Goal: Task Accomplishment & Management: Use online tool/utility

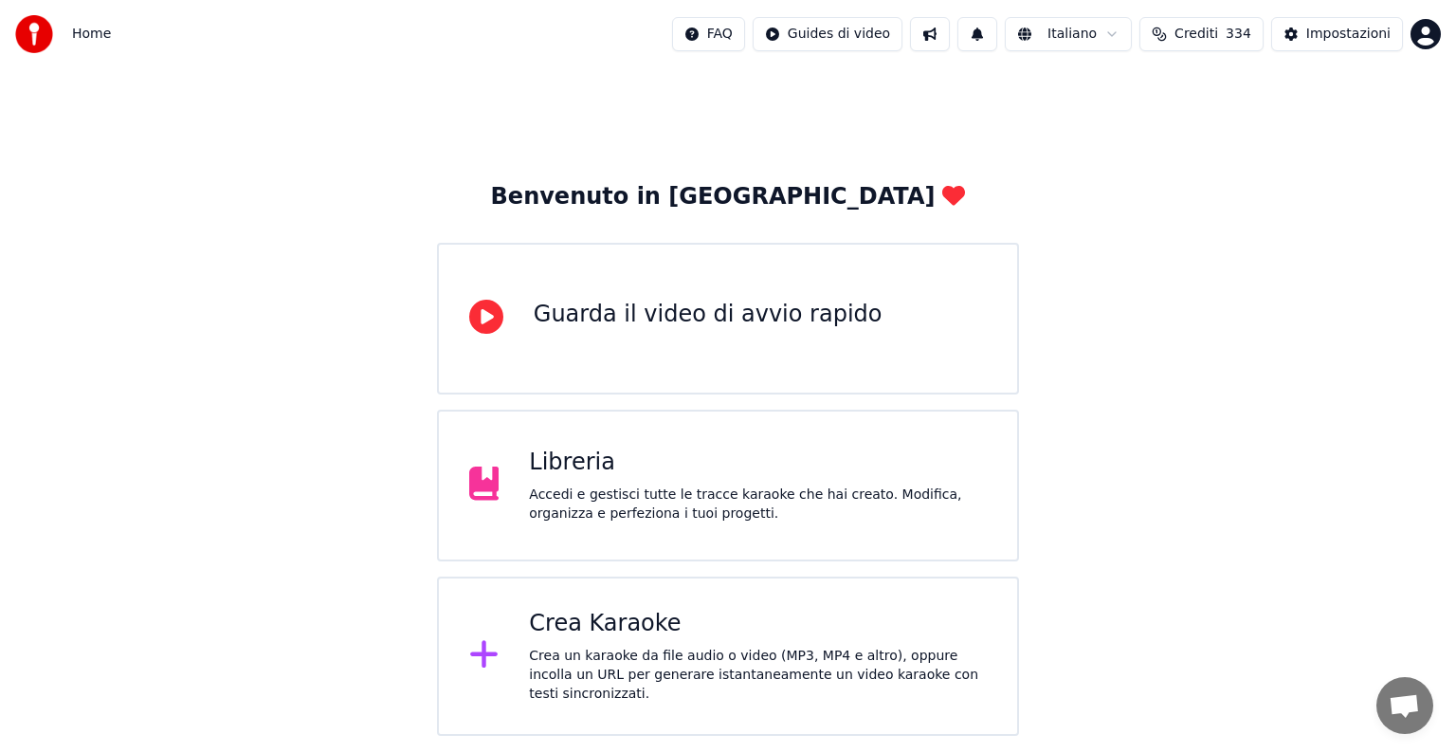
click at [705, 645] on div "Crea Karaoke Crea un karaoke da file audio o video (MP3, MP4 e altro), oppure i…" at bounding box center [758, 656] width 458 height 95
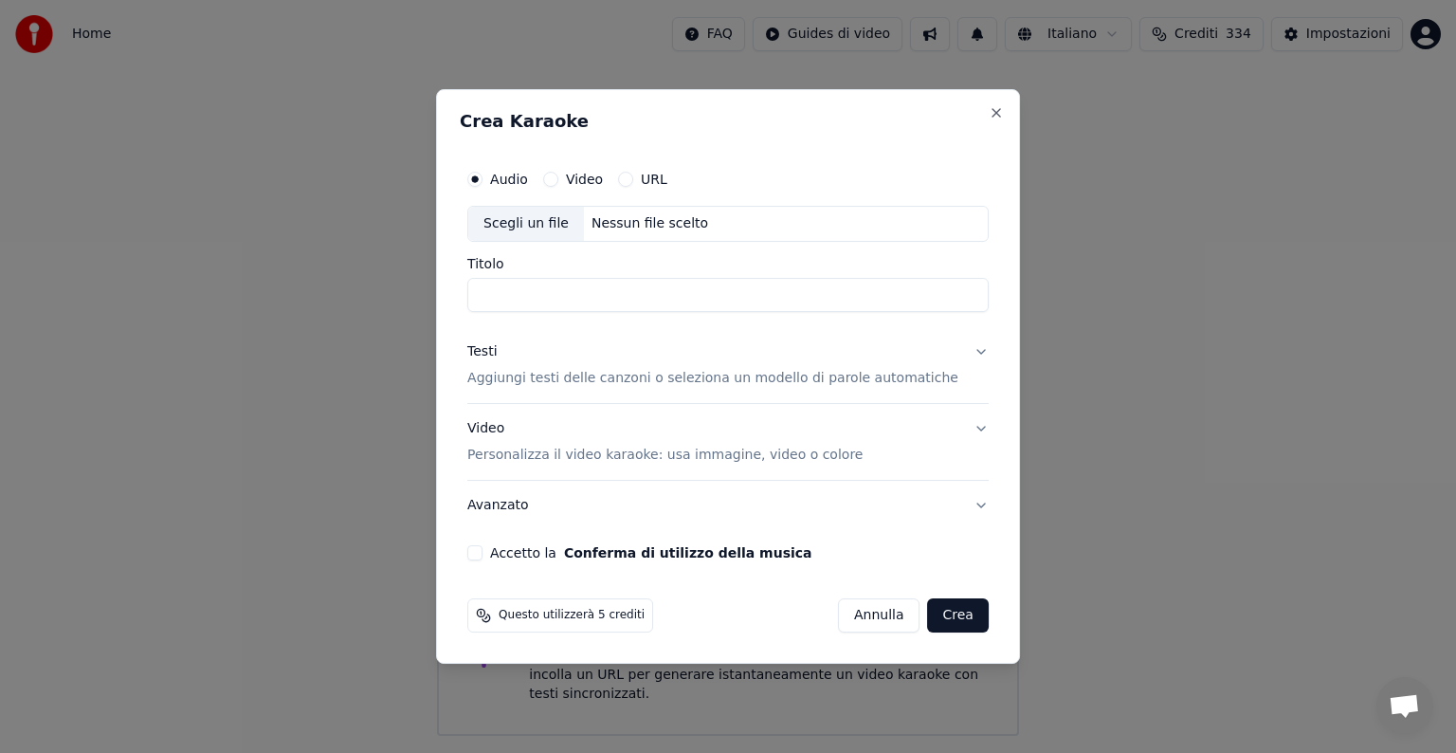
click at [630, 220] on div "Nessun file scelto" at bounding box center [650, 223] width 132 height 19
type input "**********"
click at [959, 349] on button "Testi Aggiungi testi delle canzoni o seleziona un modello di parole automatiche" at bounding box center [727, 365] width 521 height 76
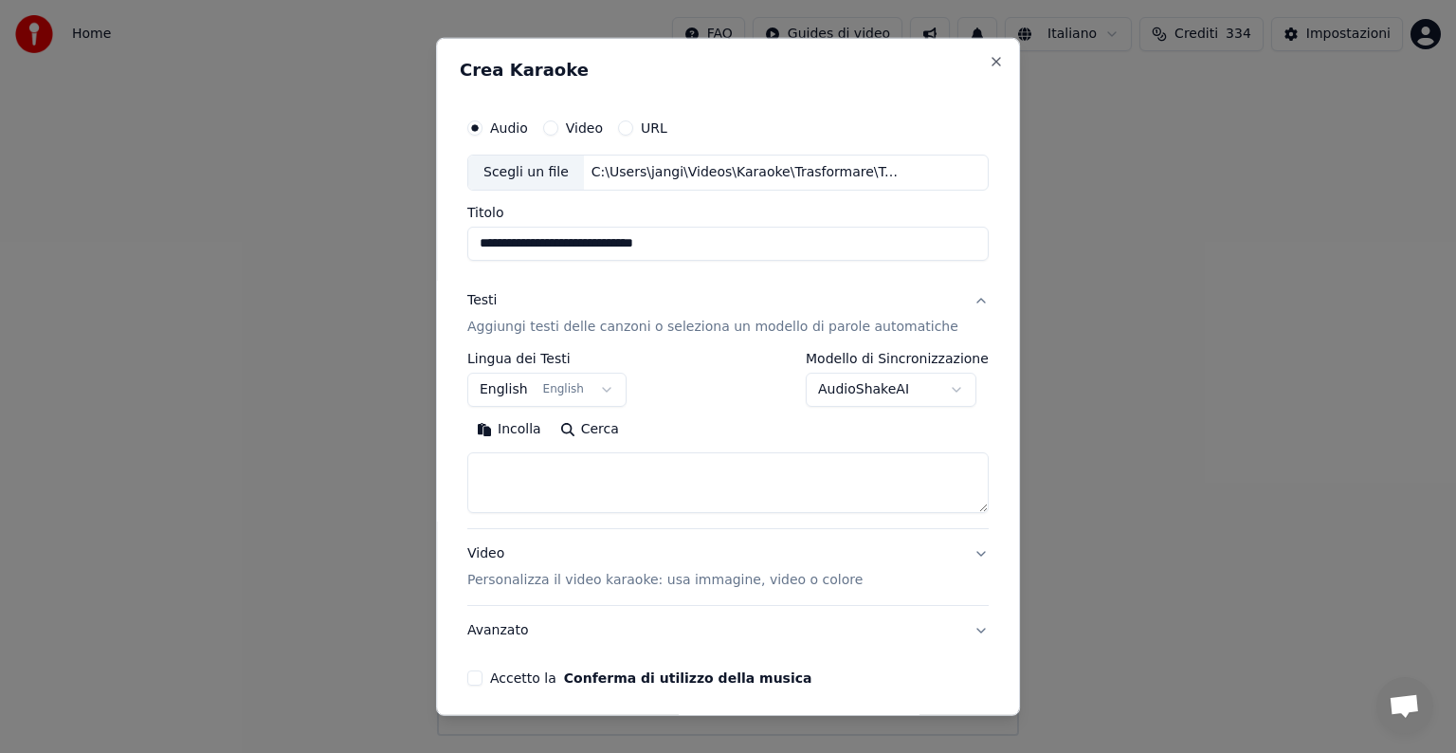
click at [539, 387] on button "English English" at bounding box center [546, 390] width 159 height 34
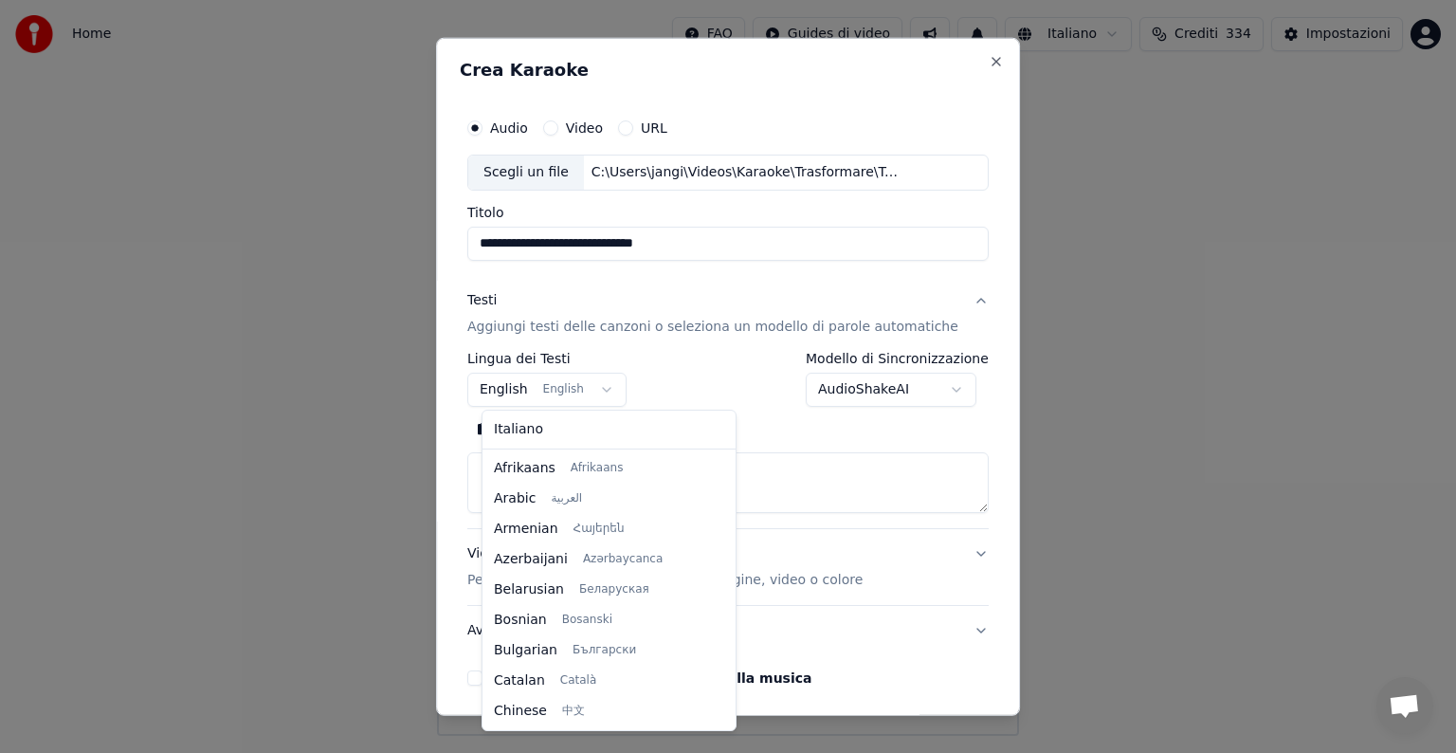
scroll to position [152, 0]
select select "**"
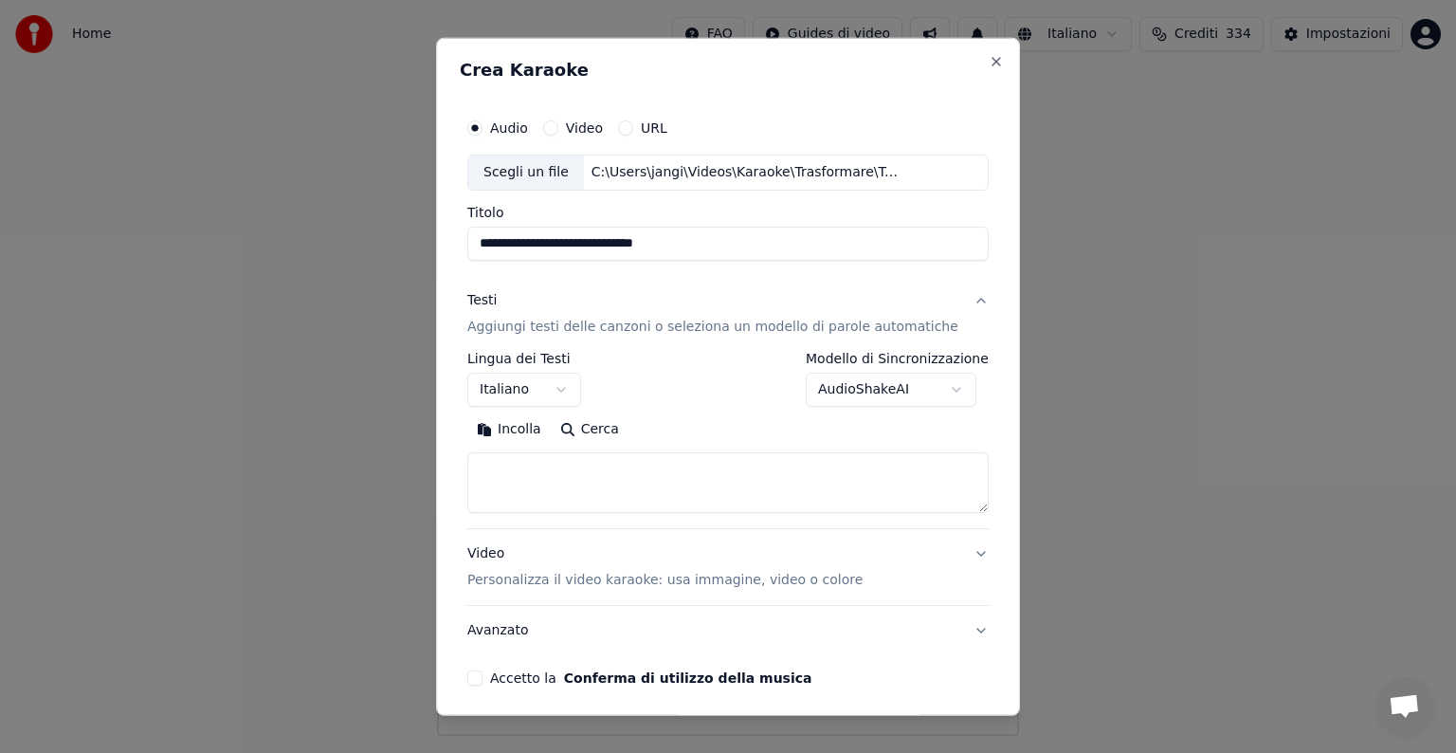
click at [522, 466] on textarea at bounding box center [727, 482] width 521 height 61
click at [527, 427] on button "Incolla" at bounding box center [508, 429] width 83 height 30
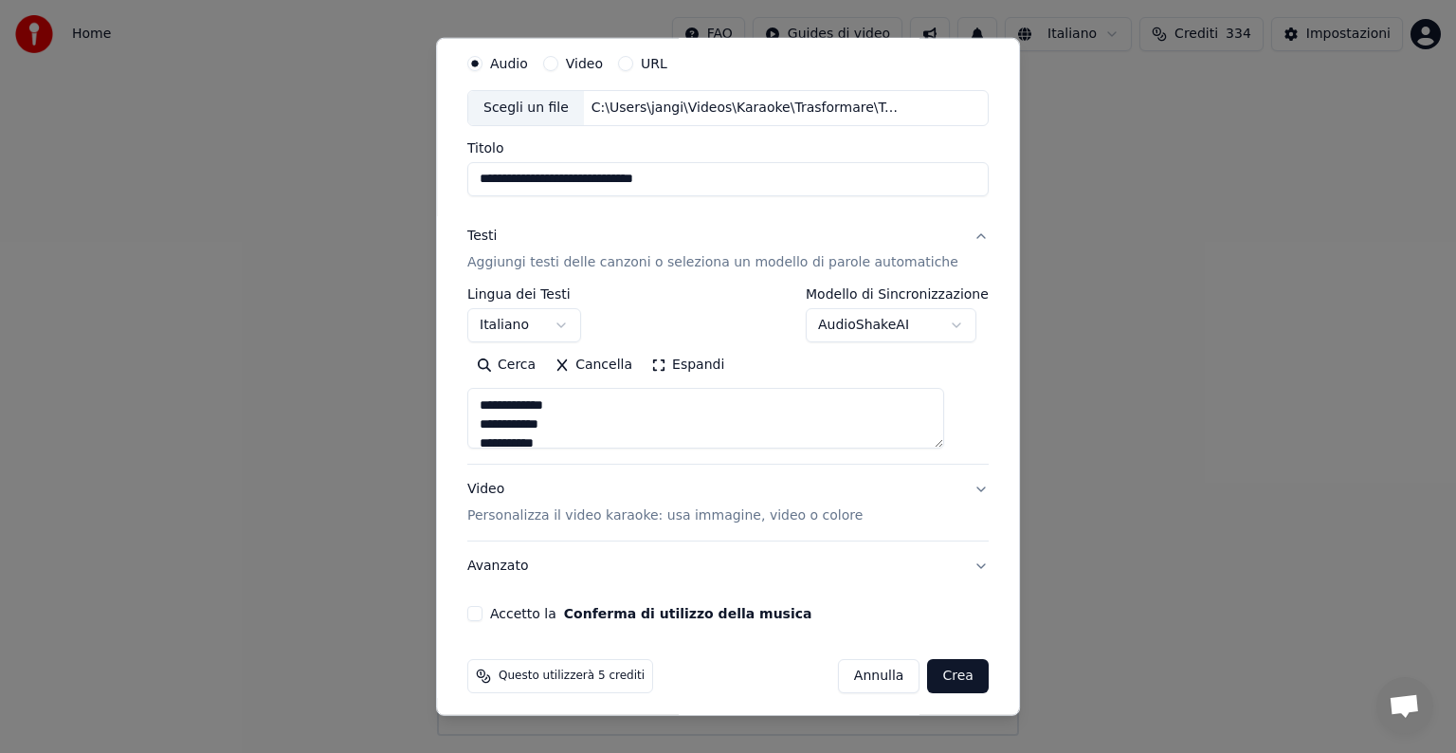
scroll to position [72, 0]
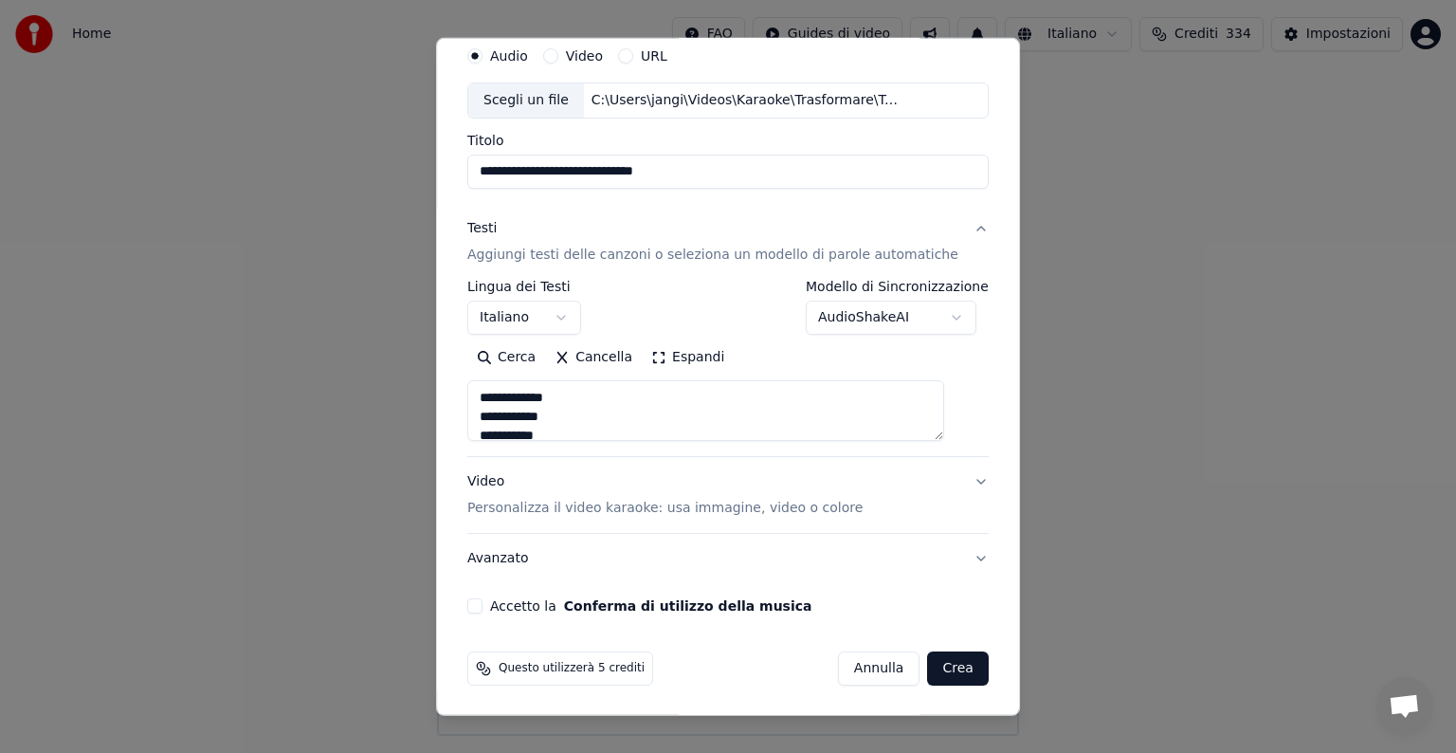
click at [950, 478] on button "Video Personalizza il video karaoke: usa immagine, video o colore" at bounding box center [727, 495] width 521 height 76
type textarea "**********"
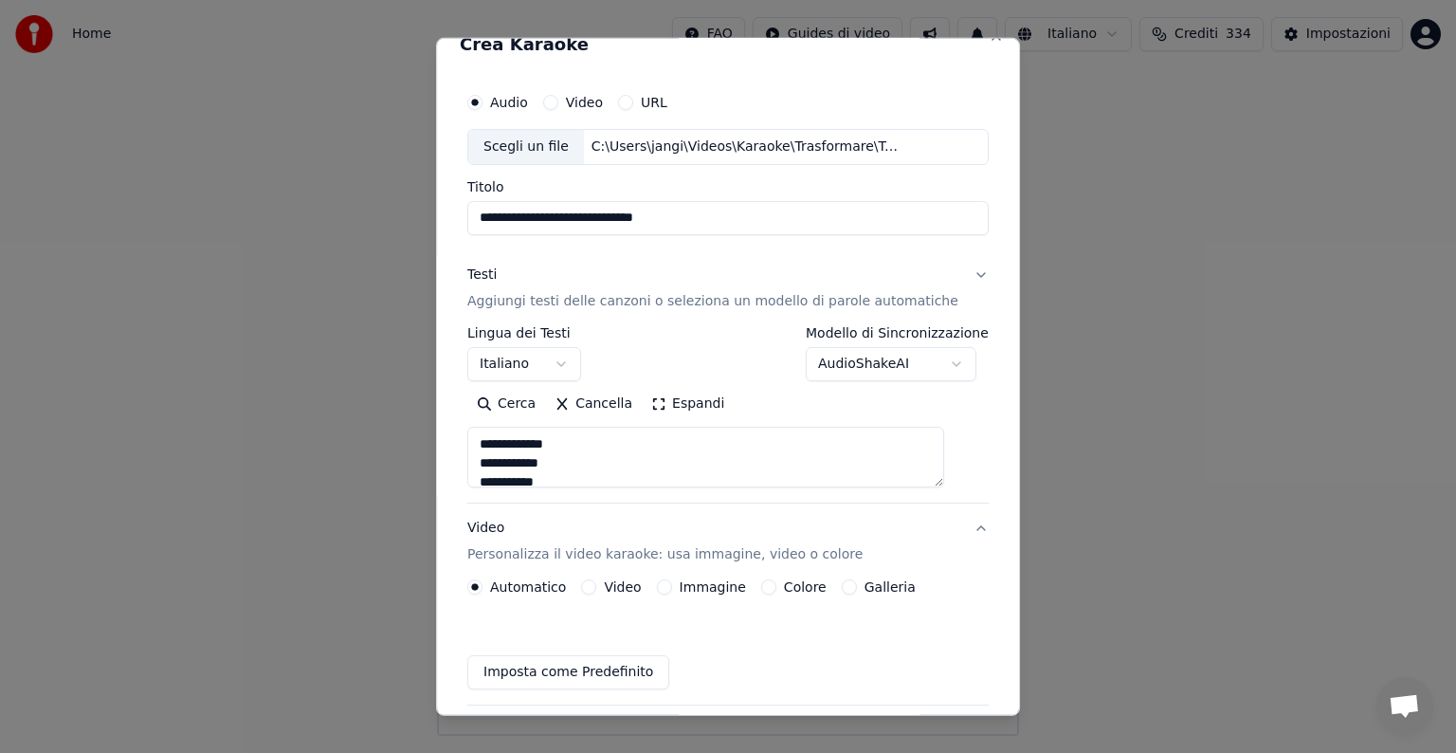
scroll to position [21, 0]
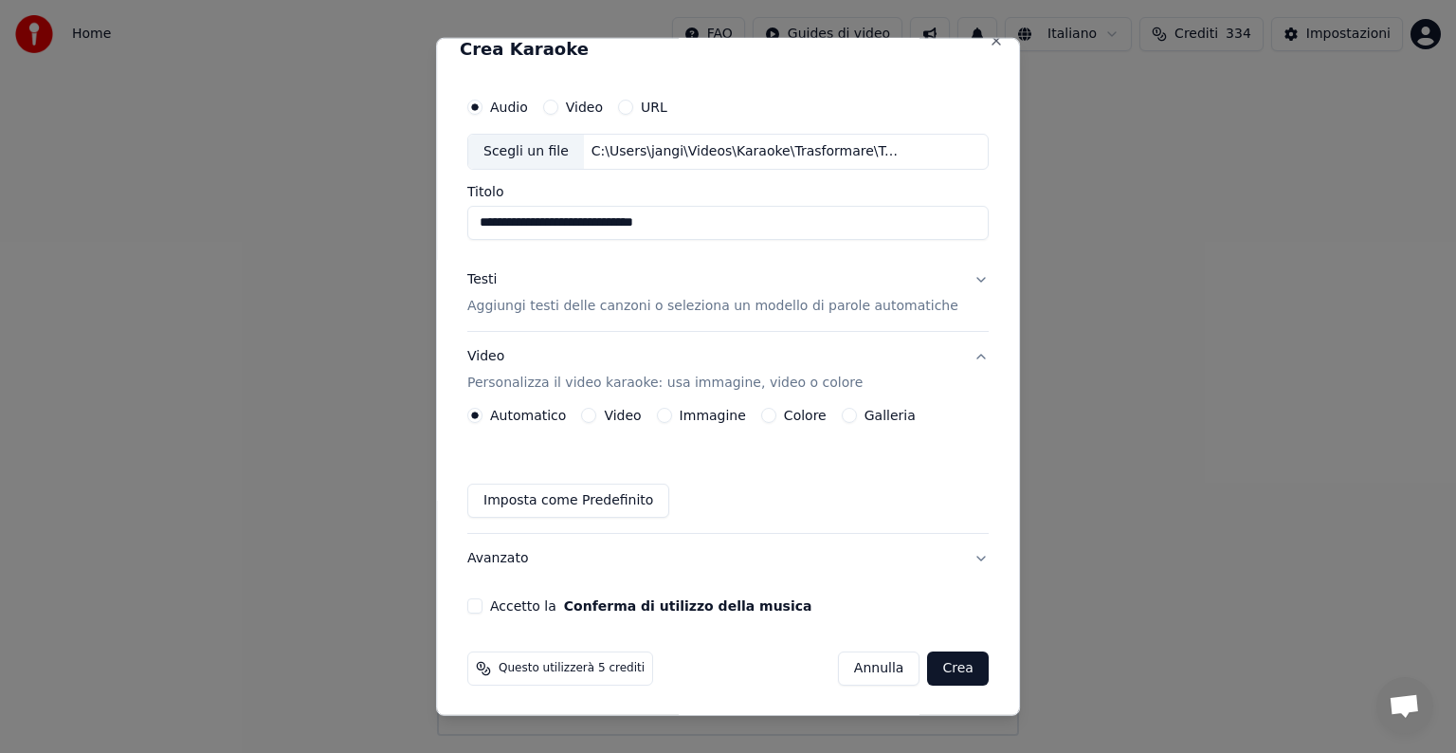
click at [669, 413] on button "Immagine" at bounding box center [664, 415] width 15 height 15
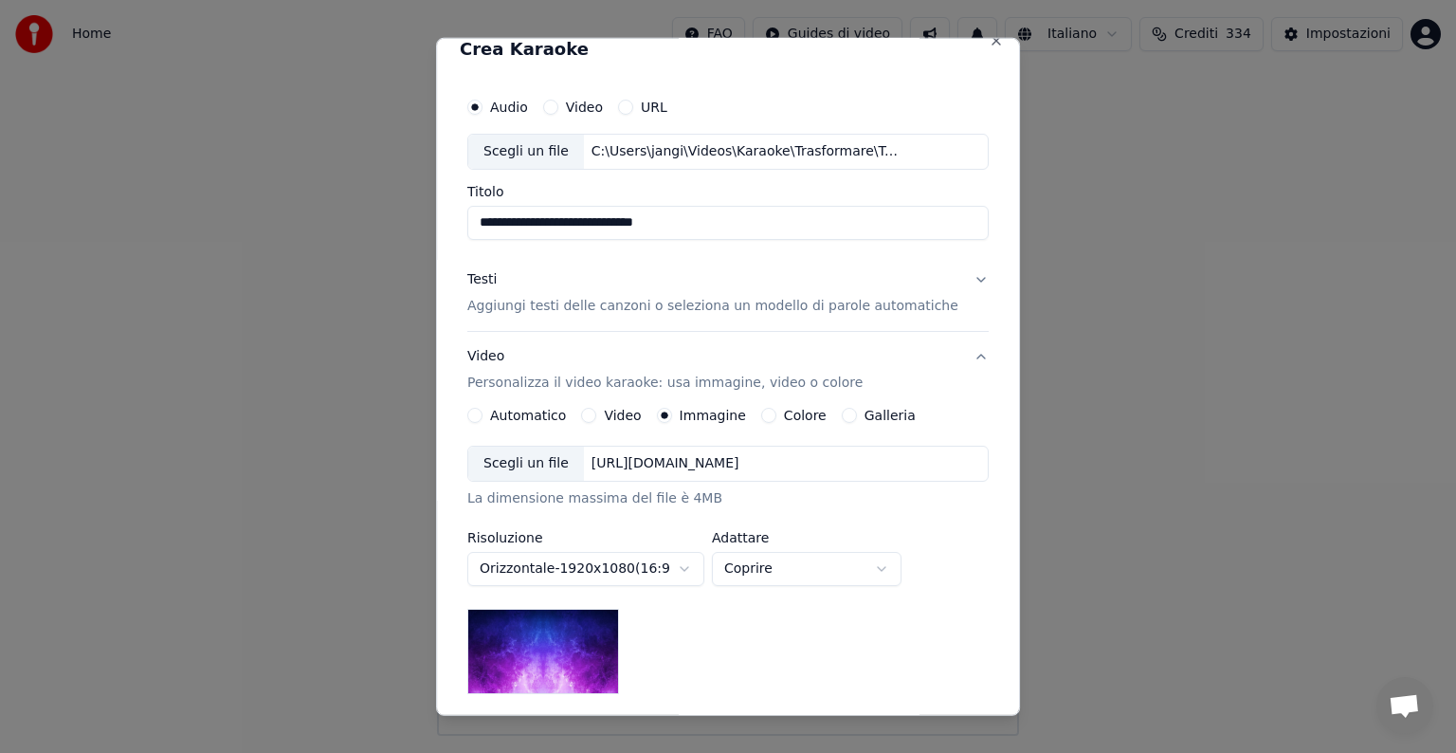
click at [747, 462] on div "[URL][DOMAIN_NAME]" at bounding box center [665, 463] width 163 height 19
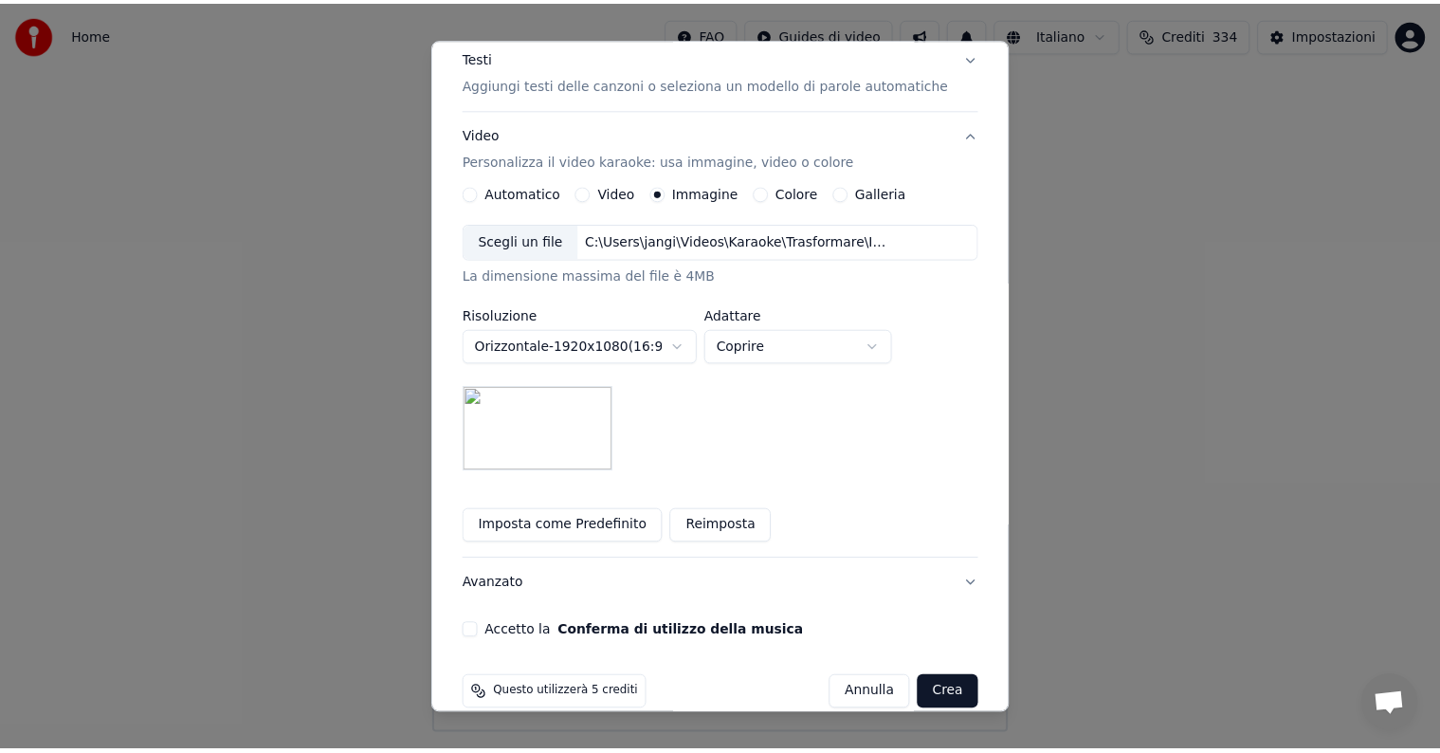
scroll to position [269, 0]
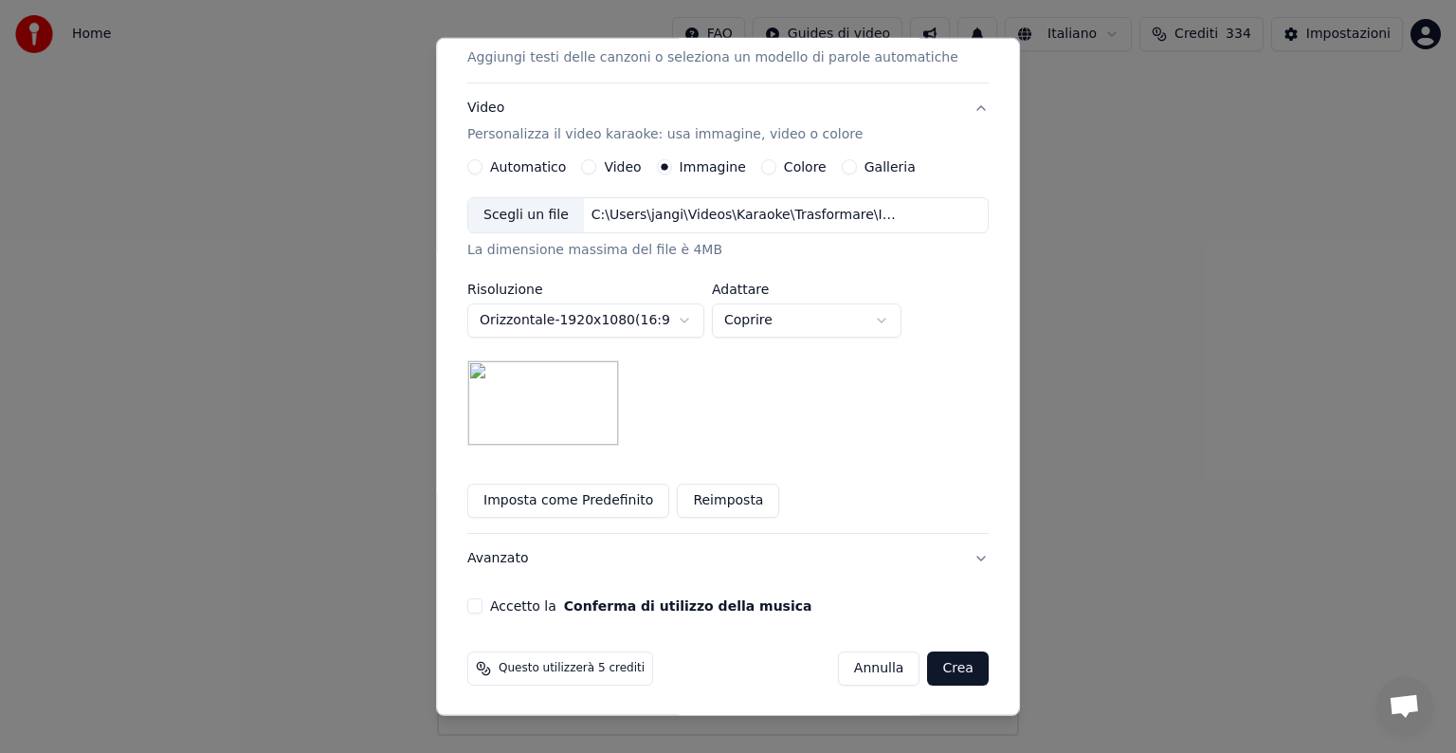
click at [483, 603] on button "Accetto la Conferma di utilizzo della musica" at bounding box center [474, 605] width 15 height 15
click at [930, 664] on button "Crea" at bounding box center [958, 668] width 61 height 34
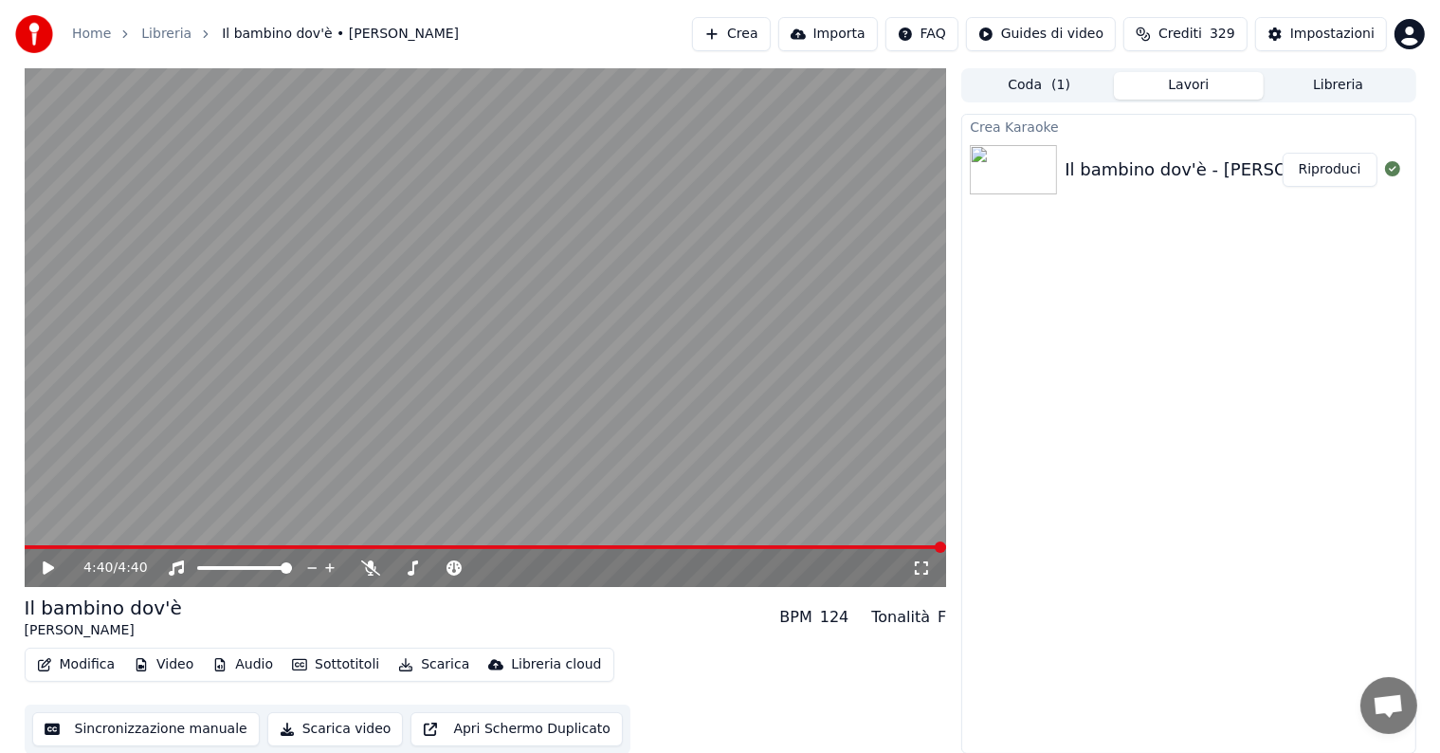
click at [1356, 156] on button "Riproduci" at bounding box center [1330, 170] width 95 height 34
click at [48, 564] on icon at bounding box center [62, 567] width 45 height 15
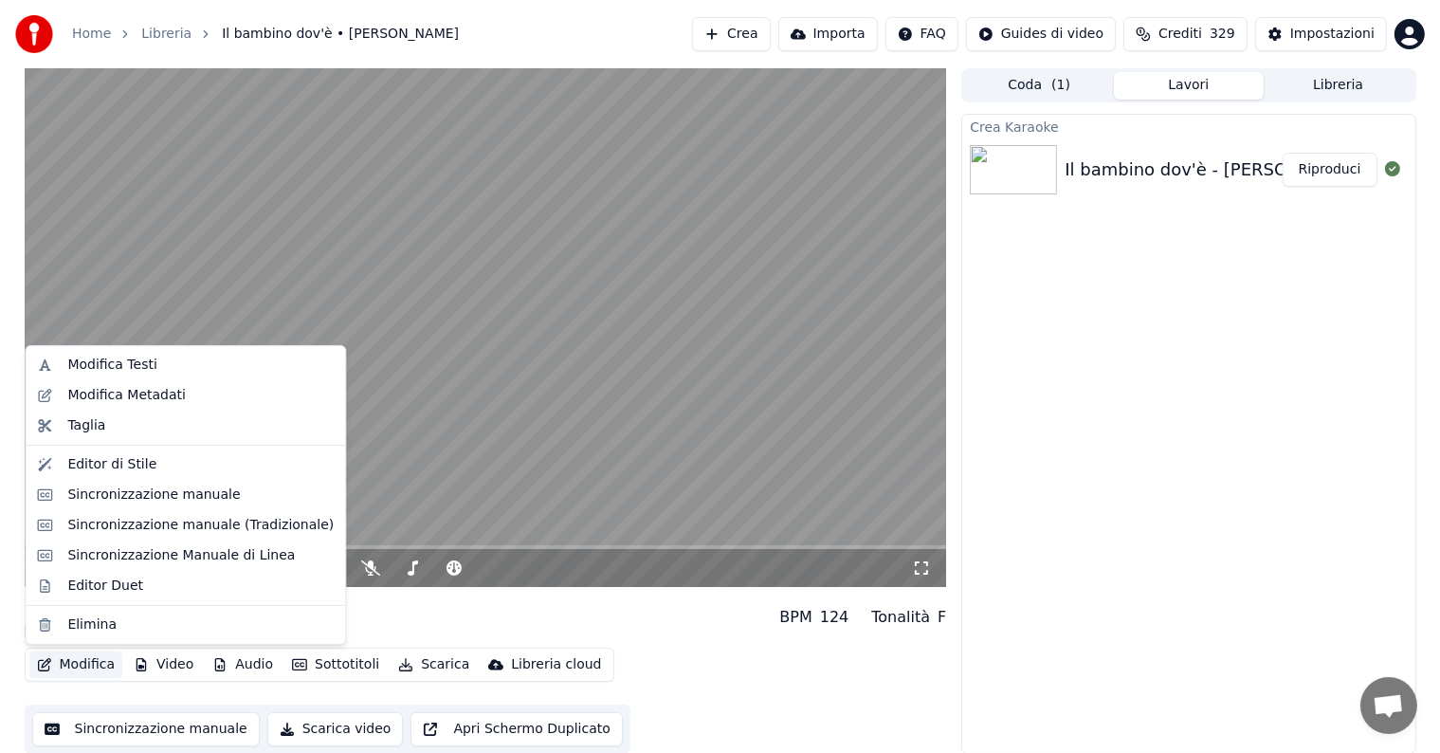
click at [87, 670] on button "Modifica" at bounding box center [76, 664] width 94 height 27
click at [150, 486] on div "Sincronizzazione manuale" at bounding box center [153, 494] width 173 height 19
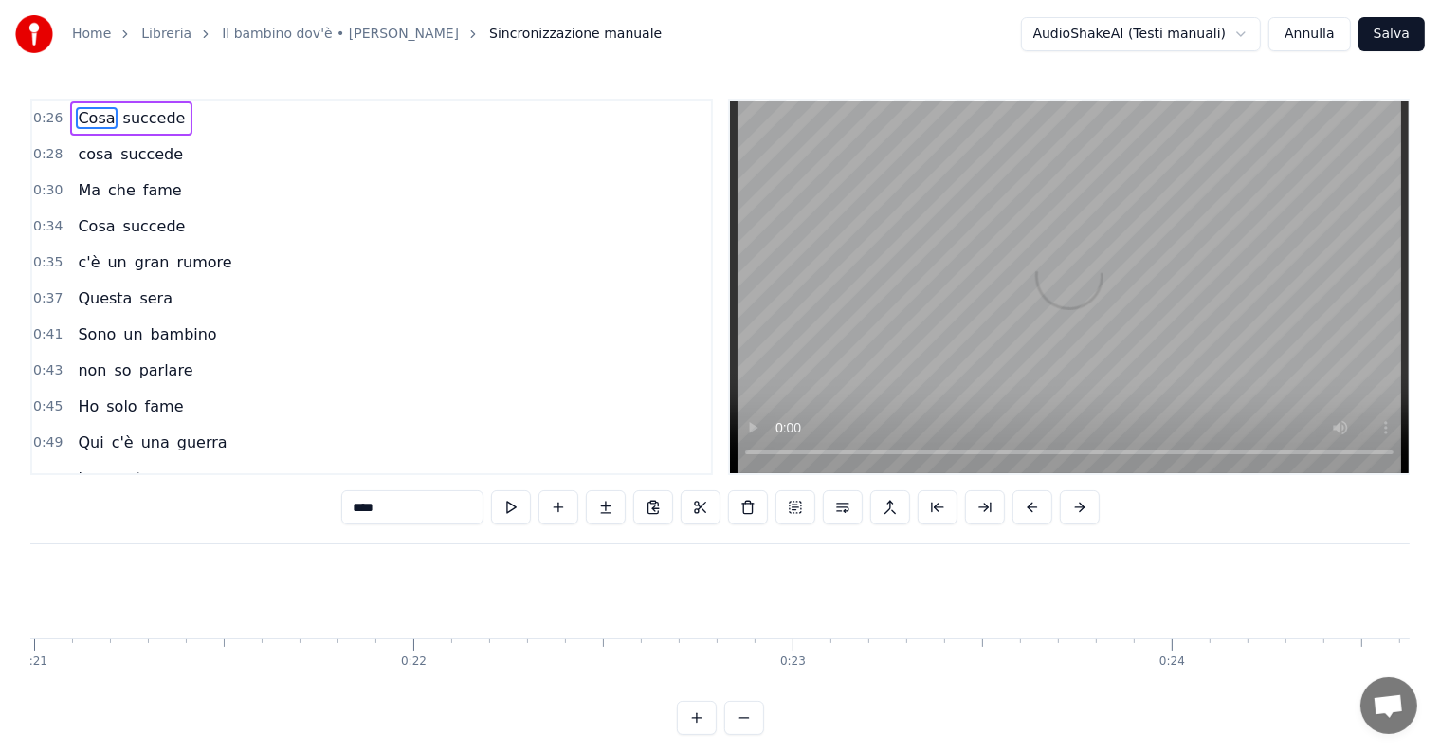
scroll to position [0, 9946]
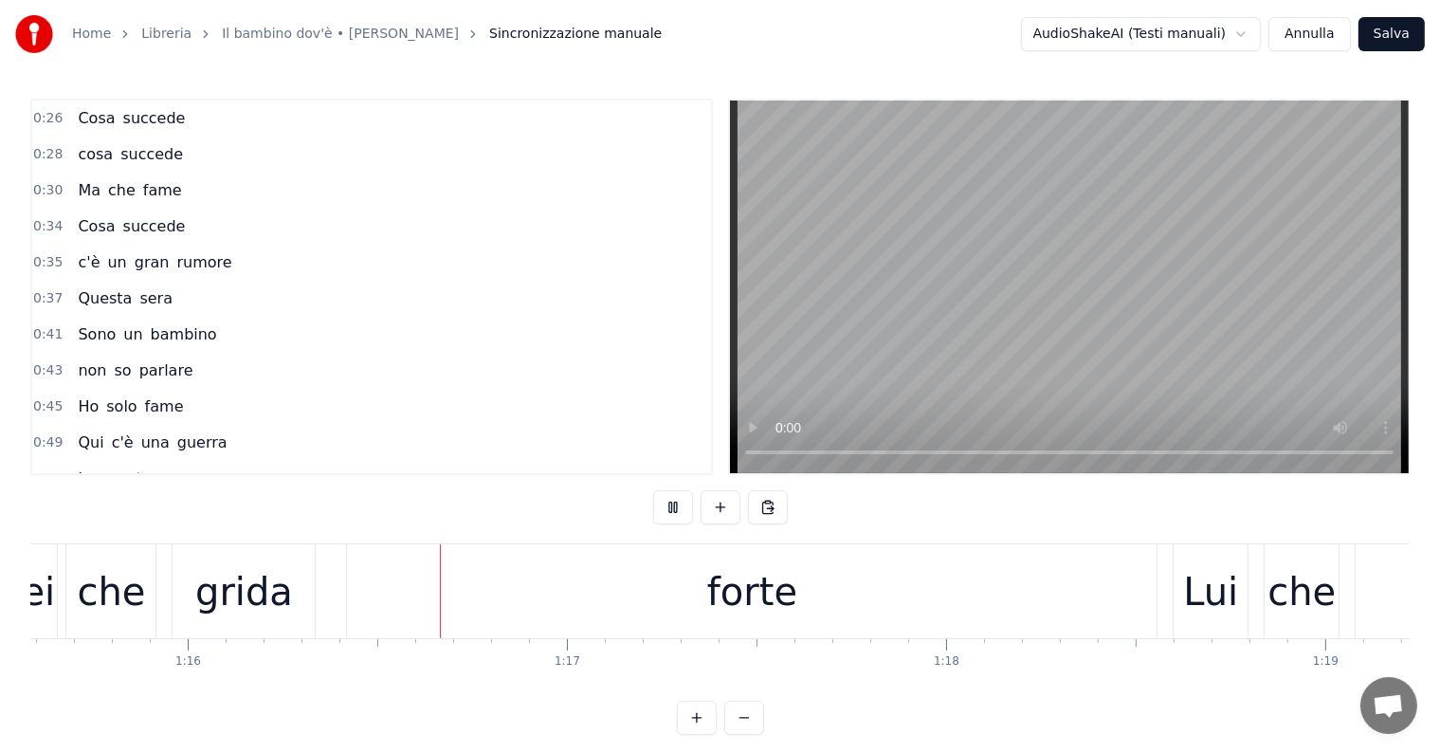
scroll to position [0, 28673]
click at [721, 599] on div "forte" at bounding box center [744, 591] width 90 height 57
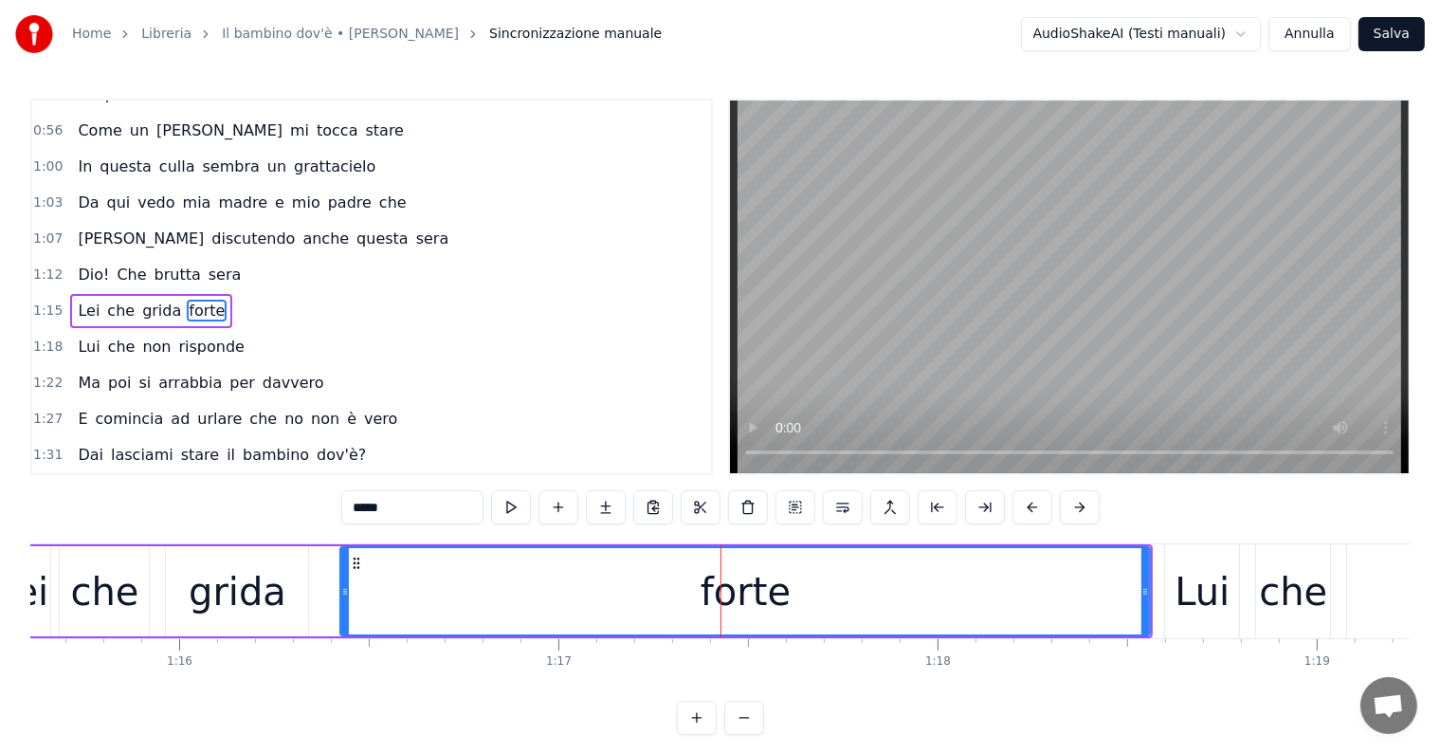
scroll to position [389, 0]
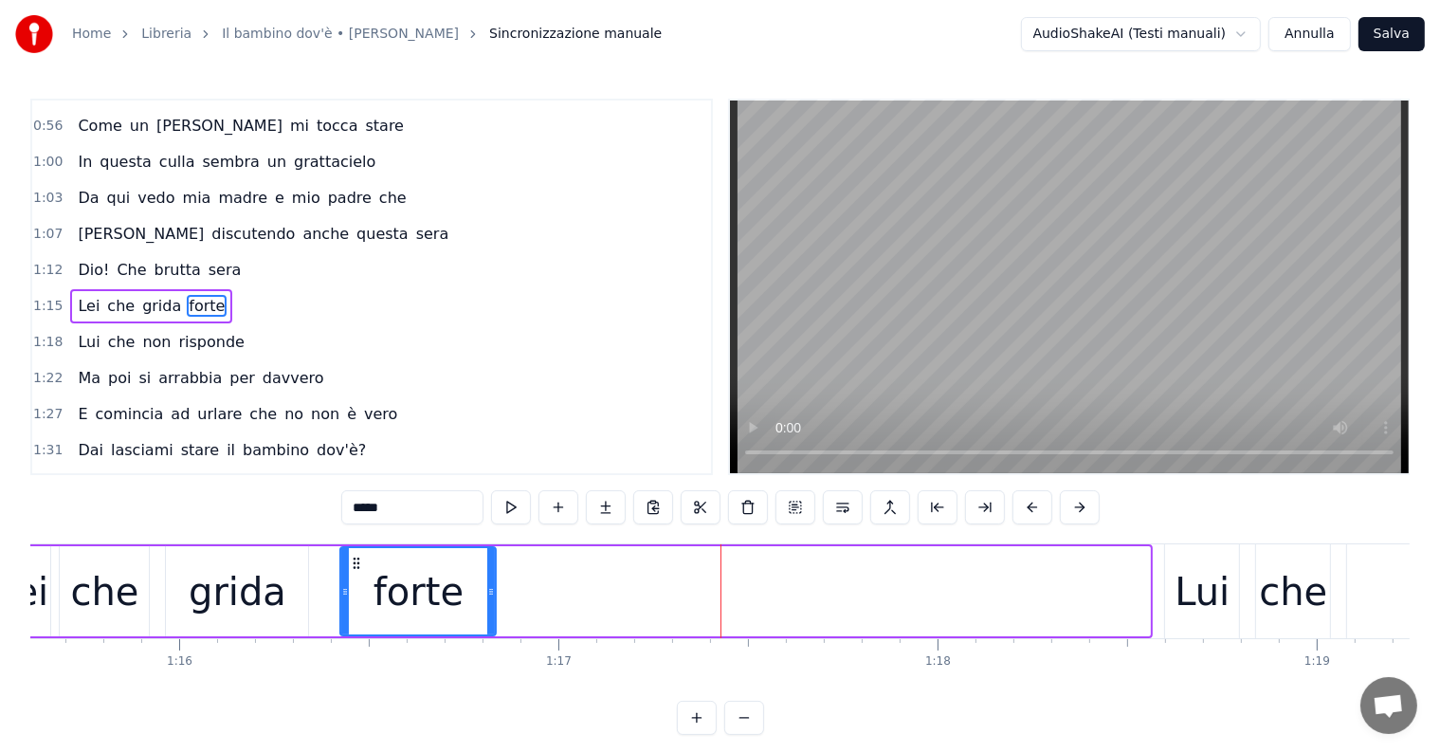
drag, startPoint x: 1147, startPoint y: 581, endPoint x: 493, endPoint y: 584, distance: 654.2
click at [493, 584] on div at bounding box center [491, 591] width 8 height 86
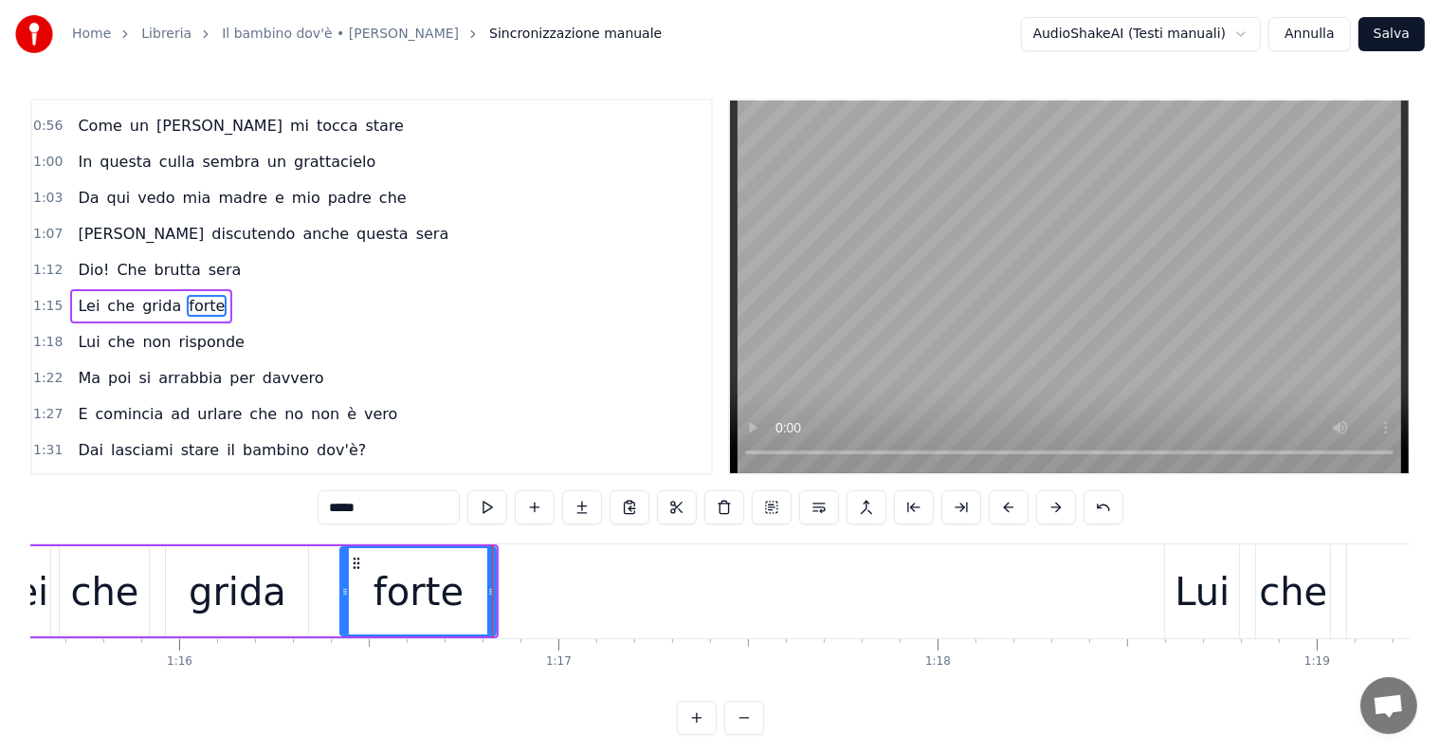
click at [192, 571] on div "grida" at bounding box center [237, 591] width 142 height 90
type input "*****"
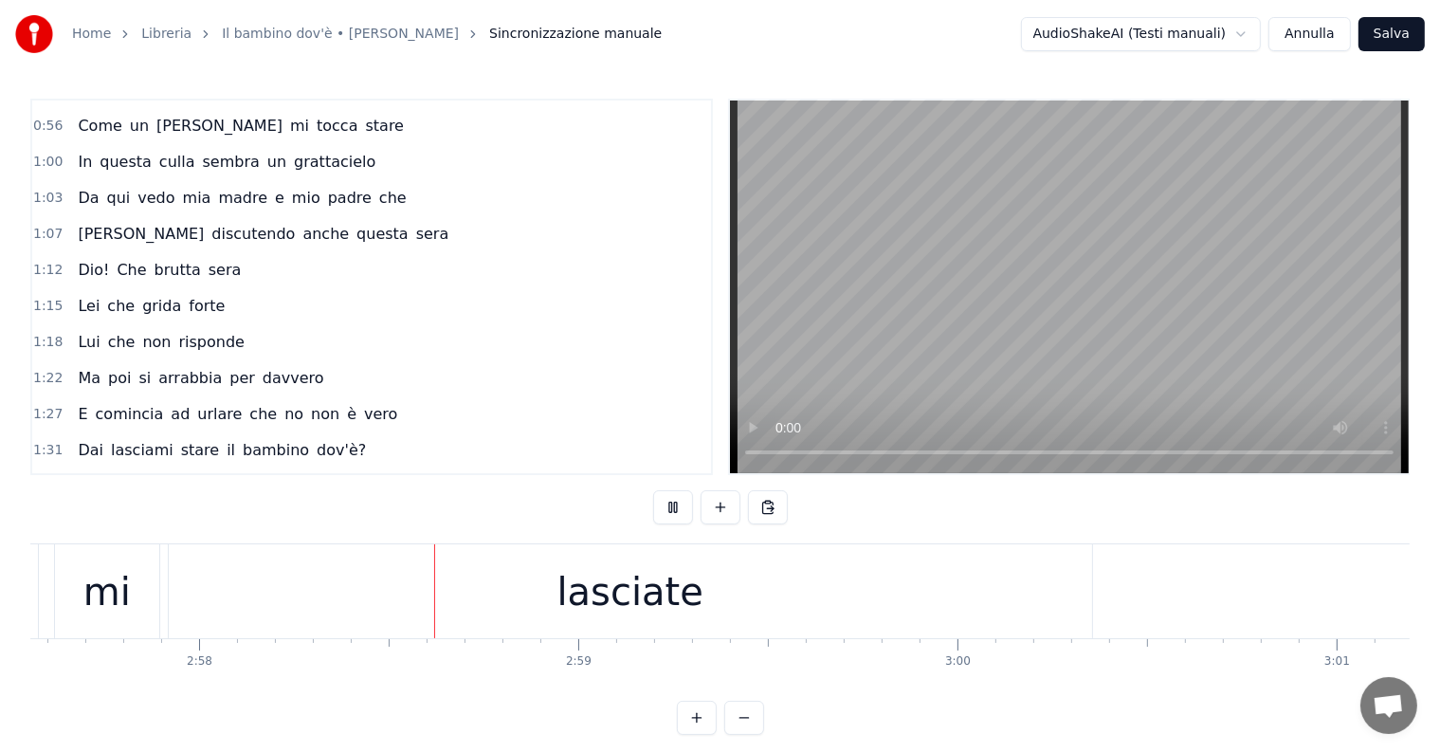
scroll to position [0, 67450]
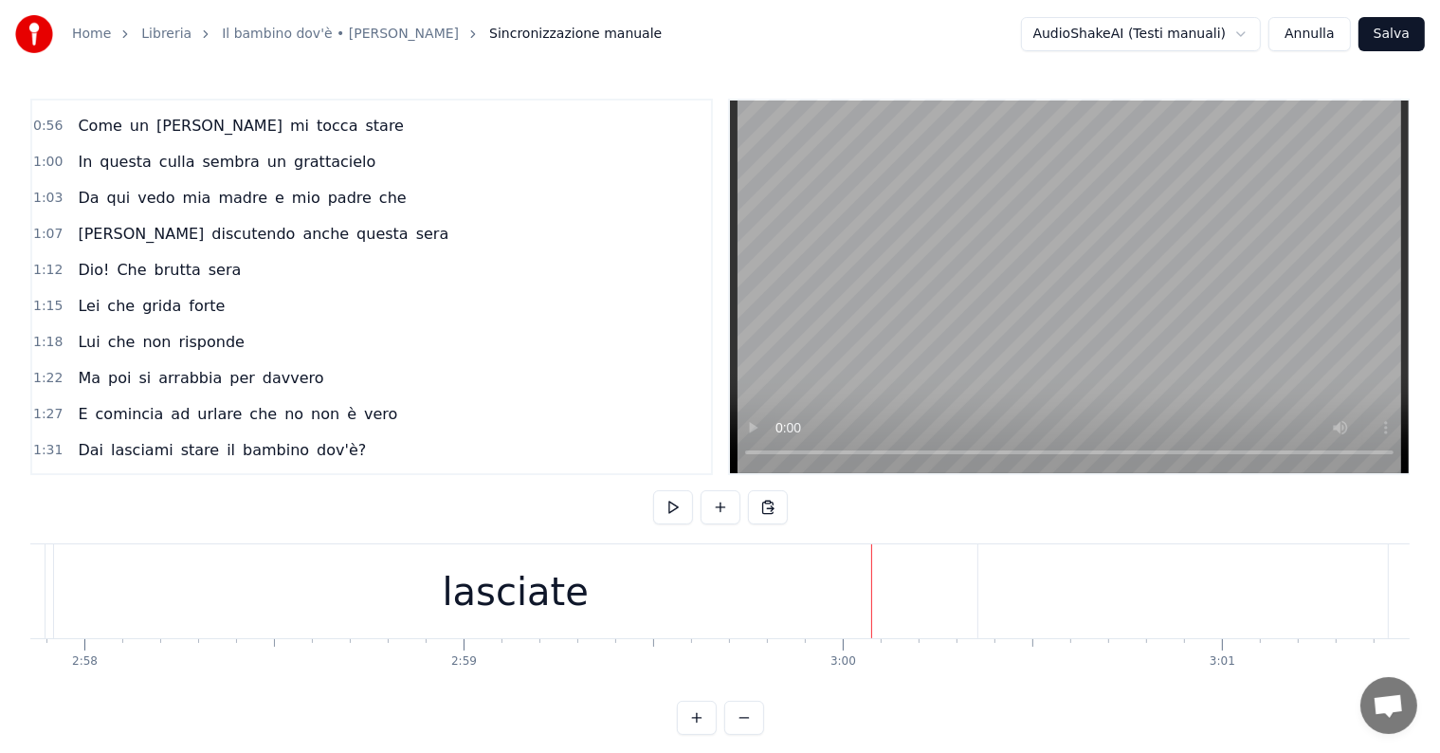
click at [578, 592] on div "lasciate" at bounding box center [515, 591] width 923 height 94
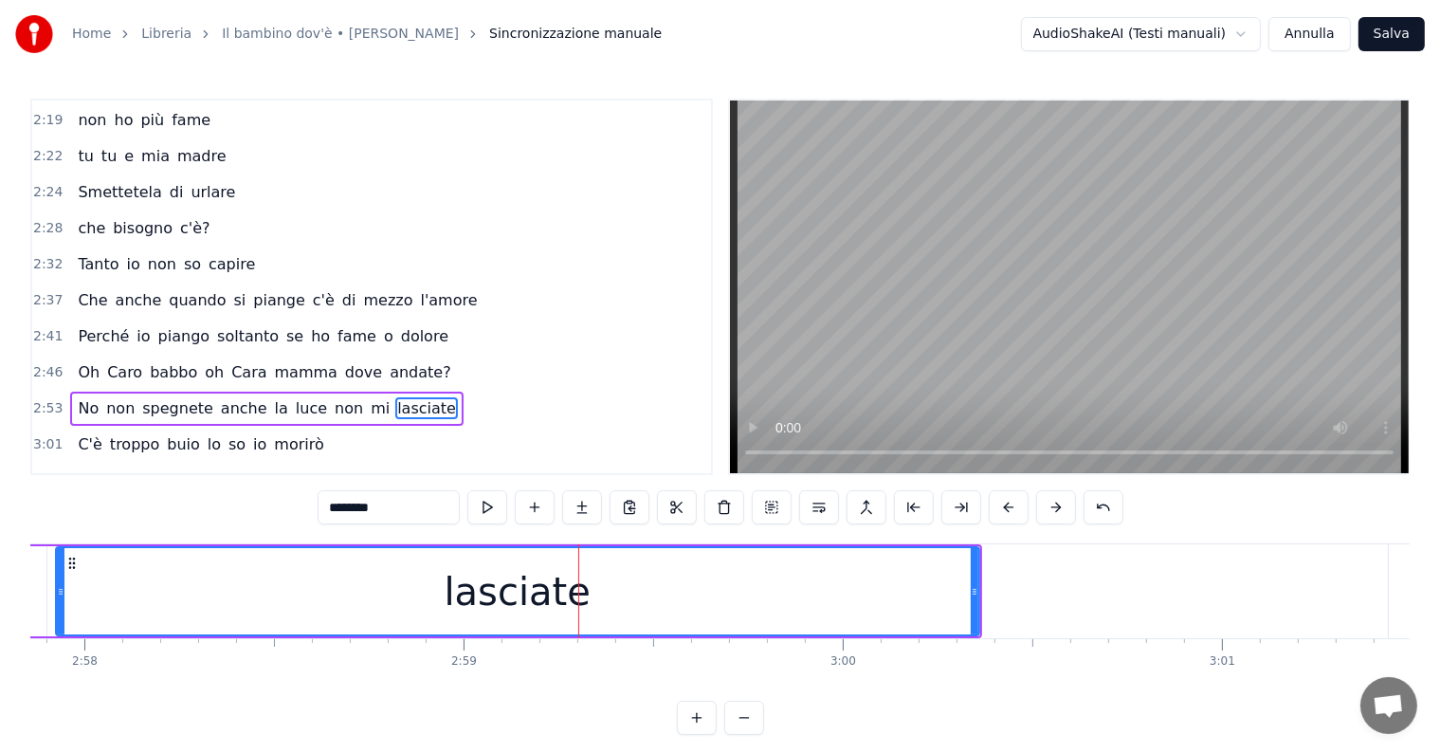
scroll to position [1261, 0]
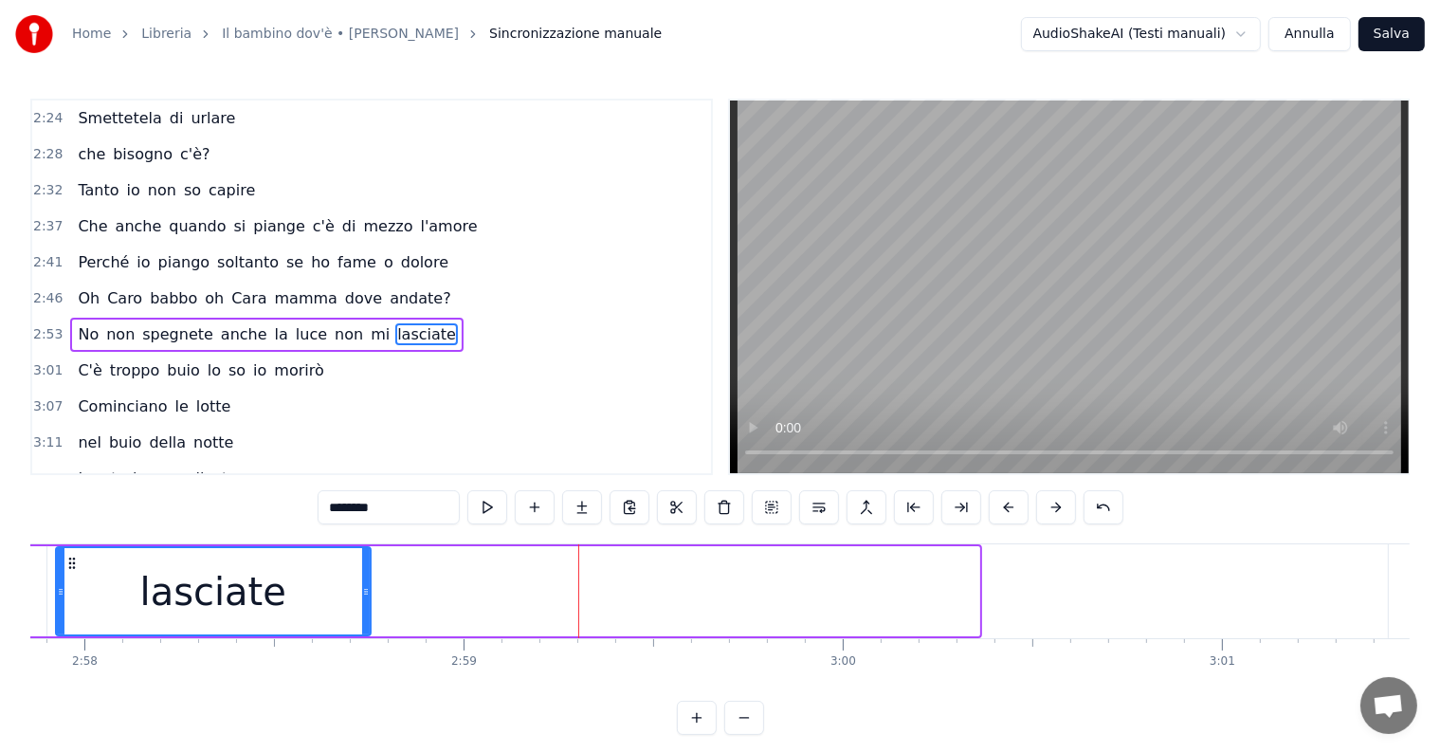
drag, startPoint x: 977, startPoint y: 578, endPoint x: 368, endPoint y: 578, distance: 608.7
click at [368, 578] on div at bounding box center [366, 591] width 8 height 86
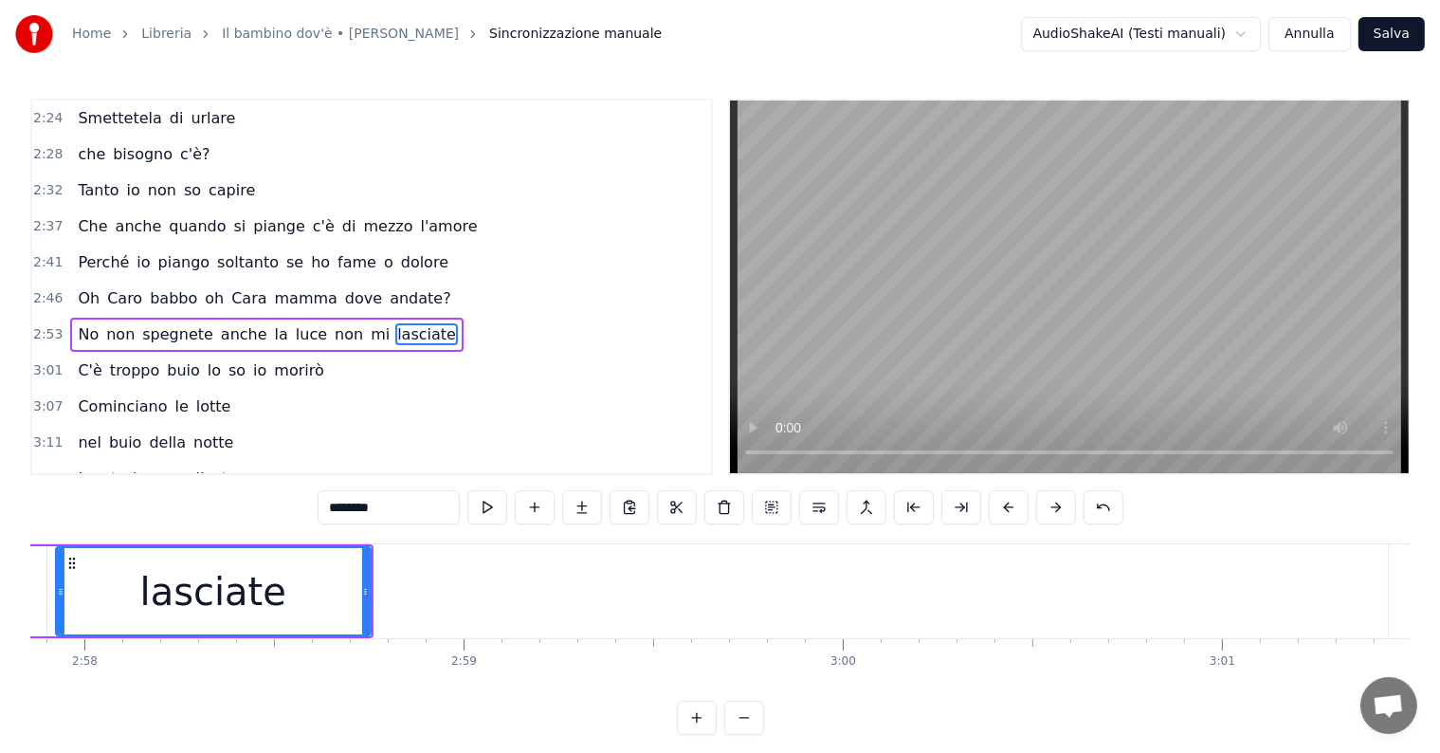
click at [408, 496] on input "********" at bounding box center [389, 507] width 142 height 34
type input "*******"
click at [585, 511] on button at bounding box center [582, 507] width 40 height 34
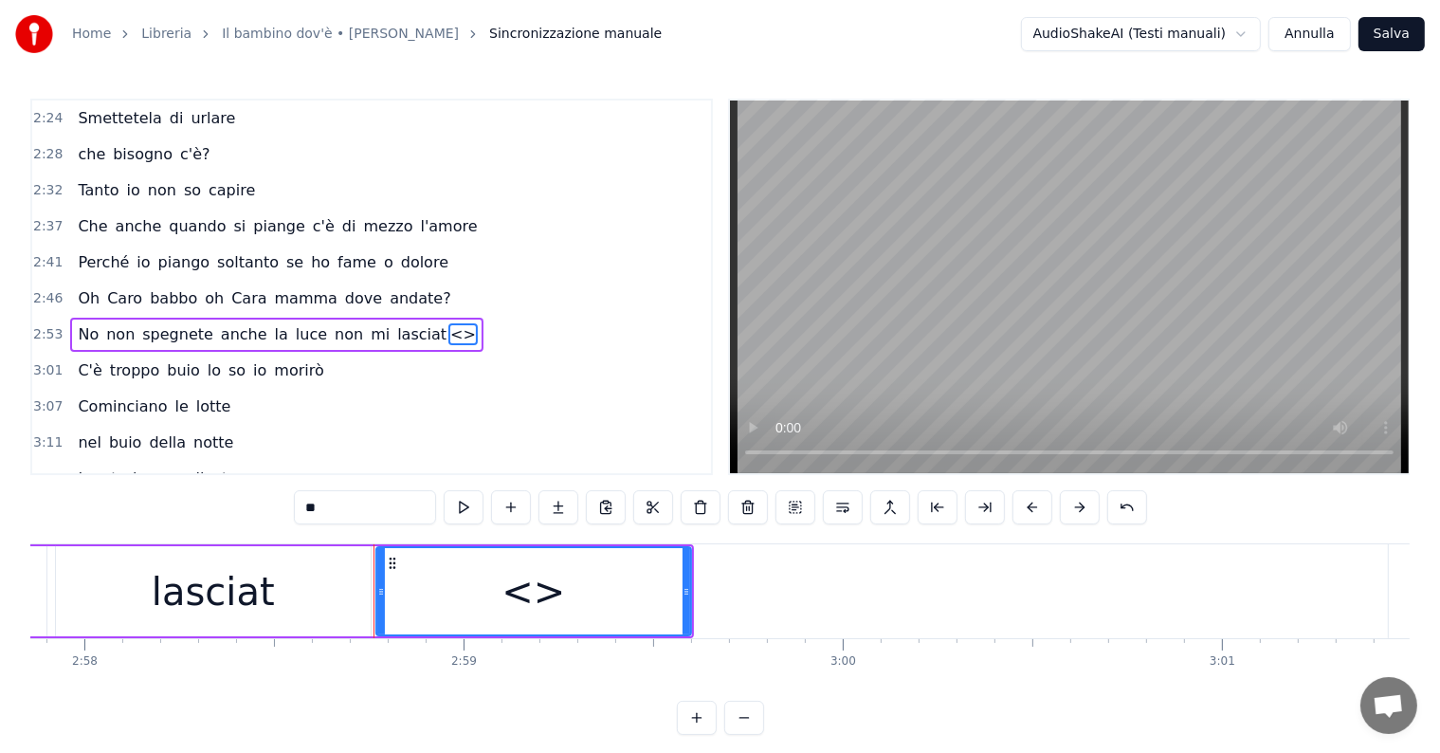
click at [395, 504] on input "**" at bounding box center [365, 507] width 142 height 34
type input "*"
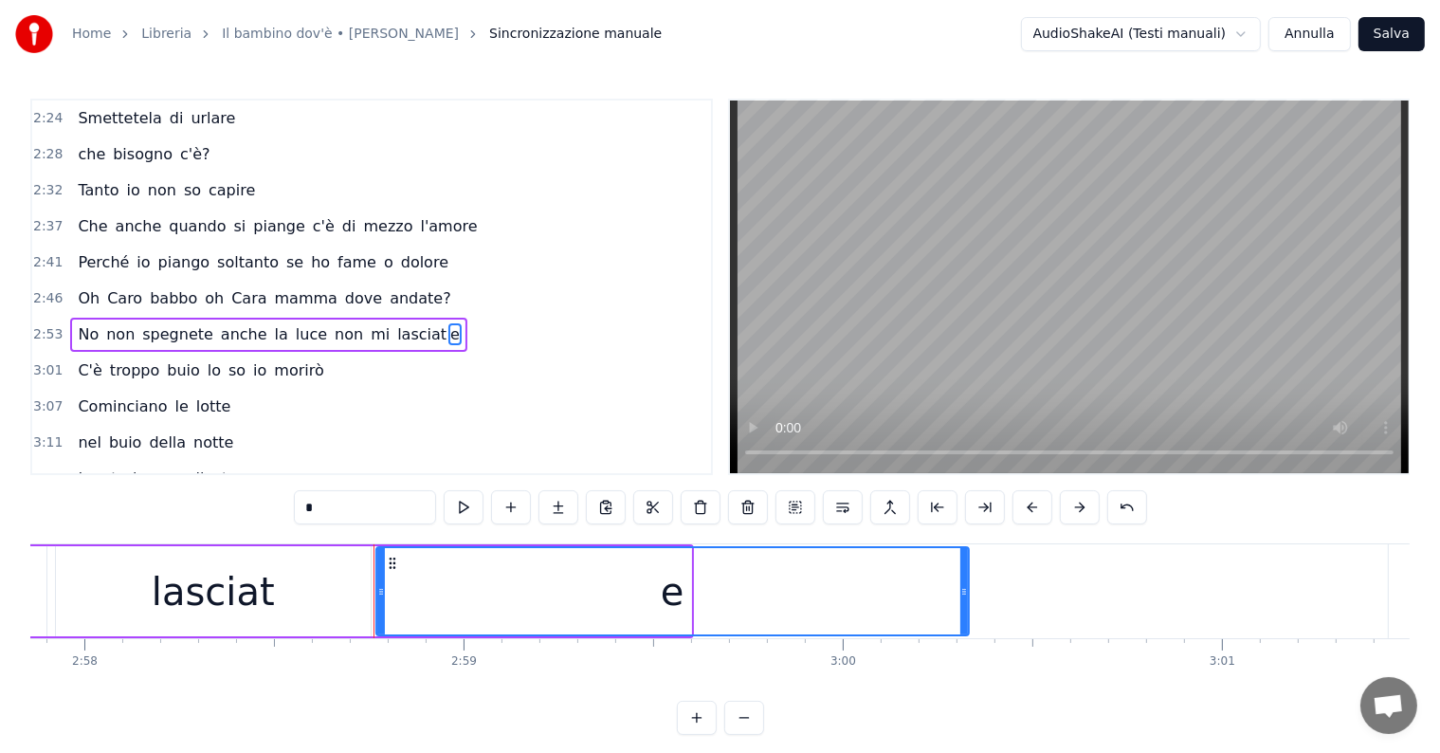
drag, startPoint x: 686, startPoint y: 581, endPoint x: 966, endPoint y: 580, distance: 279.7
click at [966, 580] on div at bounding box center [964, 591] width 8 height 86
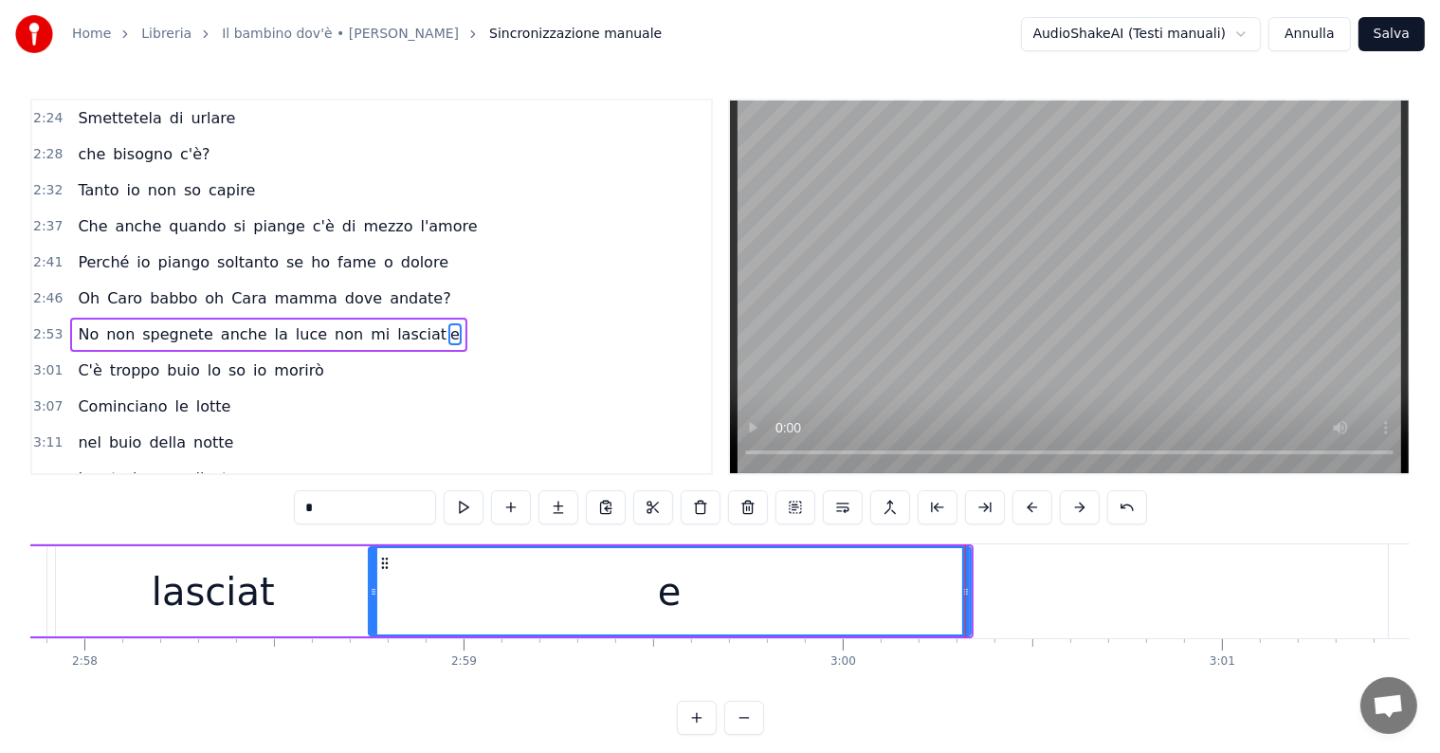
click at [370, 587] on icon at bounding box center [374, 591] width 8 height 15
click at [219, 323] on span "anche" at bounding box center [244, 334] width 50 height 22
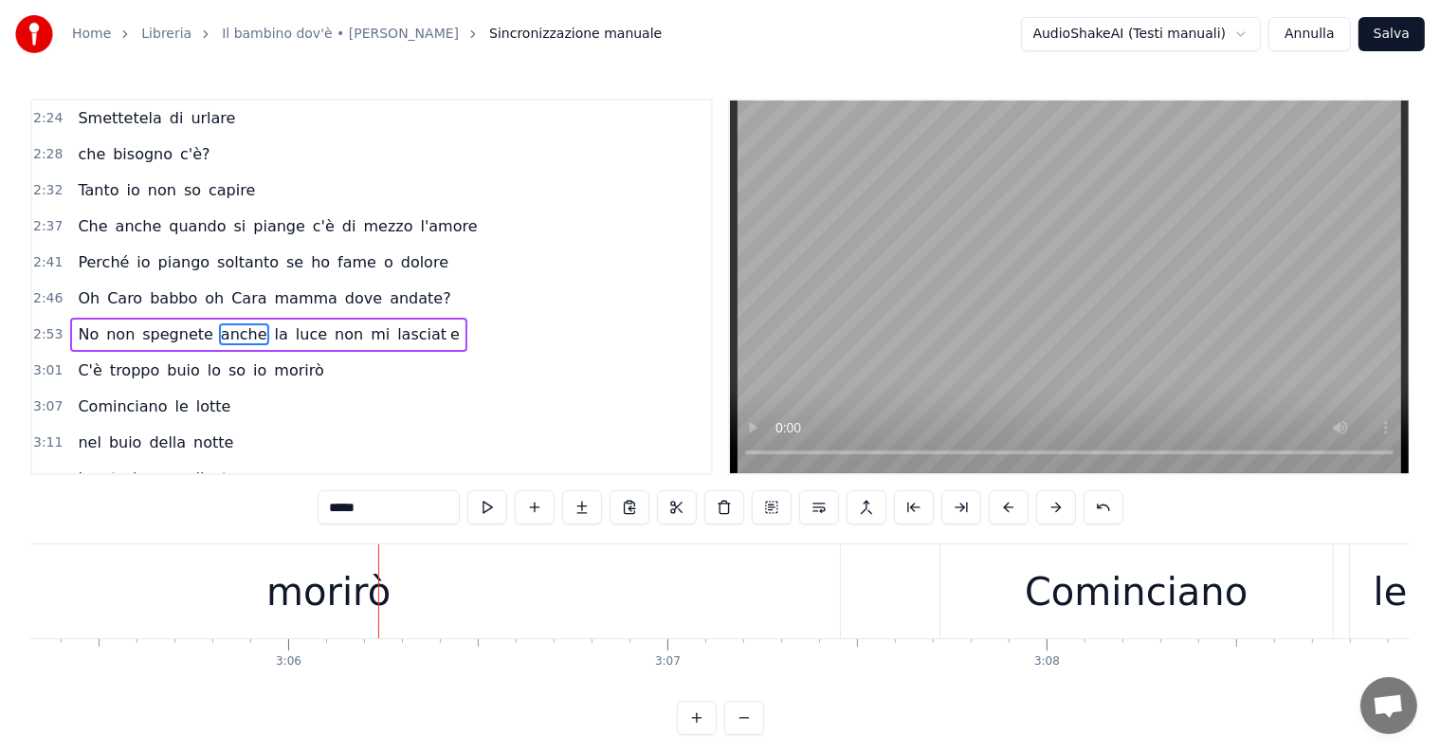
scroll to position [0, 69845]
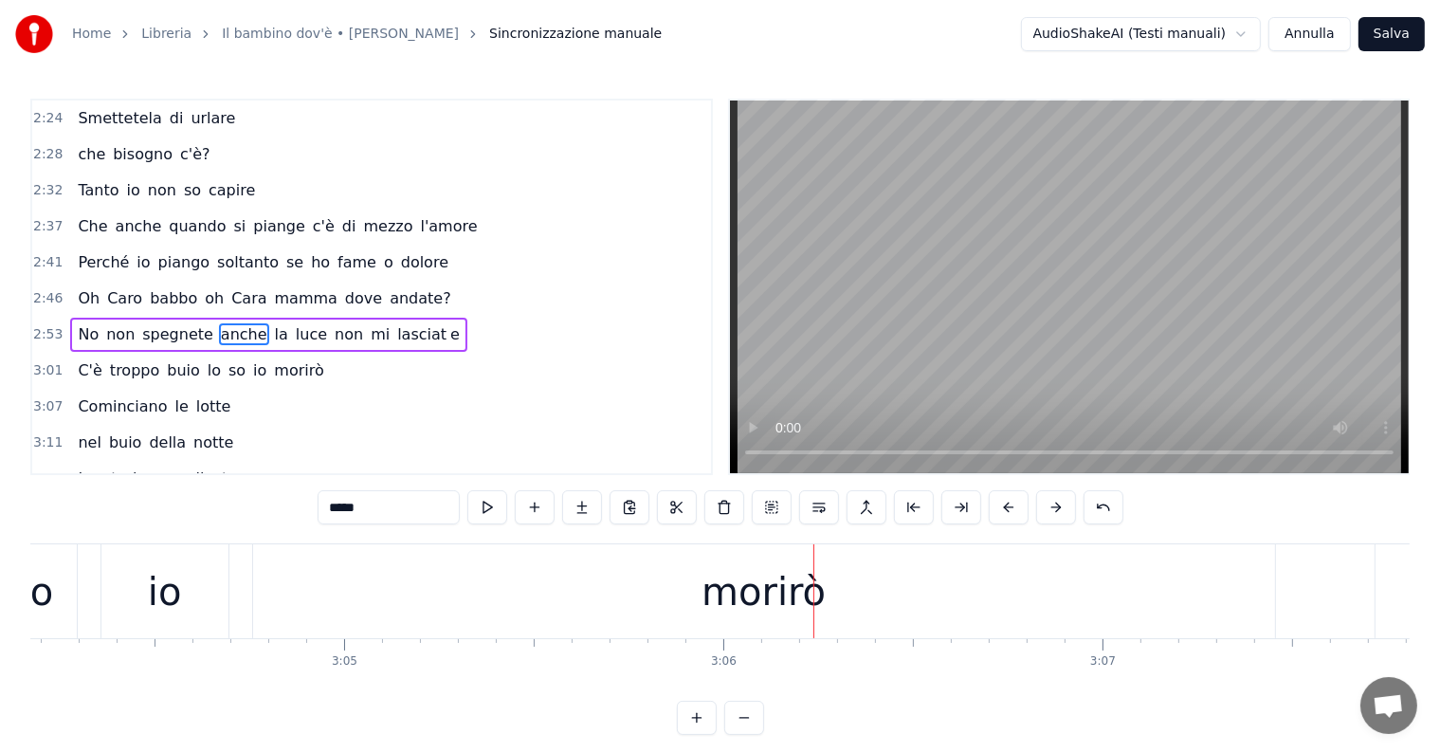
click at [922, 602] on div "morirò" at bounding box center [764, 591] width 1022 height 94
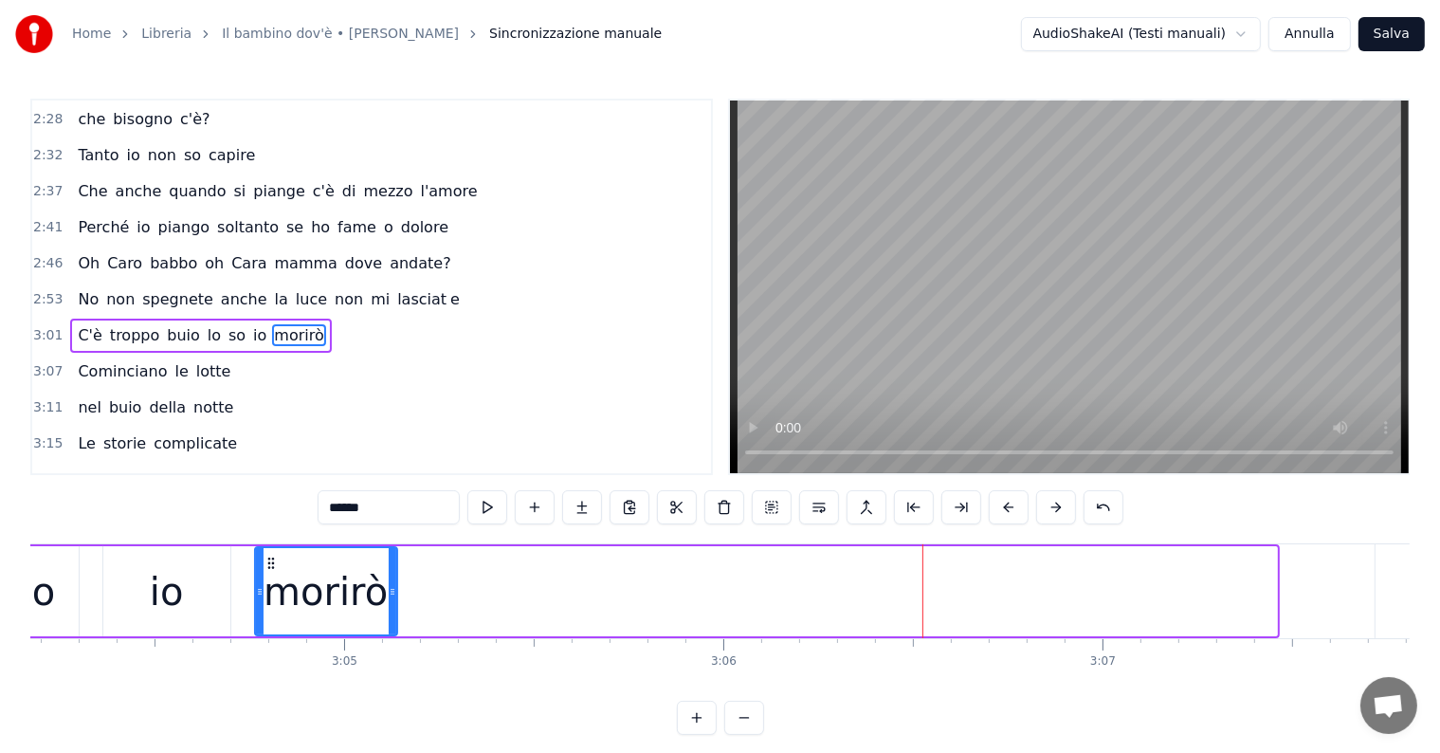
drag, startPoint x: 1271, startPoint y: 580, endPoint x: 392, endPoint y: 573, distance: 879.9
click at [392, 573] on div at bounding box center [393, 591] width 8 height 86
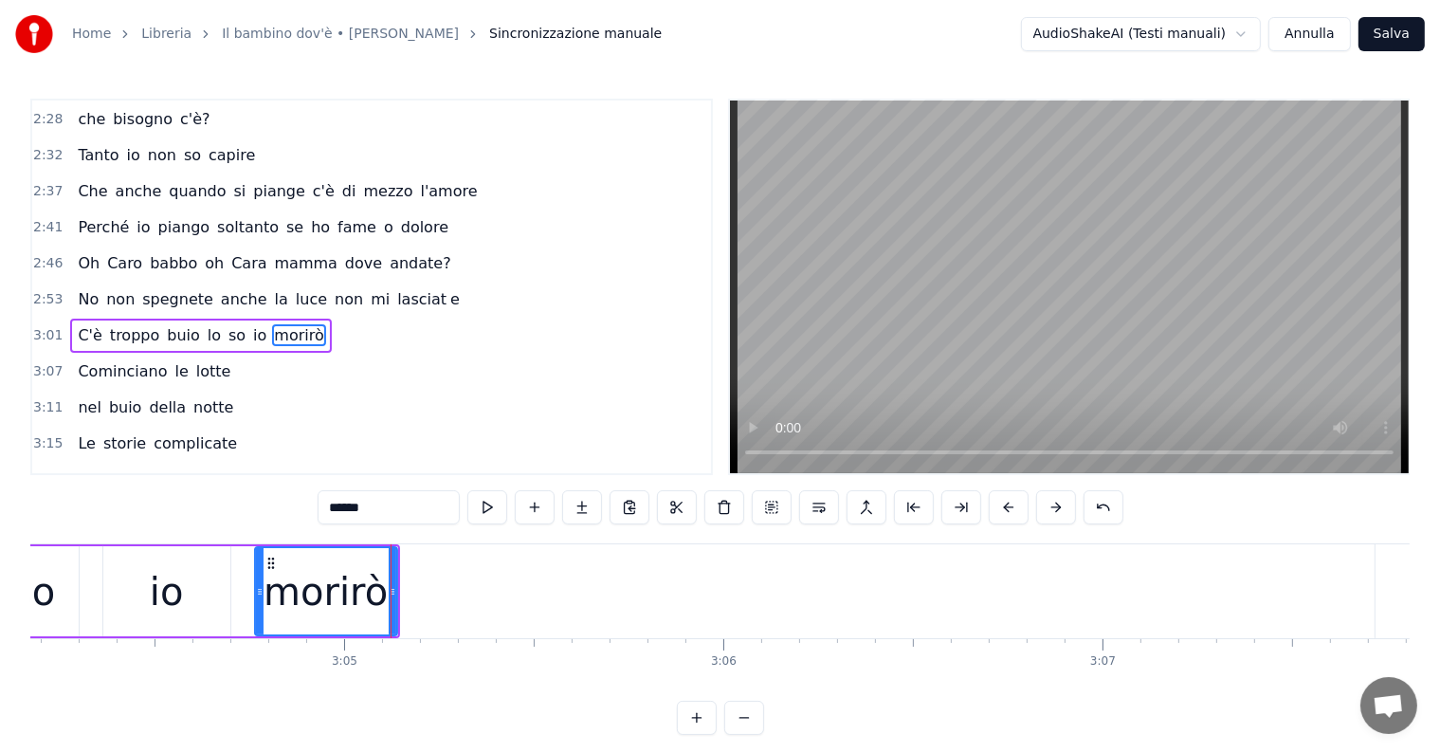
click at [413, 516] on input "******" at bounding box center [389, 507] width 142 height 34
type input "*****"
click at [576, 497] on button at bounding box center [582, 507] width 40 height 34
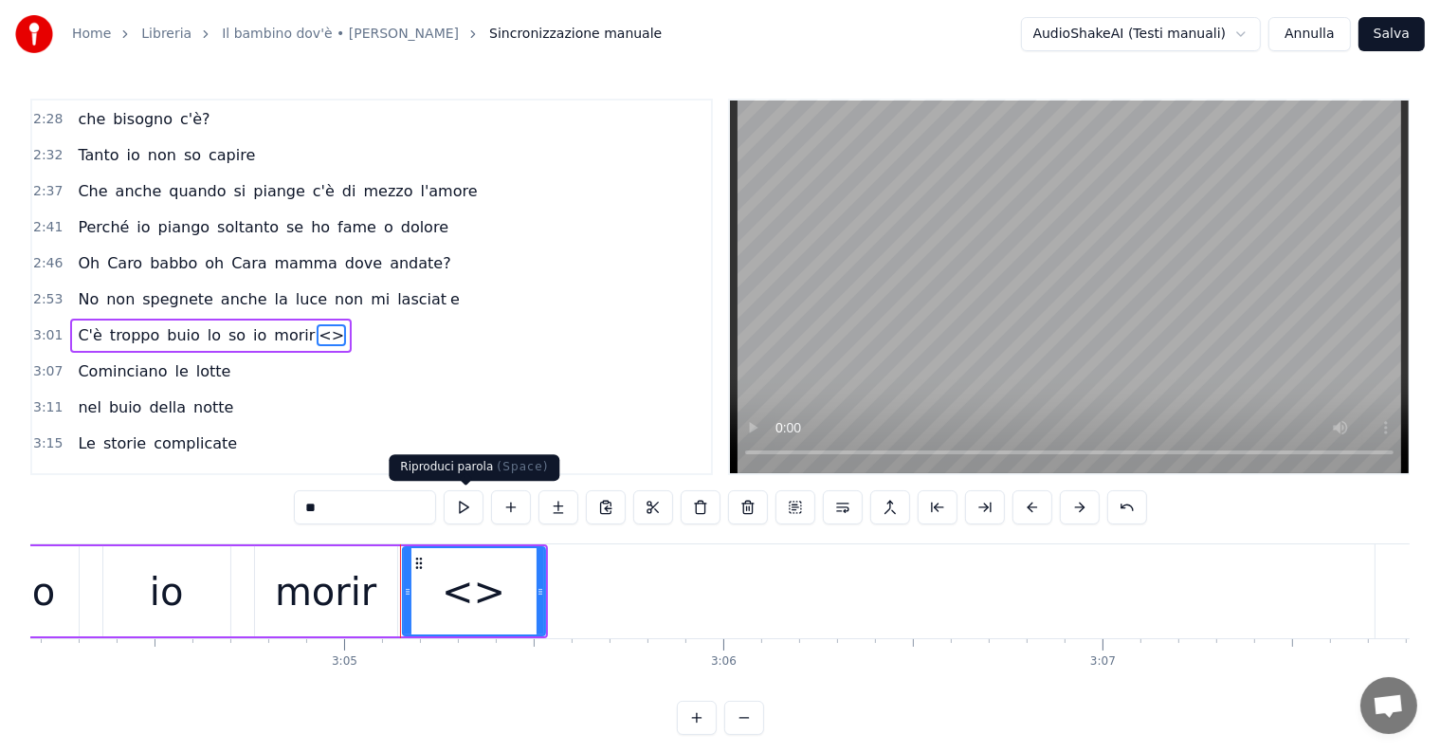
click at [388, 518] on input "**" at bounding box center [365, 507] width 142 height 34
type input "*"
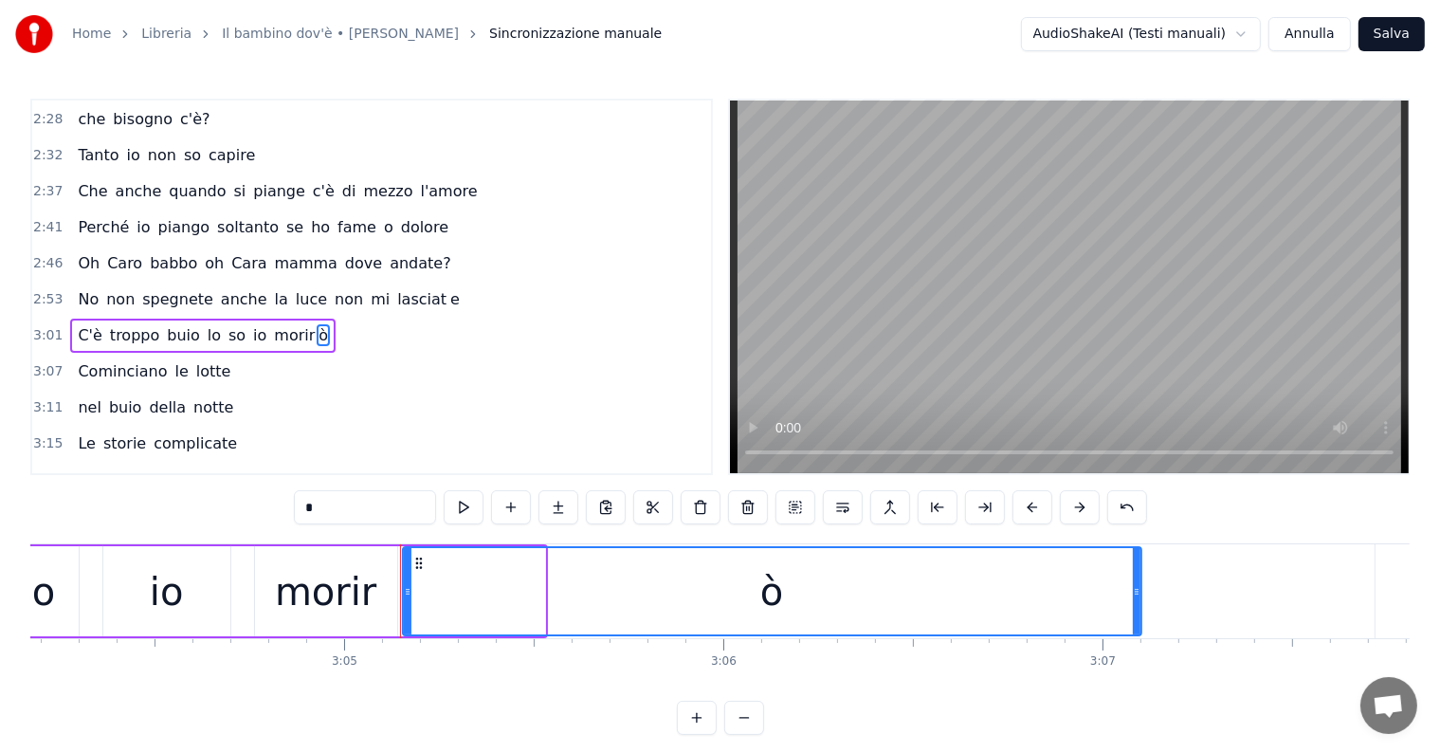
drag, startPoint x: 540, startPoint y: 580, endPoint x: 1137, endPoint y: 615, distance: 597.4
click at [1137, 615] on div at bounding box center [1137, 591] width 8 height 86
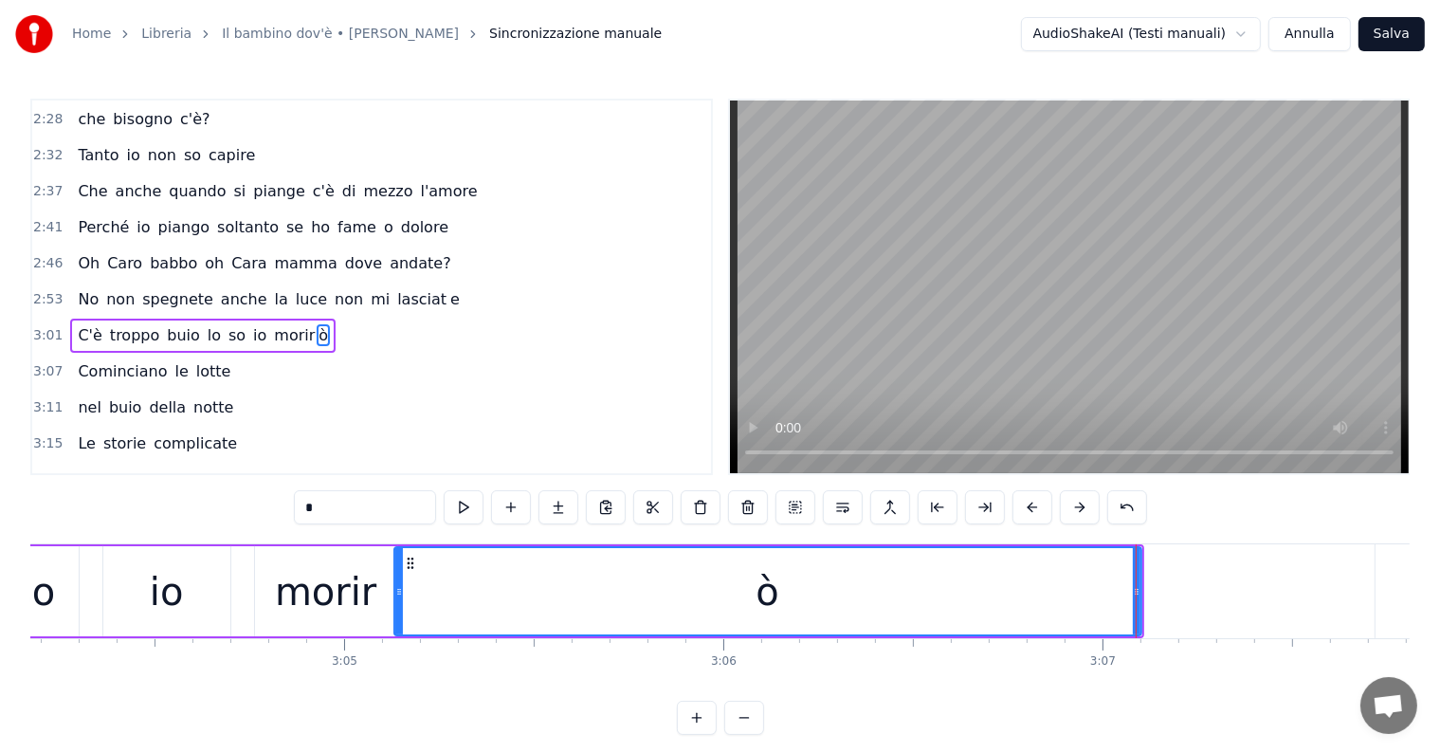
click at [399, 596] on icon at bounding box center [399, 591] width 8 height 15
click at [165, 324] on span "buio" at bounding box center [183, 335] width 37 height 22
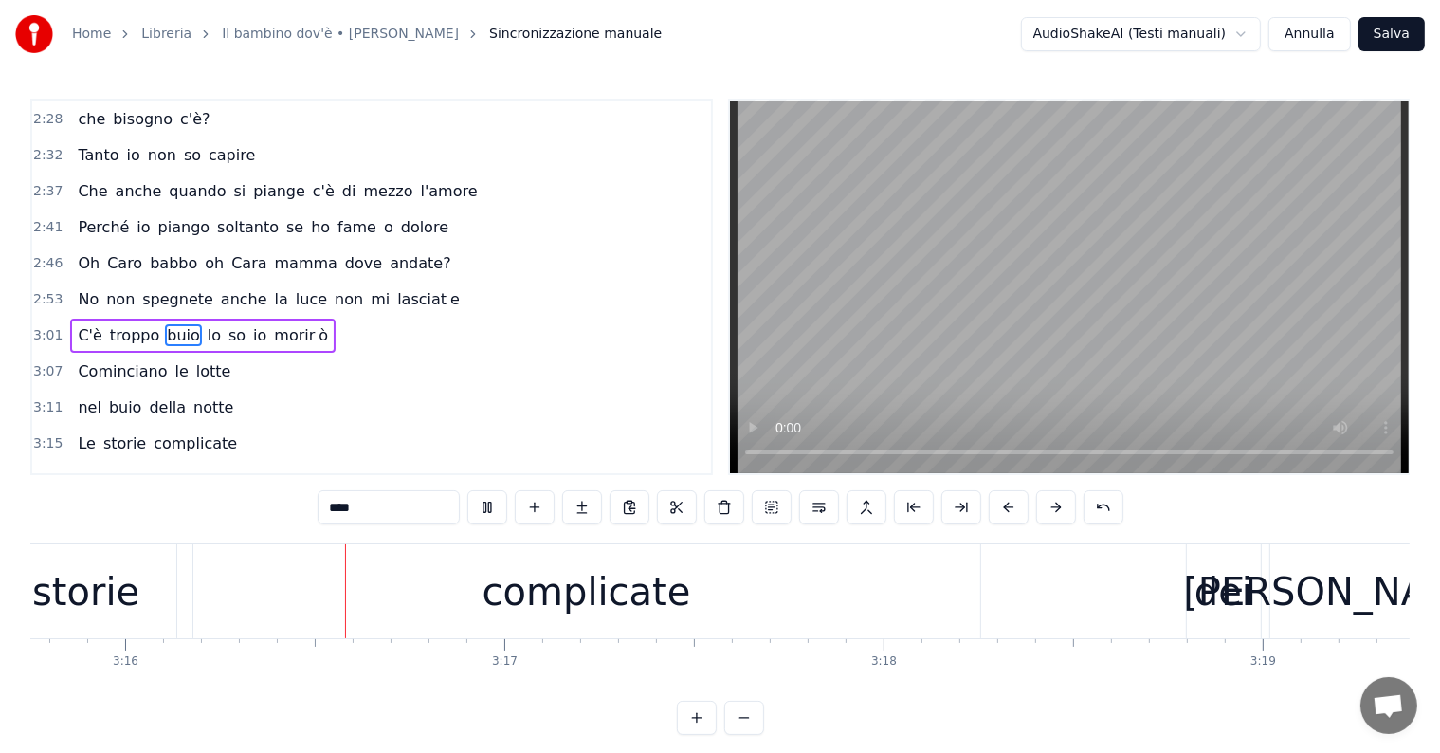
scroll to position [0, 74243]
click at [553, 605] on div "complicate" at bounding box center [579, 591] width 209 height 57
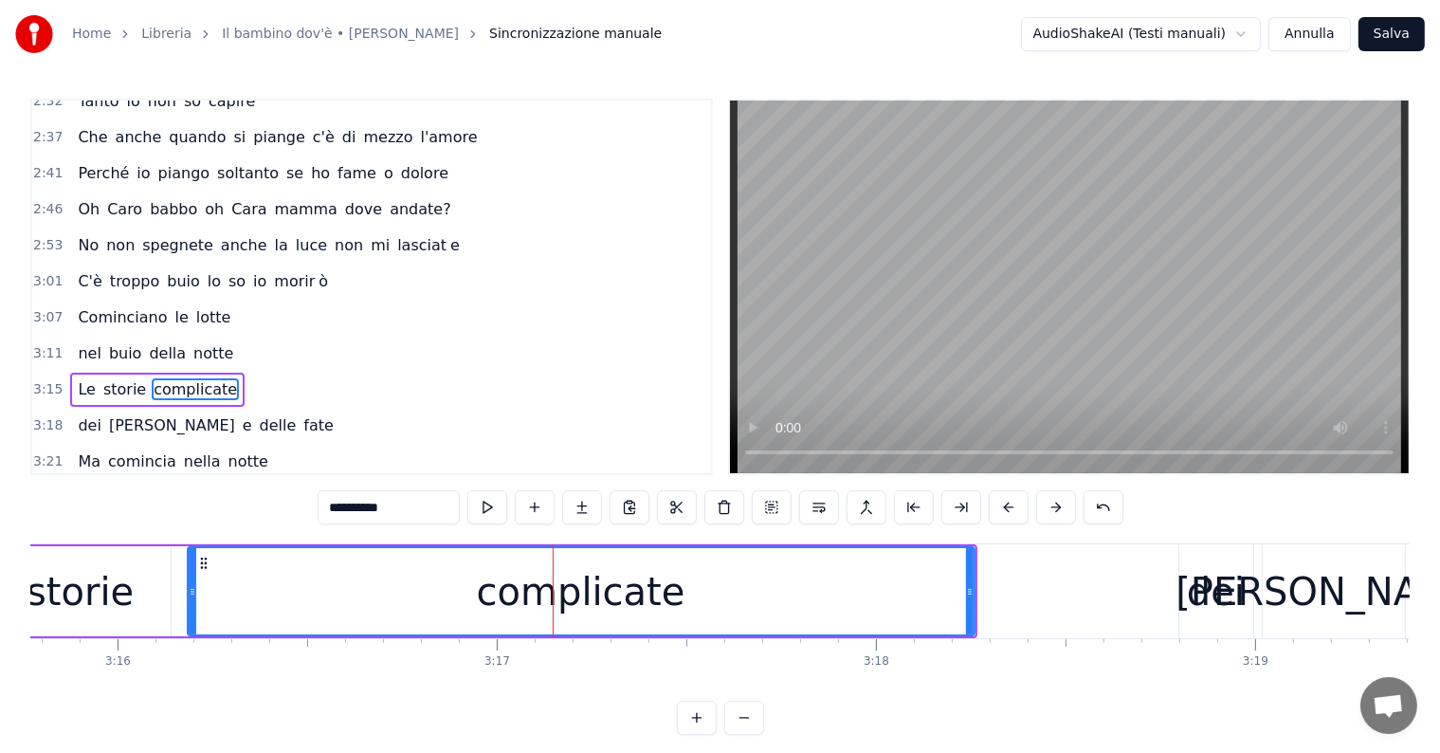
scroll to position [1400, 0]
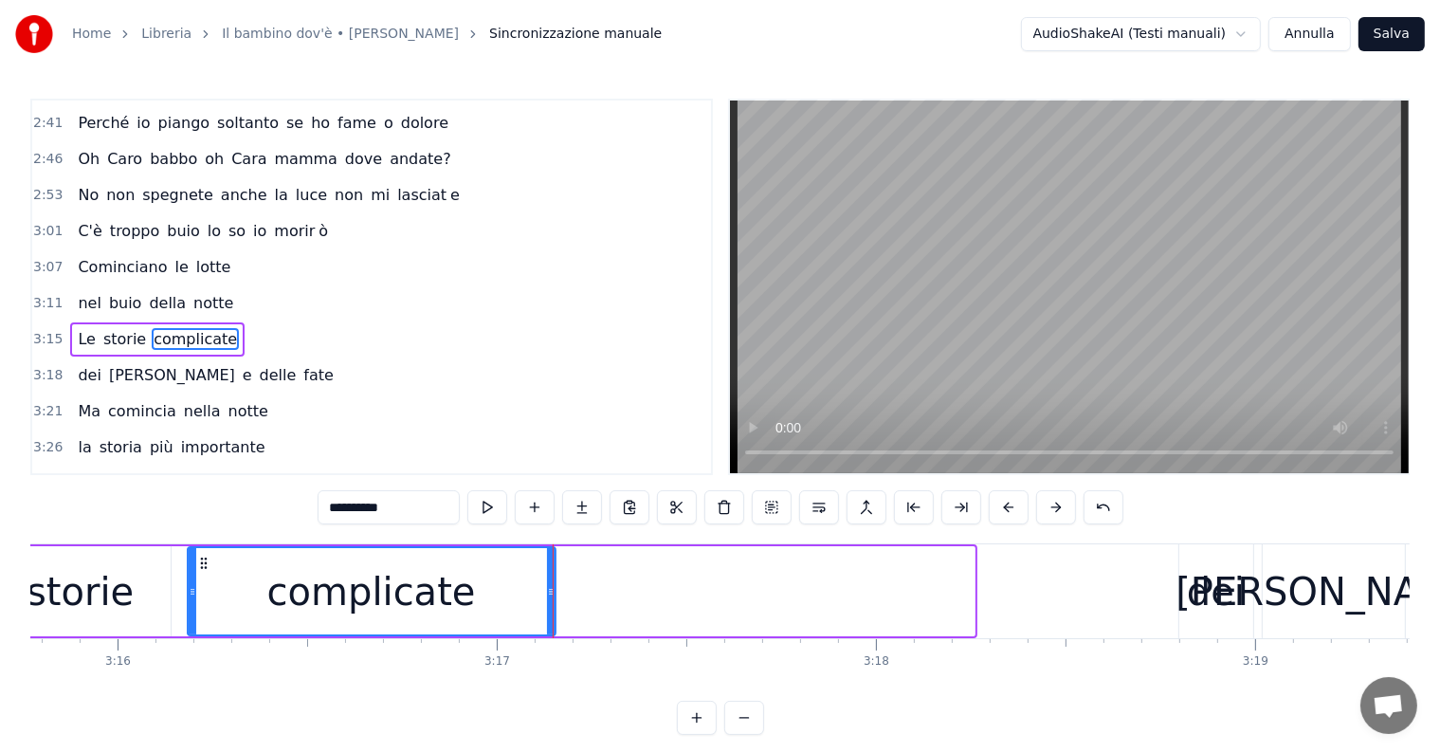
drag, startPoint x: 970, startPoint y: 588, endPoint x: 551, endPoint y: 587, distance: 419.1
click at [551, 587] on icon at bounding box center [551, 591] width 8 height 15
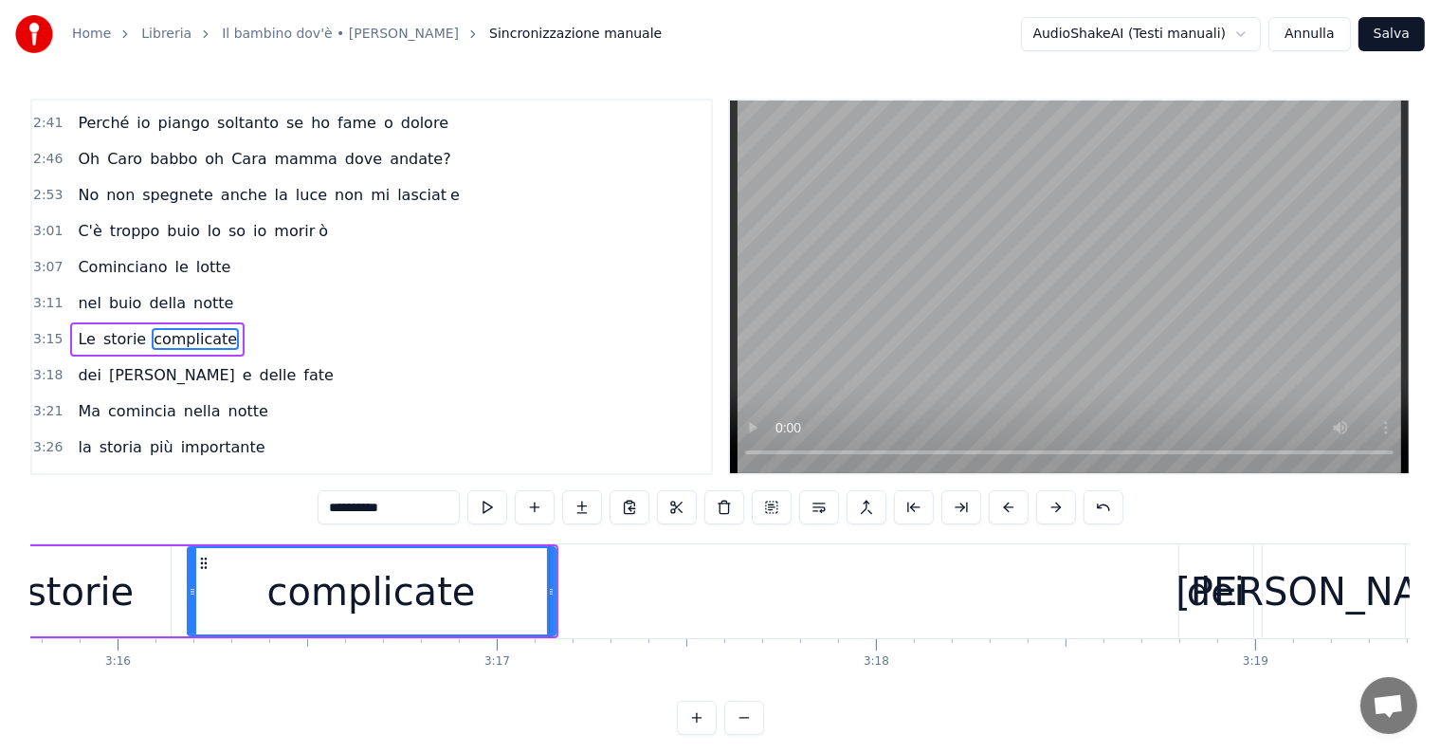
click at [108, 579] on div "storie" at bounding box center [80, 591] width 107 height 57
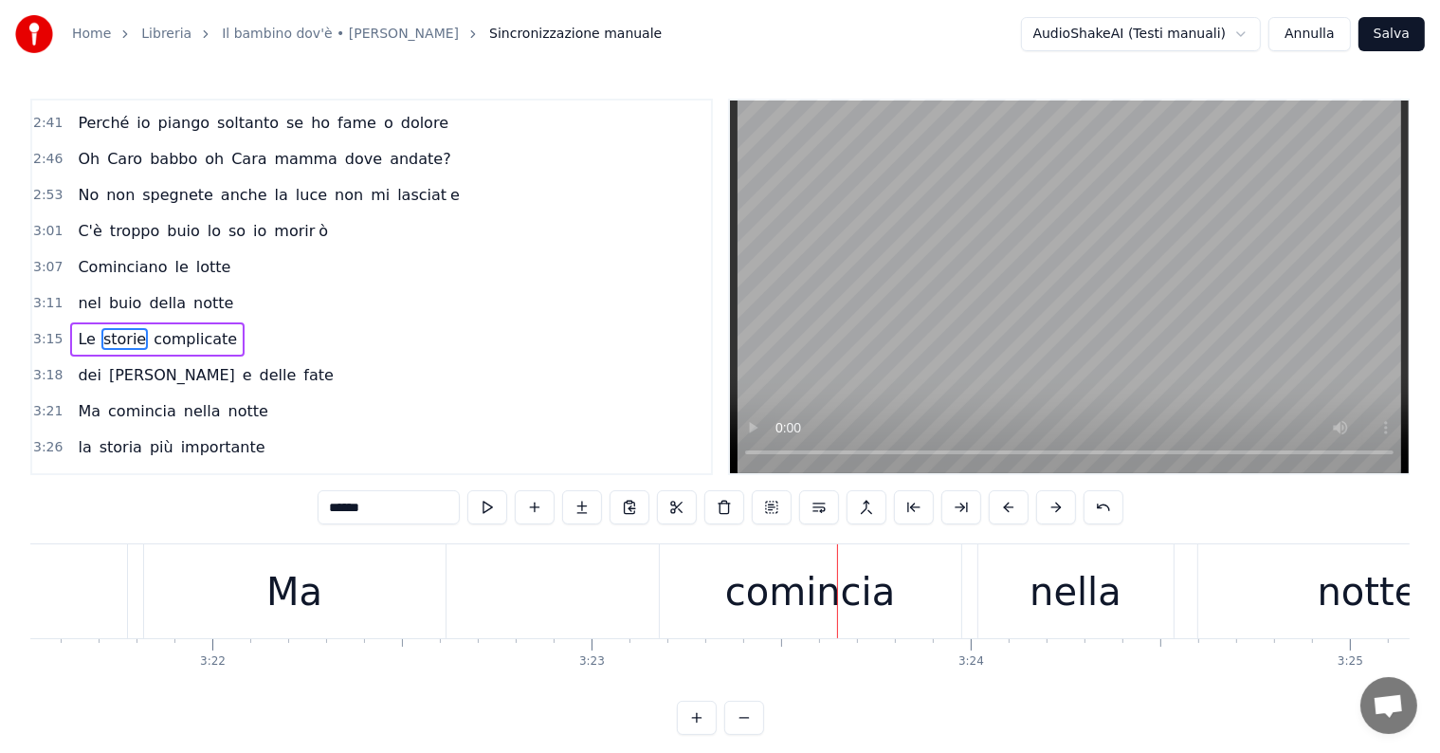
scroll to position [0, 76363]
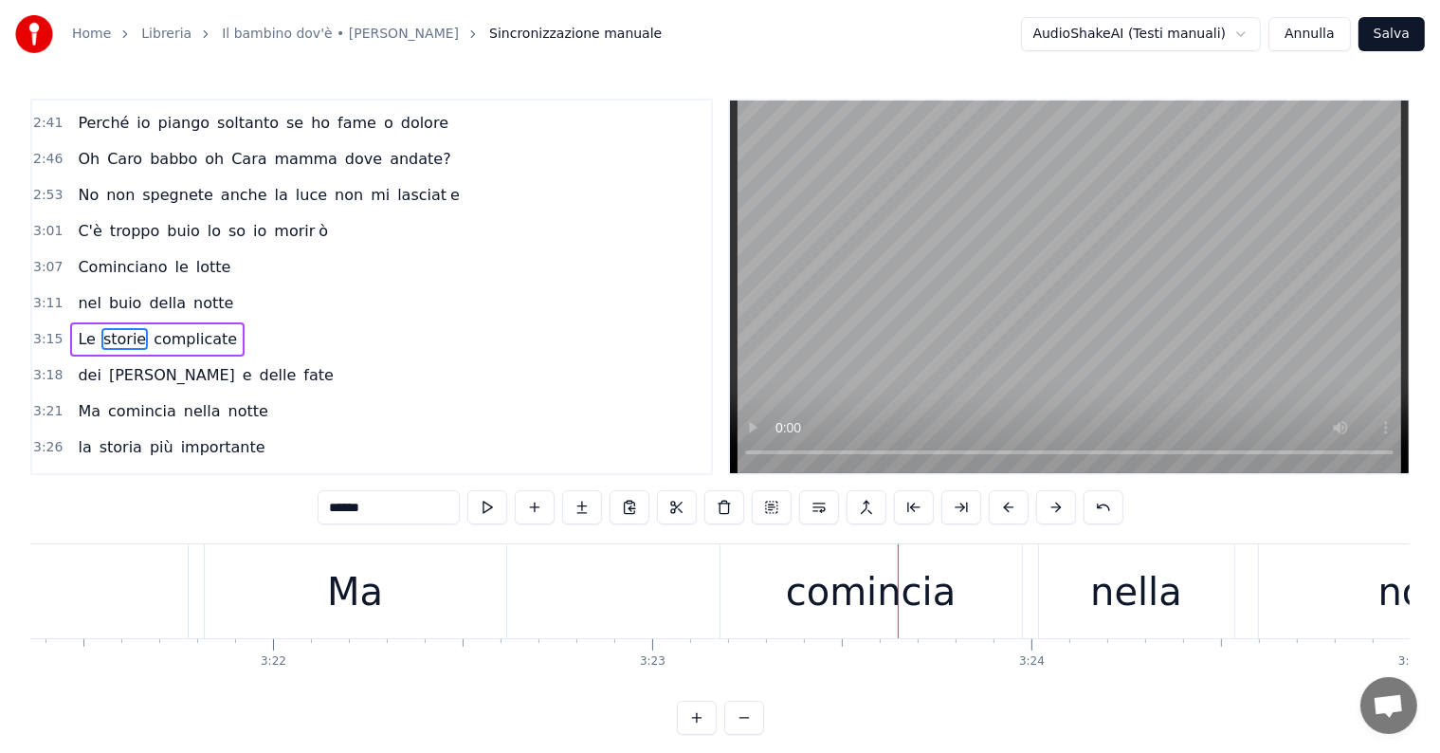
click at [367, 594] on div "Ma" at bounding box center [355, 591] width 56 height 57
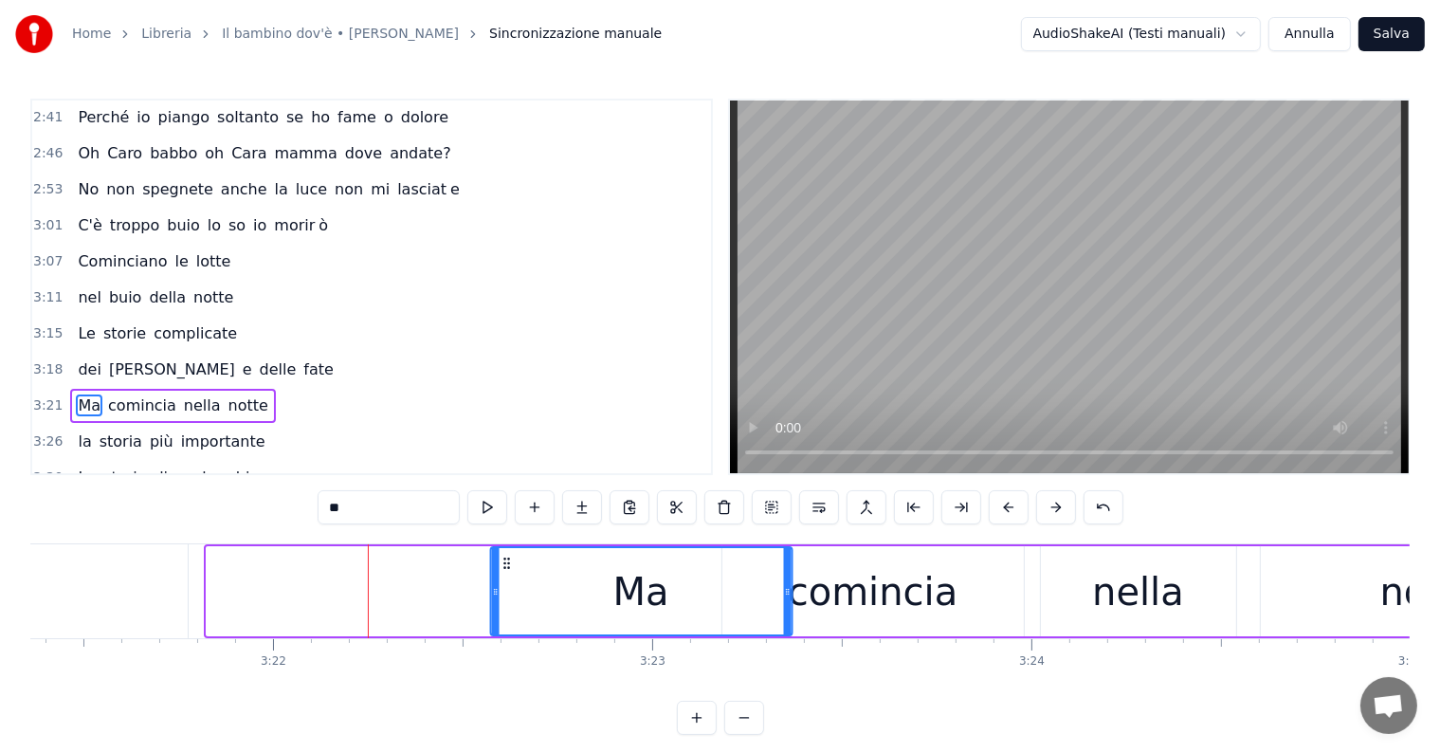
drag, startPoint x: 220, startPoint y: 558, endPoint x: 504, endPoint y: 583, distance: 285.5
click at [504, 583] on div "Ma" at bounding box center [641, 591] width 300 height 86
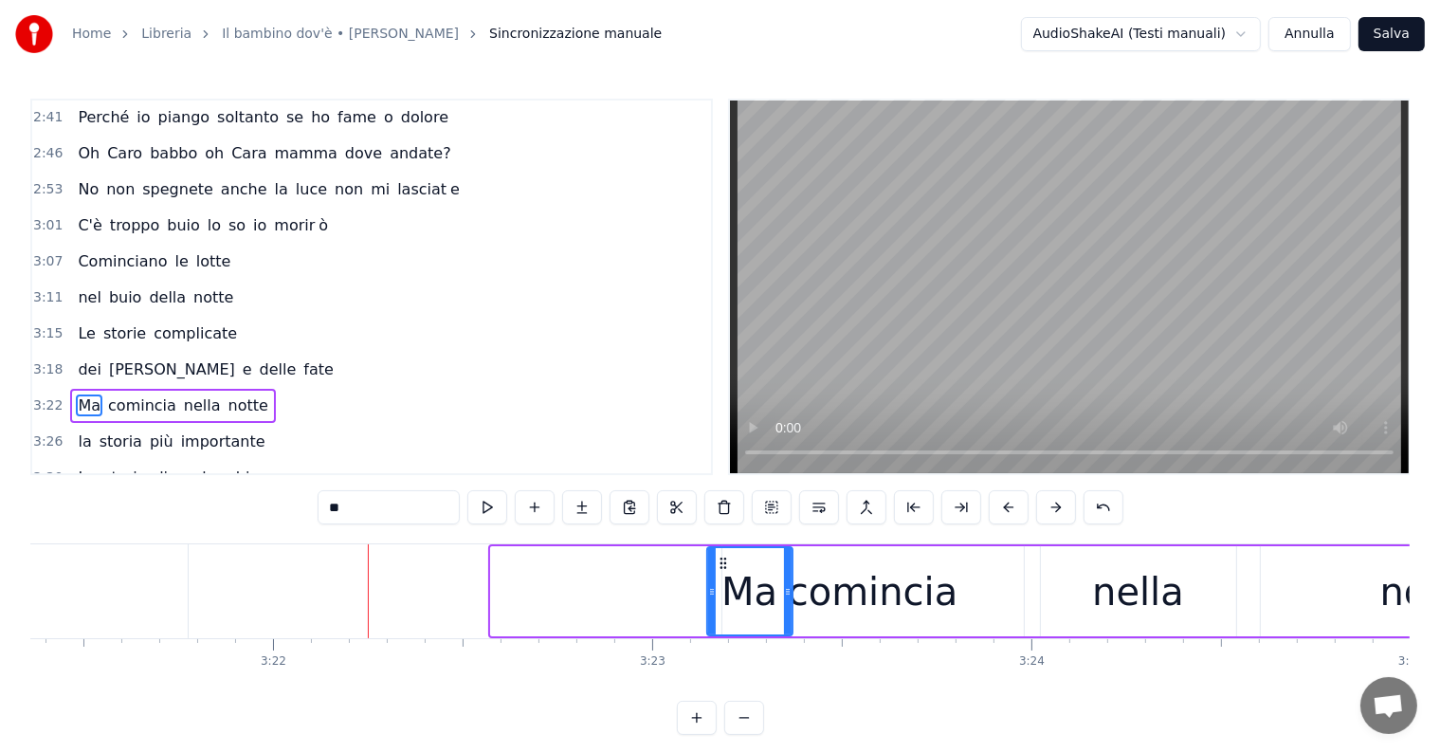
drag, startPoint x: 492, startPoint y: 595, endPoint x: 708, endPoint y: 606, distance: 216.4
click at [708, 606] on div at bounding box center [712, 591] width 8 height 86
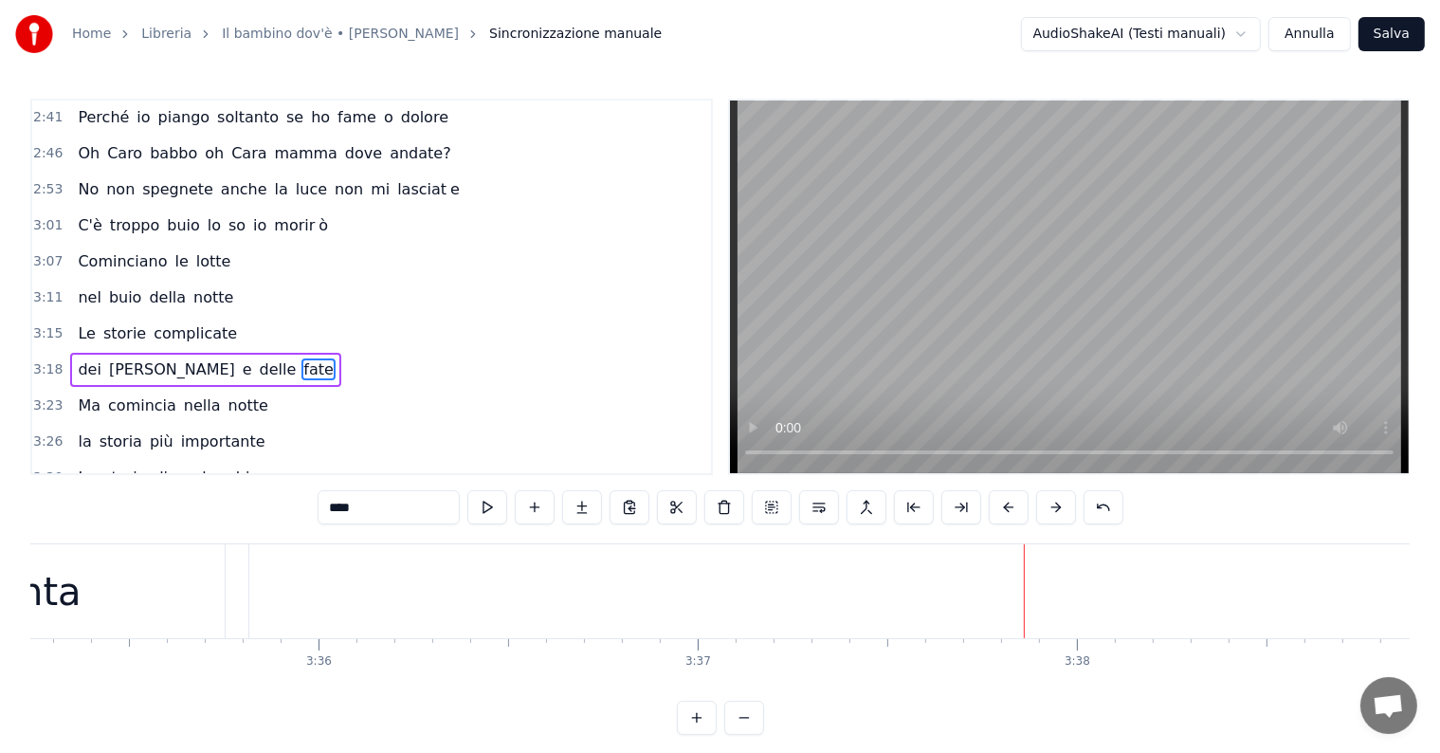
scroll to position [0, 81686]
type input "******"
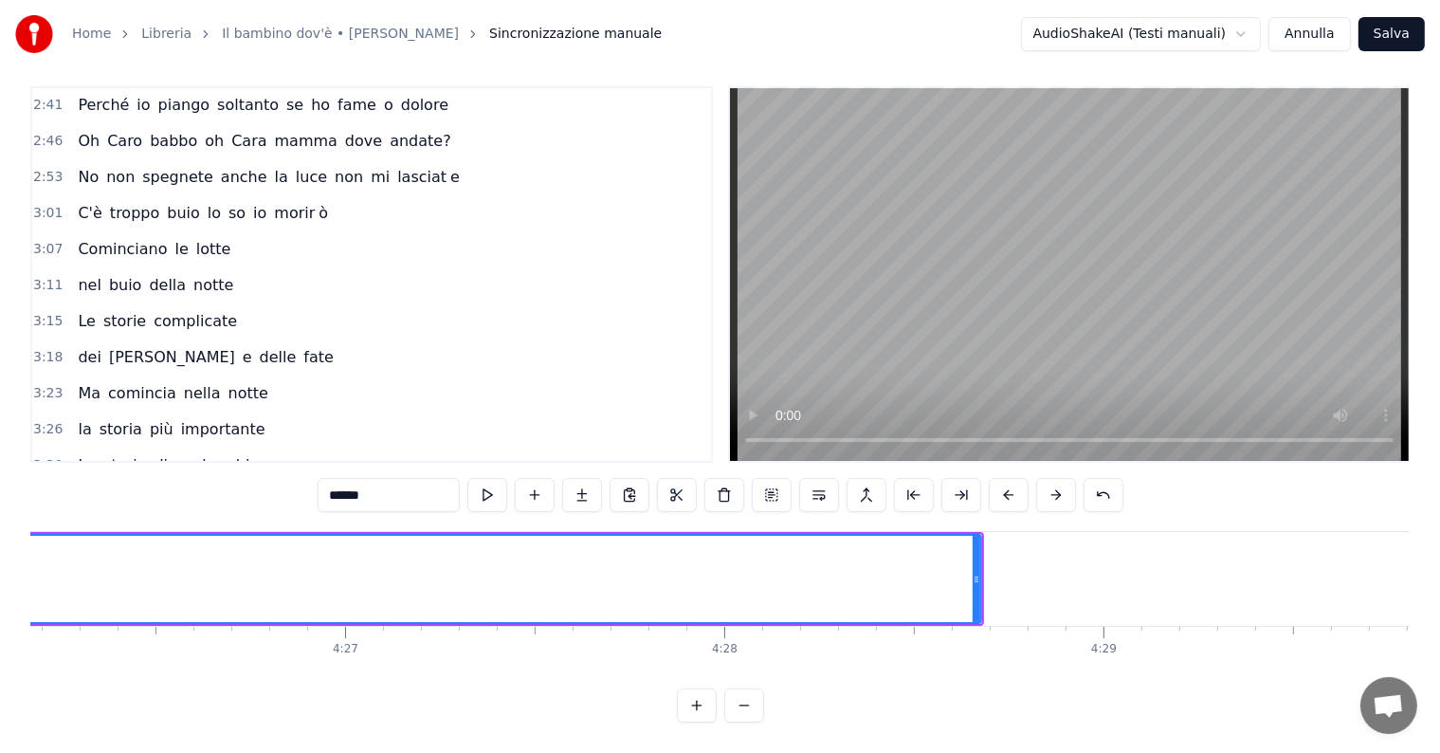
scroll to position [0, 101180]
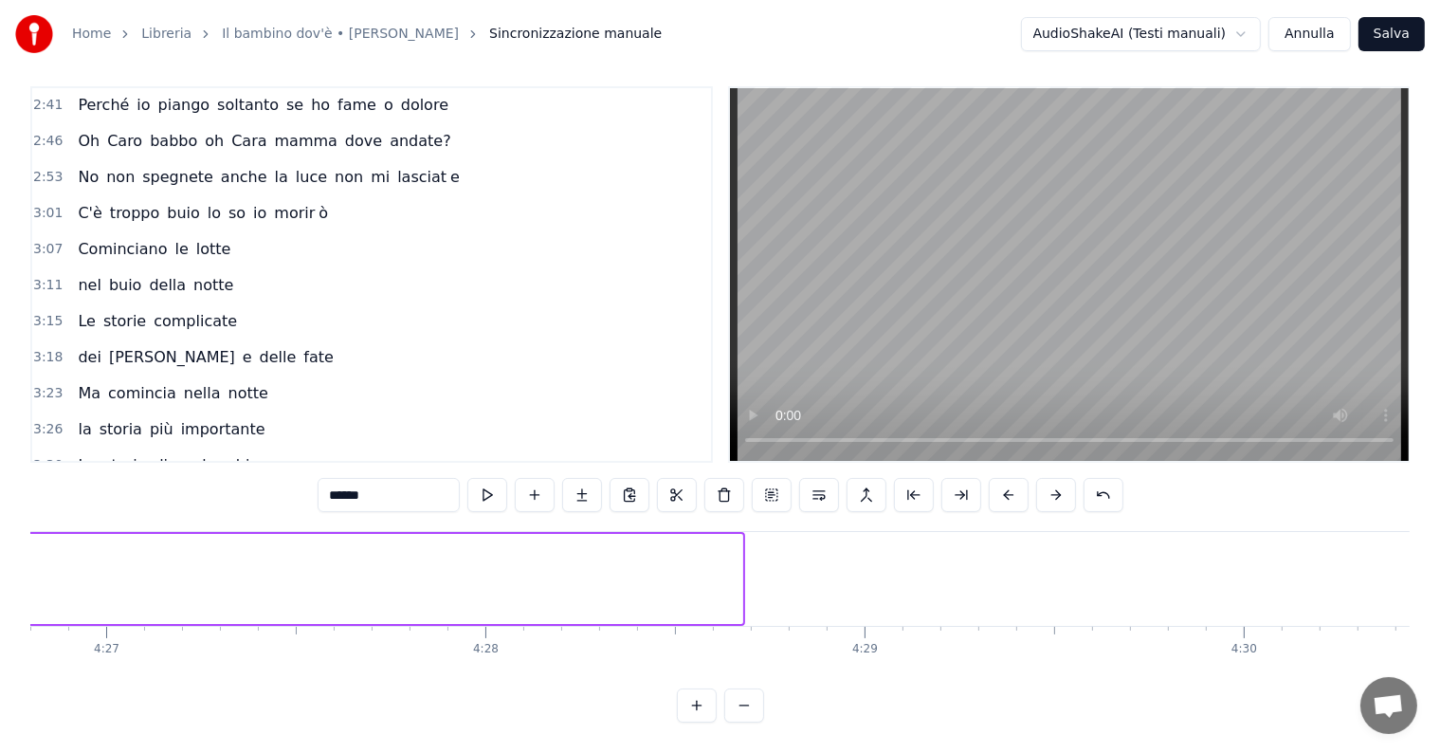
drag, startPoint x: 734, startPoint y: 551, endPoint x: 0, endPoint y: 572, distance: 734.1
click at [0, 572] on div "Home Libreria Il bambino dov'è • [PERSON_NAME] manuale AudioShakeAI (Testi manu…" at bounding box center [720, 355] width 1440 height 735
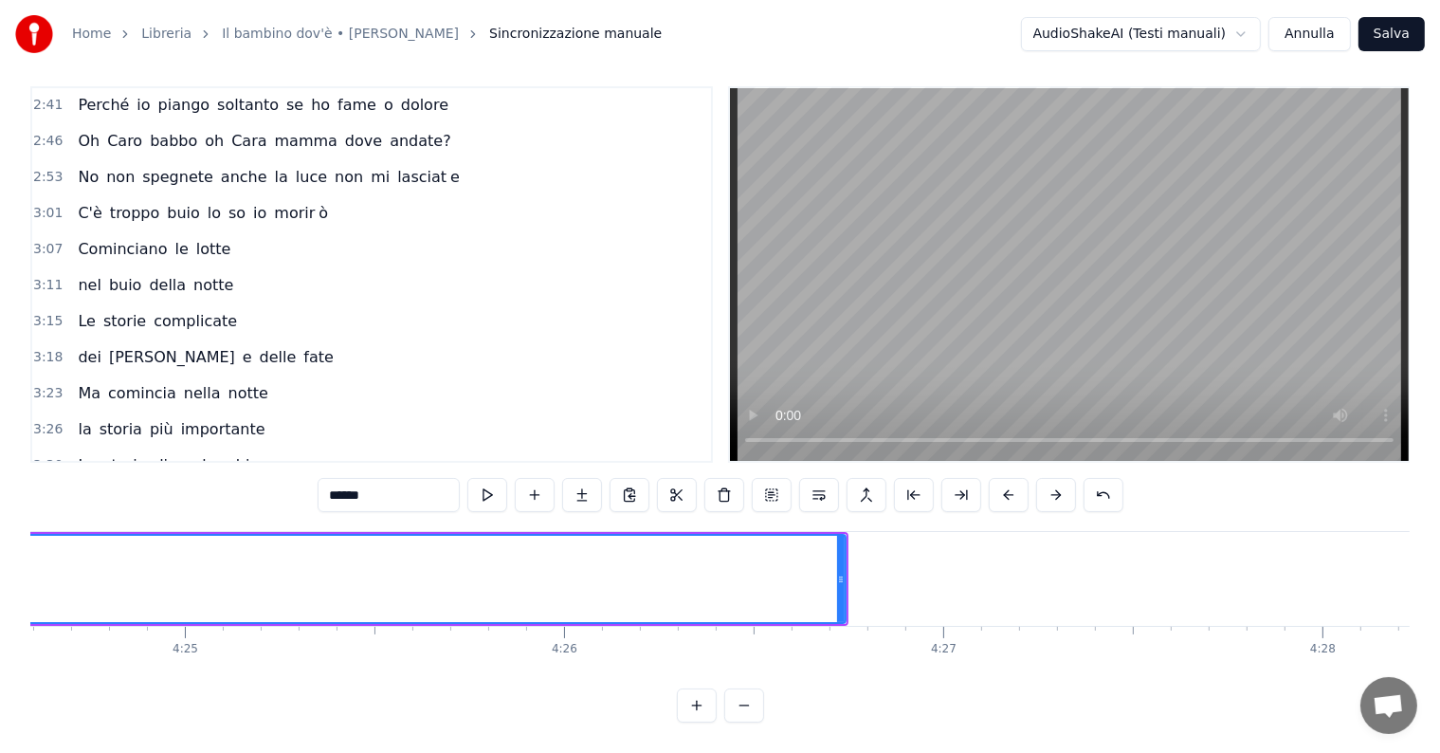
scroll to position [0, 100103]
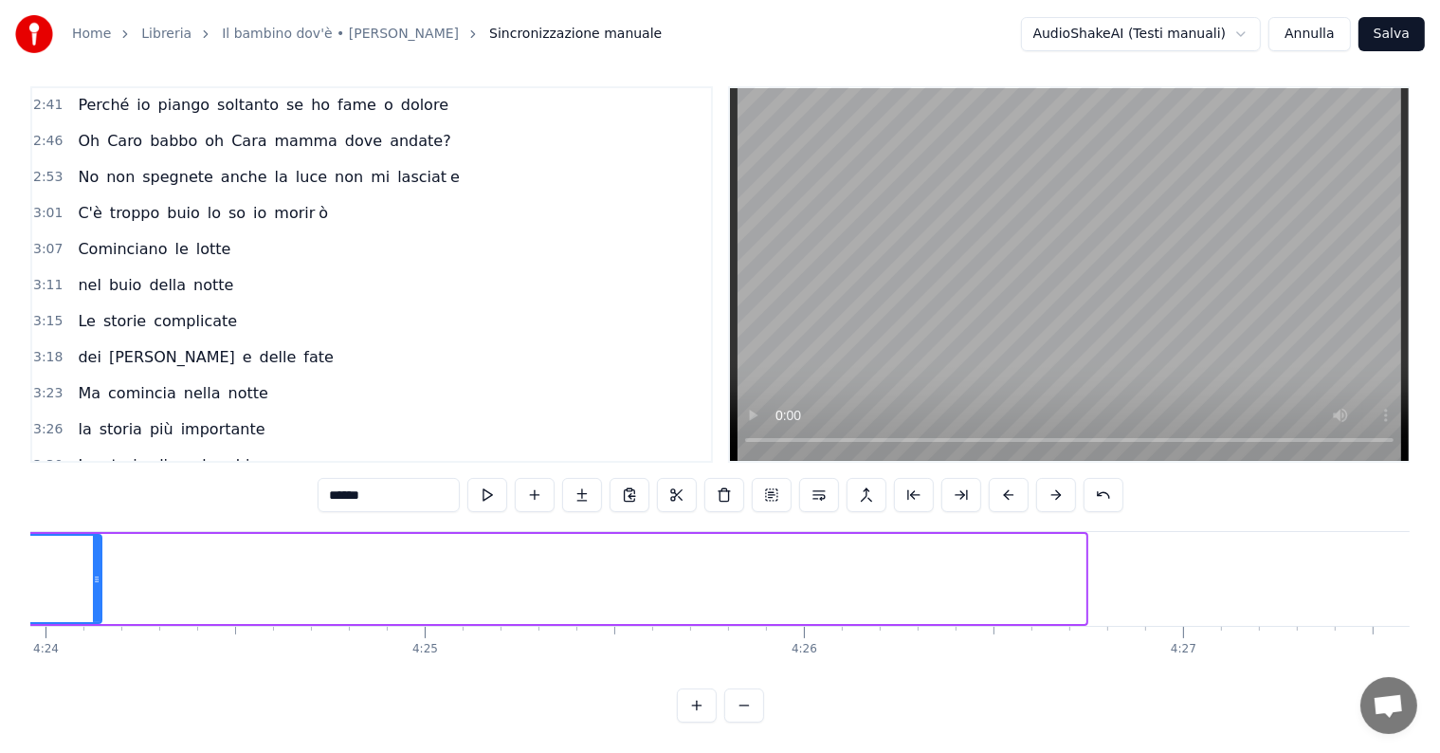
drag, startPoint x: 1084, startPoint y: 557, endPoint x: 85, endPoint y: 591, distance: 998.9
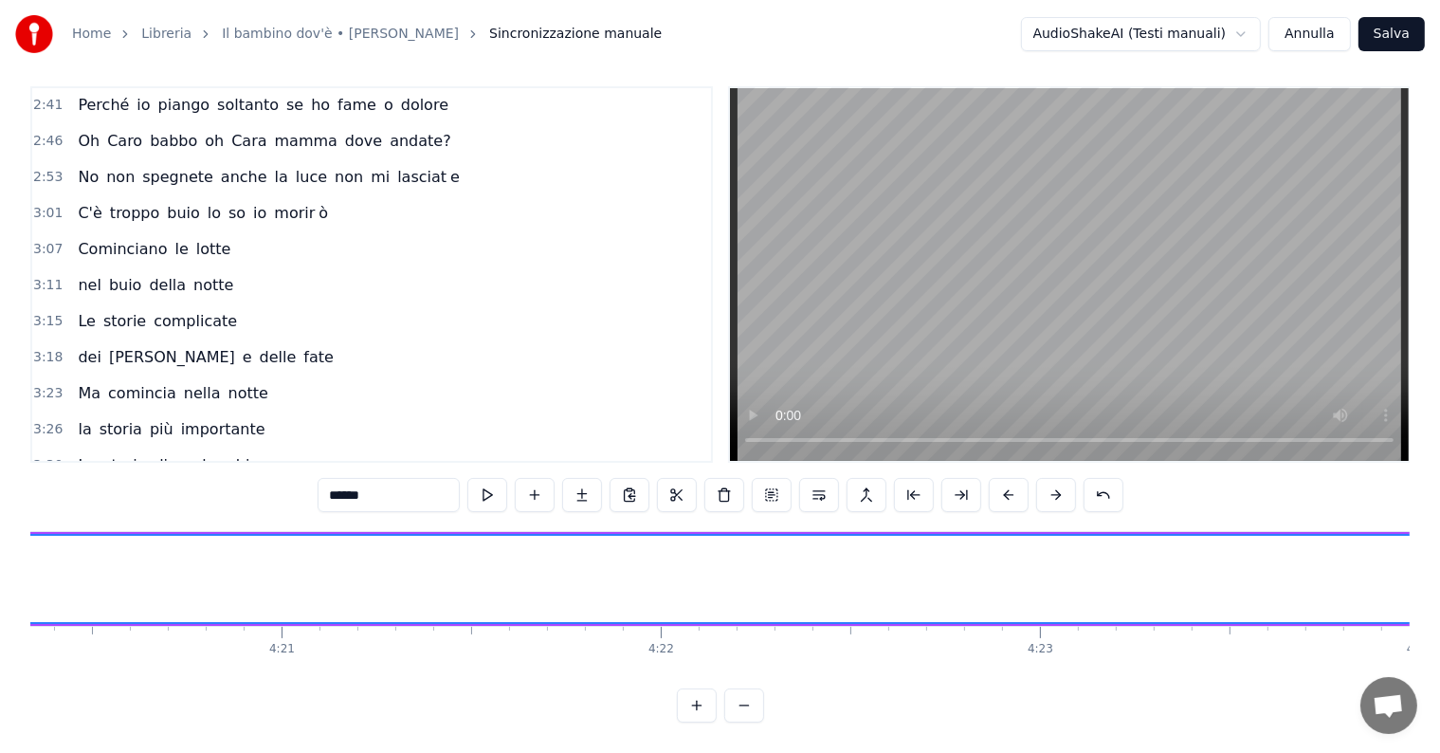
scroll to position [0, 98968]
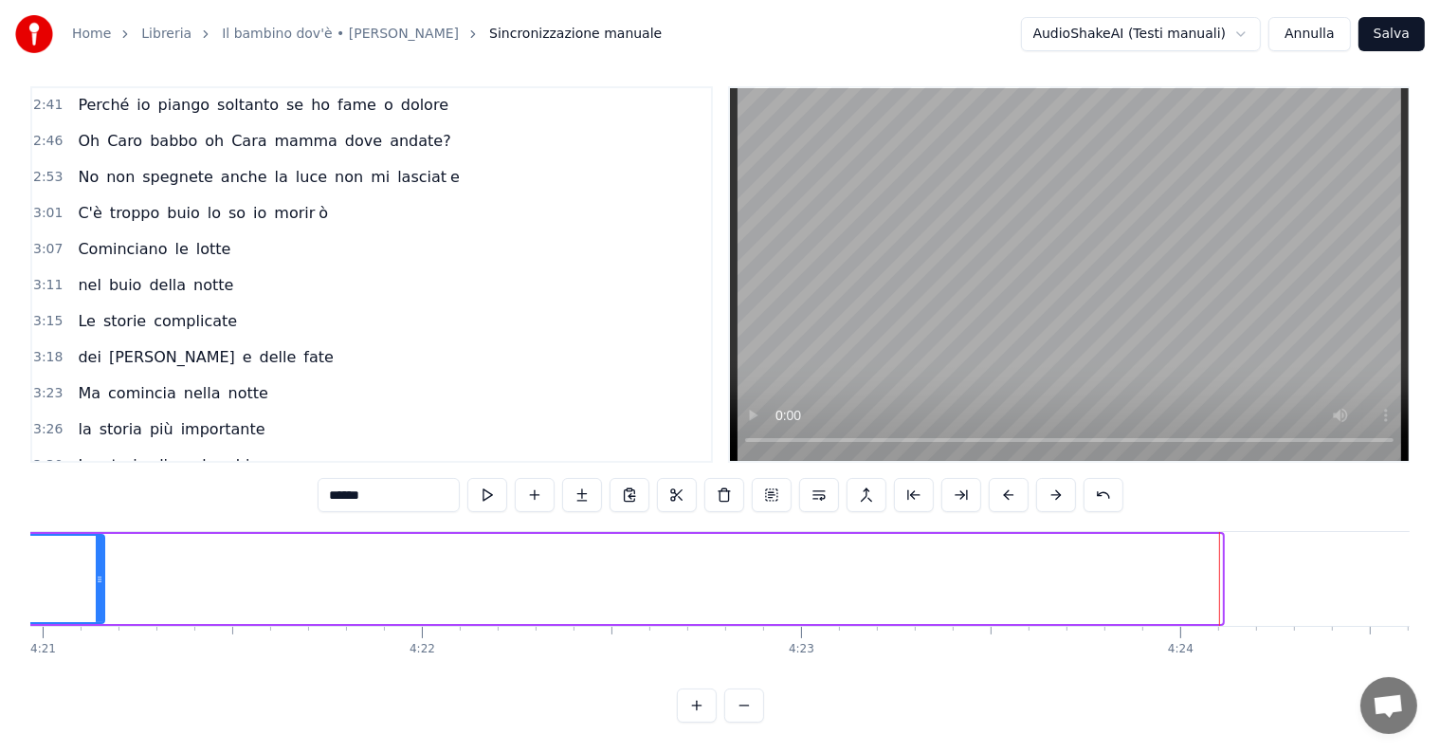
drag, startPoint x: 1213, startPoint y: 548, endPoint x: 95, endPoint y: 587, distance: 1118.5
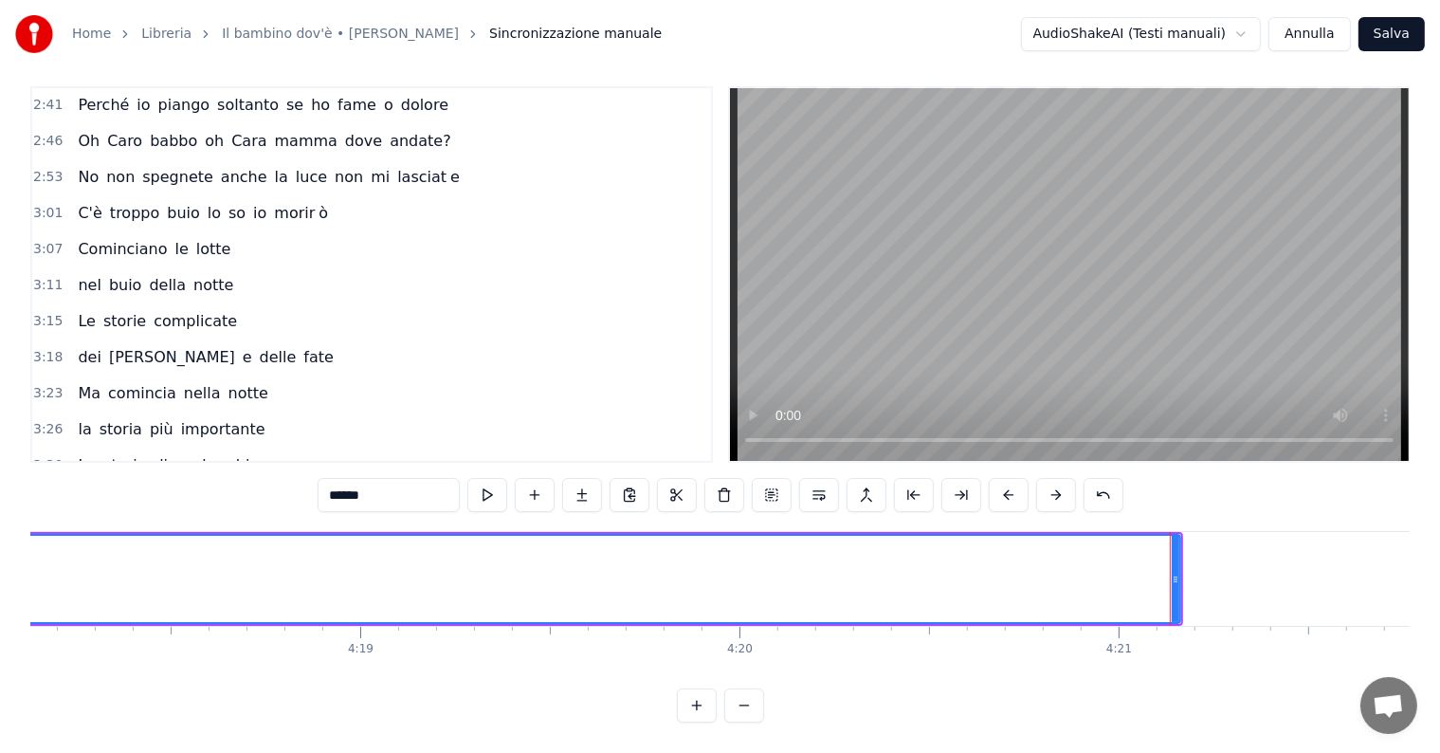
scroll to position [0, 97712]
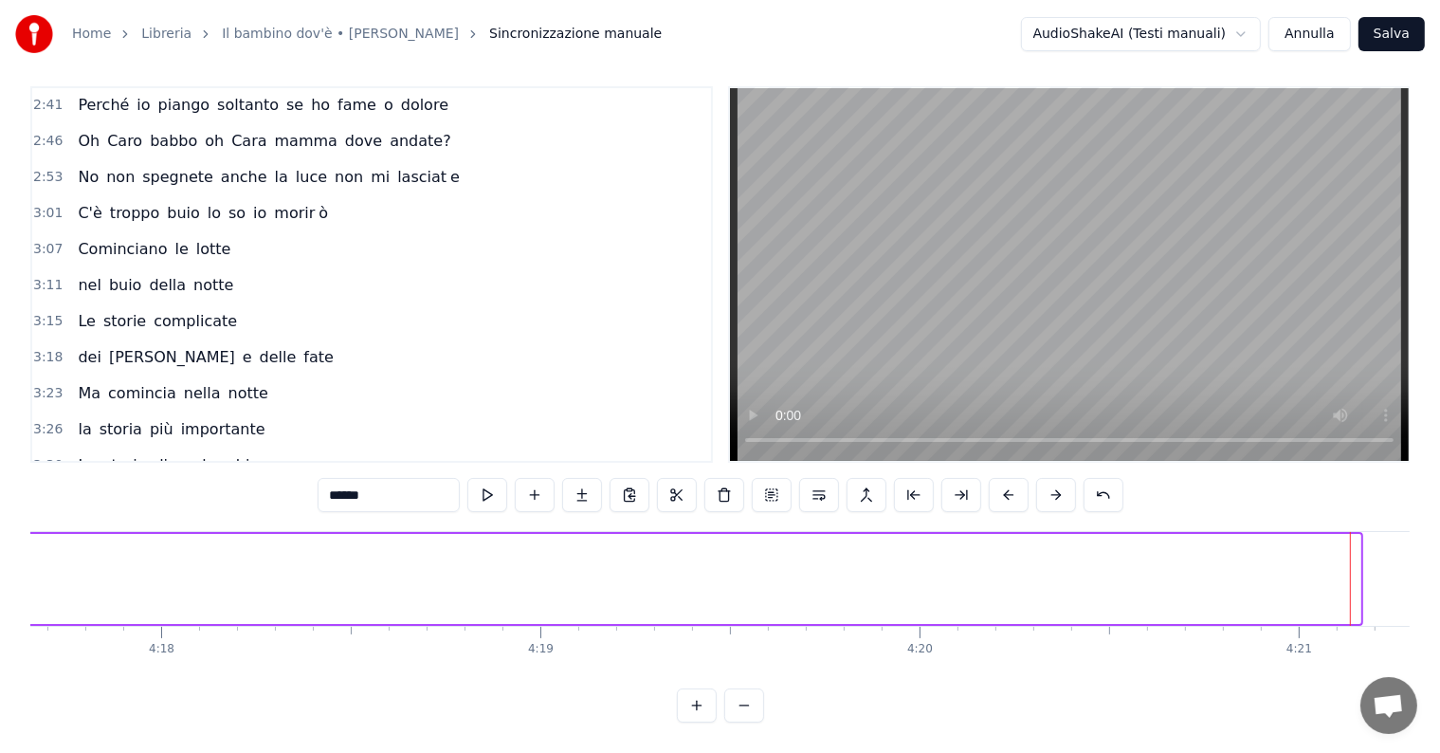
drag, startPoint x: 1359, startPoint y: 546, endPoint x: 25, endPoint y: 551, distance: 1334.0
click at [25, 551] on div "Home Libreria Il bambino dov'è • [PERSON_NAME] manuale AudioShakeAI (Testi manu…" at bounding box center [720, 355] width 1440 height 735
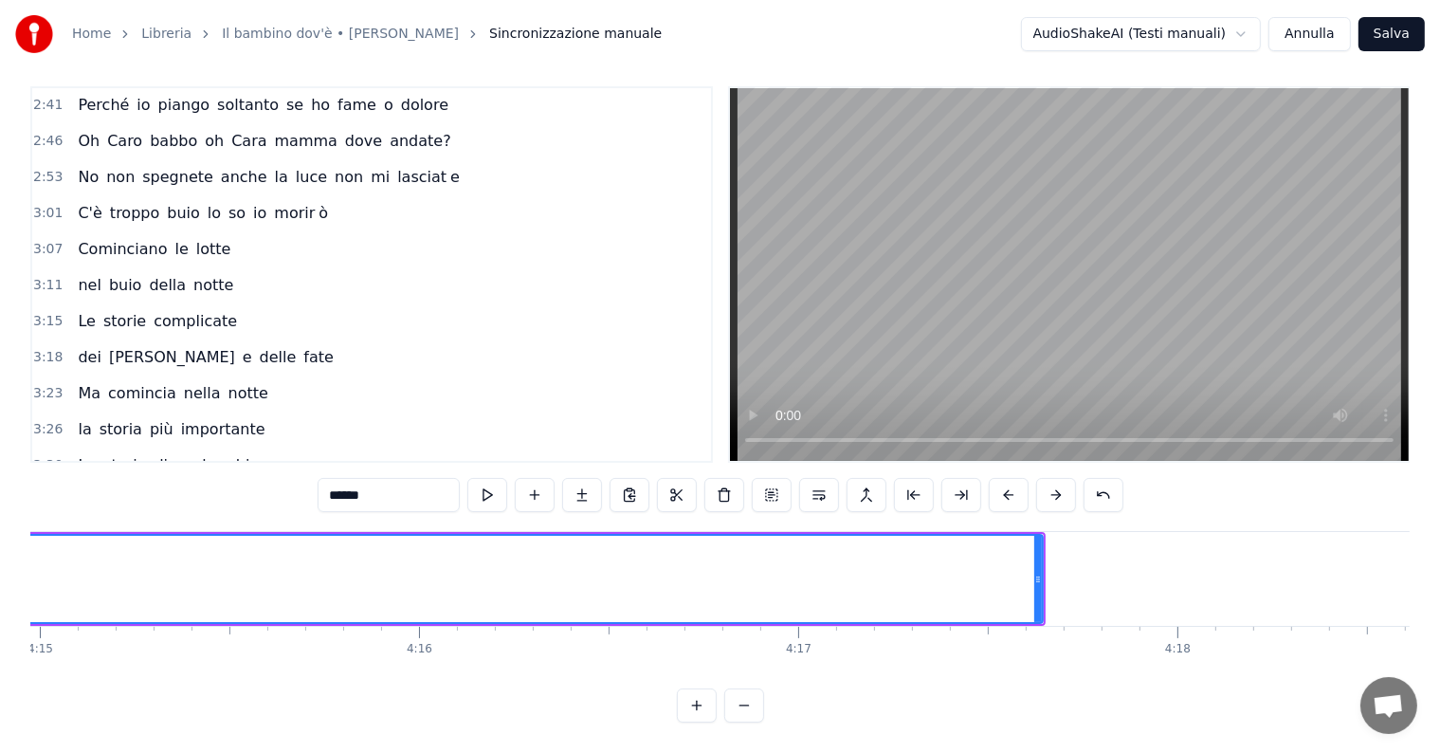
scroll to position [0, 96516]
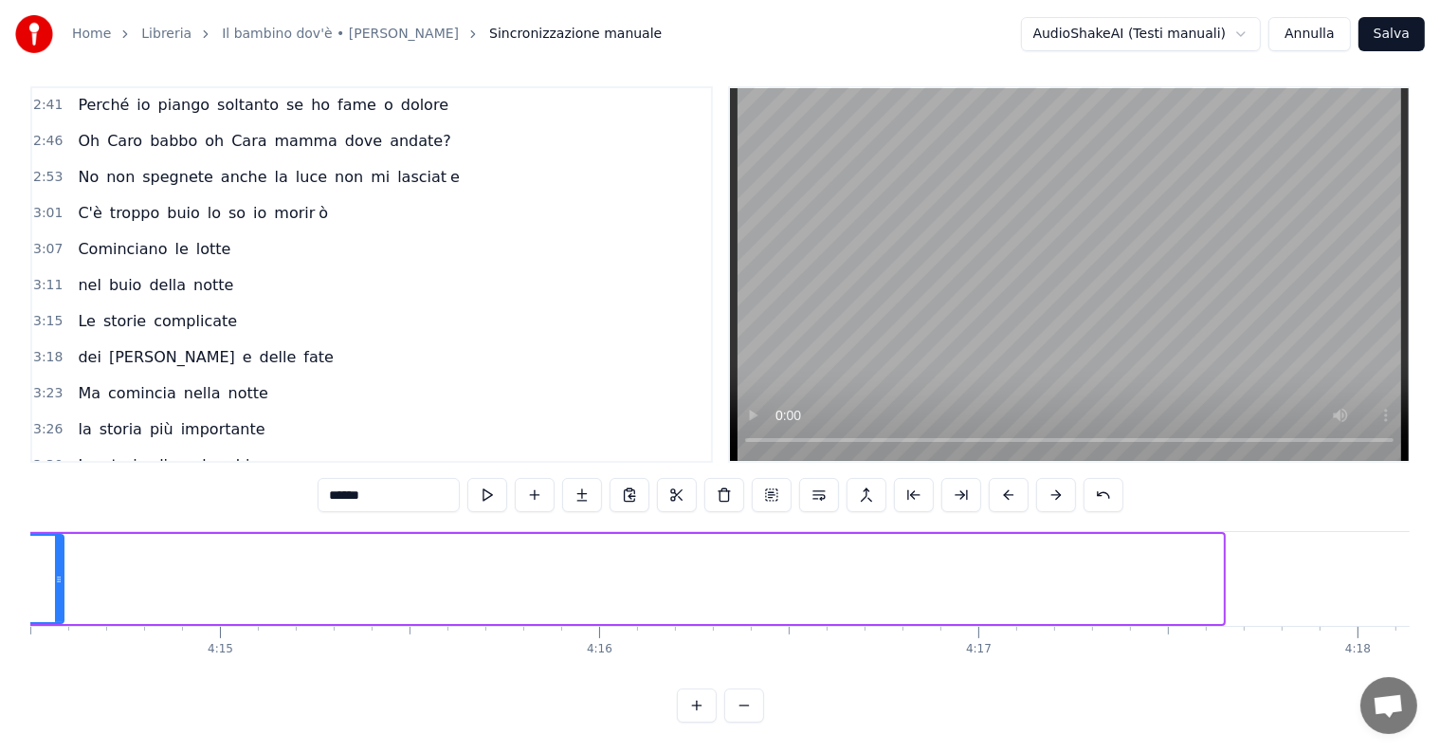
drag, startPoint x: 1217, startPoint y: 546, endPoint x: 58, endPoint y: 579, distance: 1160.0
click at [58, 579] on div at bounding box center [59, 579] width 8 height 86
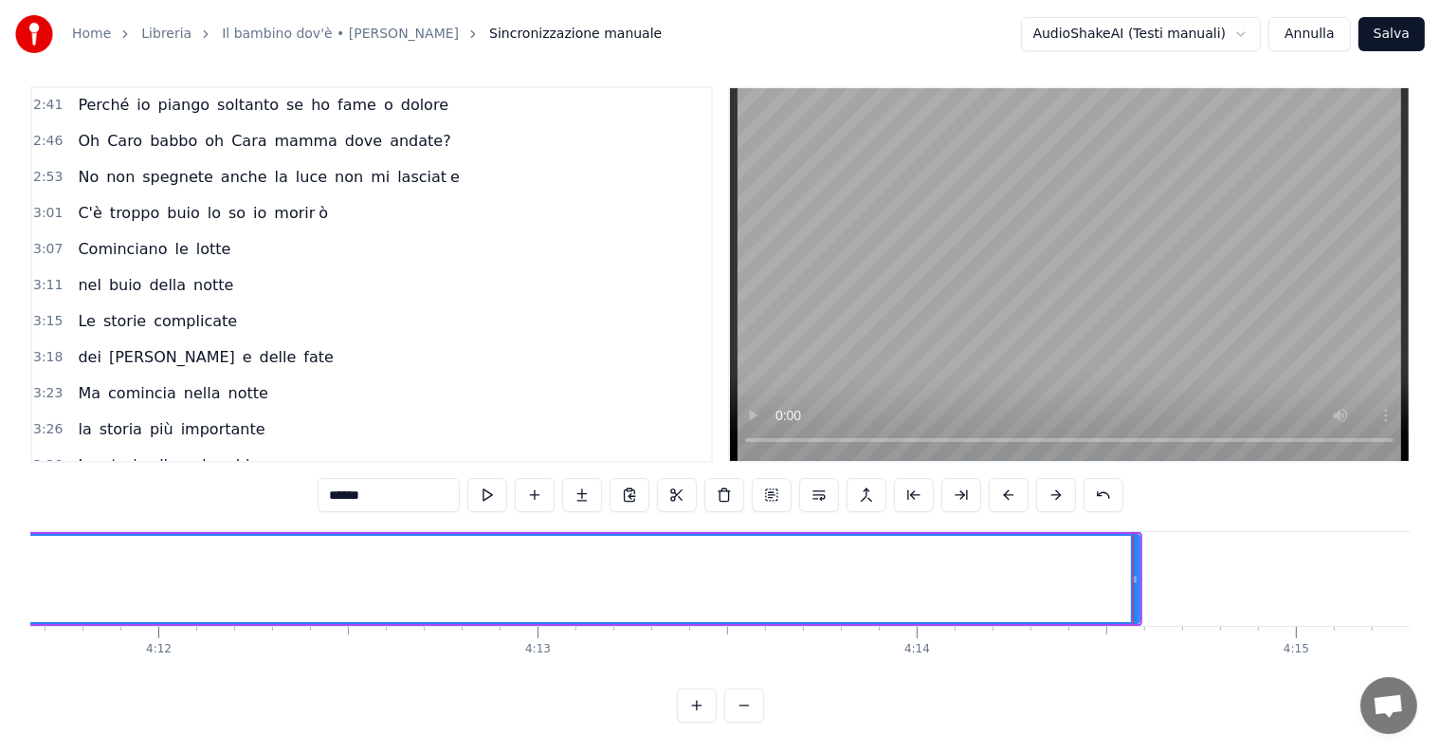
scroll to position [0, 95320]
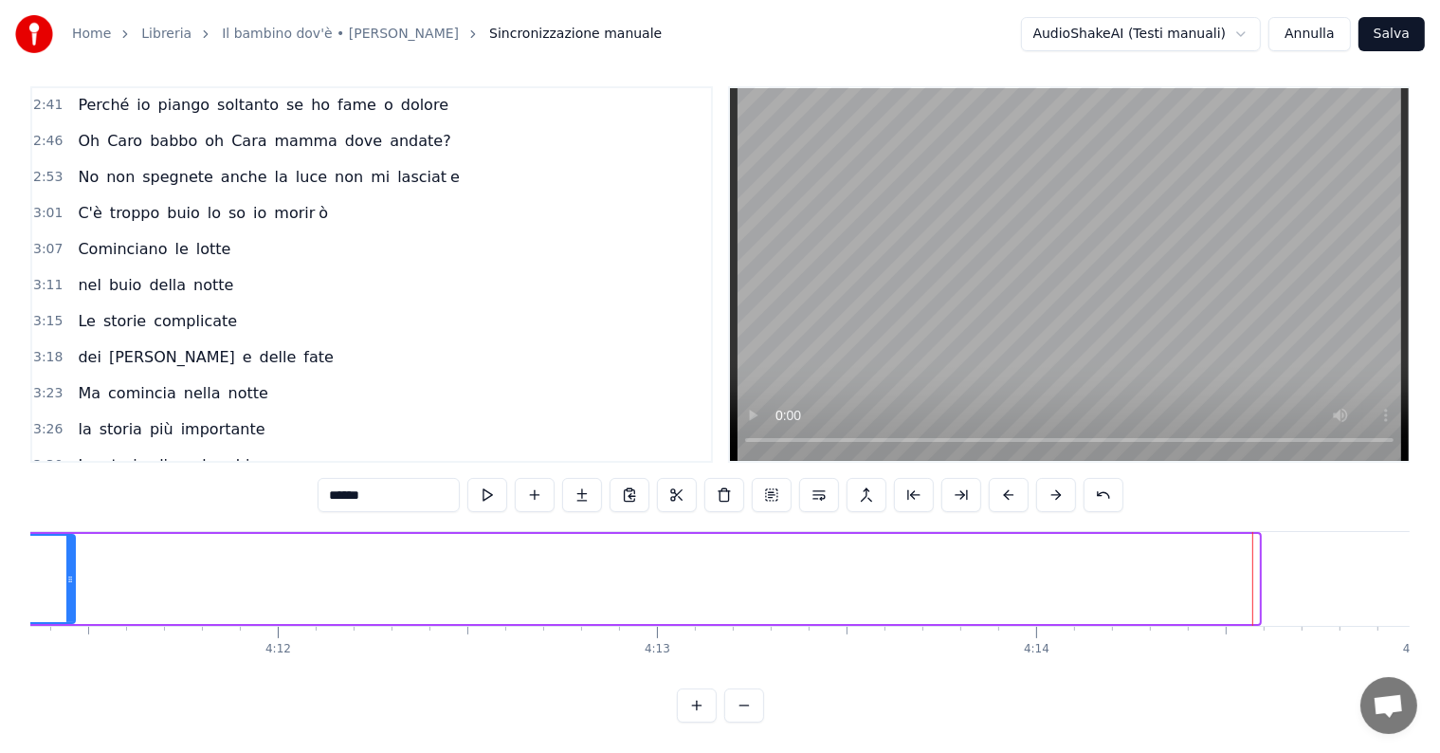
drag, startPoint x: 1254, startPoint y: 544, endPoint x: 70, endPoint y: 563, distance: 1184.3
click at [70, 563] on div at bounding box center [70, 579] width 8 height 86
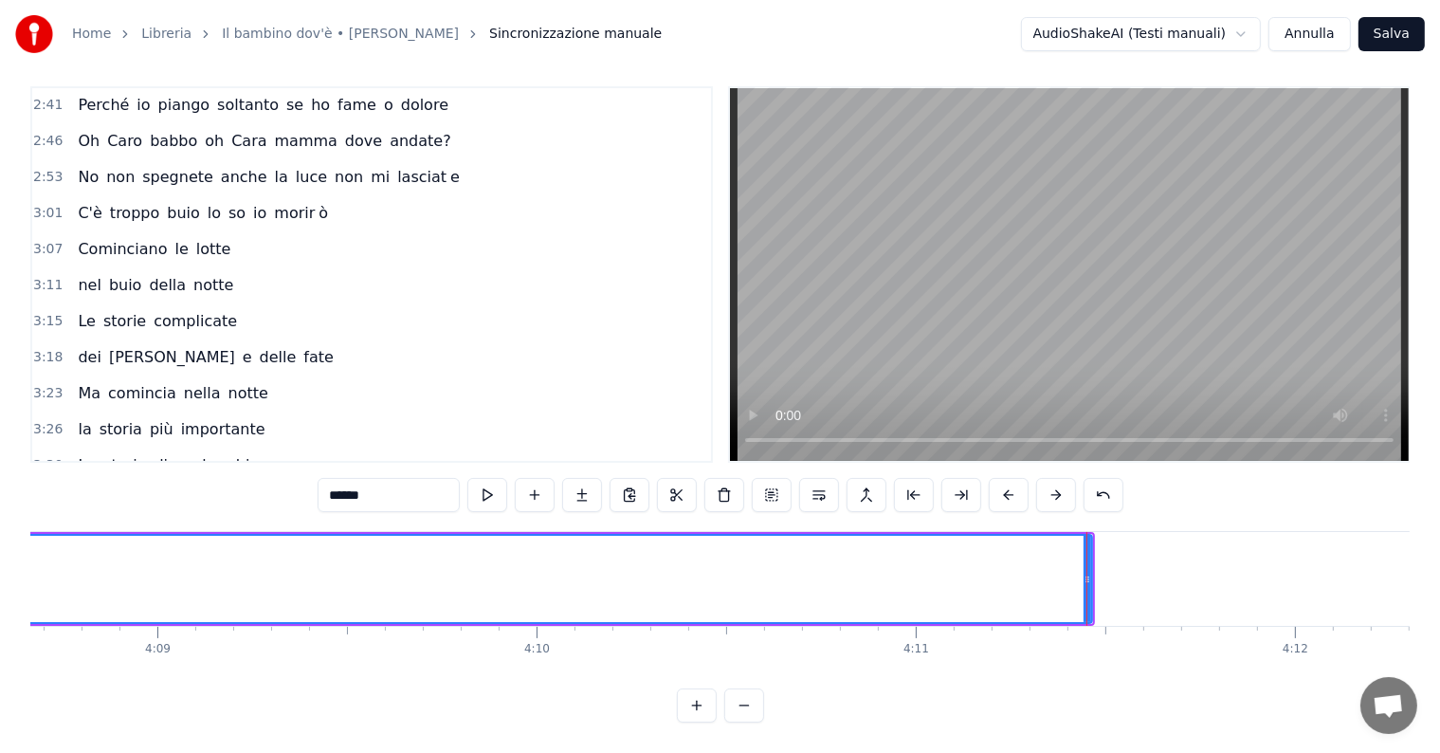
scroll to position [0, 94005]
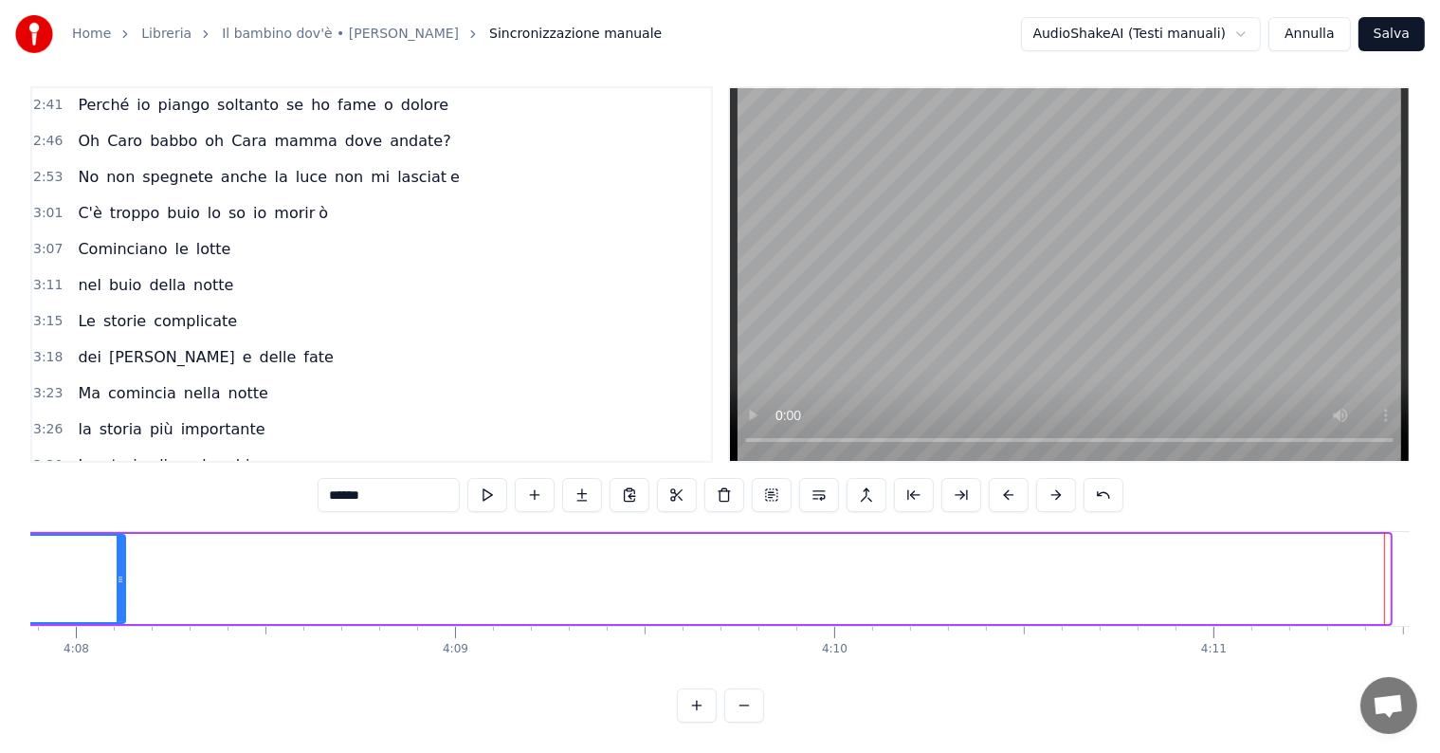
drag, startPoint x: 1388, startPoint y: 539, endPoint x: 76, endPoint y: 557, distance: 1312.3
click at [117, 557] on div at bounding box center [121, 579] width 8 height 86
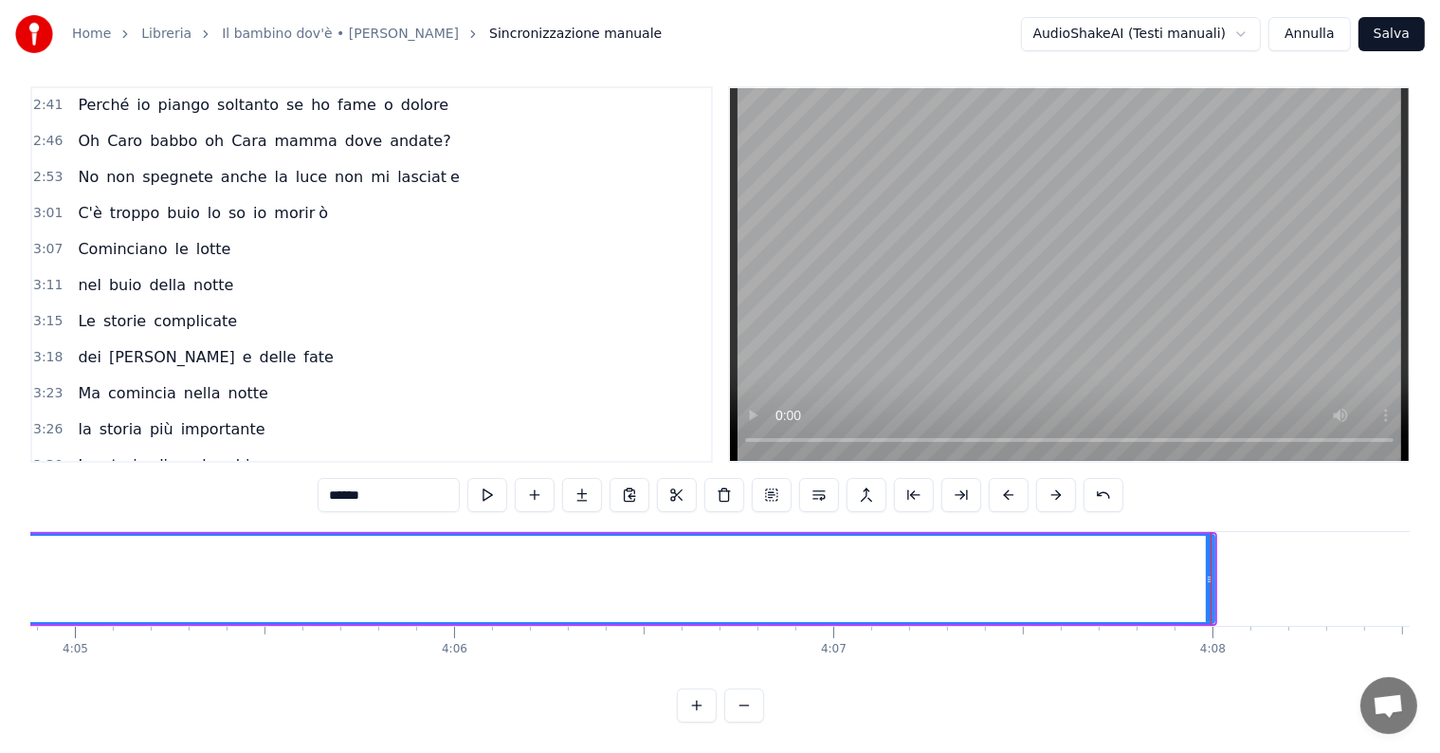
scroll to position [0, 92749]
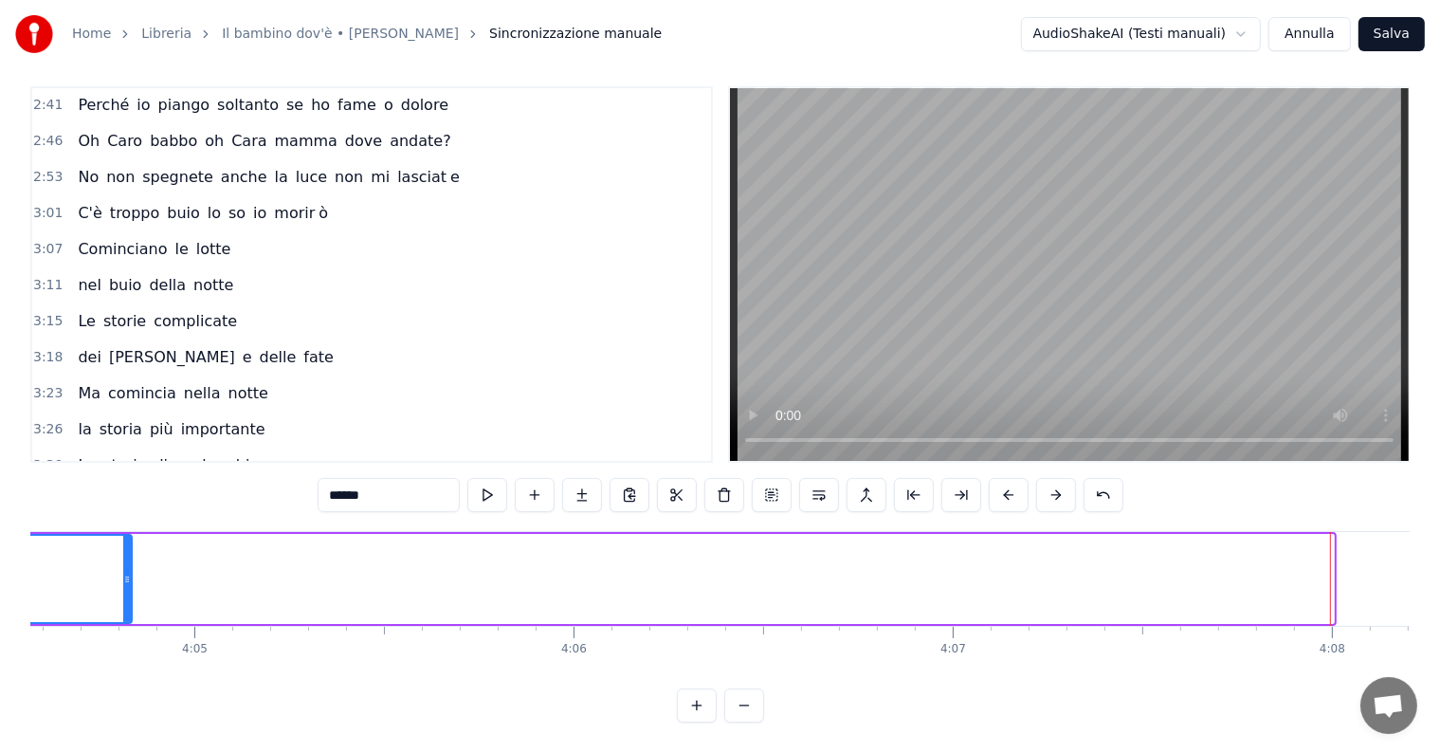
drag, startPoint x: 1327, startPoint y: 546, endPoint x: 125, endPoint y: 581, distance: 1202.7
click at [125, 581] on div at bounding box center [127, 579] width 8 height 86
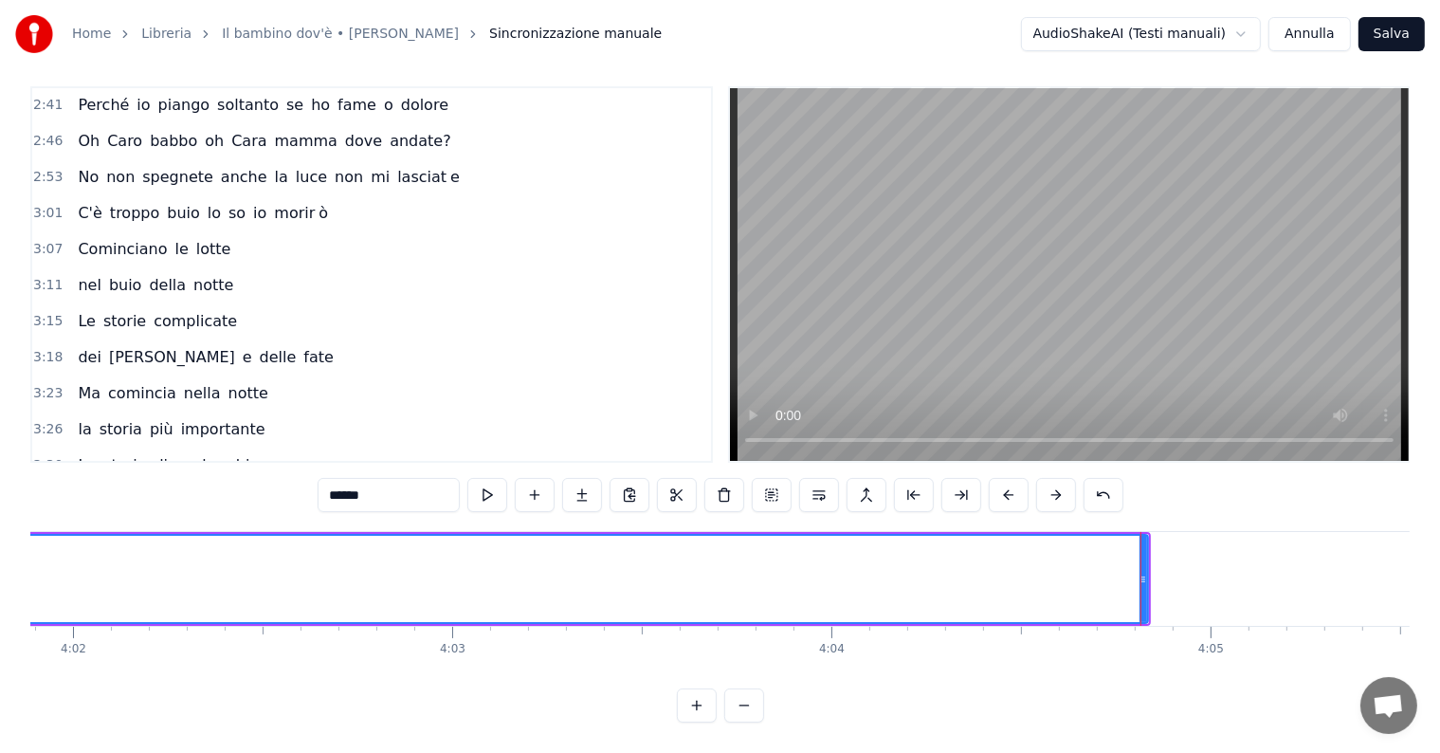
scroll to position [0, 91612]
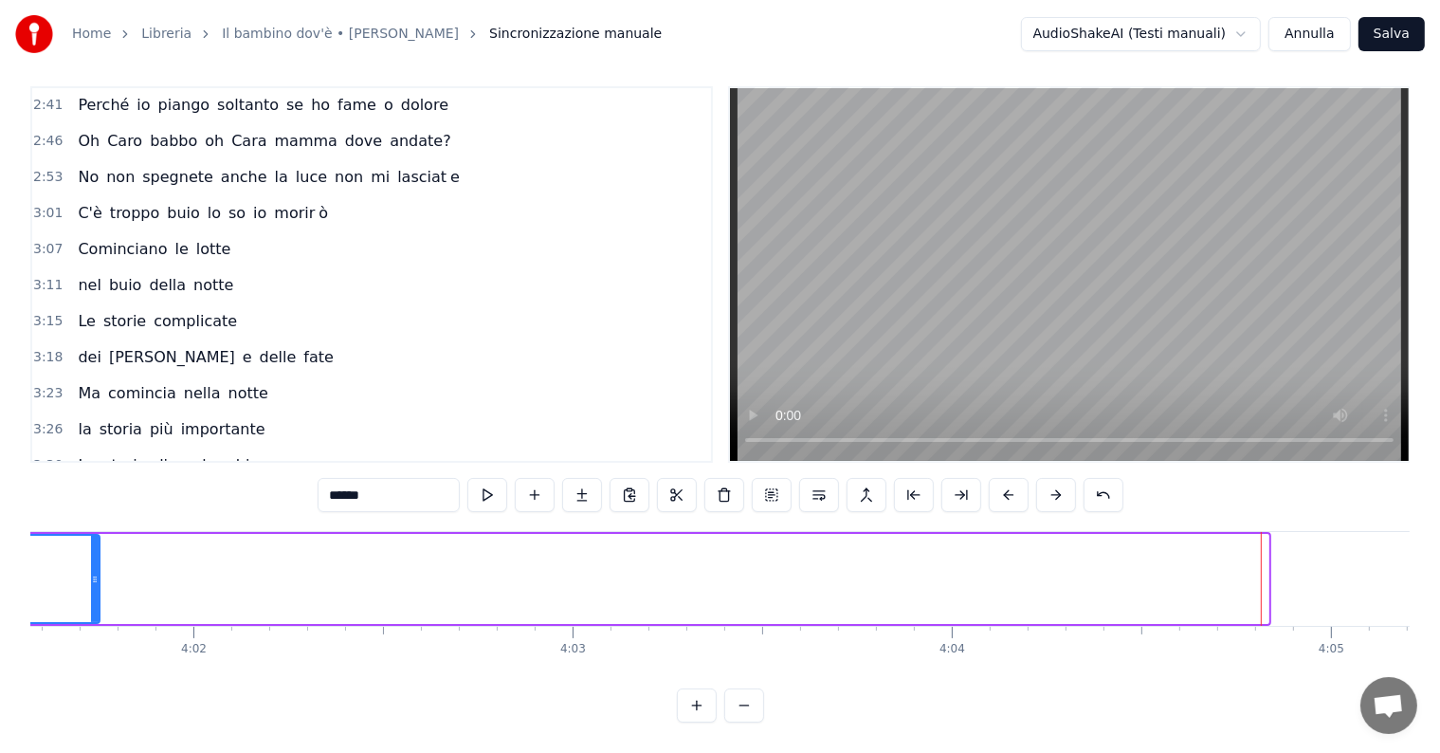
drag, startPoint x: 1263, startPoint y: 542, endPoint x: 93, endPoint y: 586, distance: 1170.8
click at [93, 586] on div at bounding box center [95, 579] width 8 height 86
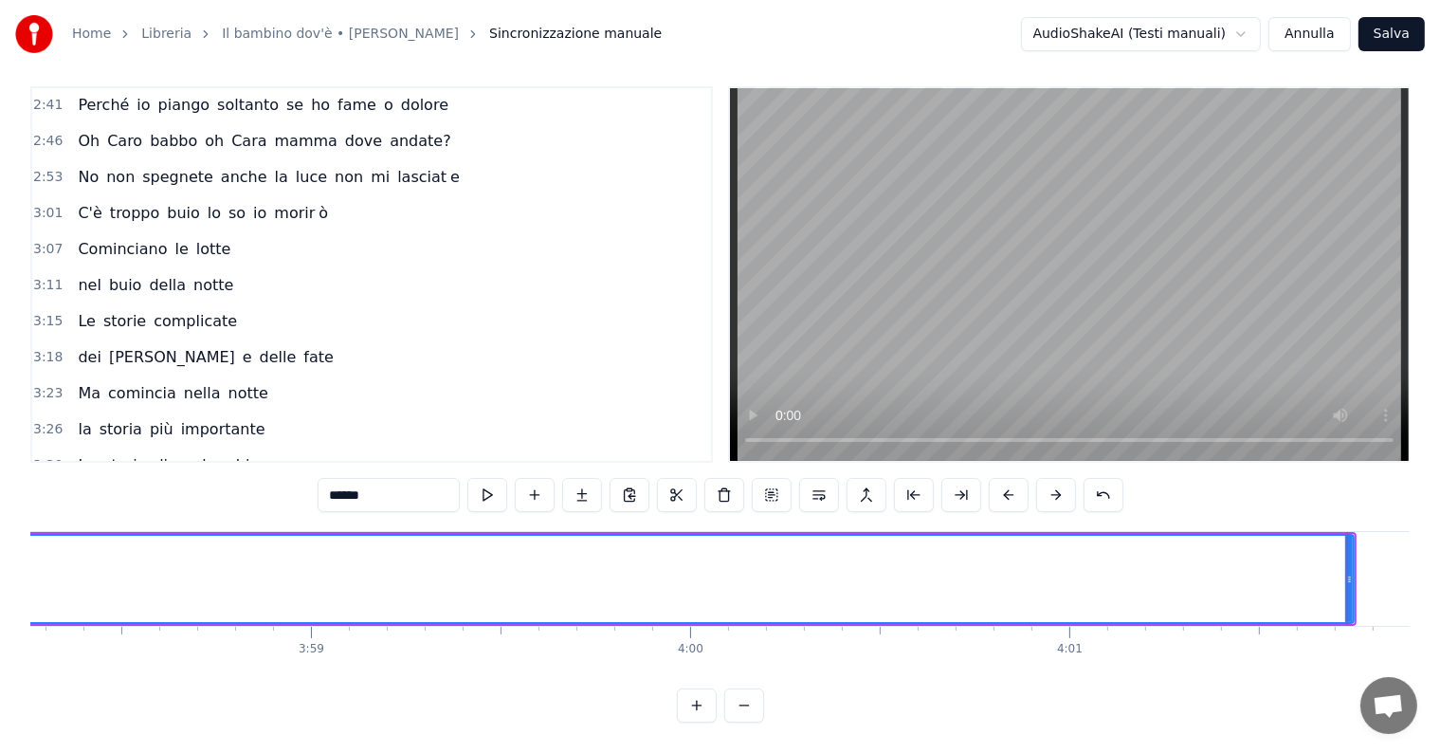
scroll to position [0, 90296]
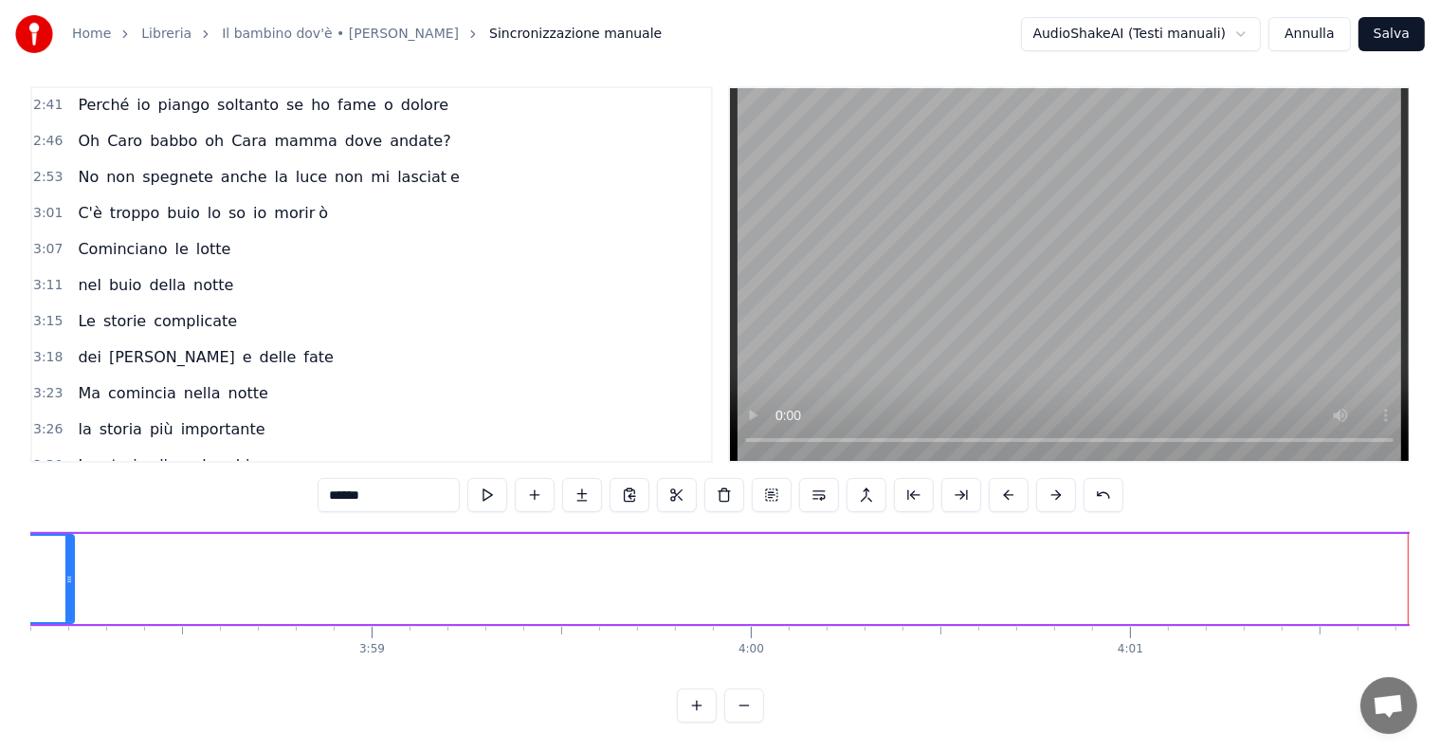
drag, startPoint x: 1405, startPoint y: 538, endPoint x: 58, endPoint y: 561, distance: 1347.4
click at [65, 561] on div at bounding box center [69, 579] width 8 height 86
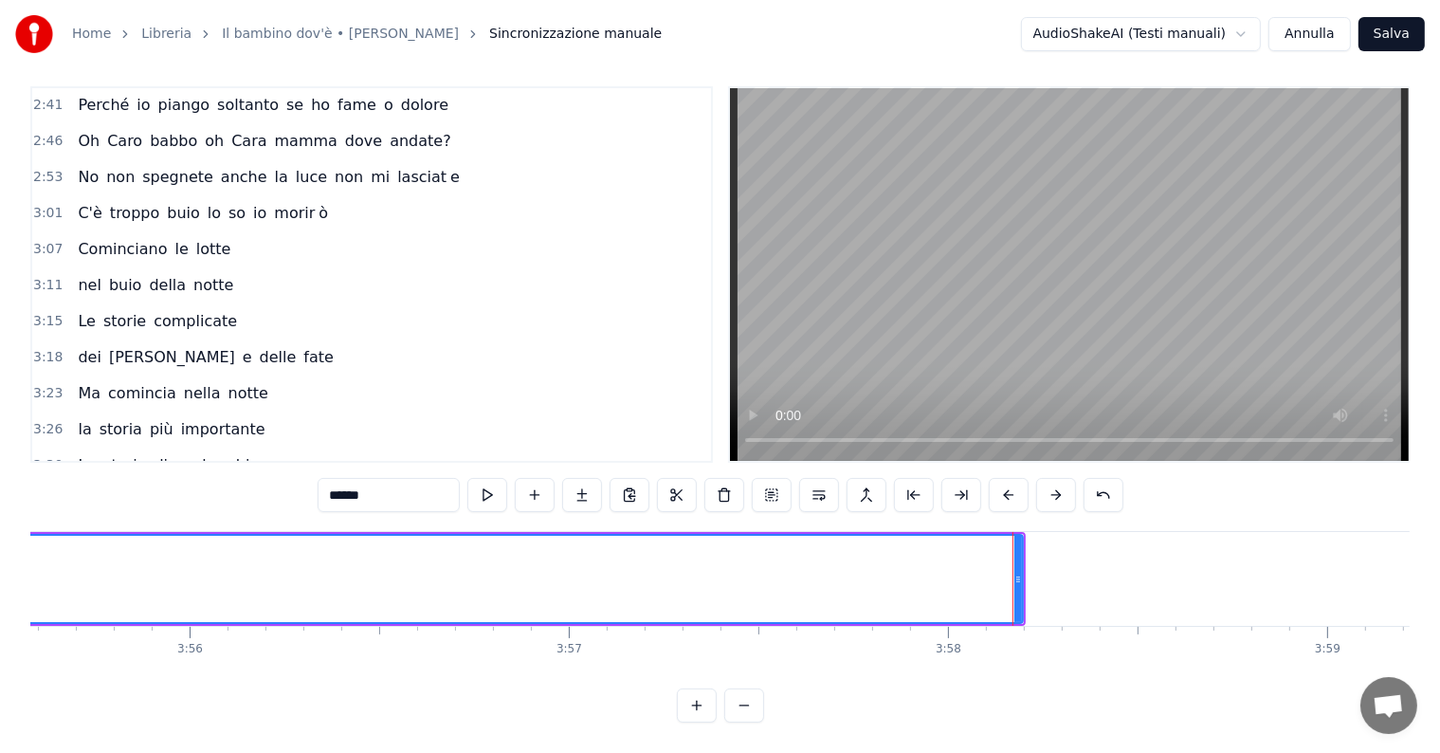
scroll to position [0, 88981]
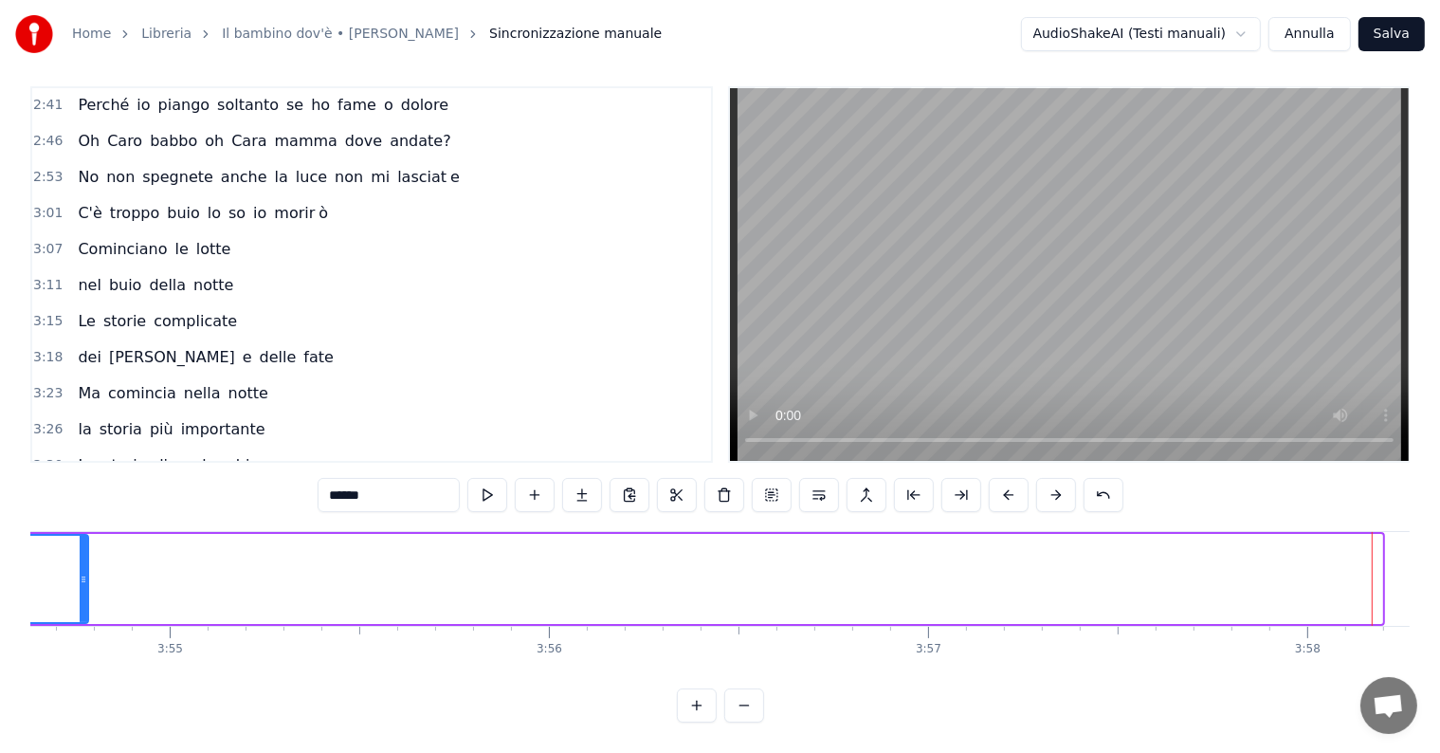
drag, startPoint x: 1375, startPoint y: 539, endPoint x: 78, endPoint y: 607, distance: 1298.8
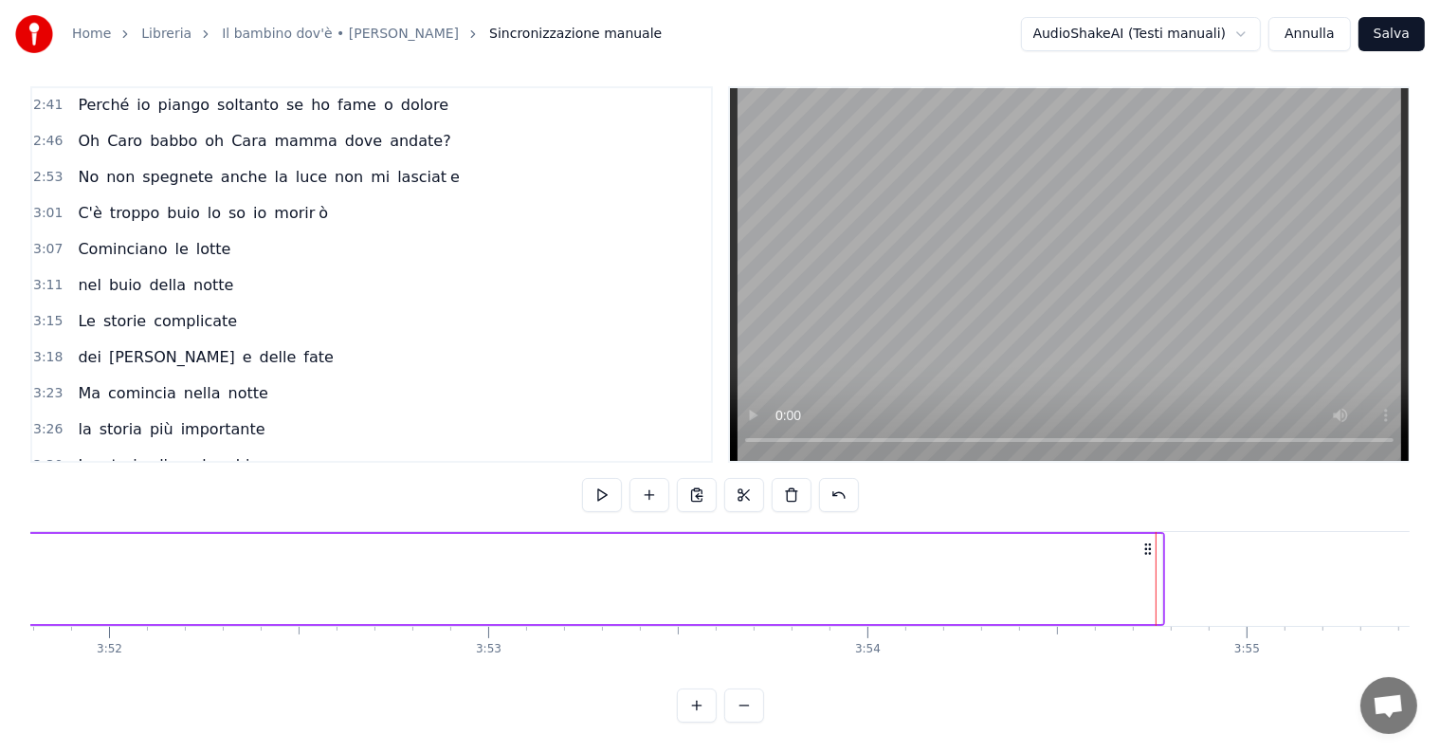
scroll to position [0, 87786]
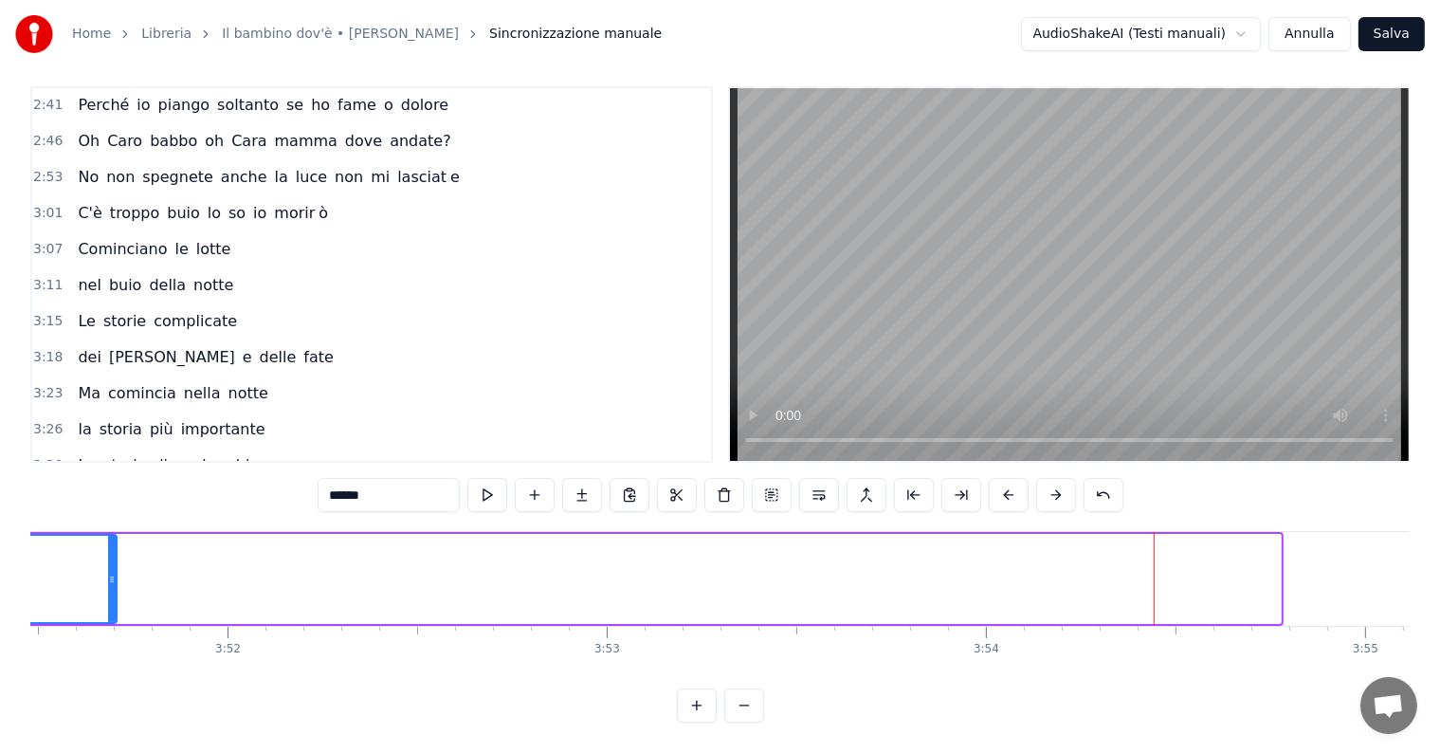
drag, startPoint x: 1275, startPoint y: 557, endPoint x: 110, endPoint y: 568, distance: 1165.3
click at [108, 572] on icon at bounding box center [112, 579] width 8 height 15
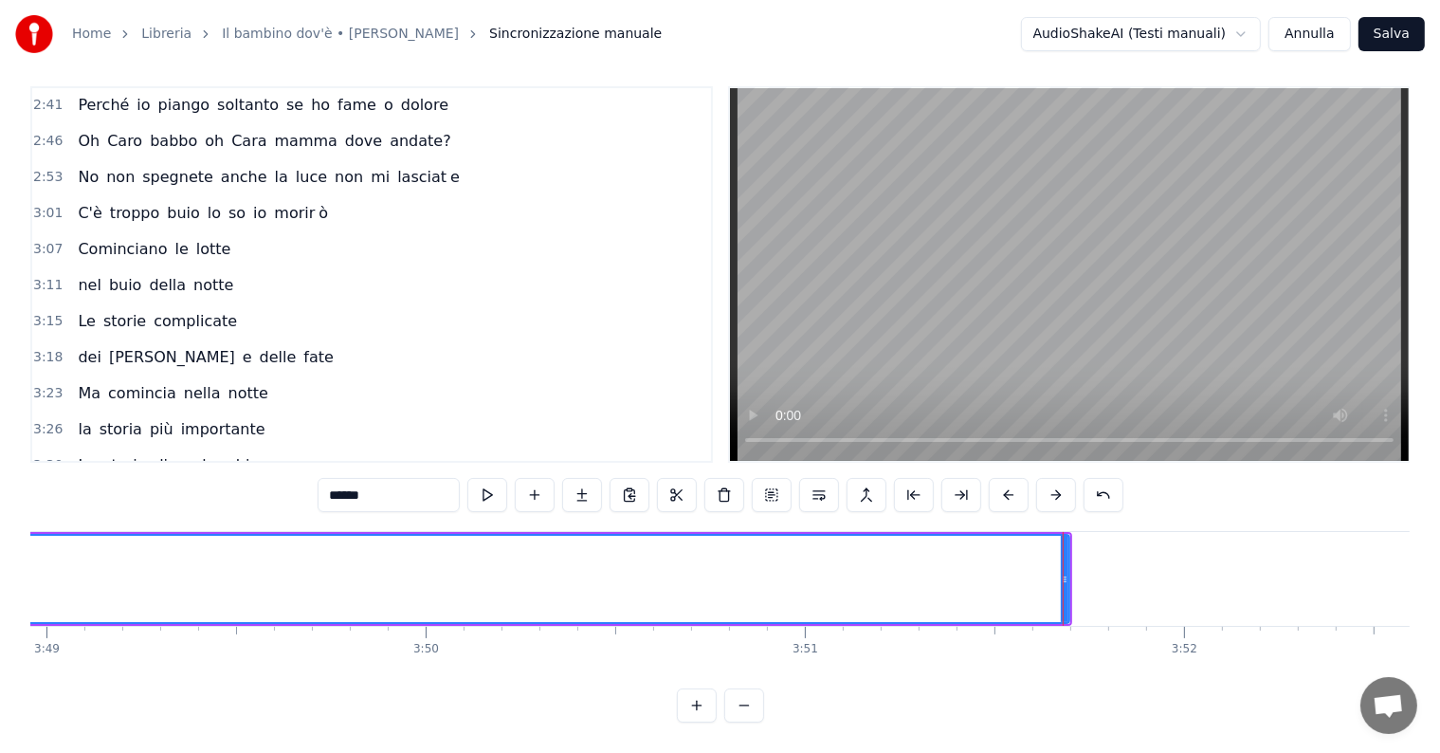
scroll to position [0, 86709]
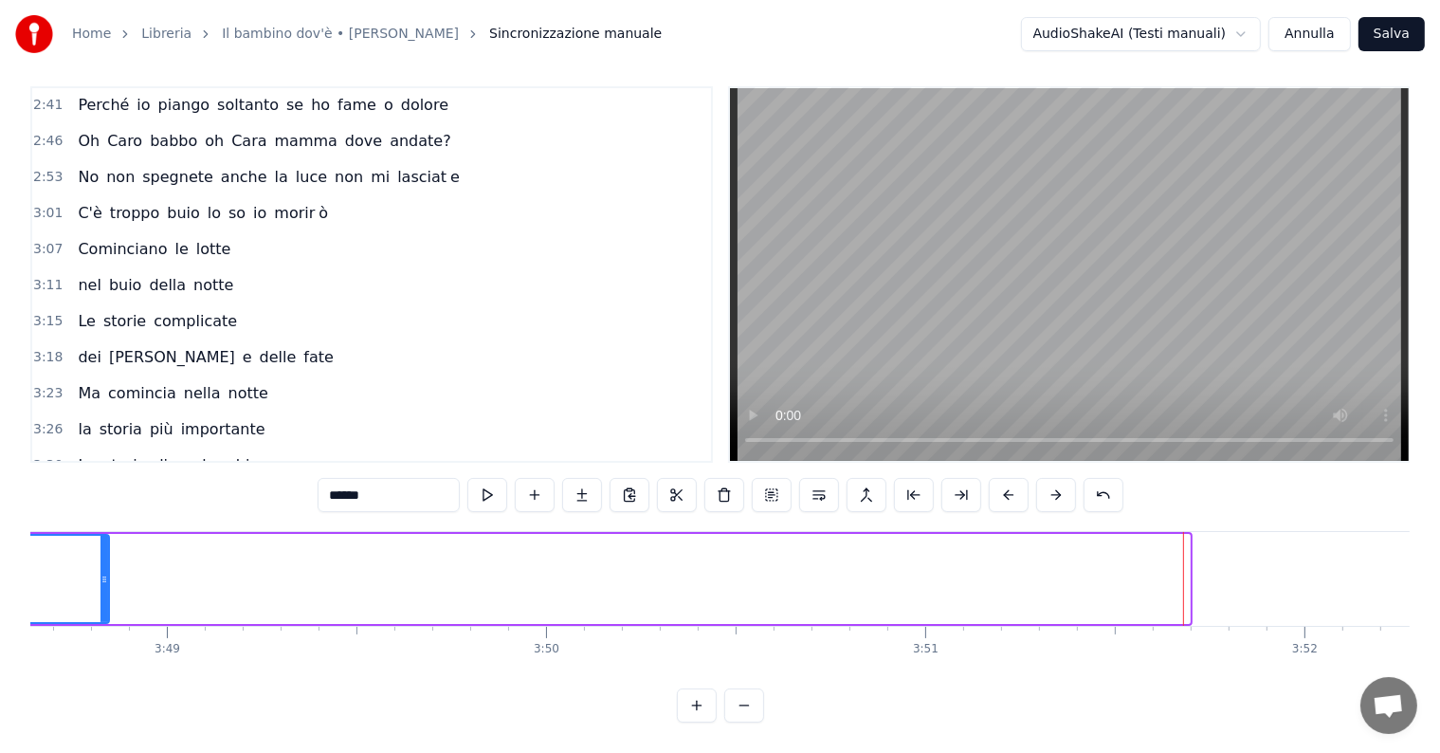
drag, startPoint x: 1185, startPoint y: 549, endPoint x: 104, endPoint y: 560, distance: 1080.9
click at [104, 560] on div at bounding box center [104, 579] width 8 height 86
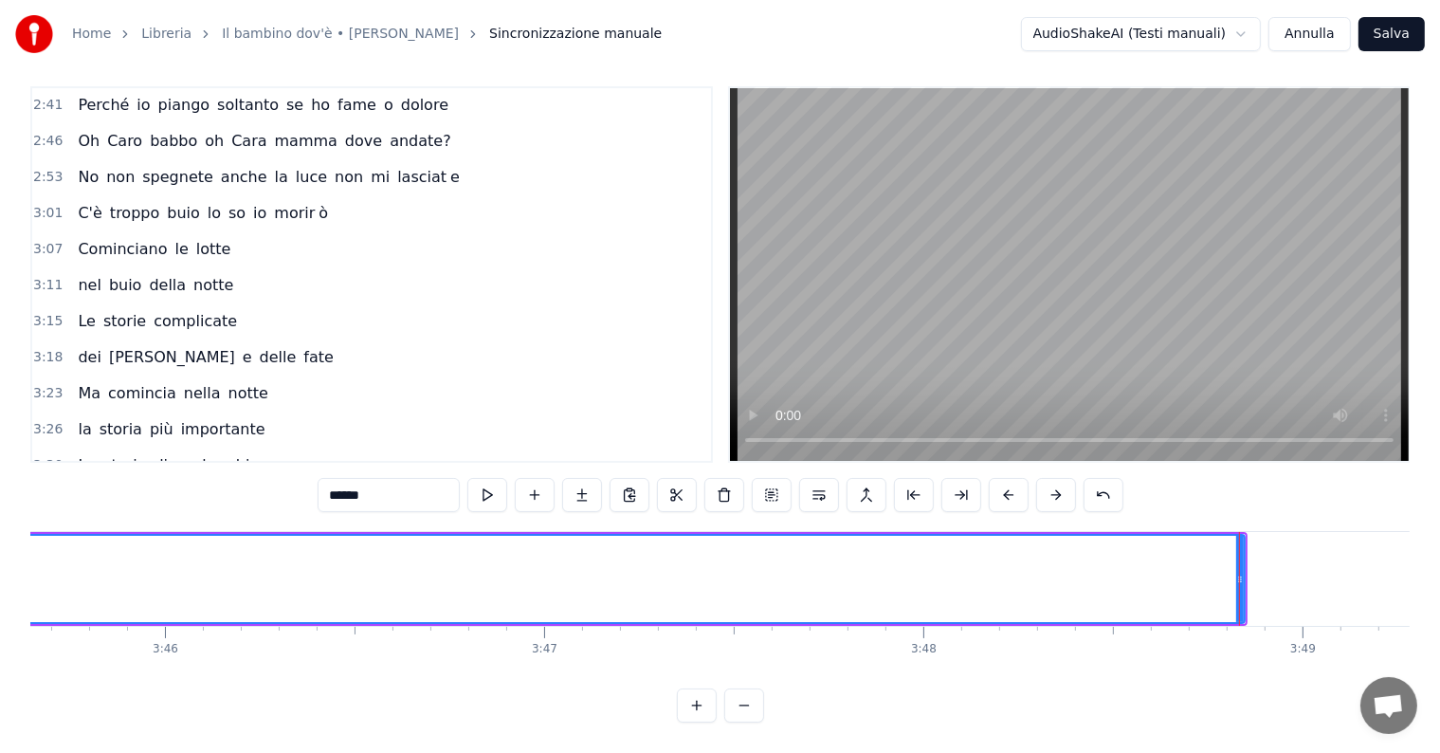
scroll to position [0, 85453]
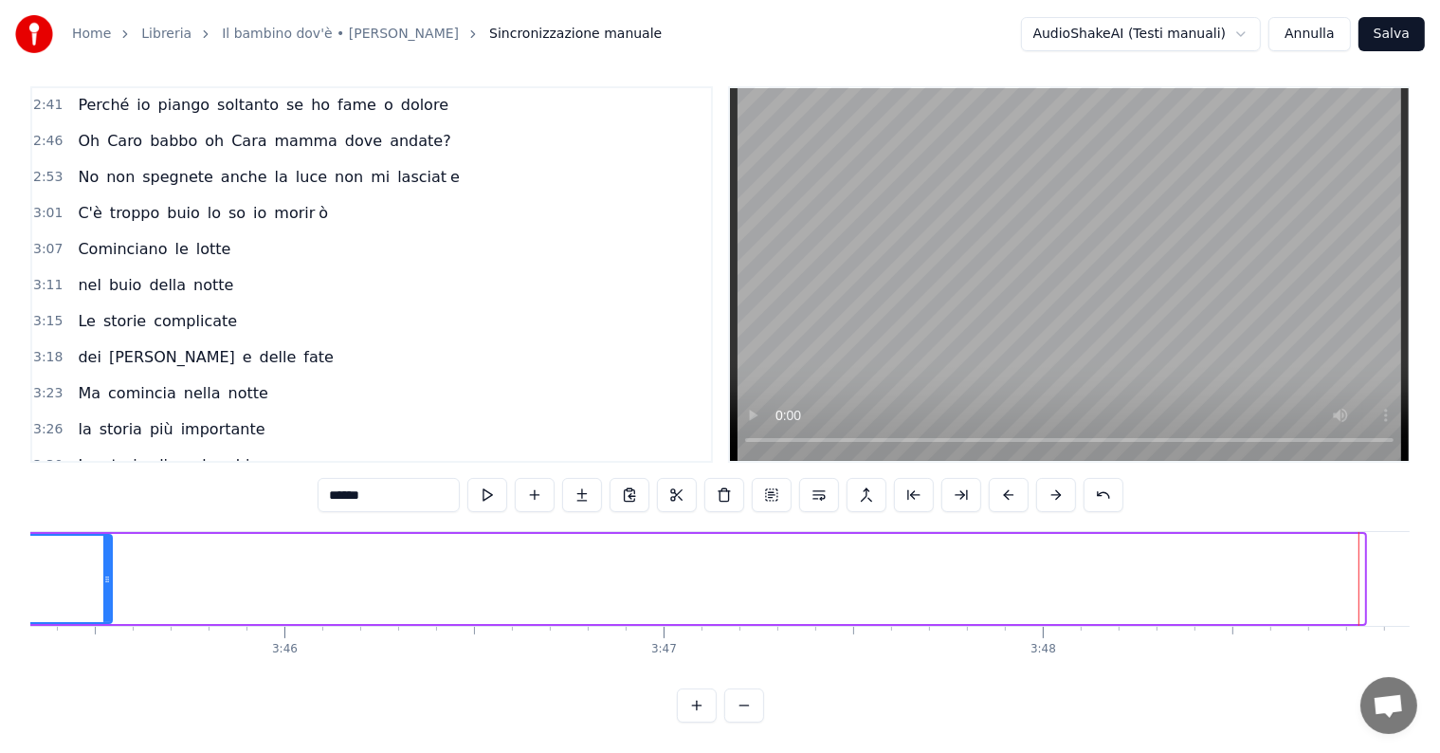
drag, startPoint x: 1361, startPoint y: 543, endPoint x: 109, endPoint y: 559, distance: 1252.5
click at [109, 559] on div at bounding box center [107, 579] width 8 height 86
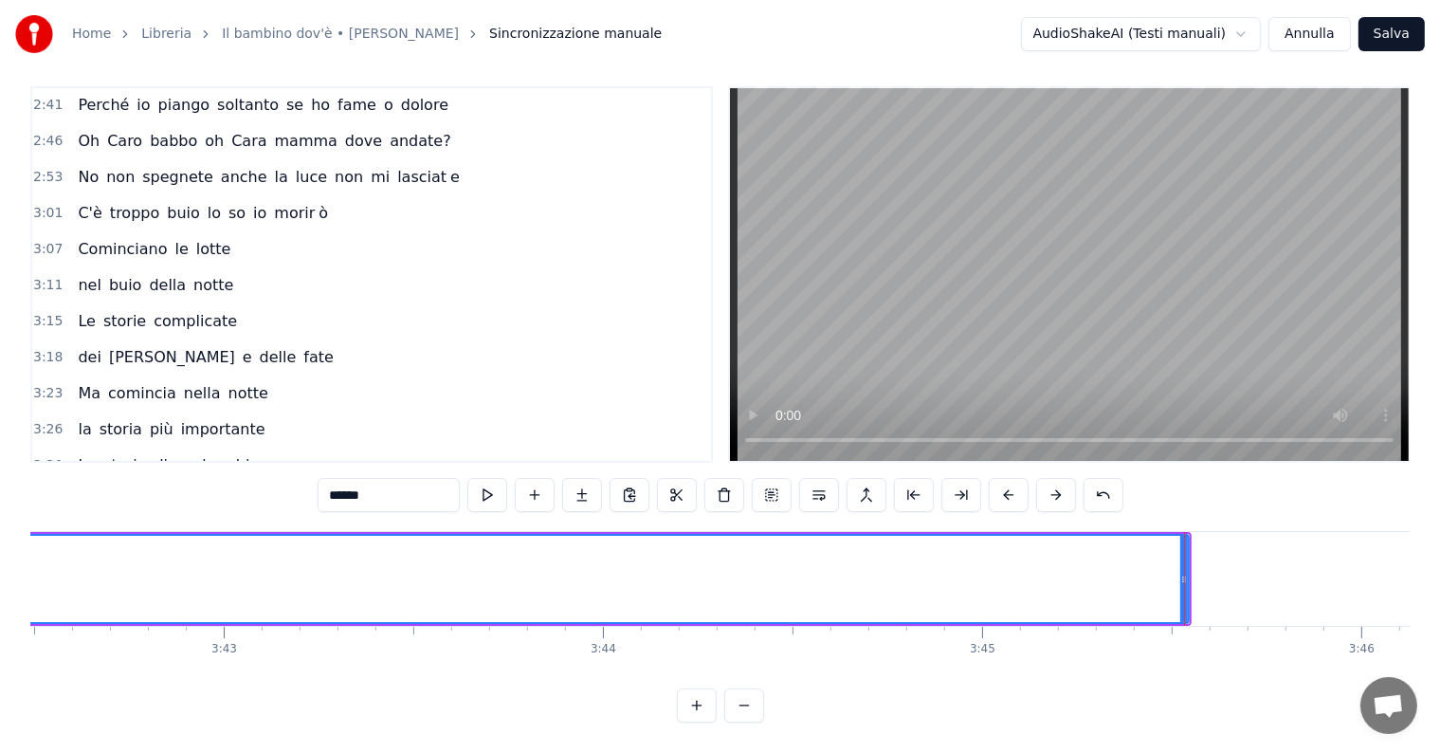
scroll to position [0, 84257]
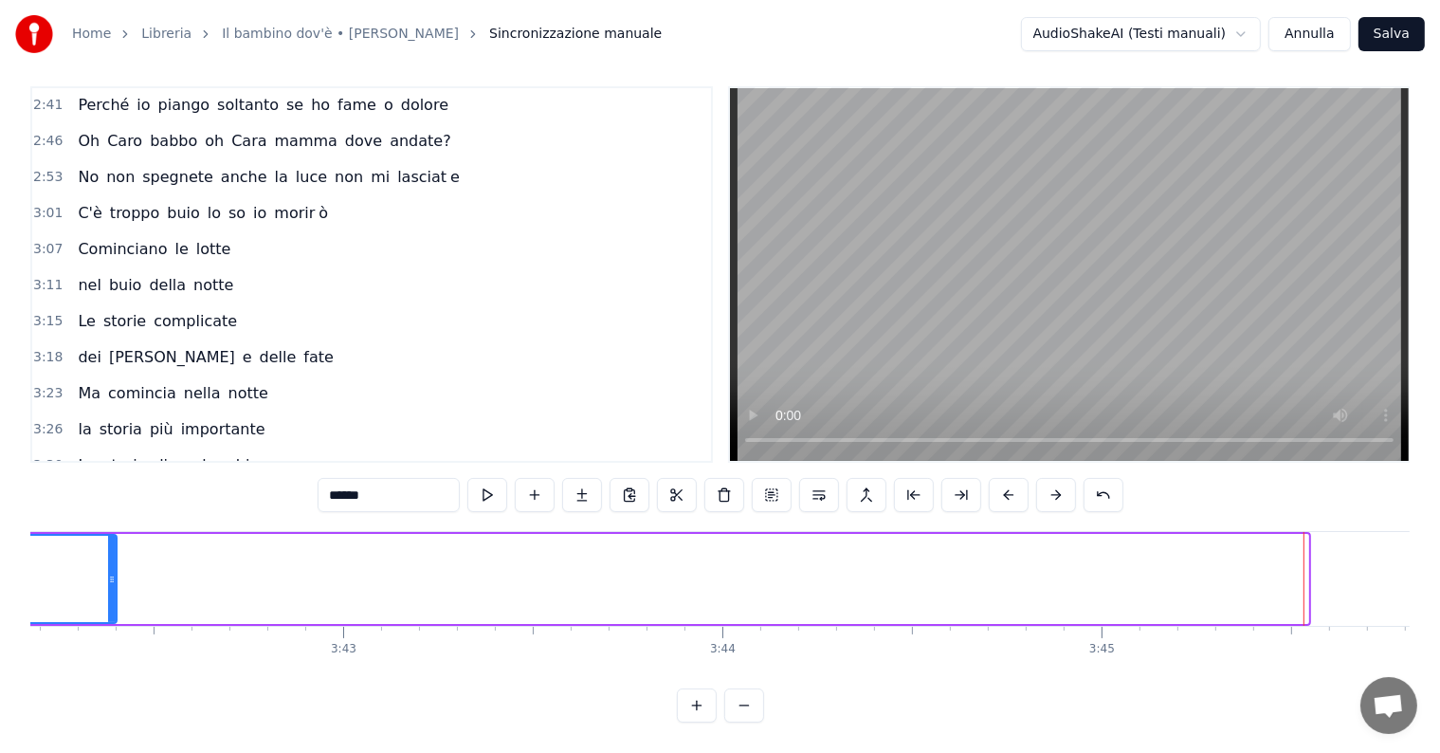
drag, startPoint x: 1302, startPoint y: 540, endPoint x: 97, endPoint y: 565, distance: 1205.3
click at [108, 565] on div at bounding box center [112, 579] width 8 height 86
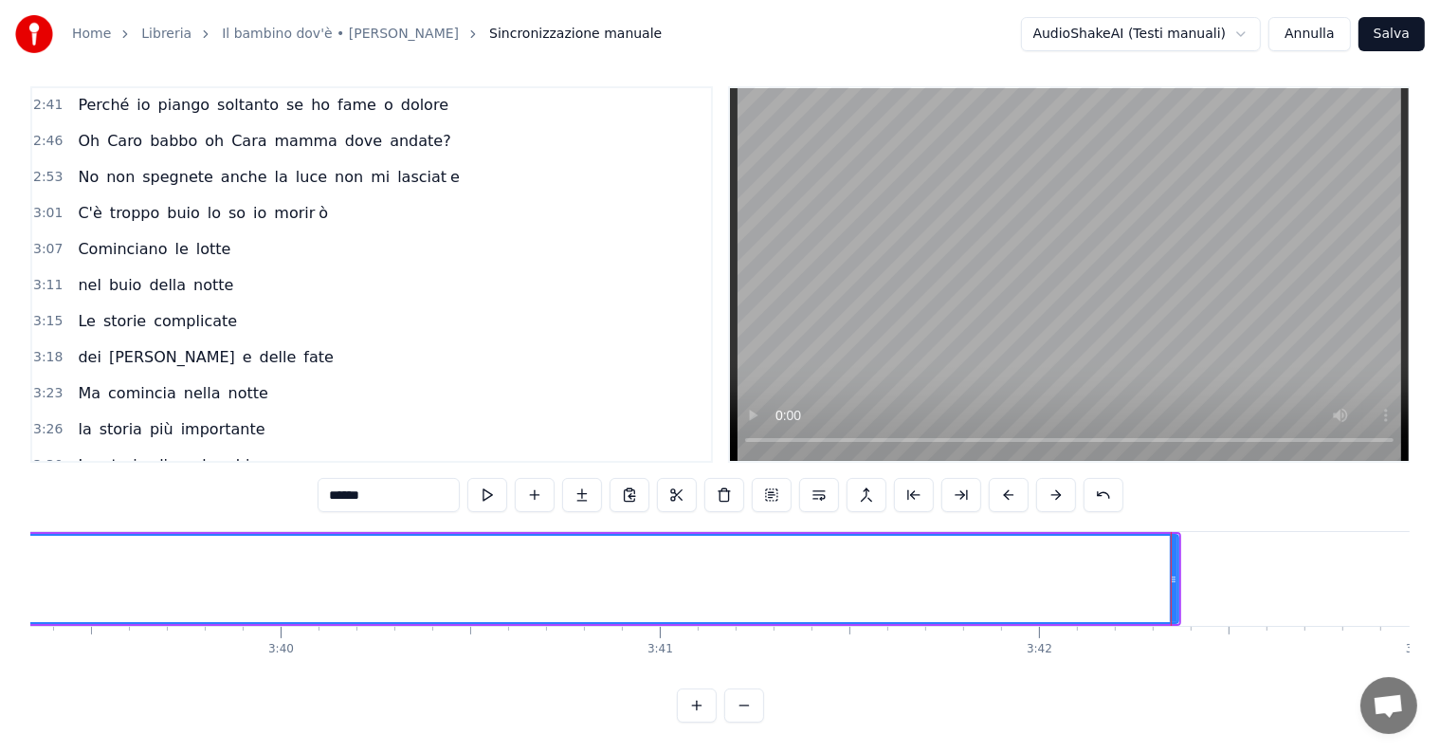
scroll to position [0, 83121]
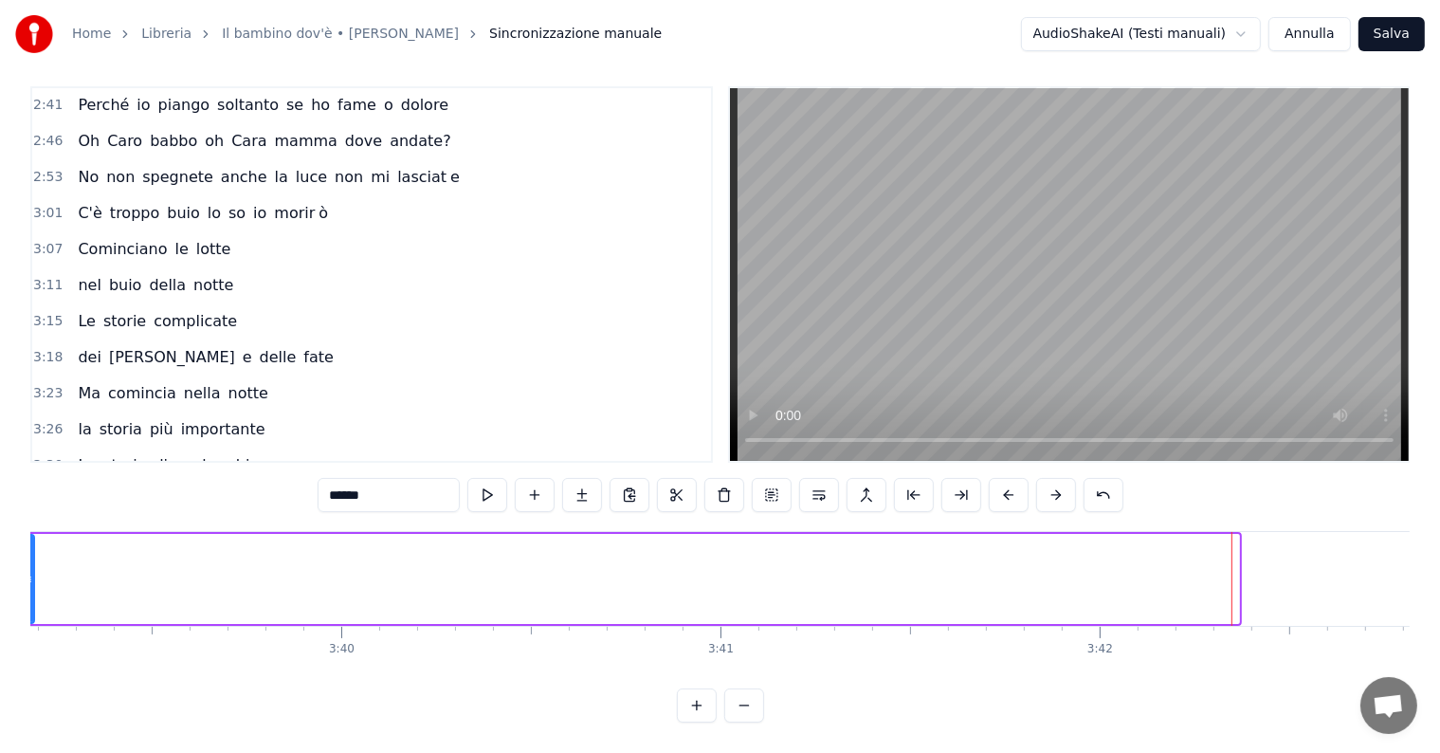
drag, startPoint x: 1234, startPoint y: 544, endPoint x: 29, endPoint y: 566, distance: 1205.2
click at [29, 566] on div "Home Libreria Il bambino dov'è • [PERSON_NAME] manuale AudioShakeAI (Testi manu…" at bounding box center [720, 355] width 1440 height 735
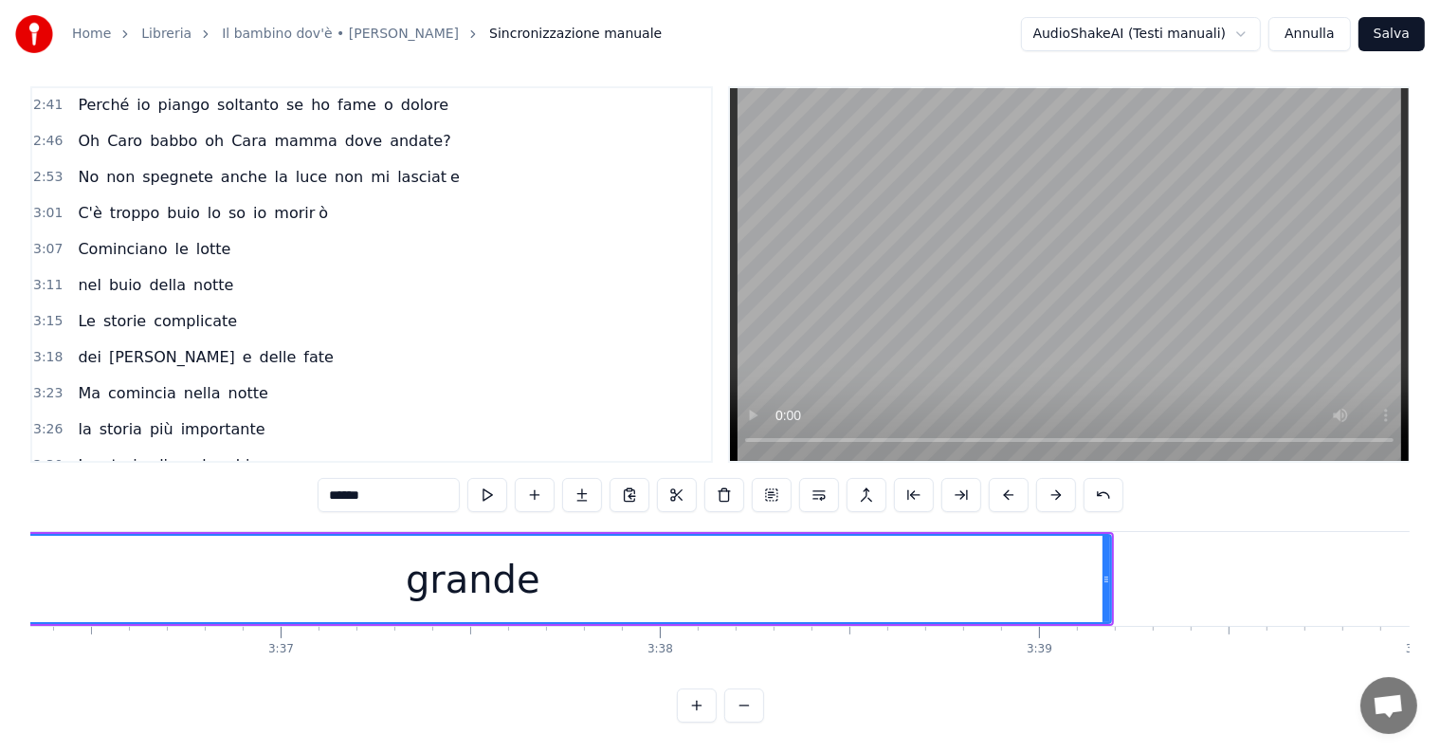
scroll to position [0, 81866]
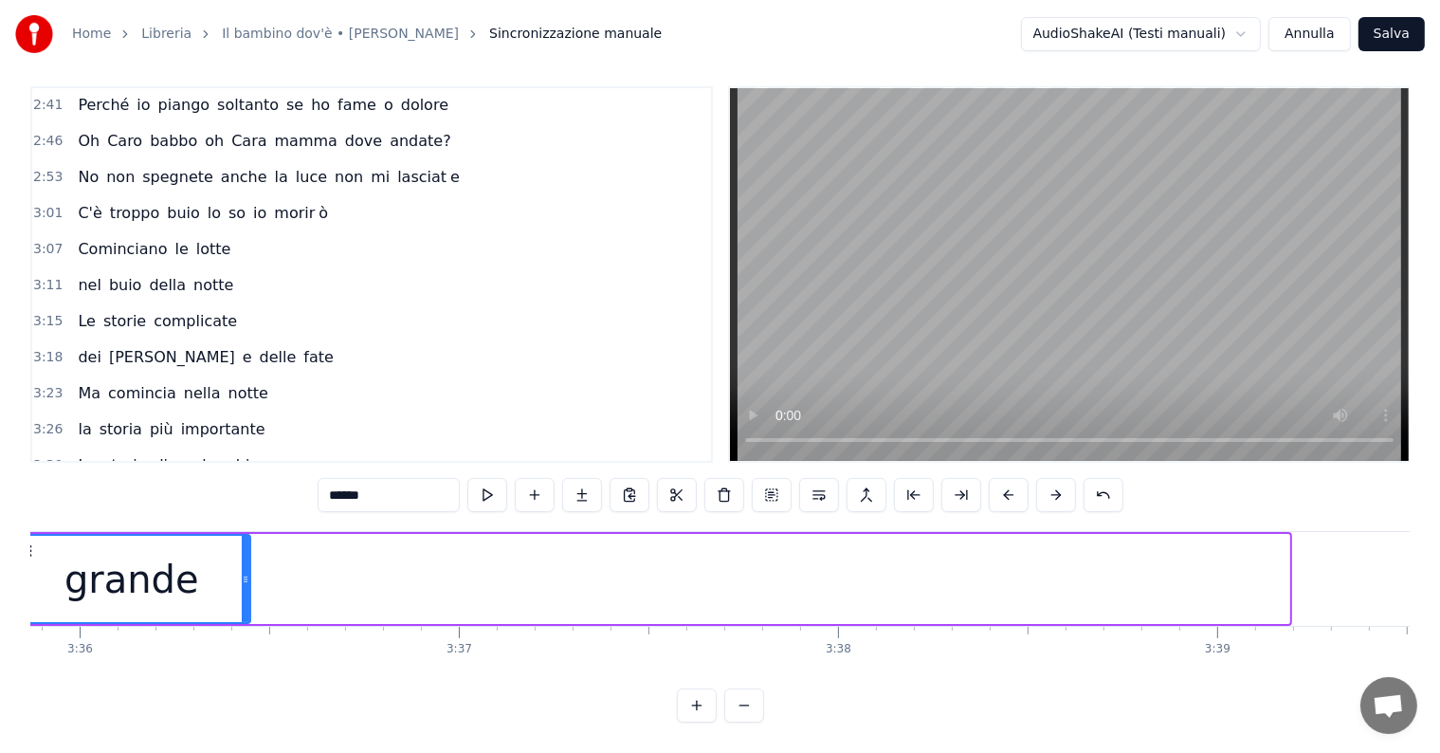
drag, startPoint x: 1287, startPoint y: 545, endPoint x: 239, endPoint y: 552, distance: 1047.7
click at [242, 552] on div at bounding box center [246, 579] width 8 height 86
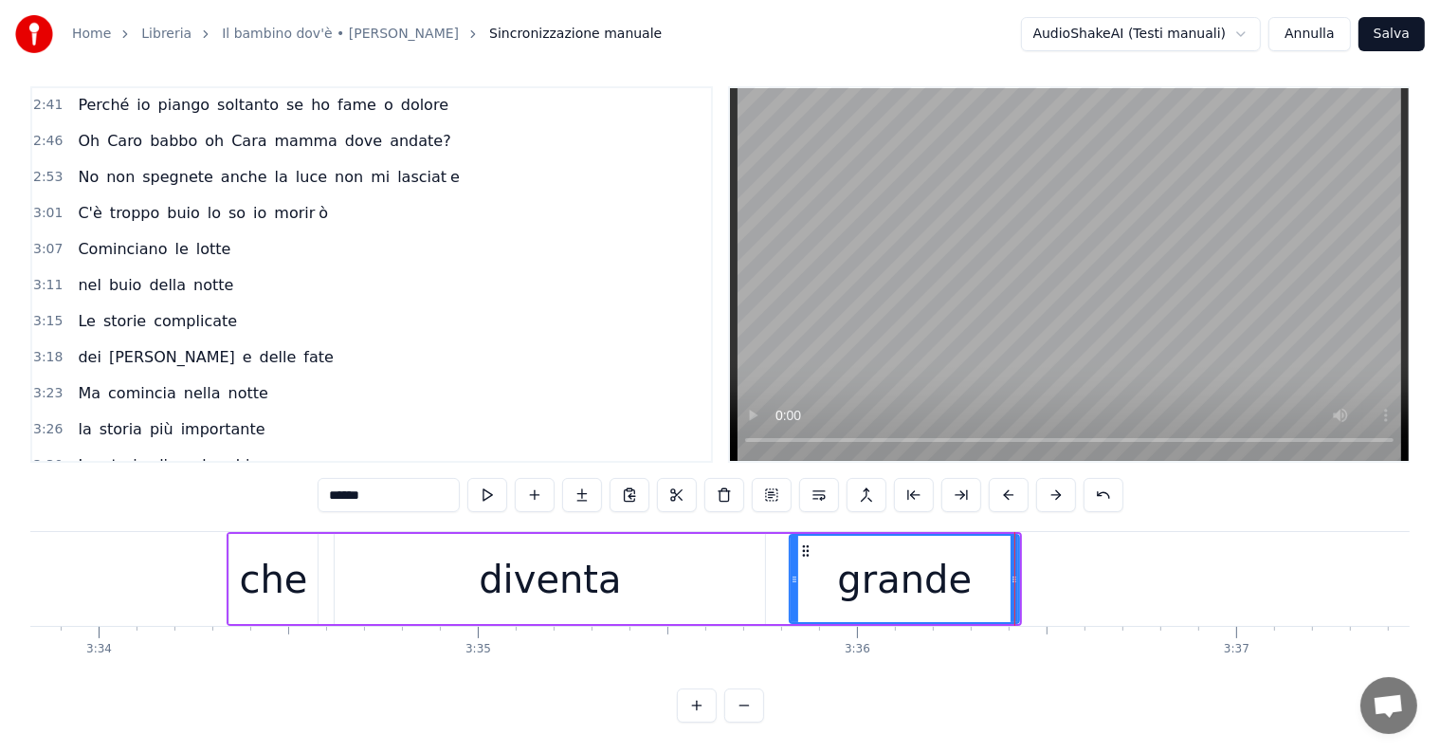
scroll to position [0, 81327]
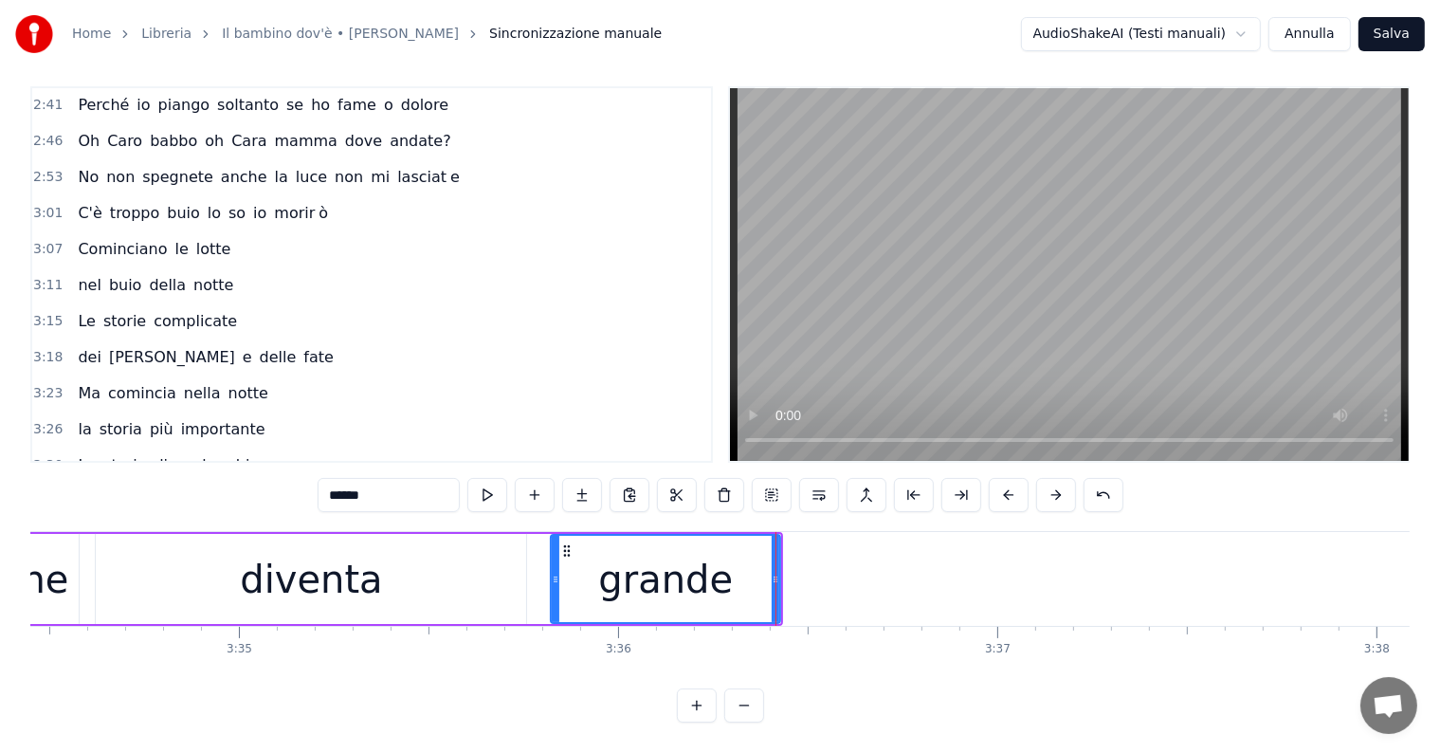
click at [186, 534] on div "diventa" at bounding box center [311, 579] width 430 height 90
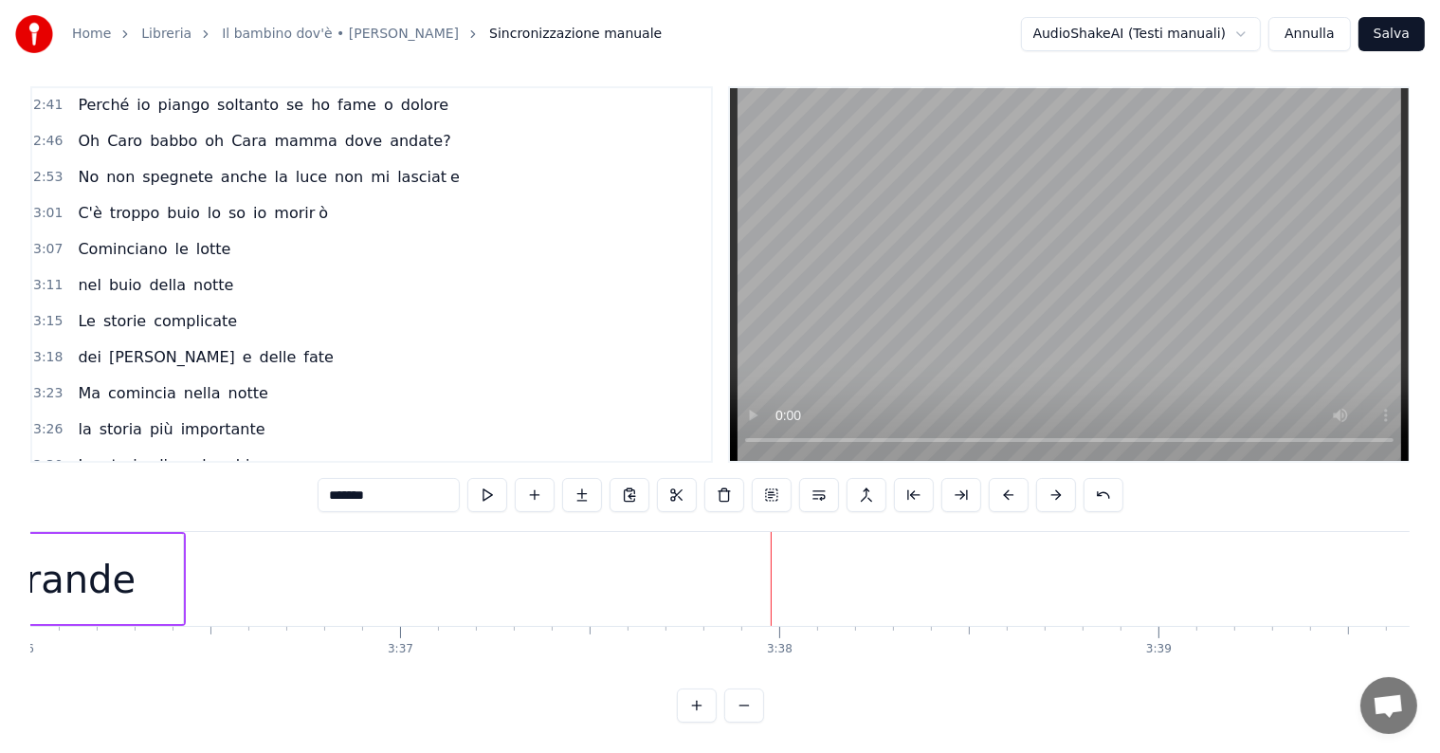
scroll to position [0, 81745]
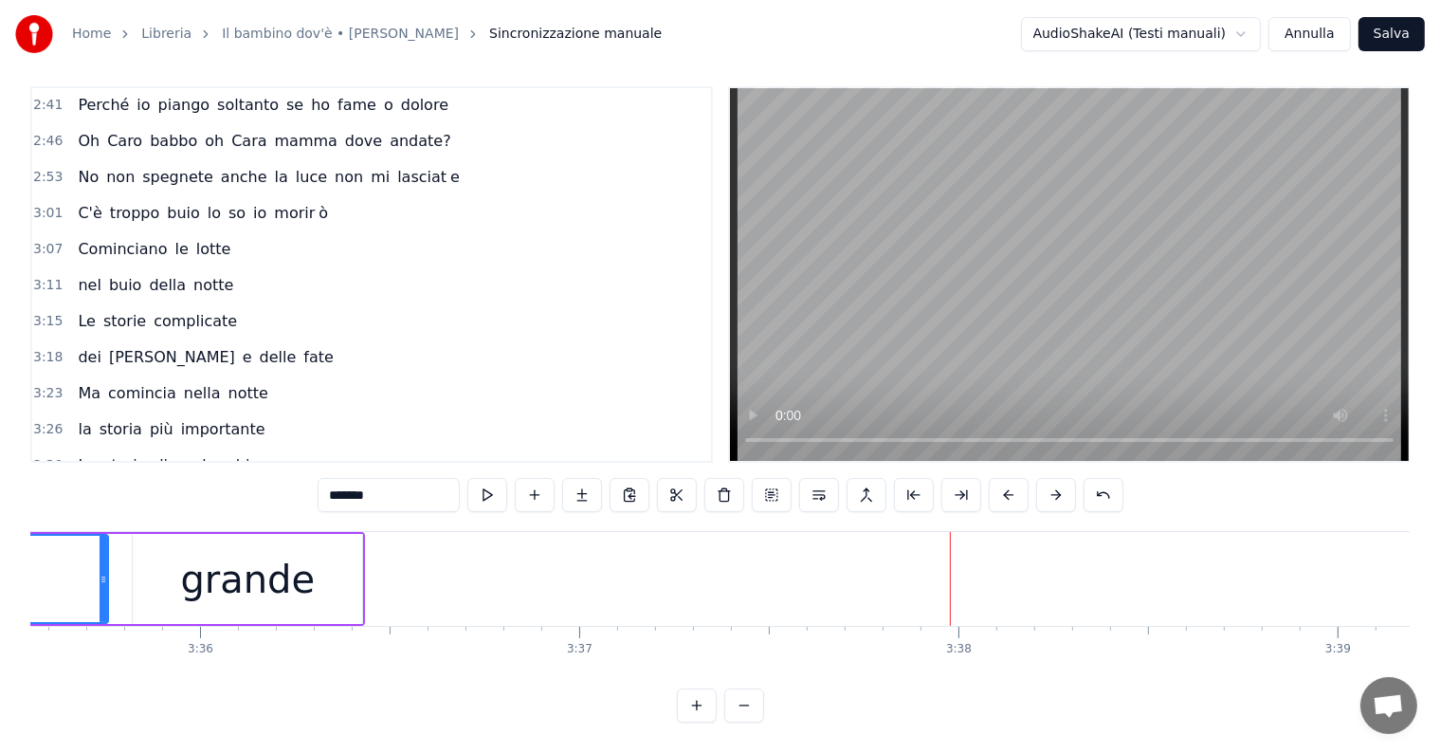
click at [248, 554] on div "grande" at bounding box center [247, 579] width 135 height 57
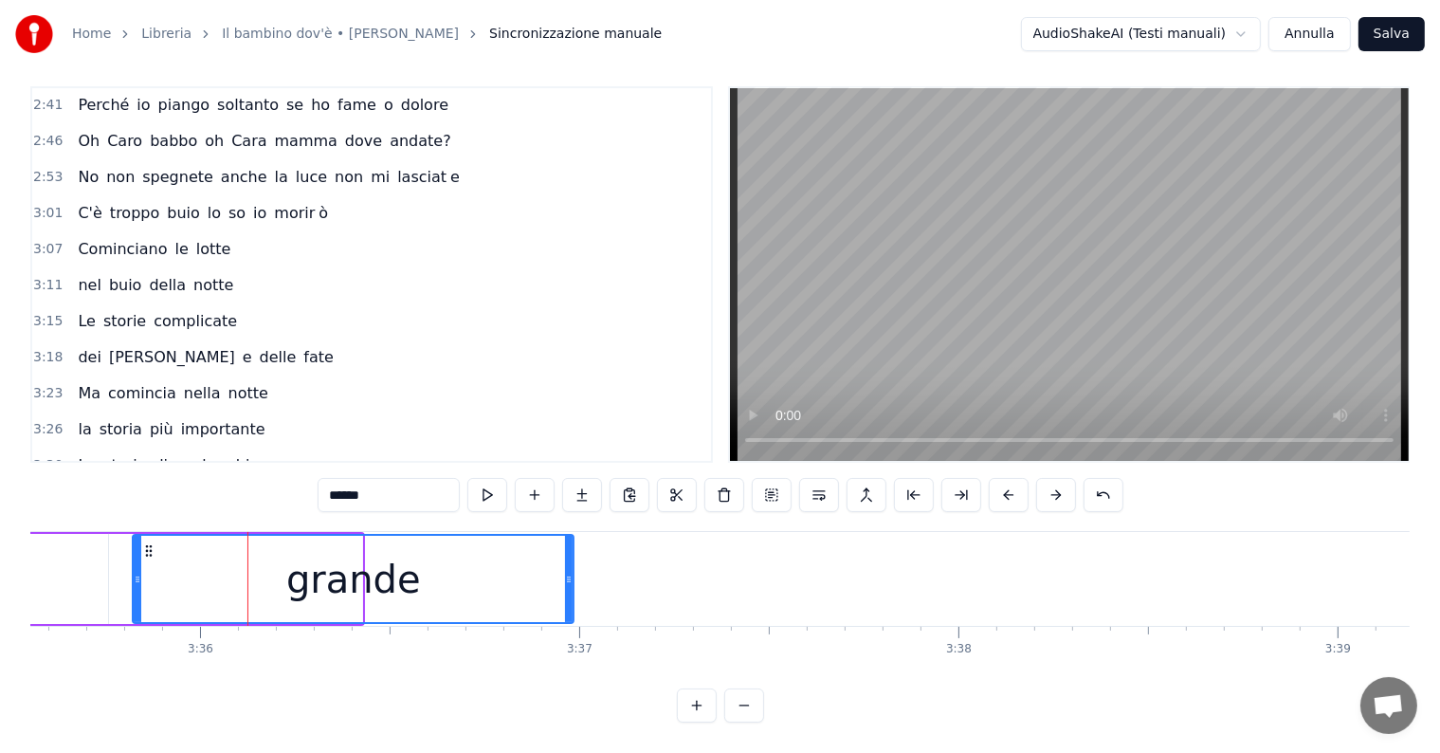
drag, startPoint x: 356, startPoint y: 561, endPoint x: 568, endPoint y: 586, distance: 212.9
click at [568, 586] on div at bounding box center [569, 579] width 8 height 86
click at [410, 478] on input "******" at bounding box center [389, 495] width 142 height 34
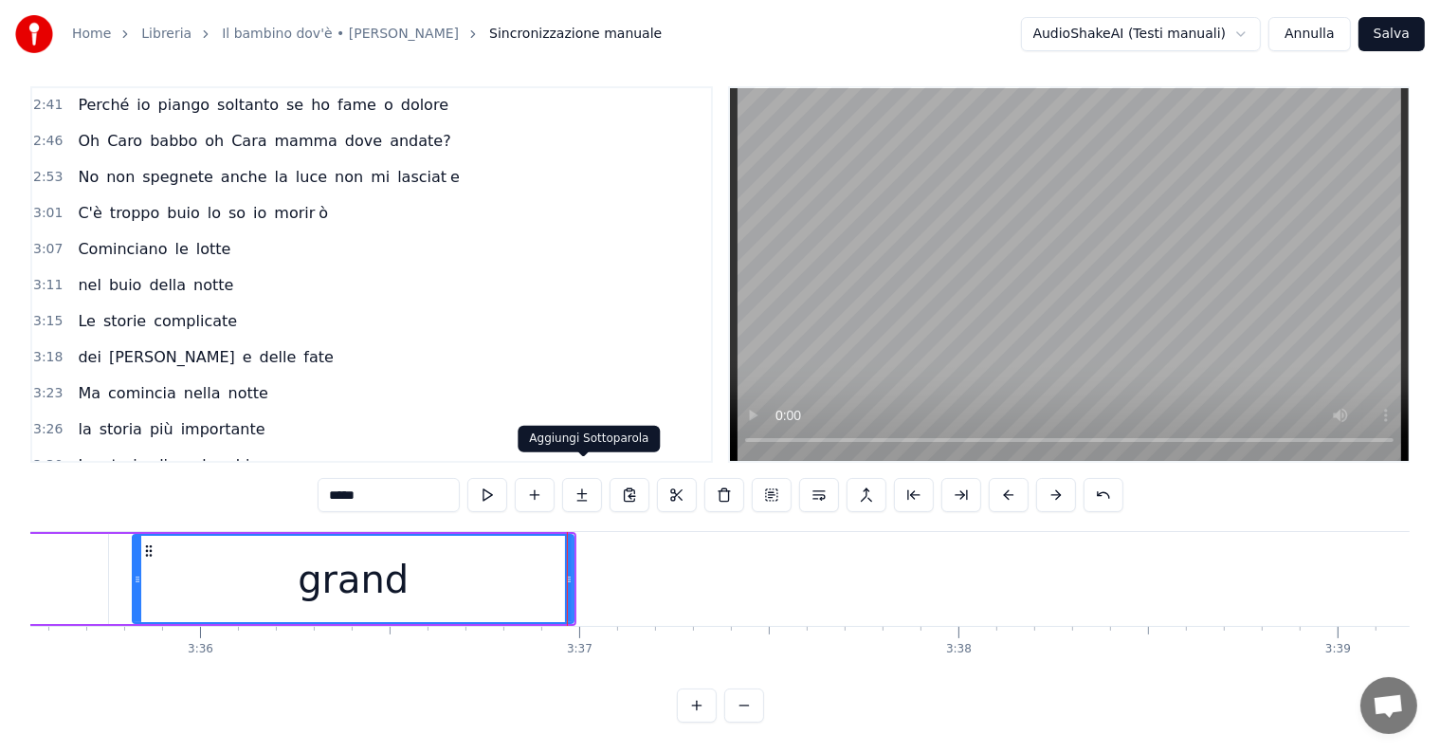
type input "*****"
click at [593, 482] on button at bounding box center [582, 495] width 40 height 34
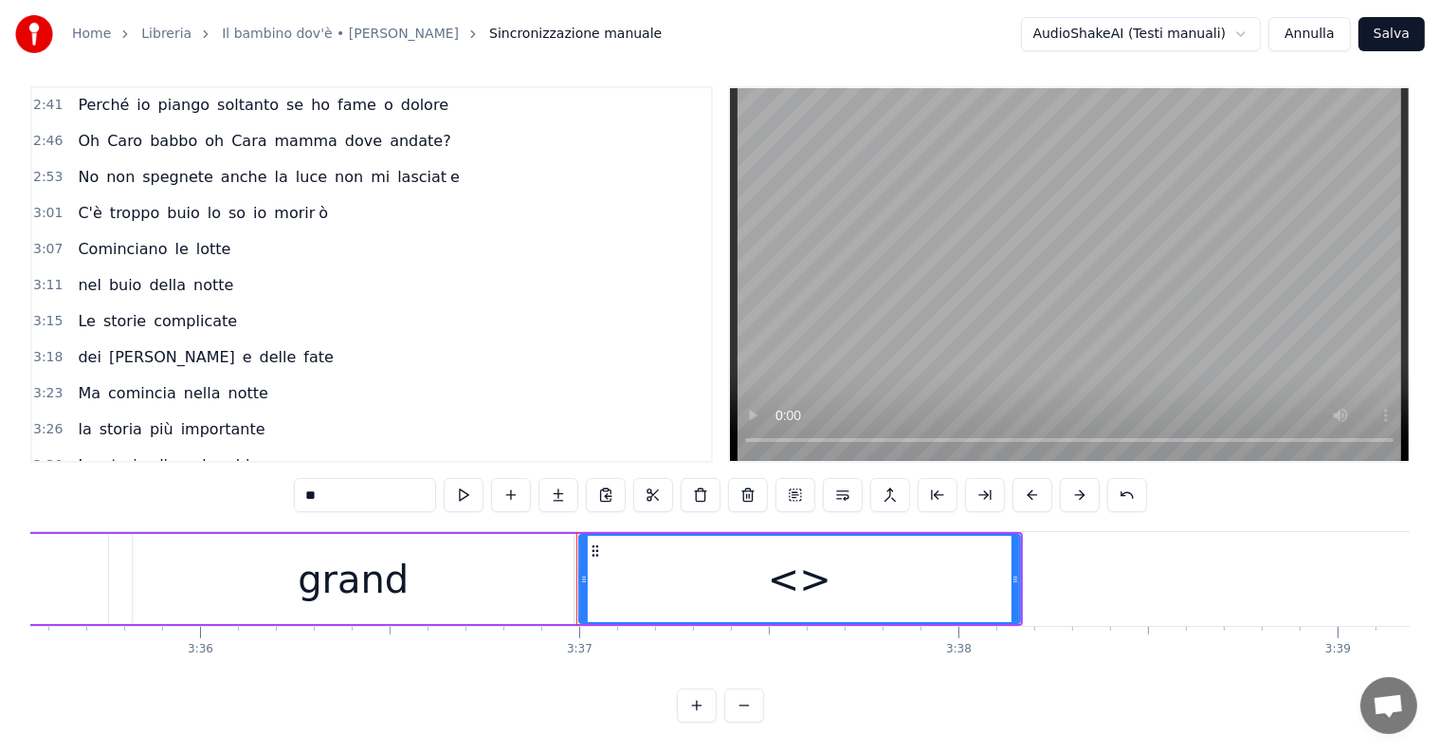
click at [408, 479] on input "**" at bounding box center [365, 495] width 142 height 34
type input "*"
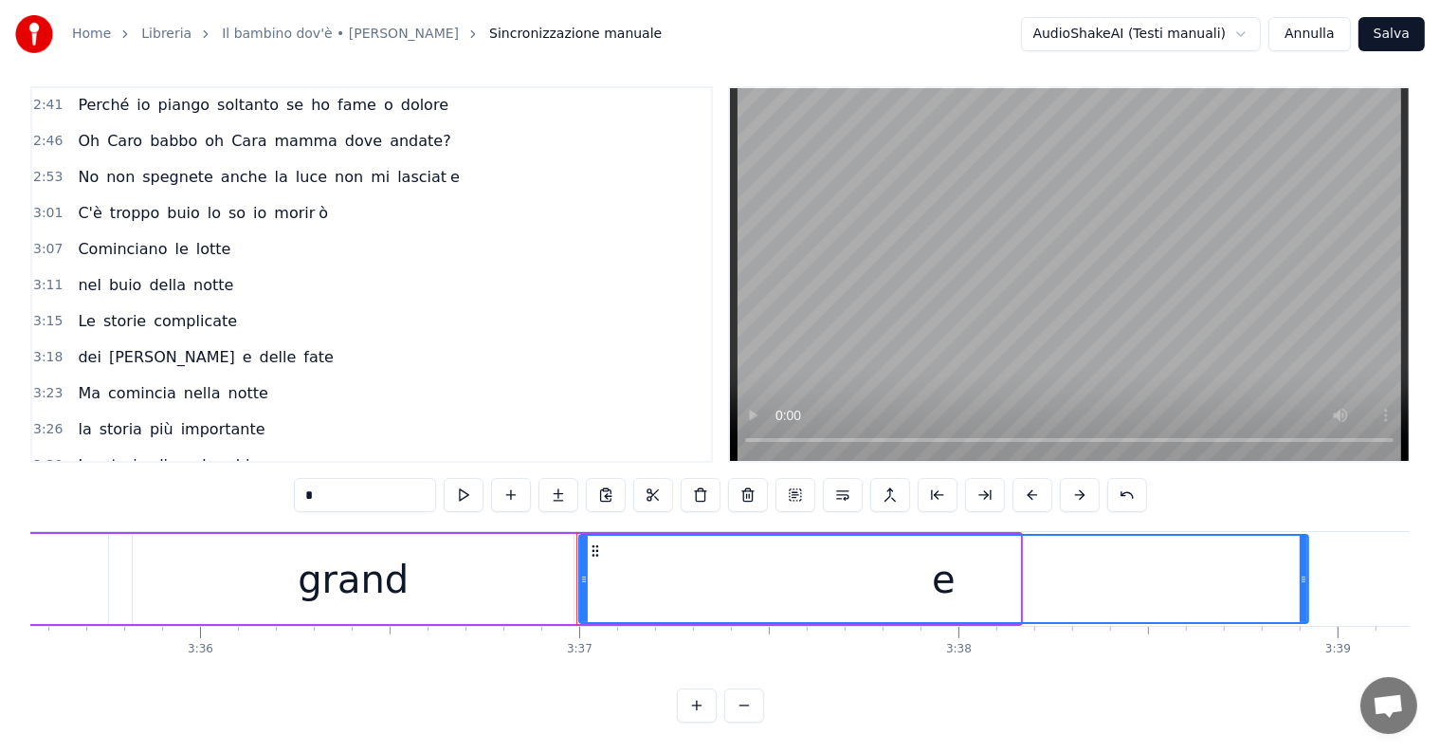
drag, startPoint x: 1014, startPoint y: 540, endPoint x: 1303, endPoint y: 570, distance: 289.7
click at [1303, 570] on div at bounding box center [1304, 579] width 8 height 86
type input "*******"
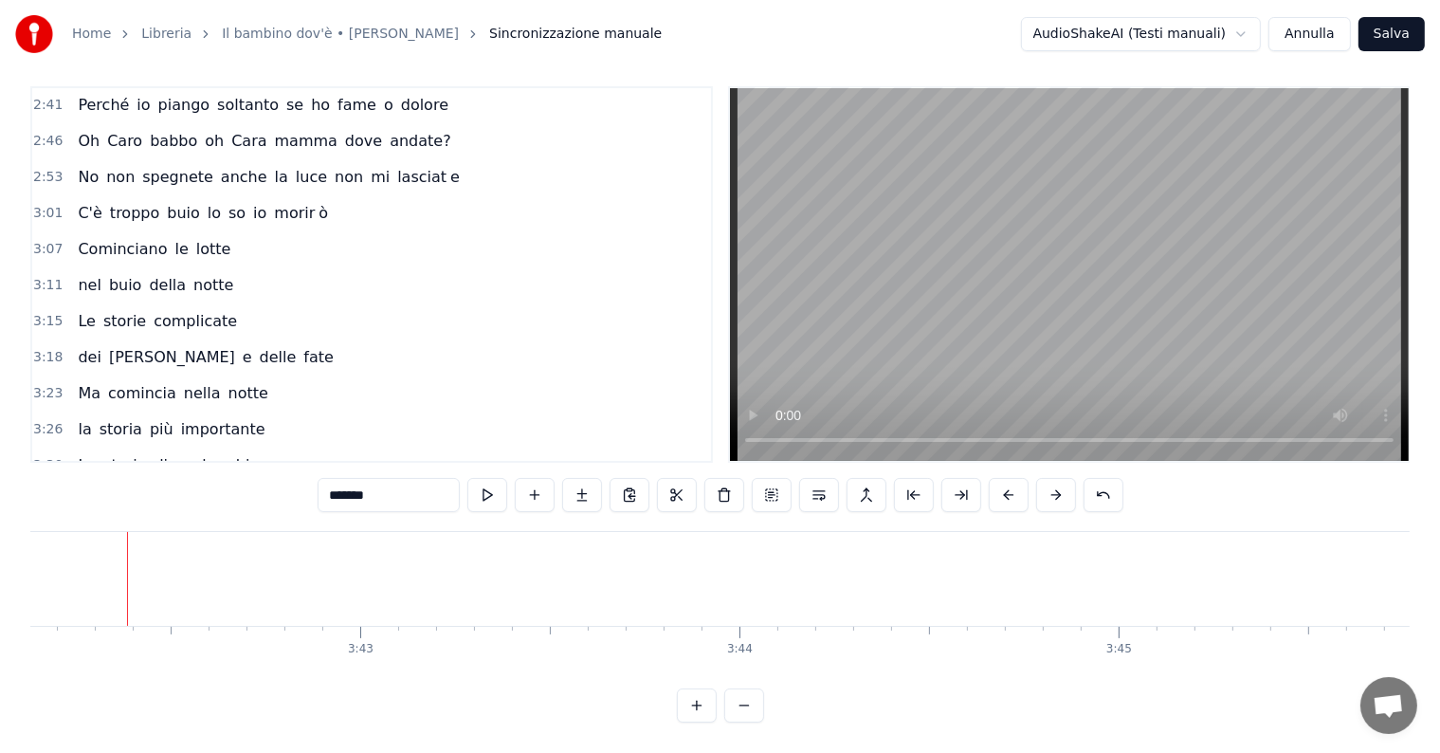
scroll to position [0, 84241]
click at [1384, 30] on button "Salva" at bounding box center [1392, 34] width 66 height 34
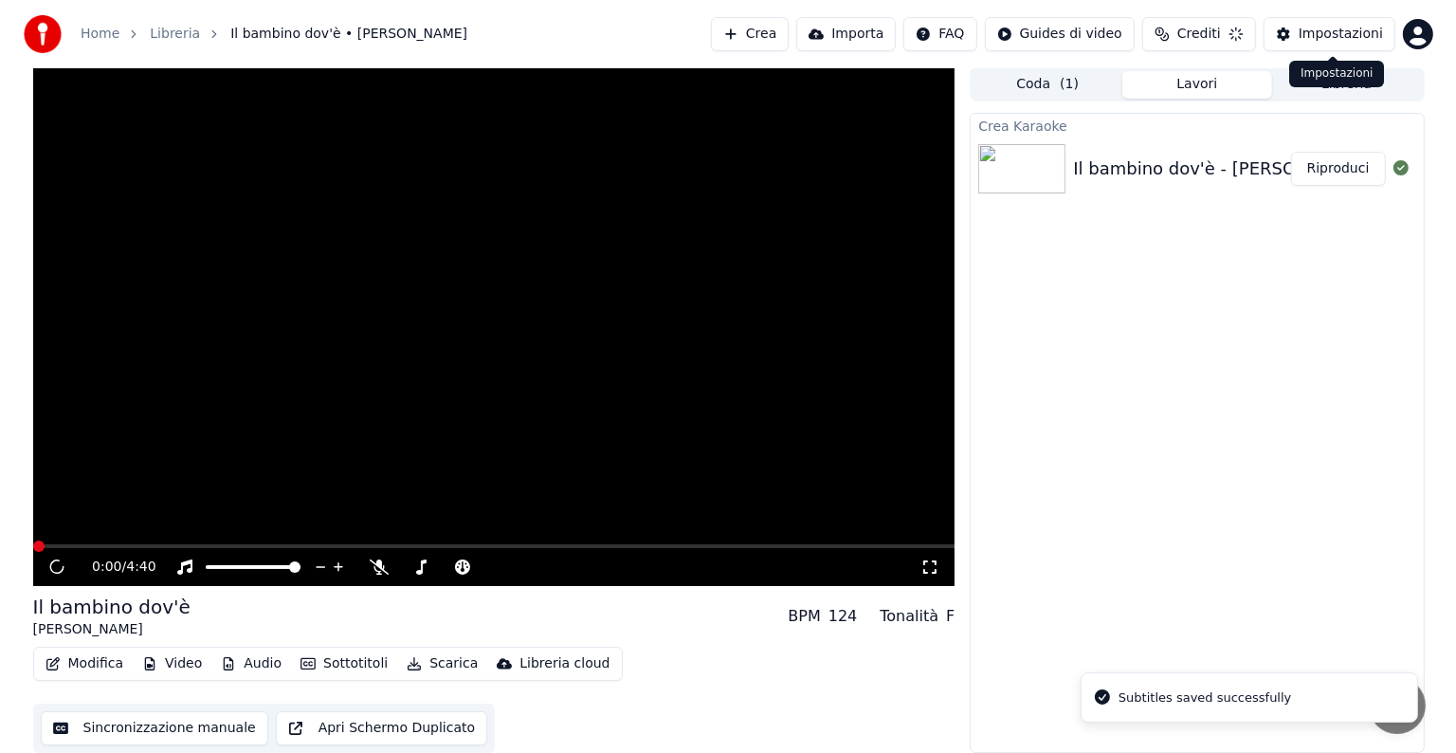
scroll to position [1, 0]
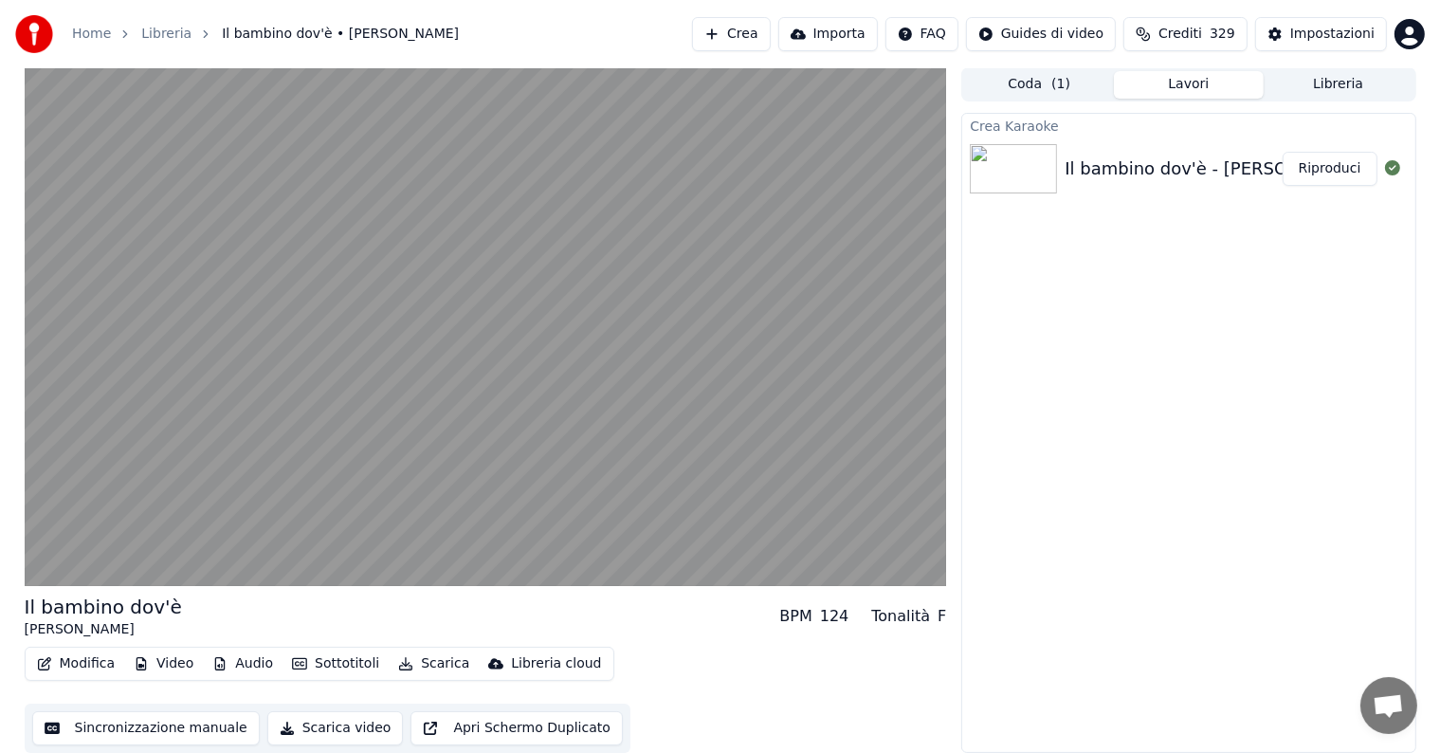
click at [1342, 165] on button "Riproduci" at bounding box center [1330, 169] width 95 height 34
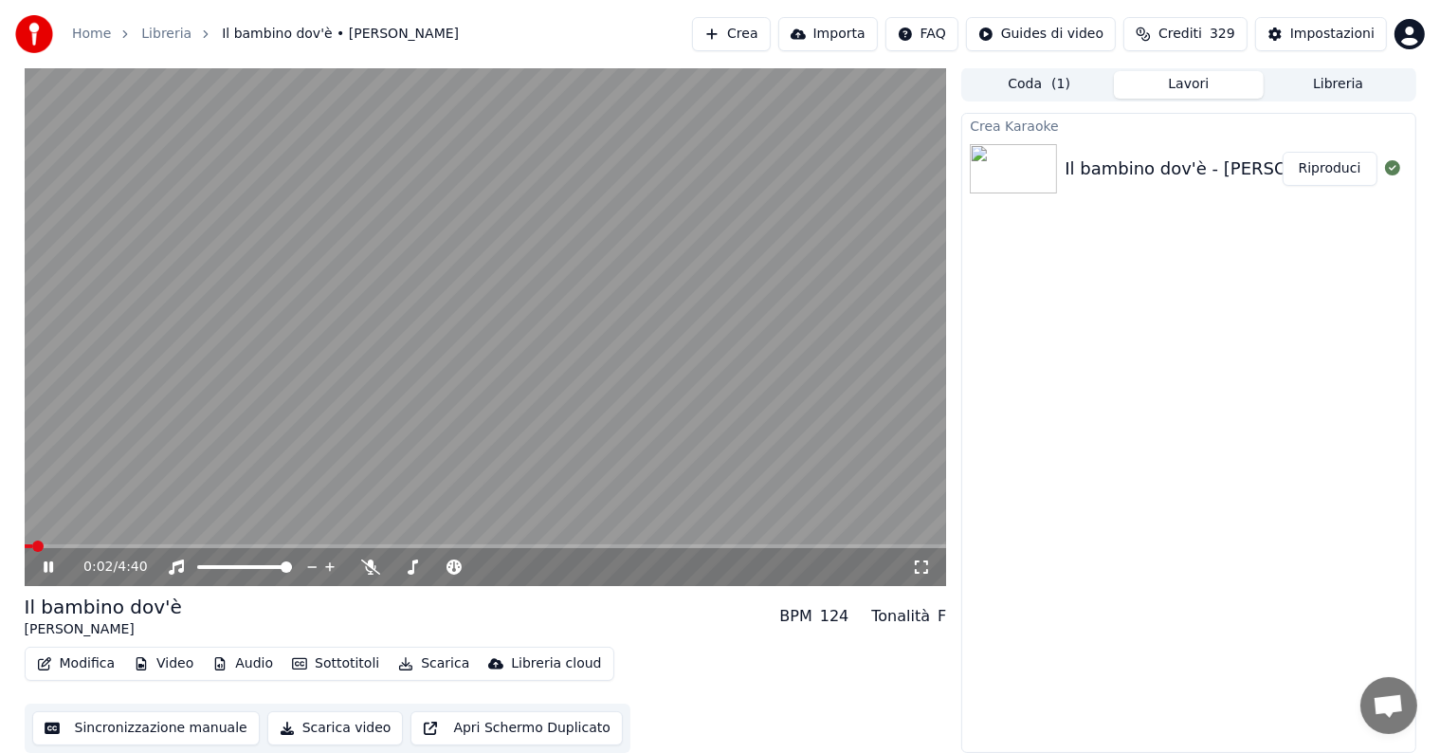
click at [46, 566] on icon at bounding box center [48, 566] width 9 height 11
click at [236, 659] on button "Audio" at bounding box center [243, 663] width 76 height 27
click at [646, 612] on div "Il bambino dov'è [PERSON_NAME] BPM 124 Tonalità F" at bounding box center [486, 617] width 922 height 46
click at [42, 564] on icon at bounding box center [62, 566] width 45 height 15
click at [262, 544] on span at bounding box center [486, 546] width 922 height 4
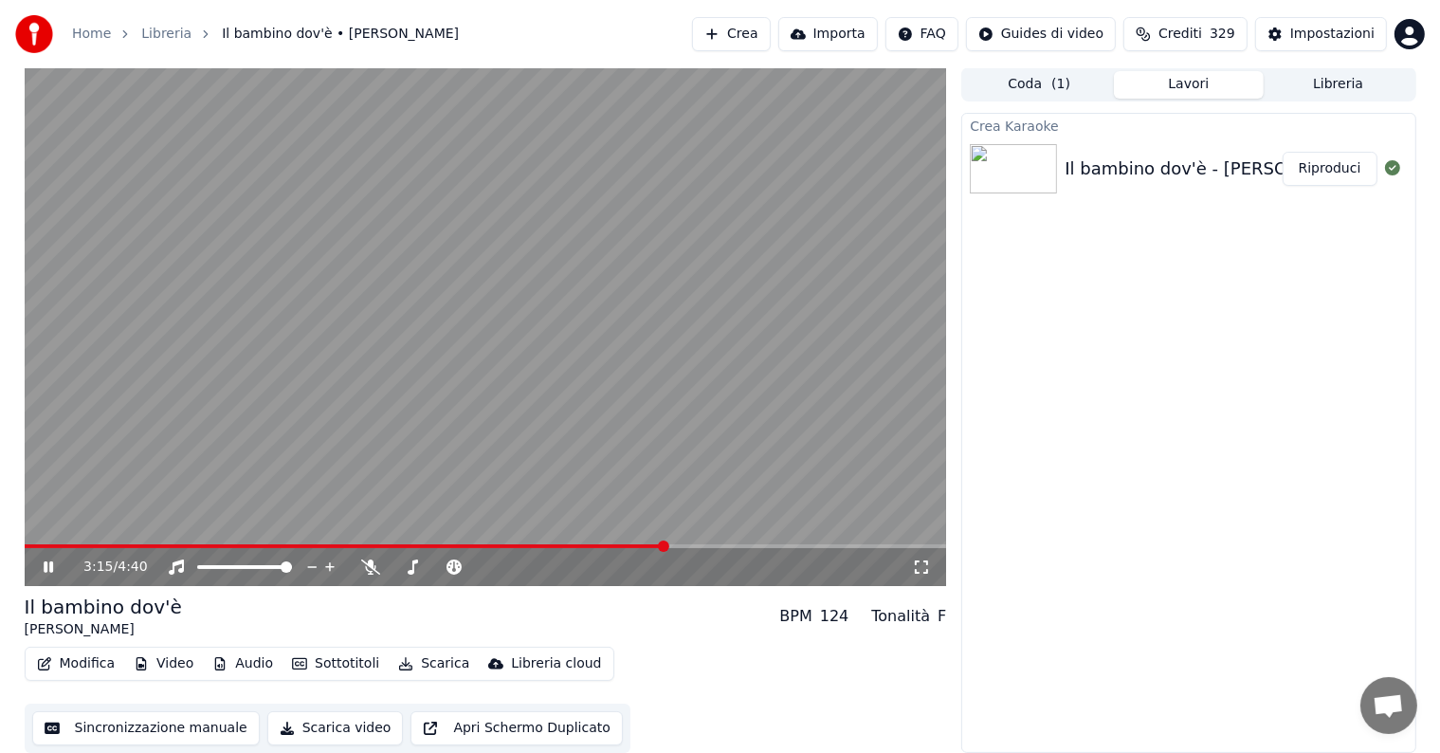
click at [666, 546] on span at bounding box center [486, 546] width 922 height 4
click at [767, 545] on span at bounding box center [486, 546] width 922 height 4
click at [55, 568] on icon at bounding box center [62, 566] width 45 height 15
click at [240, 656] on button "Audio" at bounding box center [243, 663] width 76 height 27
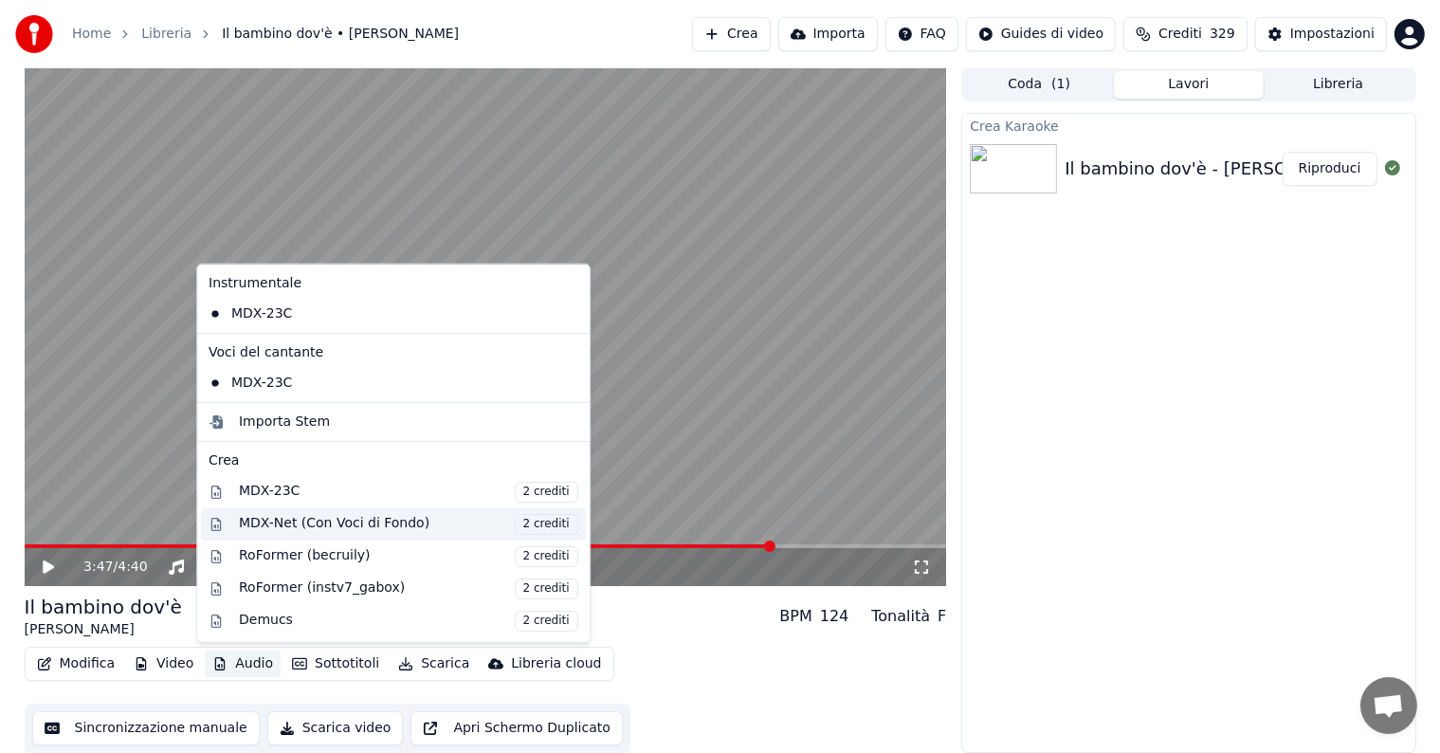
click at [328, 526] on div "MDX-Net (Con Voci di Fondo) 2 crediti" at bounding box center [408, 523] width 339 height 21
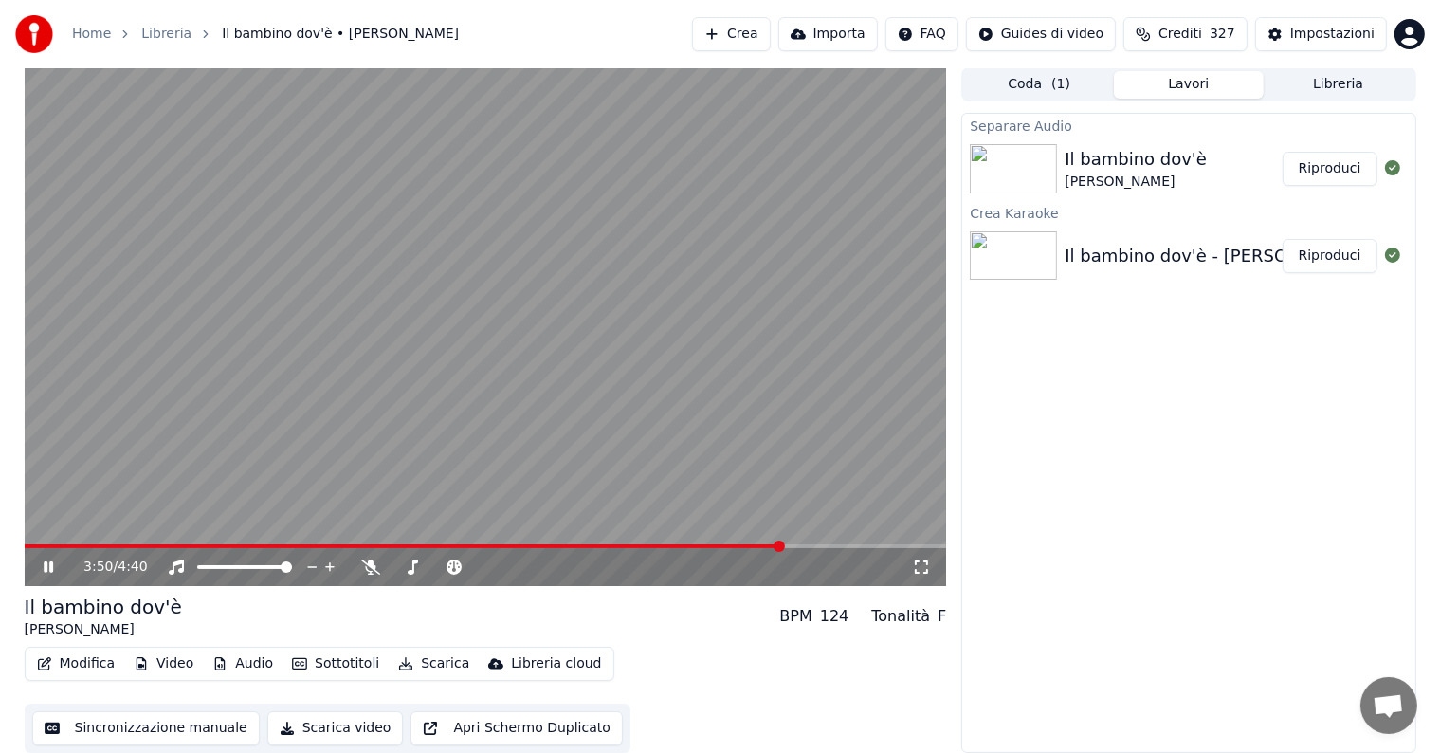
click at [1318, 174] on button "Riproduci" at bounding box center [1330, 169] width 95 height 34
click at [46, 569] on icon at bounding box center [48, 566] width 9 height 11
click at [242, 661] on button "Audio" at bounding box center [243, 663] width 76 height 27
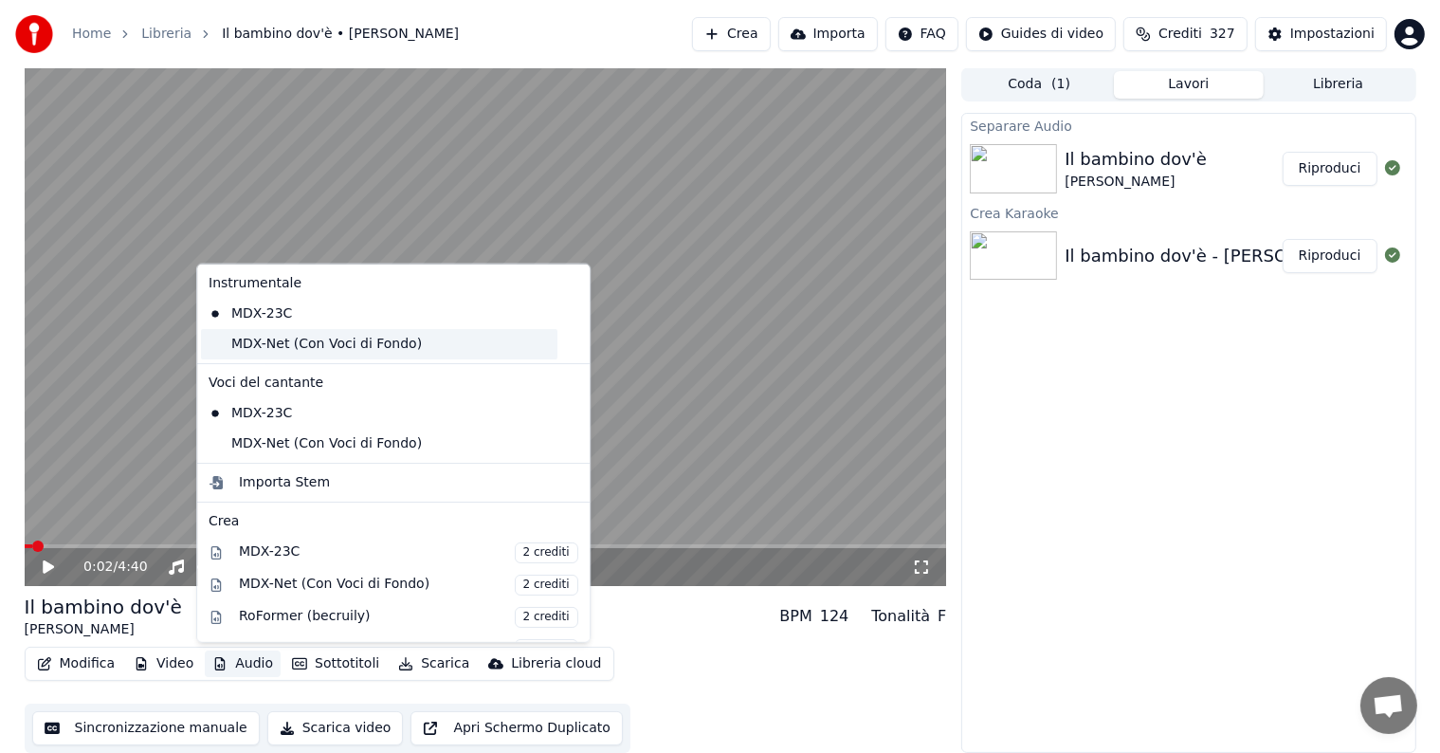
click at [263, 347] on div "MDX-Net (Con Voci di Fondo)" at bounding box center [379, 344] width 356 height 30
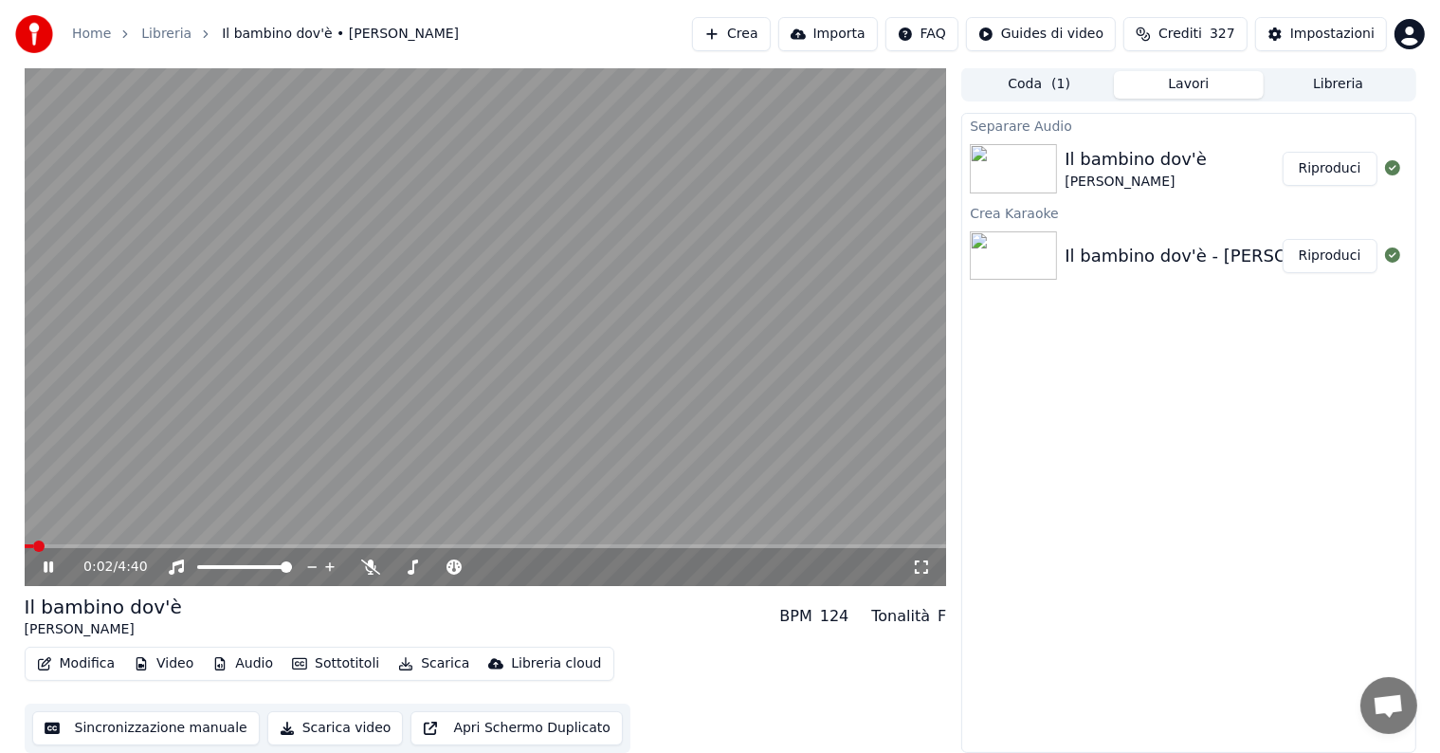
click at [51, 572] on icon at bounding box center [48, 566] width 9 height 11
click at [234, 660] on button "Audio" at bounding box center [243, 663] width 76 height 27
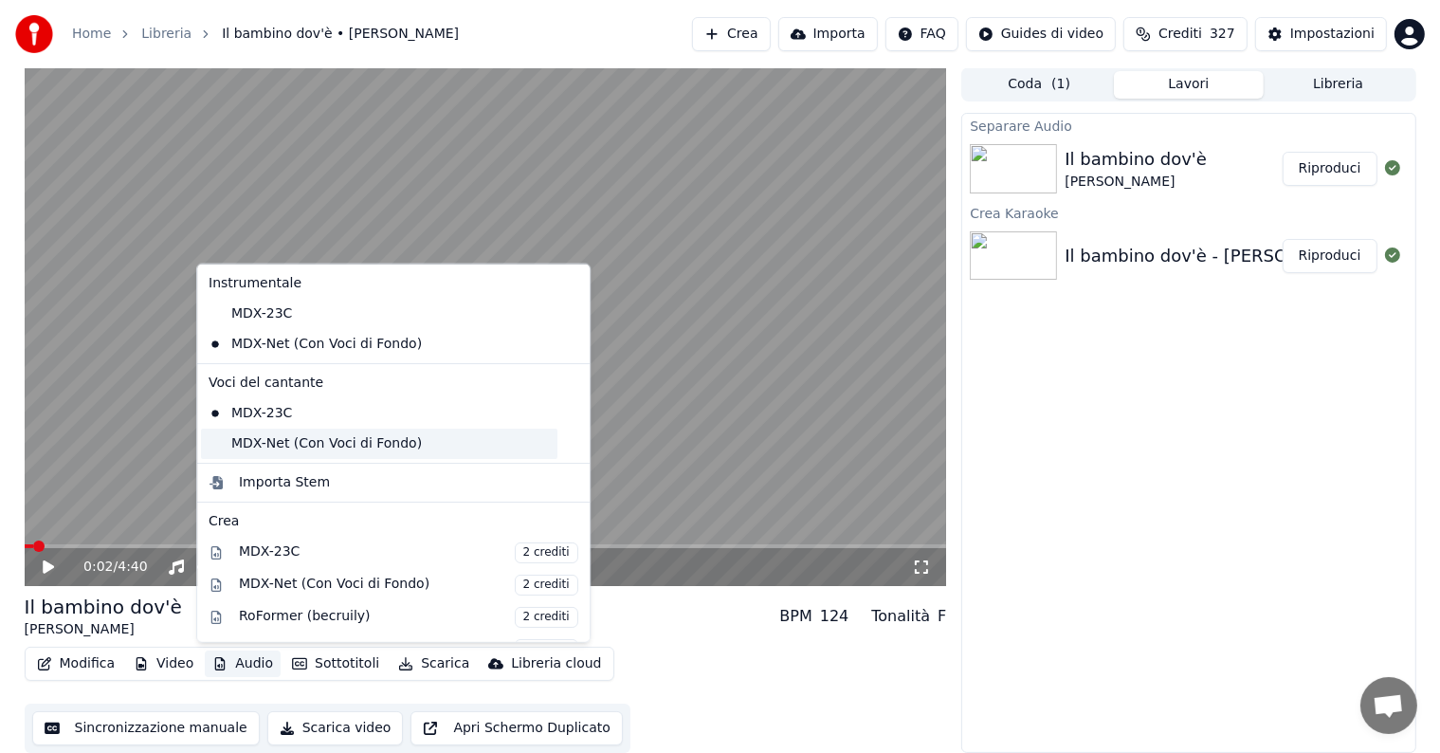
click at [270, 442] on div "MDX-Net (Con Voci di Fondo)" at bounding box center [379, 444] width 356 height 30
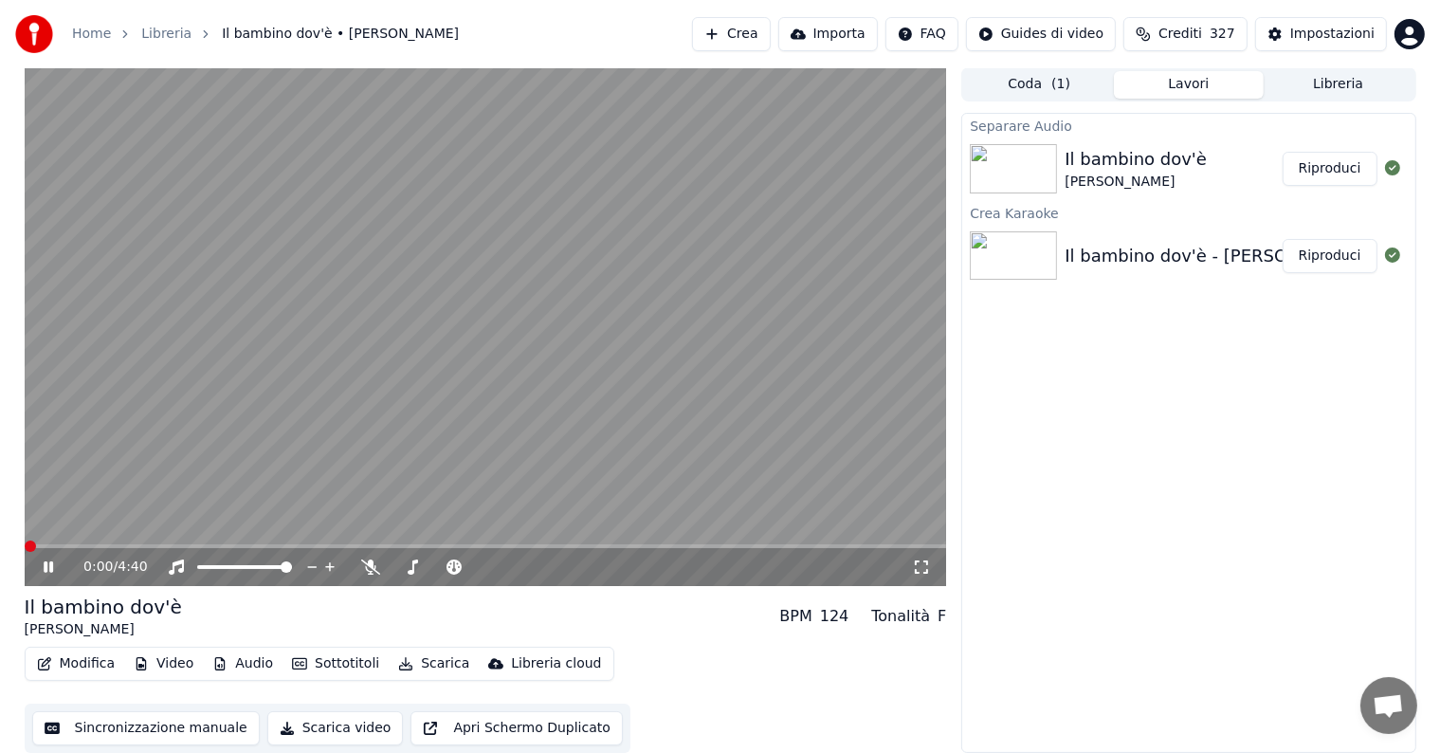
click at [177, 544] on span at bounding box center [486, 546] width 922 height 4
click at [48, 567] on icon at bounding box center [62, 566] width 45 height 15
click at [240, 656] on button "Audio" at bounding box center [243, 663] width 76 height 27
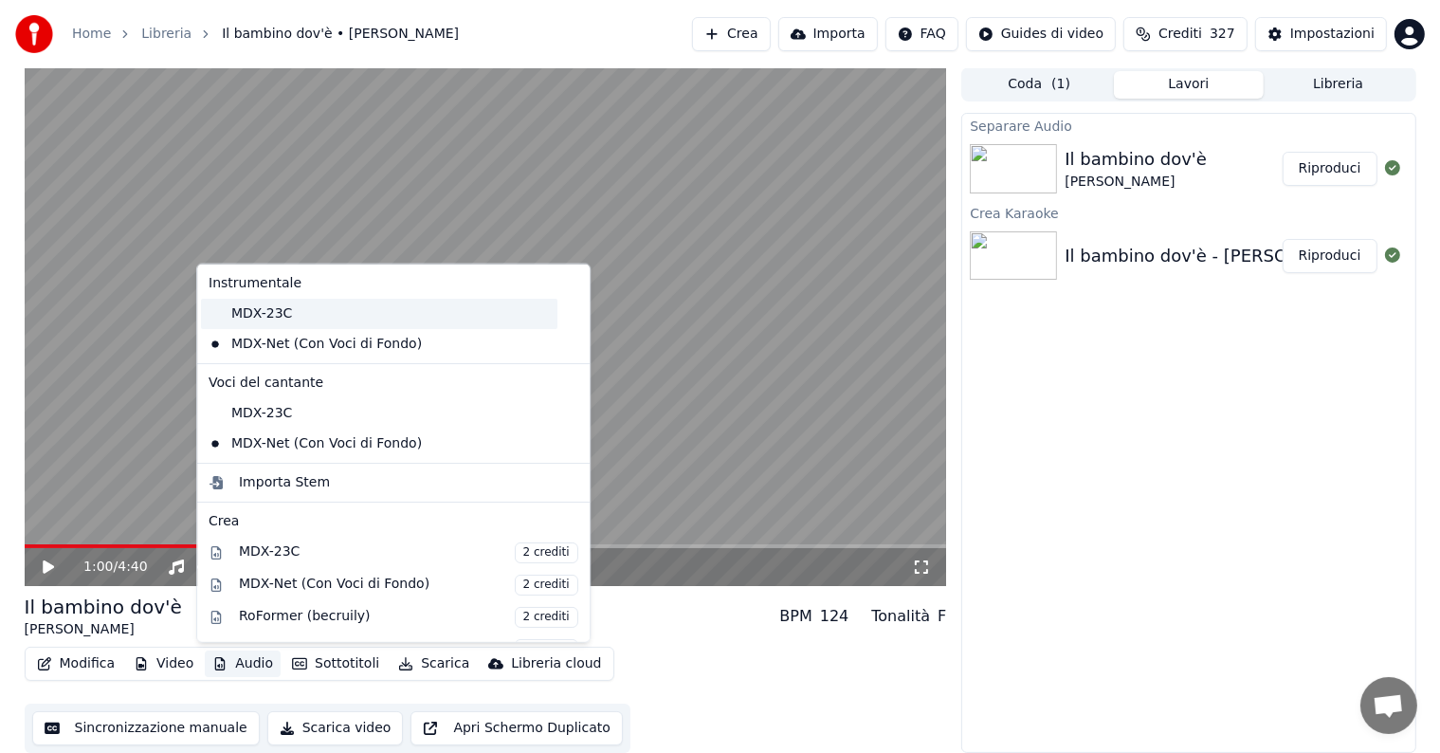
click at [271, 301] on div "MDX-23C" at bounding box center [379, 314] width 356 height 30
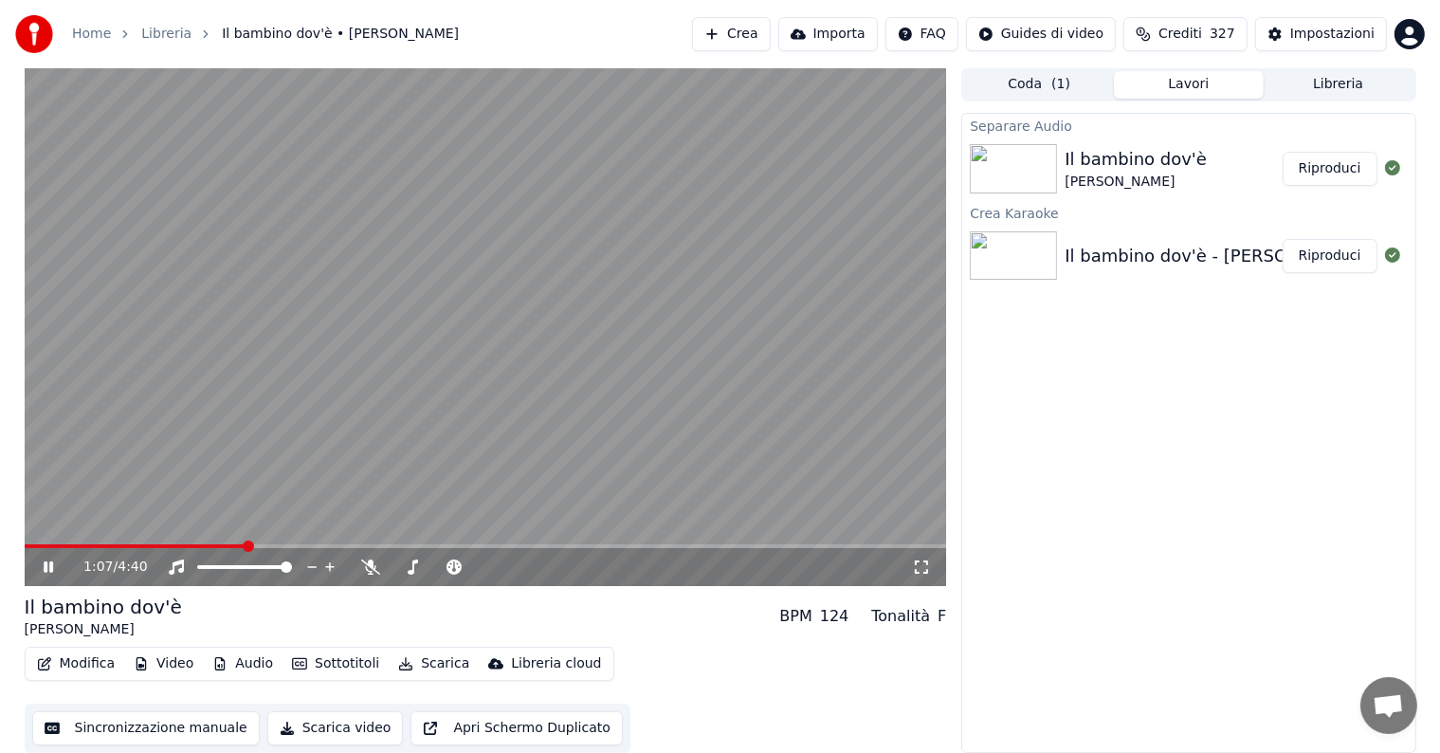
click at [205, 544] on span at bounding box center [136, 546] width 222 height 4
click at [46, 567] on icon at bounding box center [48, 566] width 9 height 11
click at [244, 664] on button "Audio" at bounding box center [243, 663] width 76 height 27
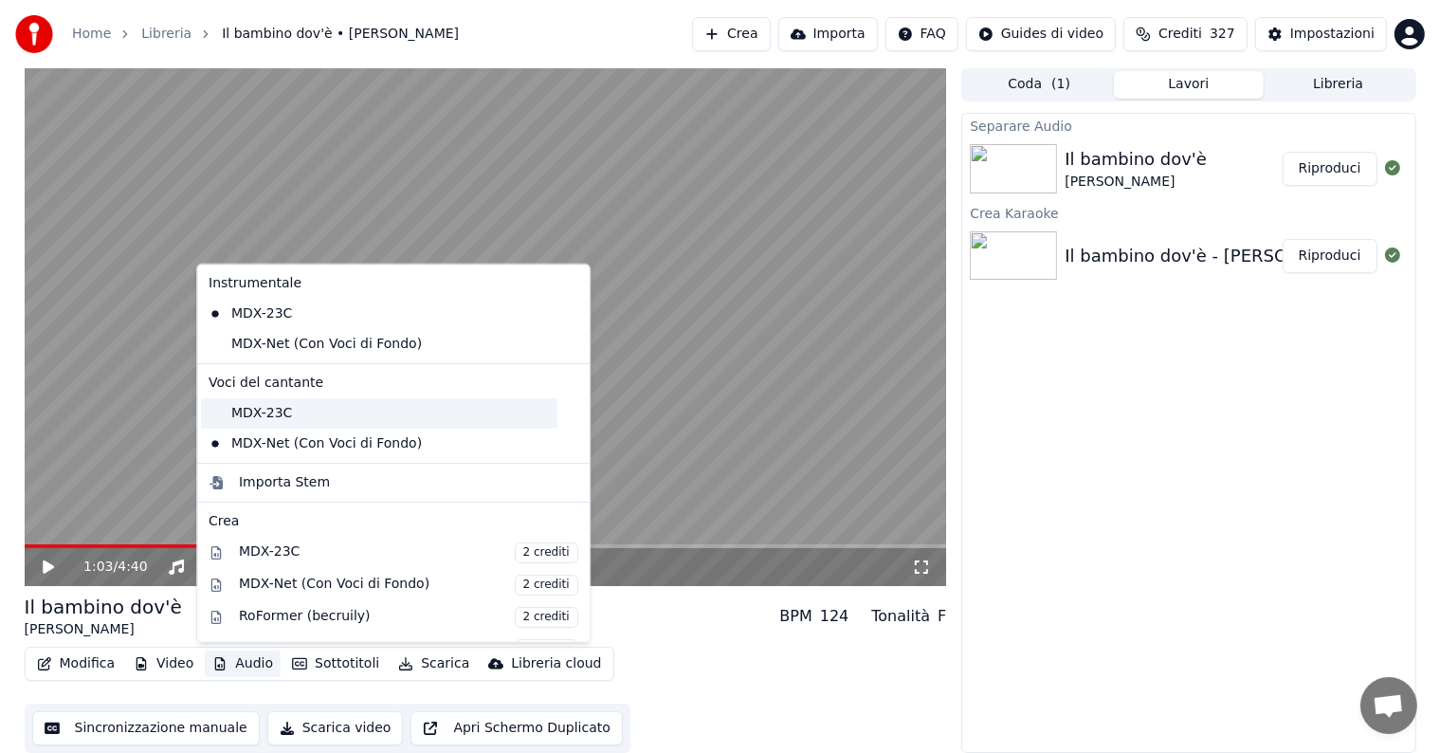
click at [265, 415] on div "MDX-23C" at bounding box center [379, 413] width 356 height 30
click at [240, 661] on button "Audio" at bounding box center [243, 663] width 76 height 27
click at [269, 348] on div "MDX-Net (Con Voci di Fondo)" at bounding box center [379, 344] width 356 height 30
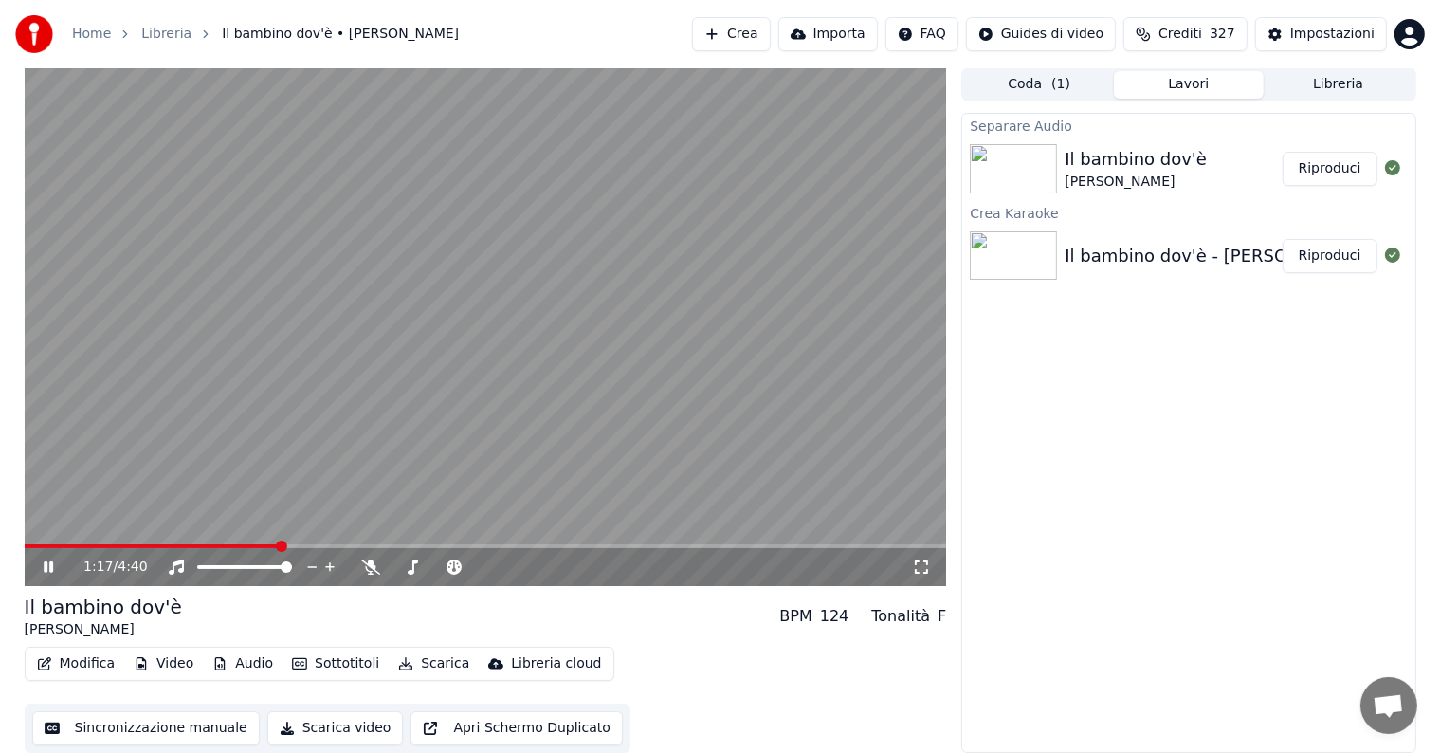
click at [46, 566] on icon at bounding box center [48, 566] width 9 height 11
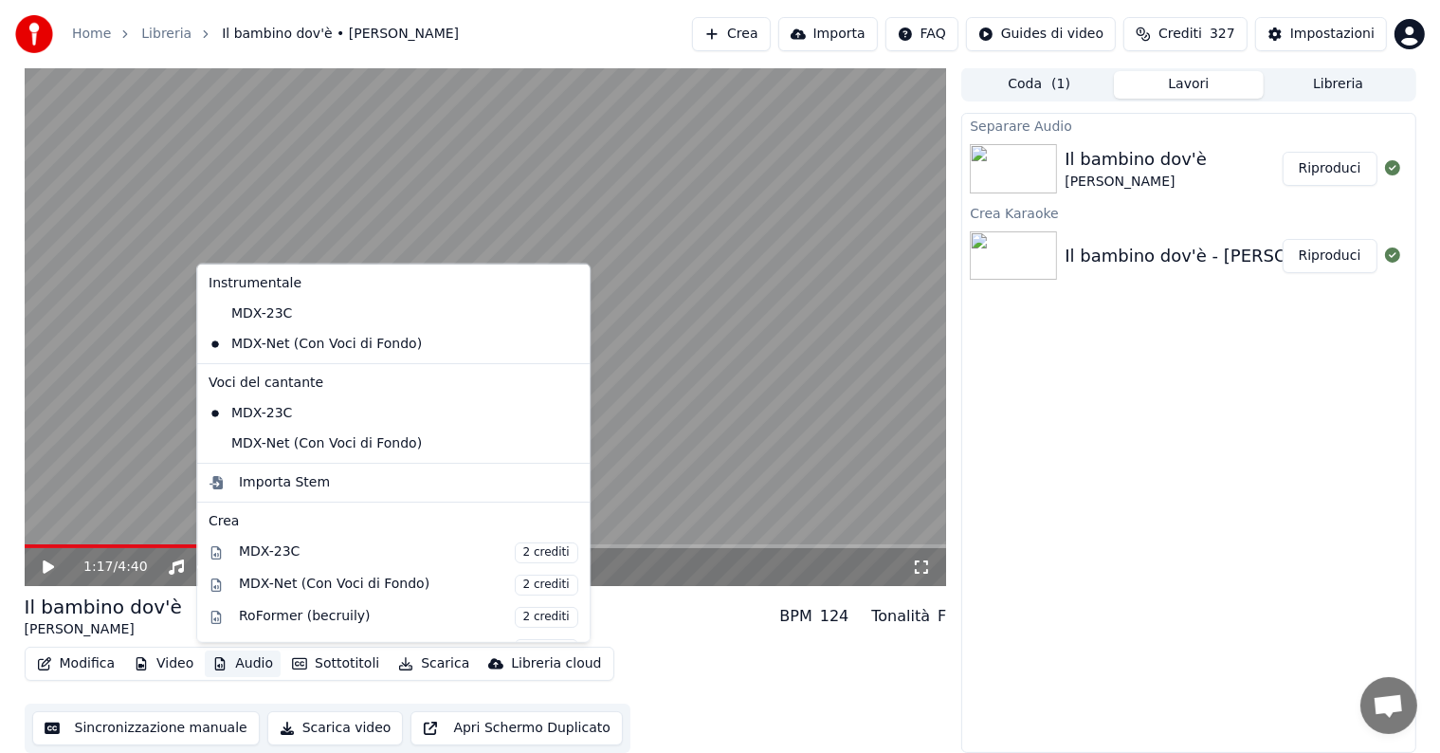
click at [251, 663] on button "Audio" at bounding box center [243, 663] width 76 height 27
click at [262, 311] on div "MDX-23C" at bounding box center [379, 314] width 356 height 30
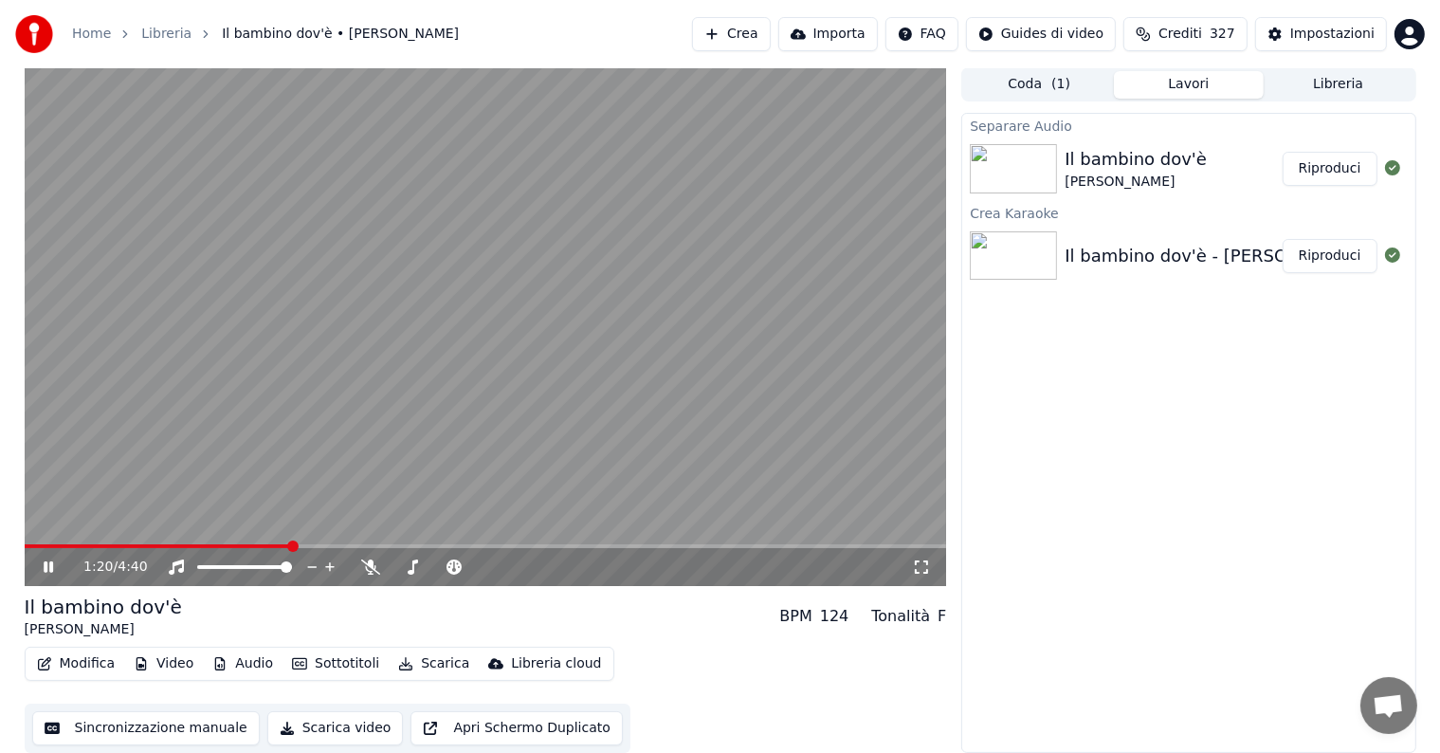
click at [50, 569] on icon at bounding box center [48, 566] width 9 height 11
click at [241, 662] on button "Audio" at bounding box center [243, 663] width 76 height 27
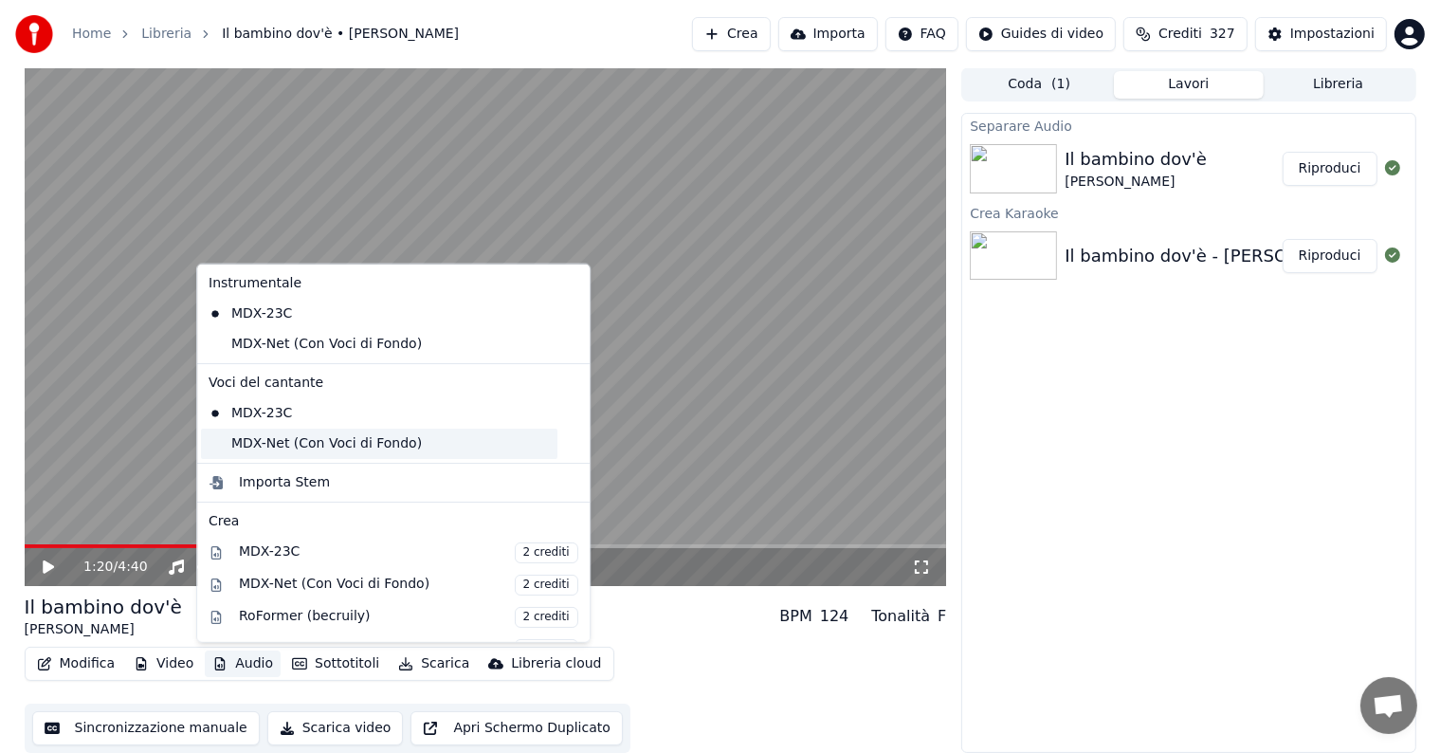
click at [270, 442] on div "MDX-Net (Con Voci di Fondo)" at bounding box center [379, 444] width 356 height 30
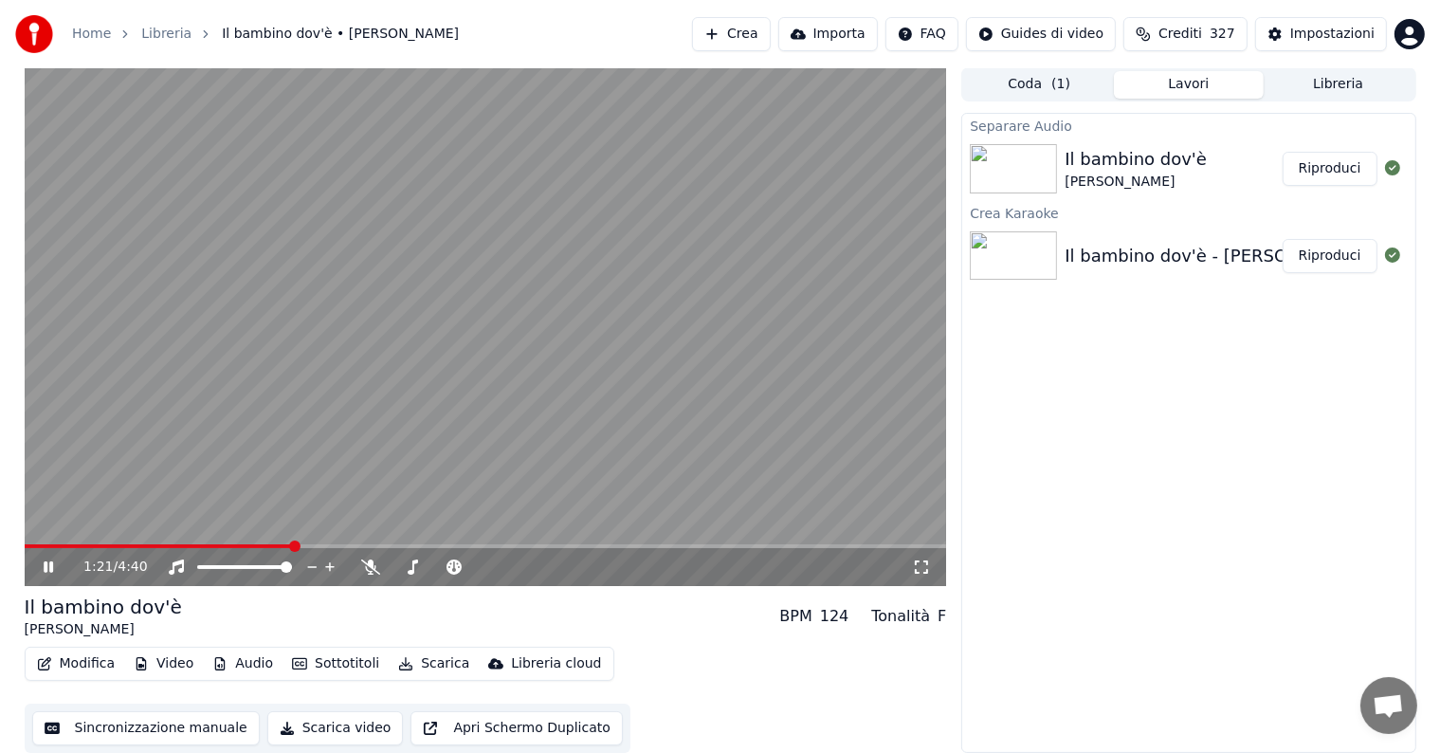
click at [272, 542] on video at bounding box center [486, 326] width 922 height 519
click at [266, 544] on span at bounding box center [147, 546] width 244 height 4
click at [47, 562] on icon at bounding box center [48, 566] width 11 height 13
click at [46, 567] on icon at bounding box center [48, 566] width 9 height 11
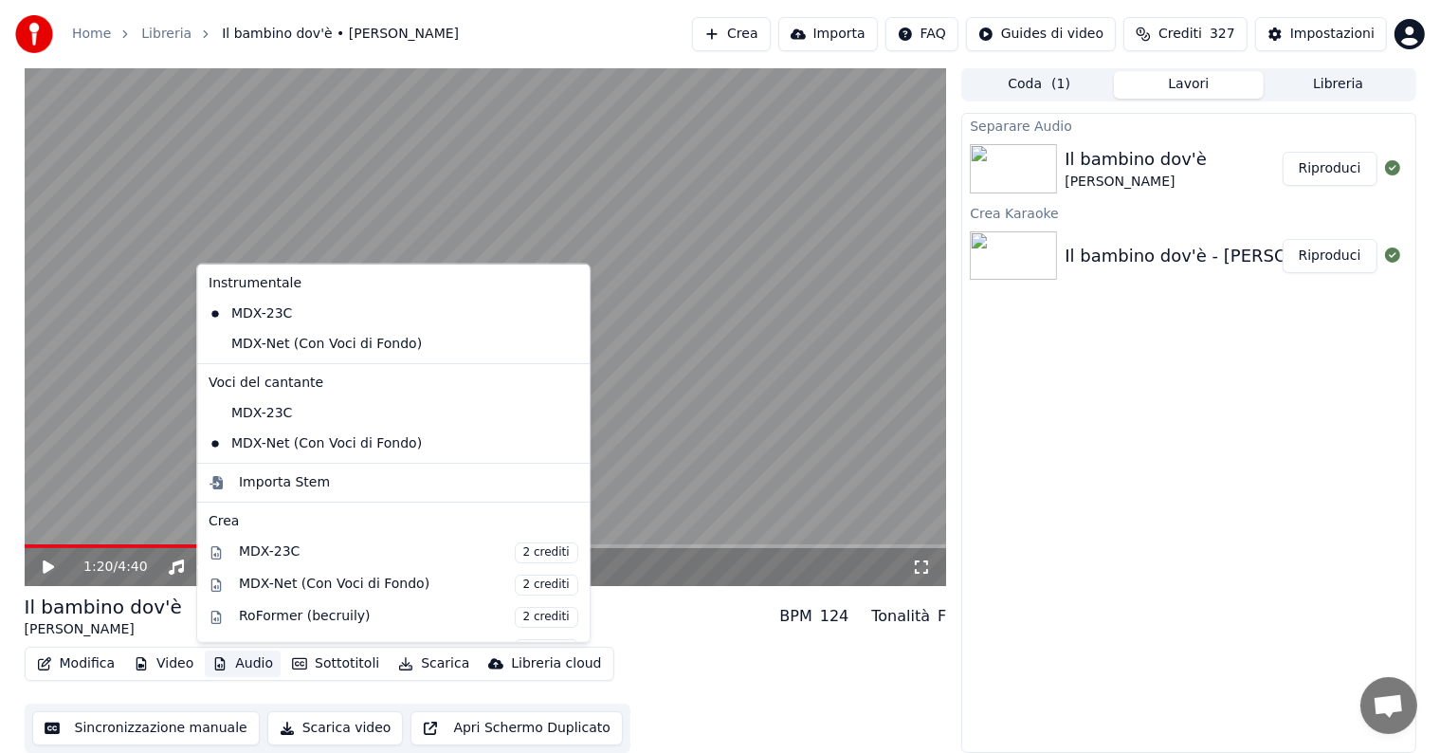
click at [243, 660] on button "Audio" at bounding box center [243, 663] width 76 height 27
click at [315, 341] on div "MDX-Net (Con Voci di Fondo)" at bounding box center [379, 344] width 356 height 30
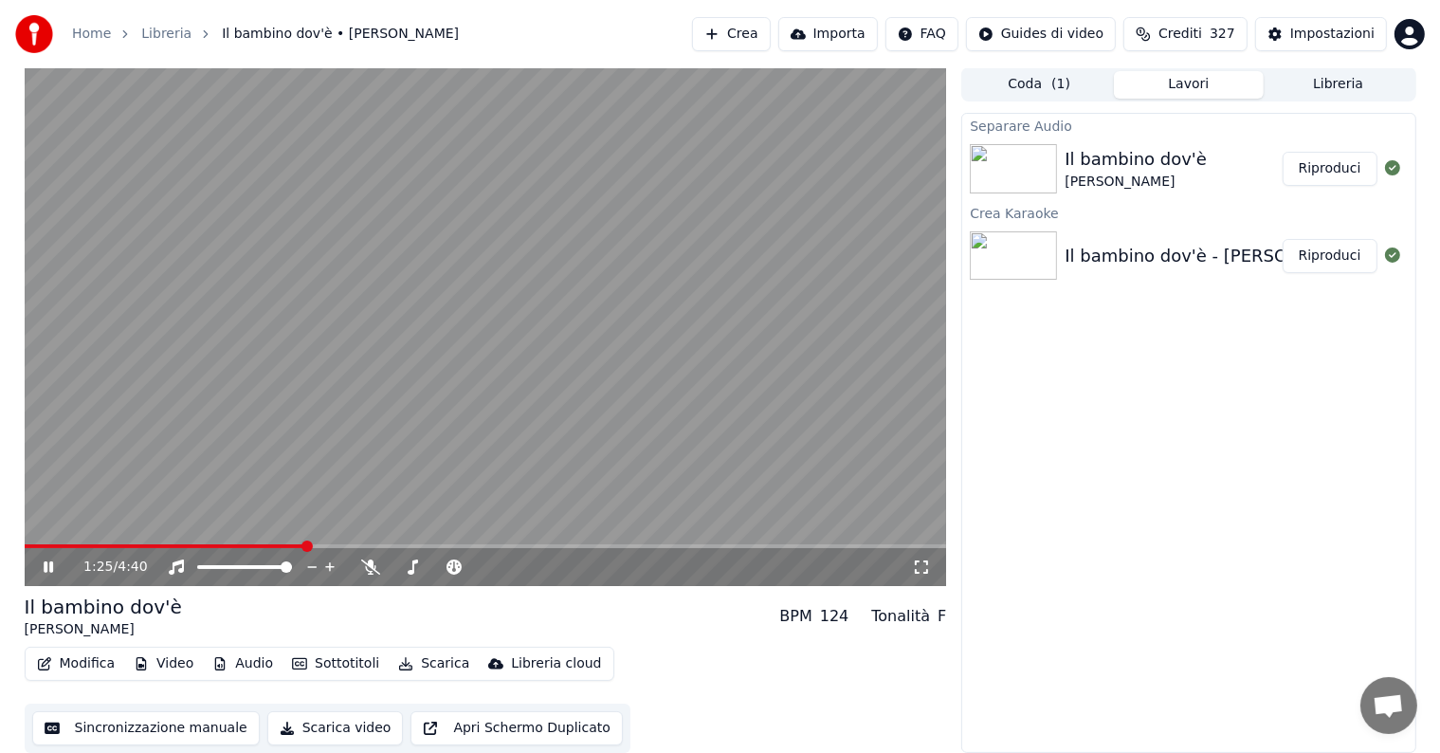
click at [159, 544] on span at bounding box center [165, 546] width 281 height 4
click at [47, 565] on icon at bounding box center [62, 566] width 45 height 15
click at [239, 665] on button "Audio" at bounding box center [243, 663] width 76 height 27
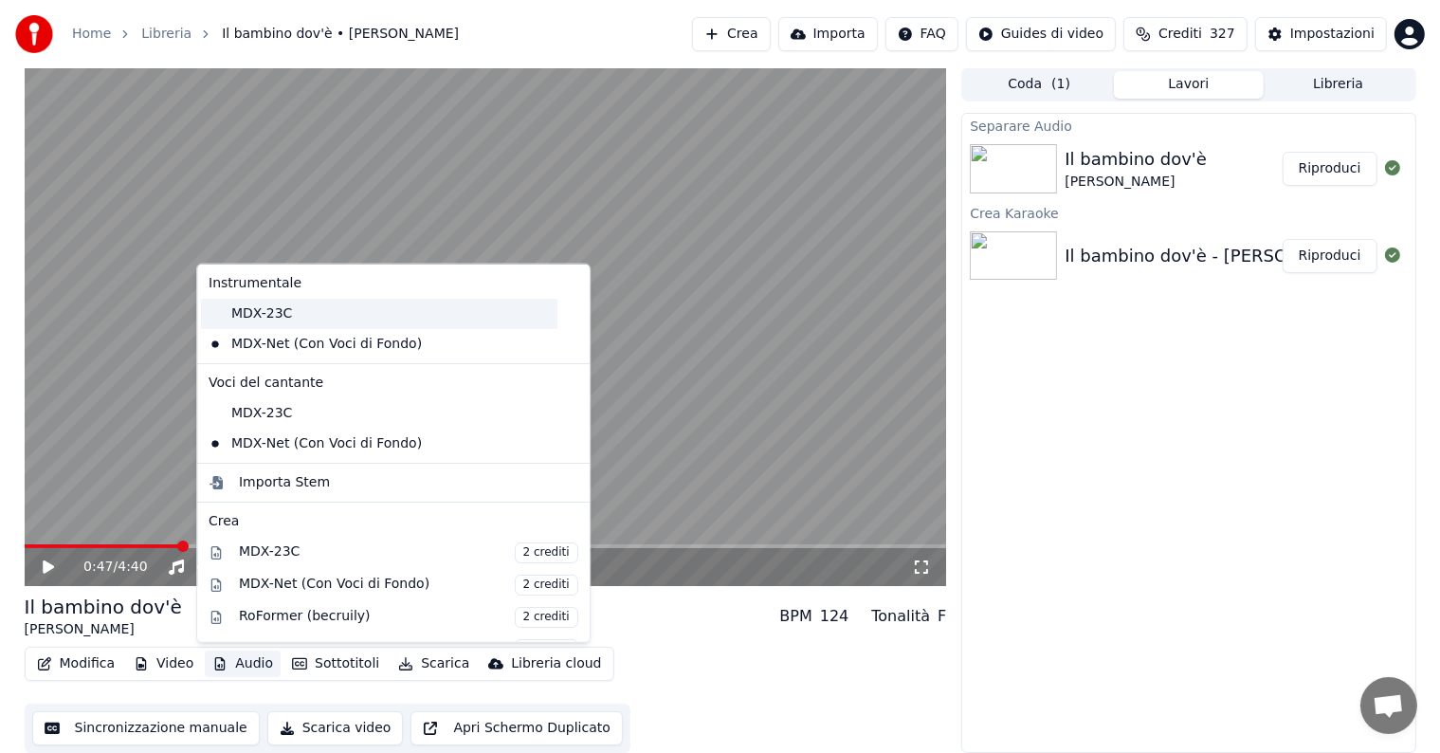
click at [289, 318] on div "MDX-23C" at bounding box center [379, 314] width 356 height 30
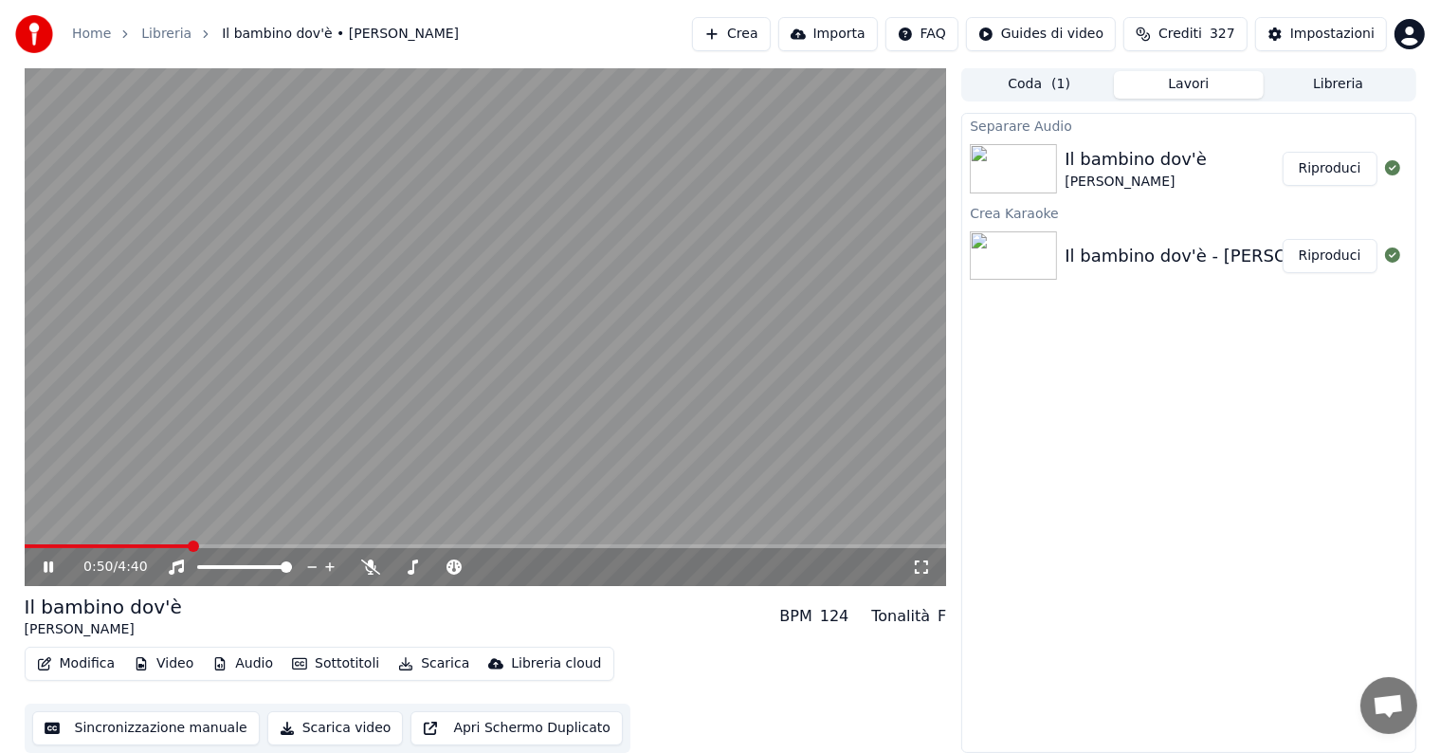
click at [712, 542] on video at bounding box center [486, 326] width 922 height 519
click at [705, 549] on div "0:50 / 4:40" at bounding box center [486, 567] width 922 height 38
click at [710, 546] on span at bounding box center [486, 546] width 922 height 4
click at [49, 561] on icon at bounding box center [62, 566] width 45 height 15
click at [698, 546] on span at bounding box center [372, 546] width 694 height 4
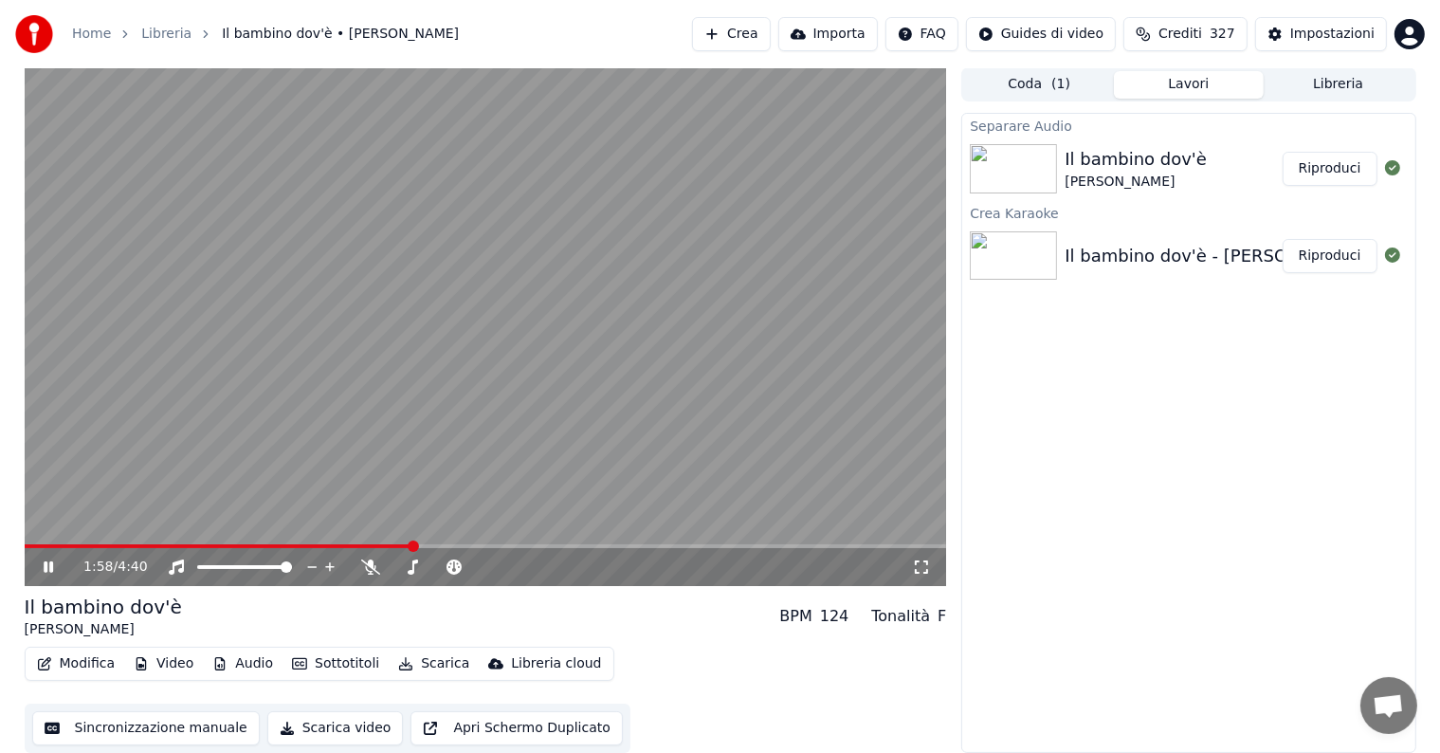
click at [411, 544] on span at bounding box center [219, 546] width 389 height 4
click at [49, 569] on icon at bounding box center [48, 566] width 9 height 11
click at [429, 656] on button "Scarica" at bounding box center [434, 663] width 86 height 27
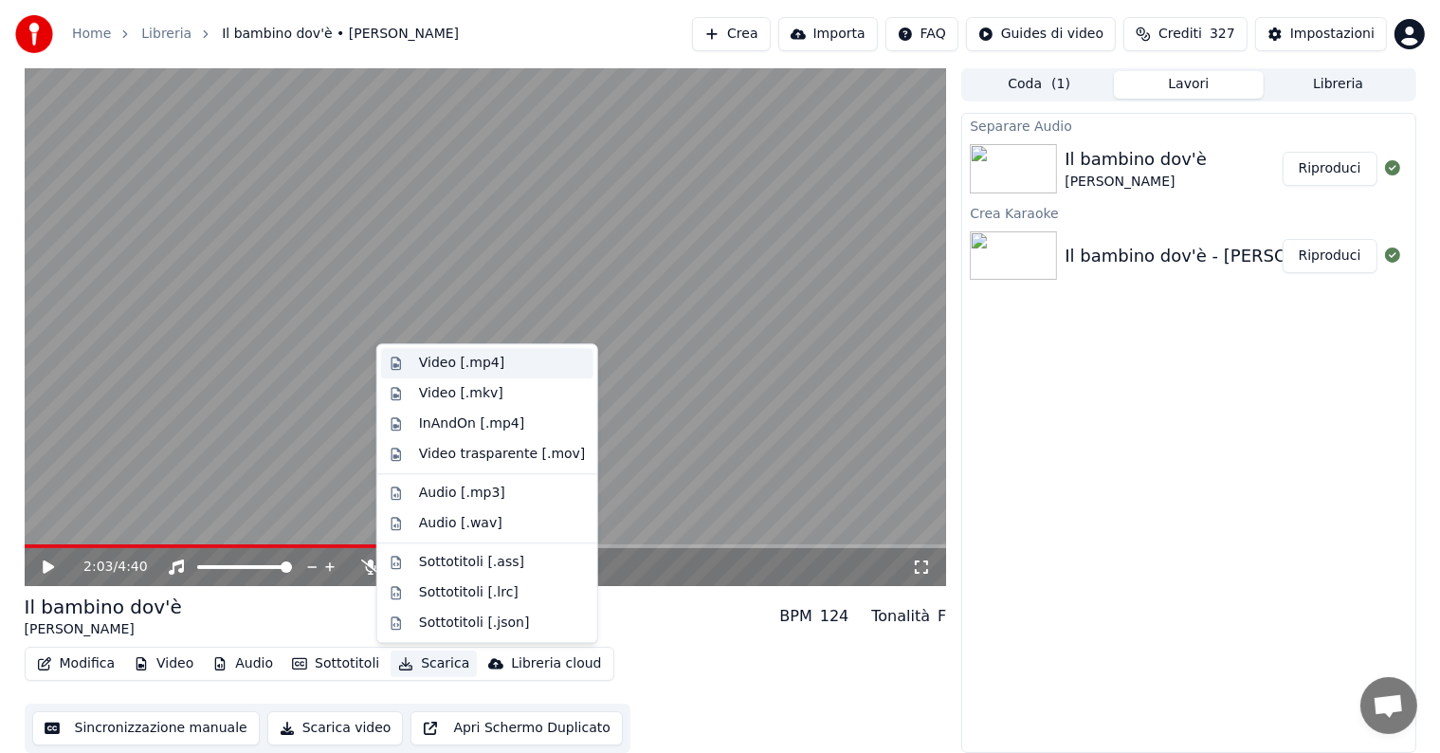
click at [458, 364] on div "Video [.mp4]" at bounding box center [461, 363] width 85 height 19
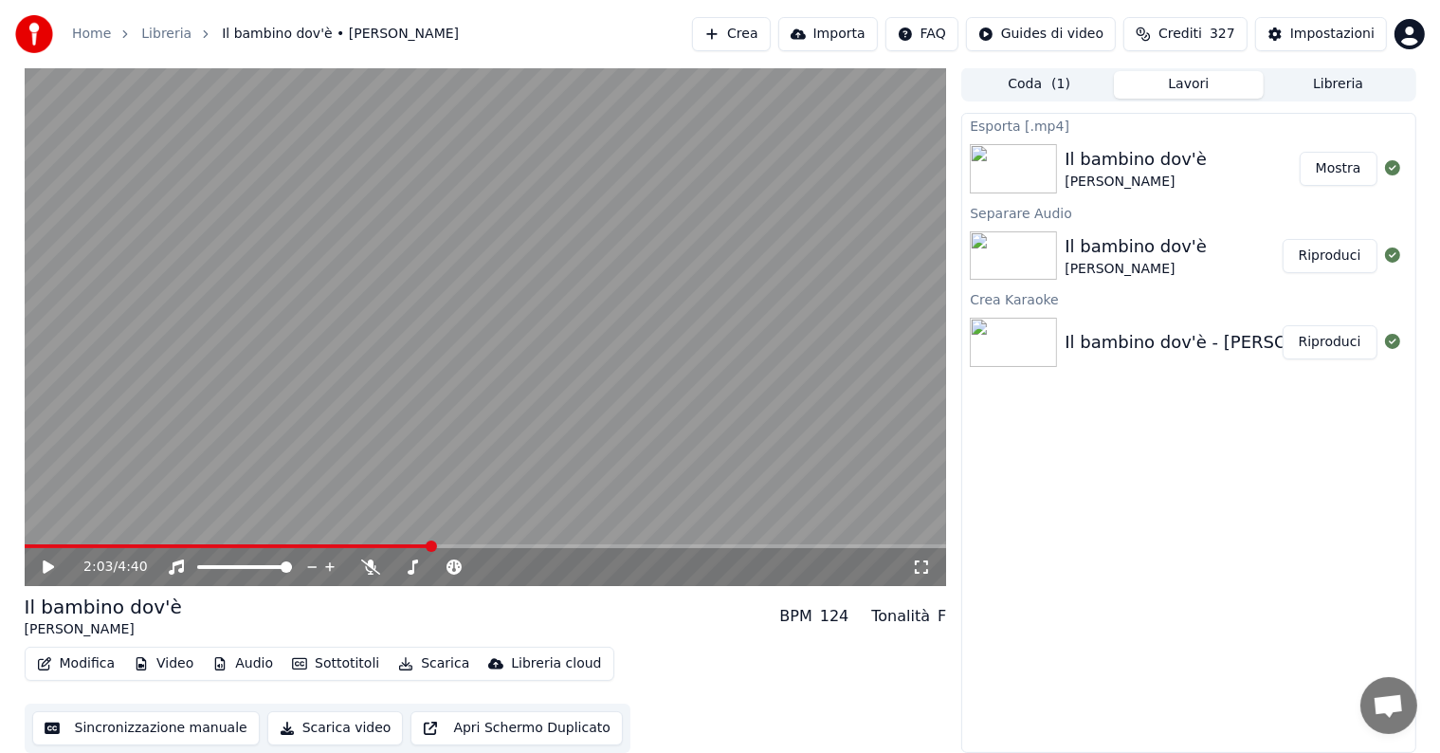
click at [1350, 173] on button "Mostra" at bounding box center [1339, 169] width 78 height 34
click at [755, 30] on button "Crea" at bounding box center [731, 34] width 78 height 34
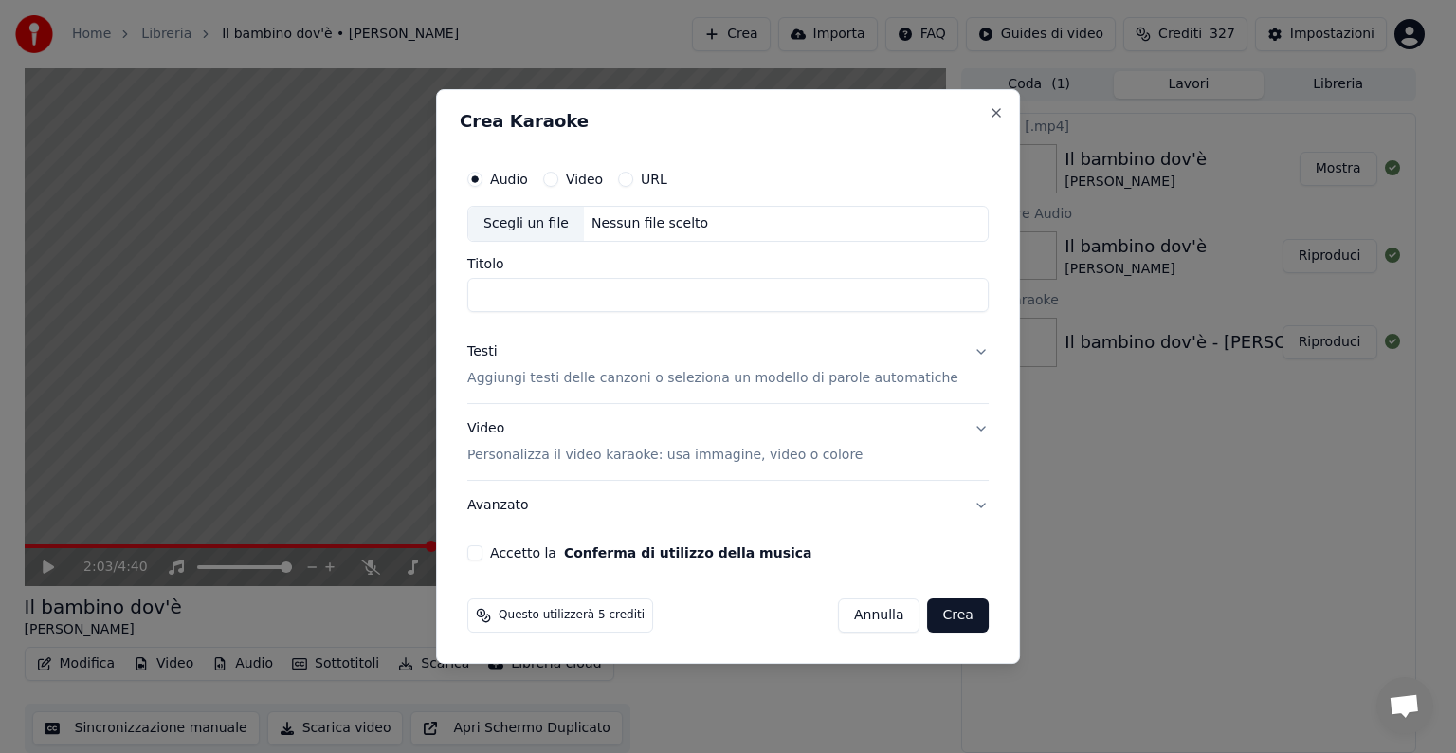
click at [671, 214] on div "Nessun file scelto" at bounding box center [650, 223] width 132 height 19
type input "**********"
click at [960, 350] on button "Testi Aggiungi testi delle canzoni o seleziona un modello di parole automatiche" at bounding box center [727, 365] width 521 height 76
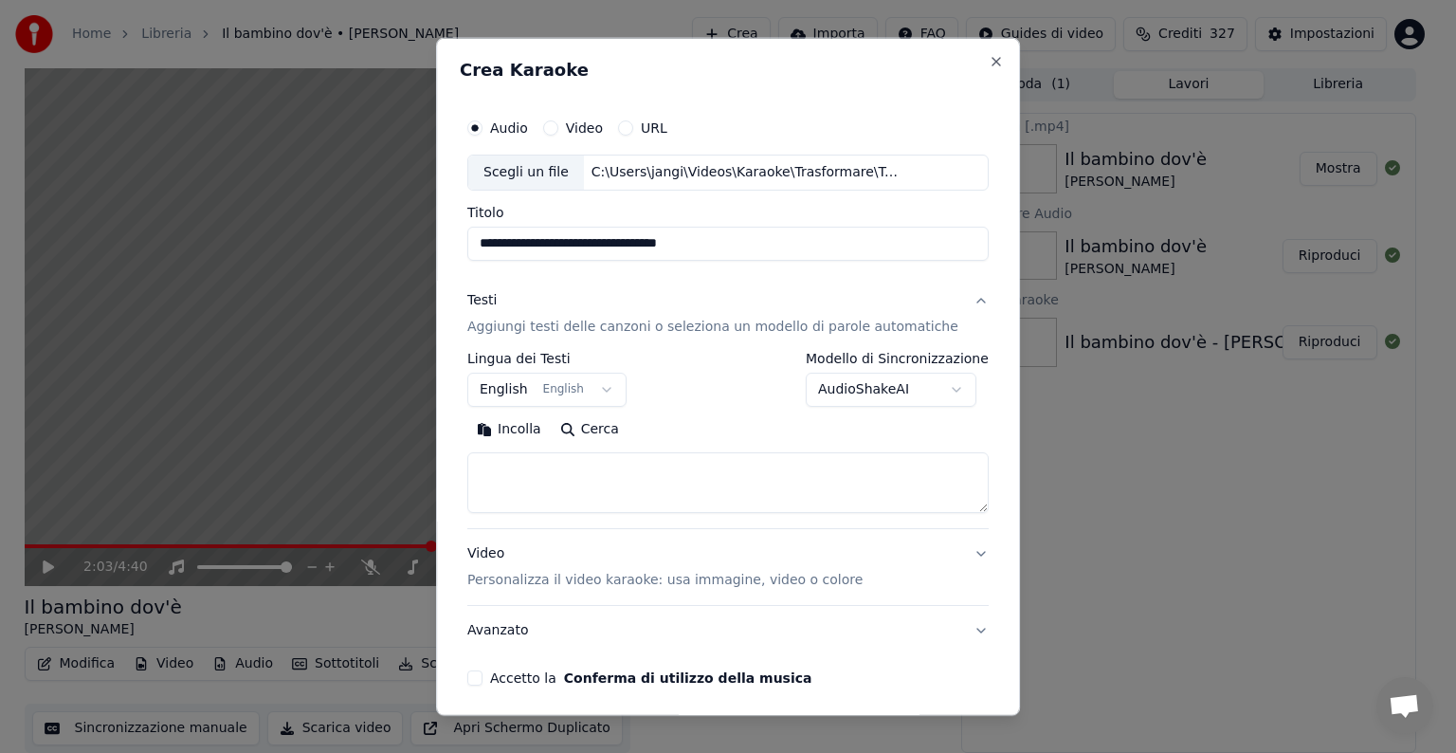
click at [591, 382] on body "**********" at bounding box center [720, 375] width 1440 height 753
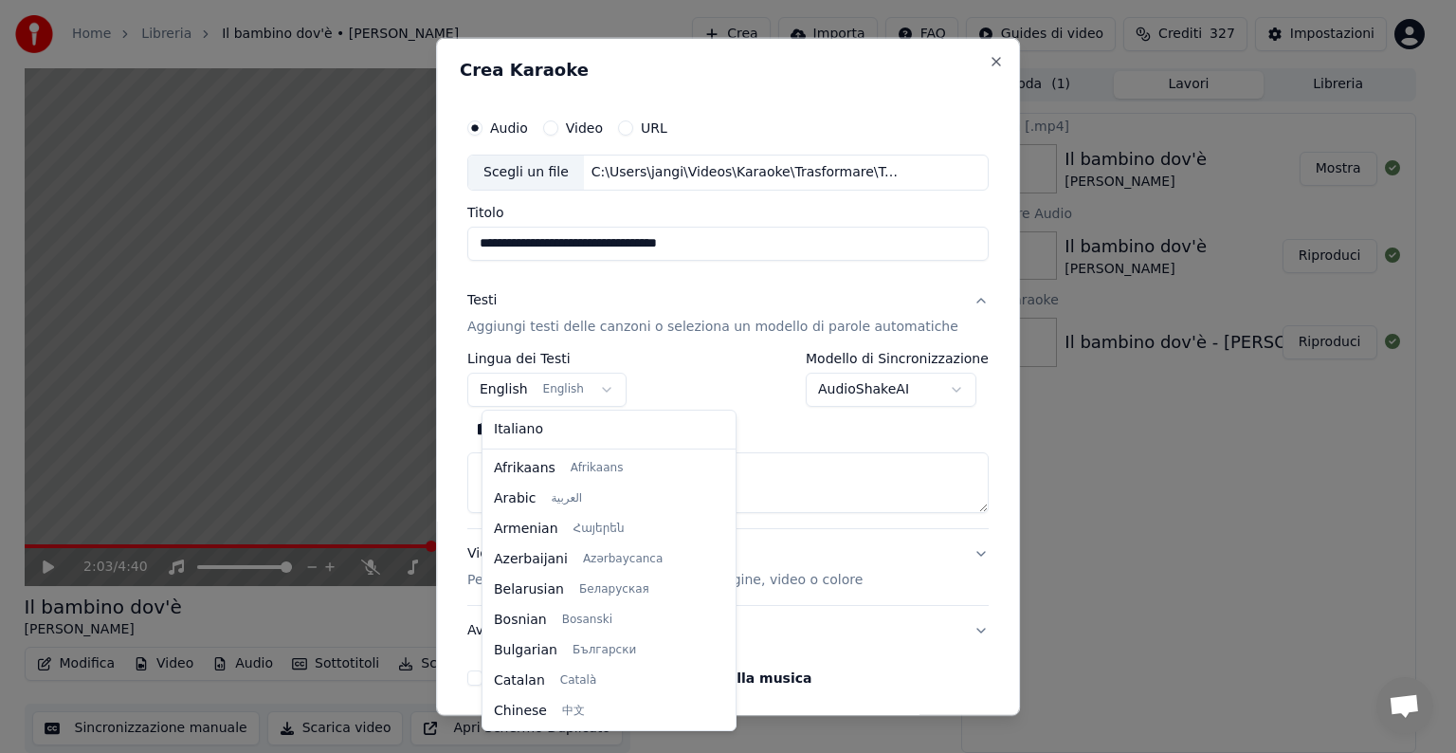
scroll to position [152, 0]
select select "**"
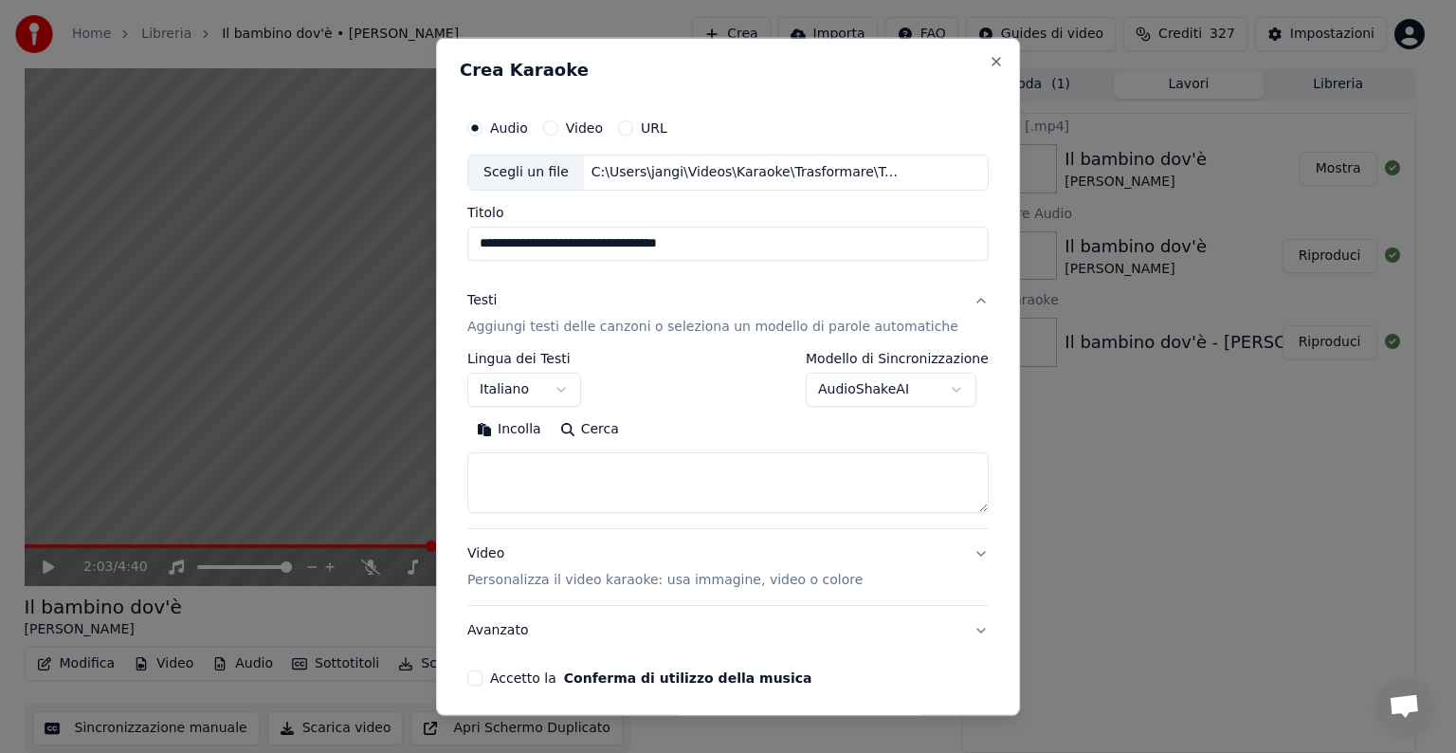
click at [539, 466] on textarea at bounding box center [727, 482] width 521 height 61
click at [534, 425] on button "Incolla" at bounding box center [508, 429] width 83 height 30
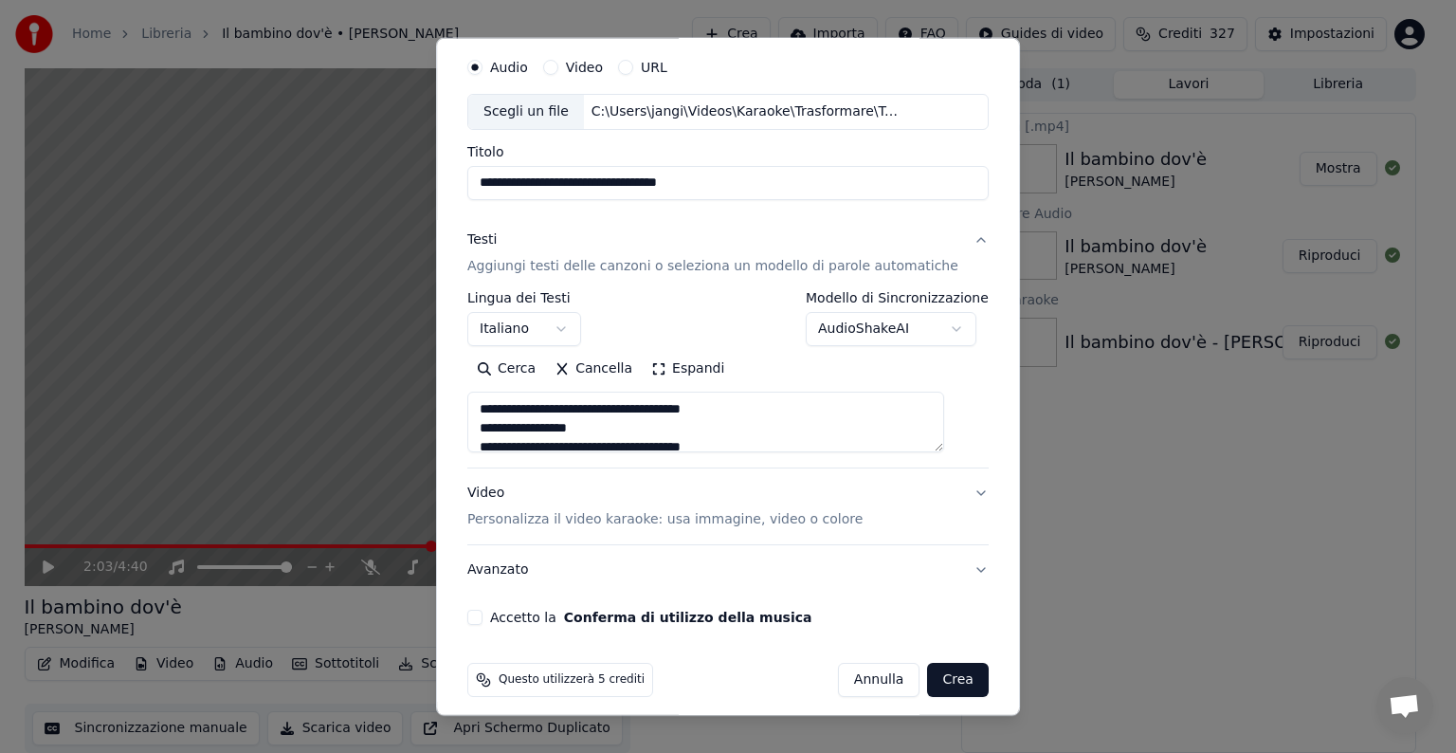
scroll to position [72, 0]
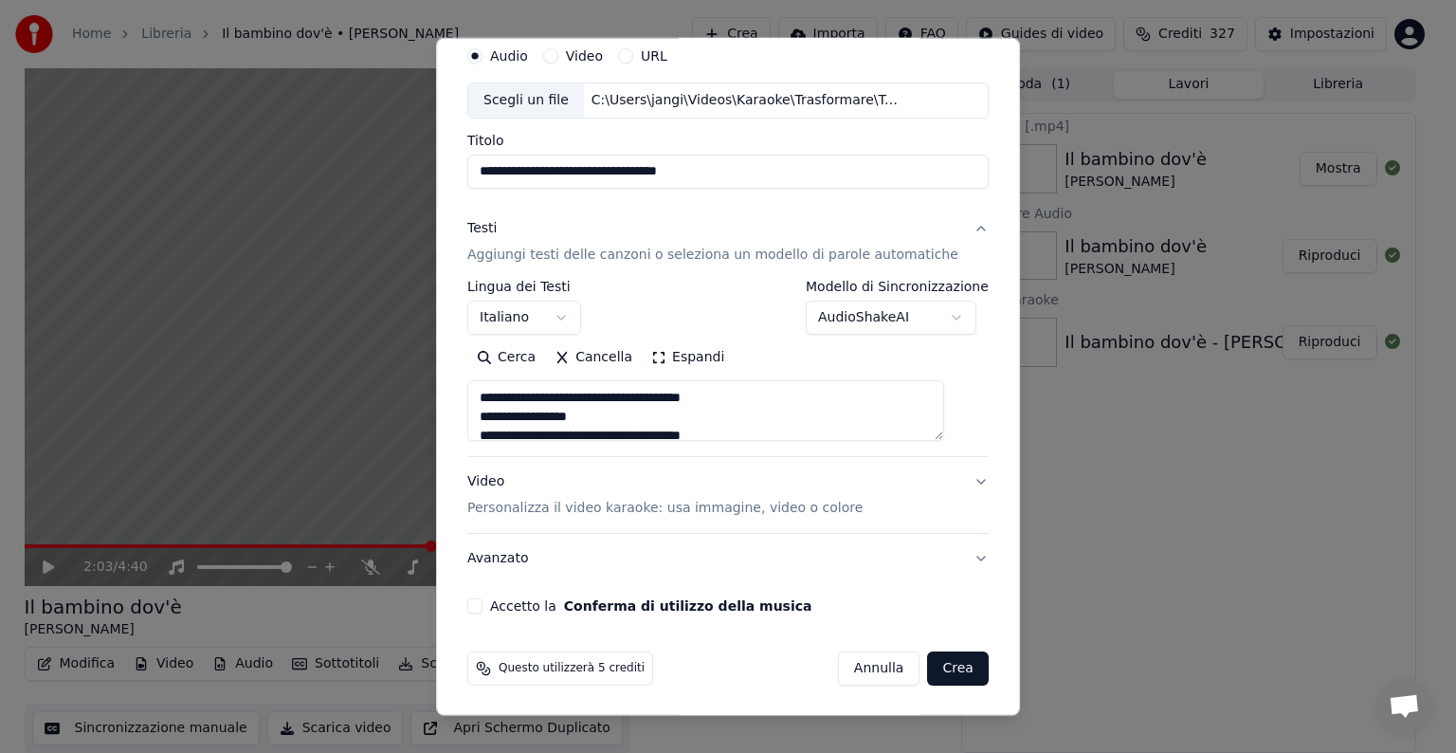
click at [948, 482] on button "Video Personalizza il video karaoke: usa immagine, video o colore" at bounding box center [727, 495] width 521 height 76
type textarea "**********"
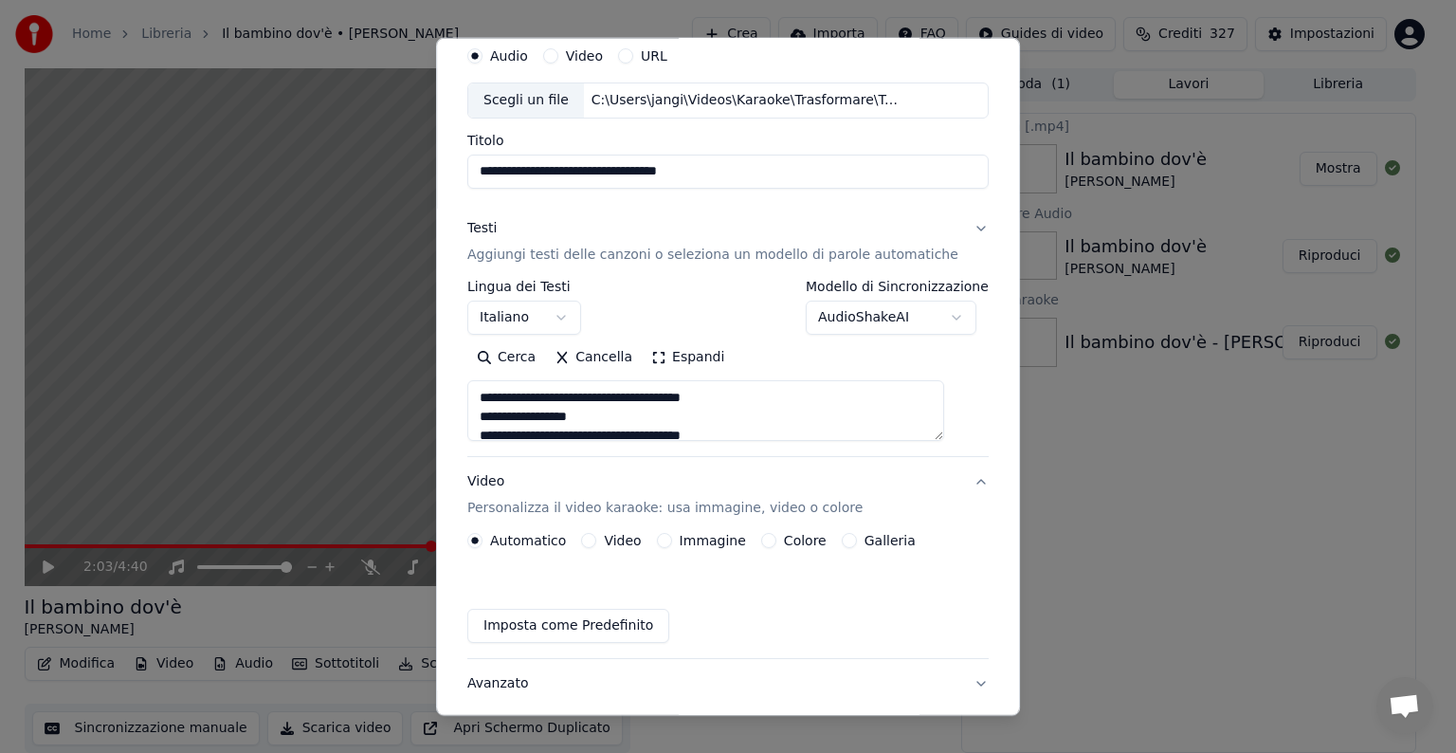
scroll to position [21, 0]
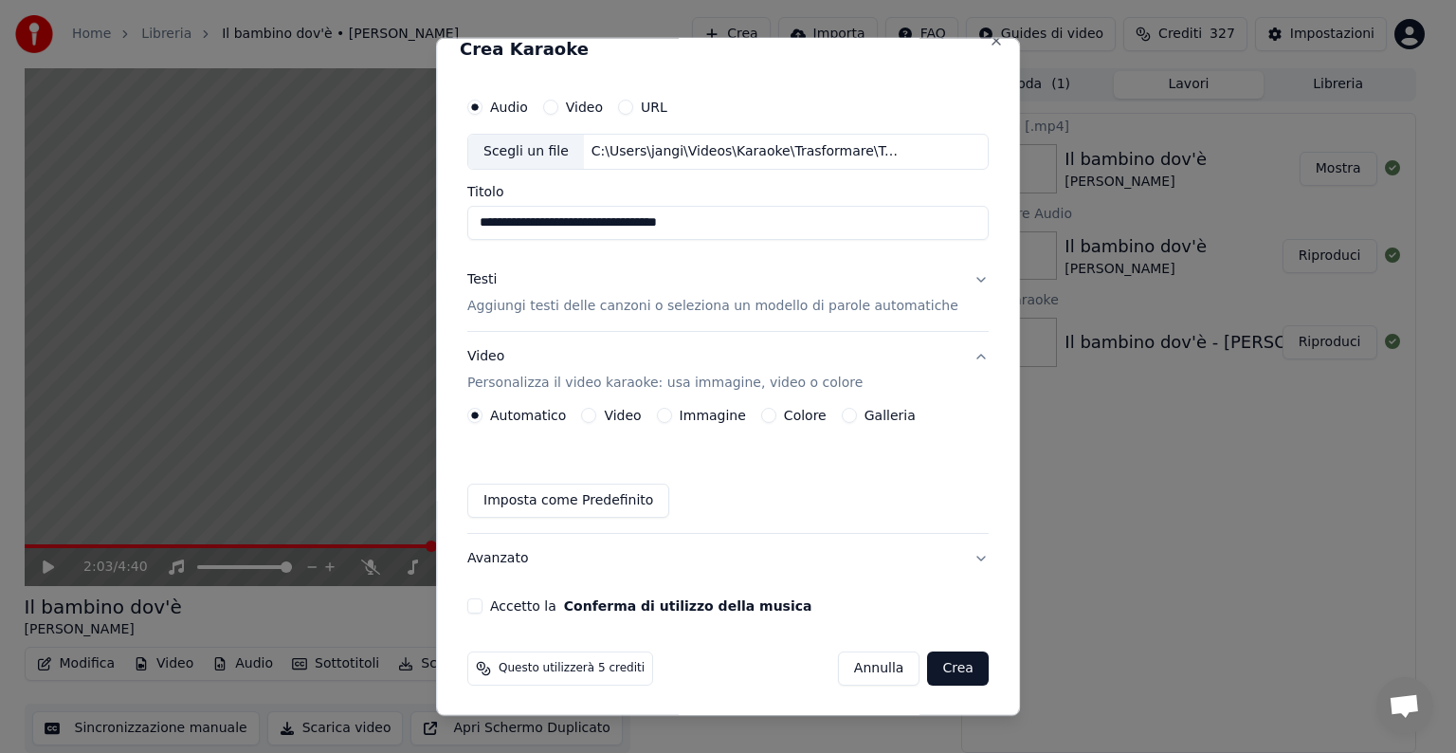
click at [669, 413] on button "Immagine" at bounding box center [664, 415] width 15 height 15
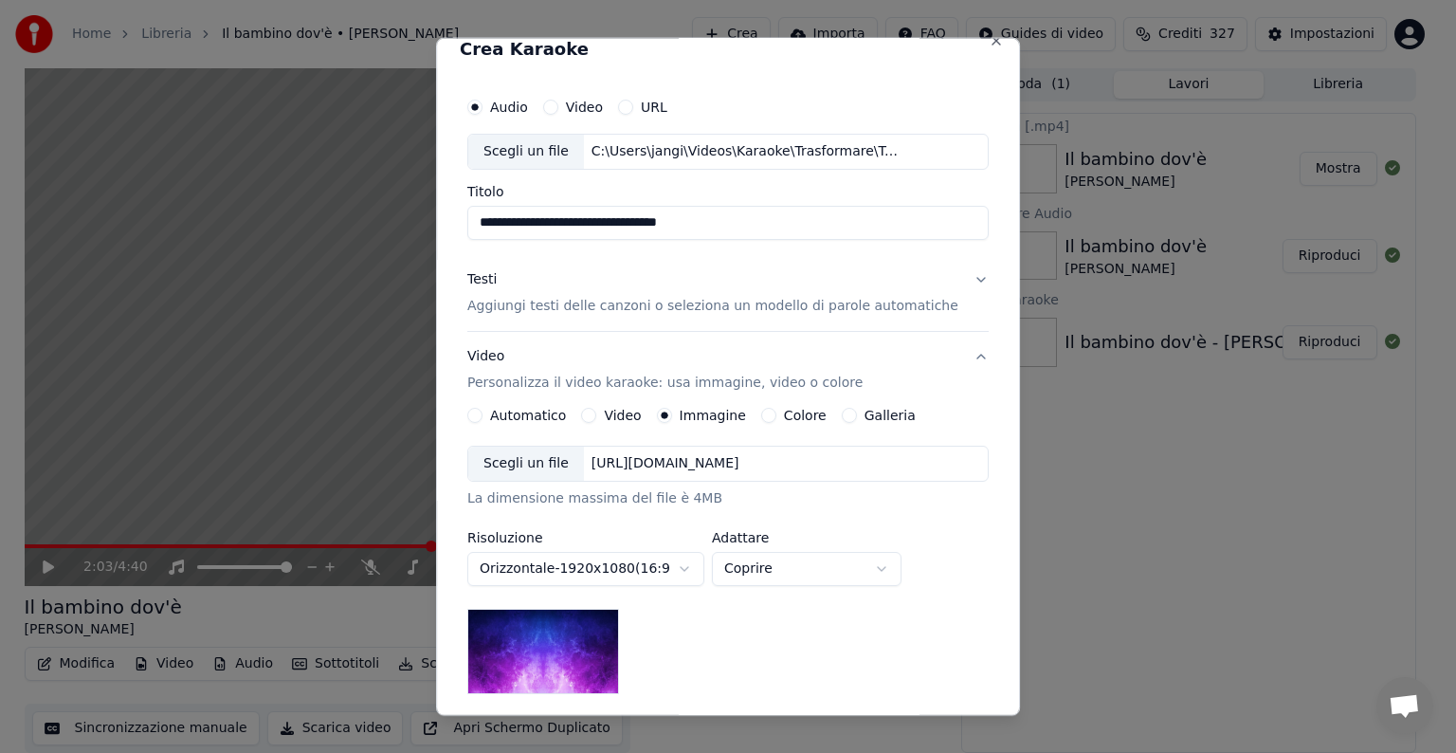
click at [747, 455] on div "[URL][DOMAIN_NAME]" at bounding box center [665, 463] width 163 height 19
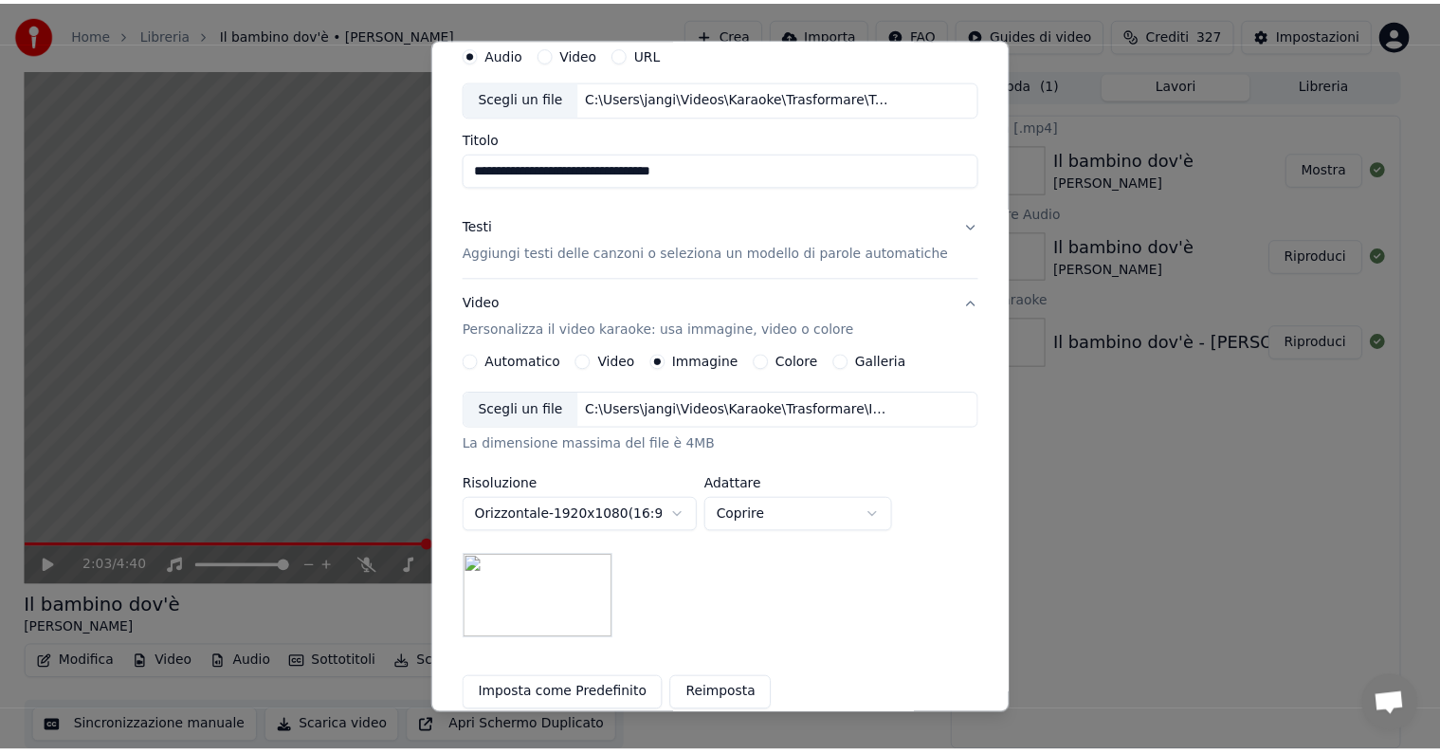
scroll to position [269, 0]
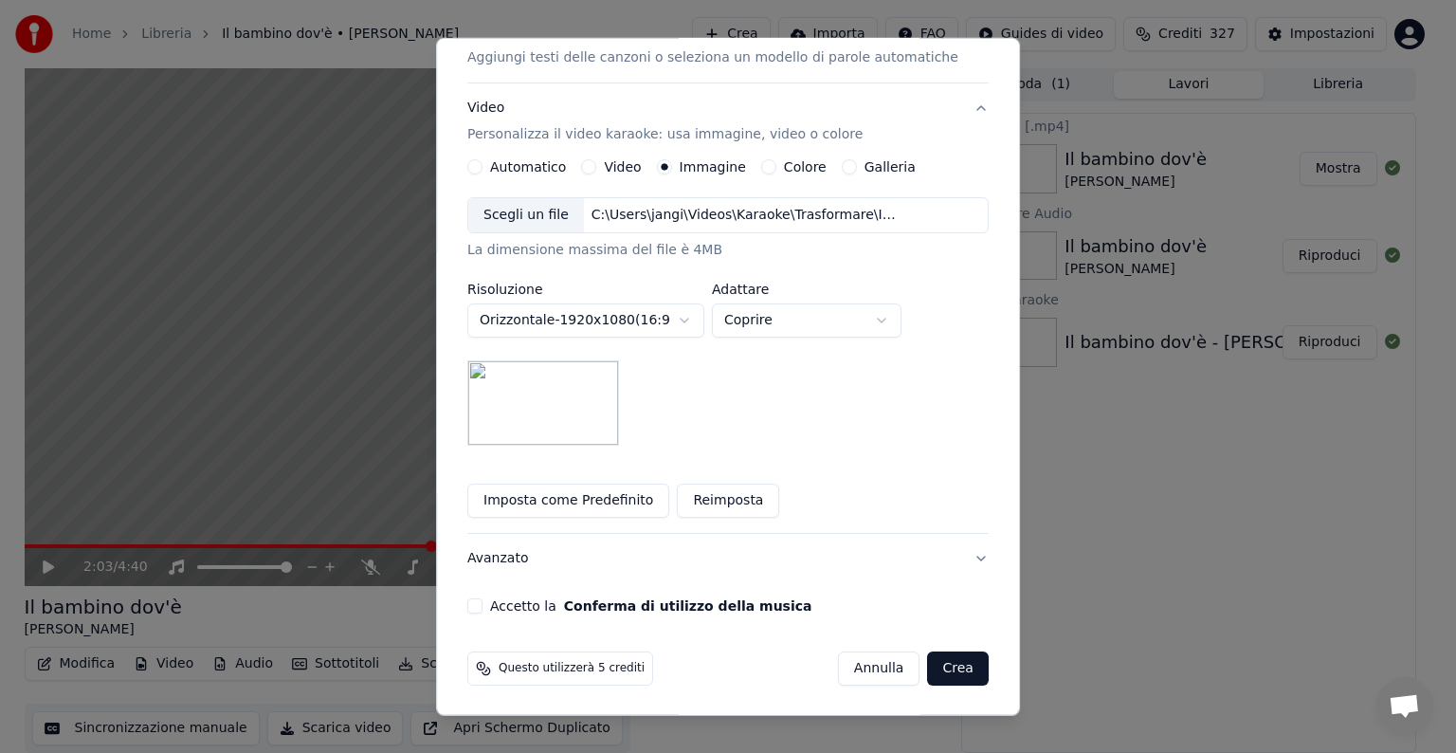
click at [483, 599] on button "Accetto la Conferma di utilizzo della musica" at bounding box center [474, 605] width 15 height 15
click at [928, 665] on button "Crea" at bounding box center [958, 668] width 61 height 34
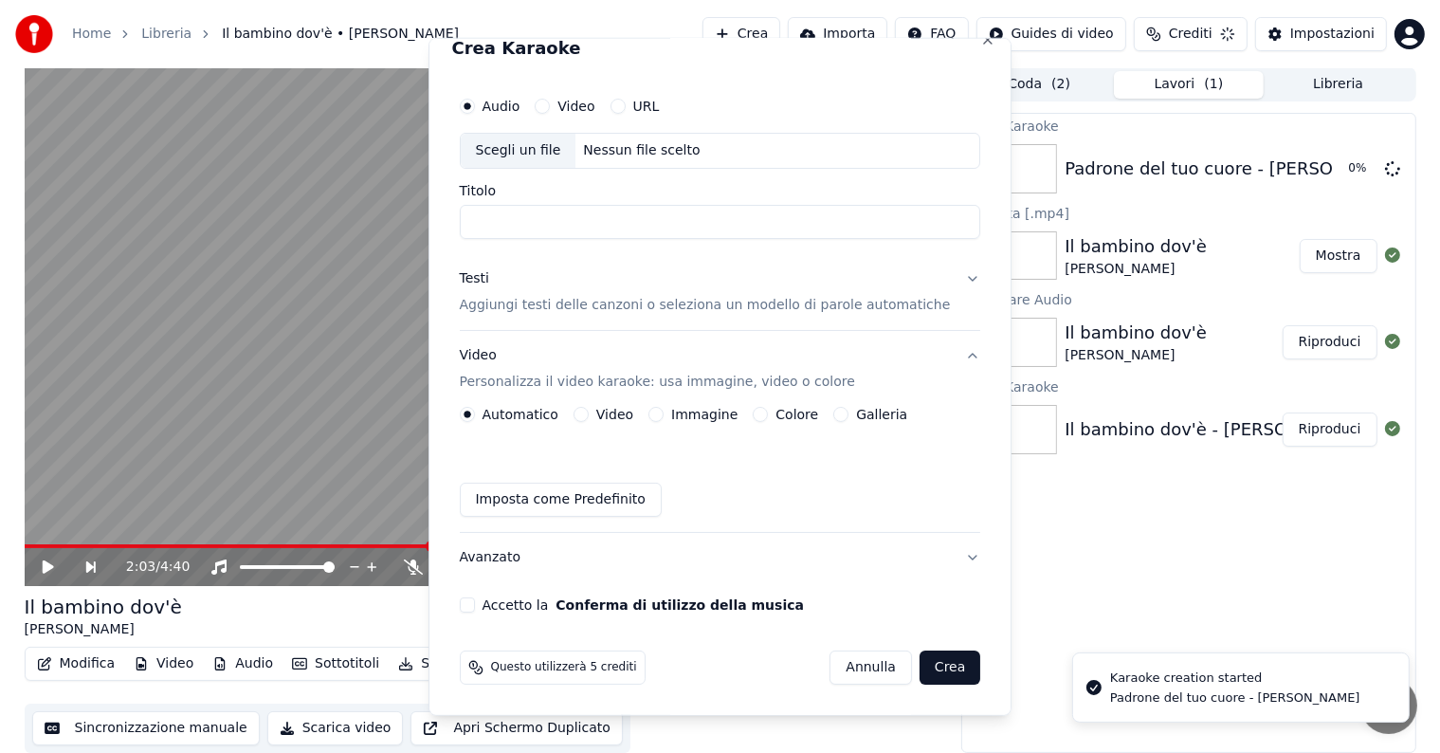
scroll to position [21, 0]
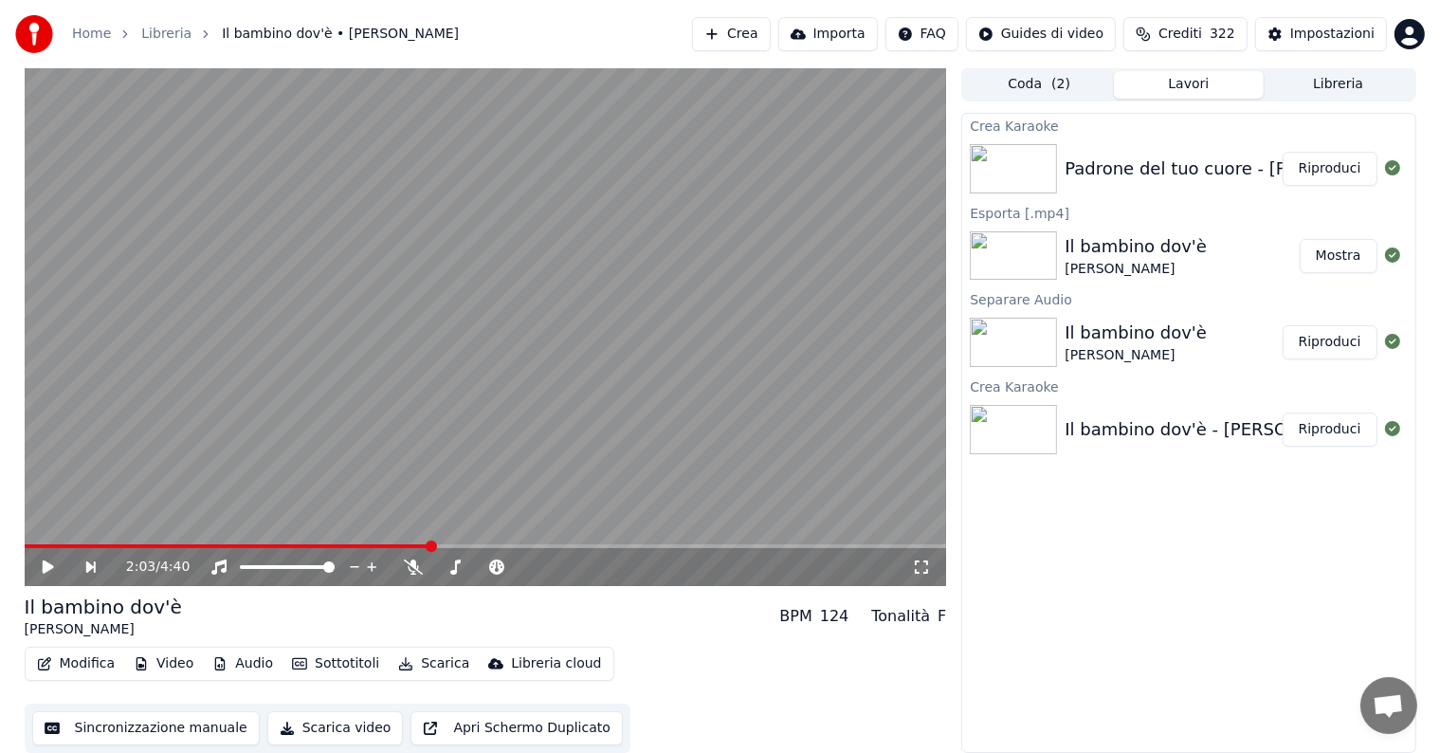
click at [1340, 173] on button "Riproduci" at bounding box center [1330, 169] width 95 height 34
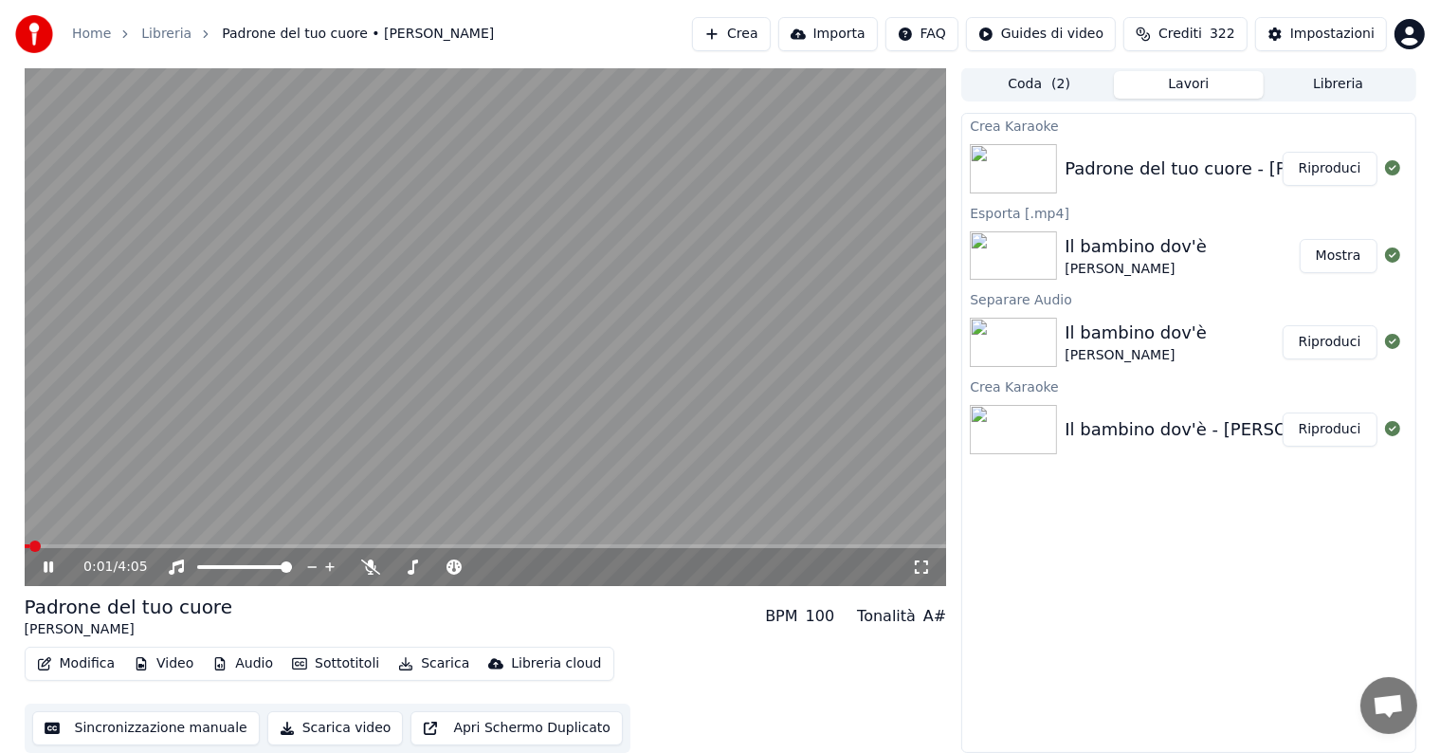
click at [50, 565] on icon at bounding box center [48, 566] width 9 height 11
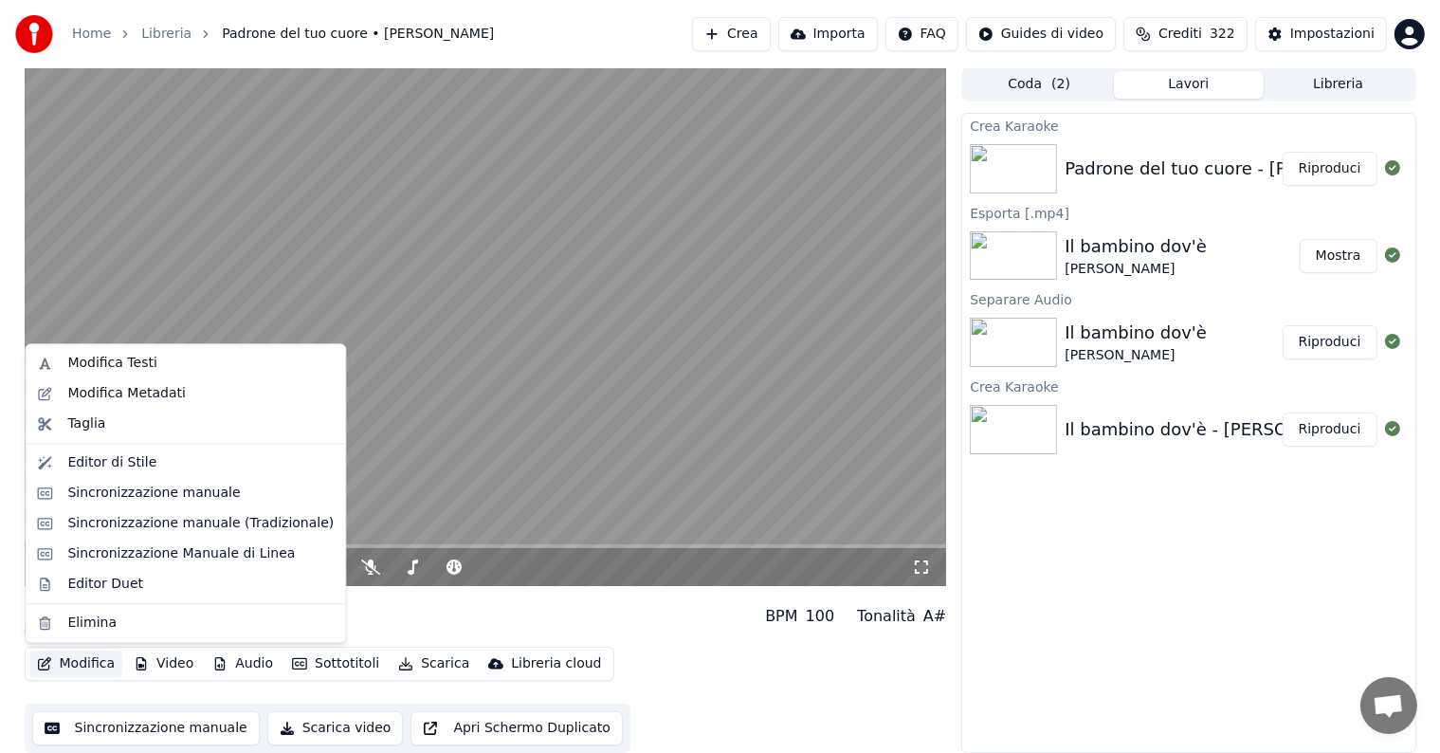
click at [87, 667] on button "Modifica" at bounding box center [76, 663] width 94 height 27
click at [194, 499] on div "Sincronizzazione manuale" at bounding box center [153, 493] width 173 height 19
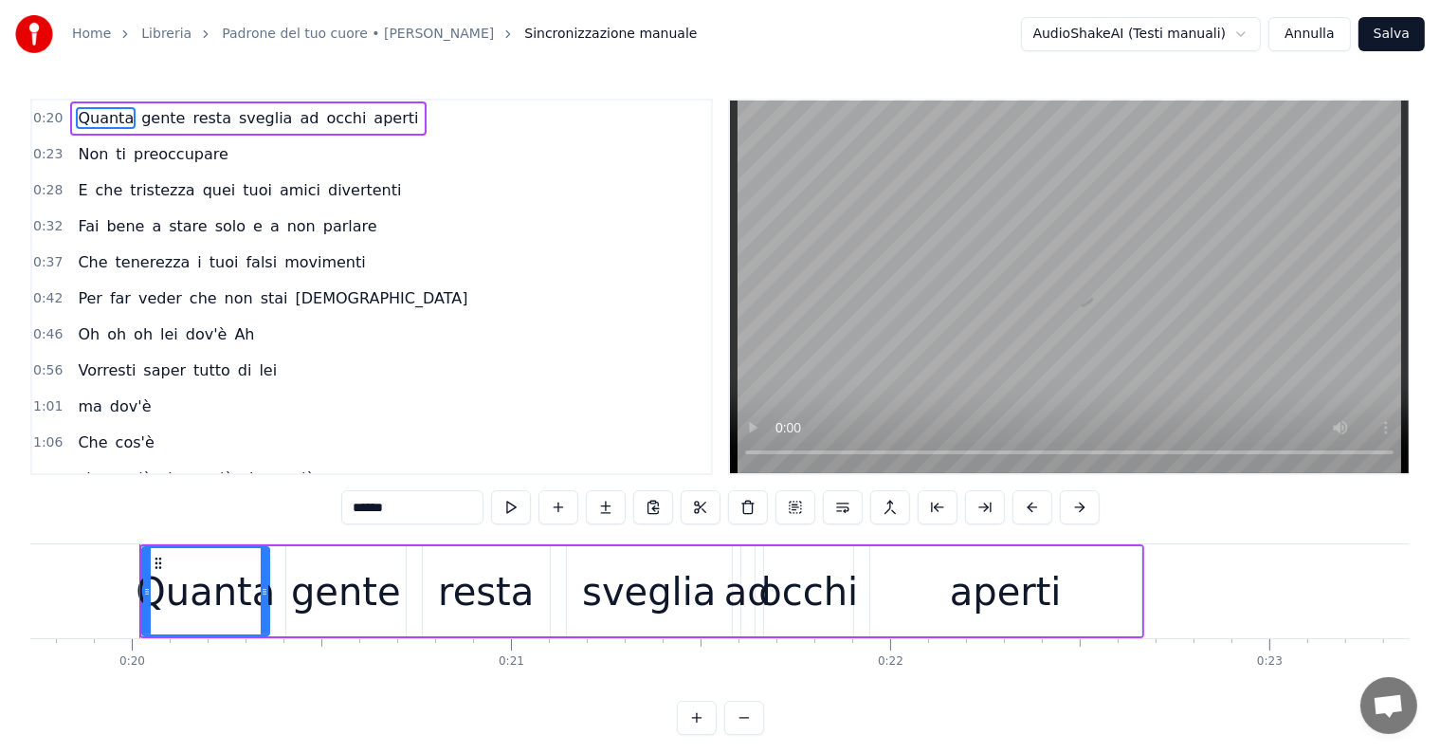
scroll to position [0, 7497]
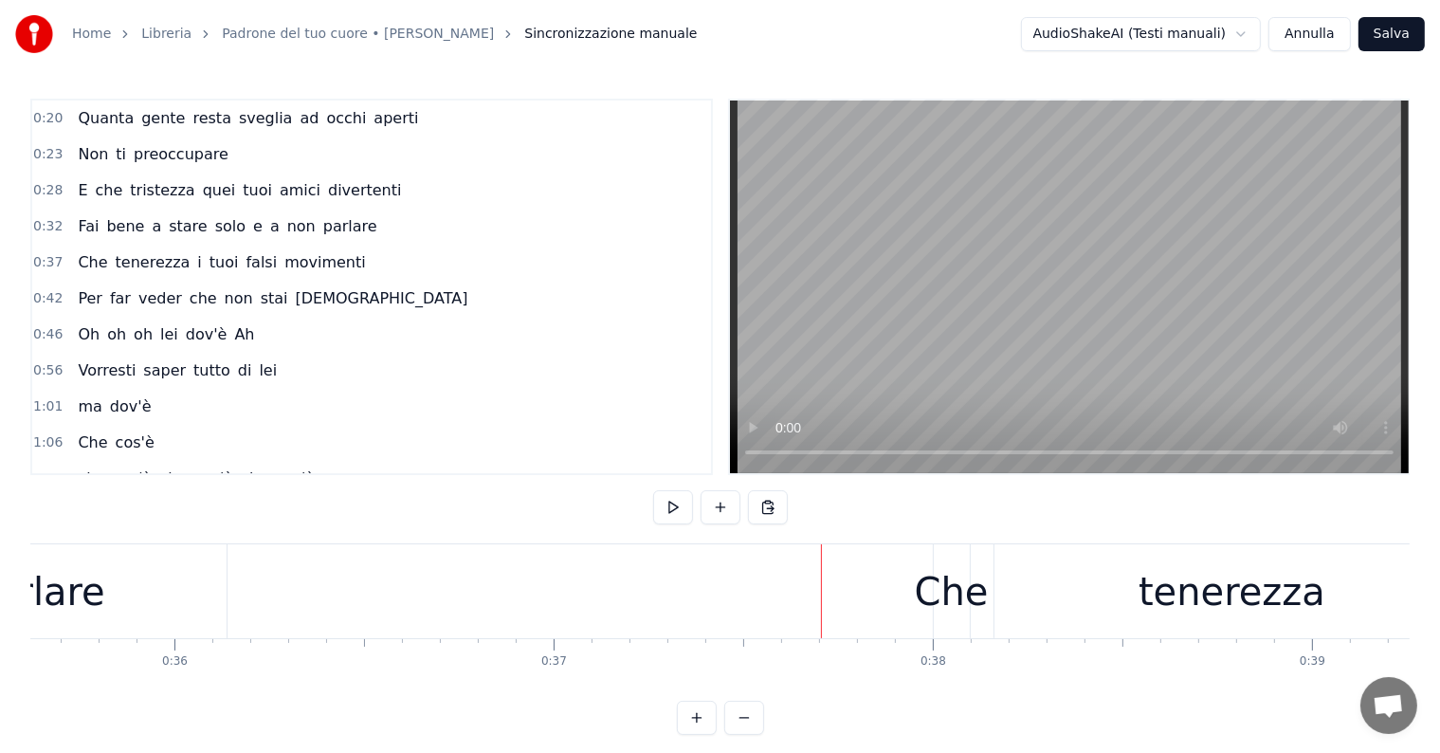
scroll to position [0, 13247]
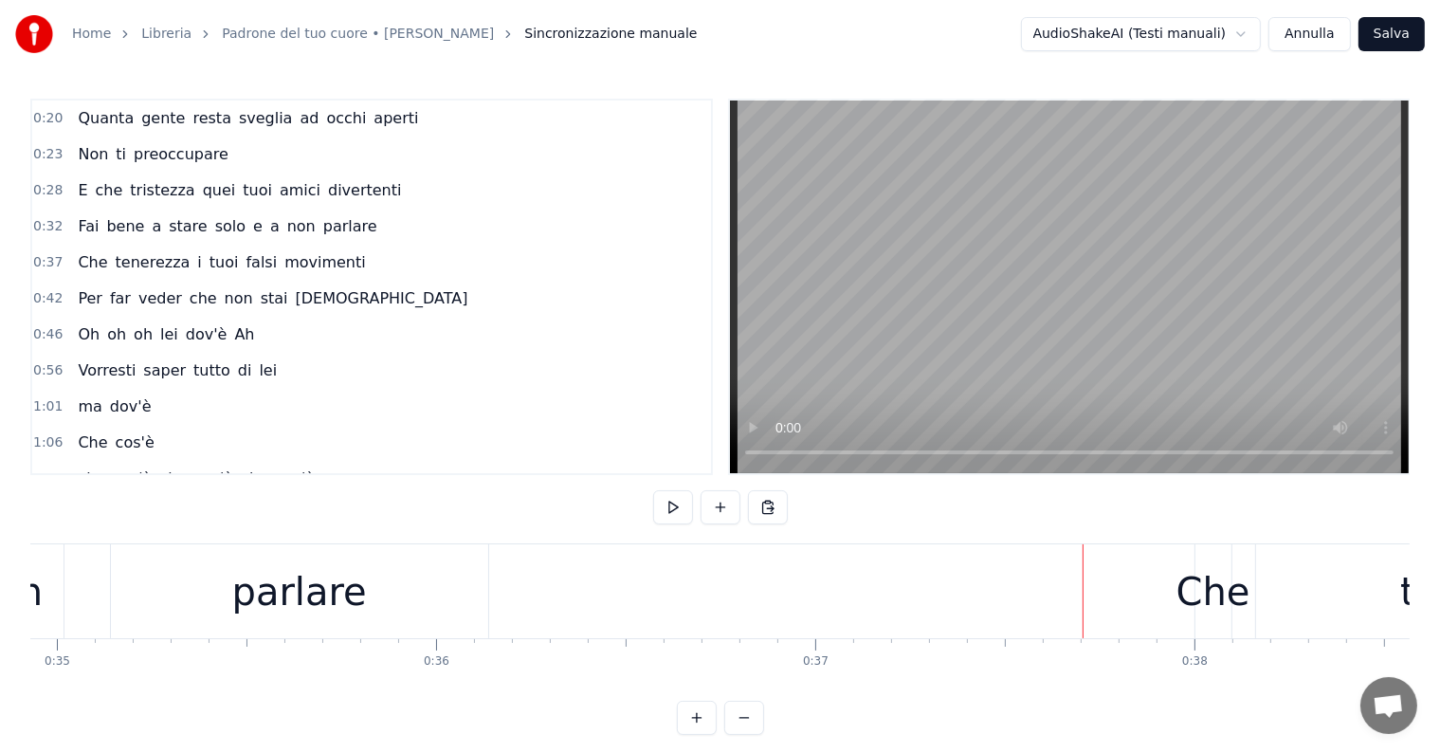
click at [199, 601] on div "parlare" at bounding box center [299, 591] width 377 height 94
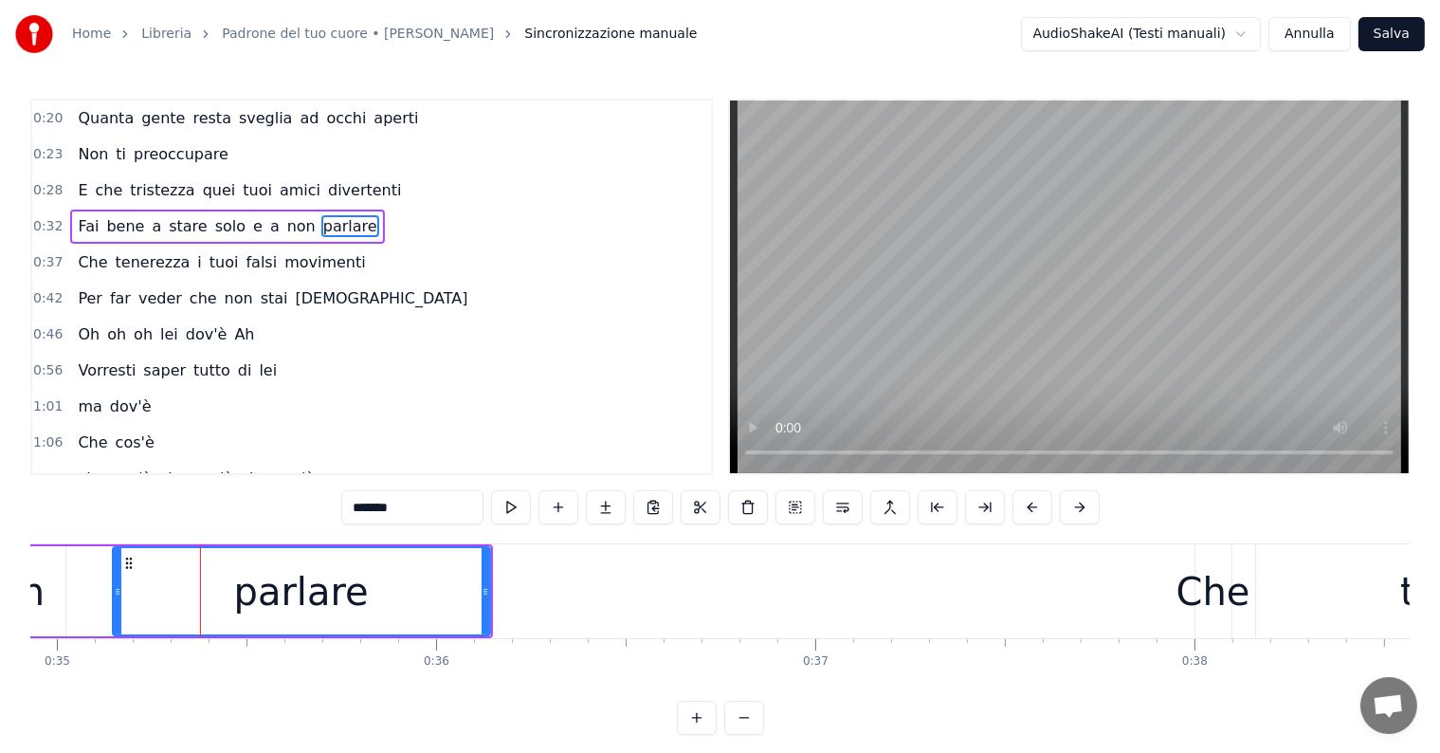
click at [70, 202] on div "E che tristezza quei [PERSON_NAME] divertenti" at bounding box center [239, 191] width 338 height 34
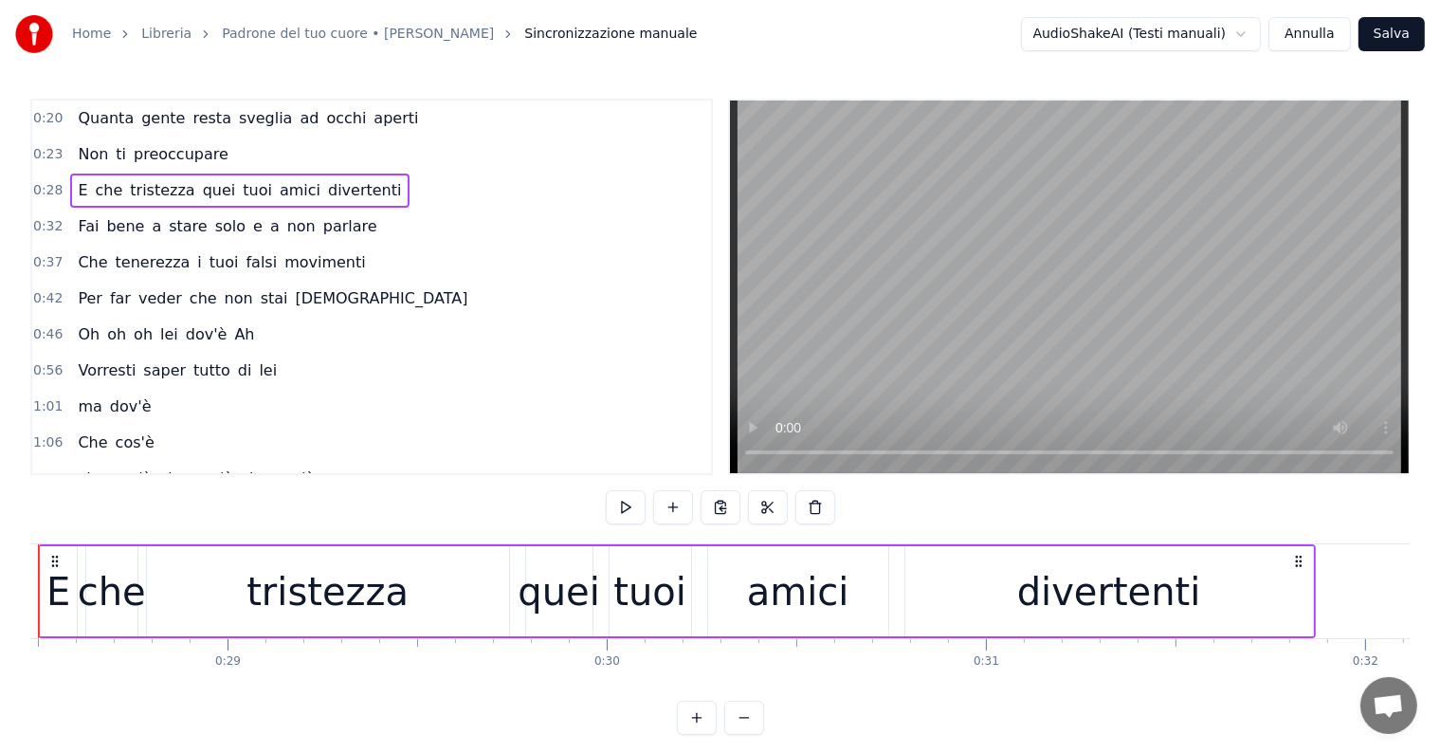
scroll to position [0, 10712]
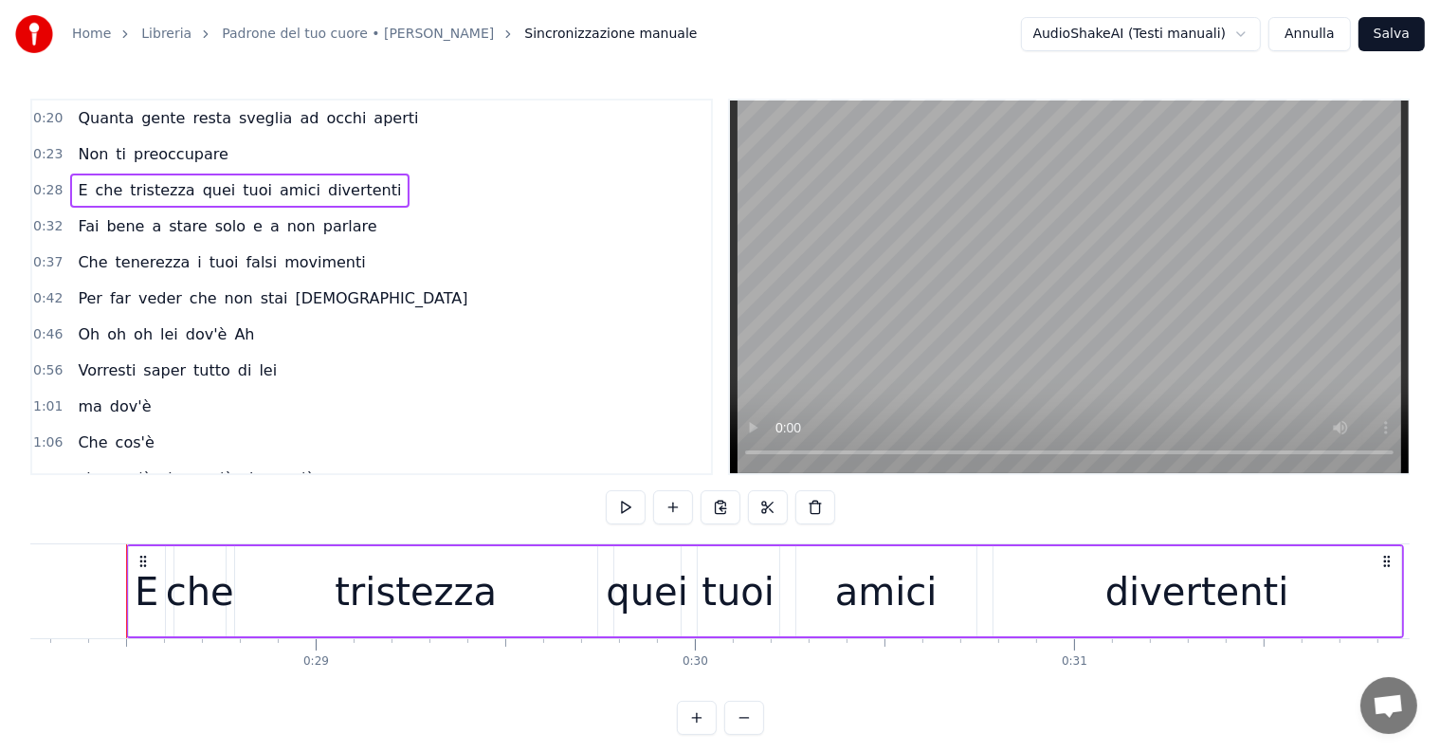
click at [72, 210] on div "Fai bene a stare solo e a non parlare" at bounding box center [227, 227] width 314 height 34
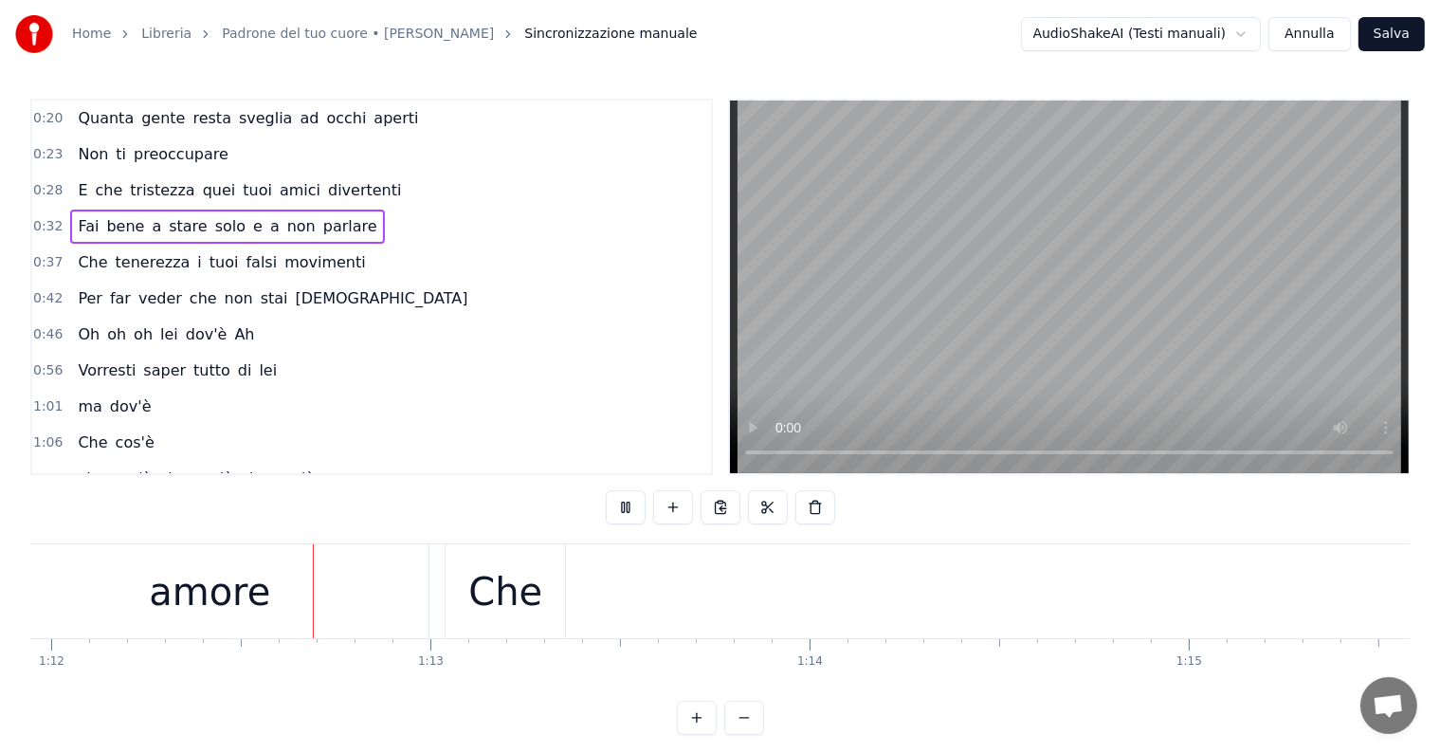
scroll to position [0, 27315]
click at [484, 612] on div "Che" at bounding box center [475, 591] width 74 height 57
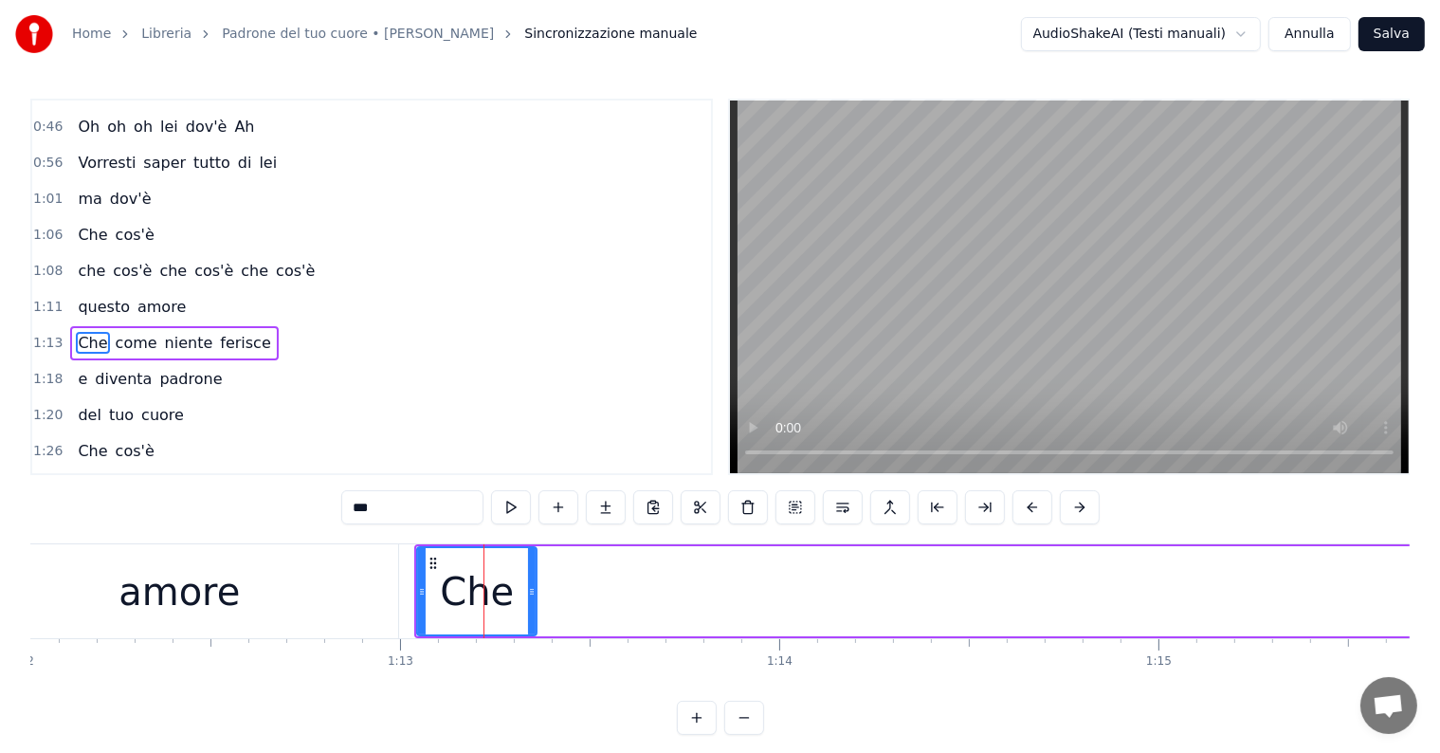
scroll to position [249, 0]
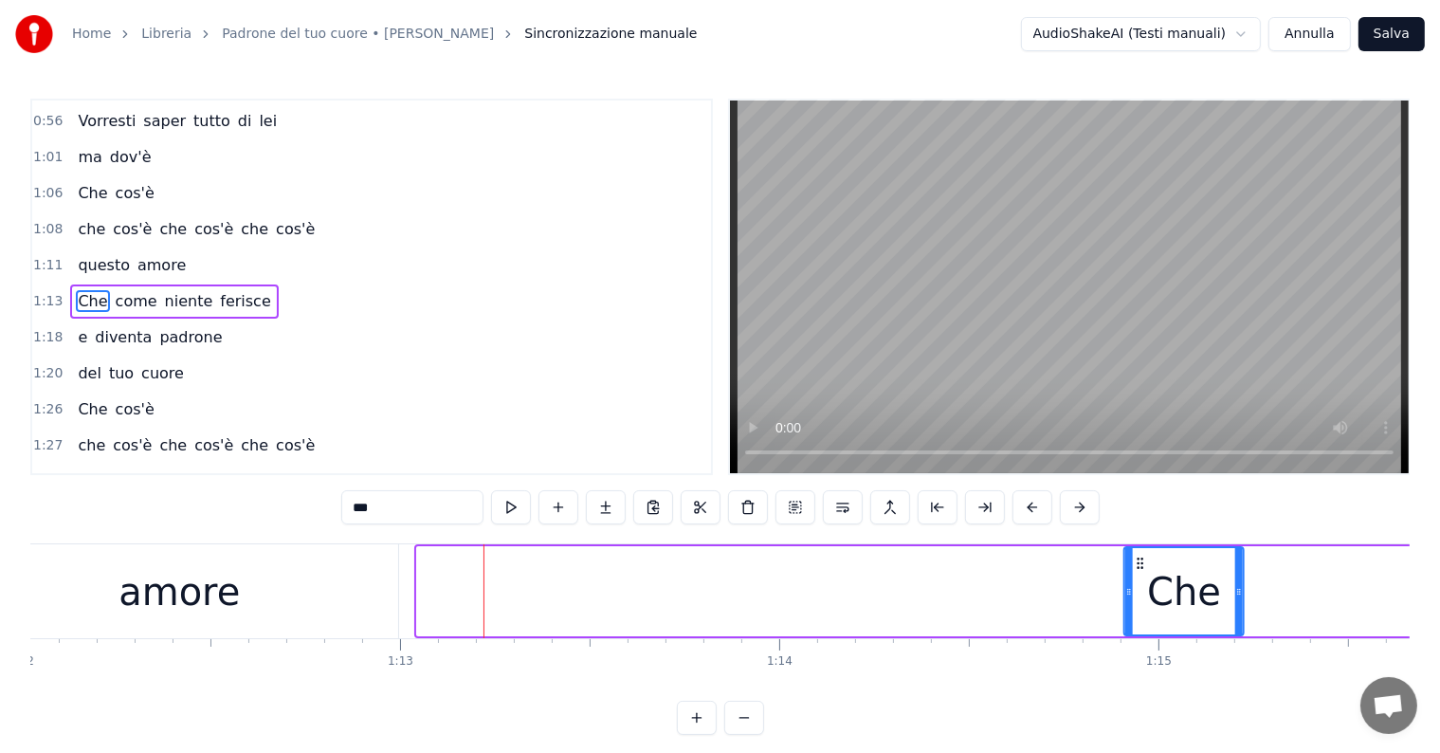
drag, startPoint x: 430, startPoint y: 560, endPoint x: 1138, endPoint y: 572, distance: 707.4
click at [1138, 572] on div "Che" at bounding box center [1184, 591] width 118 height 86
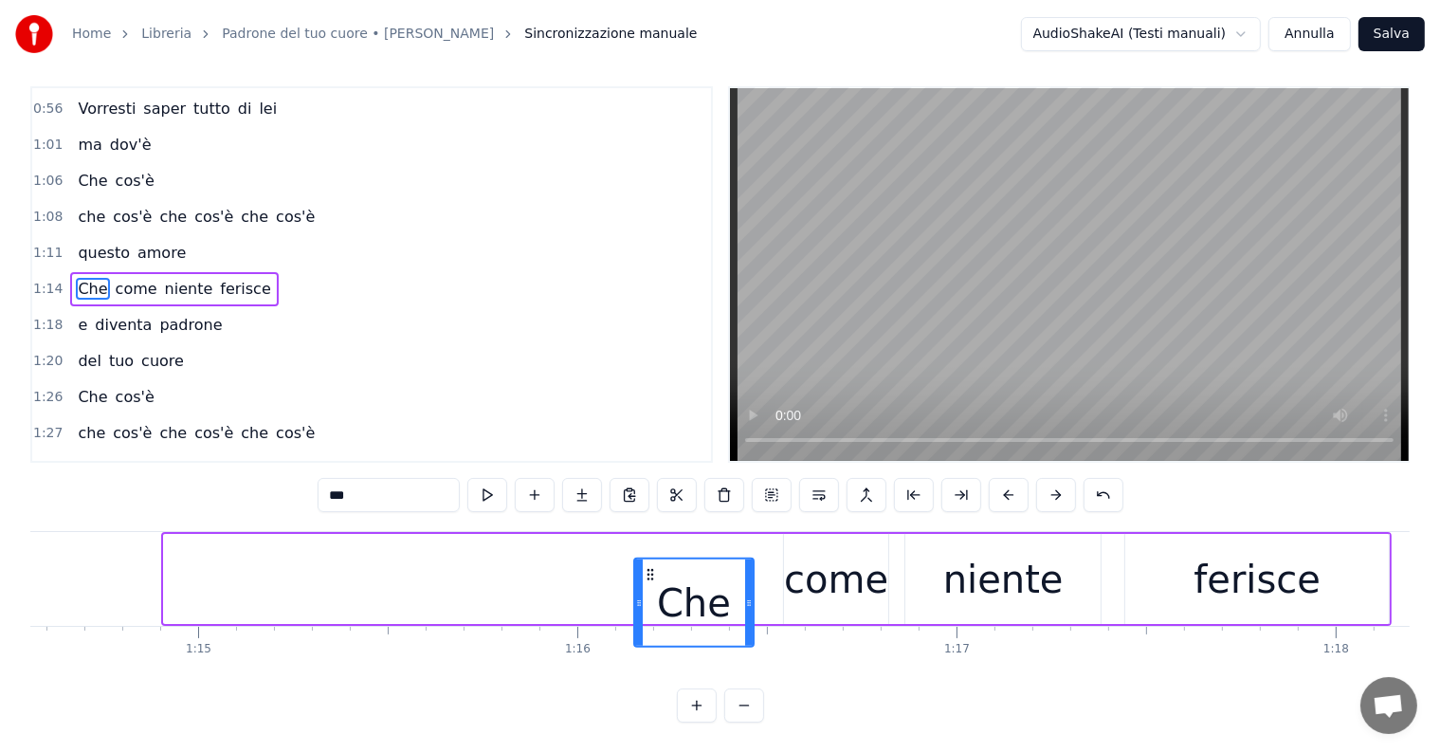
scroll to position [28, 0]
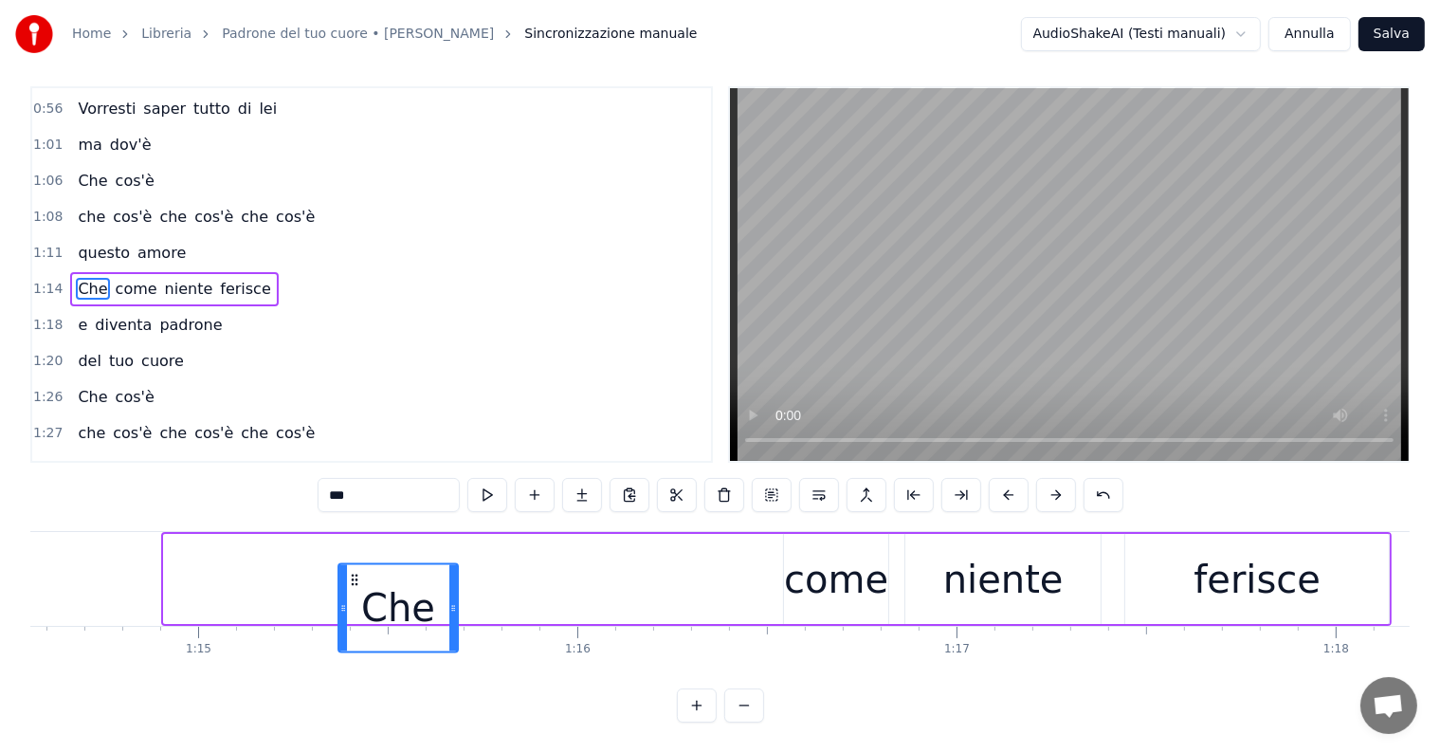
drag, startPoint x: 176, startPoint y: 560, endPoint x: 351, endPoint y: 527, distance: 177.6
click at [351, 532] on div "Che come niente ferisce" at bounding box center [776, 579] width 1231 height 94
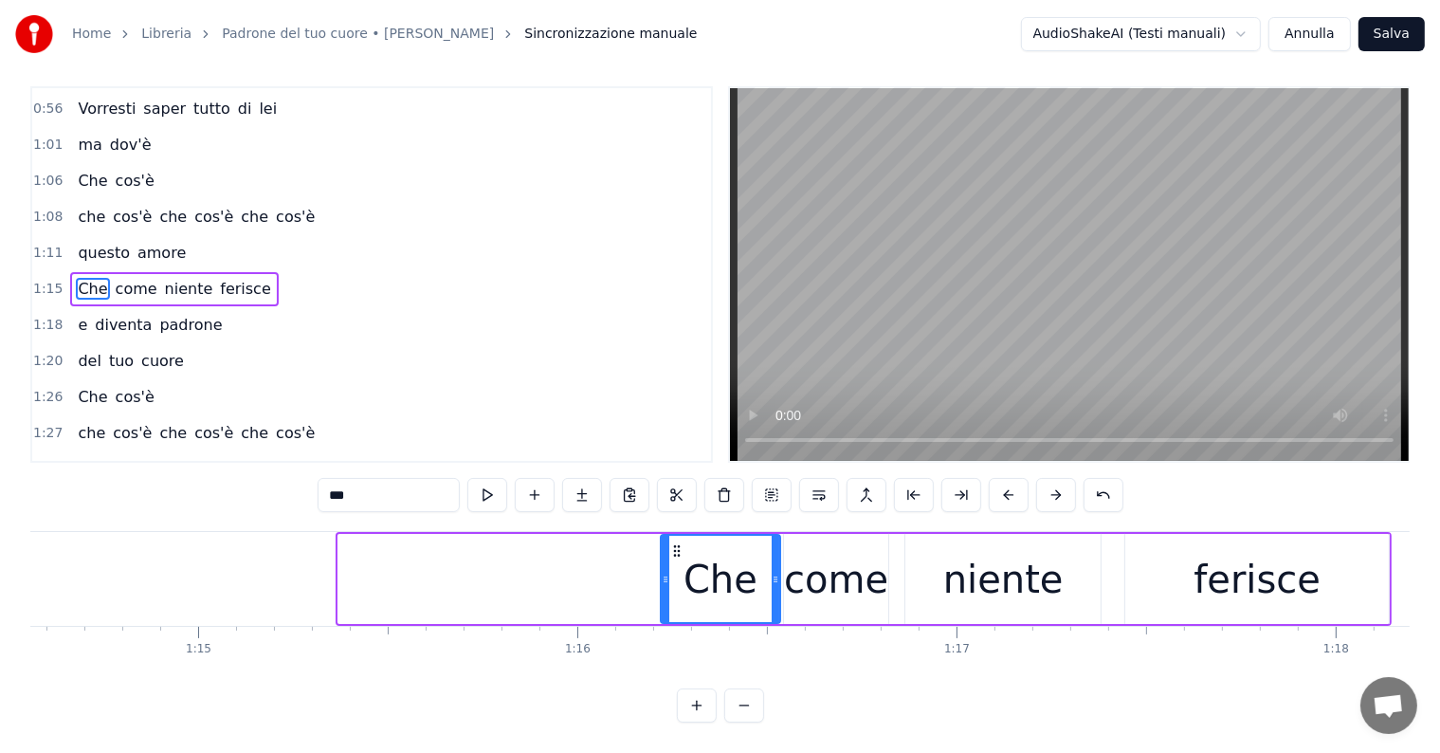
drag, startPoint x: 353, startPoint y: 534, endPoint x: 675, endPoint y: 544, distance: 322.5
click at [675, 544] on div "Che" at bounding box center [721, 579] width 118 height 86
click at [75, 238] on div "questo amore" at bounding box center [131, 253] width 123 height 34
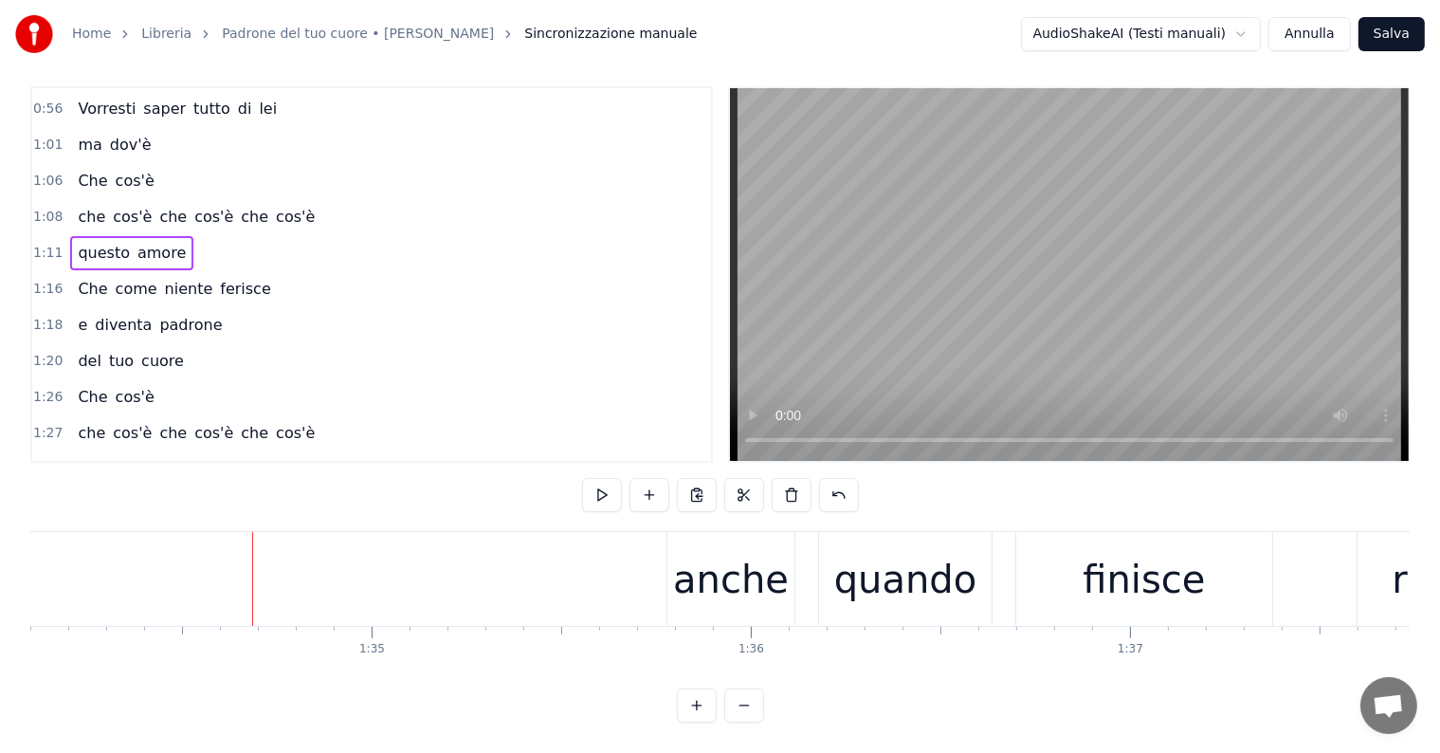
scroll to position [0, 35344]
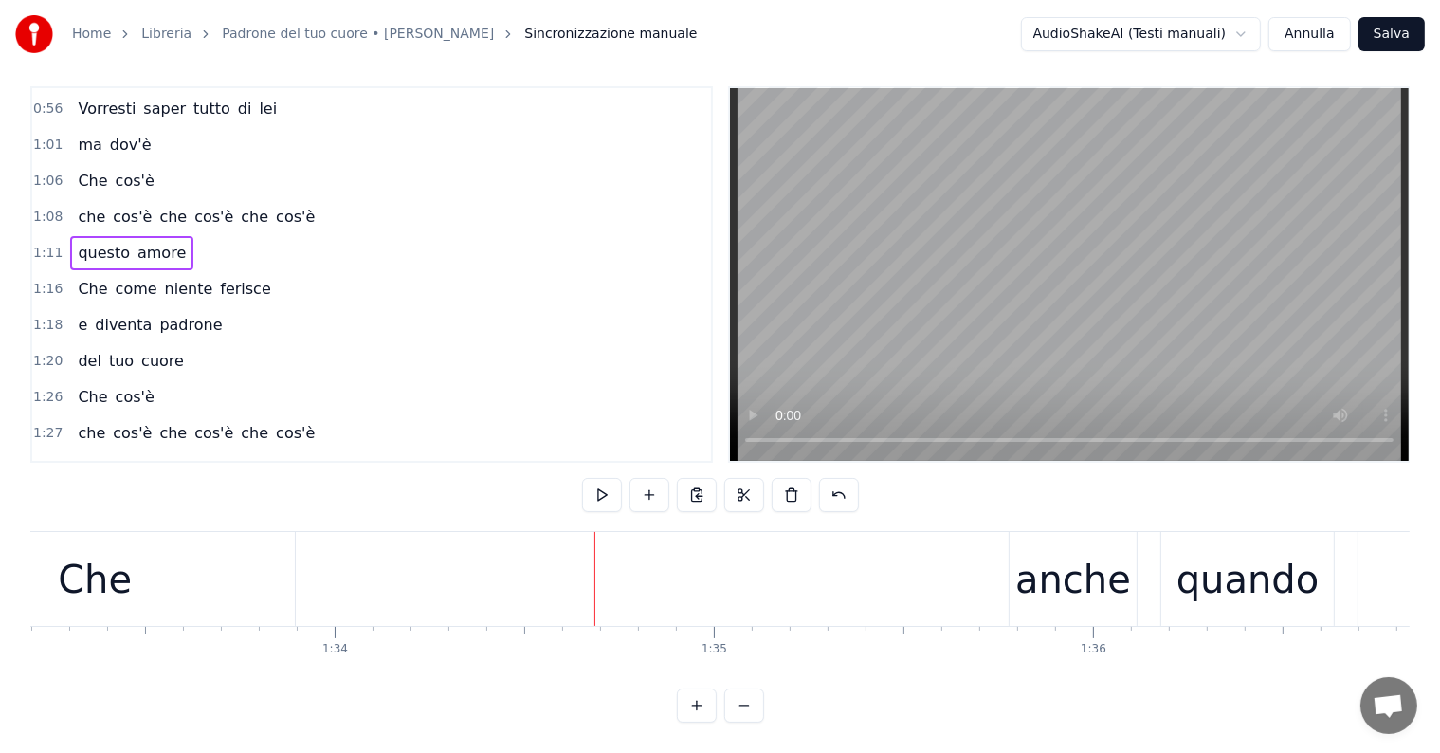
click at [217, 577] on div "Che" at bounding box center [95, 579] width 400 height 94
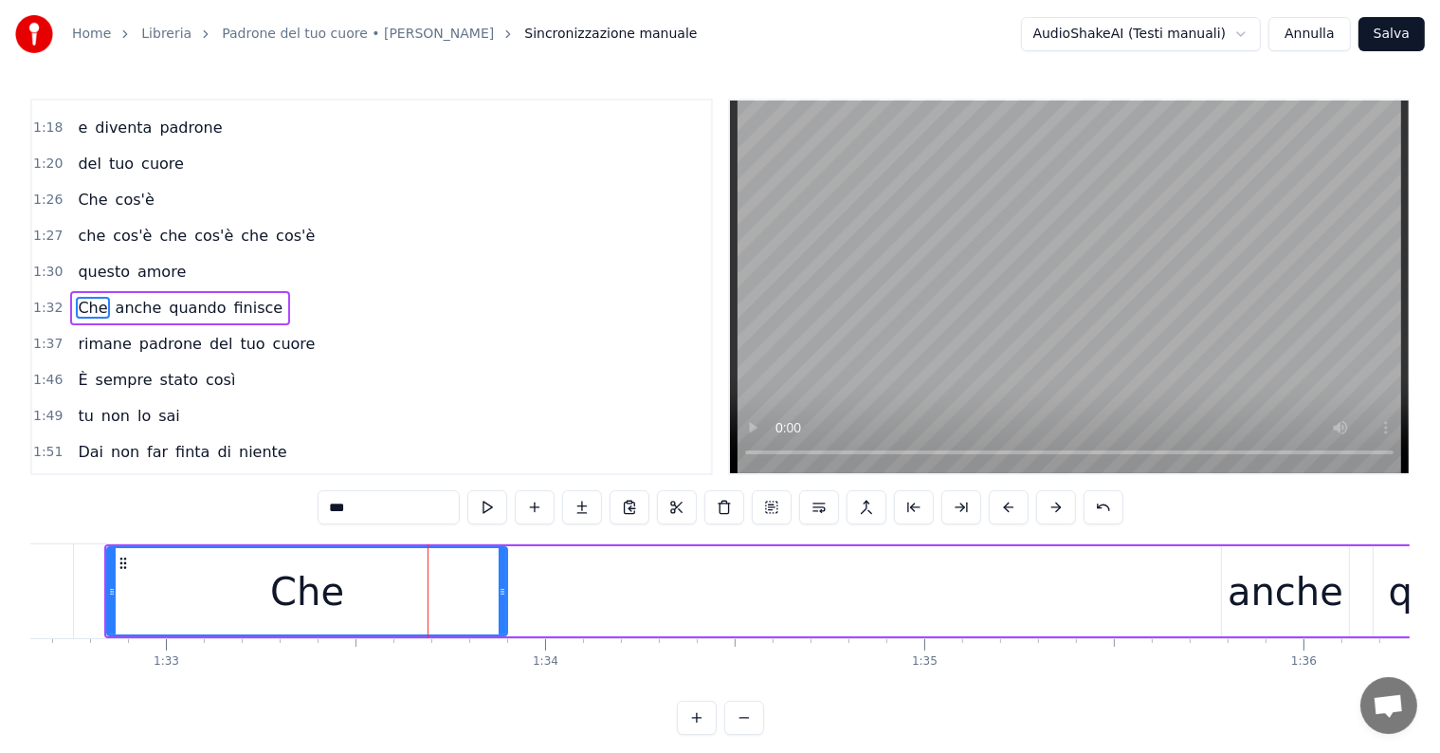
scroll to position [0, 34924]
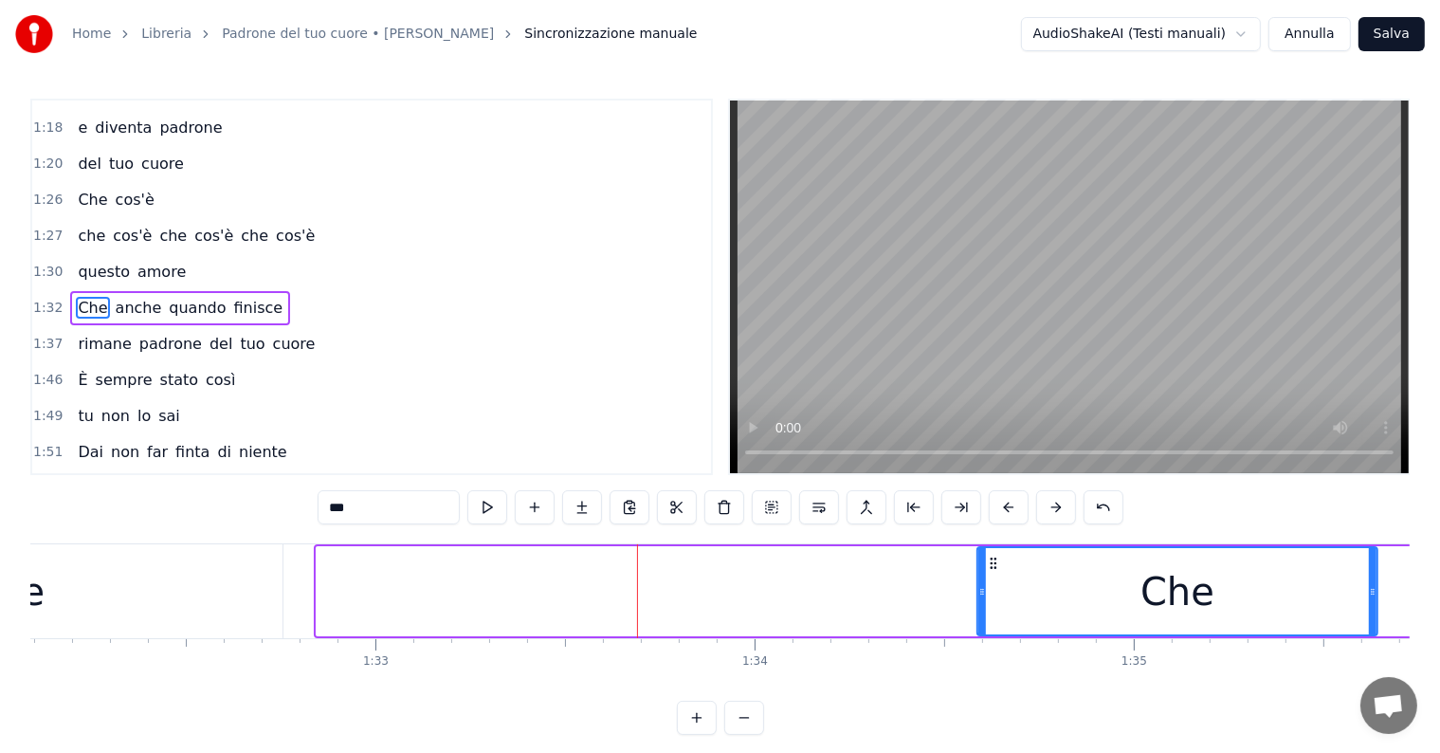
drag, startPoint x: 343, startPoint y: 561, endPoint x: 990, endPoint y: 584, distance: 647.0
click at [990, 584] on div "Che" at bounding box center [1177, 591] width 398 height 86
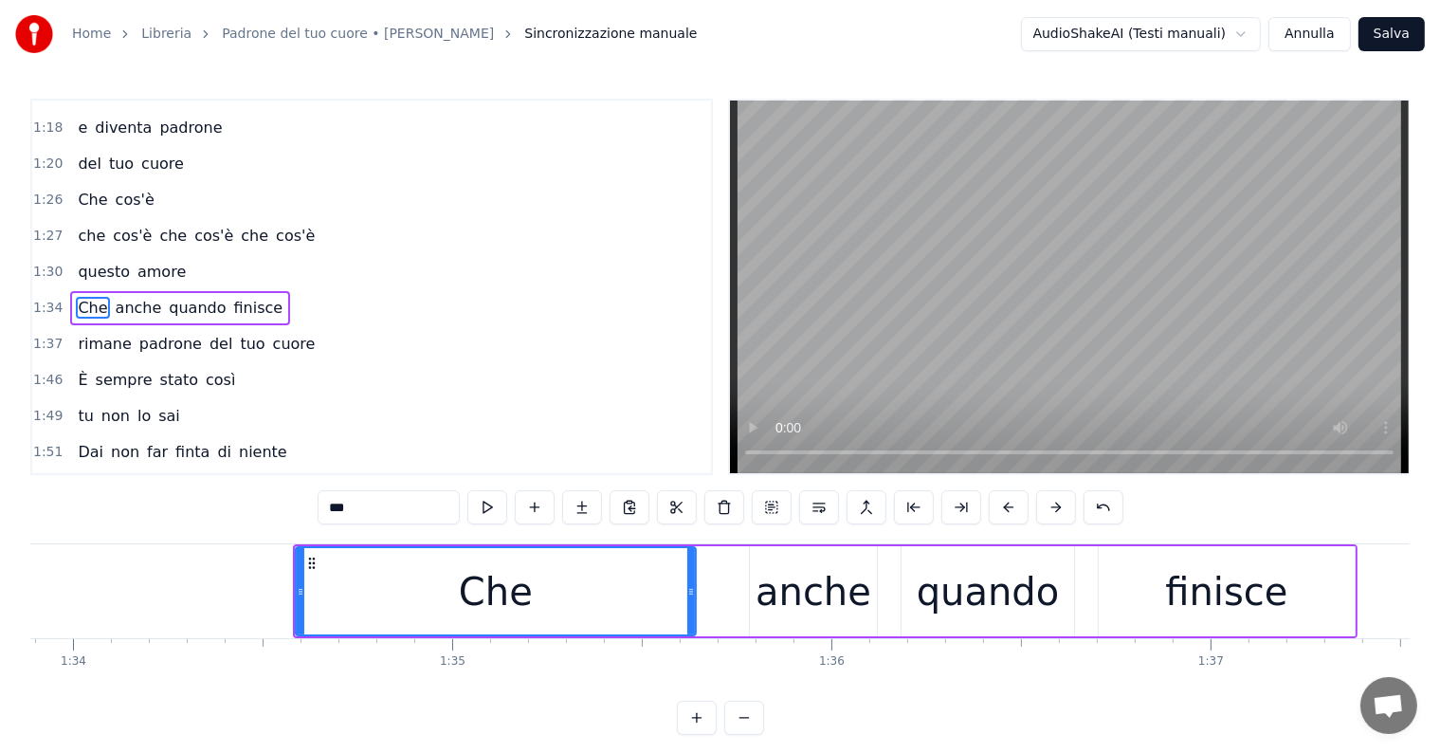
scroll to position [0, 35658]
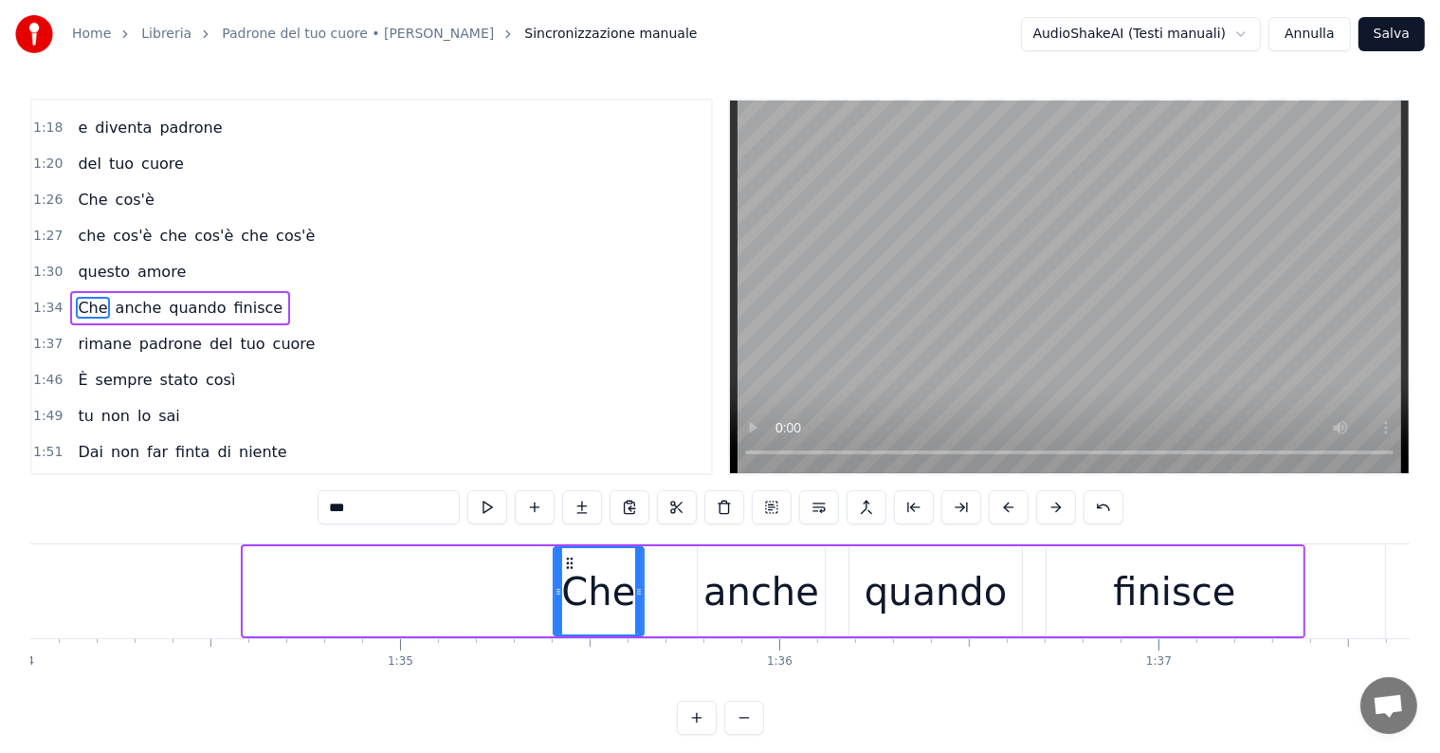
drag, startPoint x: 247, startPoint y: 593, endPoint x: 557, endPoint y: 596, distance: 310.0
click at [557, 596] on icon at bounding box center [559, 591] width 8 height 15
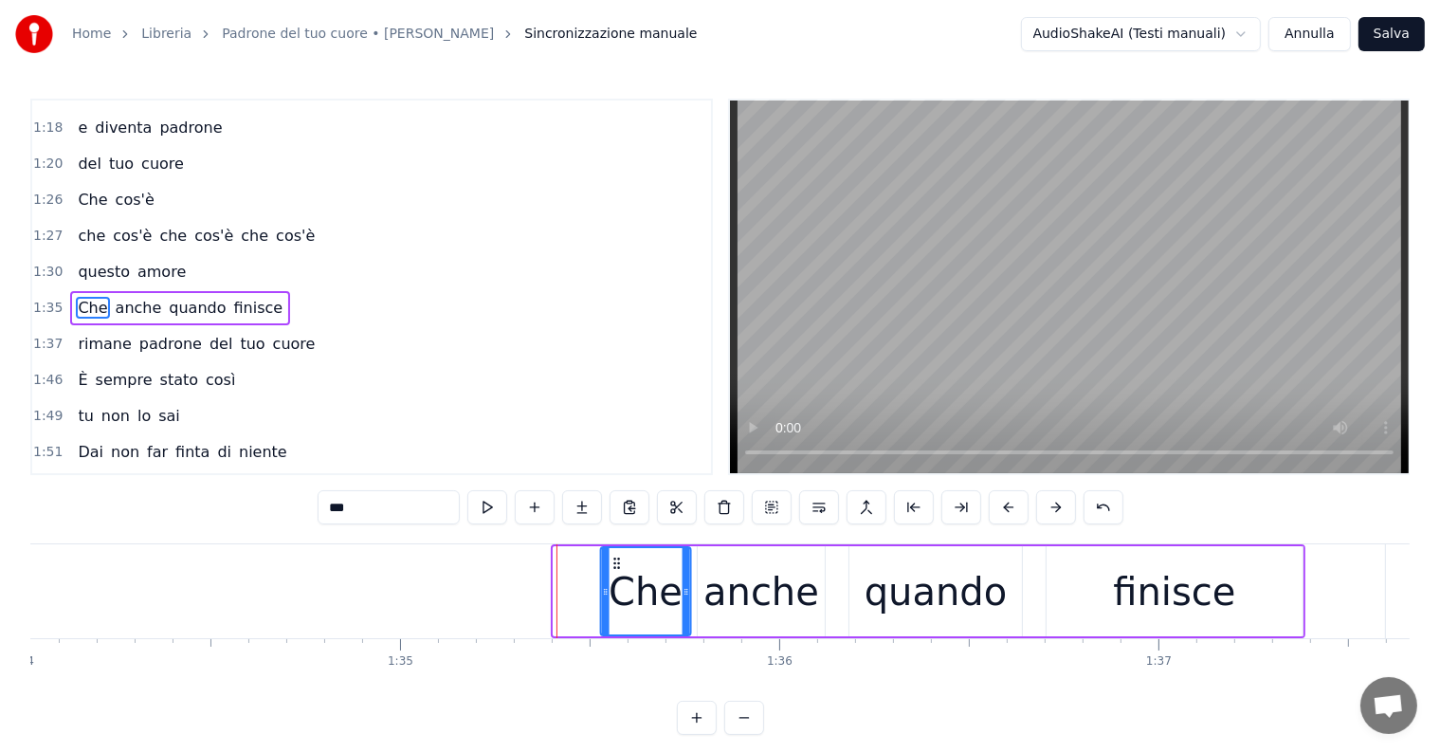
drag, startPoint x: 569, startPoint y: 554, endPoint x: 615, endPoint y: 564, distance: 47.6
click at [615, 564] on icon at bounding box center [616, 563] width 15 height 15
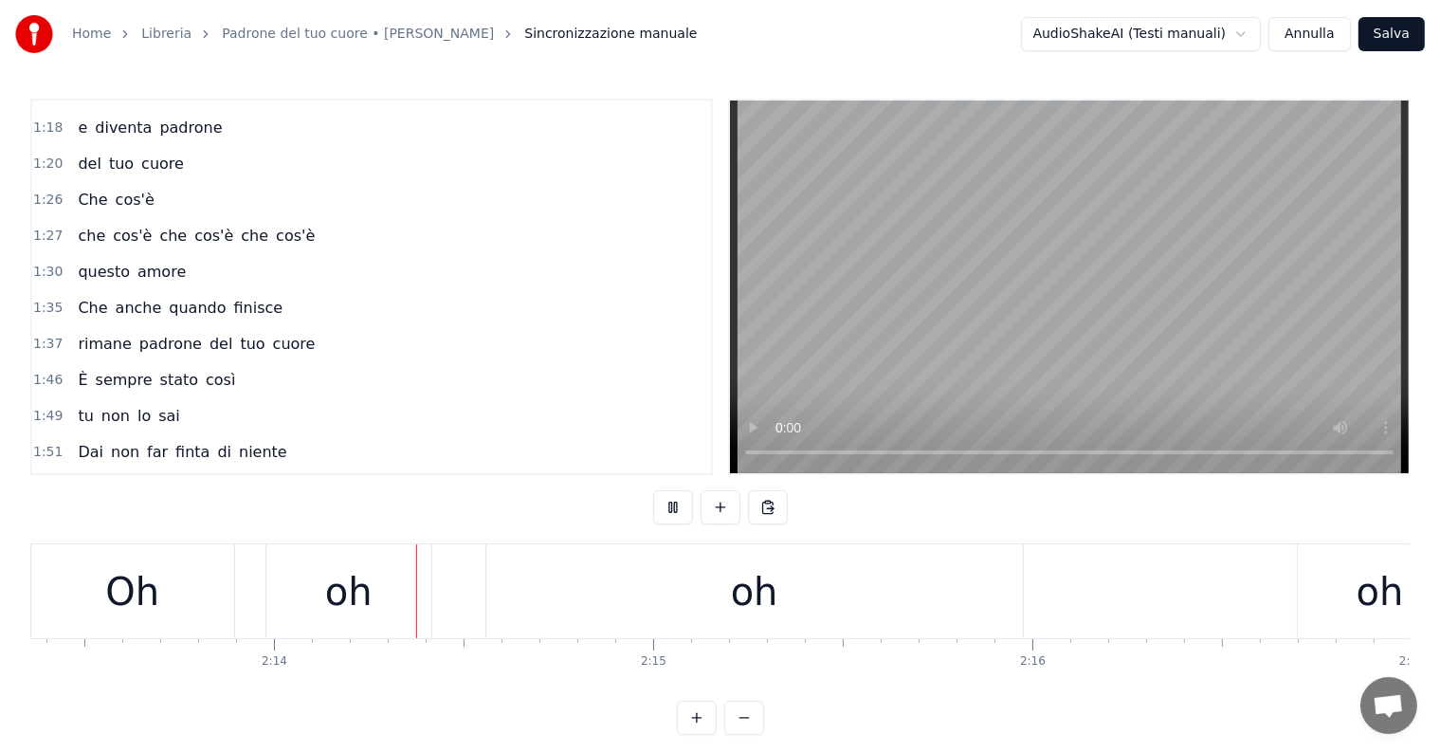
scroll to position [0, 50639]
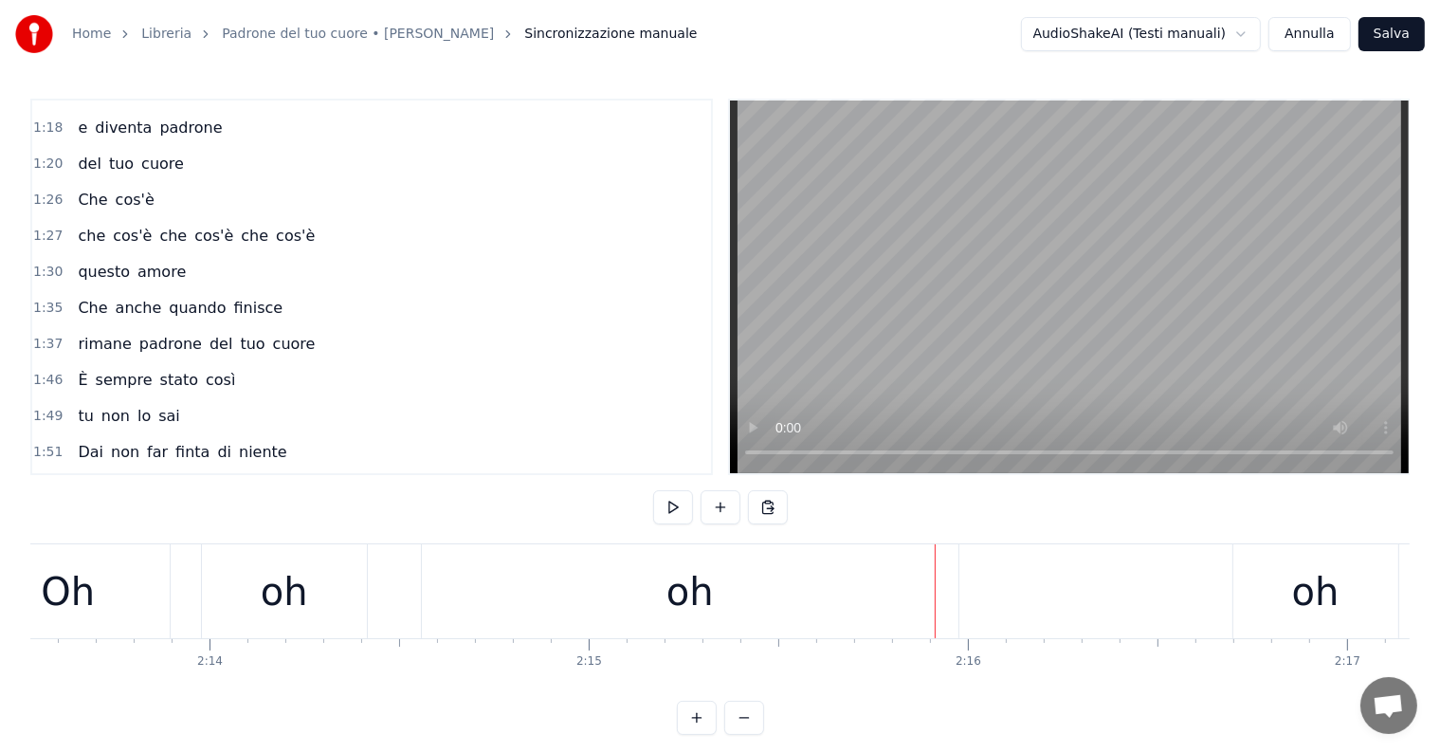
click at [224, 594] on div "oh" at bounding box center [284, 591] width 165 height 94
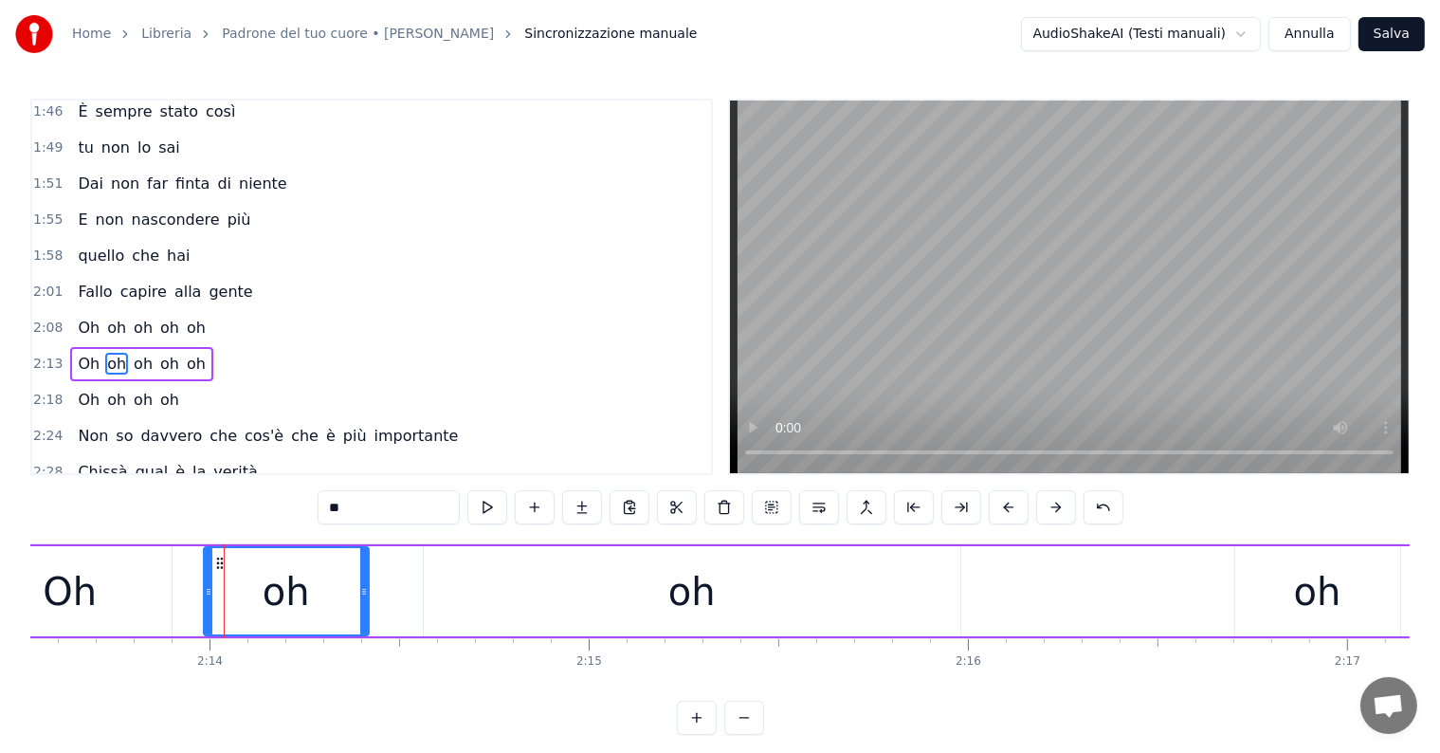
scroll to position [773, 0]
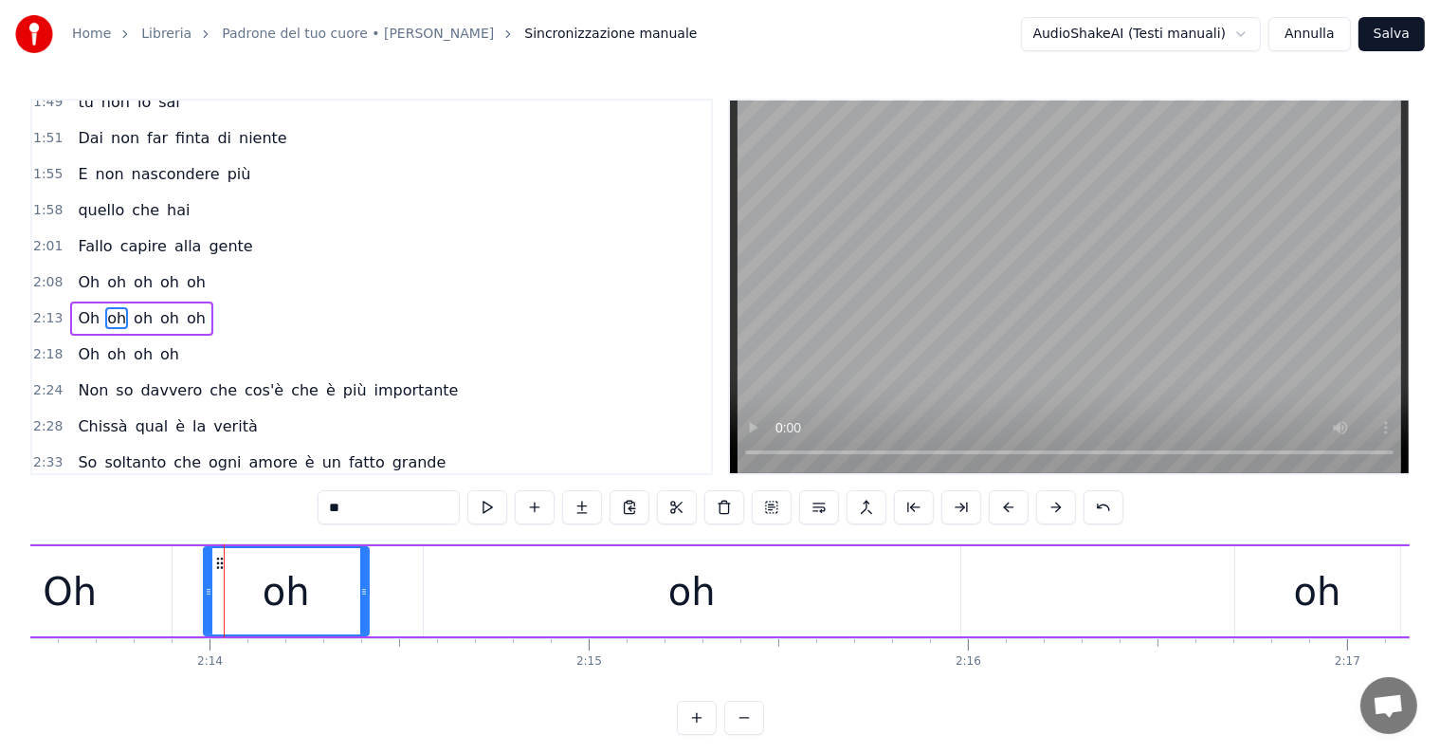
click at [70, 265] on div "Oh oh oh oh oh" at bounding box center [141, 282] width 142 height 34
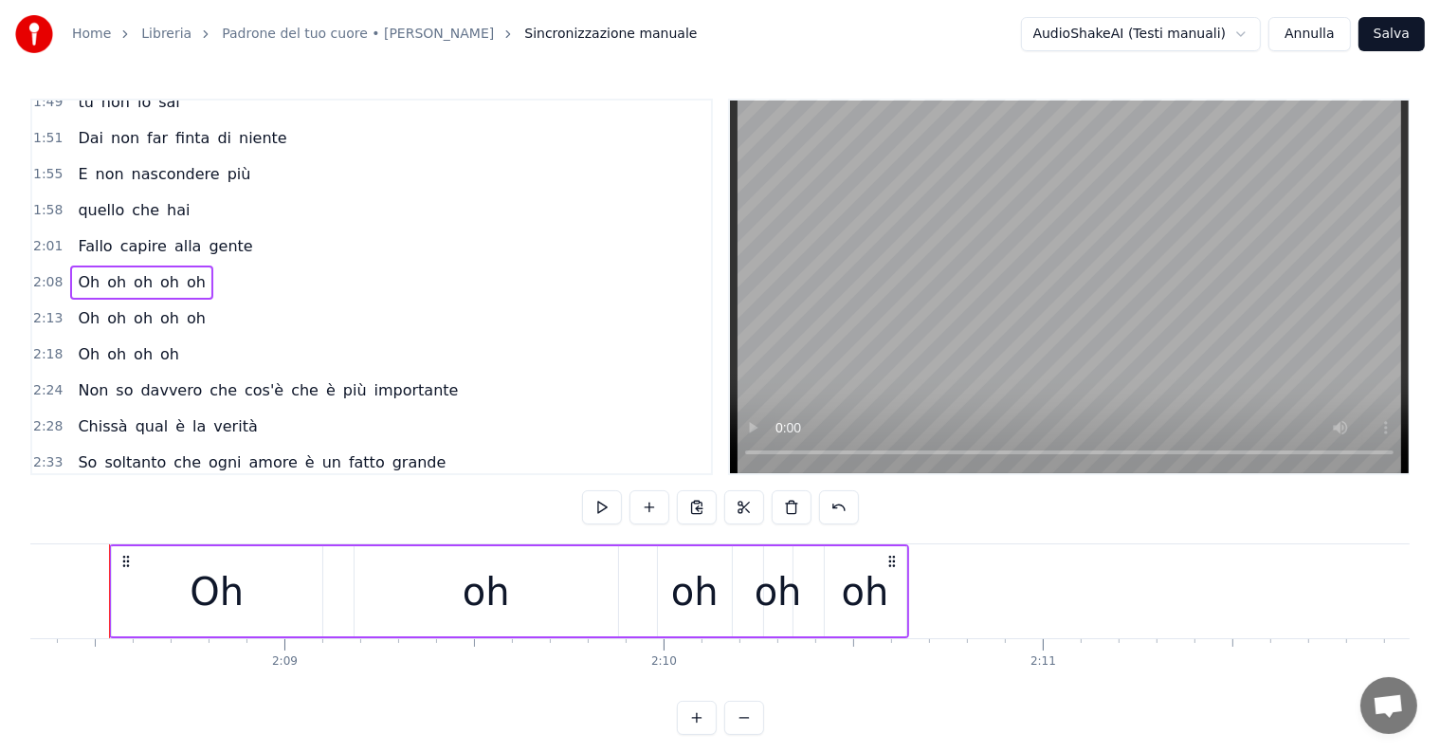
scroll to position [0, 48650]
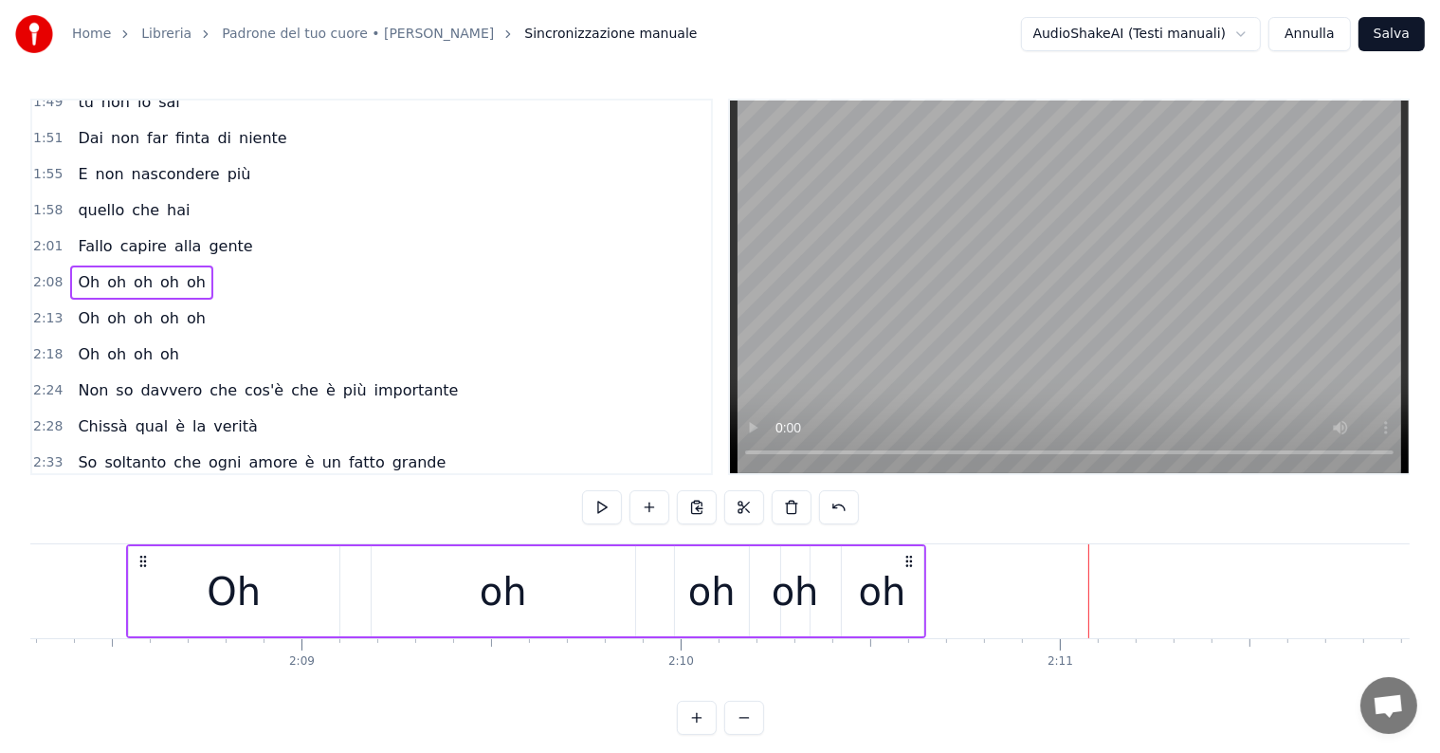
click at [882, 584] on div "oh" at bounding box center [882, 591] width 47 height 57
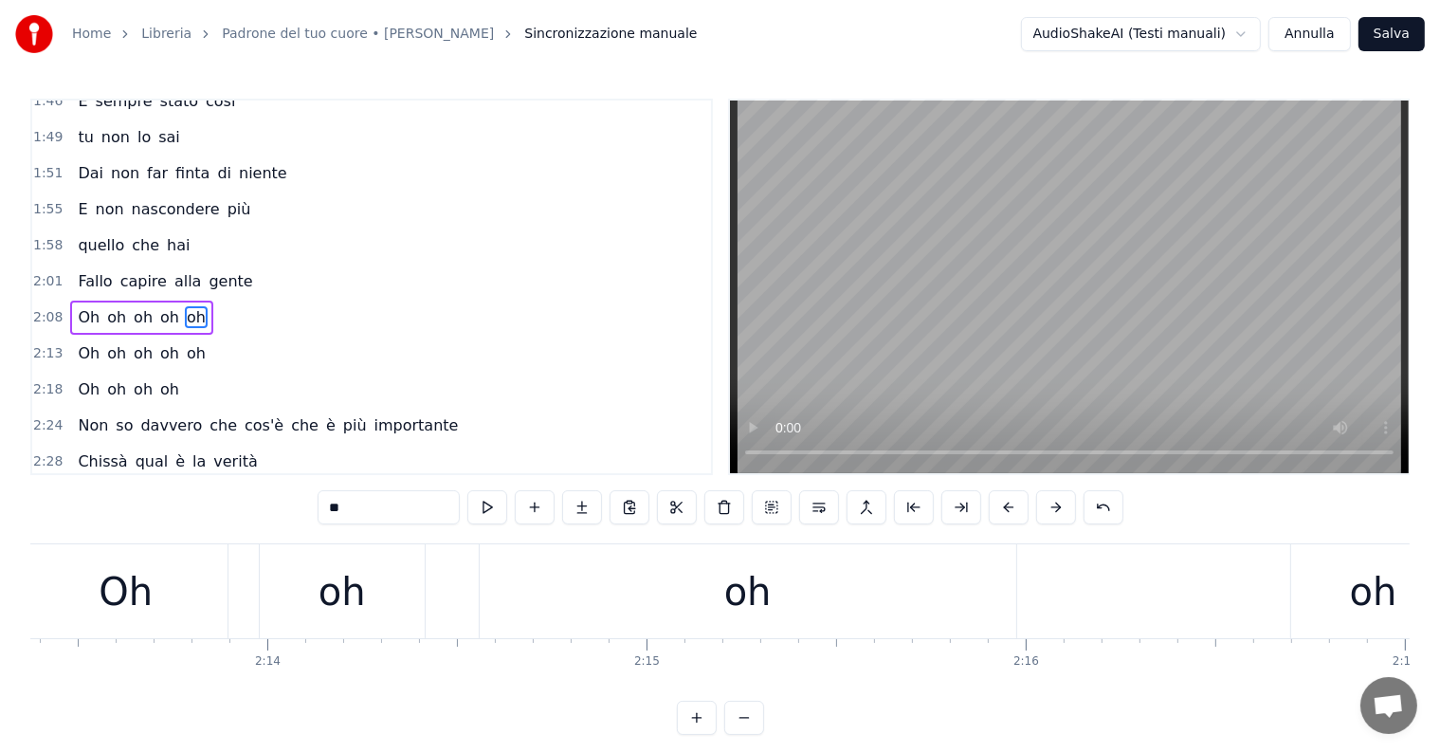
scroll to position [0, 50633]
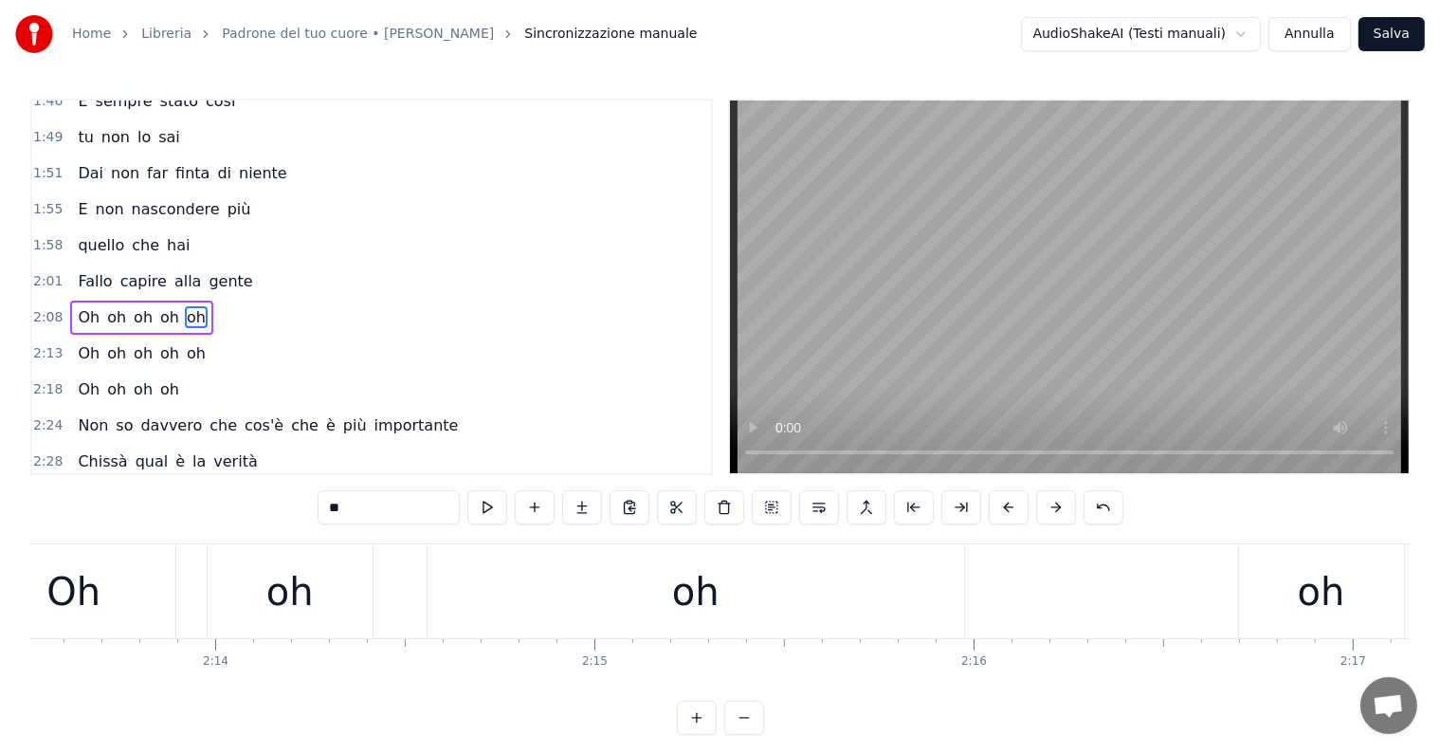
click at [121, 592] on div "Oh" at bounding box center [74, 591] width 203 height 94
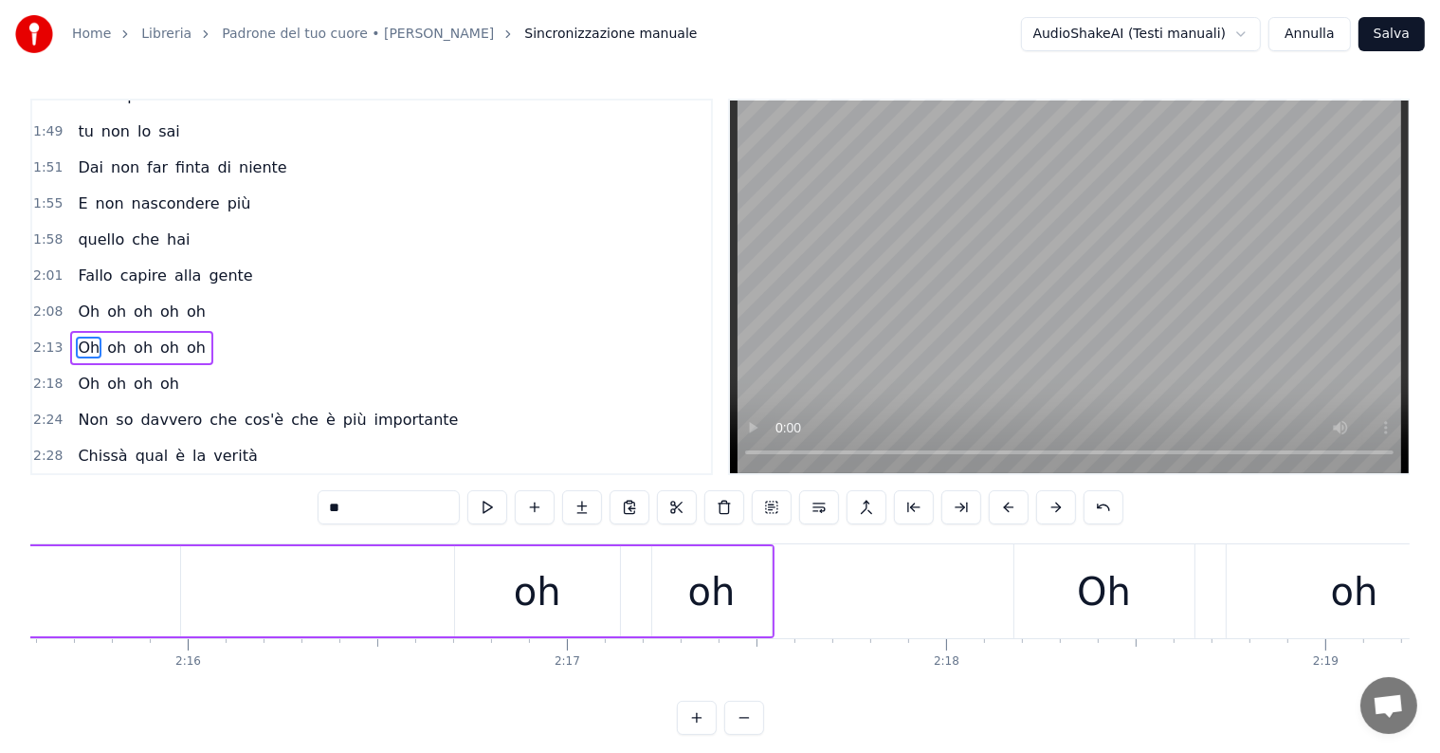
scroll to position [0, 51000]
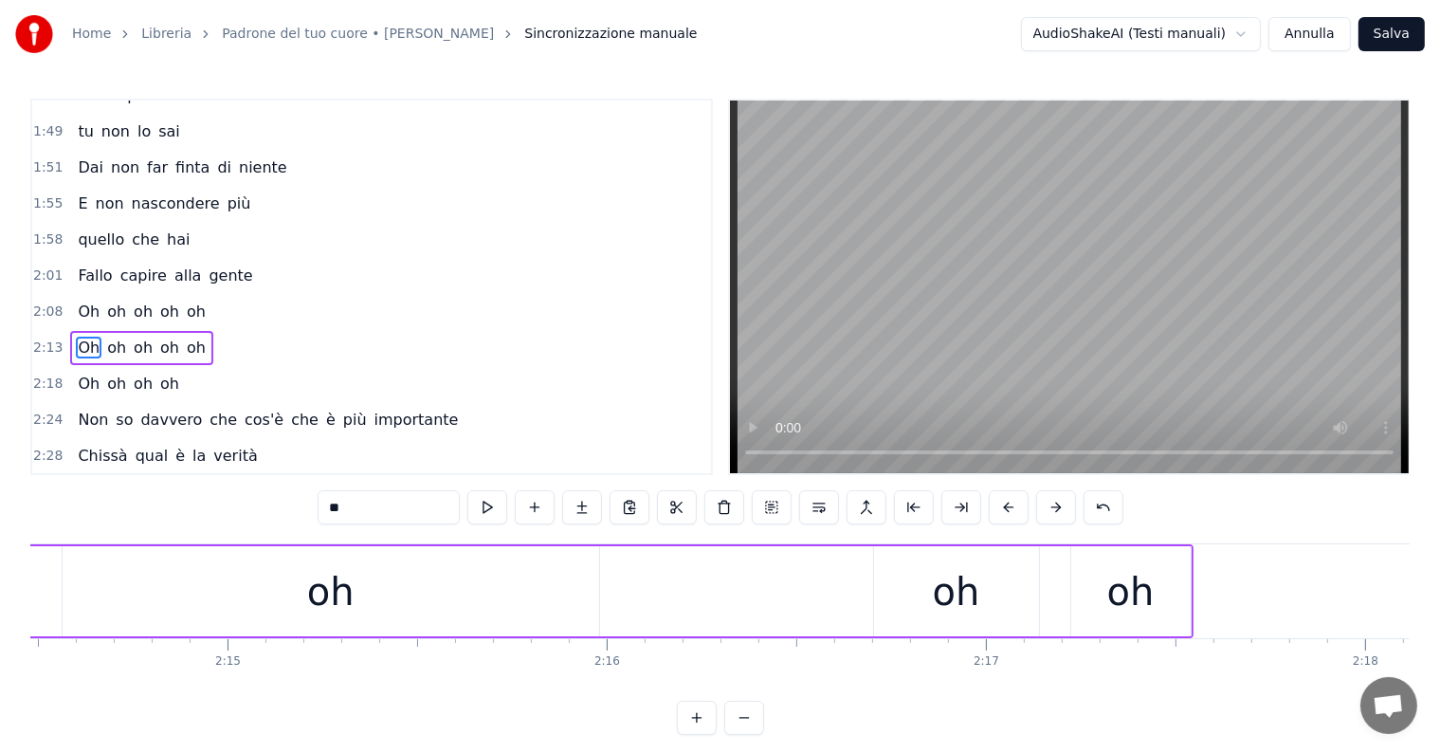
click at [429, 585] on div "oh" at bounding box center [331, 591] width 537 height 90
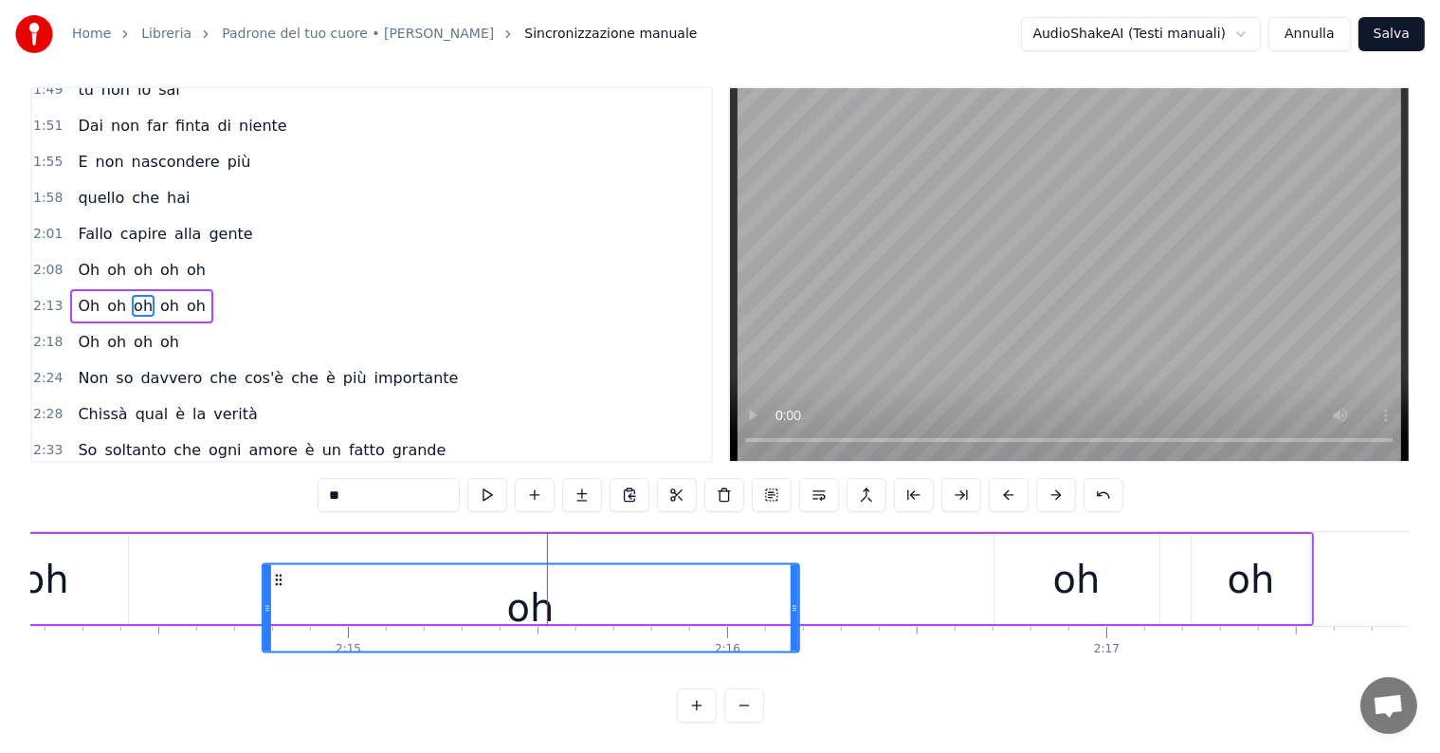
scroll to position [0, 50874]
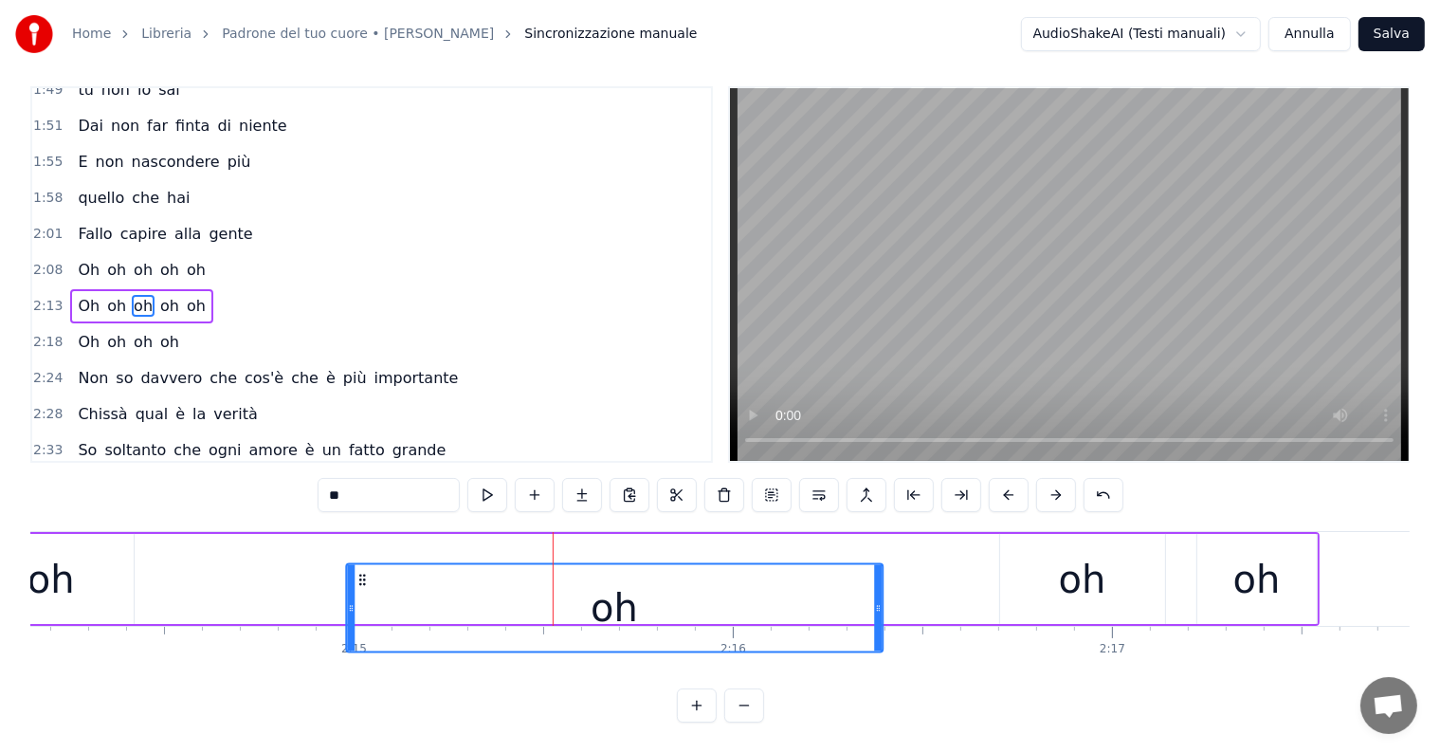
drag, startPoint x: 82, startPoint y: 559, endPoint x: 366, endPoint y: 554, distance: 283.5
click at [366, 564] on div "oh" at bounding box center [614, 607] width 535 height 86
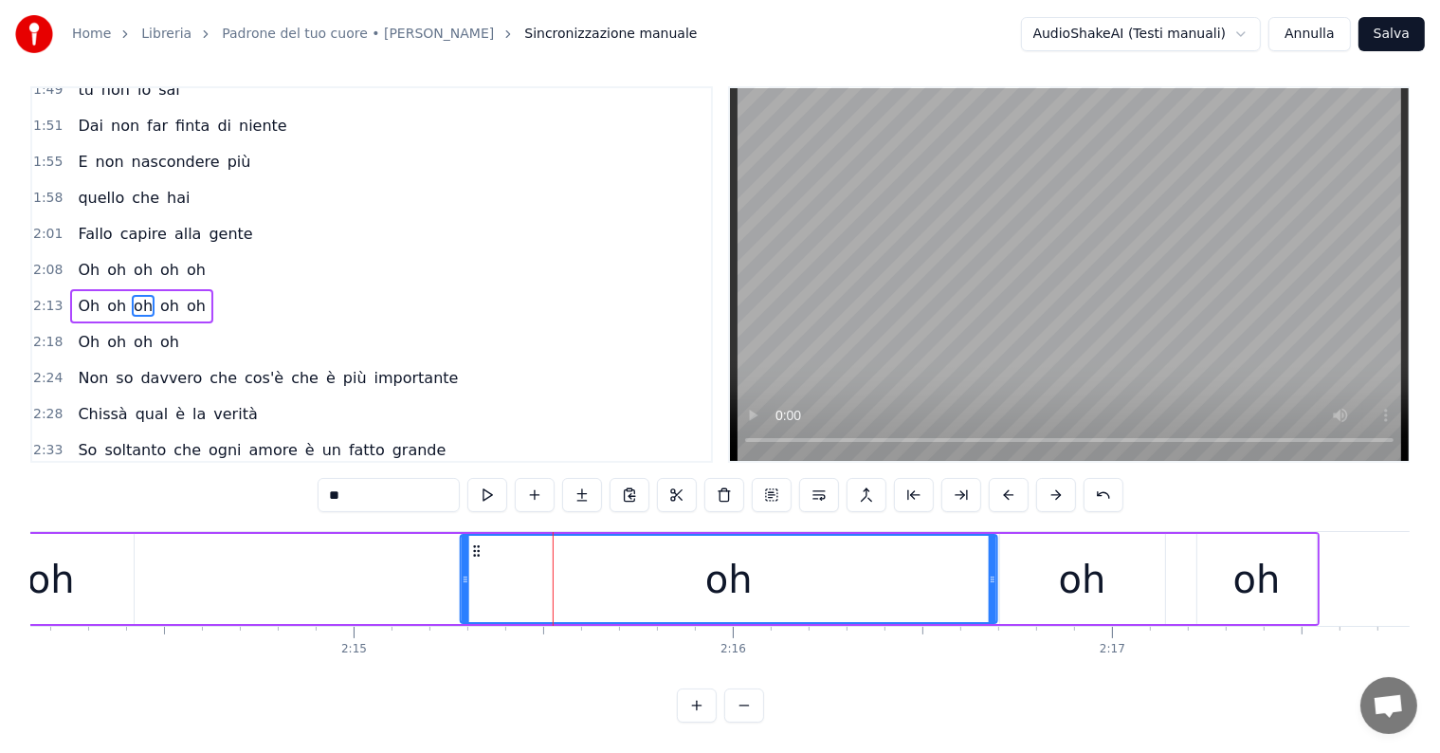
drag, startPoint x: 359, startPoint y: 533, endPoint x: 474, endPoint y: 539, distance: 114.9
click at [474, 543] on icon at bounding box center [476, 550] width 15 height 15
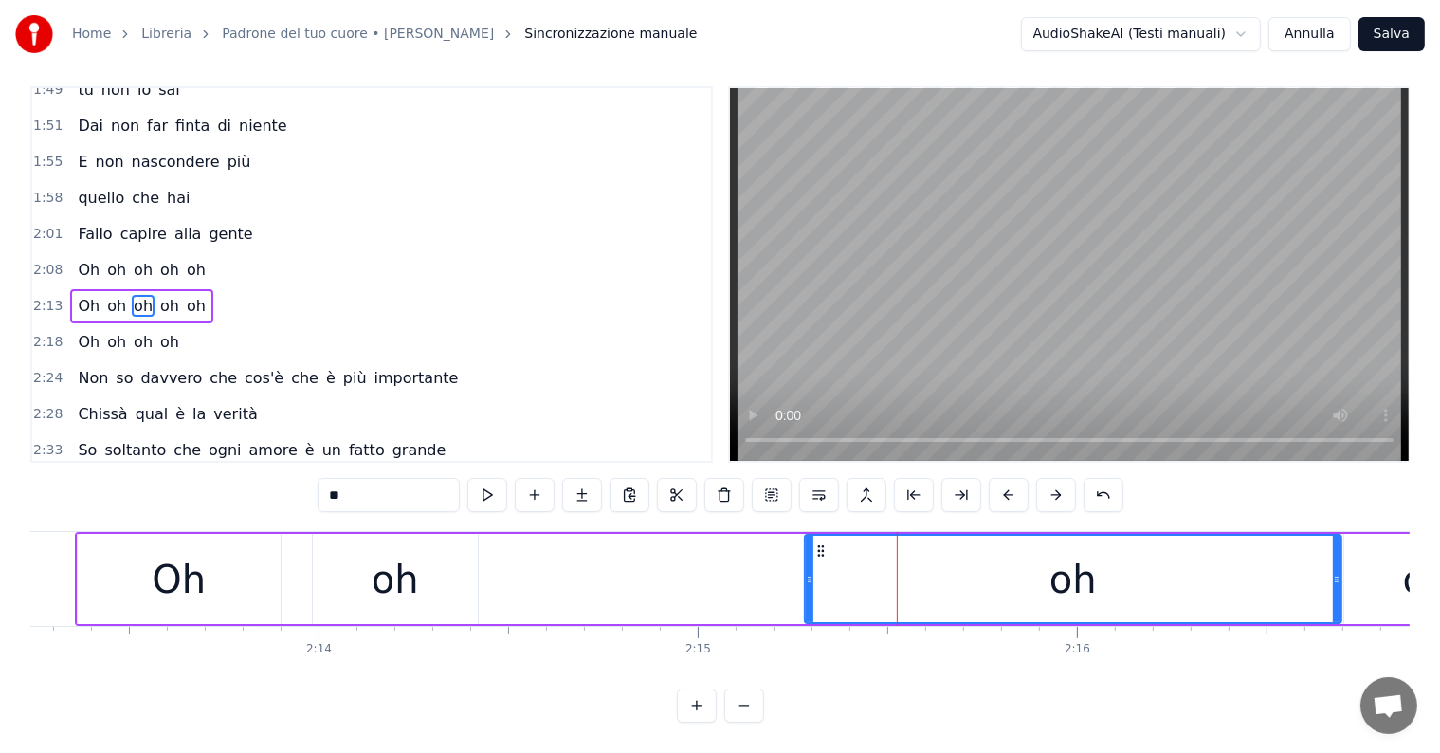
scroll to position [0, 50371]
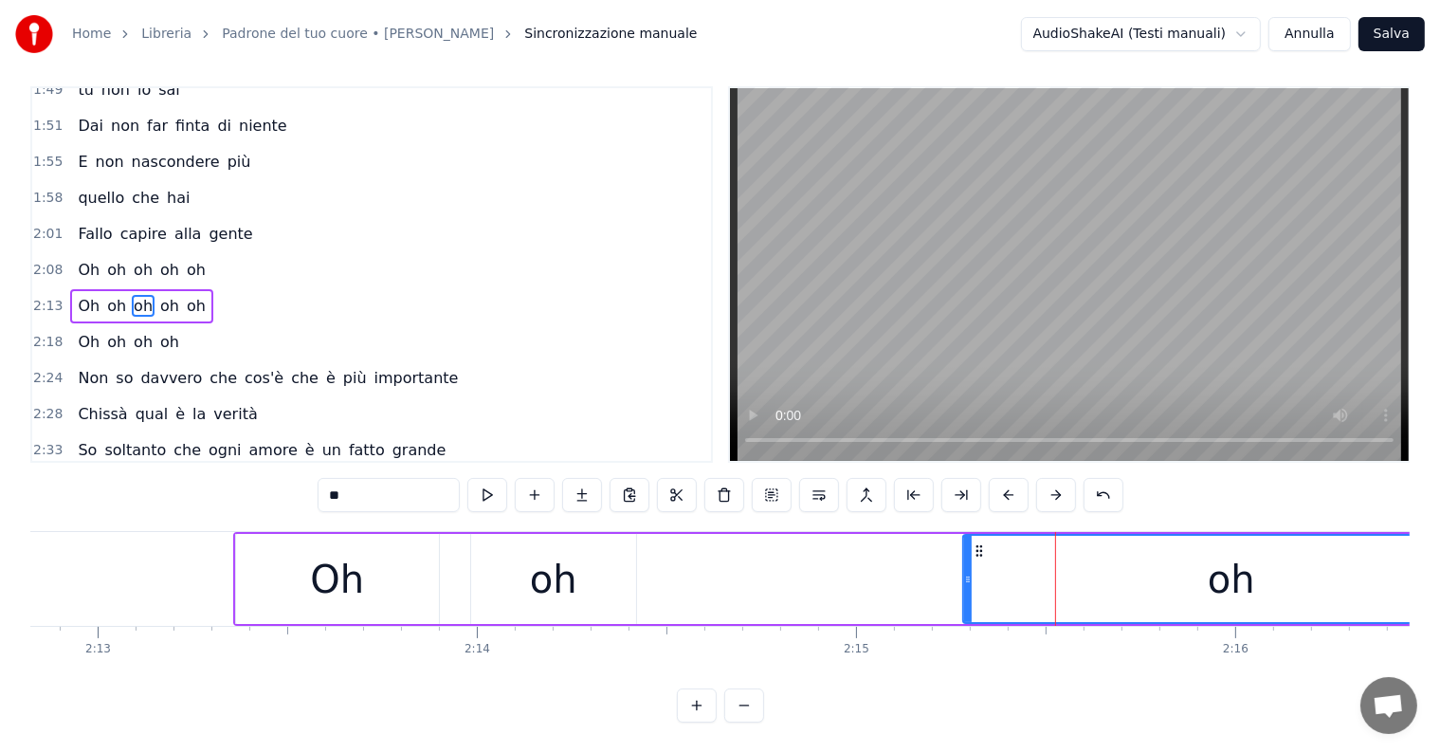
click at [579, 554] on div "oh" at bounding box center [553, 579] width 165 height 90
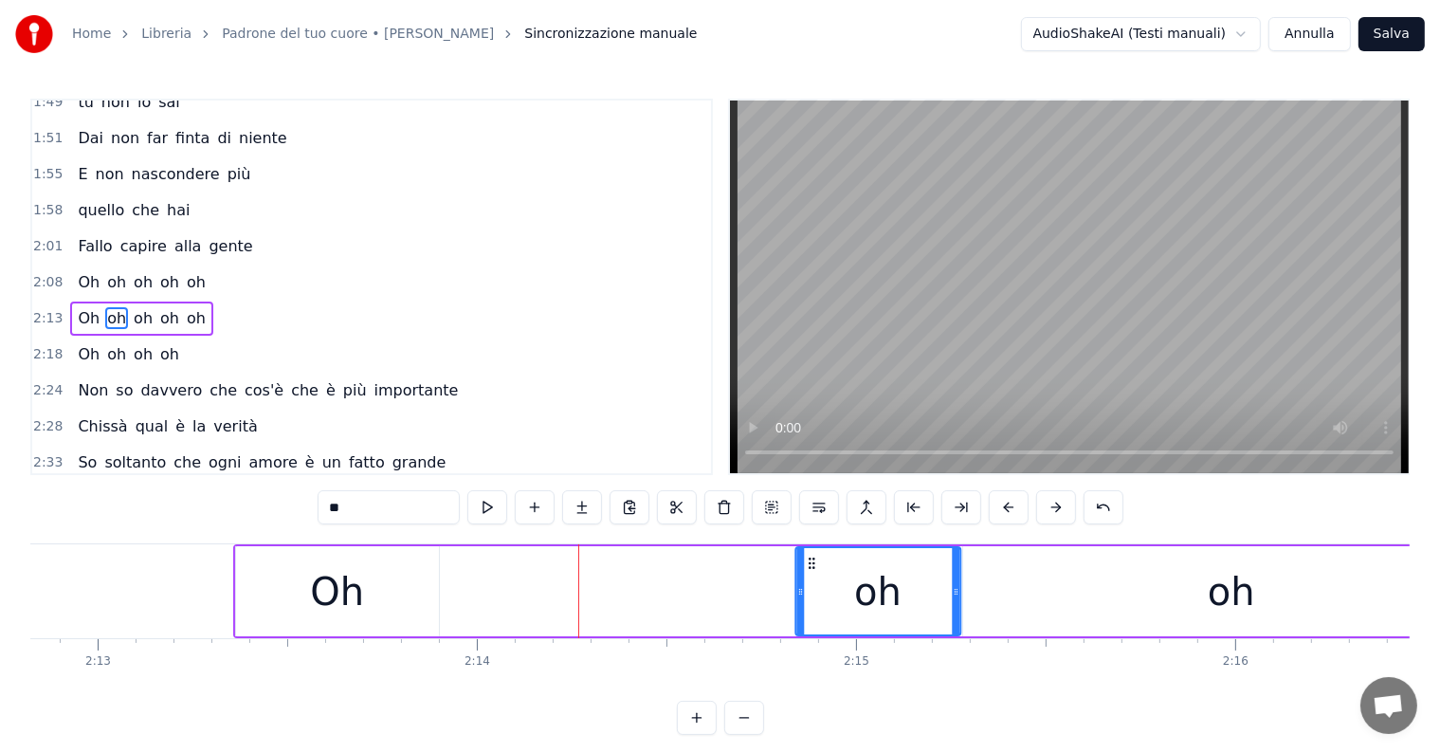
drag, startPoint x: 484, startPoint y: 559, endPoint x: 808, endPoint y: 584, distance: 325.2
click at [808, 584] on div "oh" at bounding box center [877, 591] width 163 height 86
click at [326, 594] on div "Oh" at bounding box center [337, 591] width 54 height 57
type input "**"
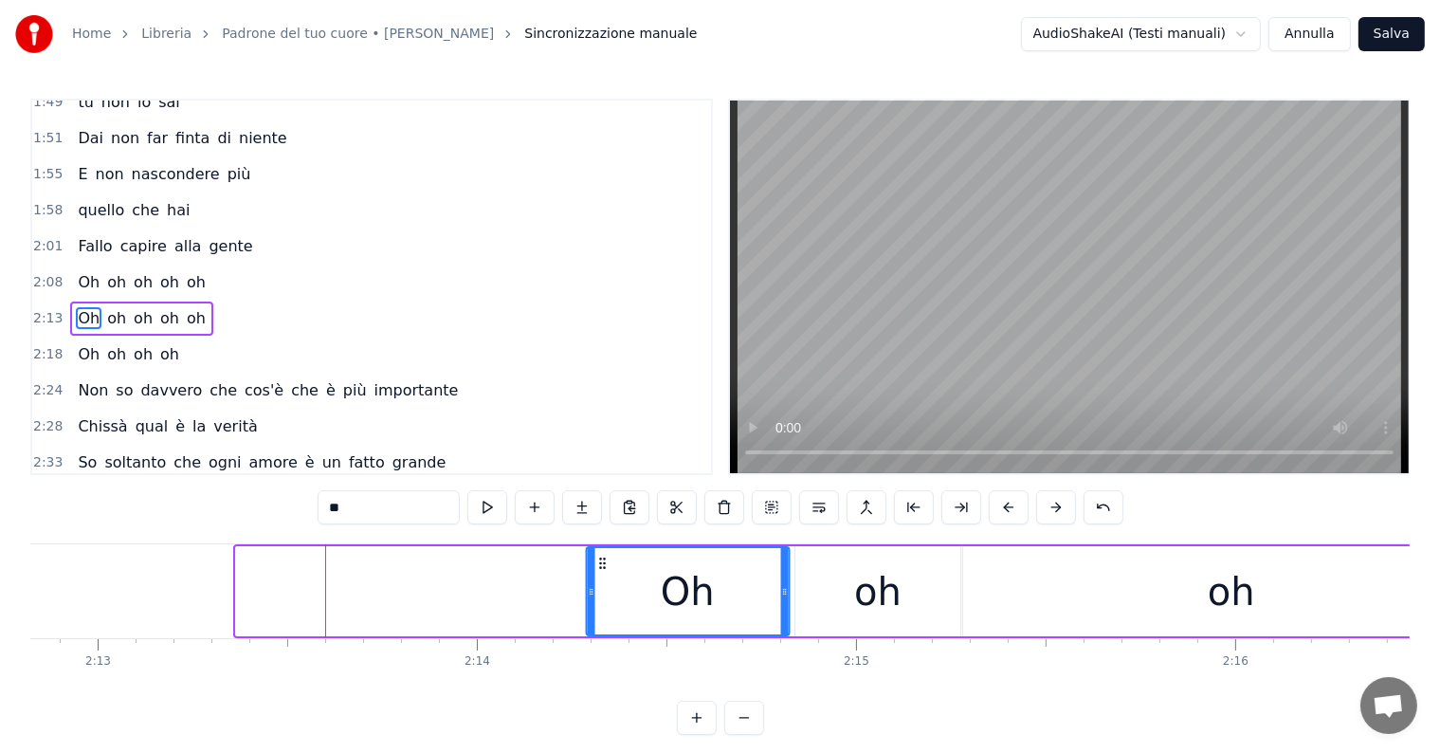
drag, startPoint x: 250, startPoint y: 560, endPoint x: 600, endPoint y: 563, distance: 349.9
click at [600, 563] on icon at bounding box center [601, 563] width 15 height 15
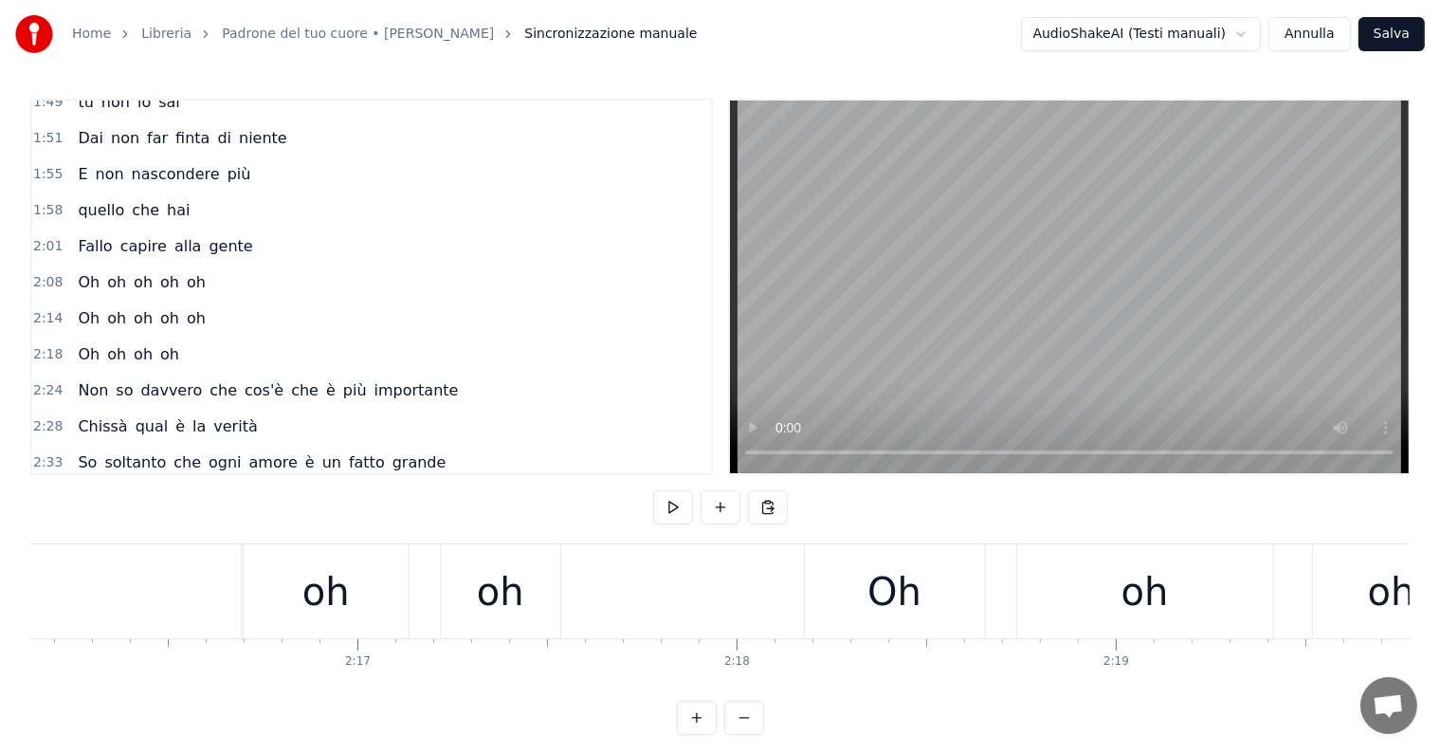
scroll to position [0, 51418]
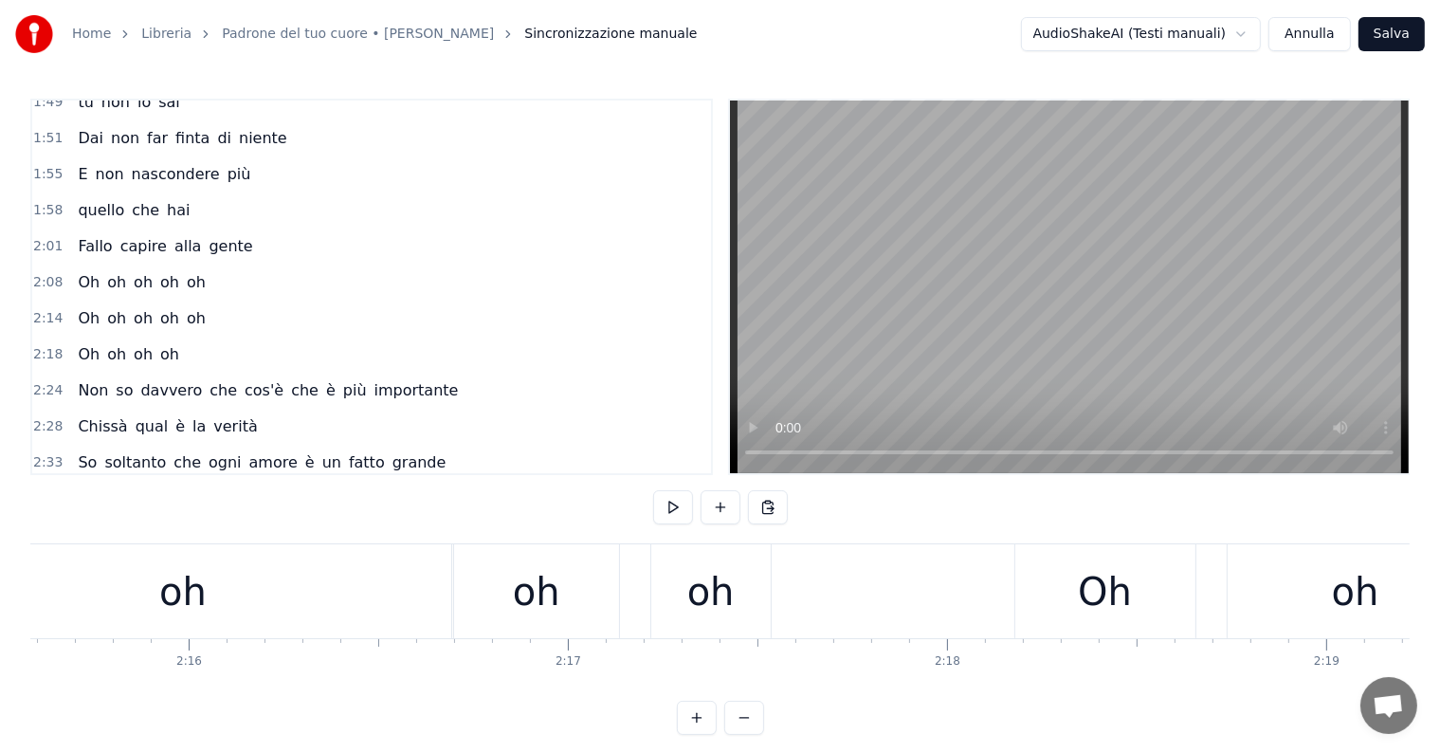
click at [281, 602] on div "oh" at bounding box center [183, 591] width 537 height 94
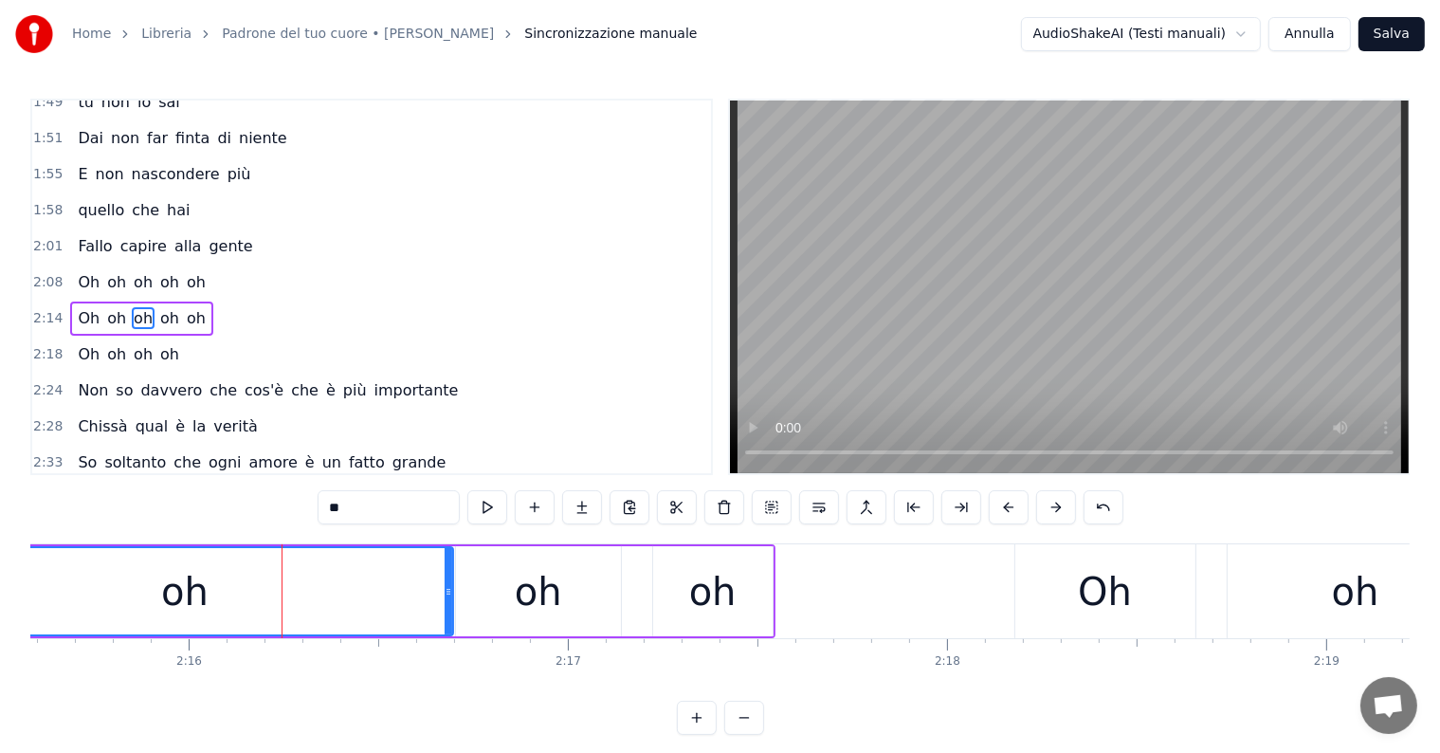
click at [1132, 573] on div "Oh" at bounding box center [1105, 591] width 180 height 94
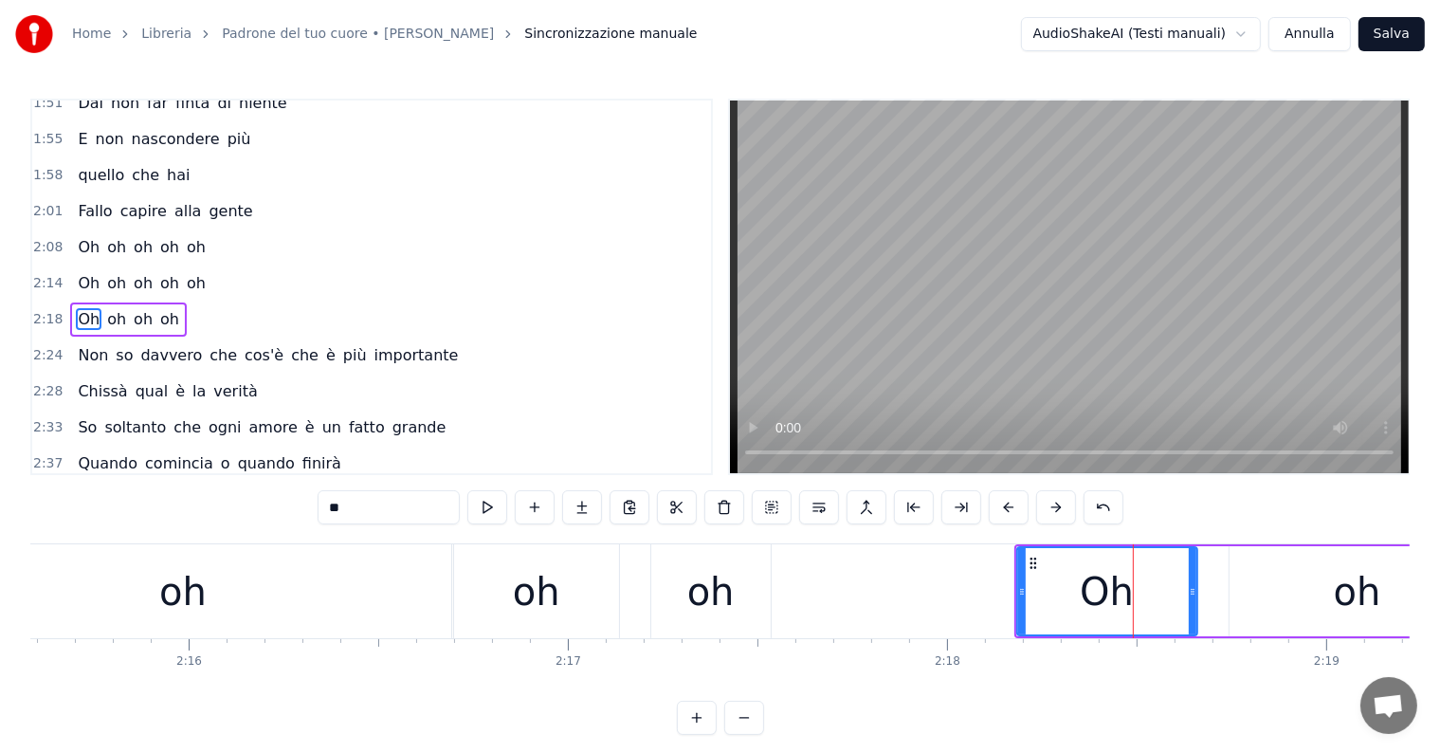
click at [689, 590] on div "oh" at bounding box center [710, 591] width 47 height 57
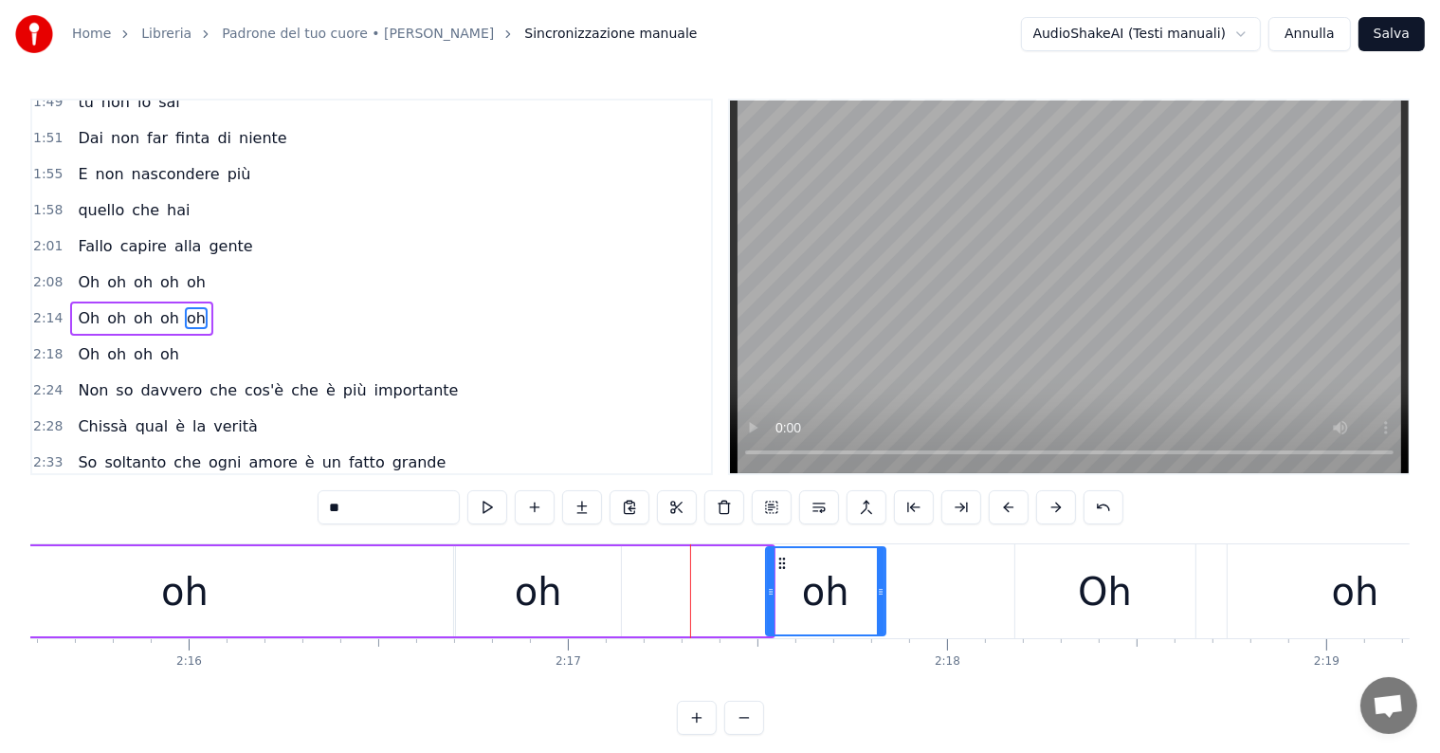
drag, startPoint x: 664, startPoint y: 559, endPoint x: 778, endPoint y: 573, distance: 115.5
click at [778, 573] on div "oh" at bounding box center [826, 591] width 118 height 86
click at [566, 596] on div "oh" at bounding box center [538, 591] width 165 height 90
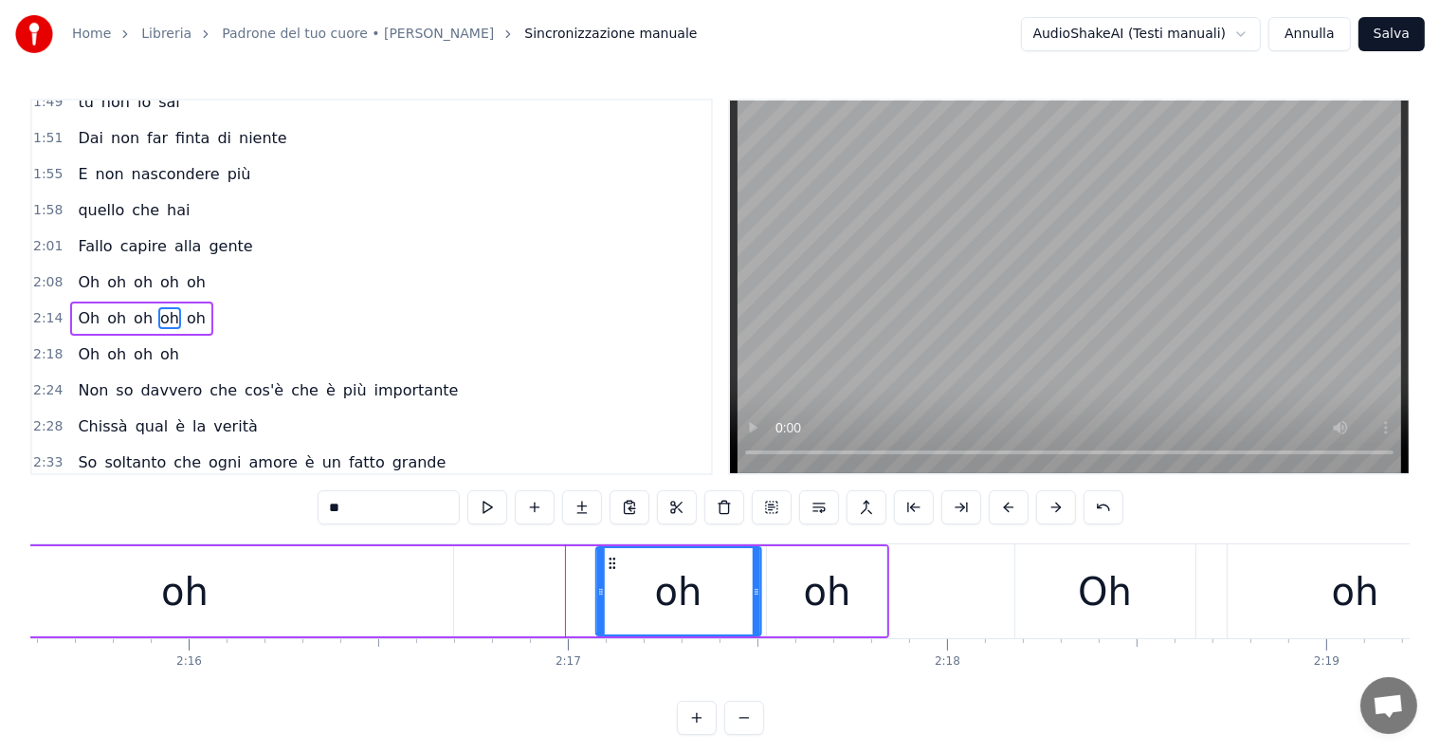
drag, startPoint x: 472, startPoint y: 561, endPoint x: 612, endPoint y: 575, distance: 141.0
click at [612, 575] on div "oh" at bounding box center [678, 591] width 163 height 86
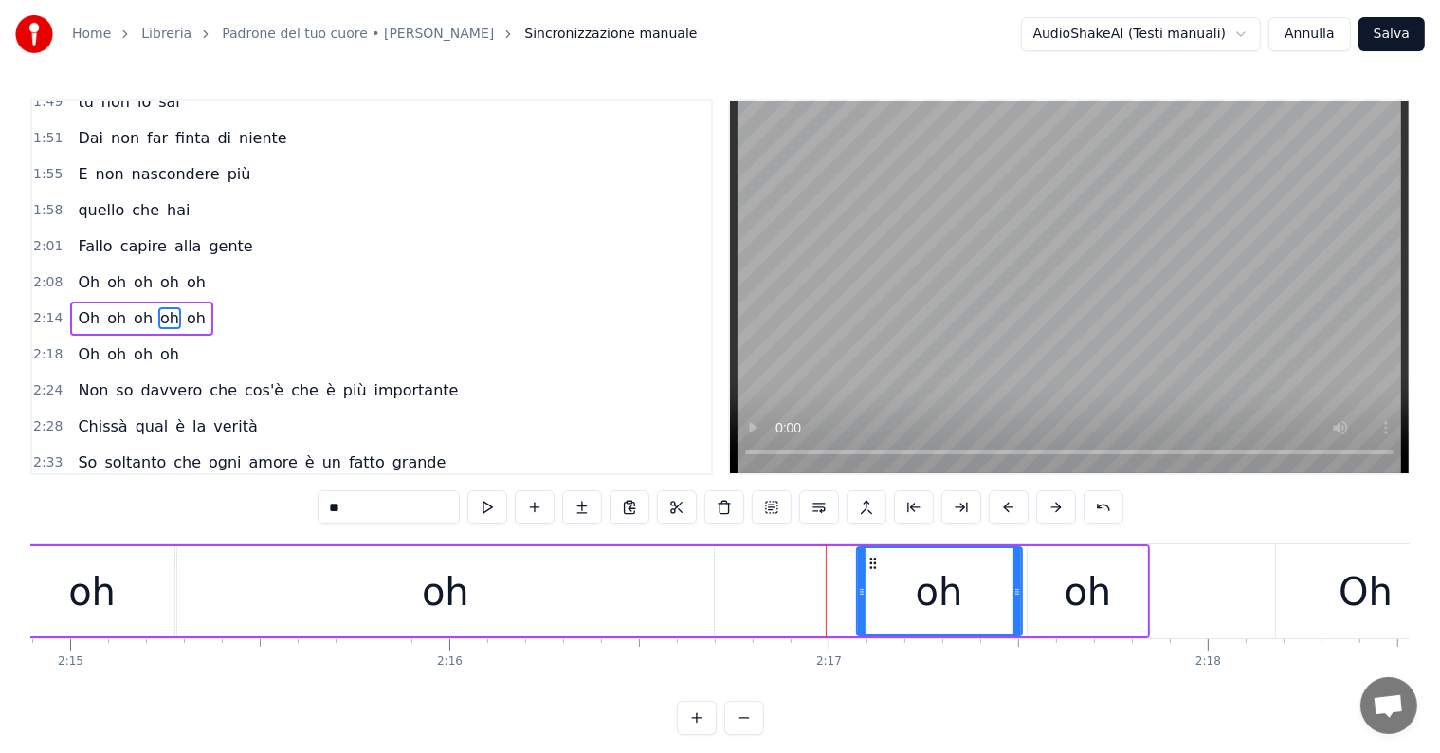
scroll to position [0, 50948]
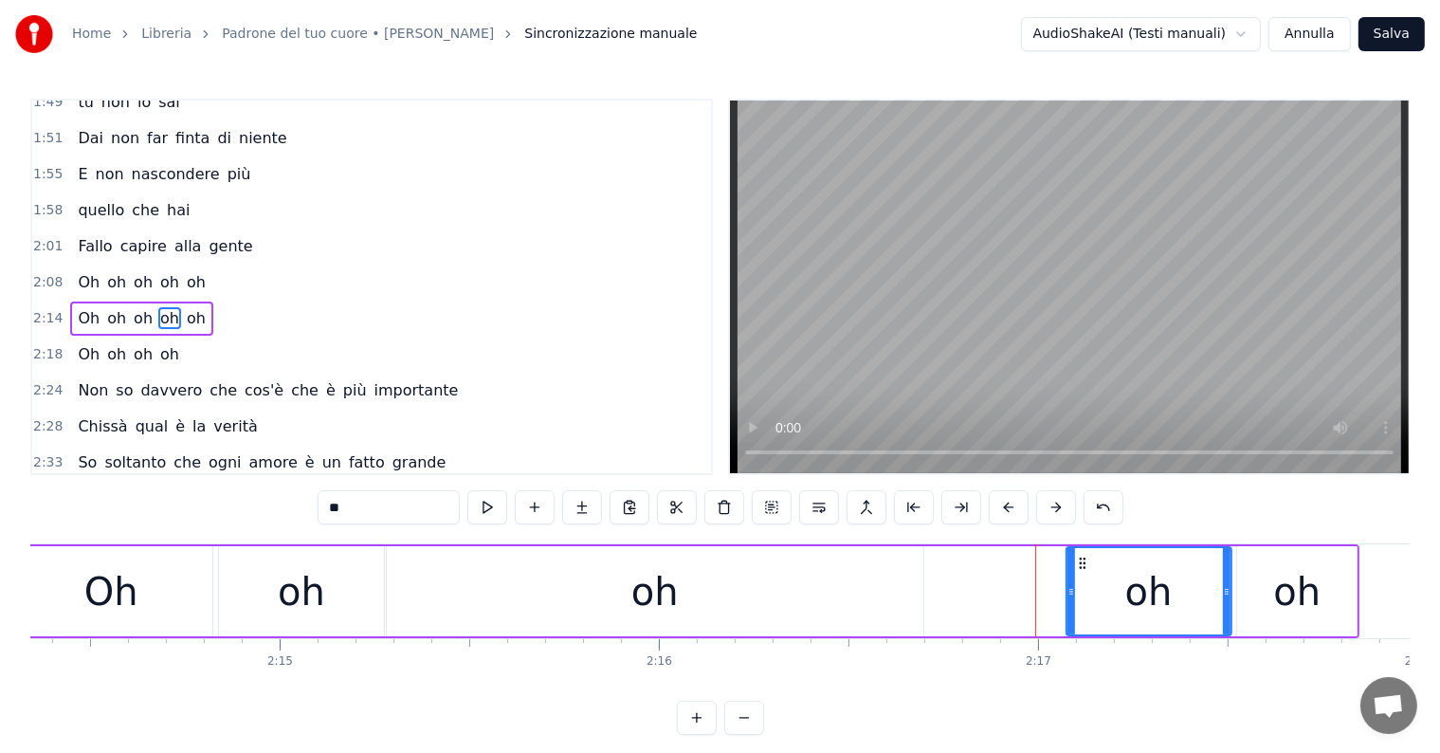
click at [742, 605] on div "oh" at bounding box center [655, 591] width 537 height 90
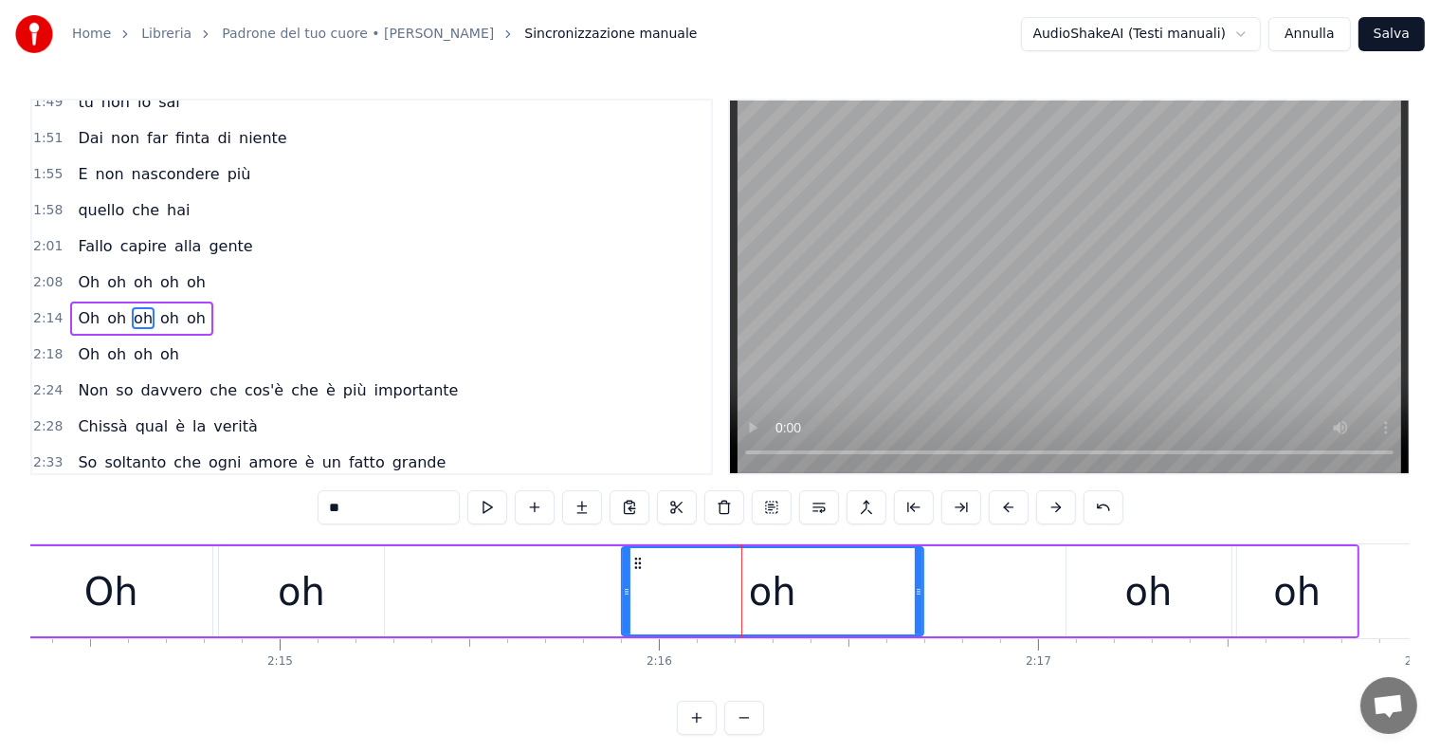
drag, startPoint x: 387, startPoint y: 590, endPoint x: 626, endPoint y: 602, distance: 239.2
click at [626, 602] on div at bounding box center [627, 591] width 8 height 86
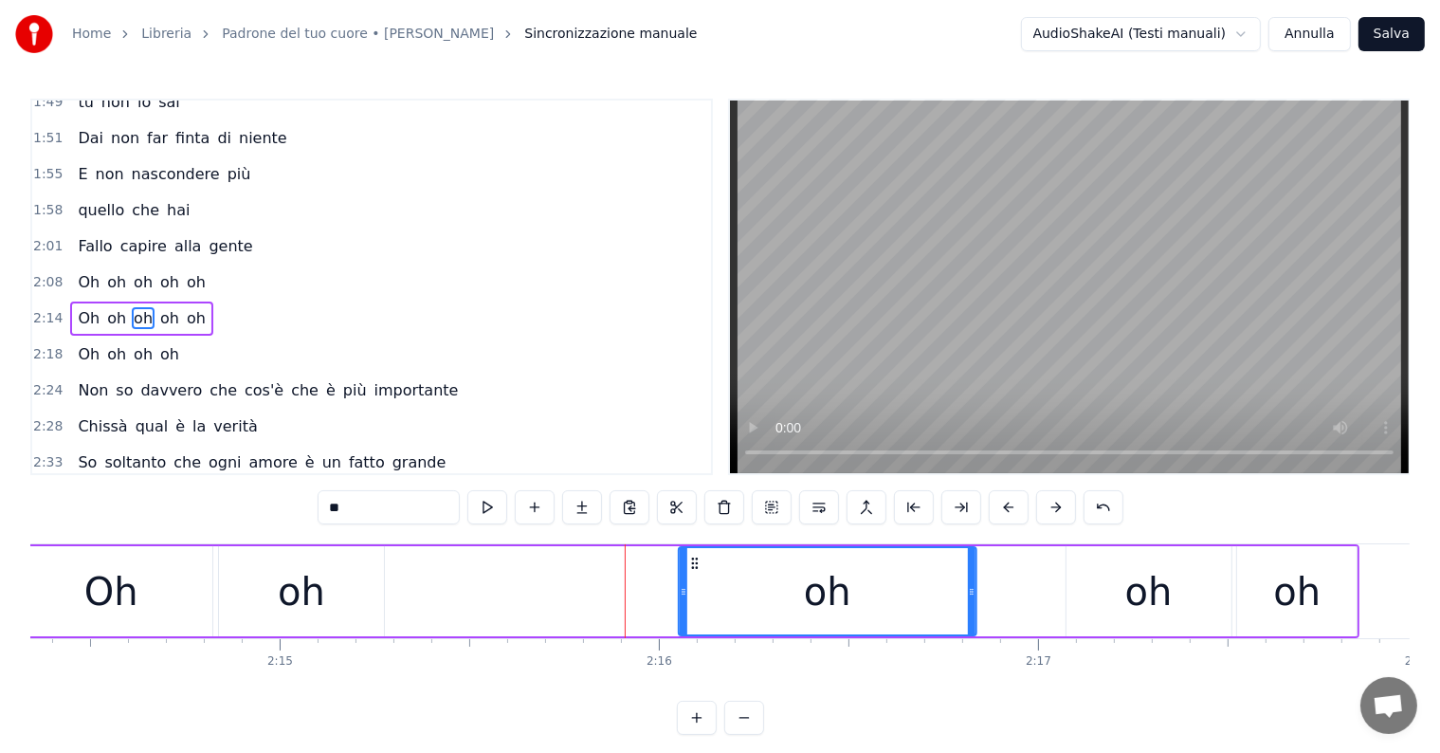
drag, startPoint x: 638, startPoint y: 559, endPoint x: 691, endPoint y: 567, distance: 53.6
click at [691, 567] on icon at bounding box center [694, 563] width 15 height 15
click at [319, 595] on div "oh" at bounding box center [301, 591] width 47 height 57
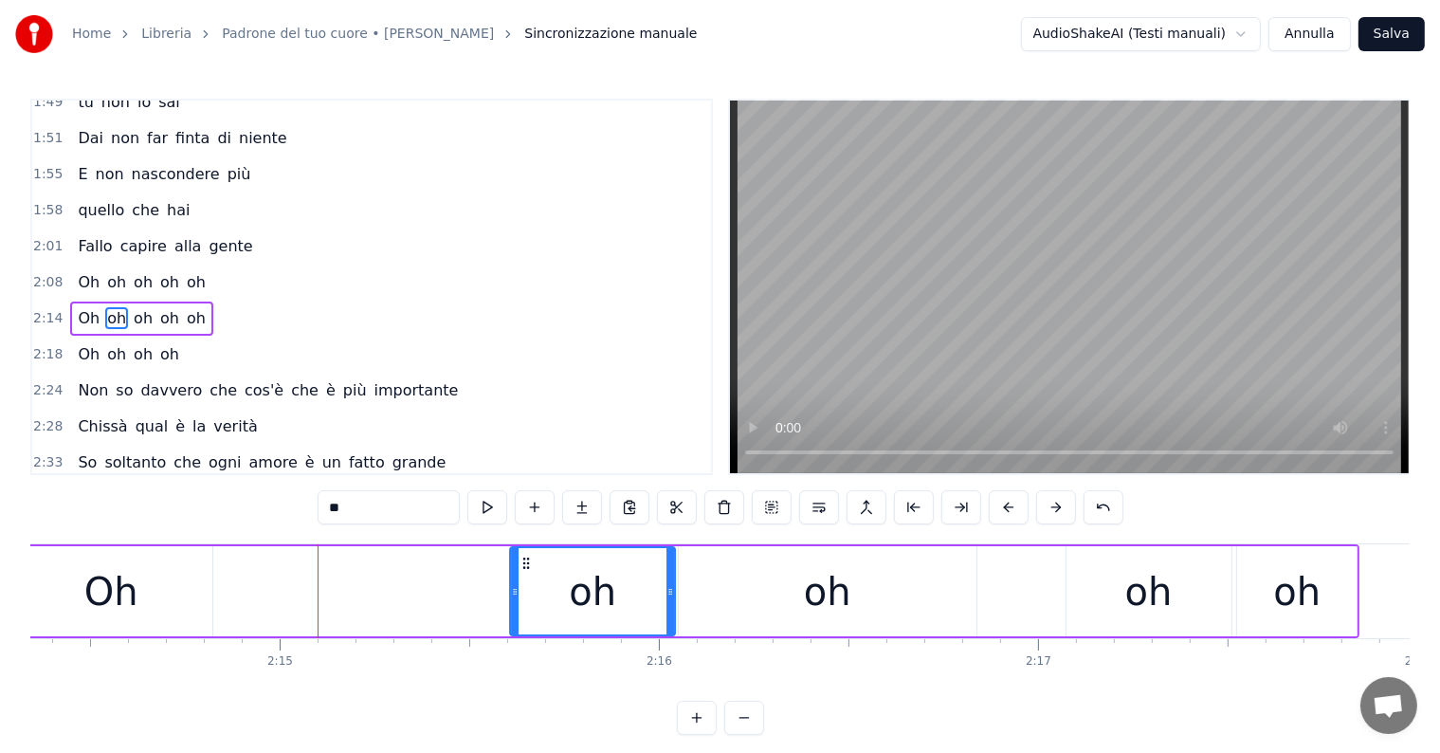
drag, startPoint x: 231, startPoint y: 557, endPoint x: 523, endPoint y: 576, distance: 292.6
click at [523, 576] on div "oh" at bounding box center [592, 591] width 163 height 86
click at [137, 590] on div "Oh" at bounding box center [110, 591] width 203 height 90
type input "**"
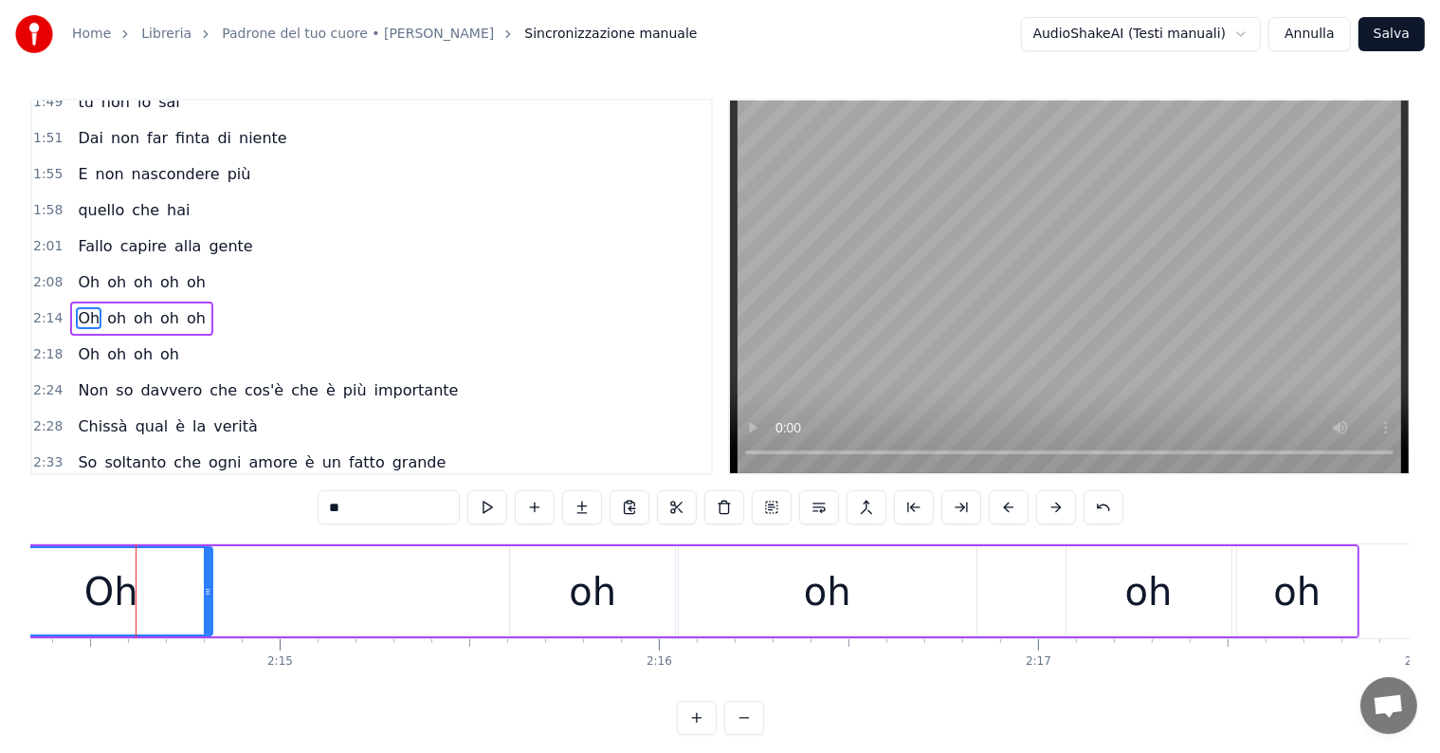
scroll to position [0, 50685]
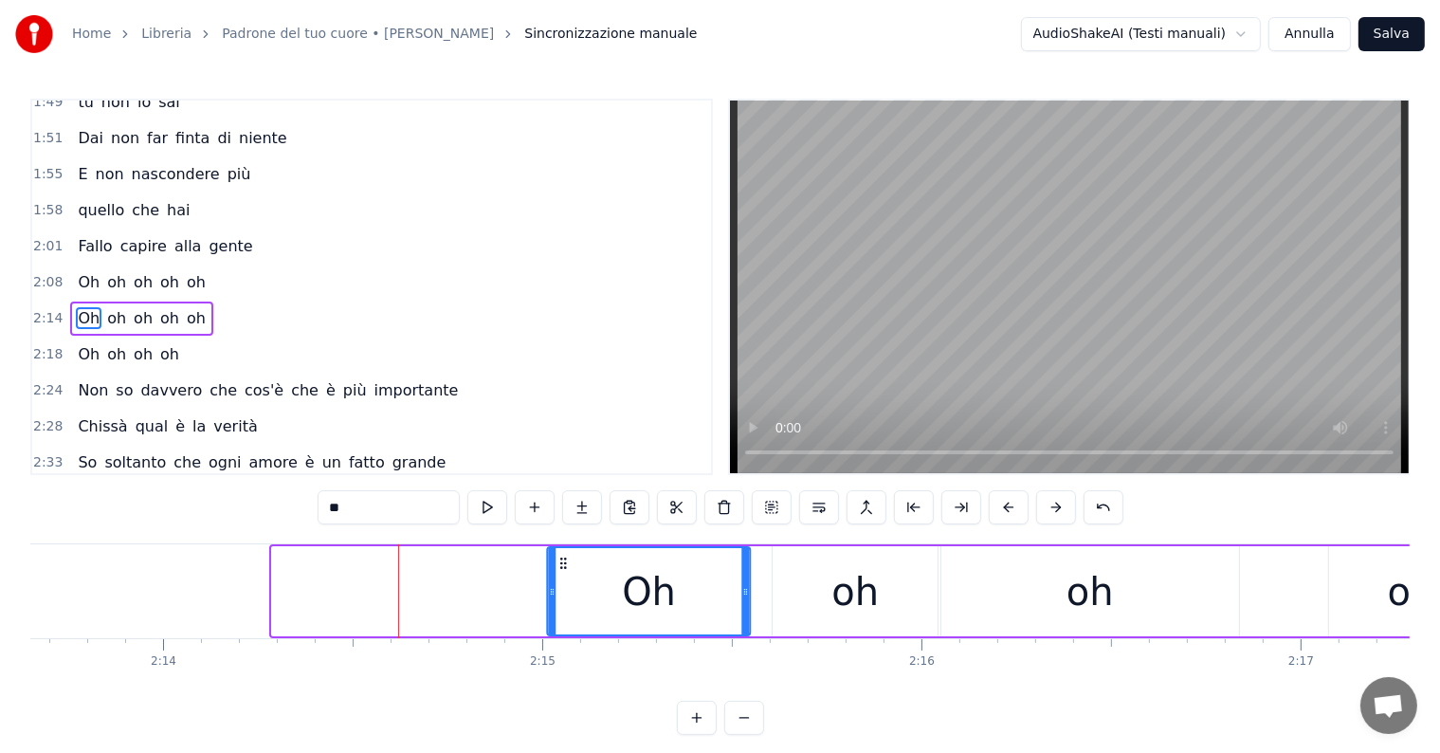
drag, startPoint x: 284, startPoint y: 557, endPoint x: 560, endPoint y: 575, distance: 276.4
click at [560, 575] on div "Oh" at bounding box center [649, 591] width 201 height 86
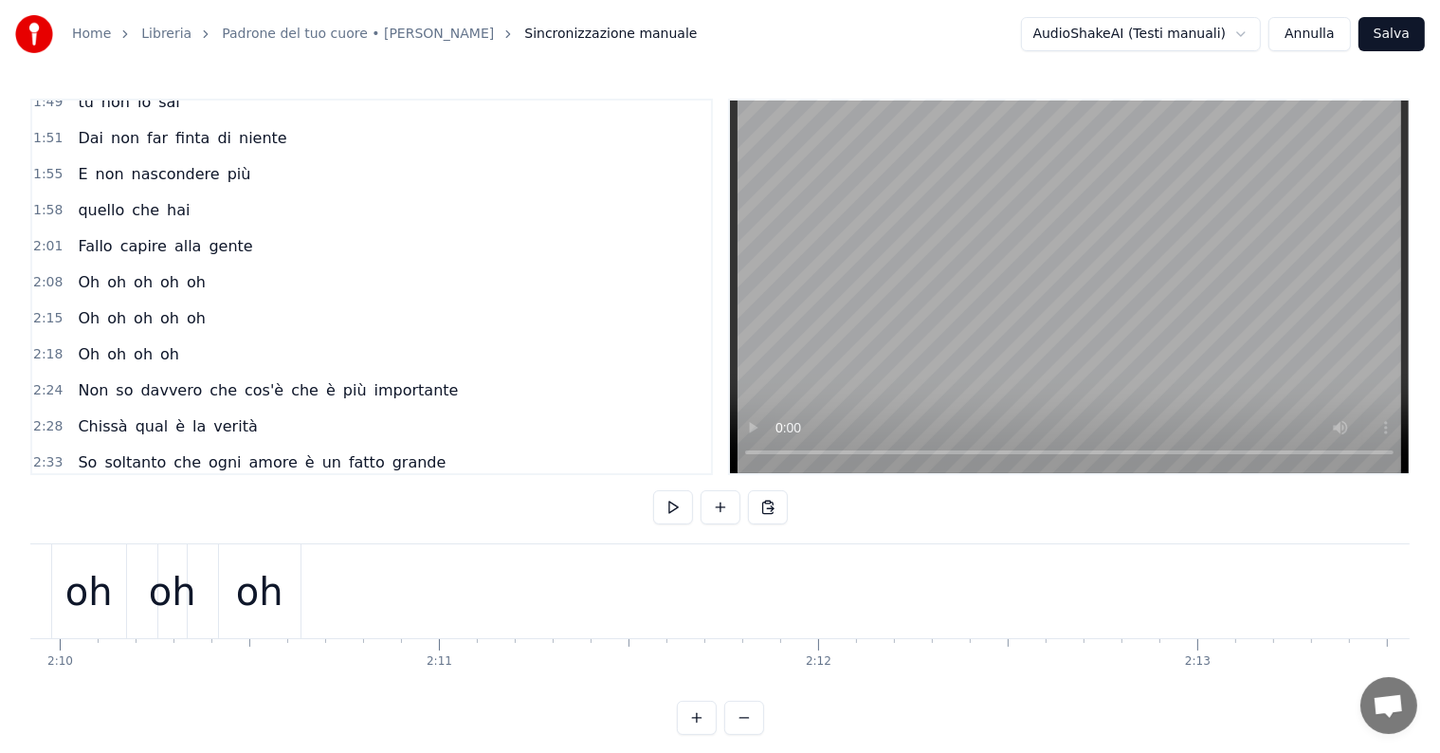
scroll to position [0, 48958]
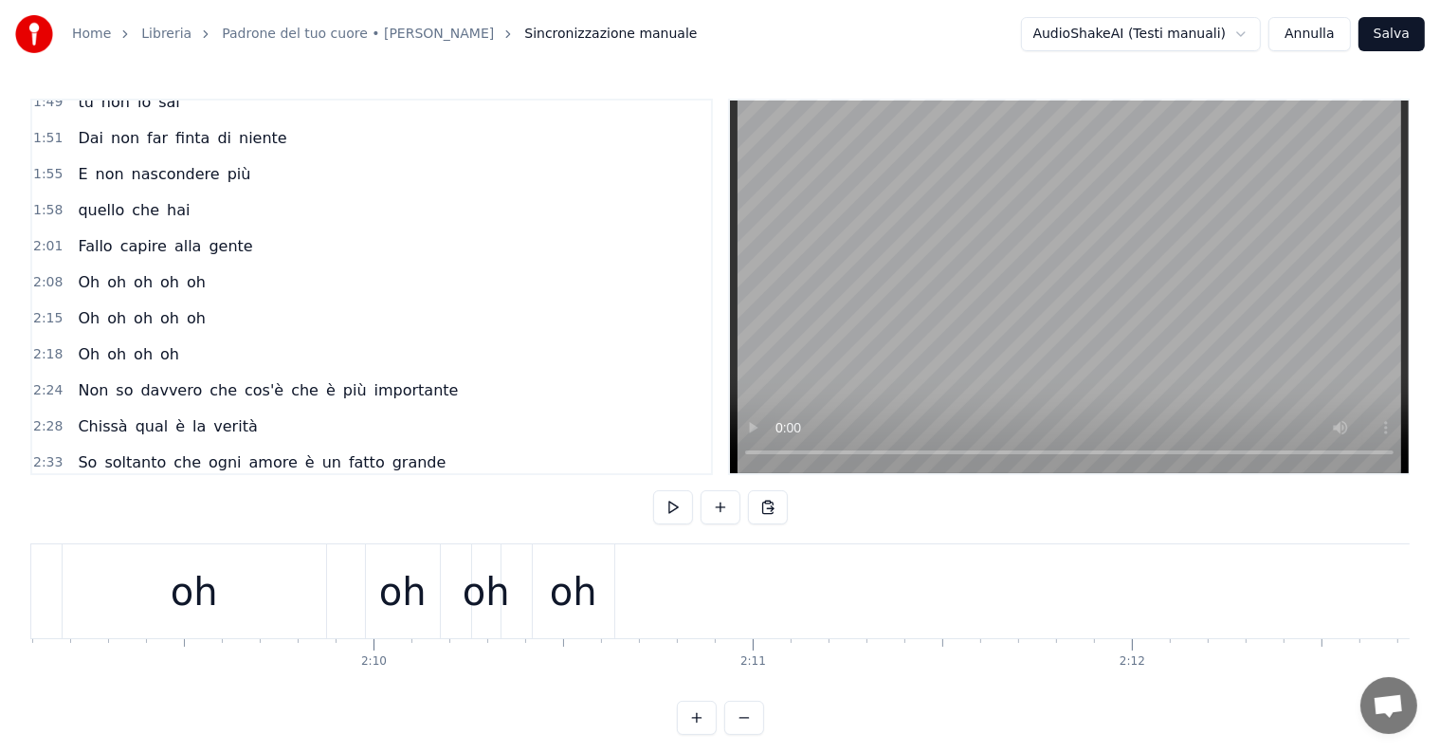
click at [224, 577] on div "oh" at bounding box center [195, 591] width 264 height 94
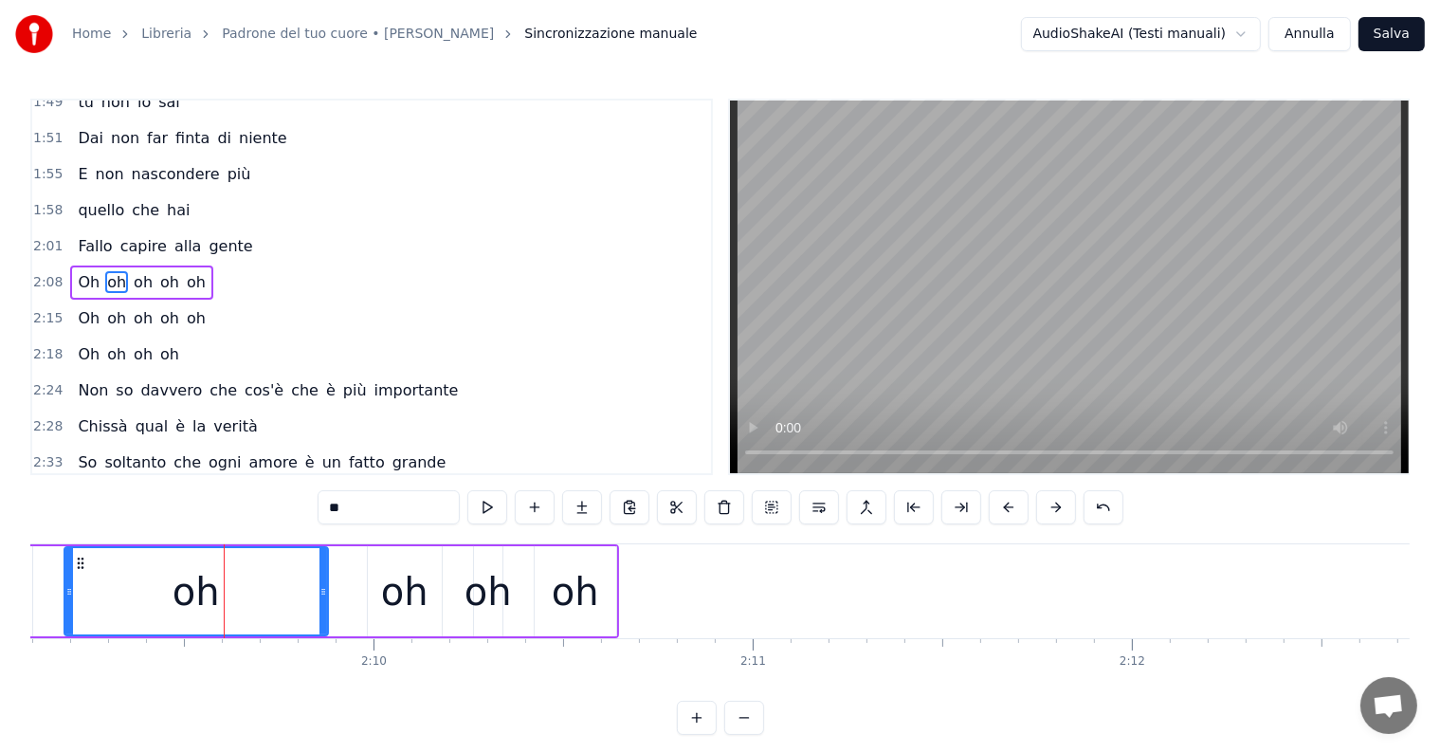
scroll to position [738, 0]
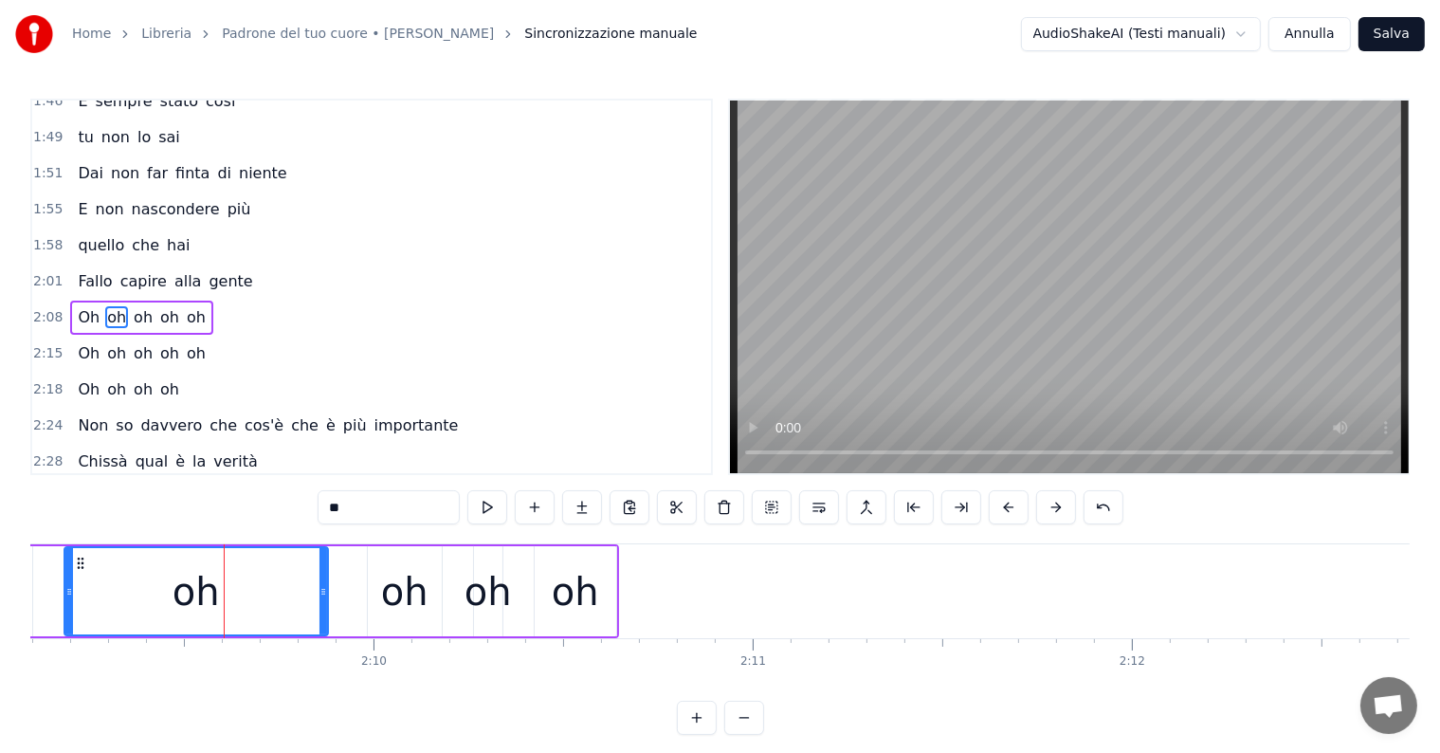
click at [75, 300] on div "2:08 Oh oh oh oh oh" at bounding box center [371, 318] width 679 height 36
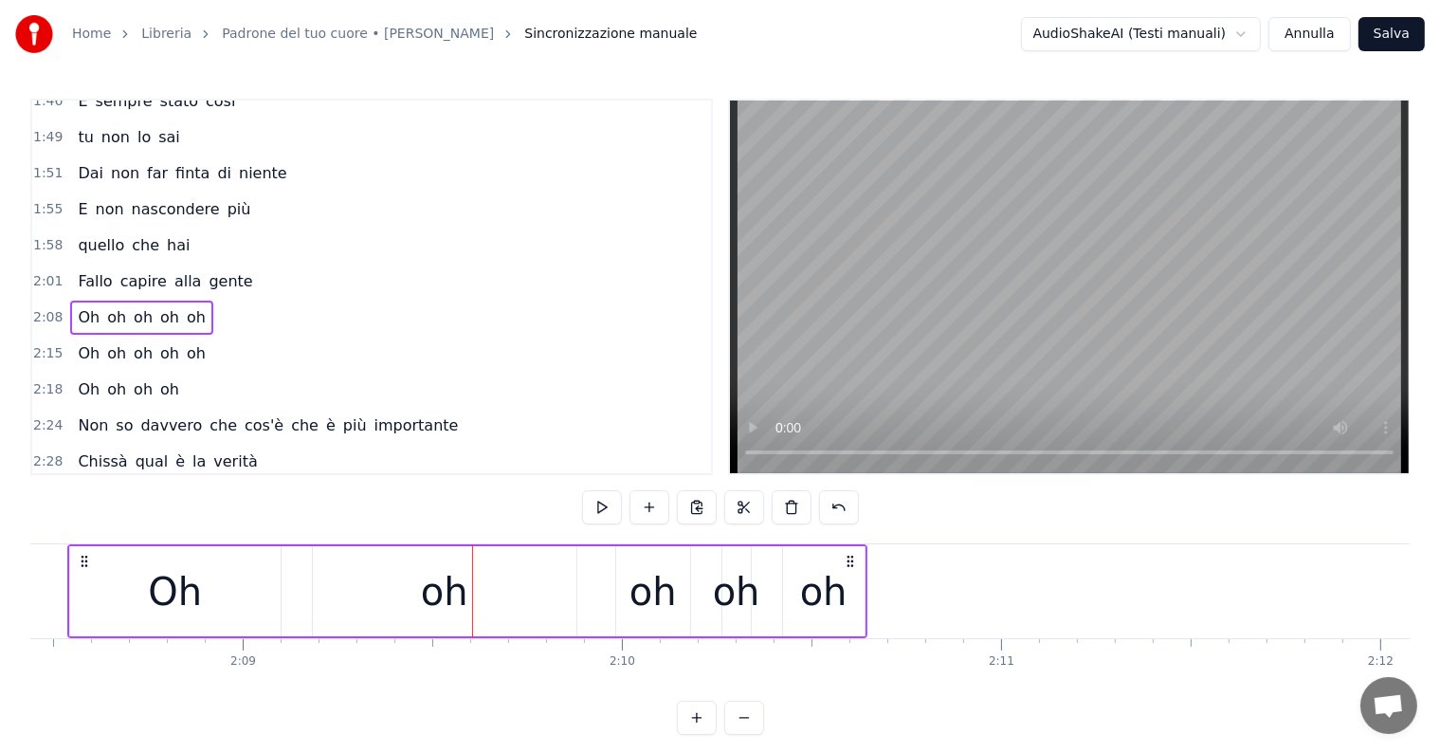
scroll to position [0, 48650]
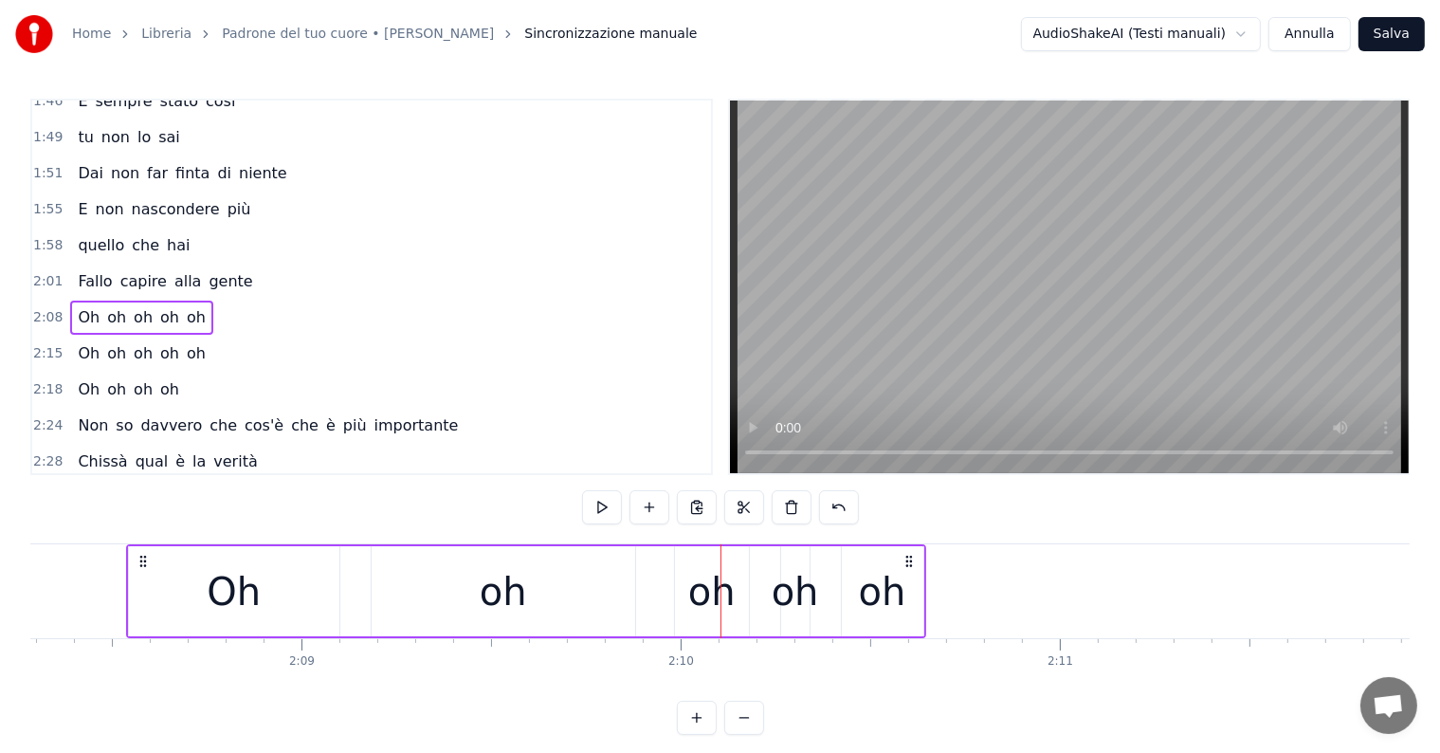
click at [76, 306] on span "Oh" at bounding box center [89, 317] width 26 height 22
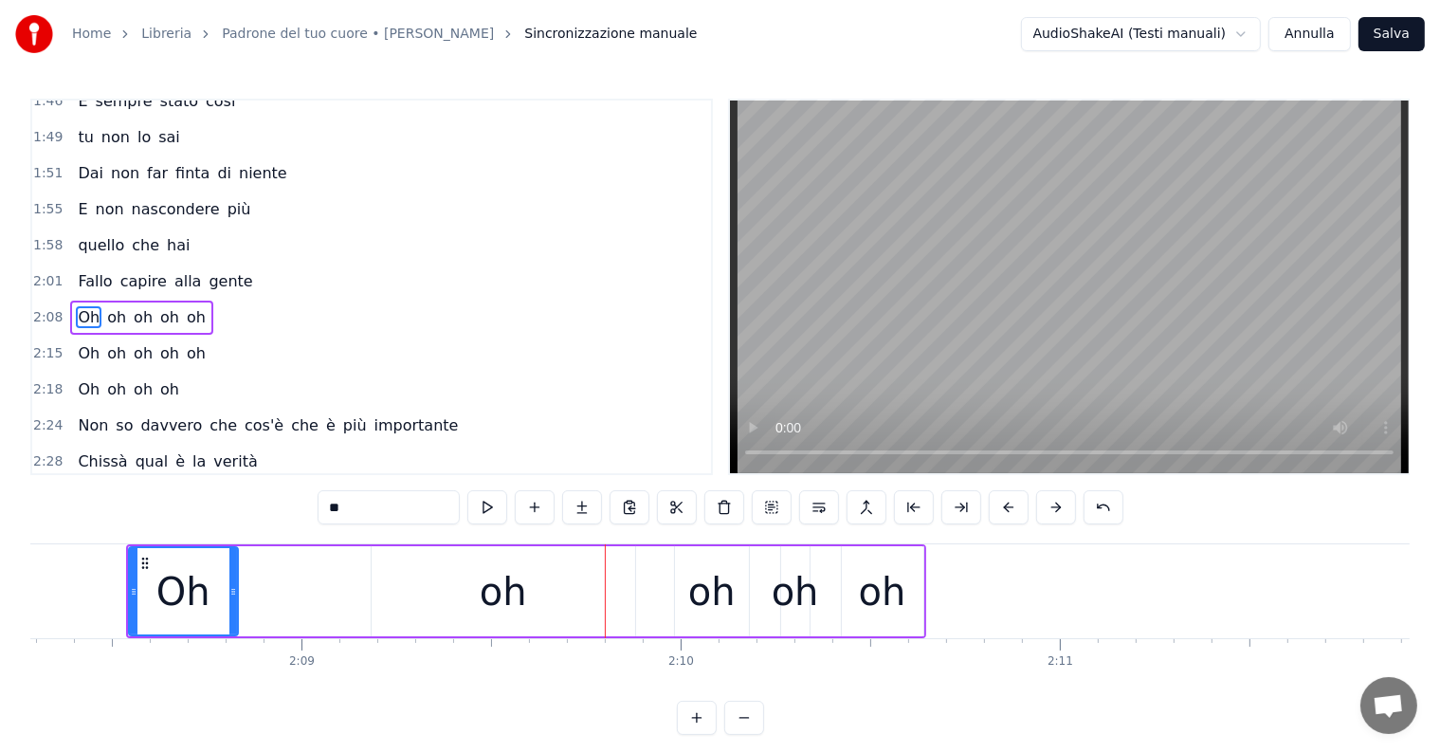
drag, startPoint x: 330, startPoint y: 592, endPoint x: 230, endPoint y: 592, distance: 99.5
click at [229, 592] on icon at bounding box center [233, 591] width 8 height 15
click at [503, 586] on div "oh" at bounding box center [503, 591] width 47 height 57
type input "**"
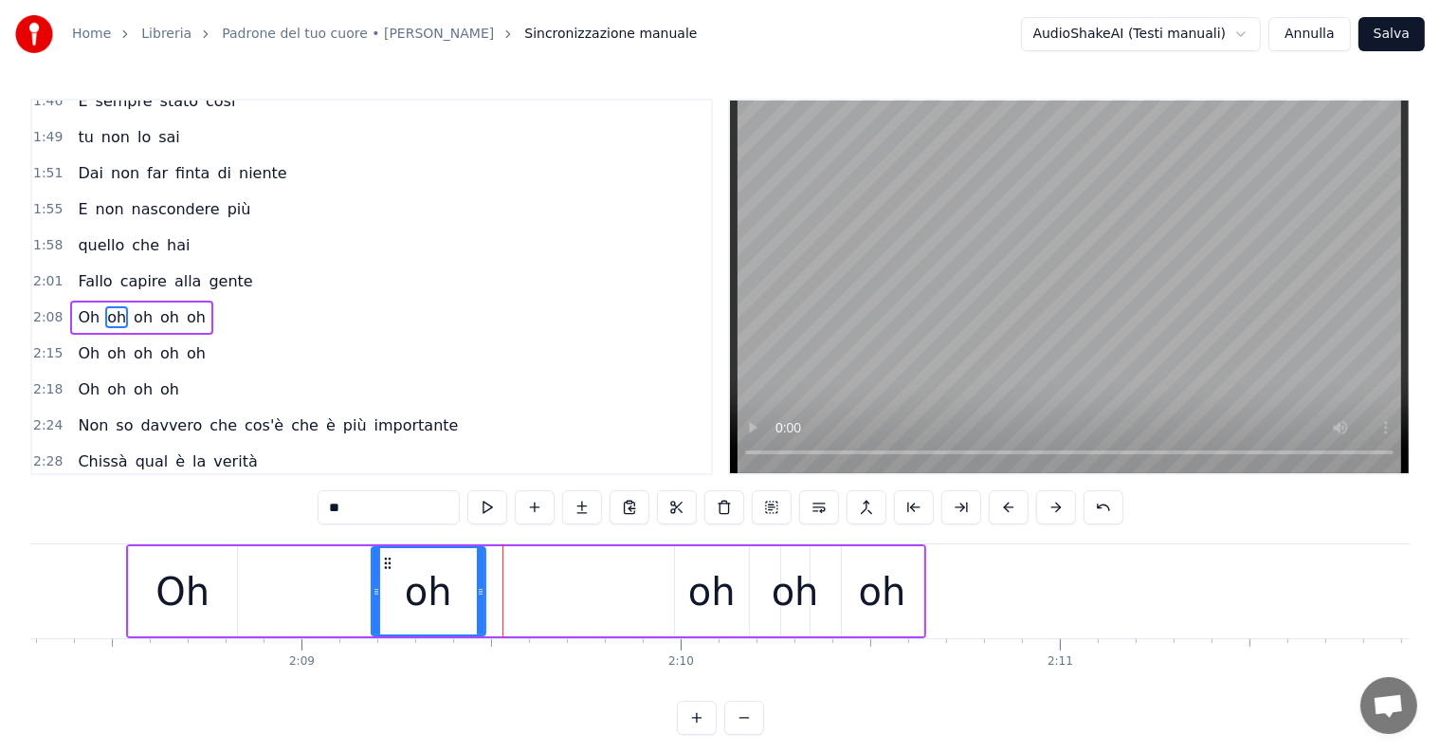
drag, startPoint x: 631, startPoint y: 587, endPoint x: 479, endPoint y: 589, distance: 152.7
click at [479, 589] on icon at bounding box center [481, 591] width 8 height 15
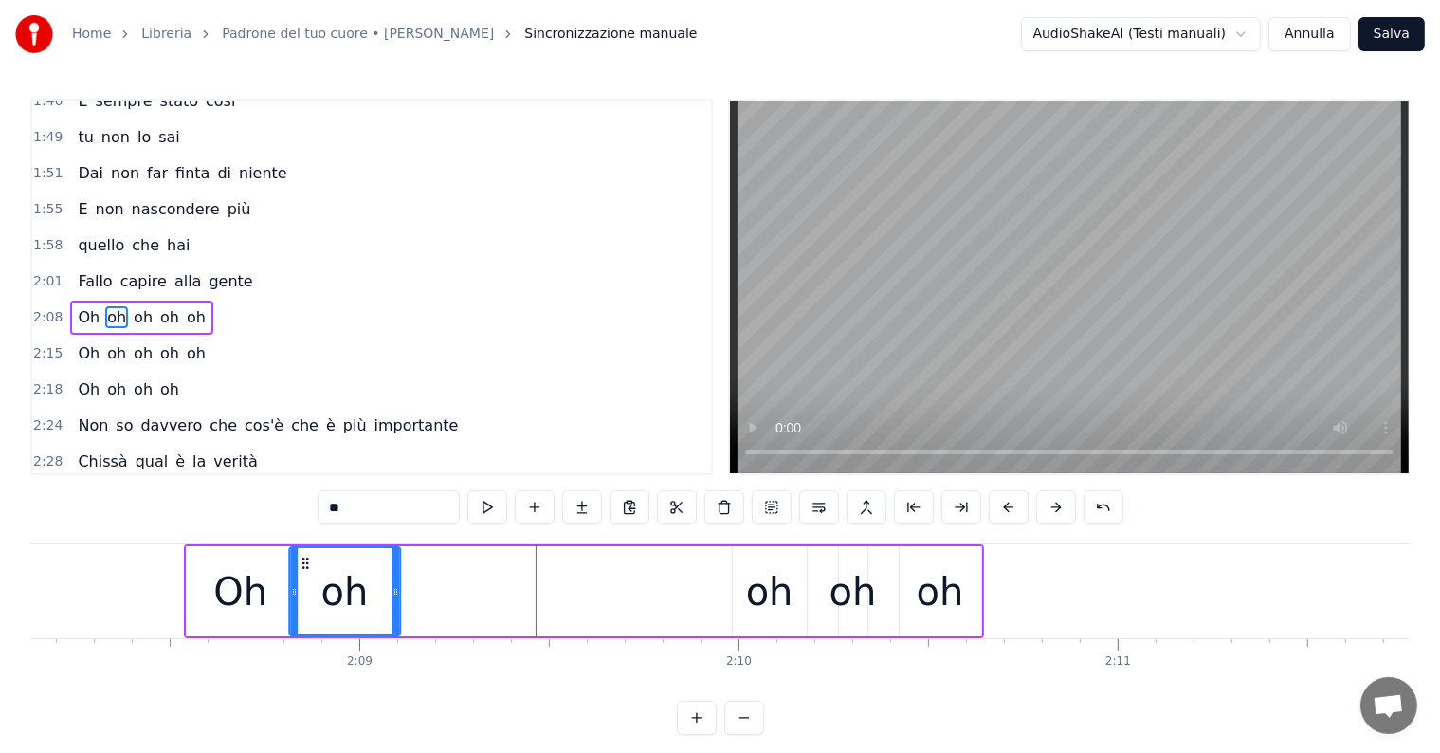
scroll to position [0, 48588]
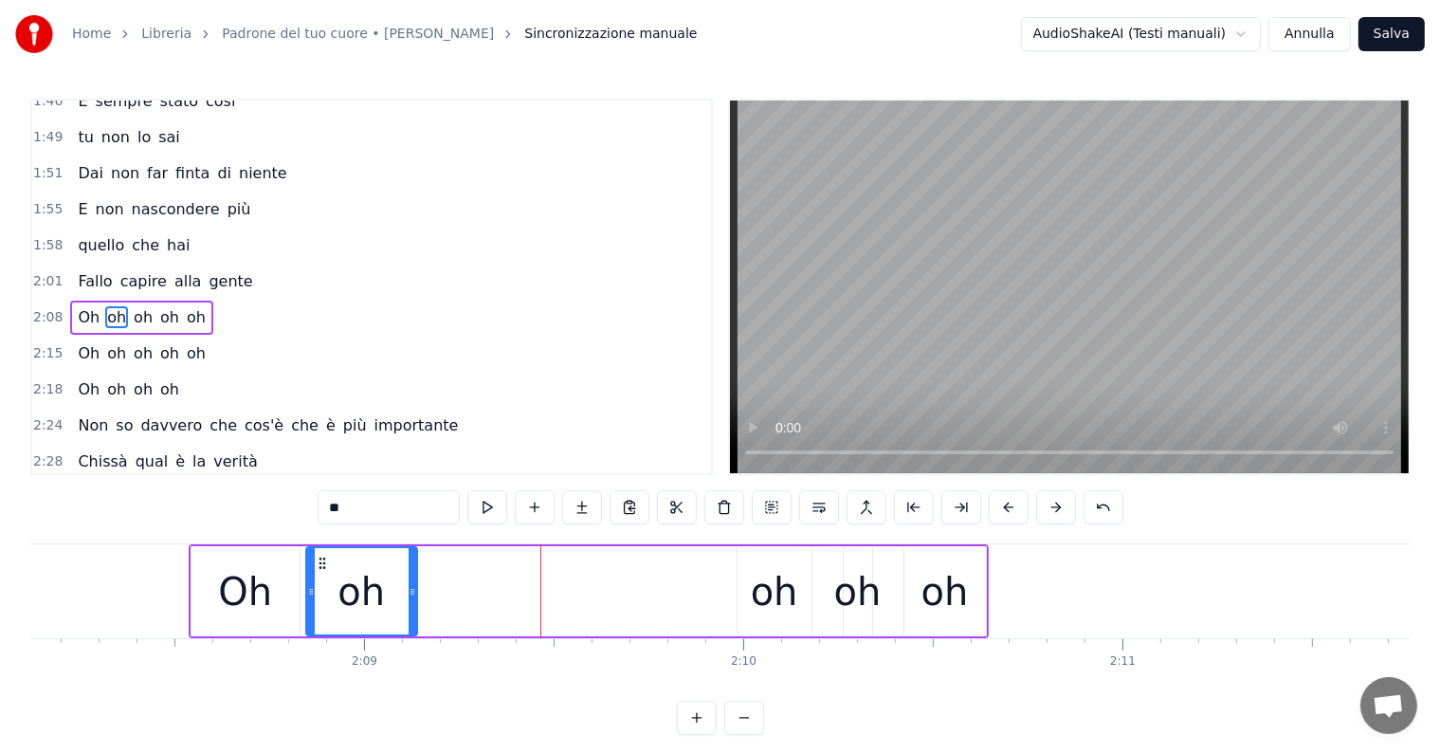
drag, startPoint x: 386, startPoint y: 559, endPoint x: 320, endPoint y: 568, distance: 66.0
click at [320, 568] on icon at bounding box center [321, 563] width 15 height 15
click at [770, 612] on div "oh" at bounding box center [774, 591] width 47 height 57
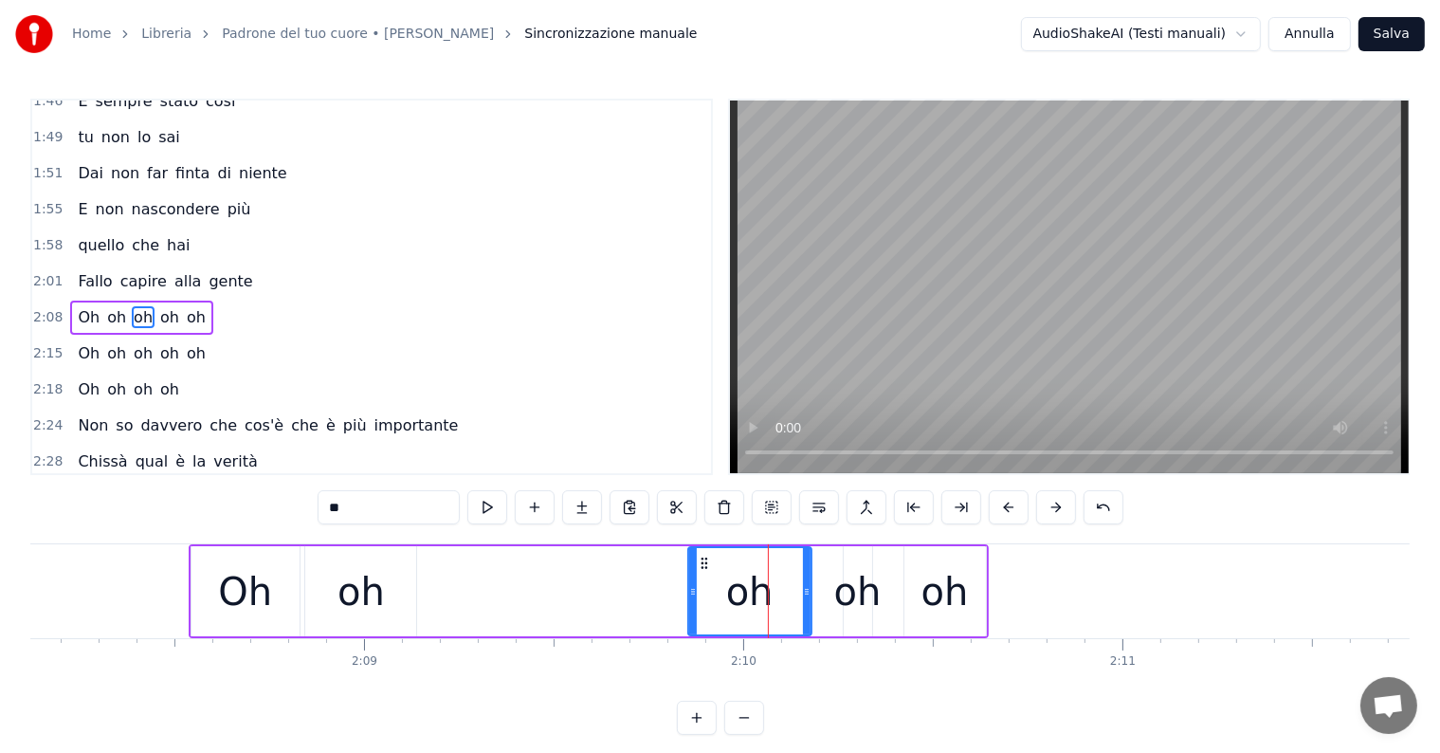
drag, startPoint x: 740, startPoint y: 573, endPoint x: 686, endPoint y: 575, distance: 53.2
click at [689, 575] on div at bounding box center [693, 591] width 8 height 86
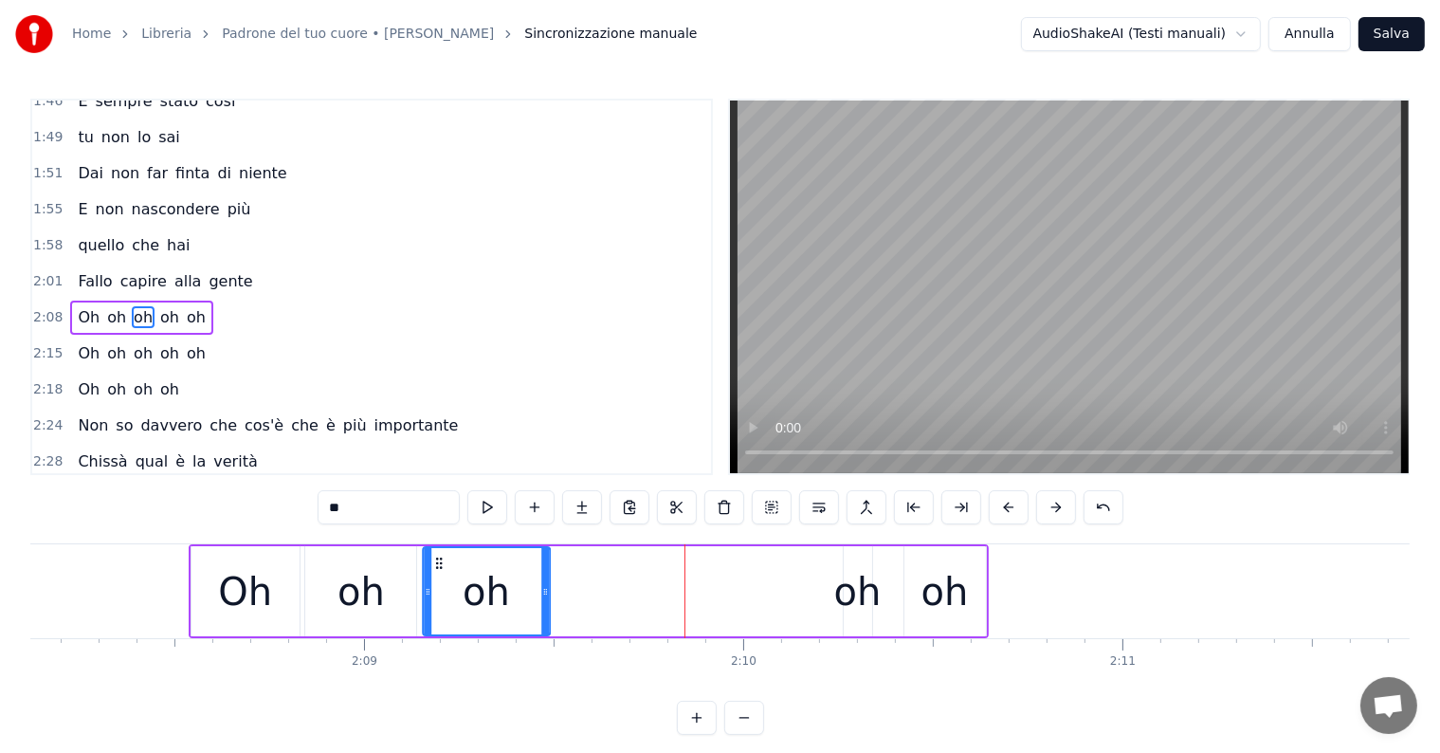
drag, startPoint x: 695, startPoint y: 561, endPoint x: 441, endPoint y: 576, distance: 254.5
click at [436, 576] on div "oh" at bounding box center [486, 591] width 125 height 86
drag, startPoint x: 543, startPoint y: 588, endPoint x: 556, endPoint y: 592, distance: 12.9
click at [556, 592] on icon at bounding box center [560, 591] width 8 height 15
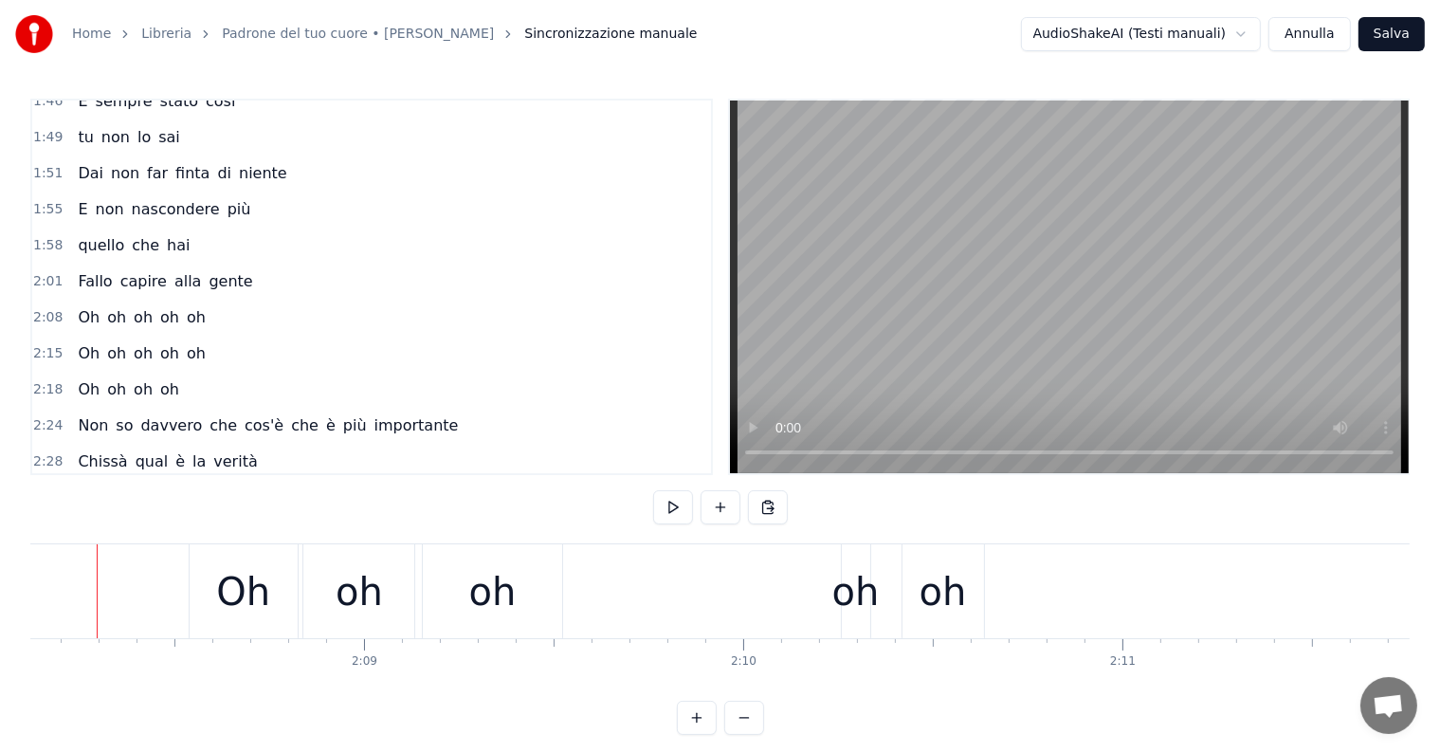
scroll to position [0, 48558]
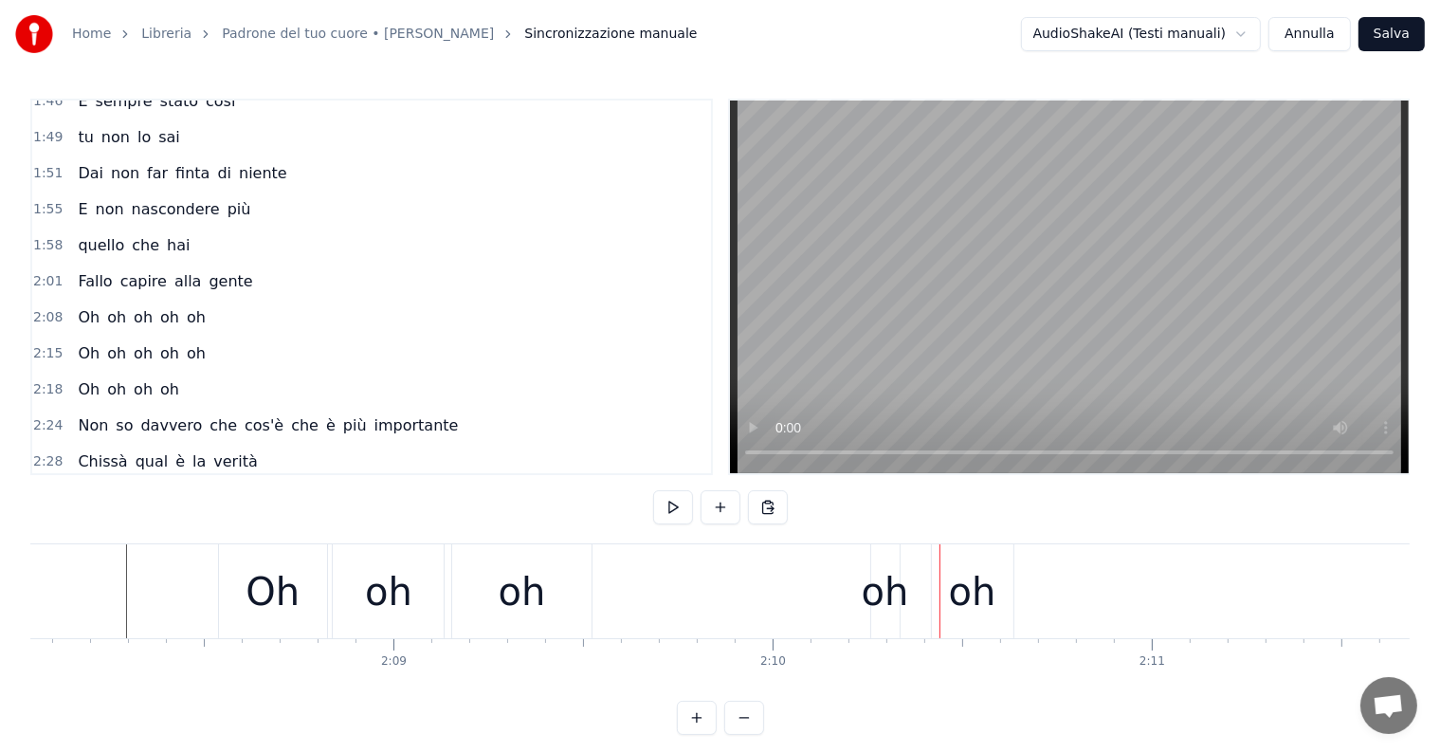
click at [887, 611] on div "oh" at bounding box center [885, 591] width 47 height 57
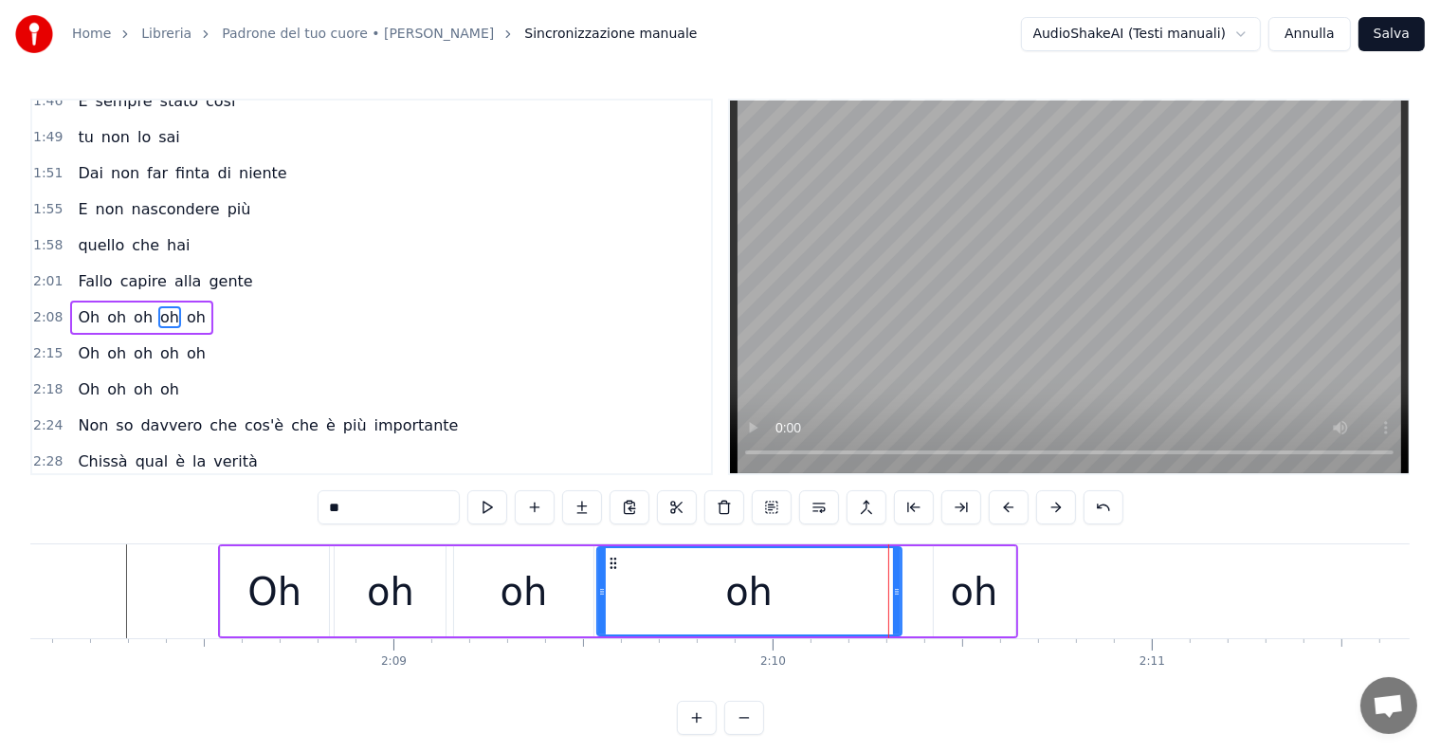
drag, startPoint x: 875, startPoint y: 592, endPoint x: 599, endPoint y: 624, distance: 277.8
click at [599, 624] on div at bounding box center [602, 591] width 8 height 86
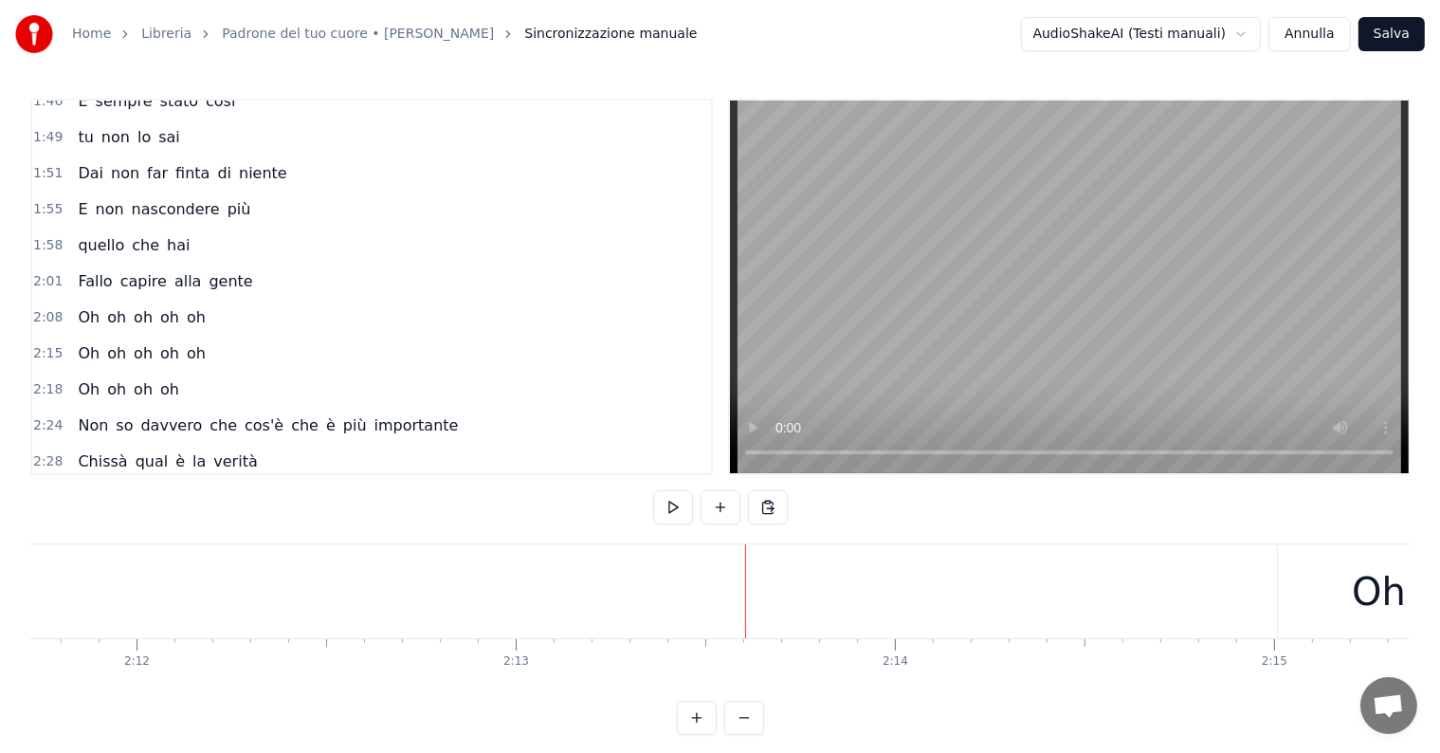
scroll to position [0, 50423]
click at [900, 599] on div "Oh" at bounding box center [909, 591] width 54 height 57
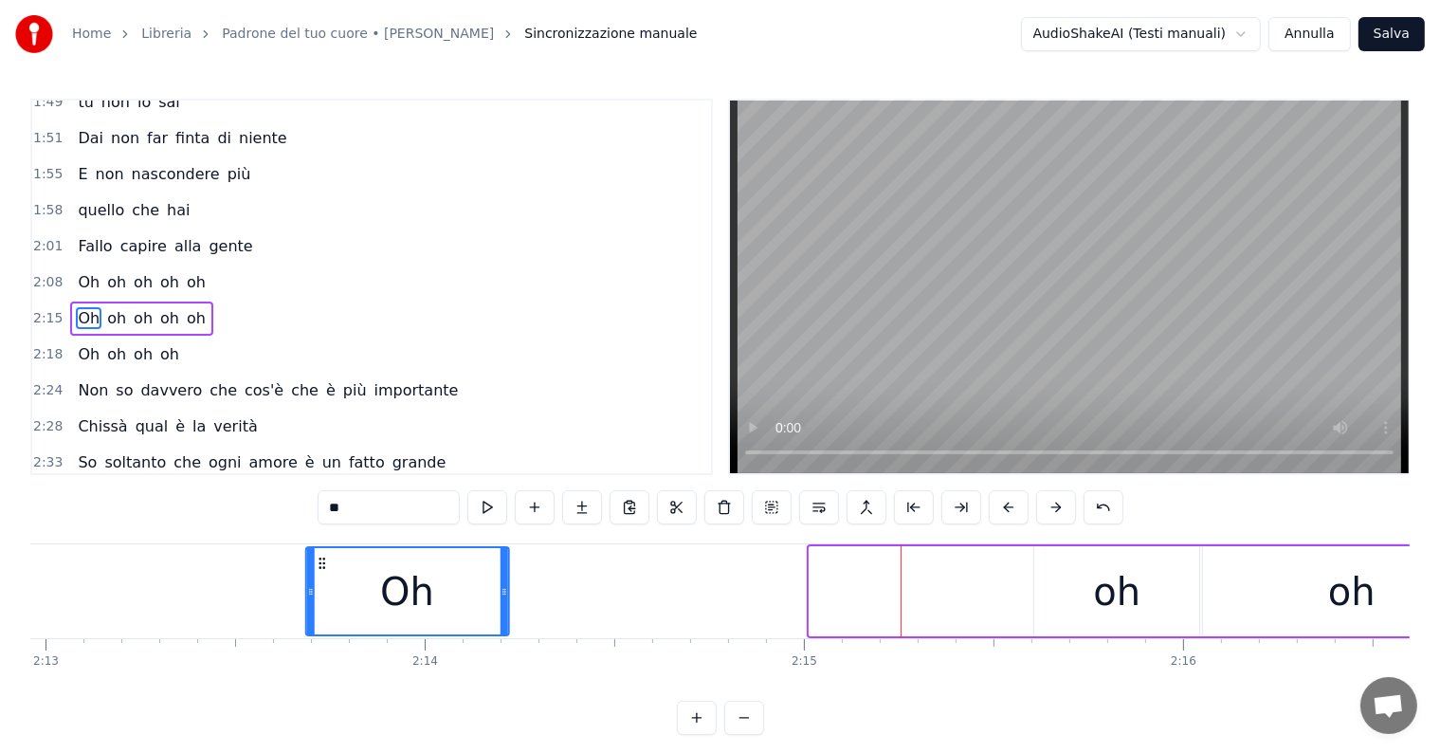
scroll to position [0, 50420]
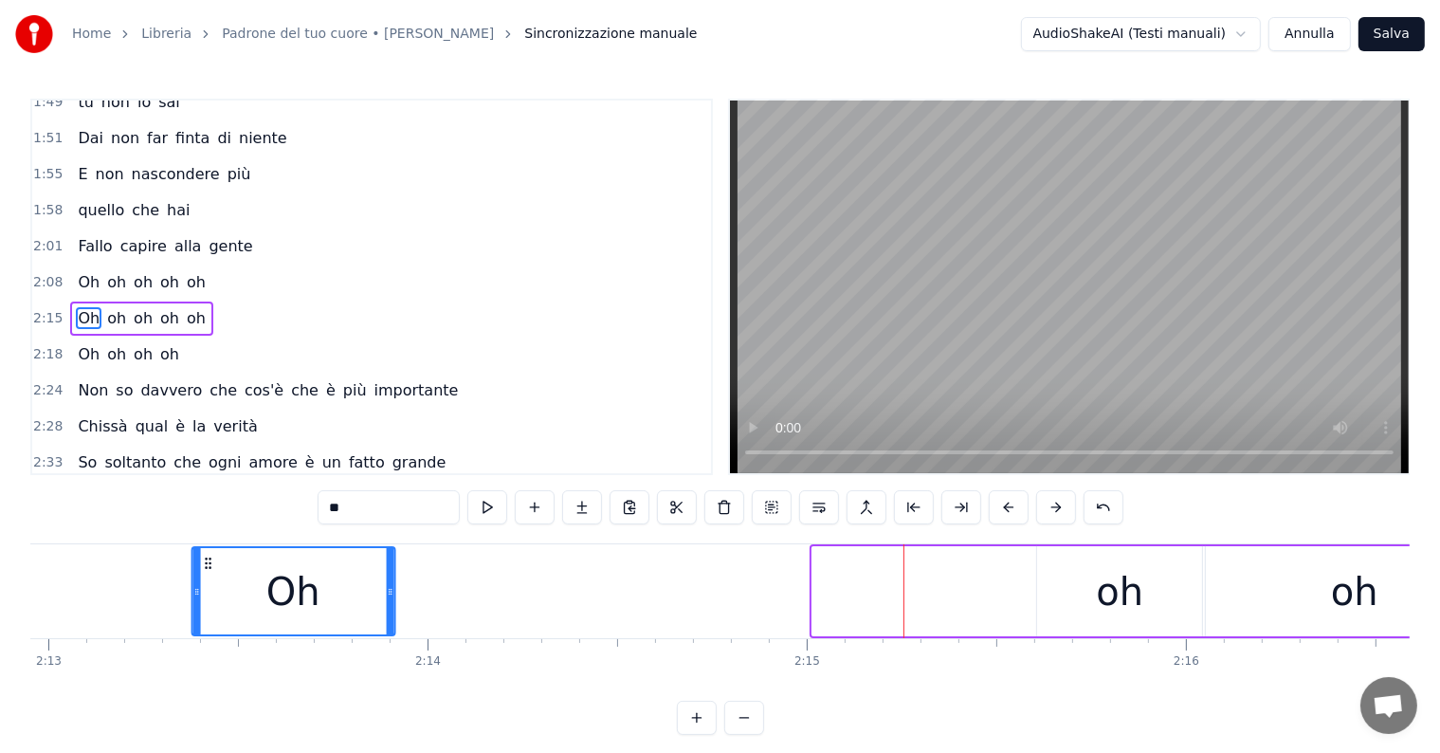
drag, startPoint x: 821, startPoint y: 562, endPoint x: 206, endPoint y: 603, distance: 616.7
click at [206, 603] on div "Oh" at bounding box center [292, 591] width 201 height 86
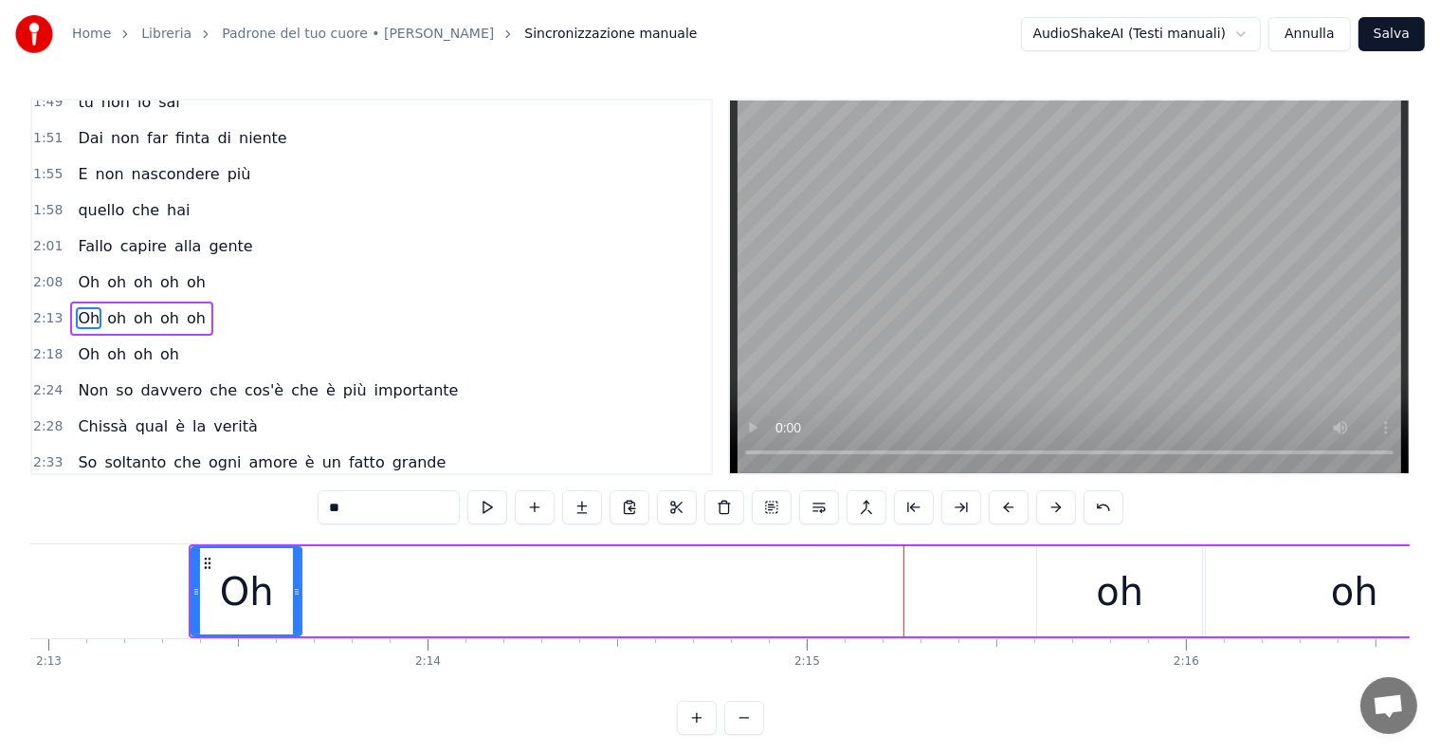
drag, startPoint x: 389, startPoint y: 585, endPoint x: 292, endPoint y: 585, distance: 96.7
click at [293, 585] on icon at bounding box center [297, 591] width 8 height 15
click at [1075, 595] on div "oh" at bounding box center [1119, 591] width 165 height 90
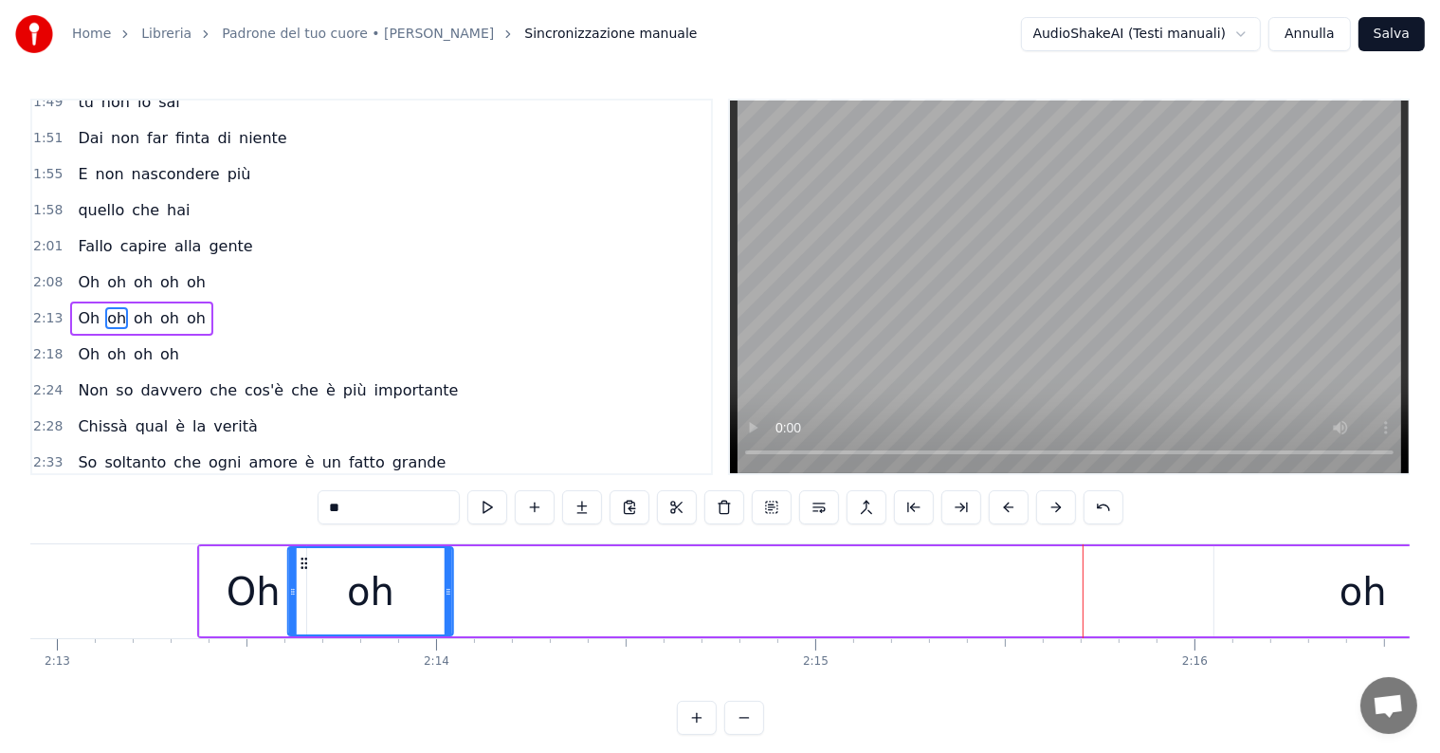
scroll to position [0, 50401]
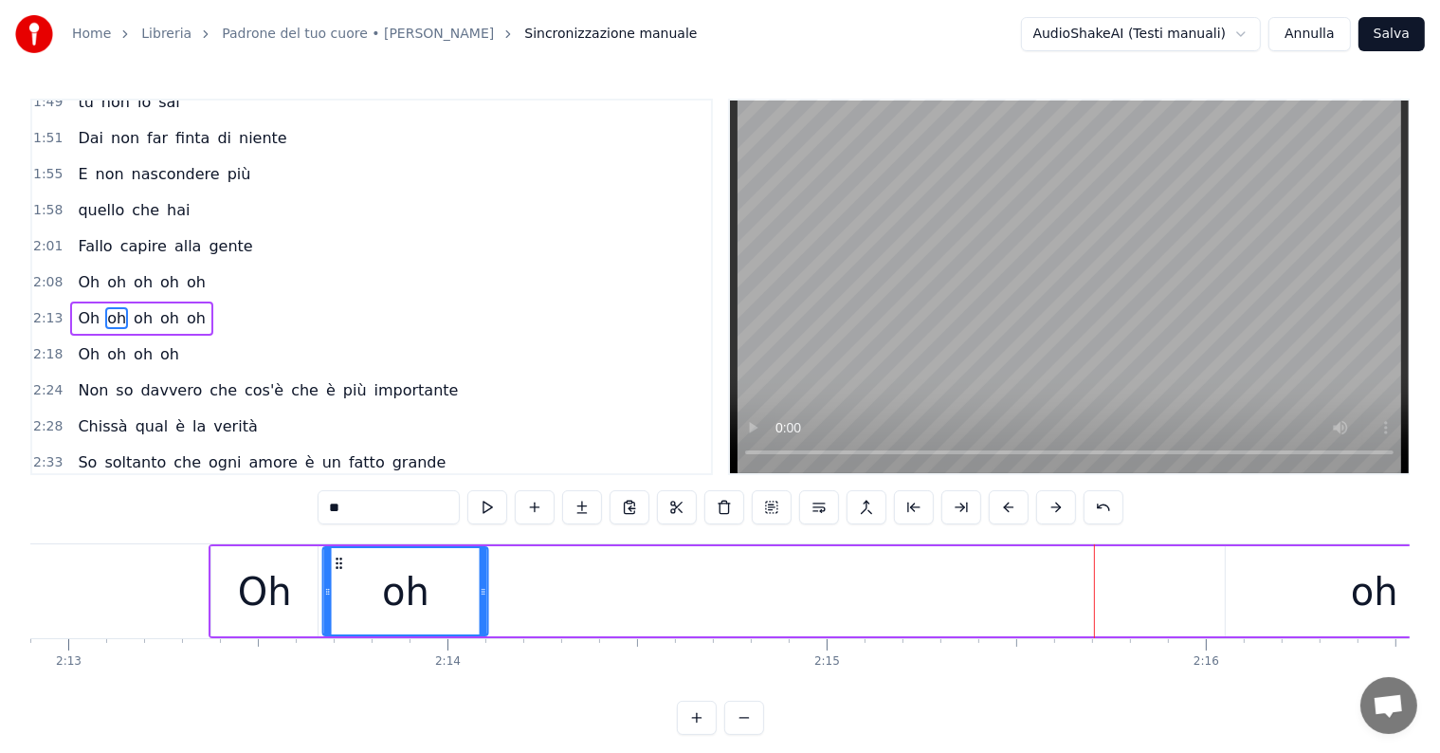
drag, startPoint x: 1050, startPoint y: 557, endPoint x: 338, endPoint y: 598, distance: 714.1
click at [338, 598] on div "oh" at bounding box center [405, 591] width 163 height 86
drag, startPoint x: 483, startPoint y: 578, endPoint x: 394, endPoint y: 590, distance: 88.9
click at [394, 590] on div at bounding box center [396, 591] width 8 height 86
click at [286, 596] on div "Oh" at bounding box center [265, 591] width 54 height 57
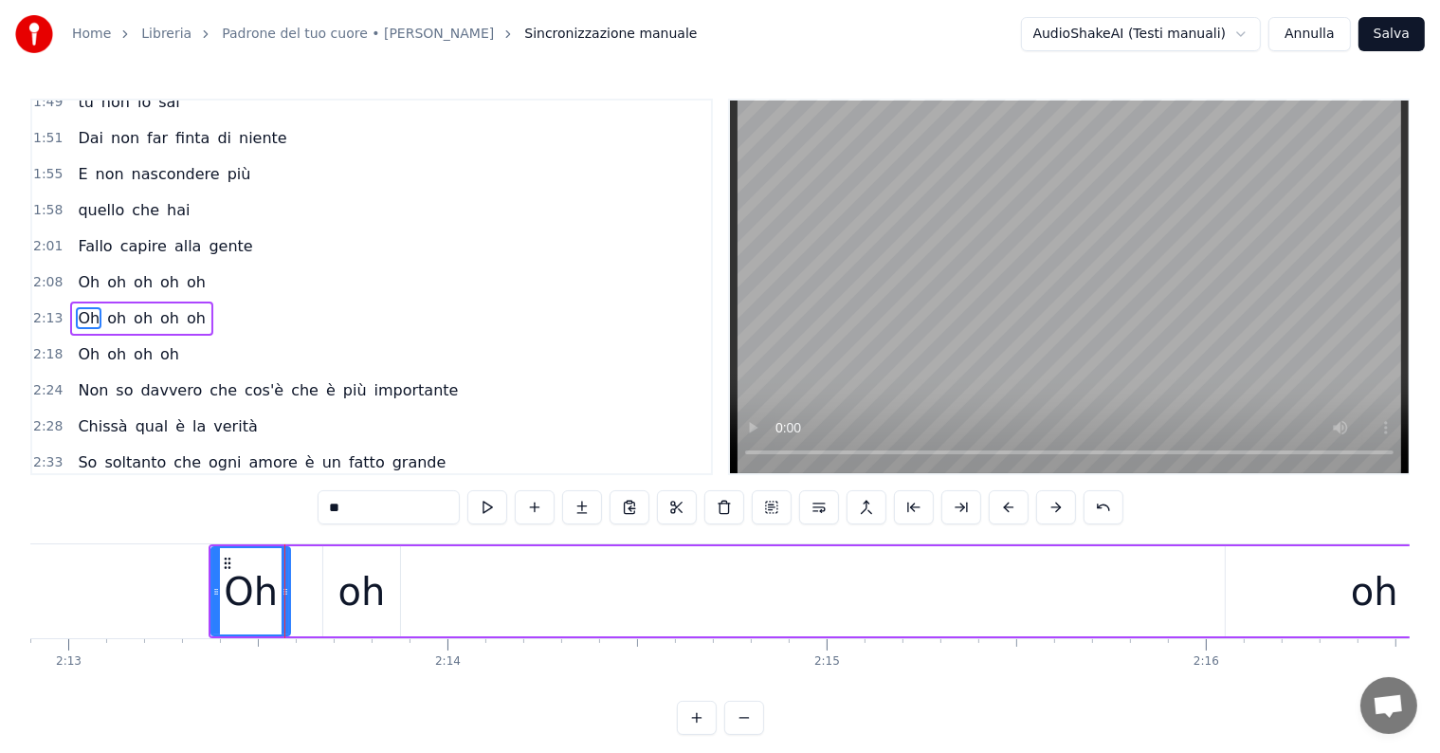
drag, startPoint x: 311, startPoint y: 587, endPoint x: 283, endPoint y: 588, distance: 27.5
click at [283, 588] on icon at bounding box center [286, 591] width 8 height 15
click at [342, 584] on div "oh" at bounding box center [361, 591] width 47 height 57
type input "**"
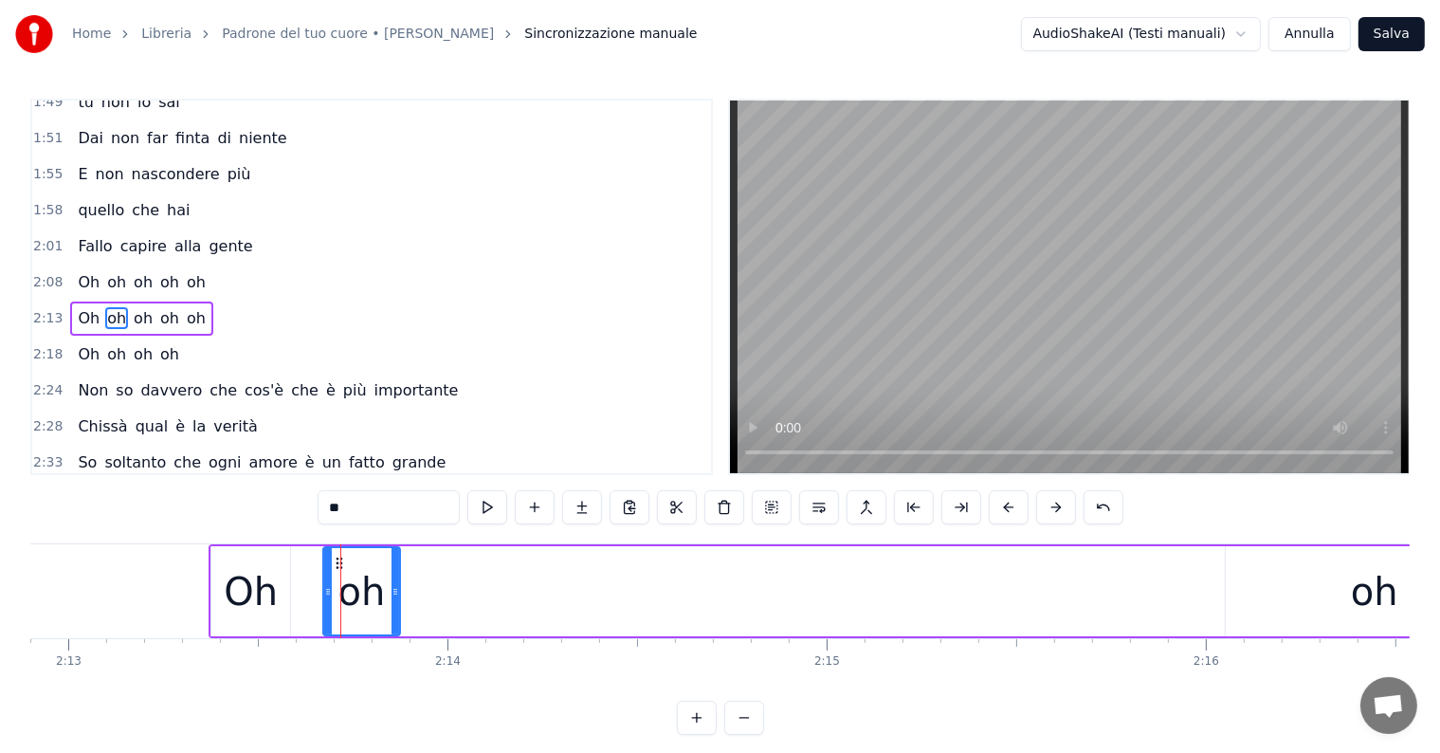
click at [338, 561] on icon at bounding box center [339, 563] width 15 height 15
click at [339, 562] on circle at bounding box center [339, 562] width 1 height 1
drag, startPoint x: 338, startPoint y: 561, endPoint x: 311, endPoint y: 566, distance: 27.9
click at [311, 566] on icon at bounding box center [313, 563] width 15 height 15
click at [1344, 588] on div "oh" at bounding box center [1375, 591] width 298 height 90
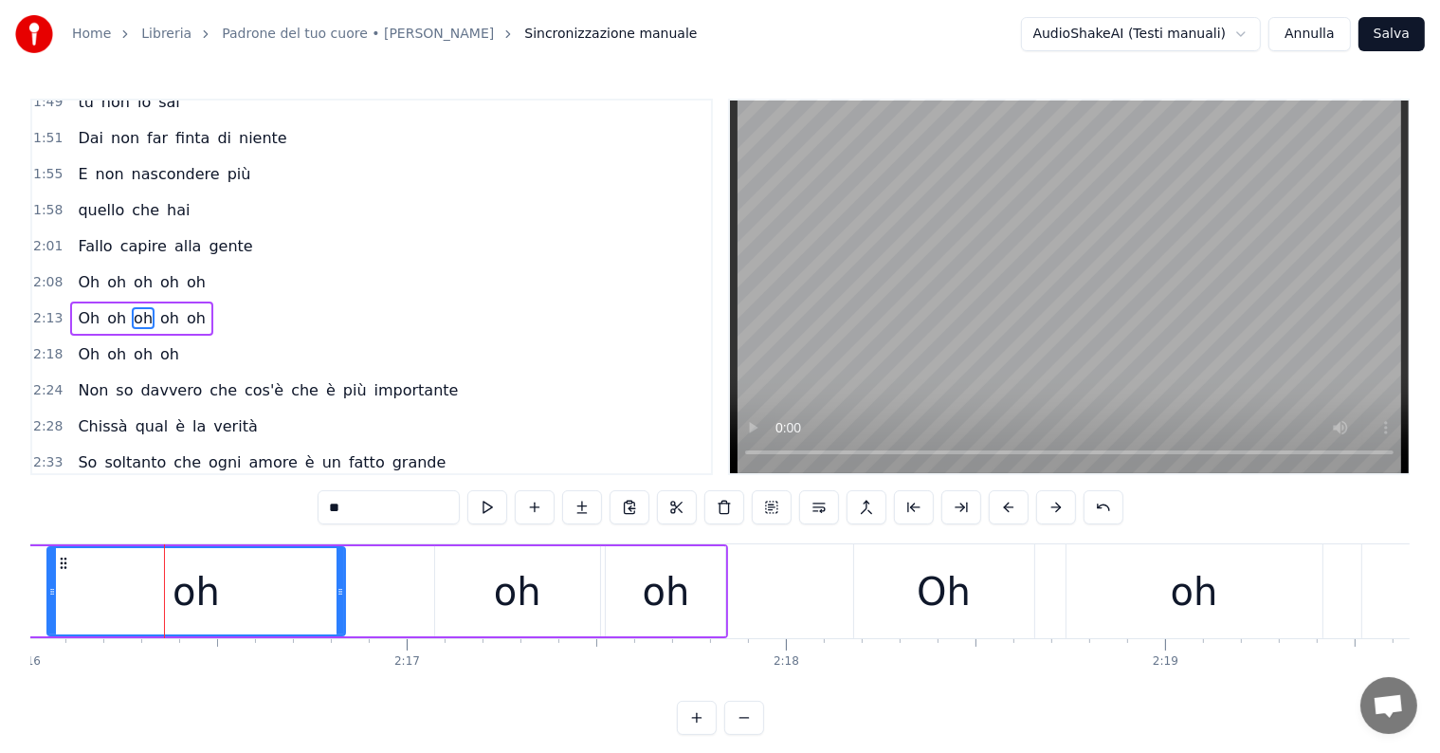
scroll to position [0, 51618]
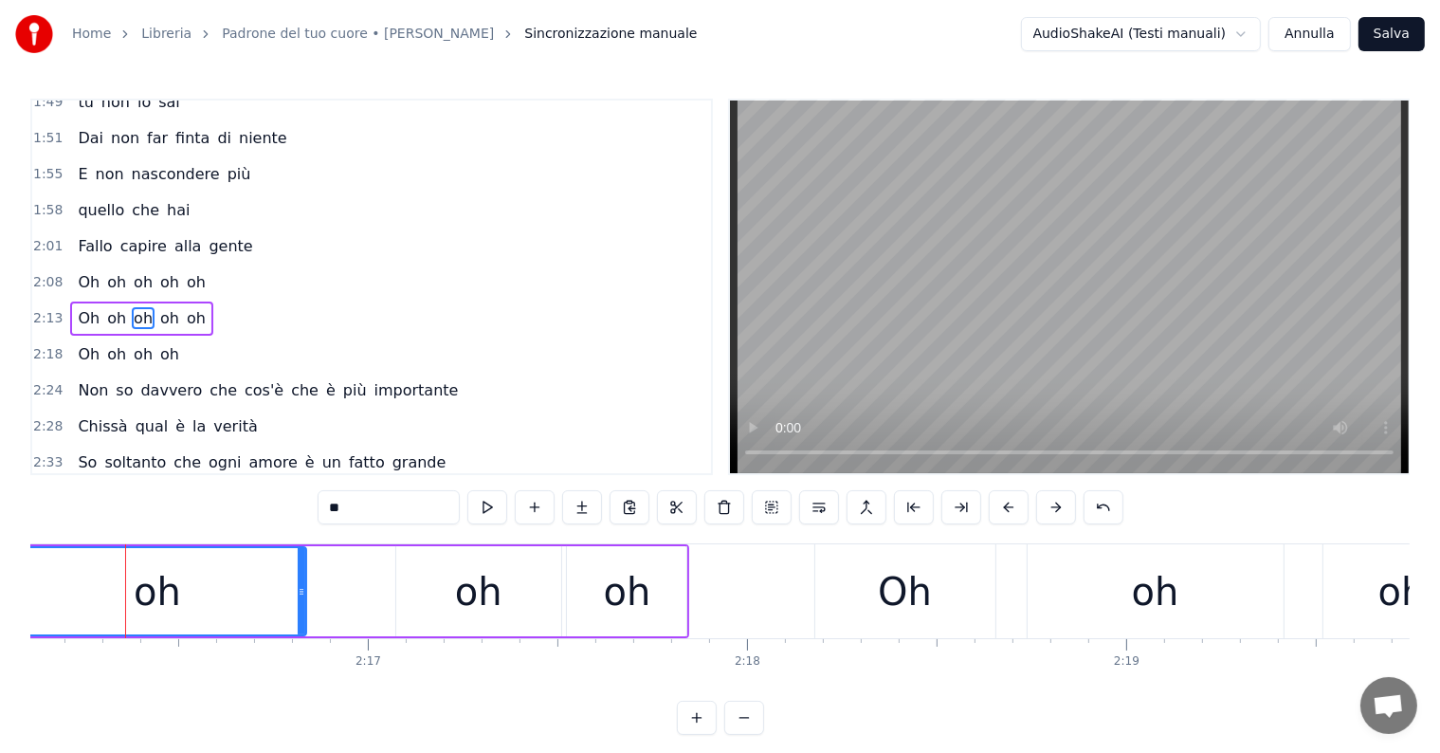
drag, startPoint x: 810, startPoint y: 683, endPoint x: 783, endPoint y: 698, distance: 30.6
click at [791, 685] on div "Quanta gente resta sveglia ad occhi aperti Non ti preoccupare E che tristezza q…" at bounding box center [719, 614] width 1379 height 142
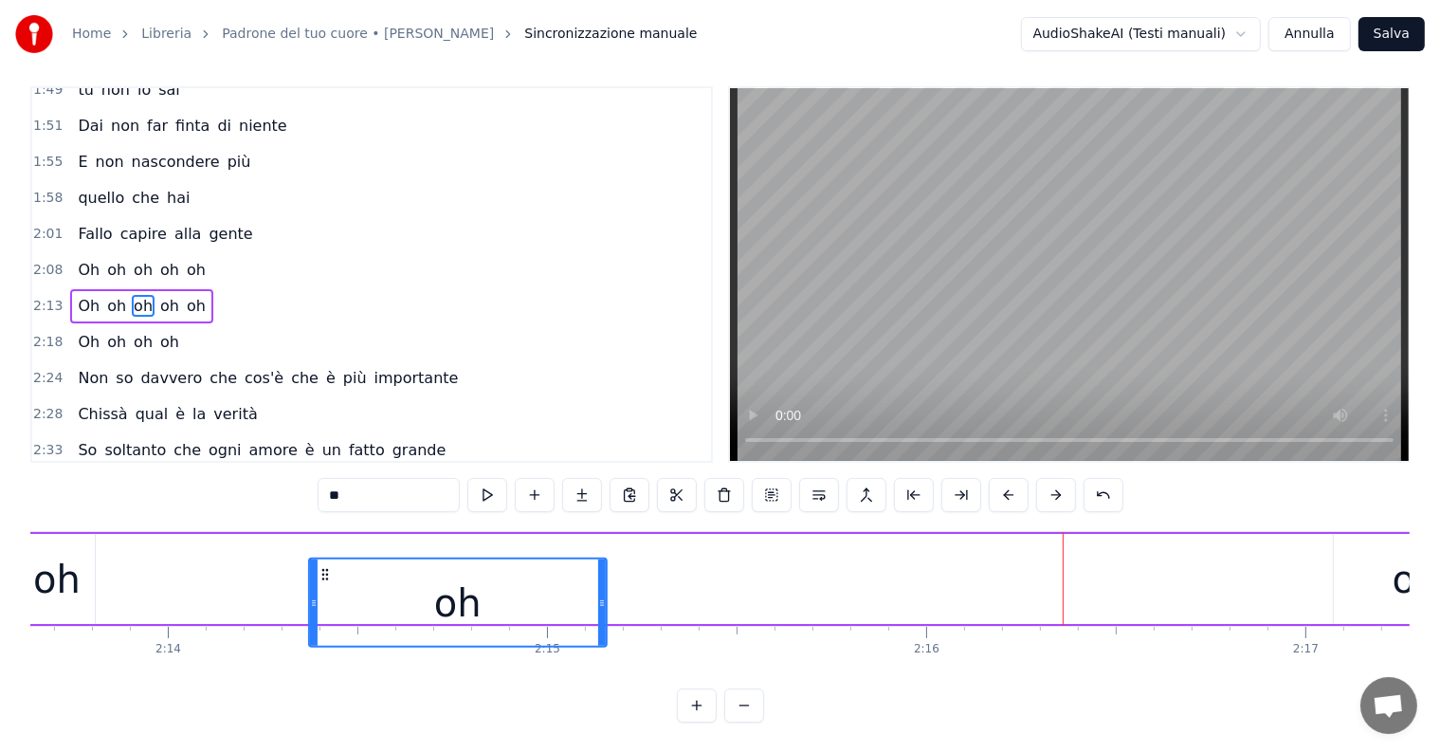
scroll to position [0, 50677]
drag, startPoint x: 957, startPoint y: 560, endPoint x: 338, endPoint y: 542, distance: 619.4
click at [338, 542] on div "Oh oh oh oh oh" at bounding box center [781, 579] width 1698 height 94
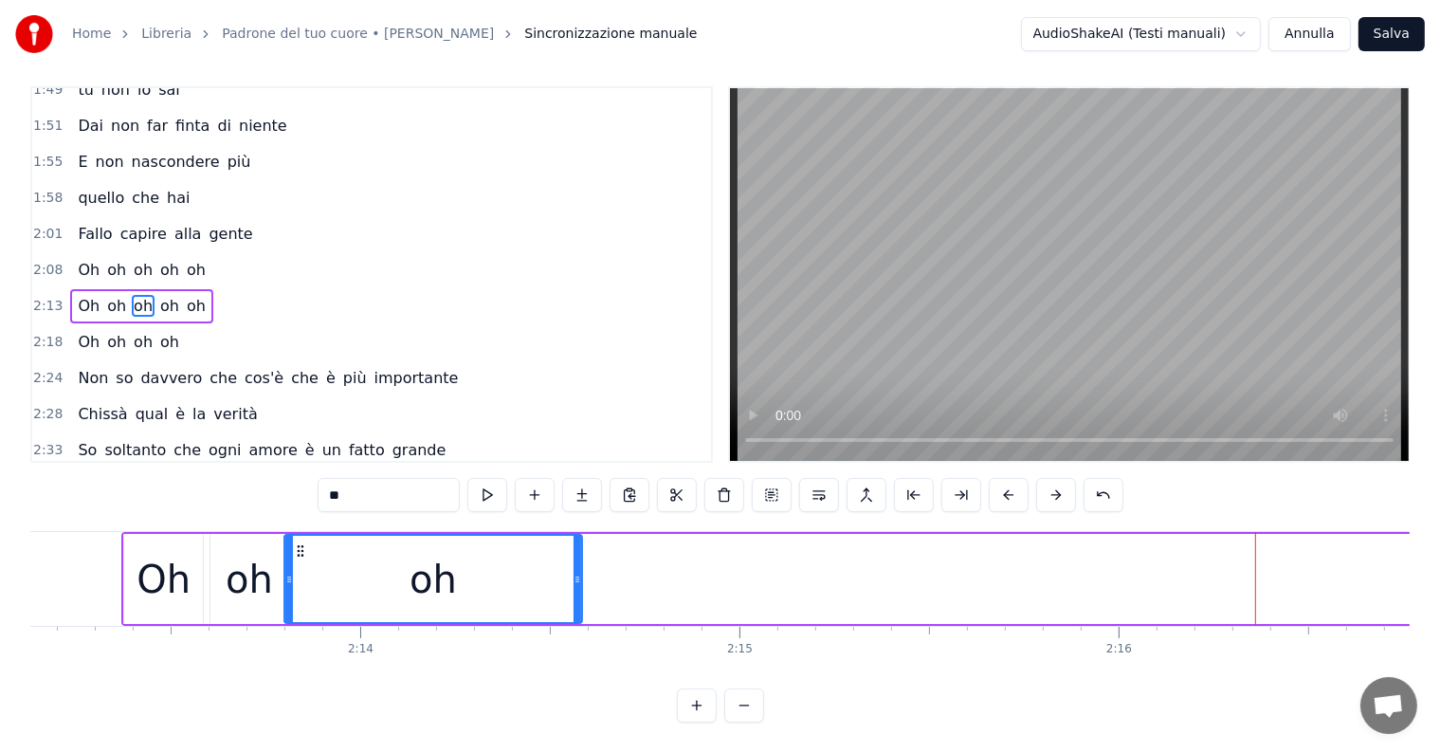
scroll to position [0, 50482]
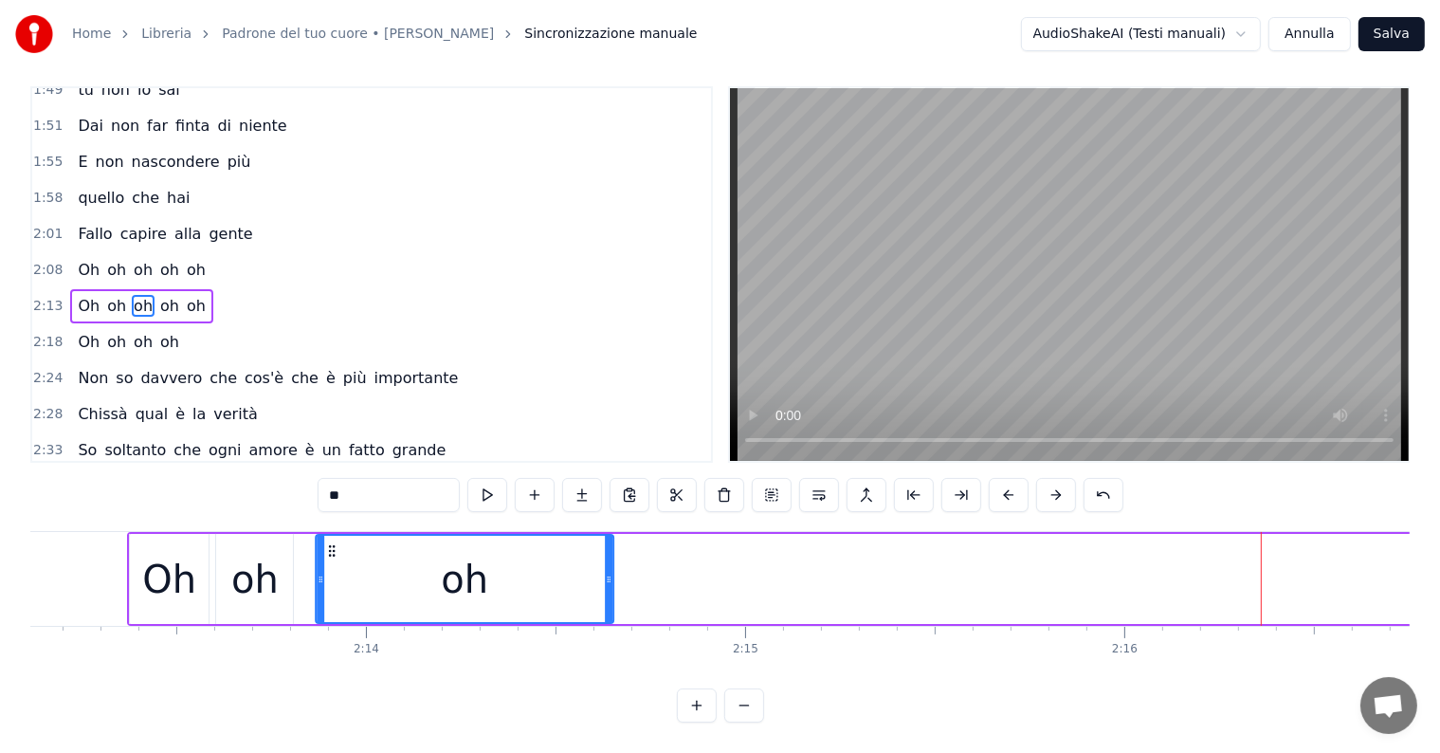
click at [332, 543] on icon at bounding box center [331, 550] width 15 height 15
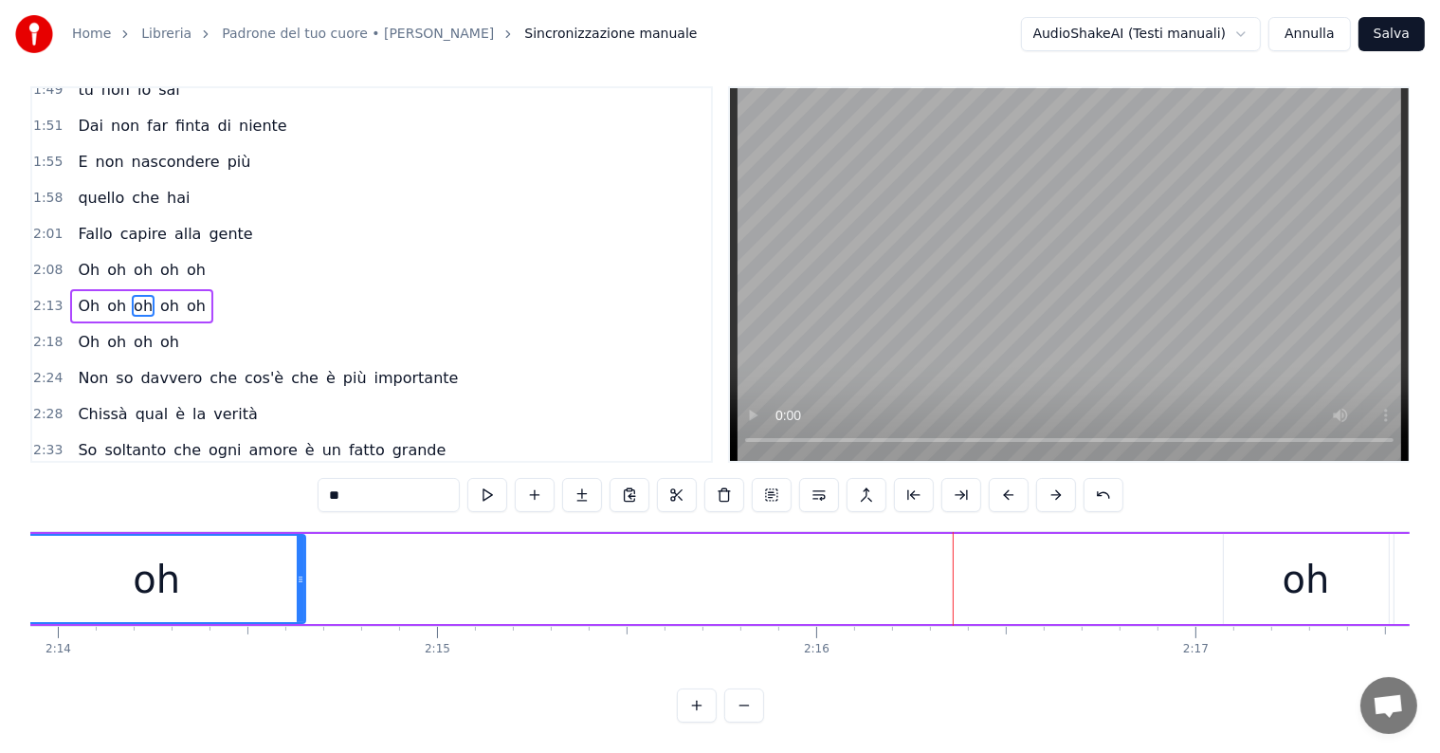
scroll to position [0, 50948]
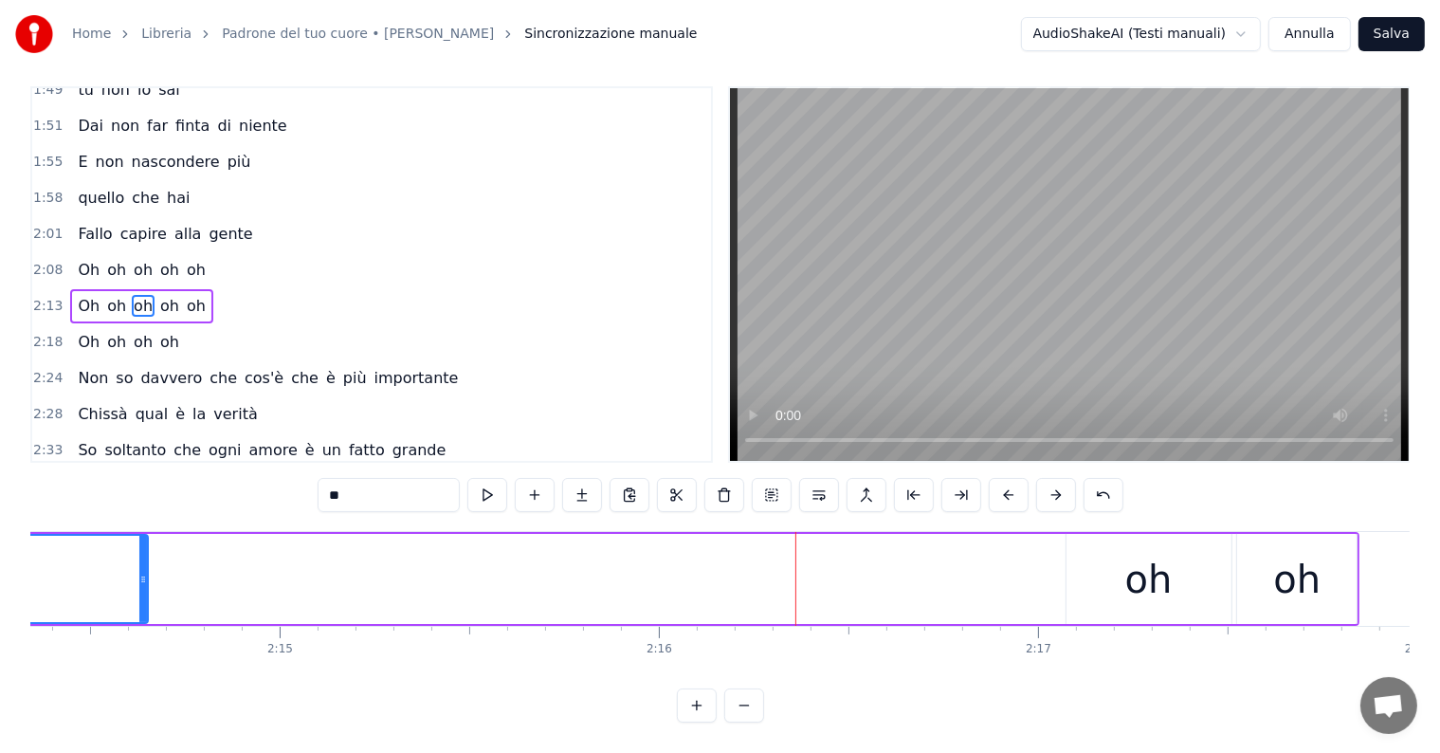
click at [1165, 574] on div "oh" at bounding box center [1148, 579] width 47 height 57
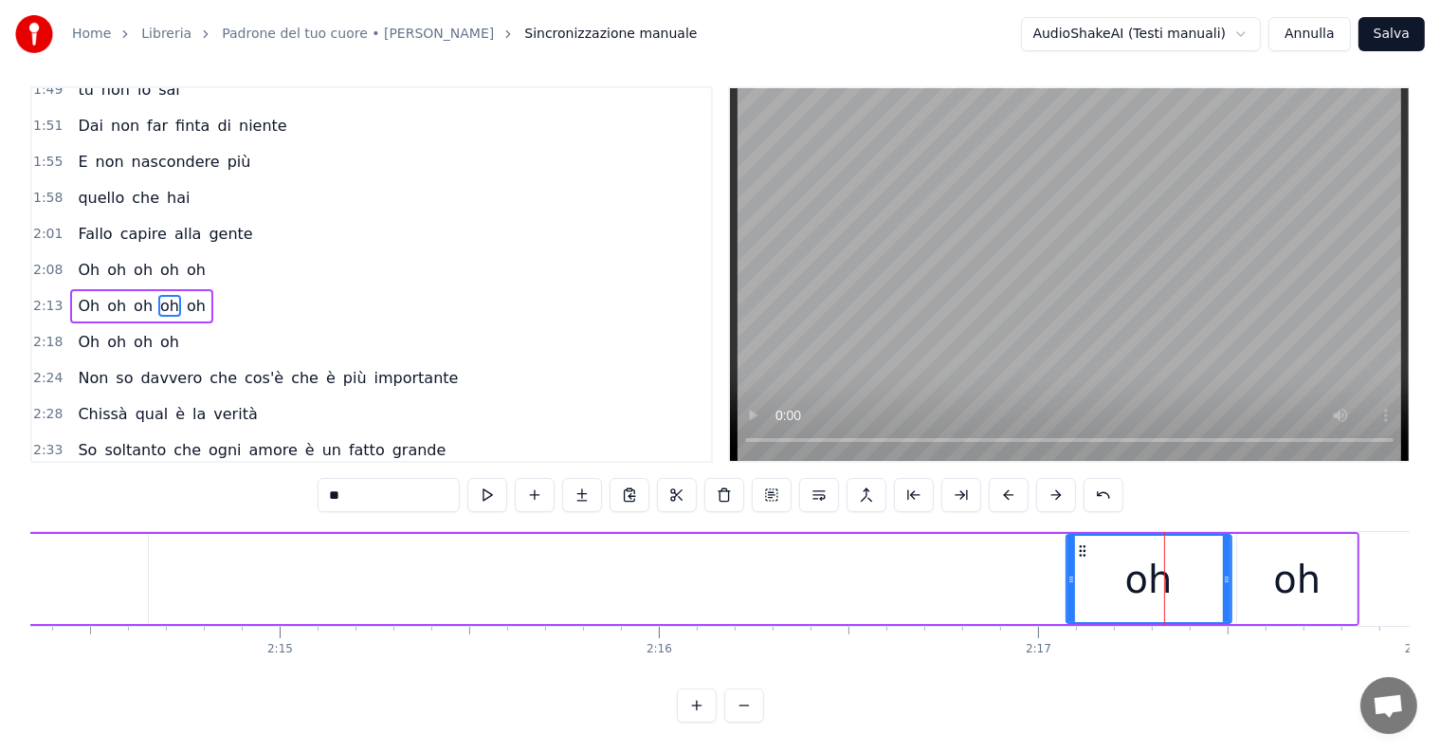
scroll to position [0, 0]
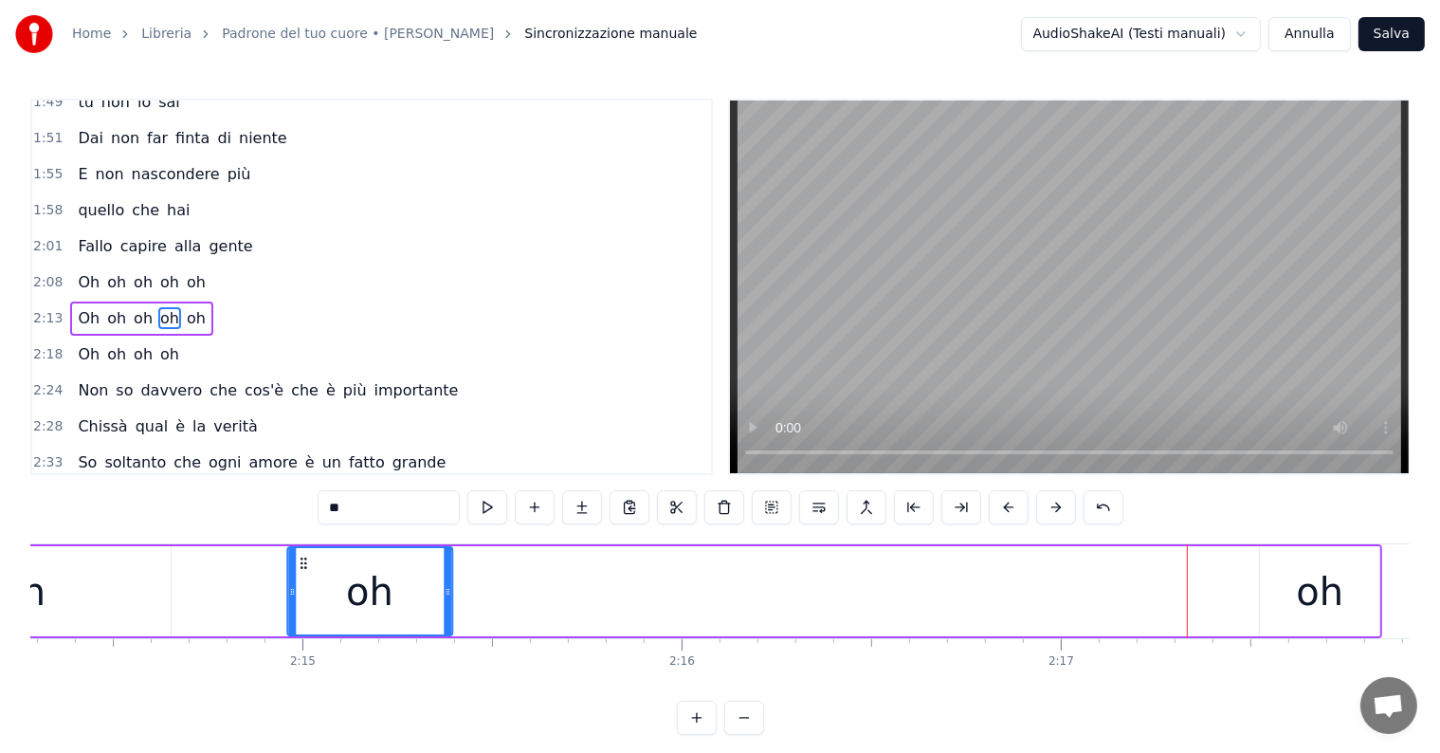
drag, startPoint x: 1079, startPoint y: 559, endPoint x: 268, endPoint y: 587, distance: 811.1
click at [288, 587] on div "oh" at bounding box center [369, 591] width 163 height 86
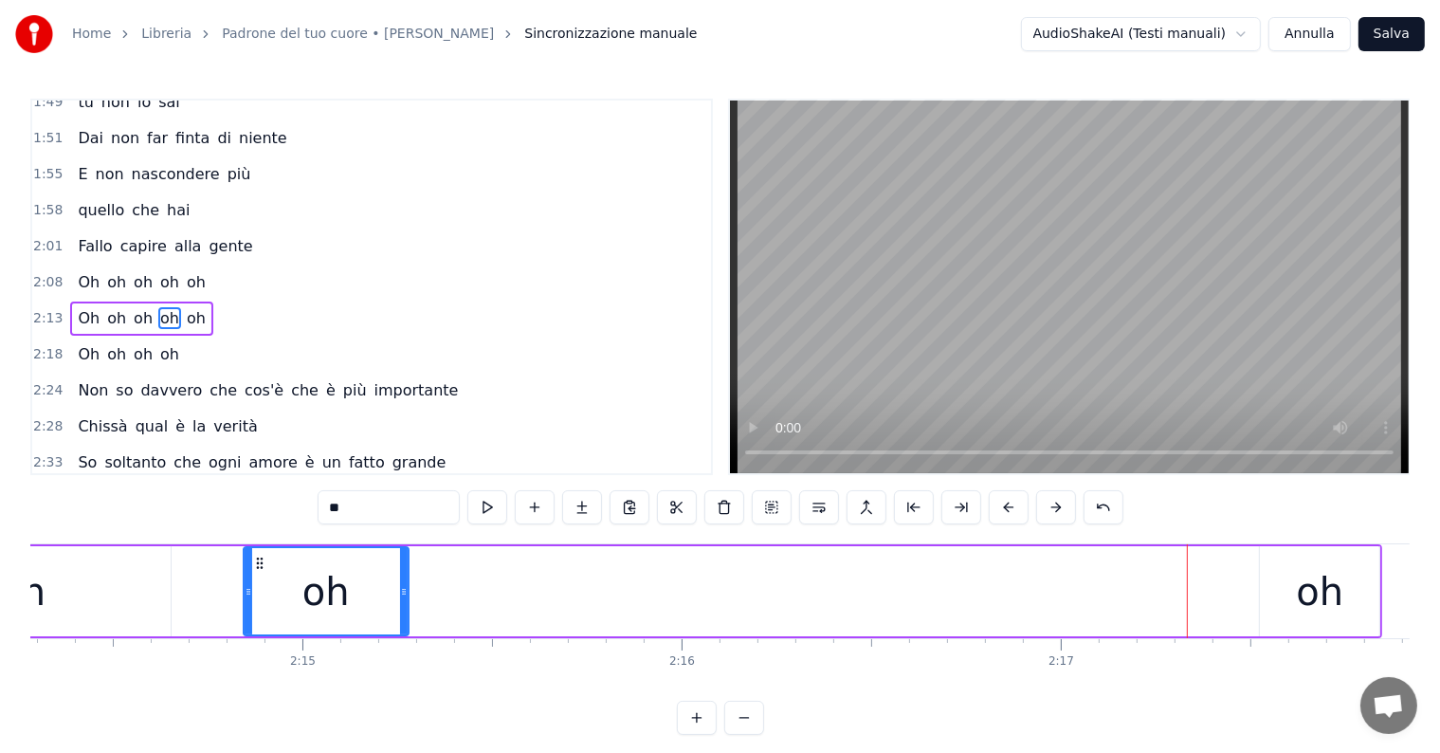
scroll to position [0, 50913]
click at [1289, 588] on div "oh" at bounding box center [1331, 591] width 119 height 90
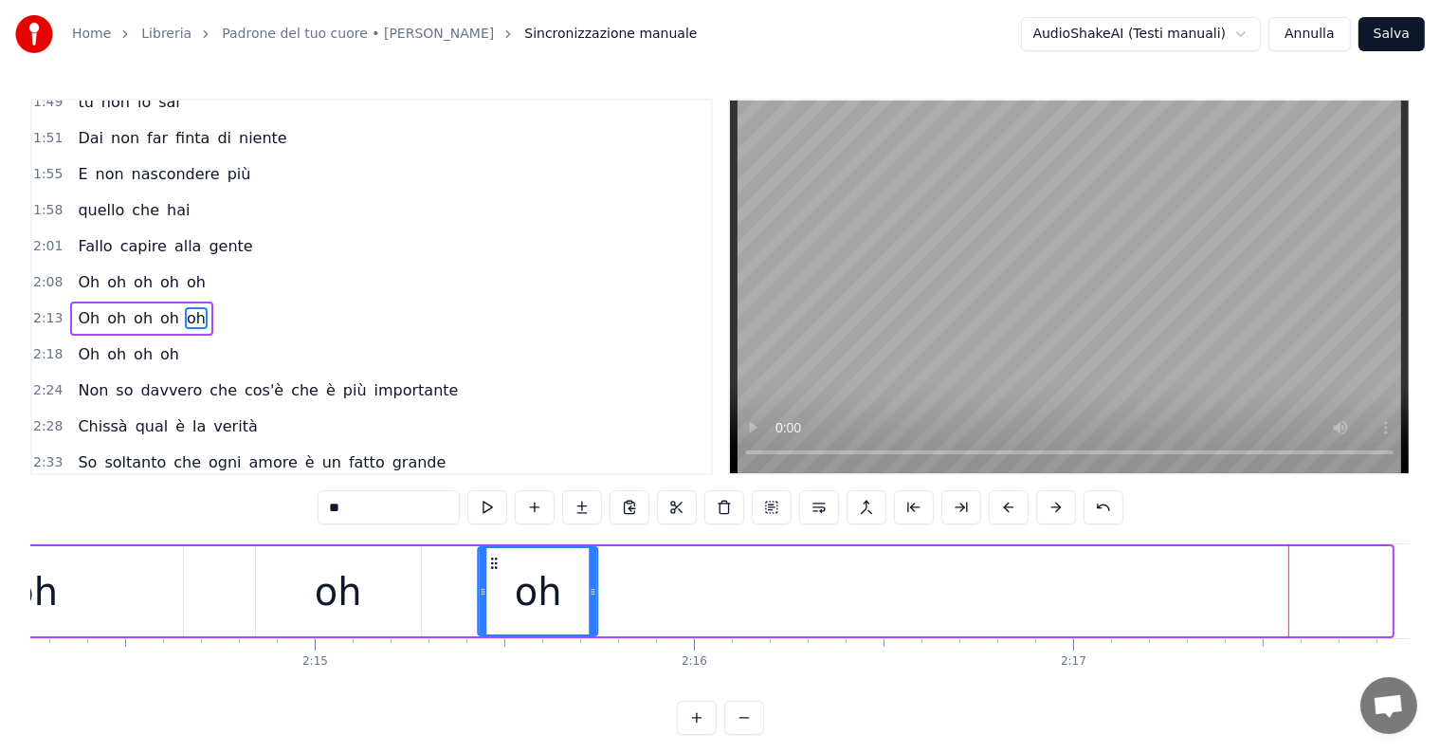
drag, startPoint x: 1287, startPoint y: 563, endPoint x: 493, endPoint y: 572, distance: 793.6
click at [493, 572] on div "oh" at bounding box center [539, 591] width 118 height 86
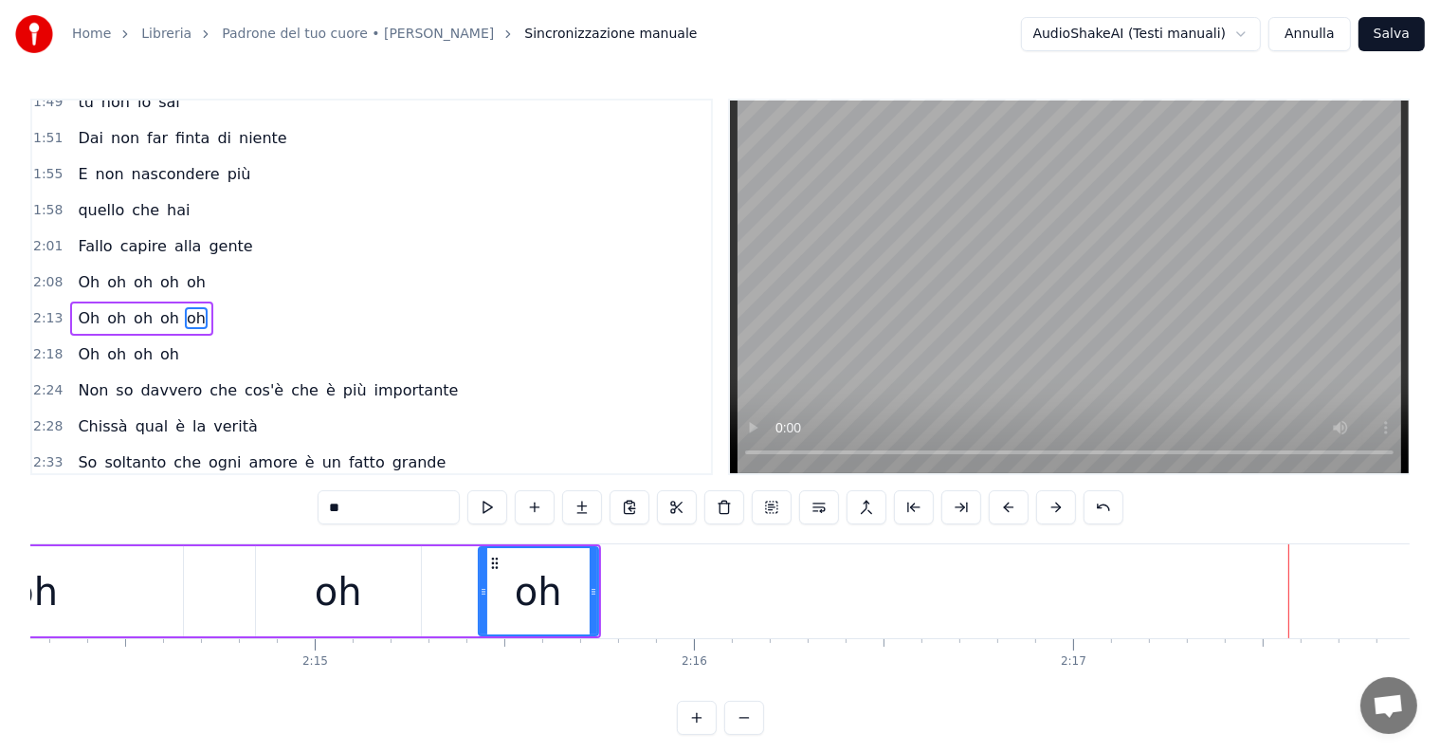
scroll to position [0, 50267]
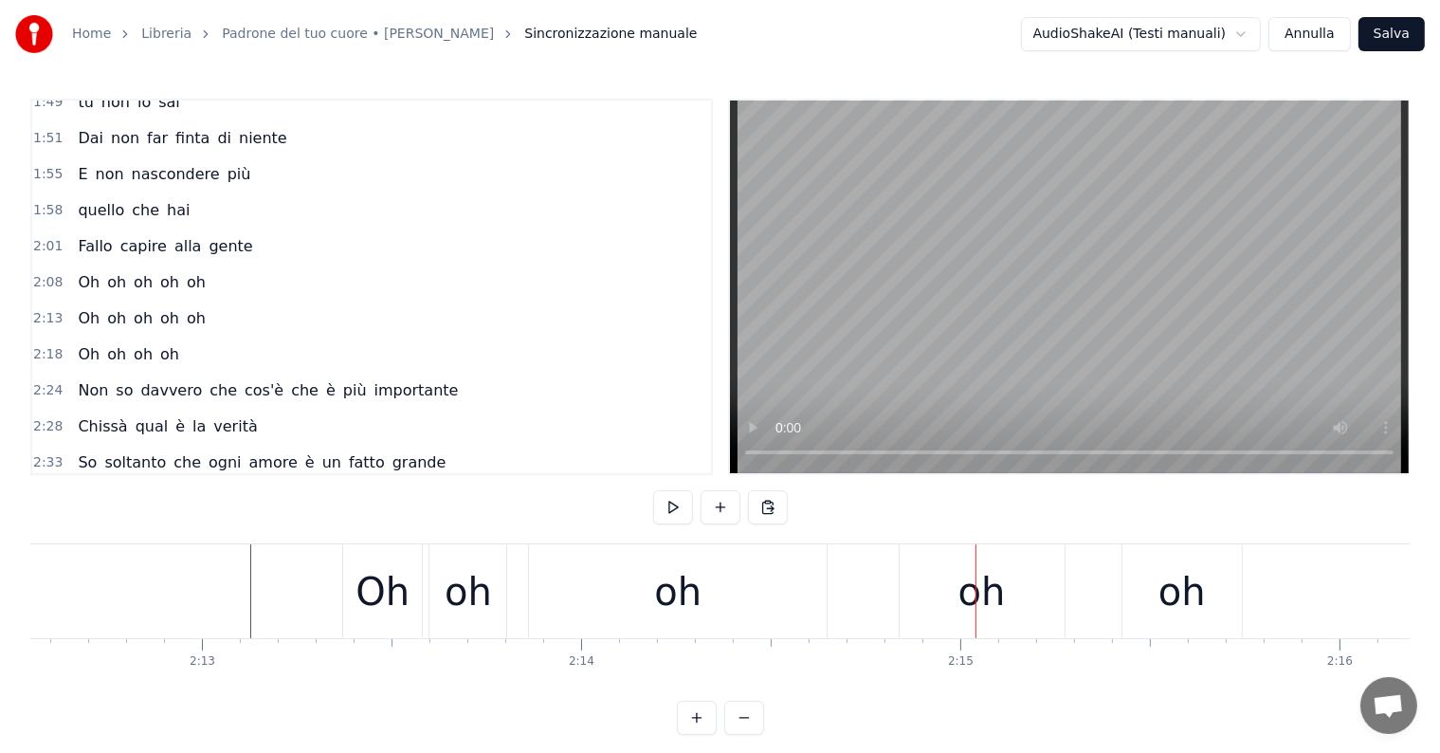
click at [603, 594] on div "oh" at bounding box center [678, 591] width 298 height 94
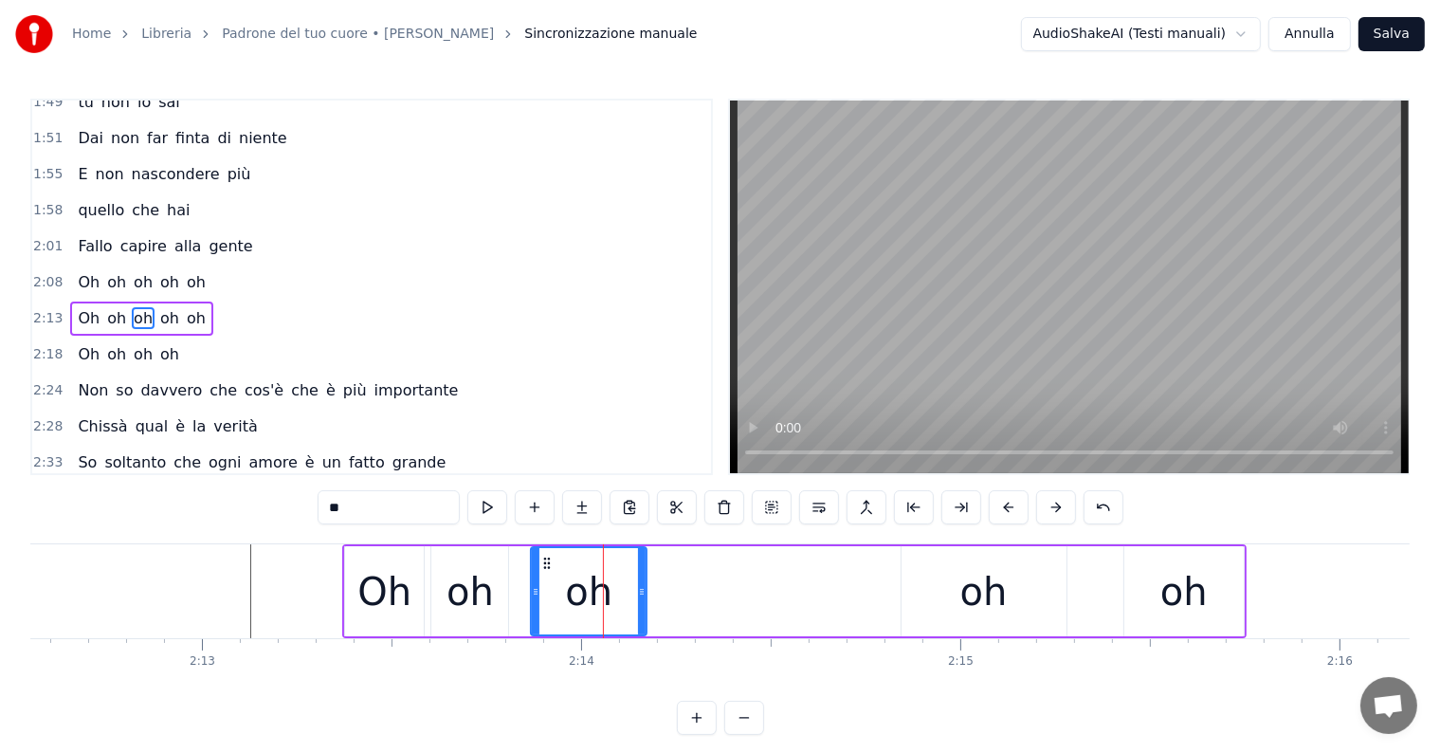
drag, startPoint x: 823, startPoint y: 580, endPoint x: 641, endPoint y: 584, distance: 182.1
click at [641, 584] on div at bounding box center [642, 591] width 8 height 86
click at [984, 607] on div "oh" at bounding box center [983, 591] width 47 height 57
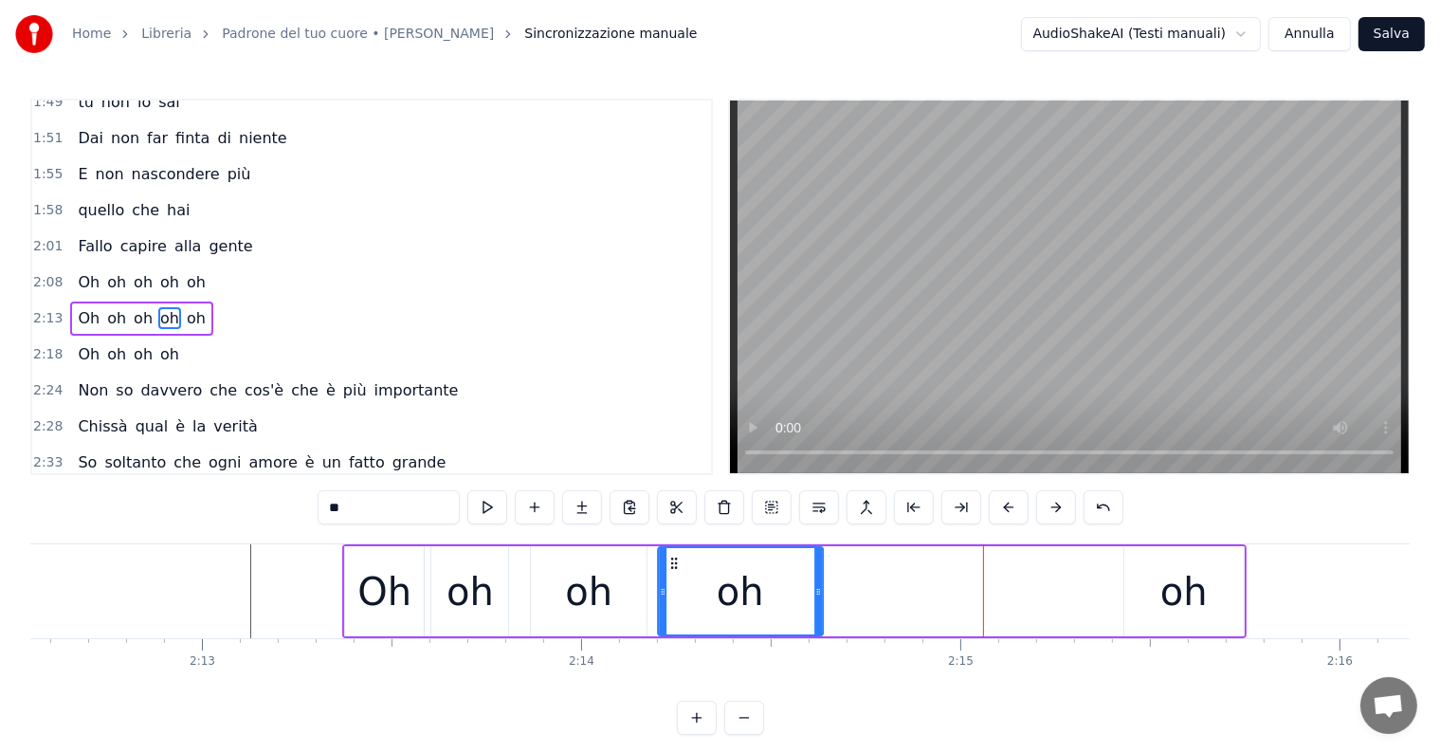
drag, startPoint x: 914, startPoint y: 557, endPoint x: 670, endPoint y: 569, distance: 244.0
click at [670, 569] on icon at bounding box center [674, 563] width 15 height 15
drag, startPoint x: 815, startPoint y: 576, endPoint x: 774, endPoint y: 580, distance: 41.9
click at [774, 580] on div at bounding box center [777, 591] width 8 height 86
click at [1172, 602] on div "oh" at bounding box center [1183, 591] width 47 height 57
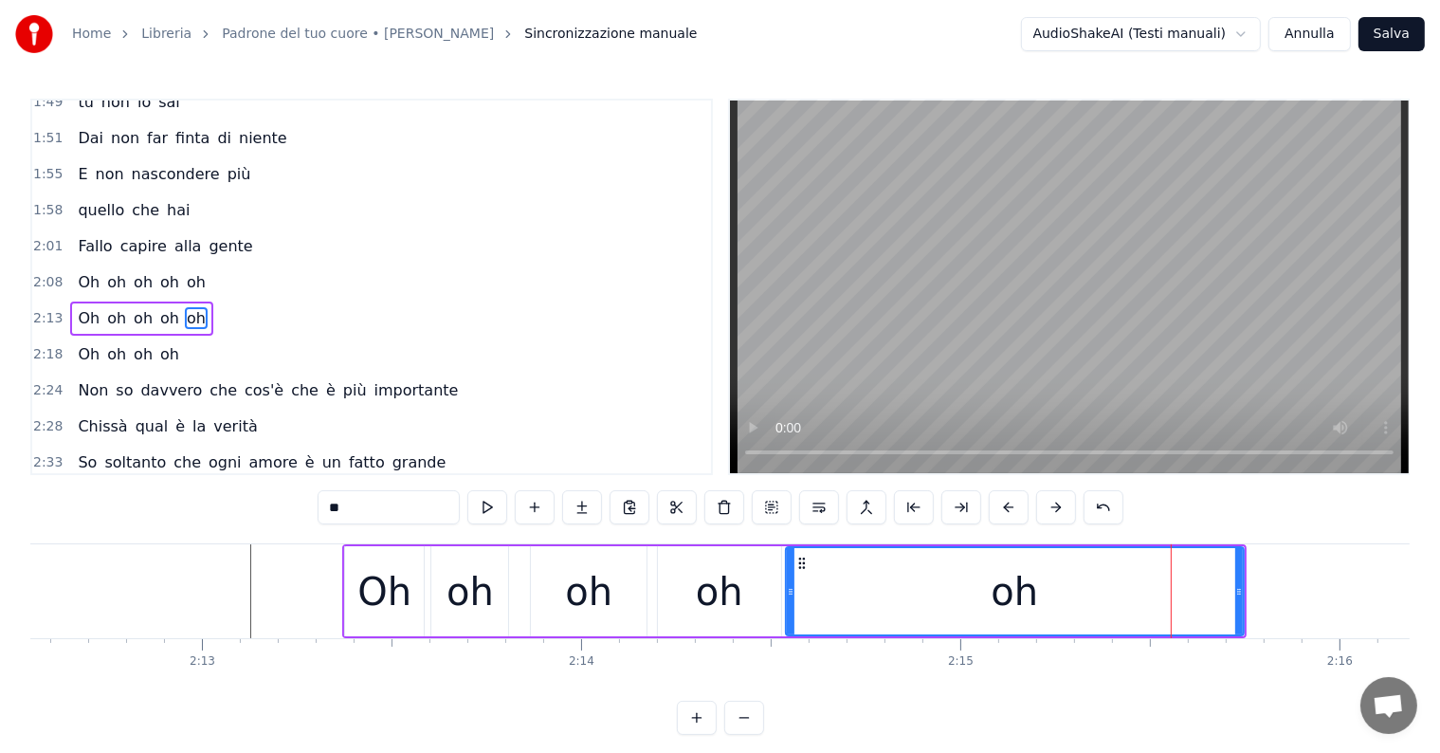
drag, startPoint x: 1125, startPoint y: 598, endPoint x: 787, endPoint y: 598, distance: 338.5
click at [787, 598] on div at bounding box center [791, 591] width 8 height 86
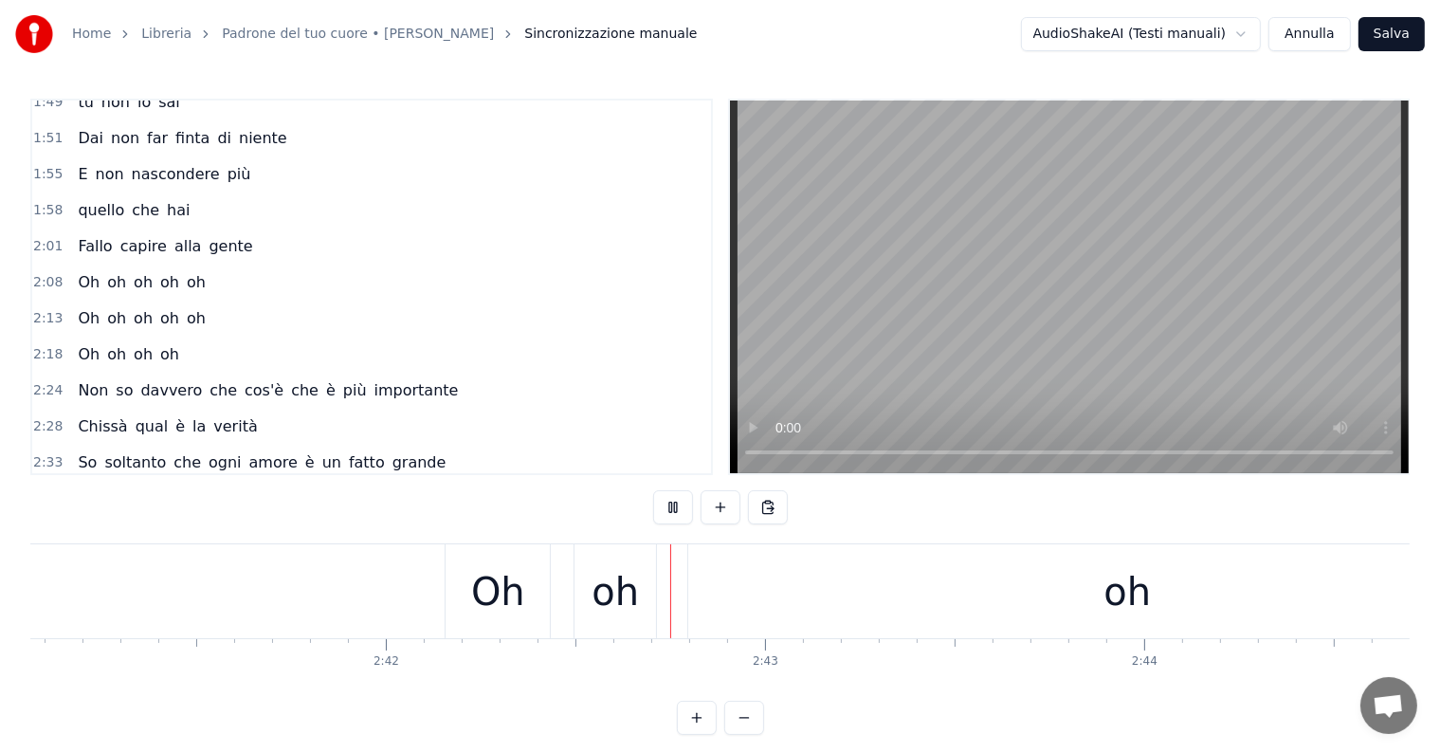
scroll to position [0, 61398]
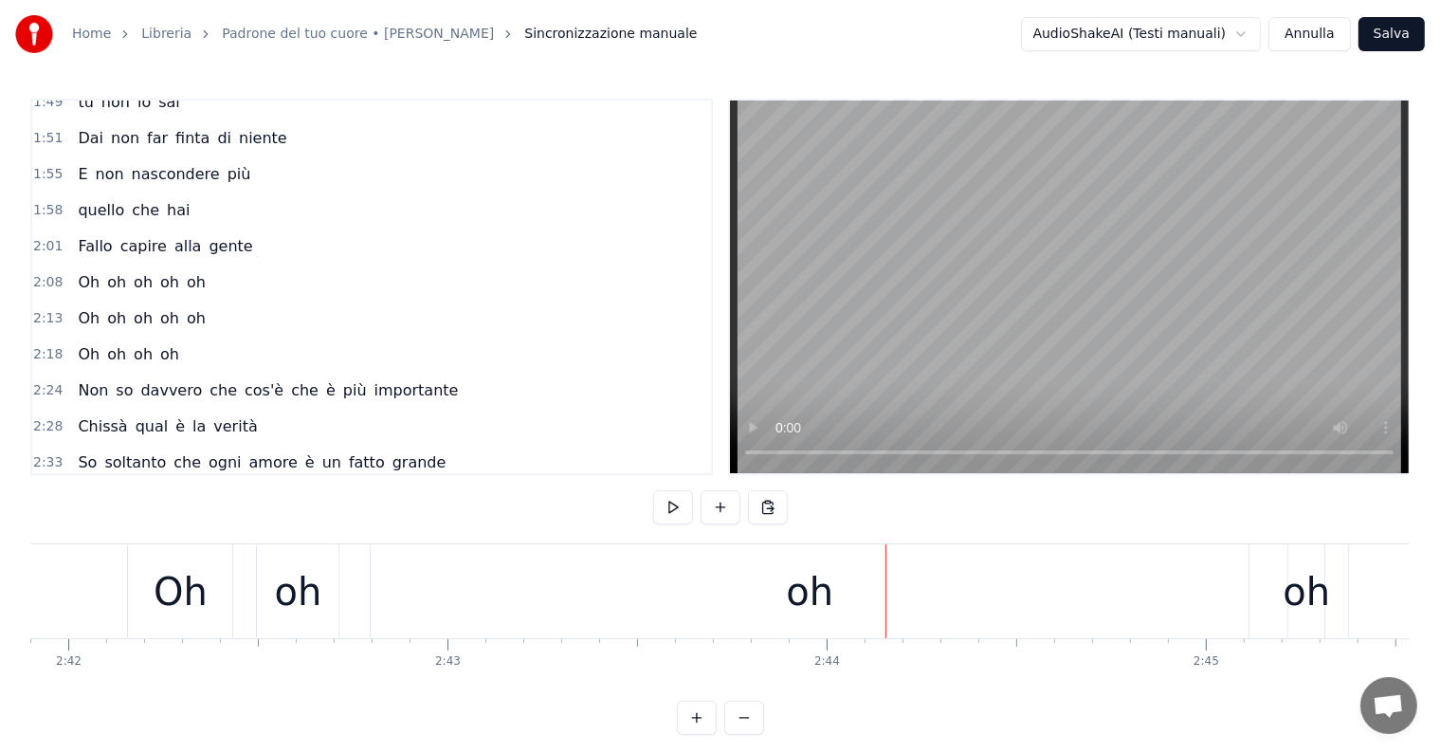
click at [757, 563] on div "oh" at bounding box center [810, 591] width 878 height 94
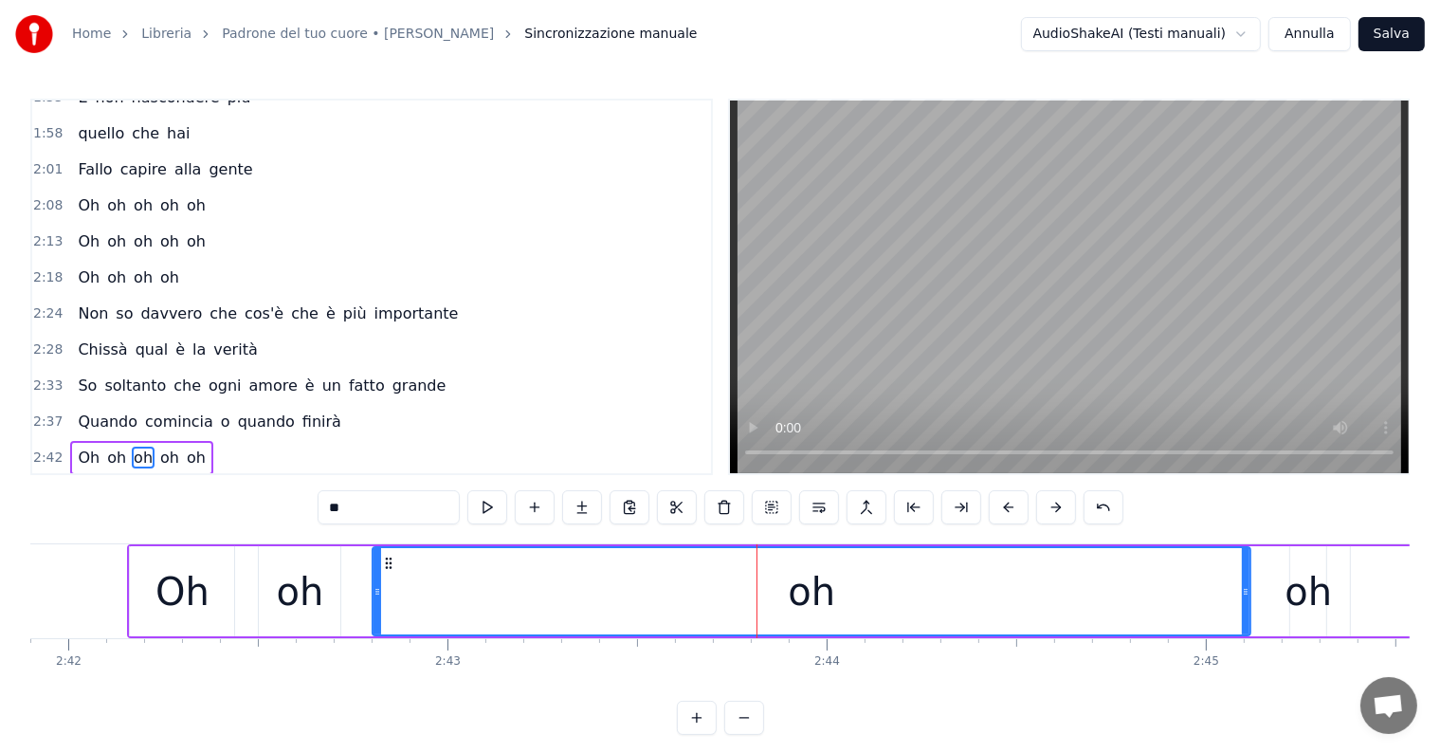
scroll to position [982, 0]
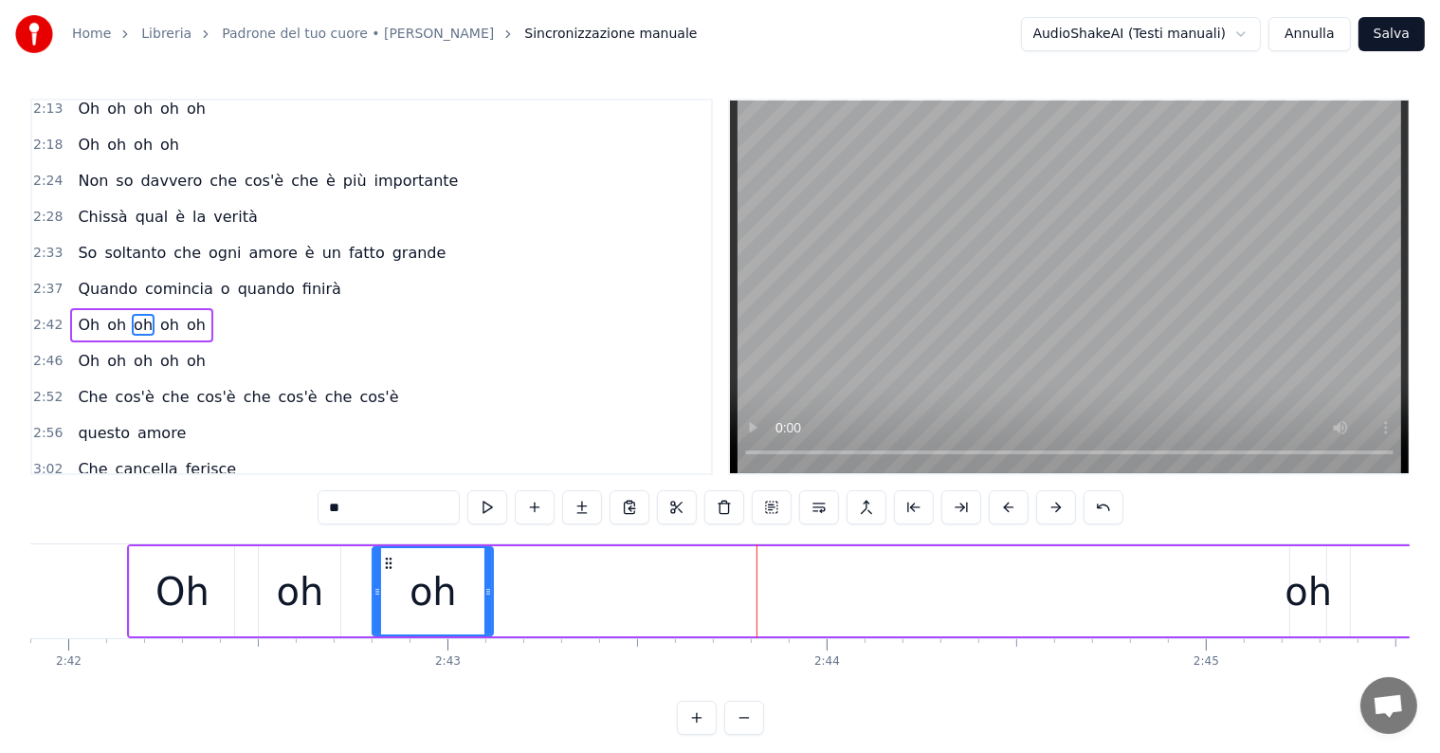
drag, startPoint x: 1245, startPoint y: 583, endPoint x: 487, endPoint y: 583, distance: 757.5
click at [487, 584] on icon at bounding box center [488, 591] width 8 height 15
click at [1316, 599] on div "oh" at bounding box center [1308, 591] width 47 height 57
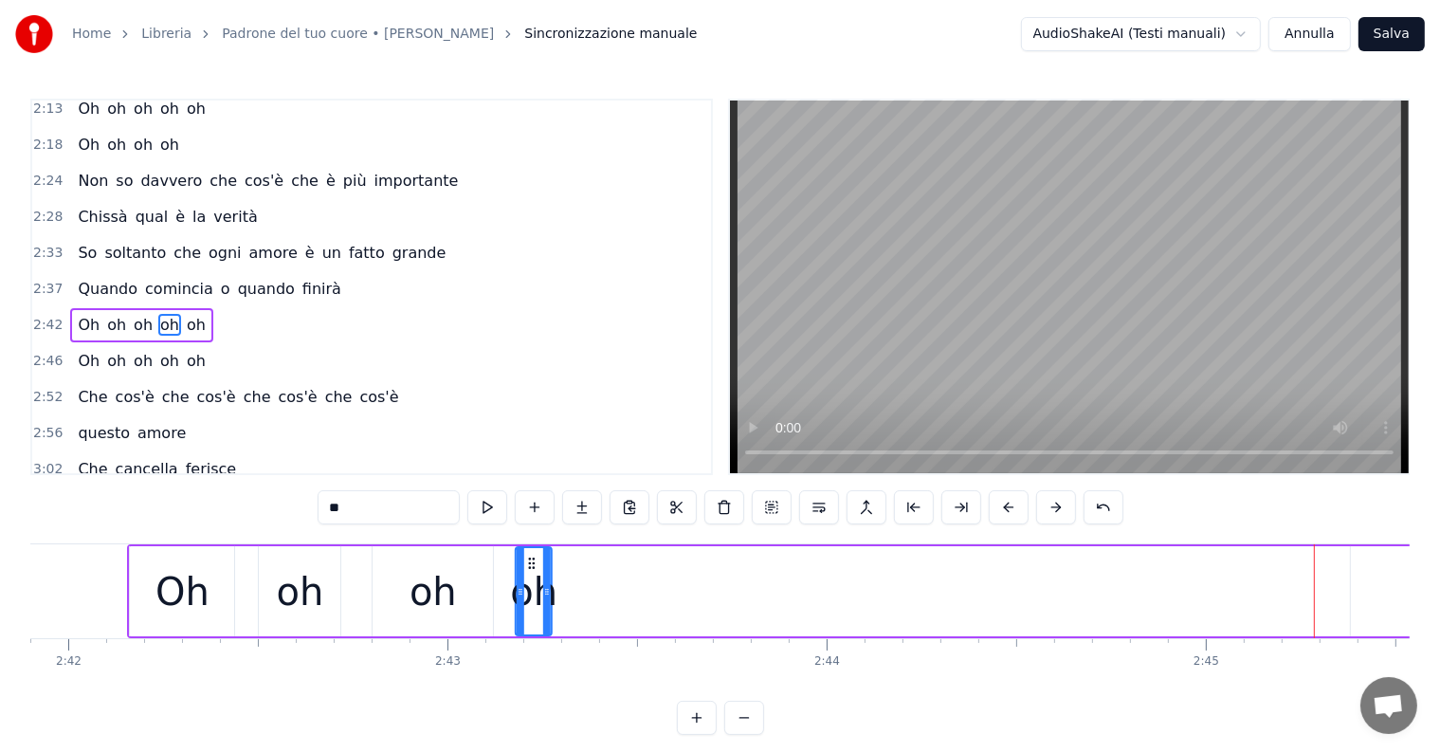
drag, startPoint x: 1306, startPoint y: 560, endPoint x: 531, endPoint y: 581, distance: 775.8
click at [527, 582] on div "oh" at bounding box center [534, 591] width 34 height 86
drag, startPoint x: 546, startPoint y: 589, endPoint x: 596, endPoint y: 595, distance: 50.7
click at [591, 595] on icon at bounding box center [587, 591] width 8 height 15
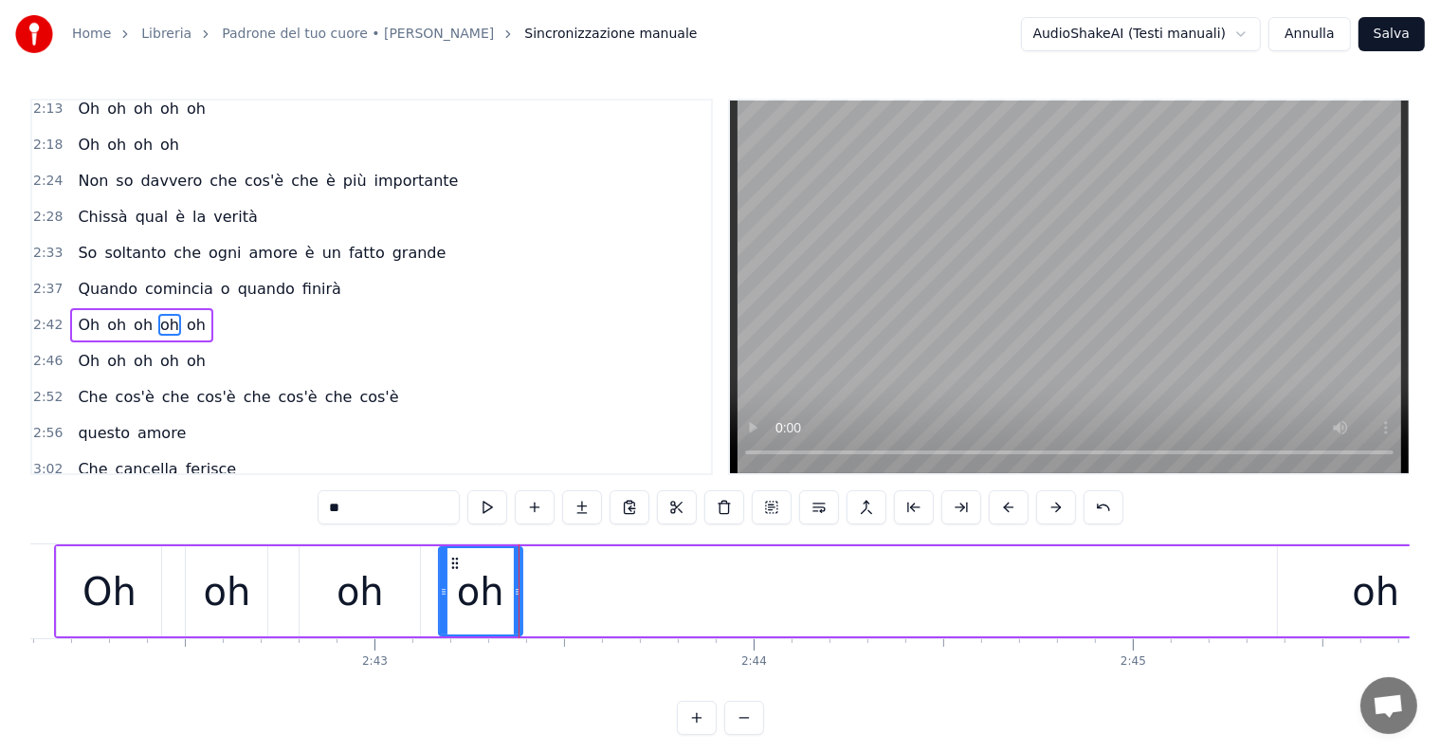
click at [1372, 609] on div "oh" at bounding box center [1375, 591] width 47 height 57
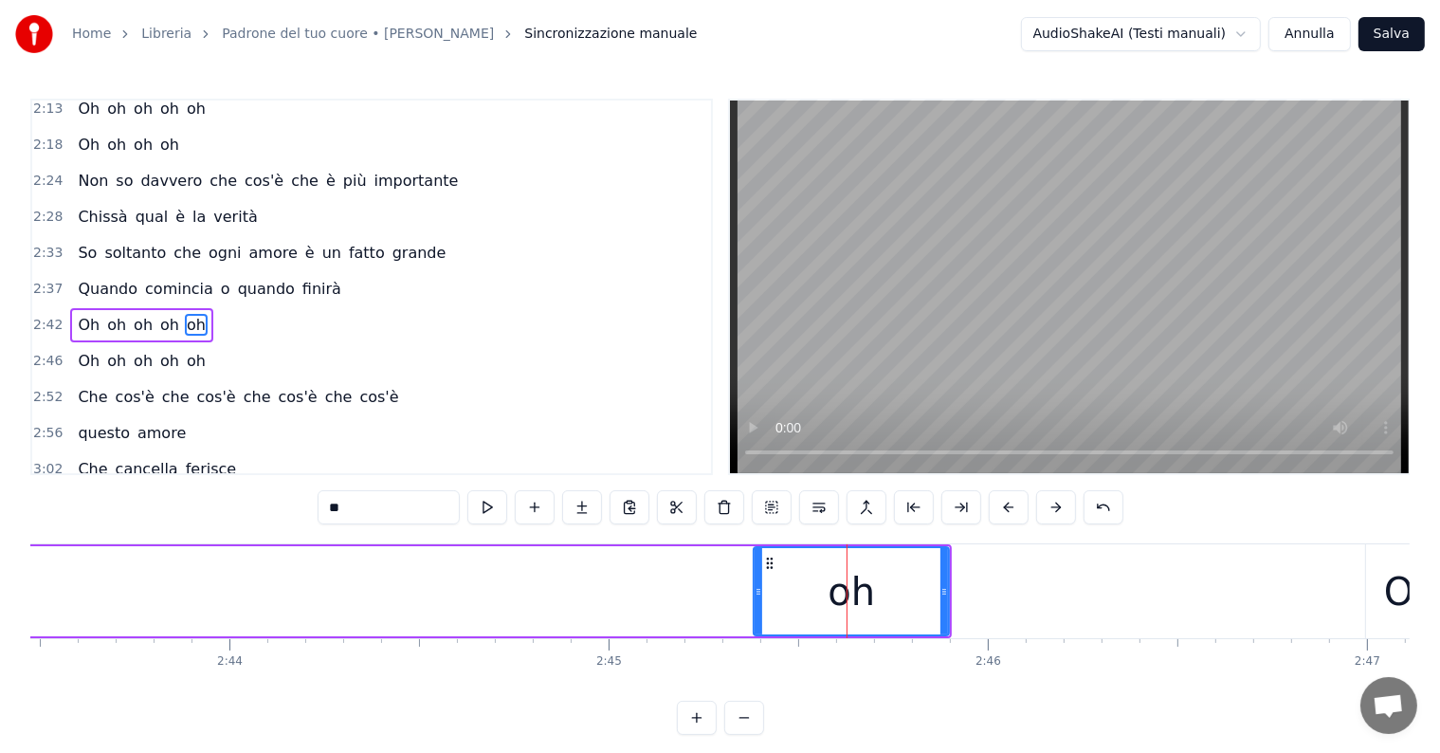
scroll to position [0, 61838]
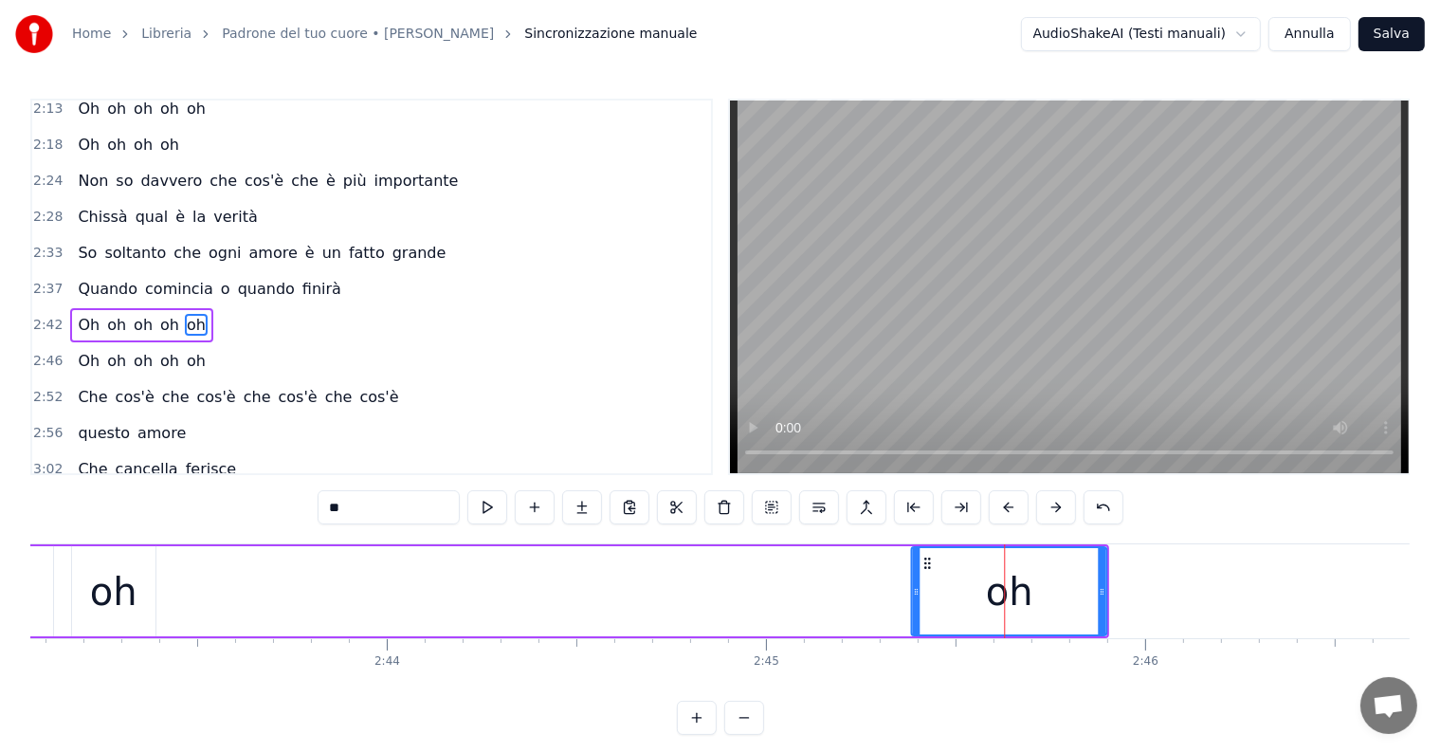
click at [922, 561] on icon at bounding box center [927, 563] width 15 height 15
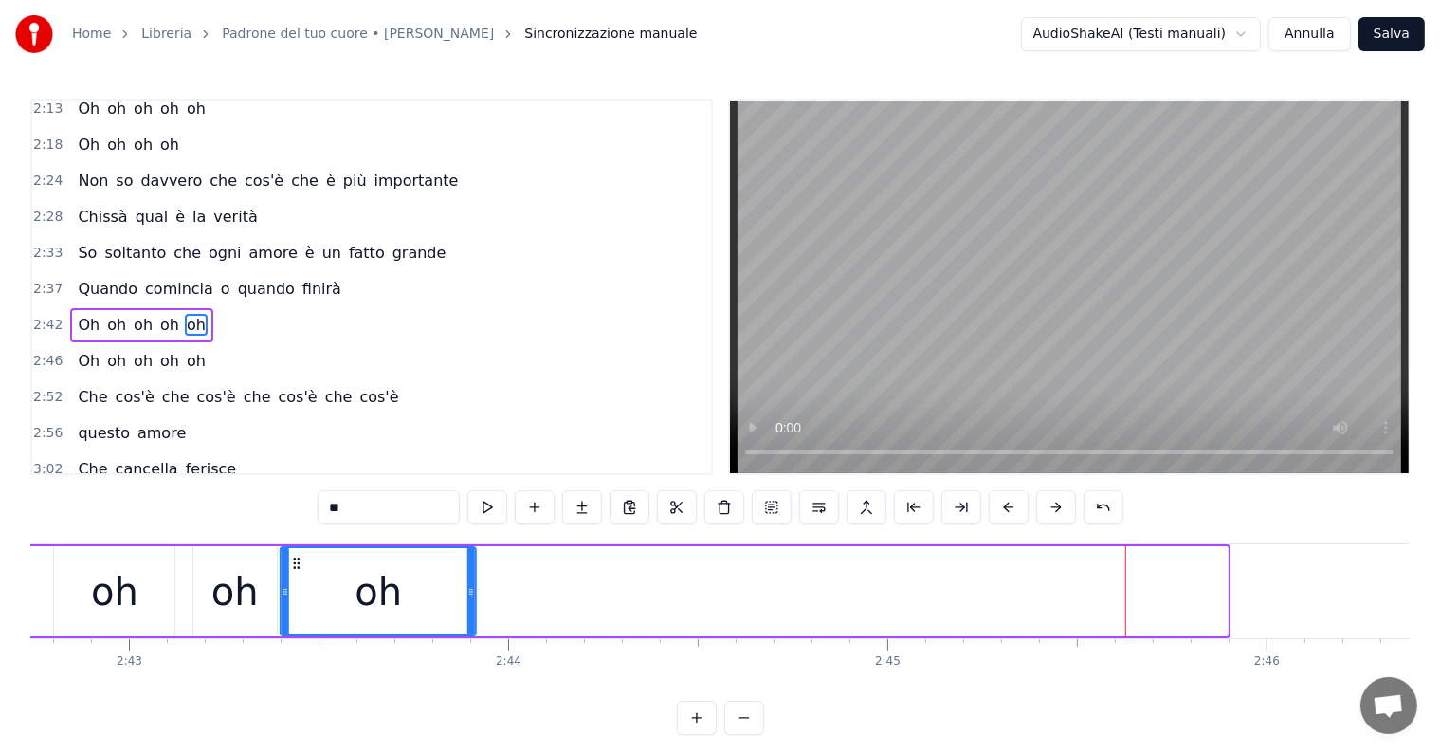
scroll to position [0, 61706]
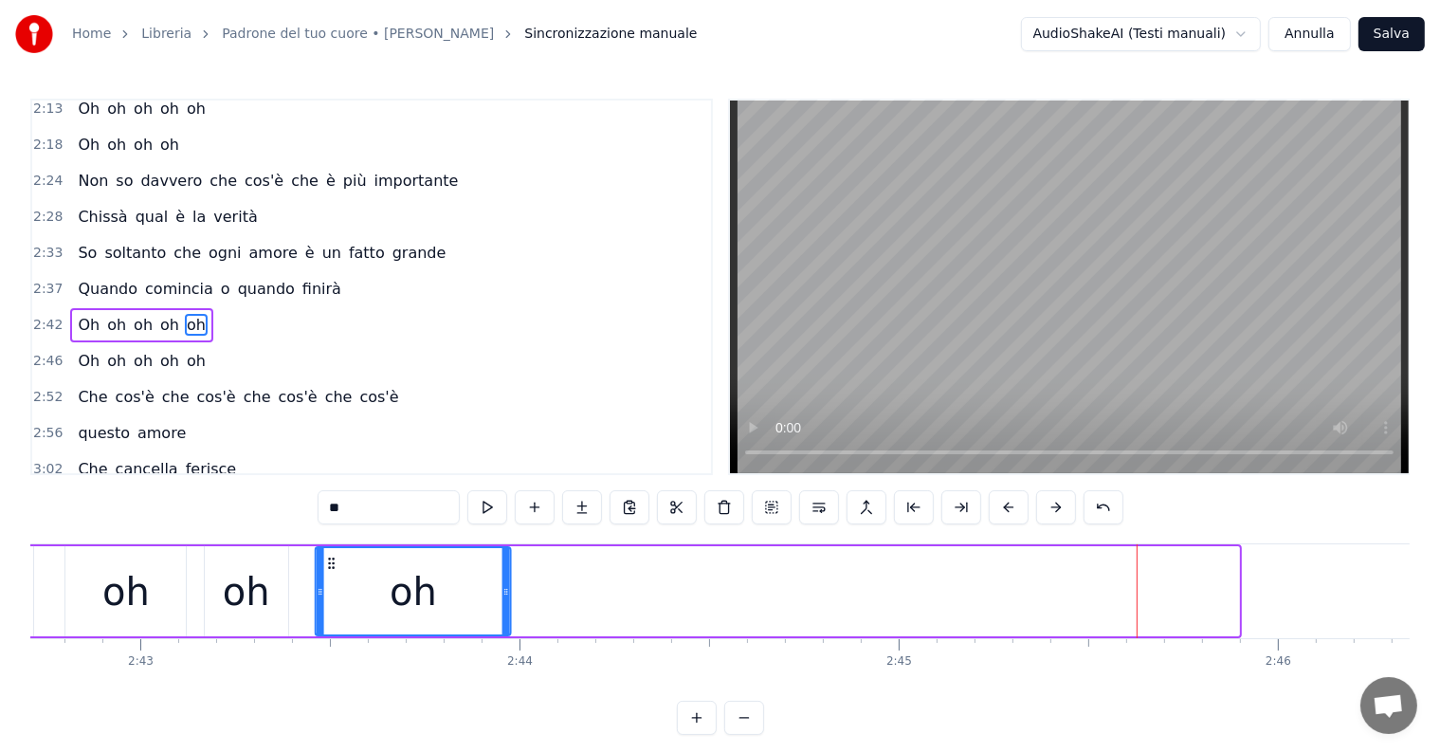
drag, startPoint x: 925, startPoint y: 560, endPoint x: 329, endPoint y: 588, distance: 597.0
click at [329, 588] on div "oh" at bounding box center [413, 591] width 193 height 86
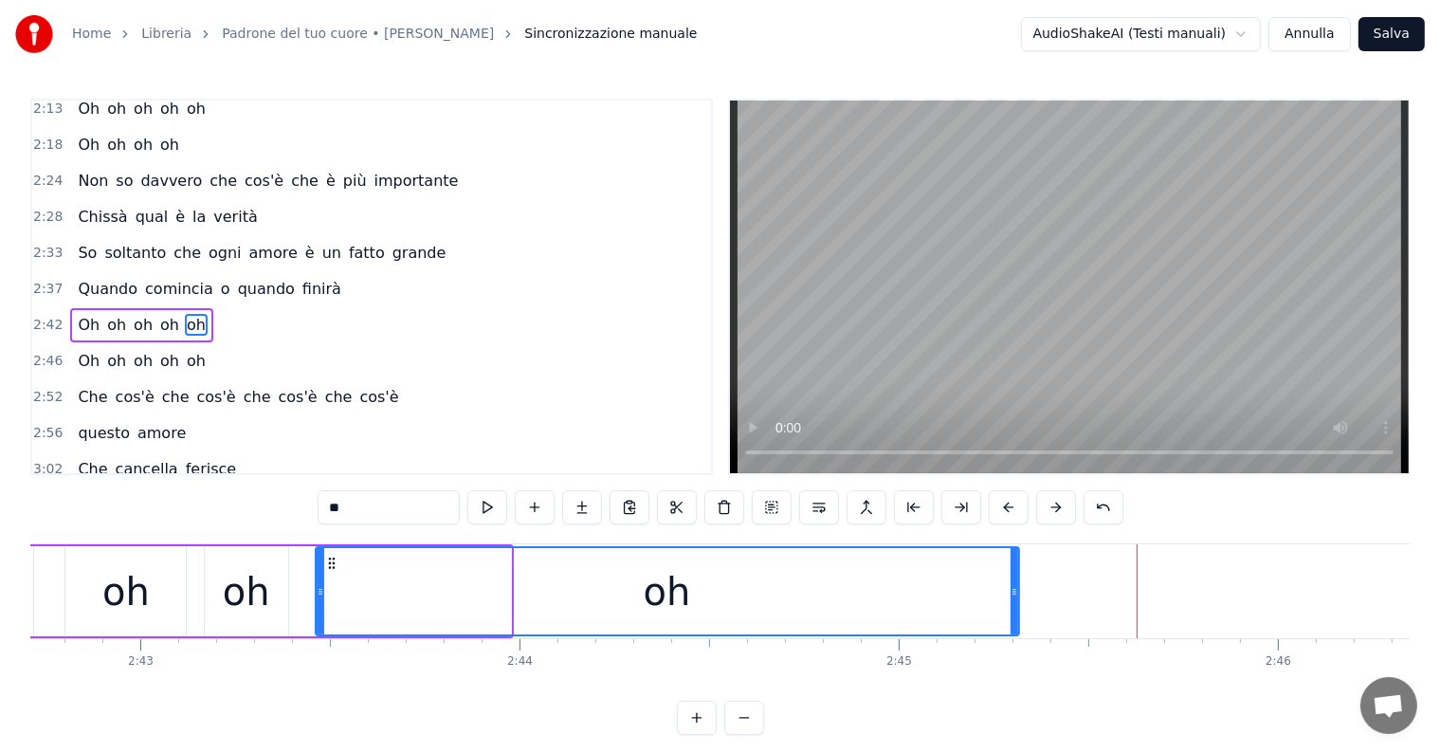
drag, startPoint x: 505, startPoint y: 585, endPoint x: 1023, endPoint y: 594, distance: 517.7
click at [1018, 594] on icon at bounding box center [1015, 591] width 8 height 15
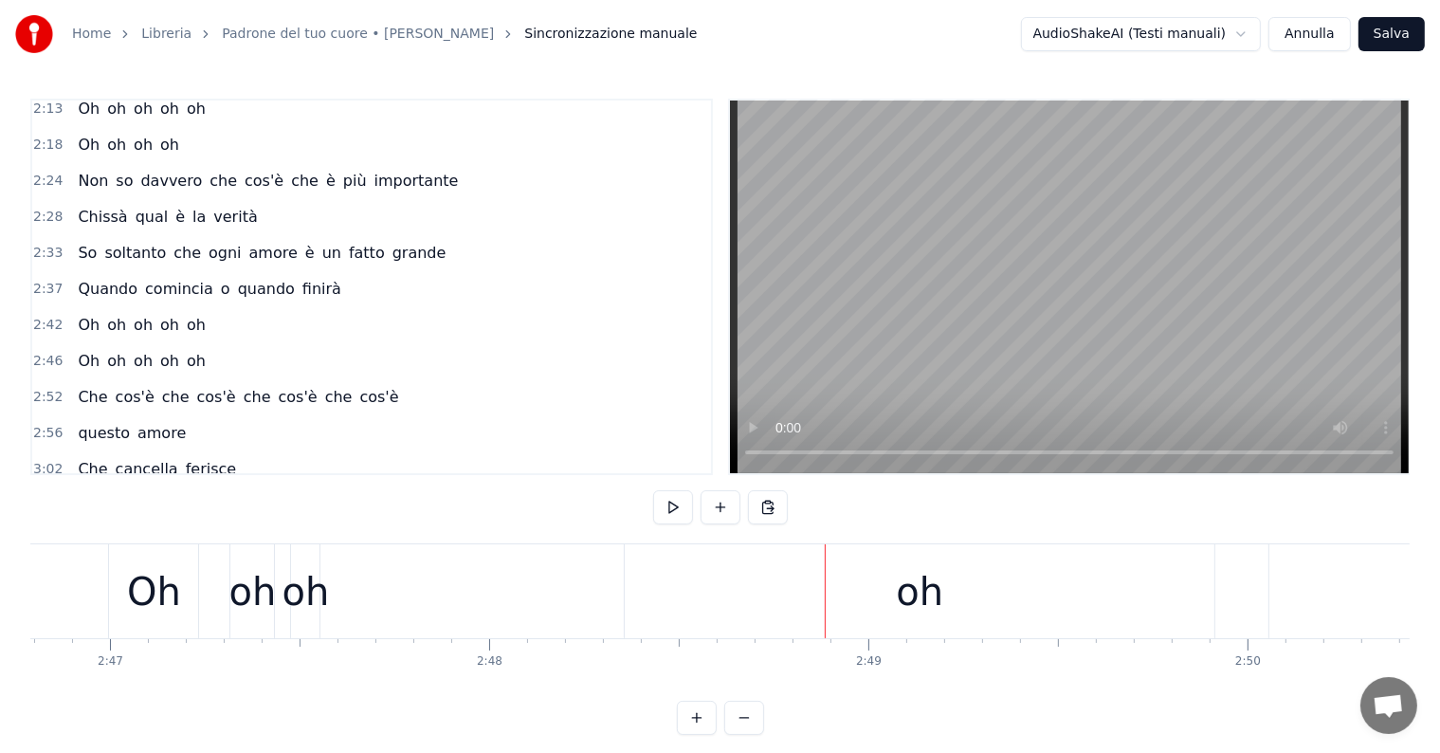
scroll to position [0, 63200]
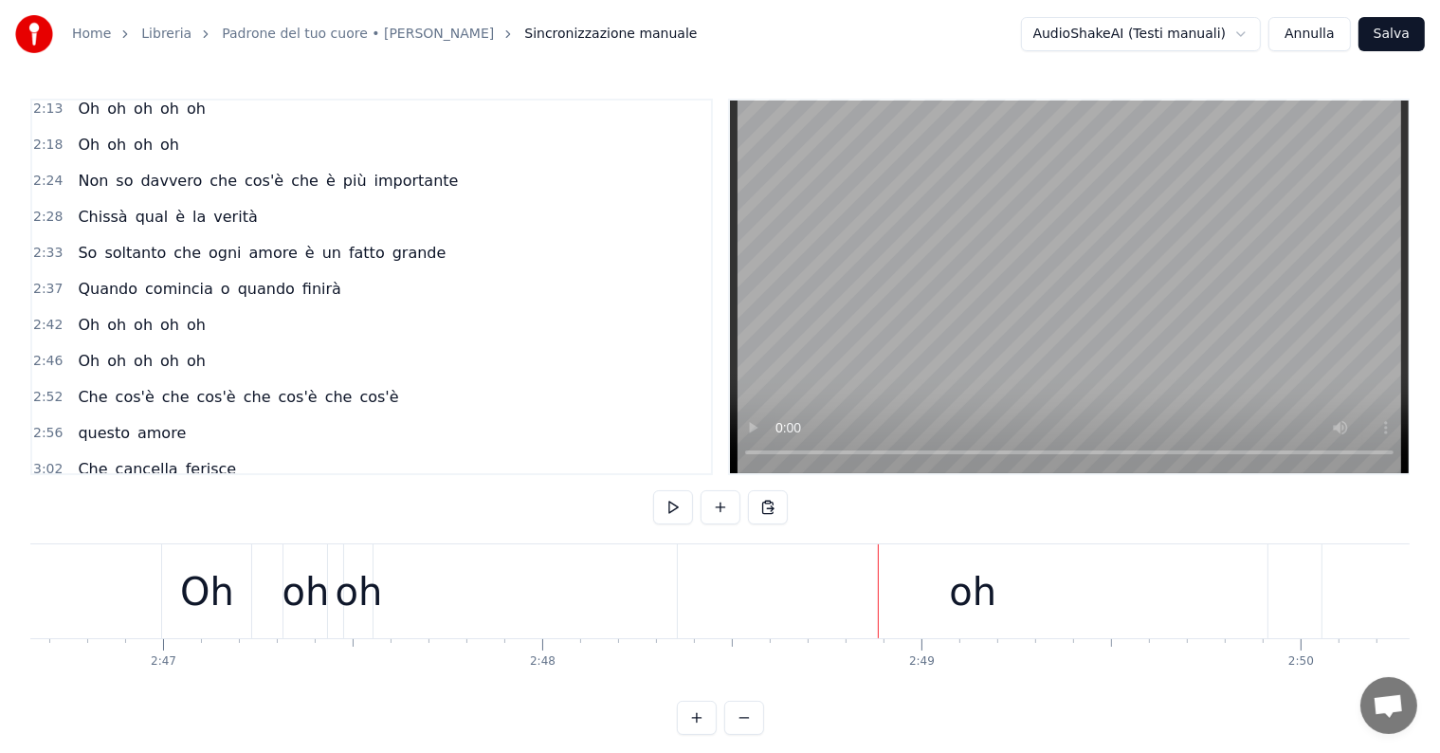
click at [356, 594] on div "oh" at bounding box center [358, 591] width 47 height 57
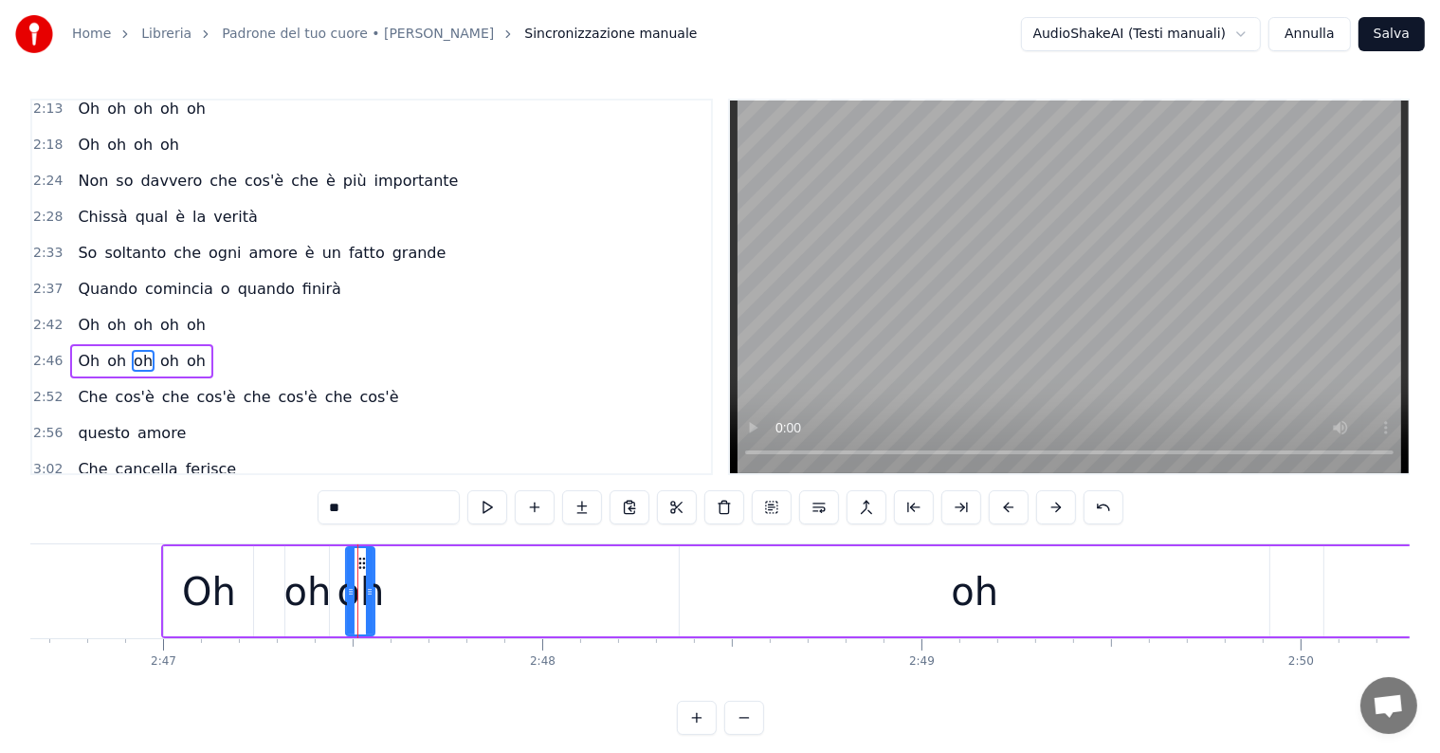
scroll to position [1016, 0]
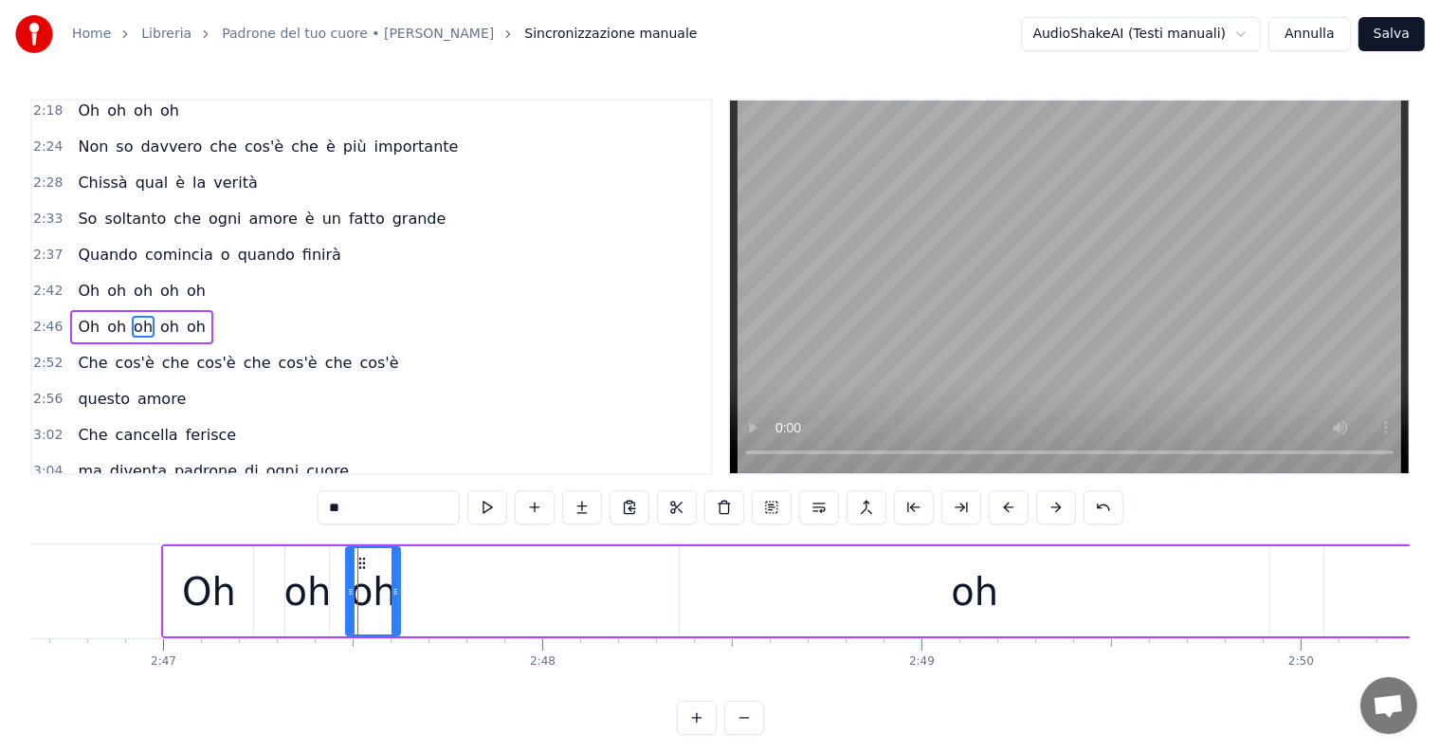
drag, startPoint x: 372, startPoint y: 593, endPoint x: 397, endPoint y: 592, distance: 25.6
click at [397, 592] on icon at bounding box center [396, 591] width 8 height 15
drag, startPoint x: 358, startPoint y: 562, endPoint x: 383, endPoint y: 569, distance: 25.5
click at [383, 569] on div "oh" at bounding box center [398, 591] width 52 height 86
click at [919, 602] on div "oh" at bounding box center [975, 591] width 590 height 90
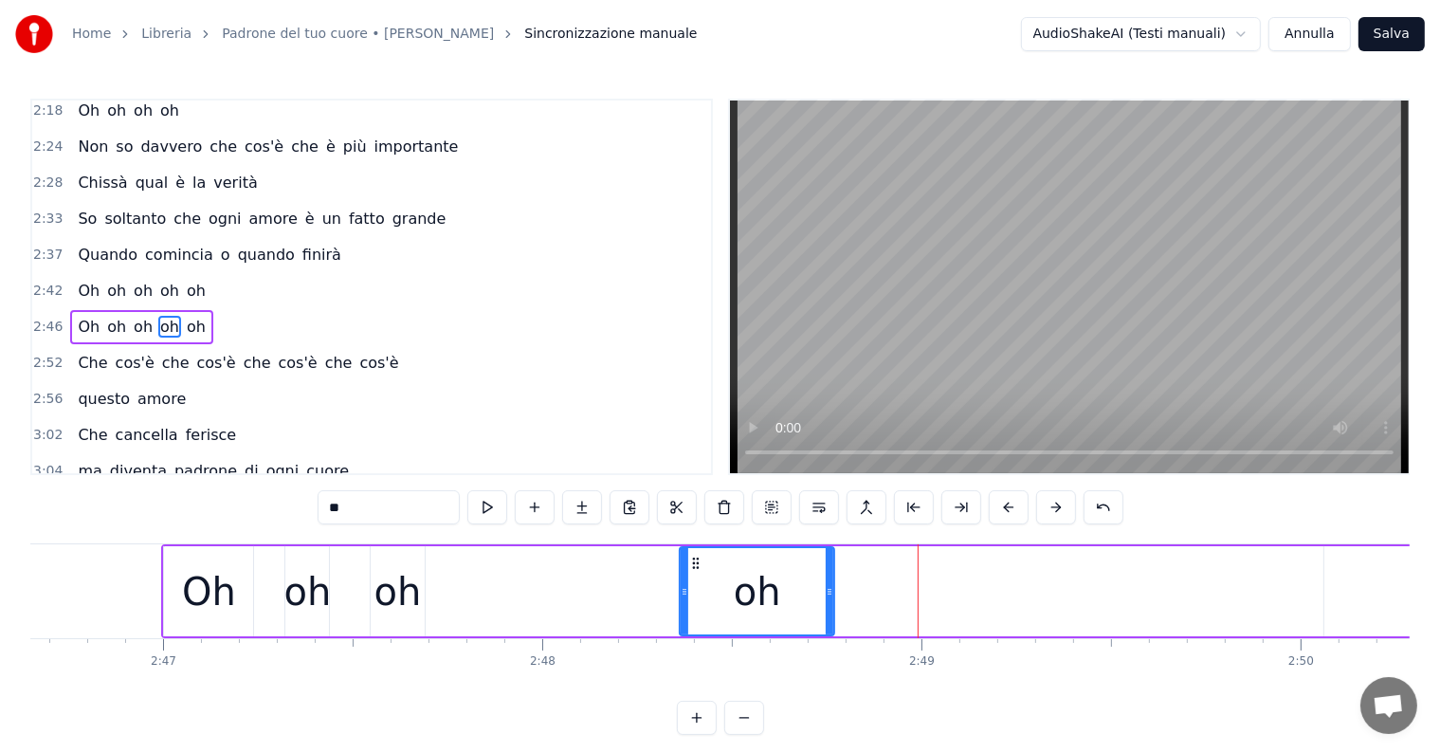
drag, startPoint x: 1266, startPoint y: 575, endPoint x: 824, endPoint y: 585, distance: 441.9
click at [826, 585] on div at bounding box center [830, 591] width 8 height 86
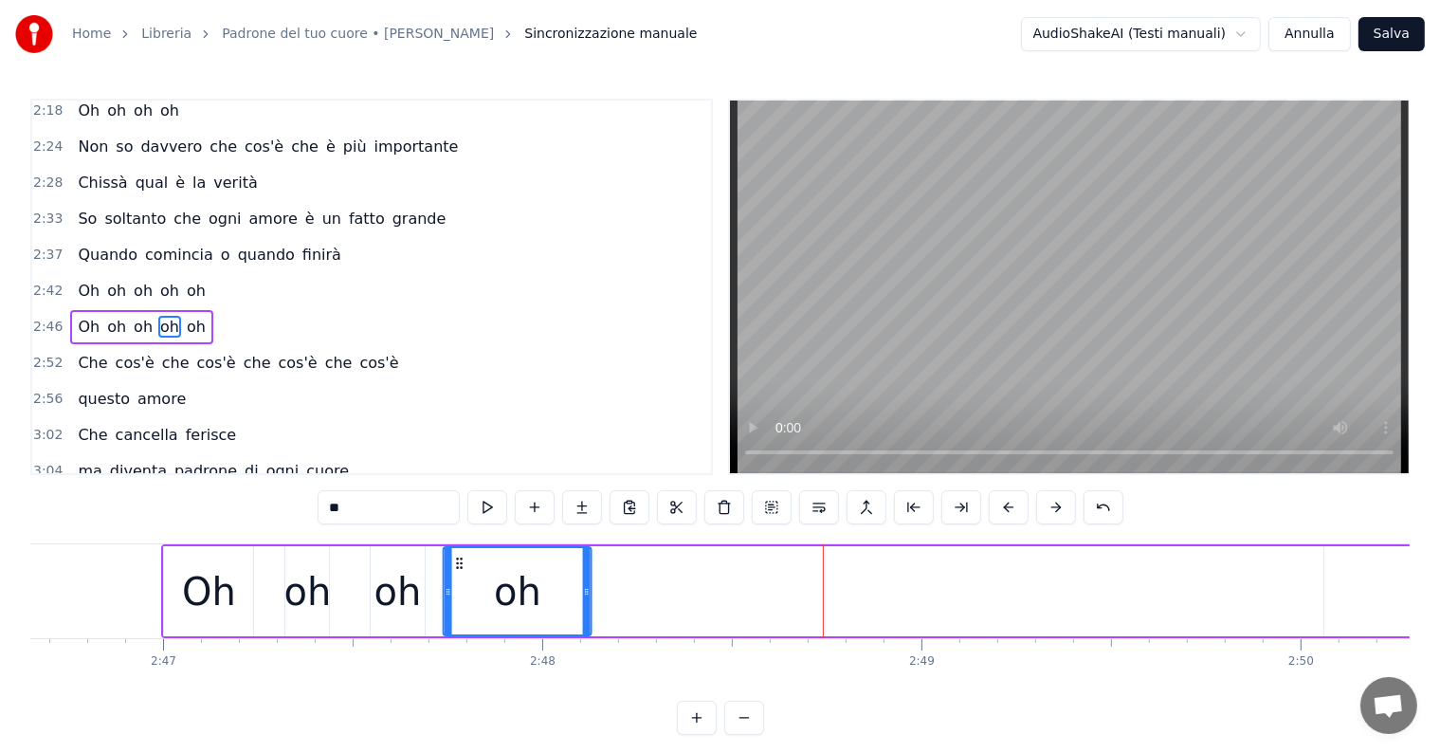
drag, startPoint x: 694, startPoint y: 561, endPoint x: 457, endPoint y: 573, distance: 237.3
click at [457, 573] on div "oh" at bounding box center [518, 591] width 146 height 86
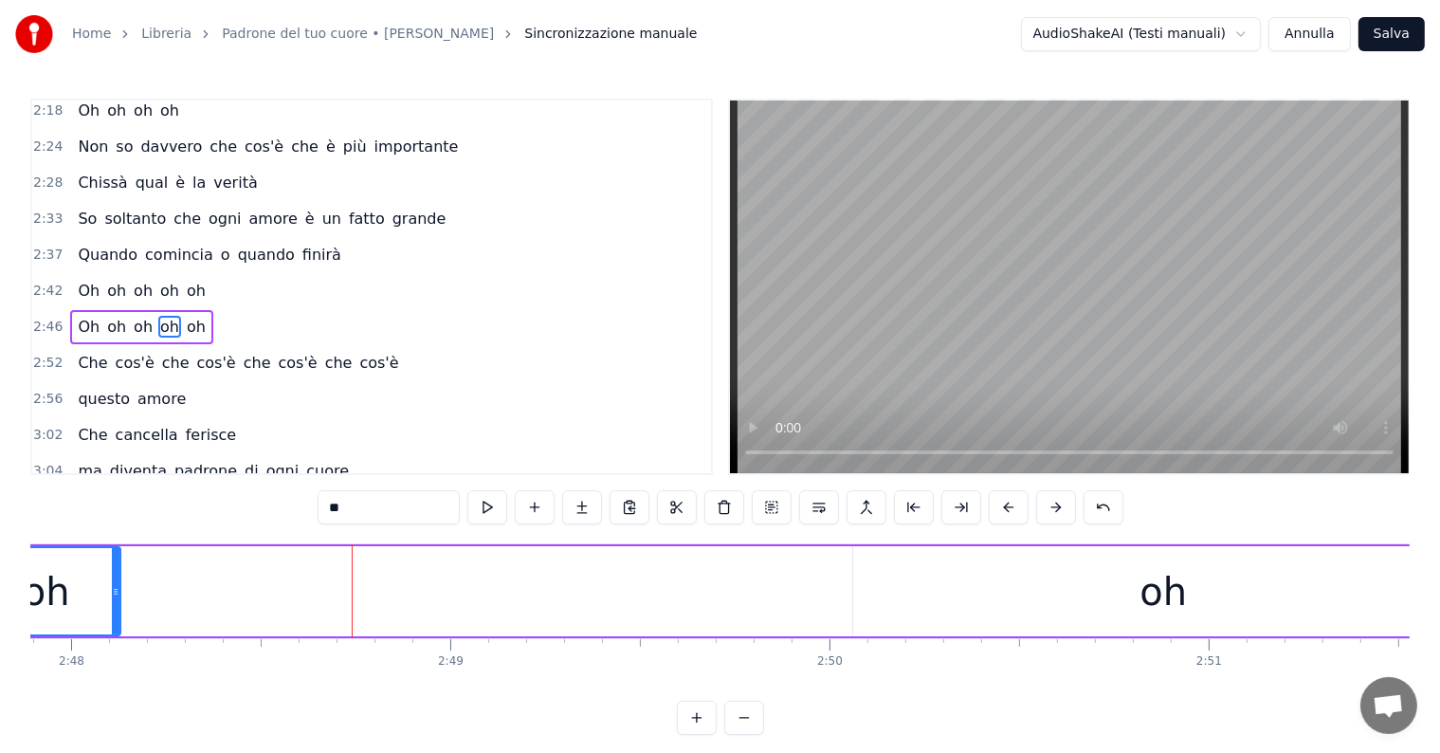
scroll to position [0, 63881]
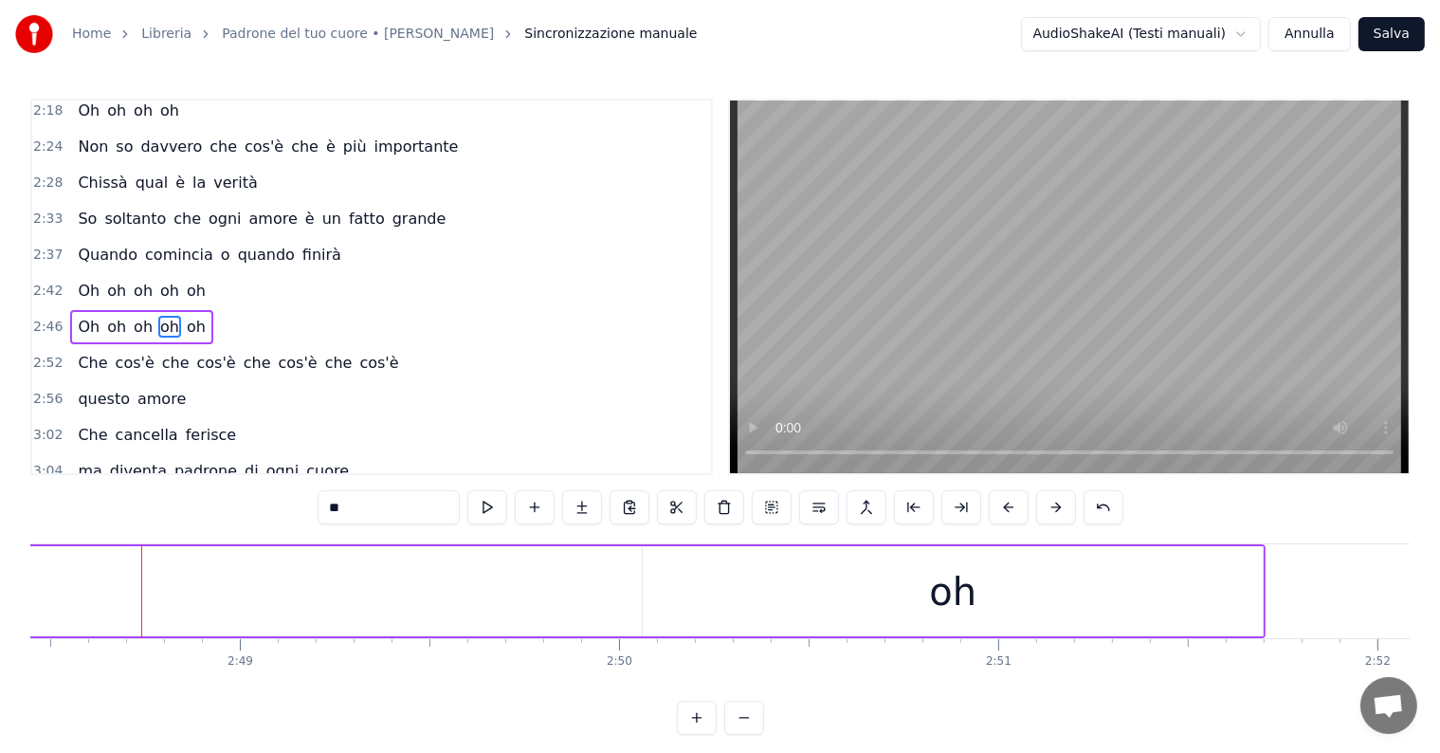
click at [913, 607] on div "oh" at bounding box center [953, 591] width 620 height 90
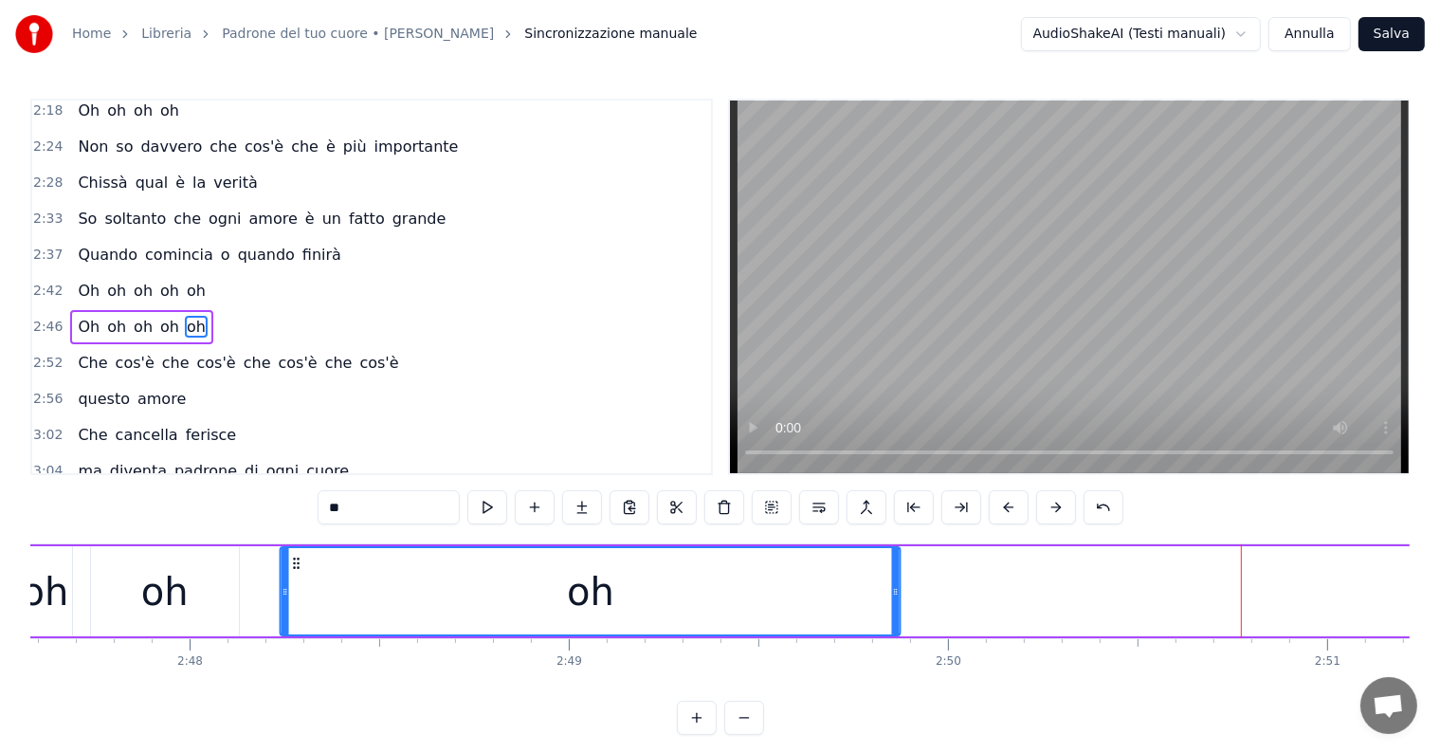
drag, startPoint x: 660, startPoint y: 561, endPoint x: 285, endPoint y: 586, distance: 375.3
click at [282, 586] on div "oh" at bounding box center [591, 591] width 618 height 86
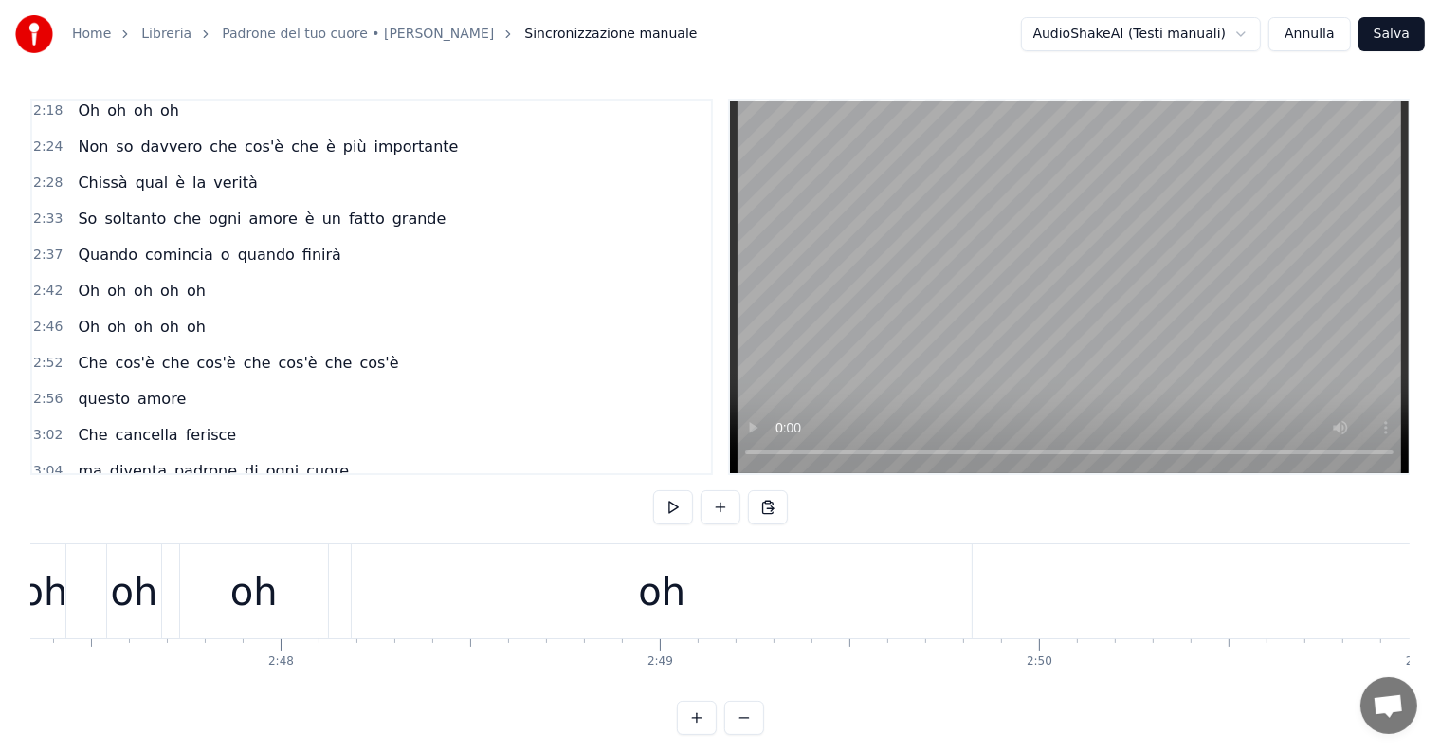
scroll to position [0, 63304]
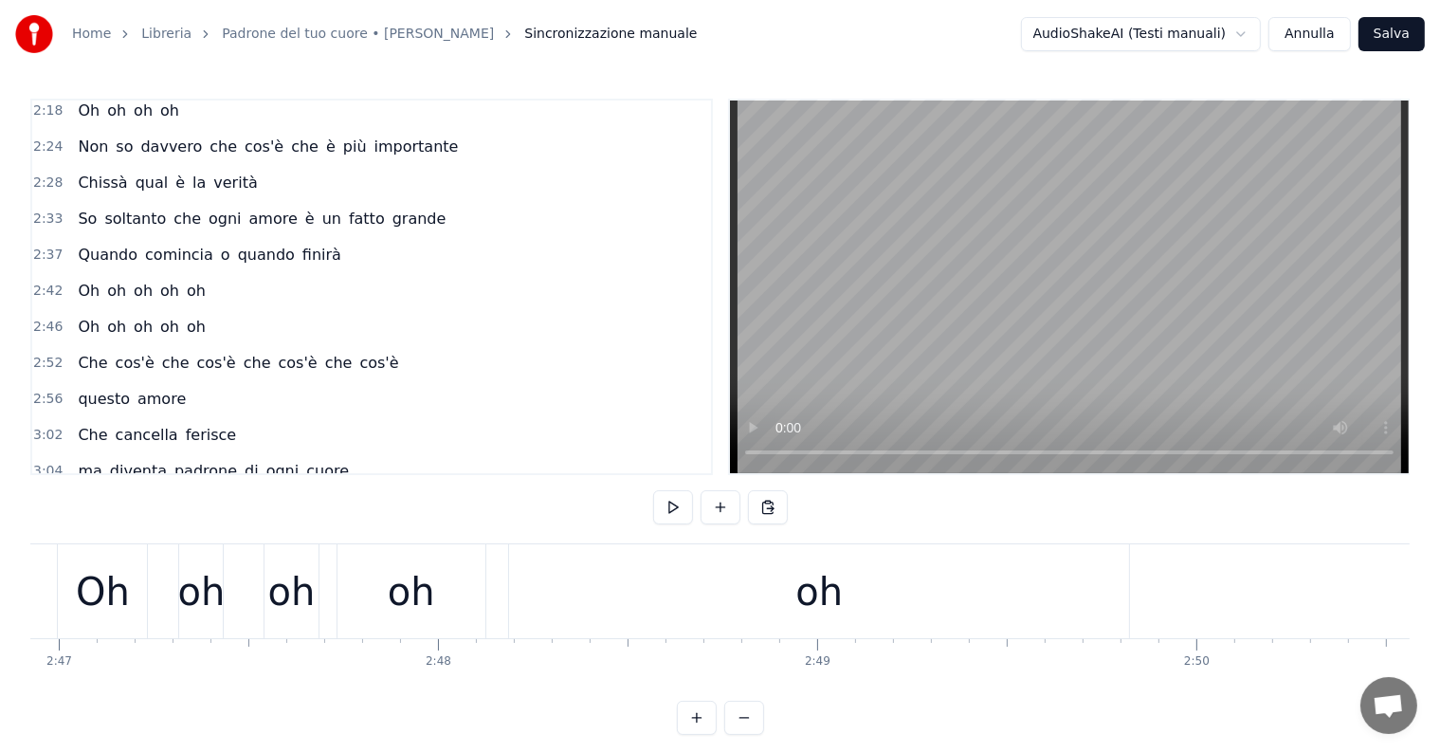
click at [907, 610] on div "oh" at bounding box center [819, 591] width 620 height 94
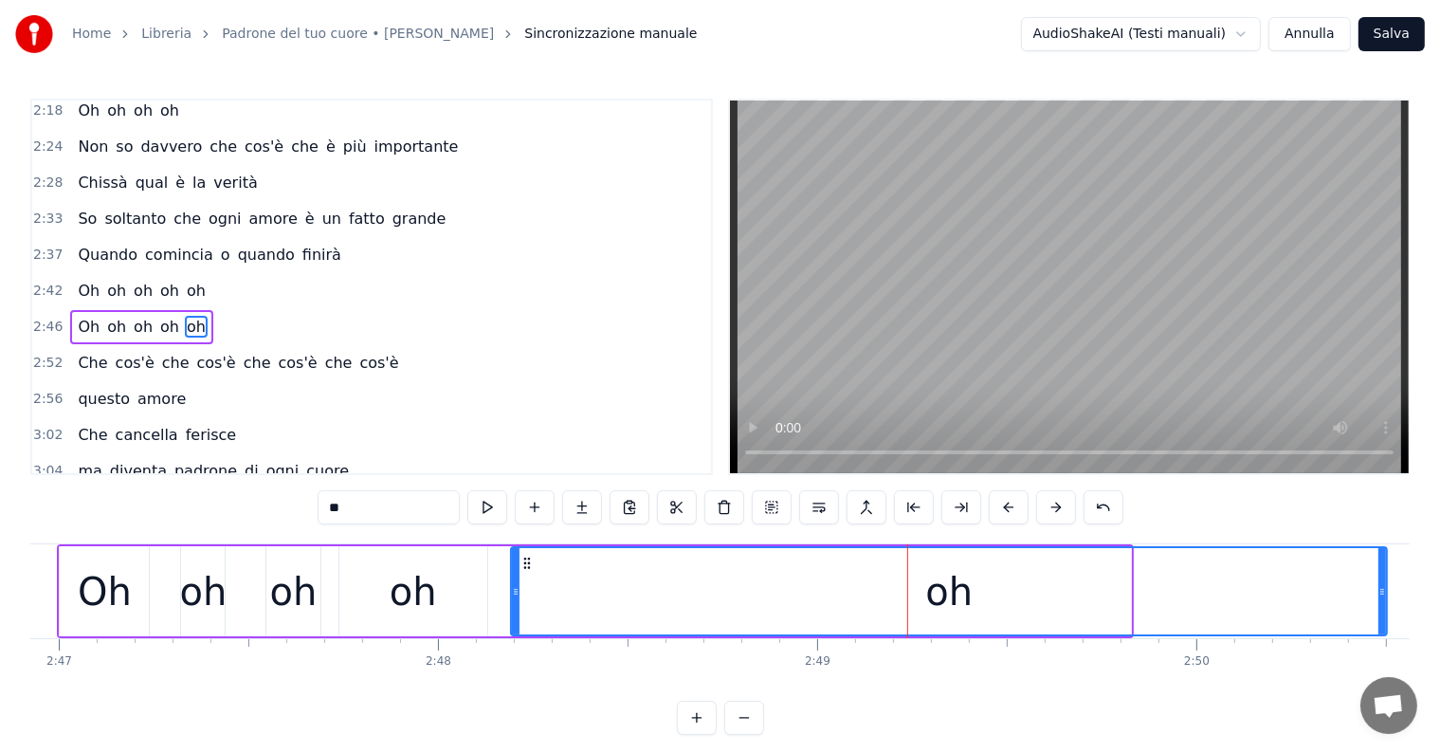
drag, startPoint x: 1126, startPoint y: 588, endPoint x: 1382, endPoint y: 598, distance: 256.2
click at [1382, 598] on div at bounding box center [1383, 591] width 8 height 86
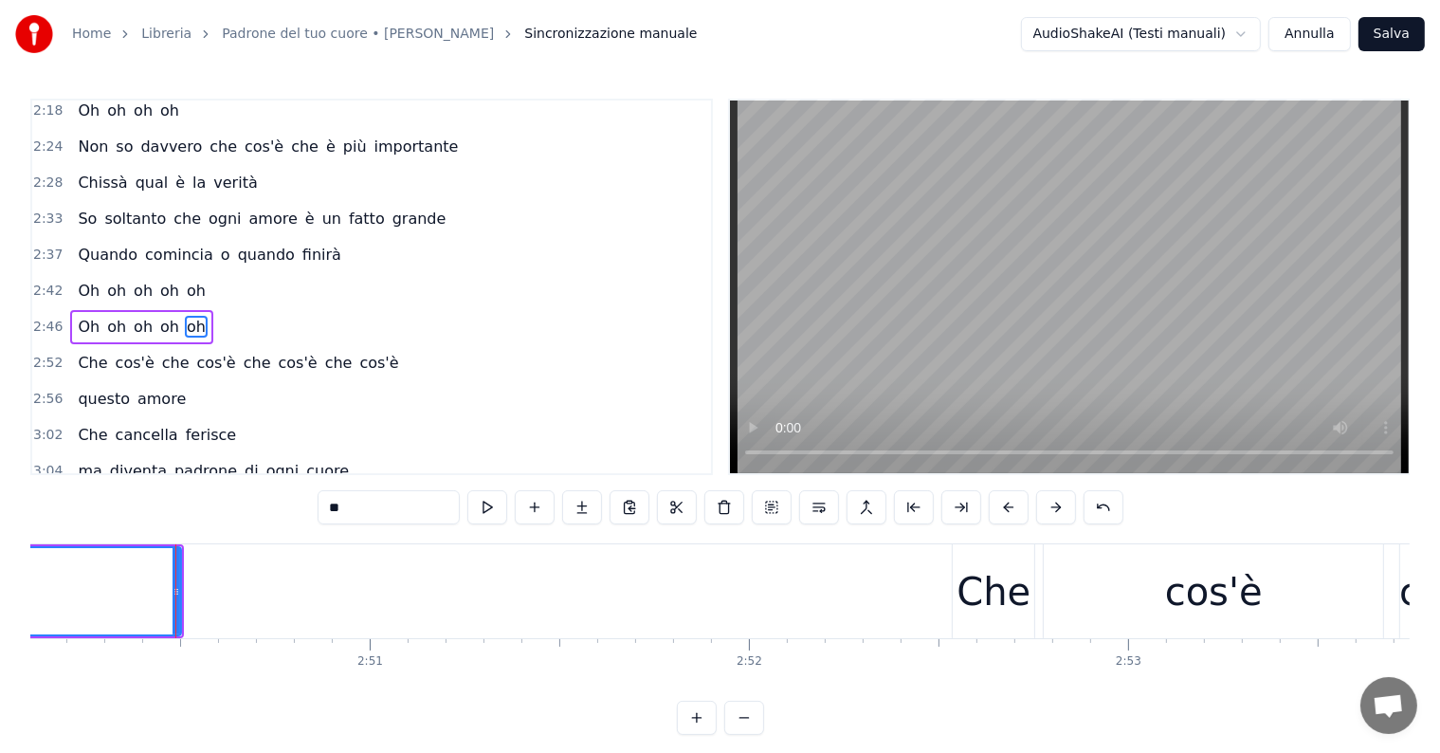
scroll to position [0, 64559]
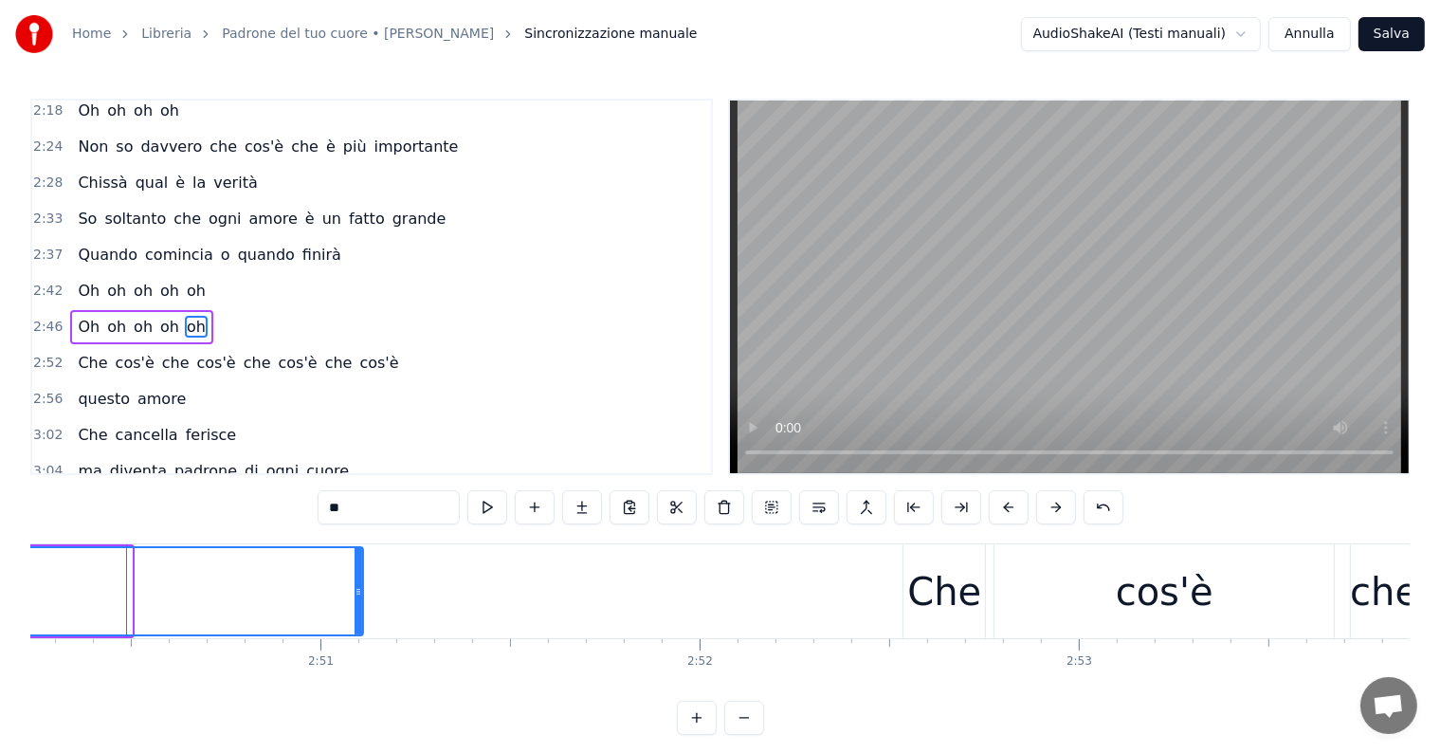
drag, startPoint x: 130, startPoint y: 584, endPoint x: 372, endPoint y: 583, distance: 241.8
click at [362, 584] on icon at bounding box center [359, 591] width 8 height 15
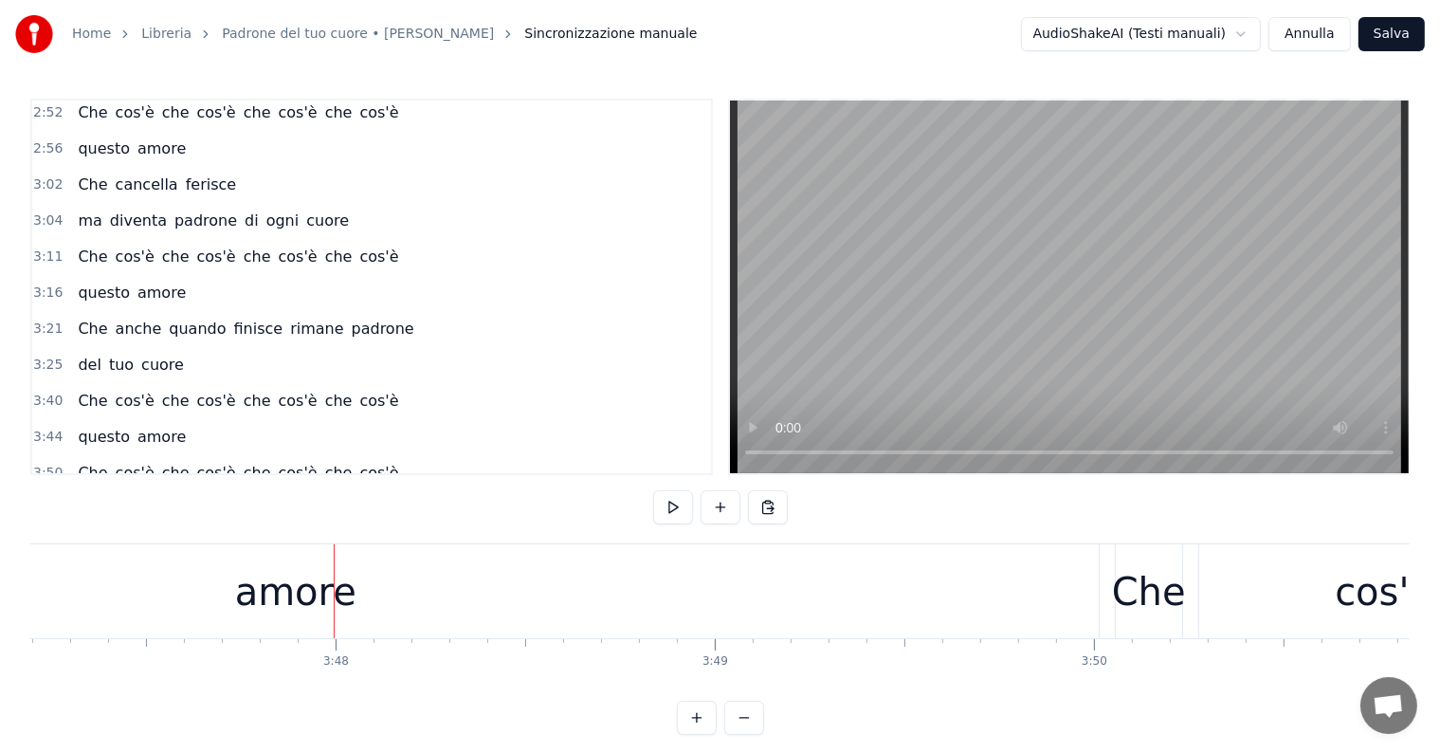
scroll to position [0, 86162]
click at [587, 614] on div "amore" at bounding box center [295, 591] width 1606 height 94
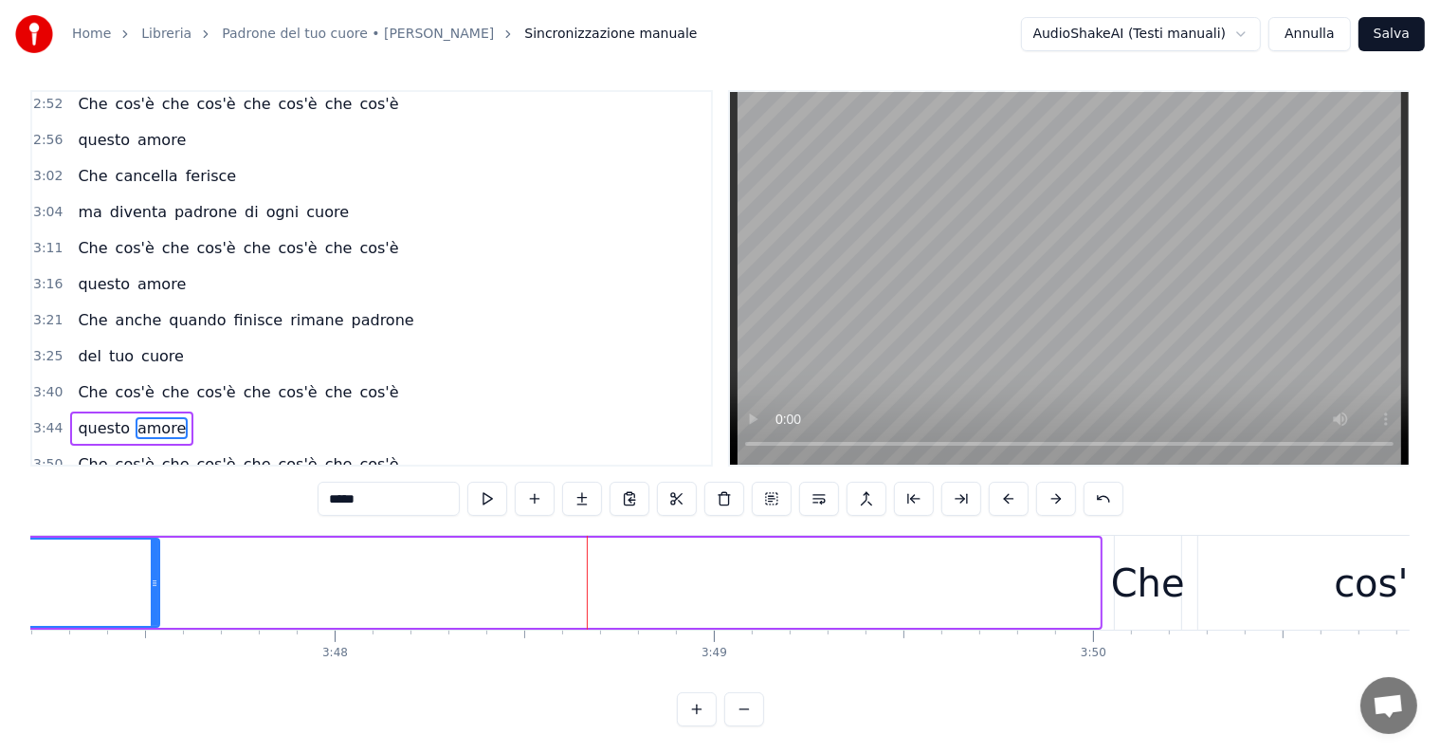
drag, startPoint x: 1092, startPoint y: 569, endPoint x: 157, endPoint y: 618, distance: 936.1
click at [151, 618] on div at bounding box center [155, 582] width 8 height 86
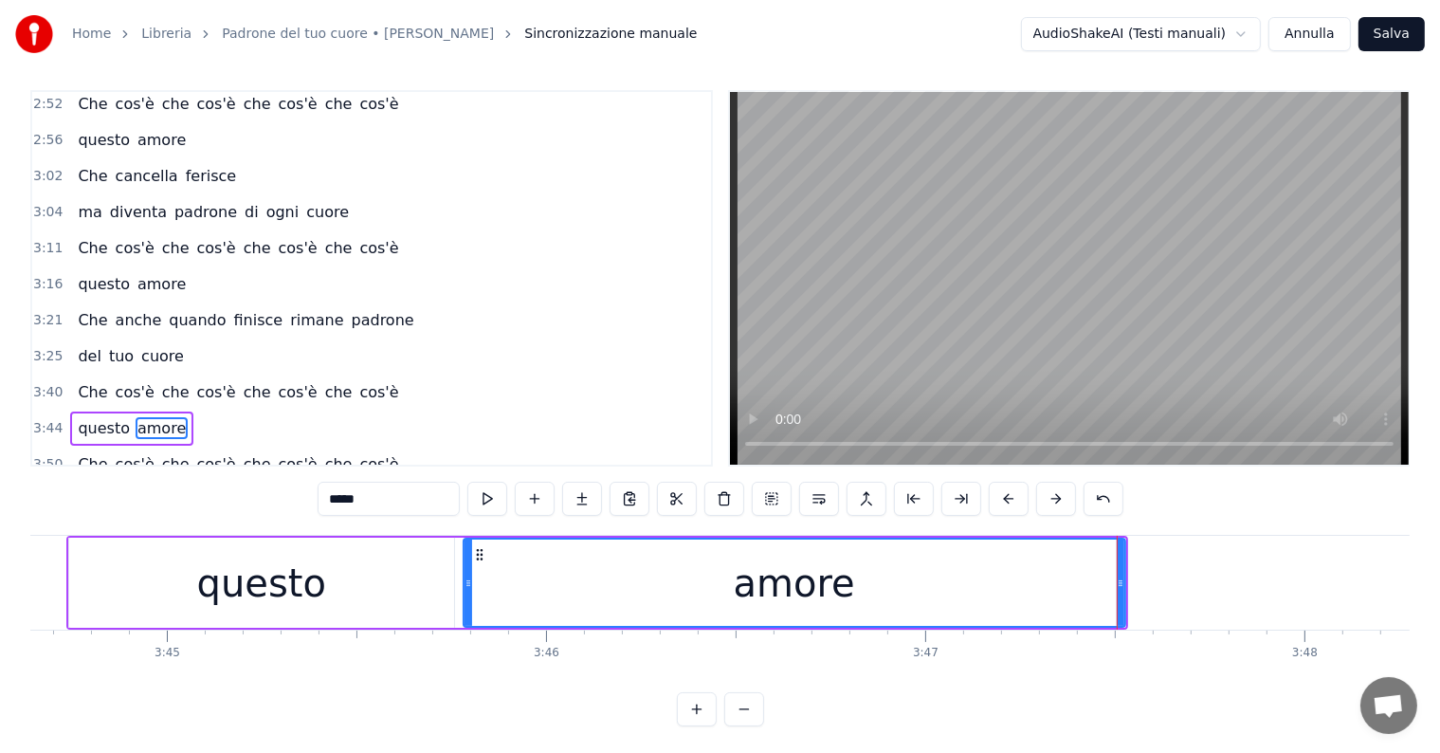
scroll to position [0, 85034]
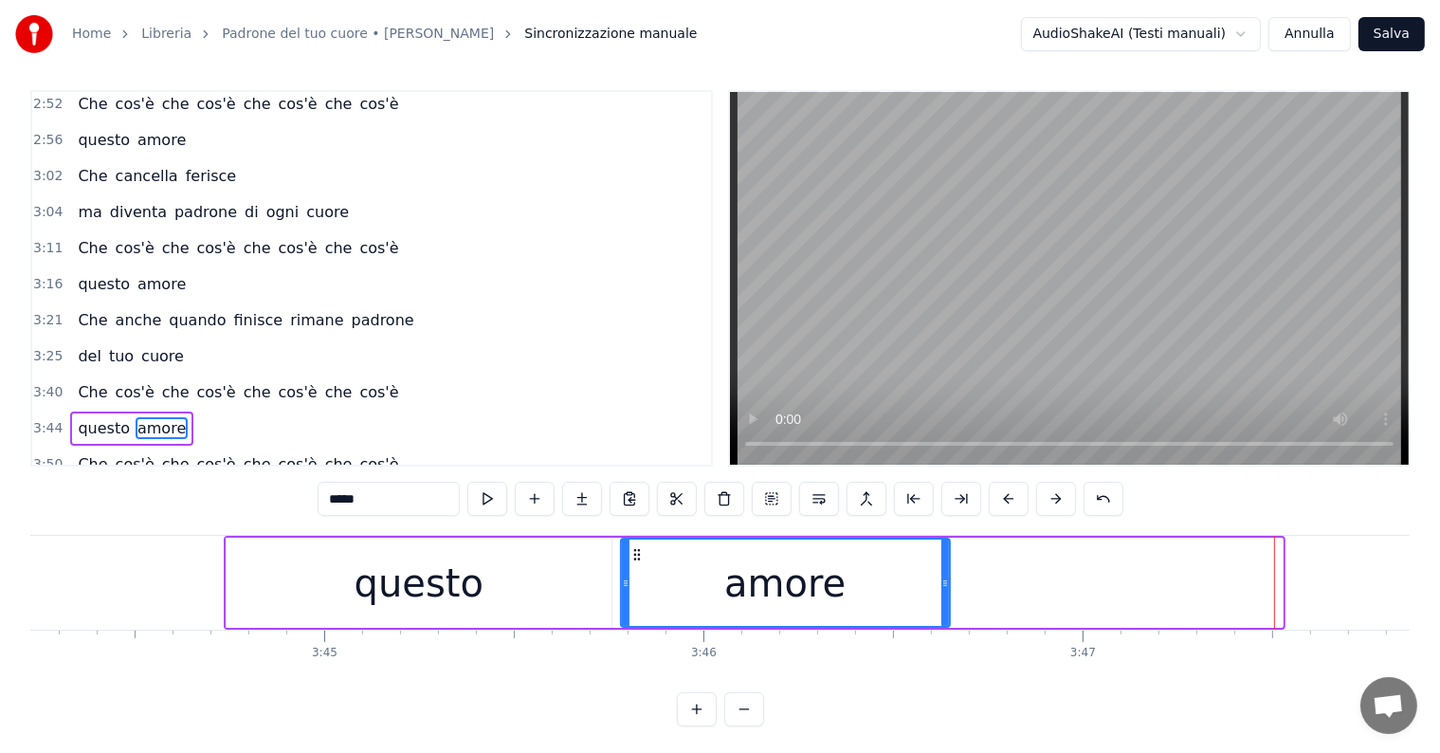
drag, startPoint x: 1279, startPoint y: 577, endPoint x: 946, endPoint y: 595, distance: 333.3
click at [946, 595] on div at bounding box center [945, 582] width 8 height 86
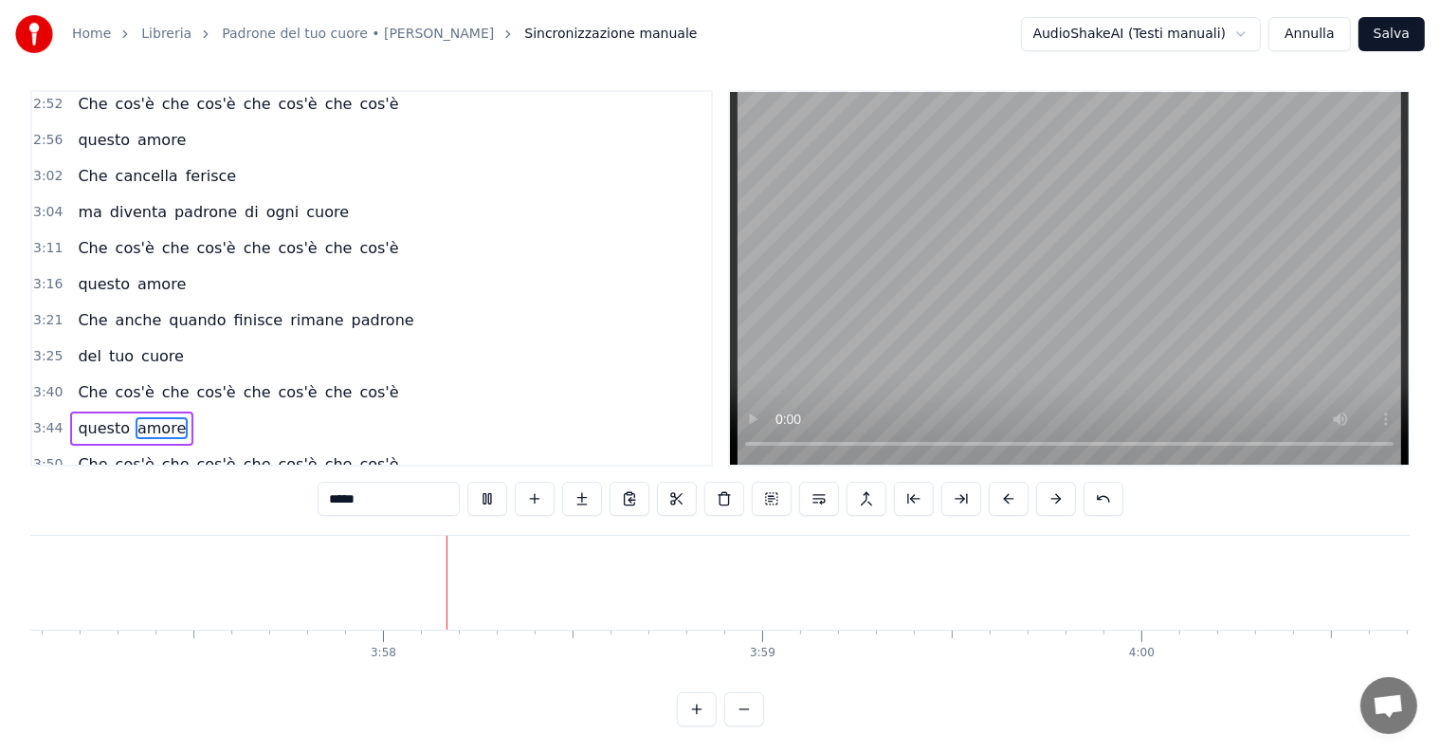
scroll to position [0, 89963]
click at [1401, 26] on button "Salva" at bounding box center [1392, 34] width 66 height 34
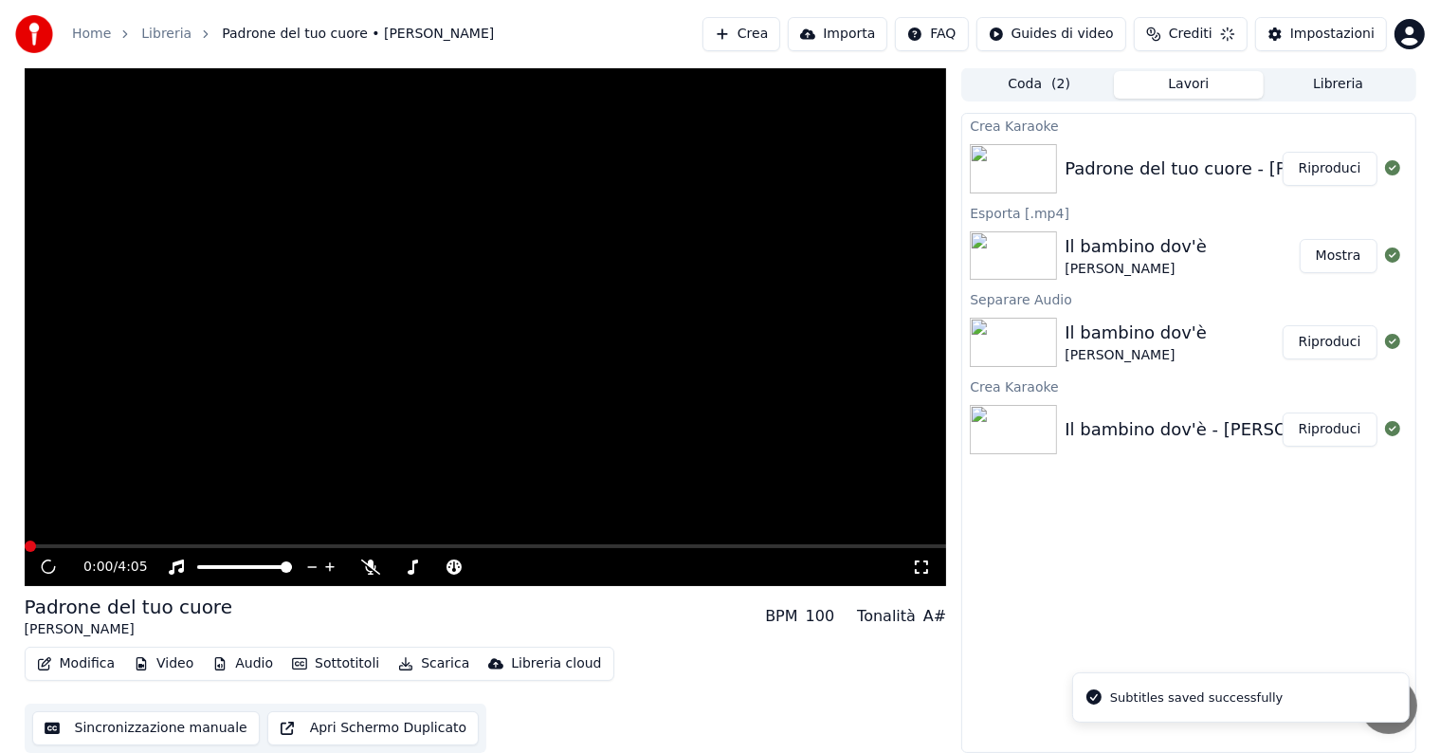
scroll to position [1, 0]
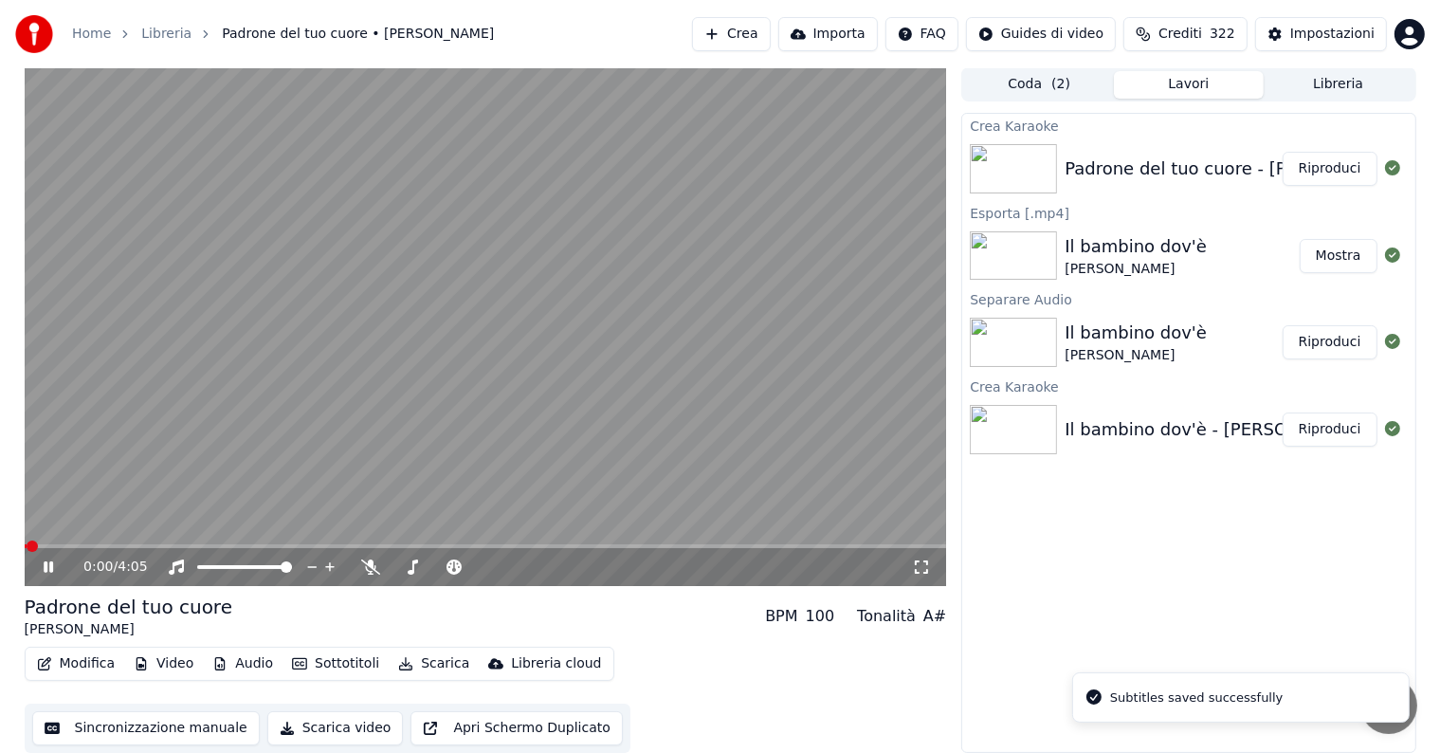
click at [1317, 159] on button "Riproduci" at bounding box center [1330, 169] width 95 height 34
click at [47, 561] on icon at bounding box center [62, 566] width 45 height 15
click at [243, 661] on button "Audio" at bounding box center [243, 663] width 76 height 27
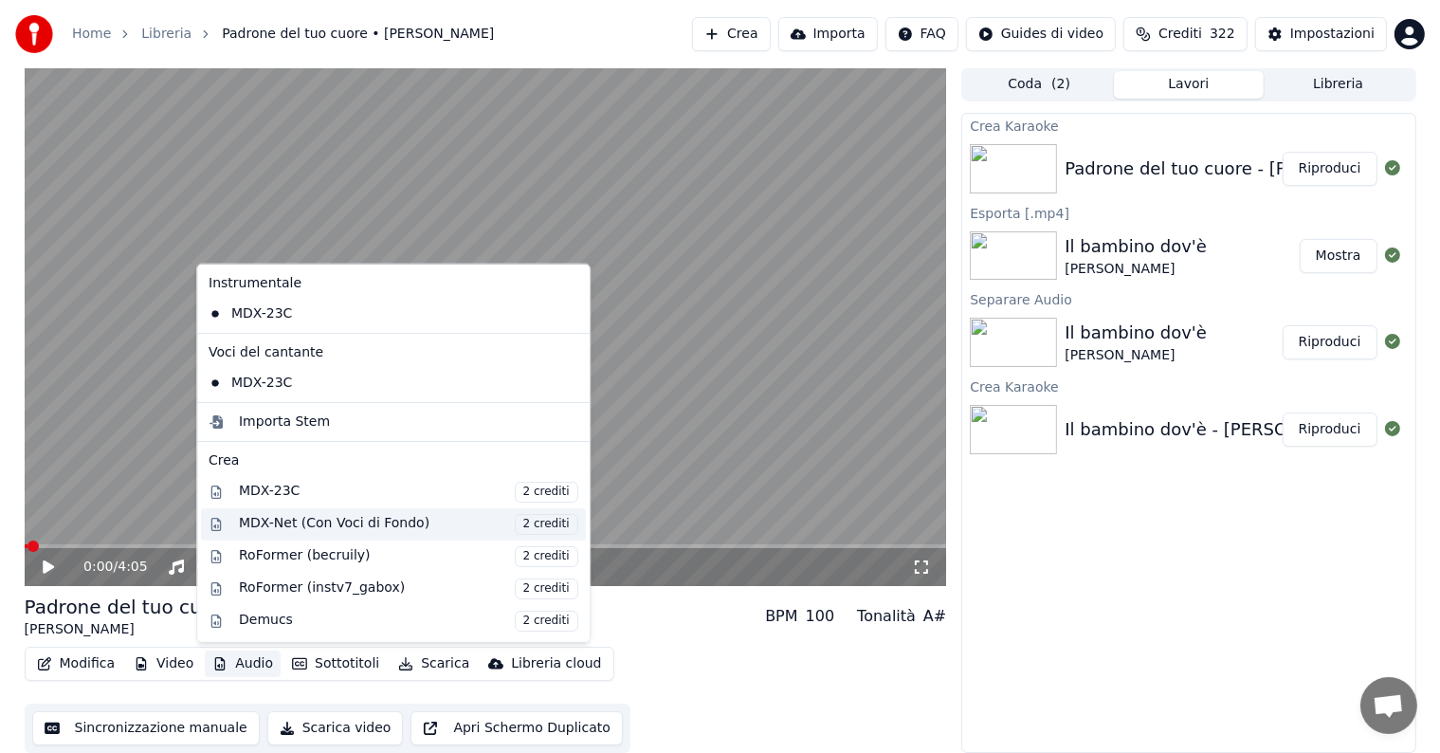
click at [320, 526] on div "MDX-Net (Con Voci di Fondo) 2 crediti" at bounding box center [408, 523] width 339 height 21
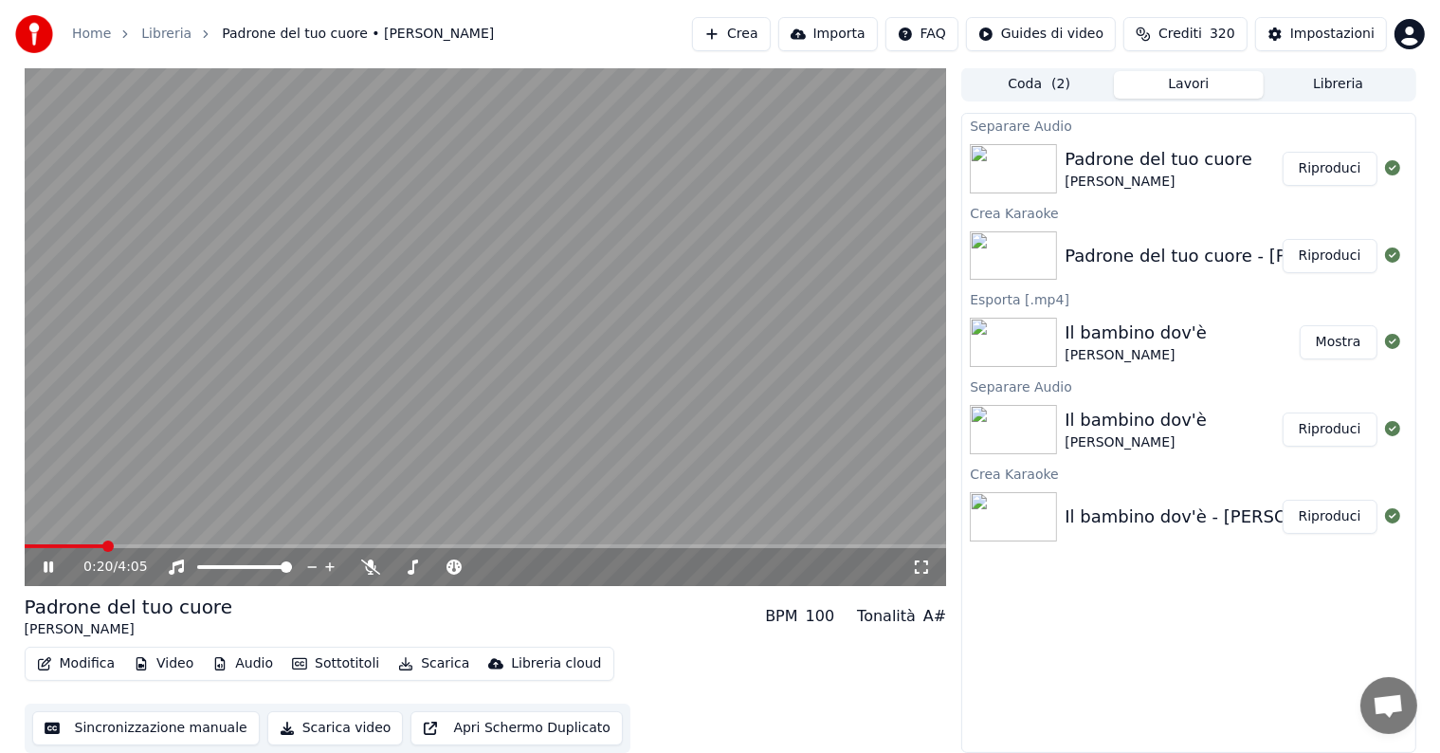
click at [1340, 165] on button "Riproduci" at bounding box center [1330, 169] width 95 height 34
click at [44, 563] on icon at bounding box center [48, 566] width 9 height 11
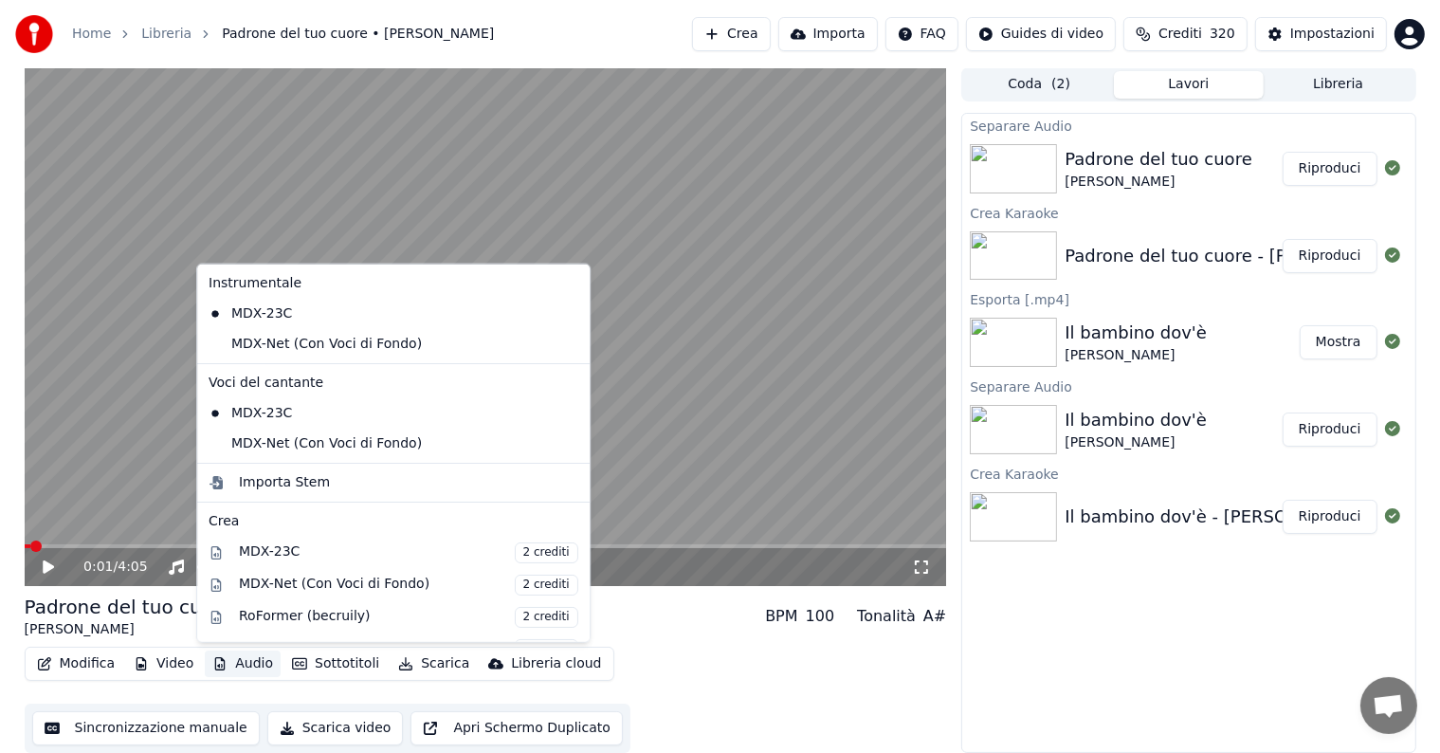
click at [250, 664] on button "Audio" at bounding box center [243, 663] width 76 height 27
click at [291, 342] on div "MDX-Net (Con Voci di Fondo)" at bounding box center [379, 344] width 356 height 30
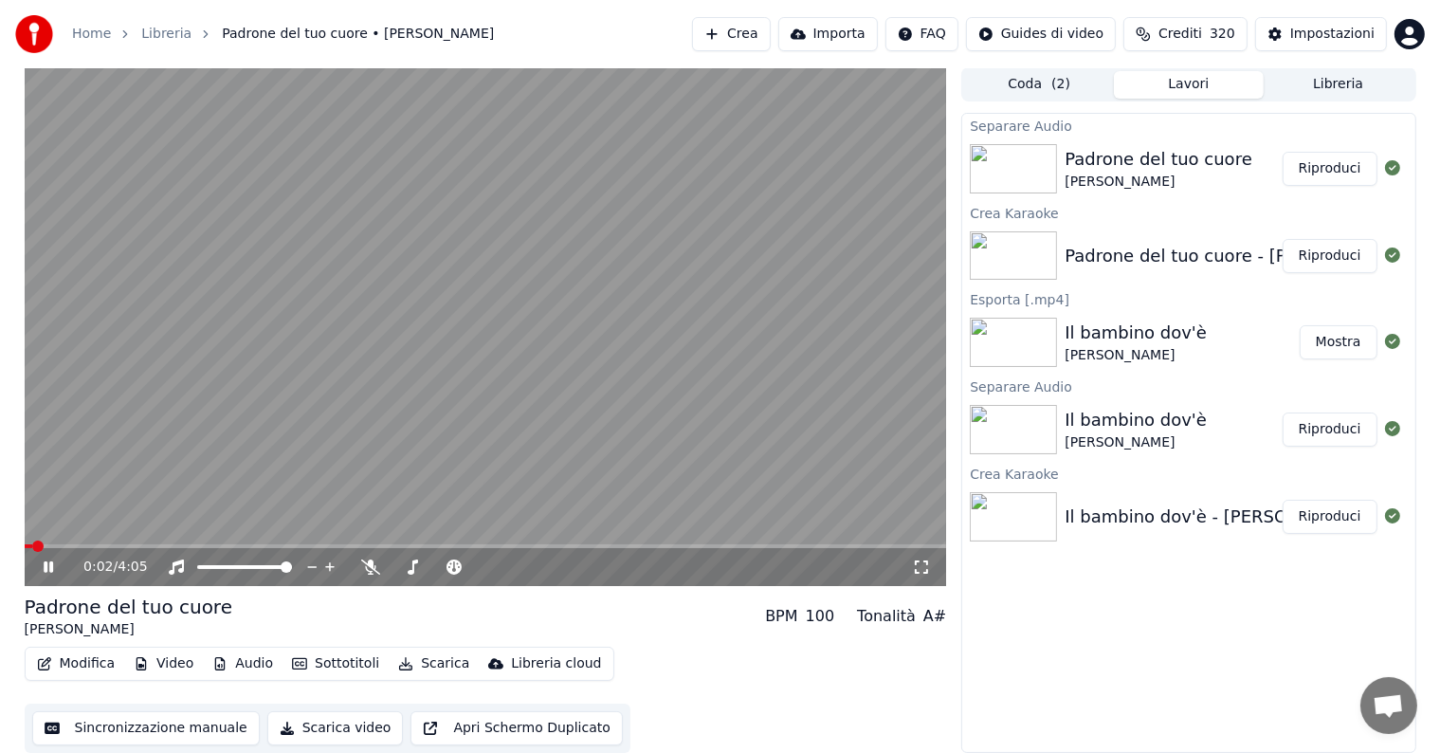
click at [237, 661] on button "Audio" at bounding box center [243, 663] width 76 height 27
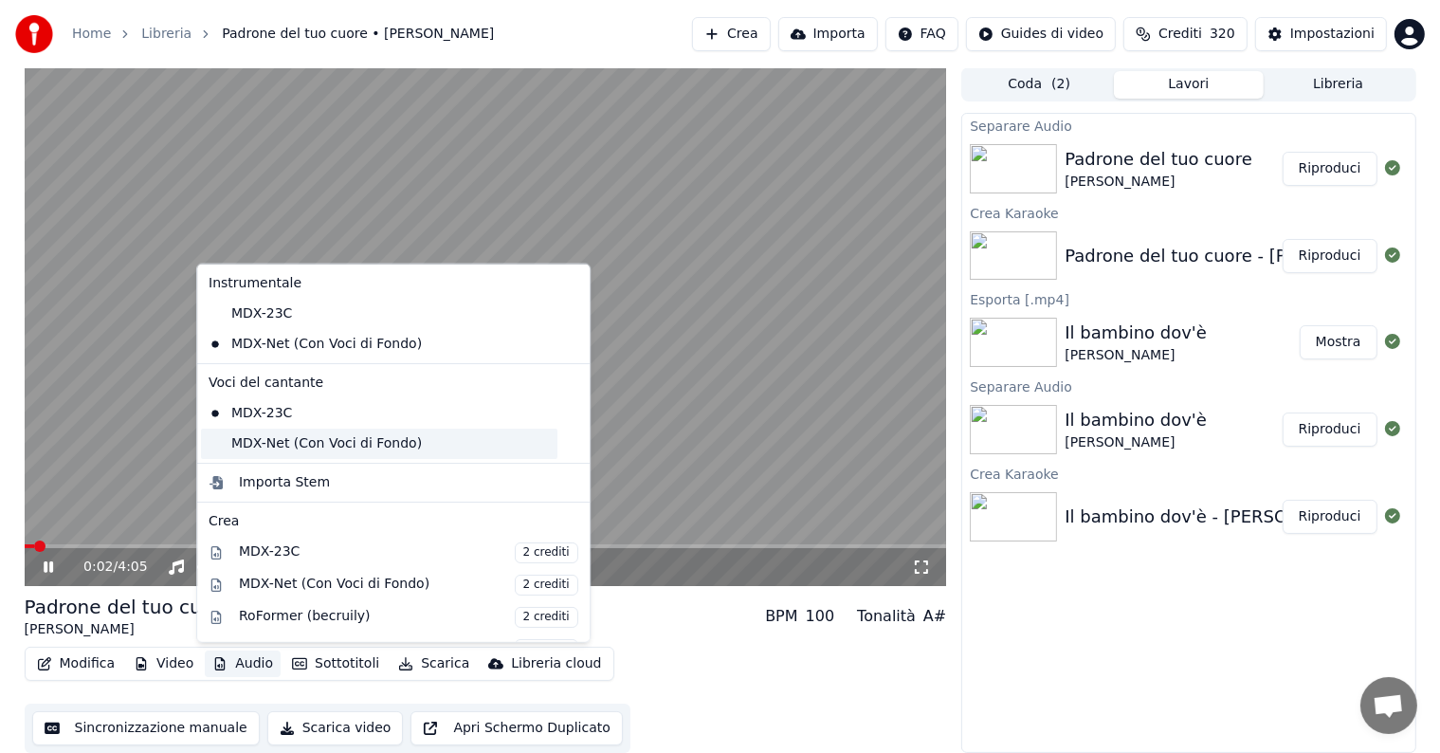
click at [303, 444] on div "MDX-Net (Con Voci di Fondo)" at bounding box center [379, 444] width 356 height 30
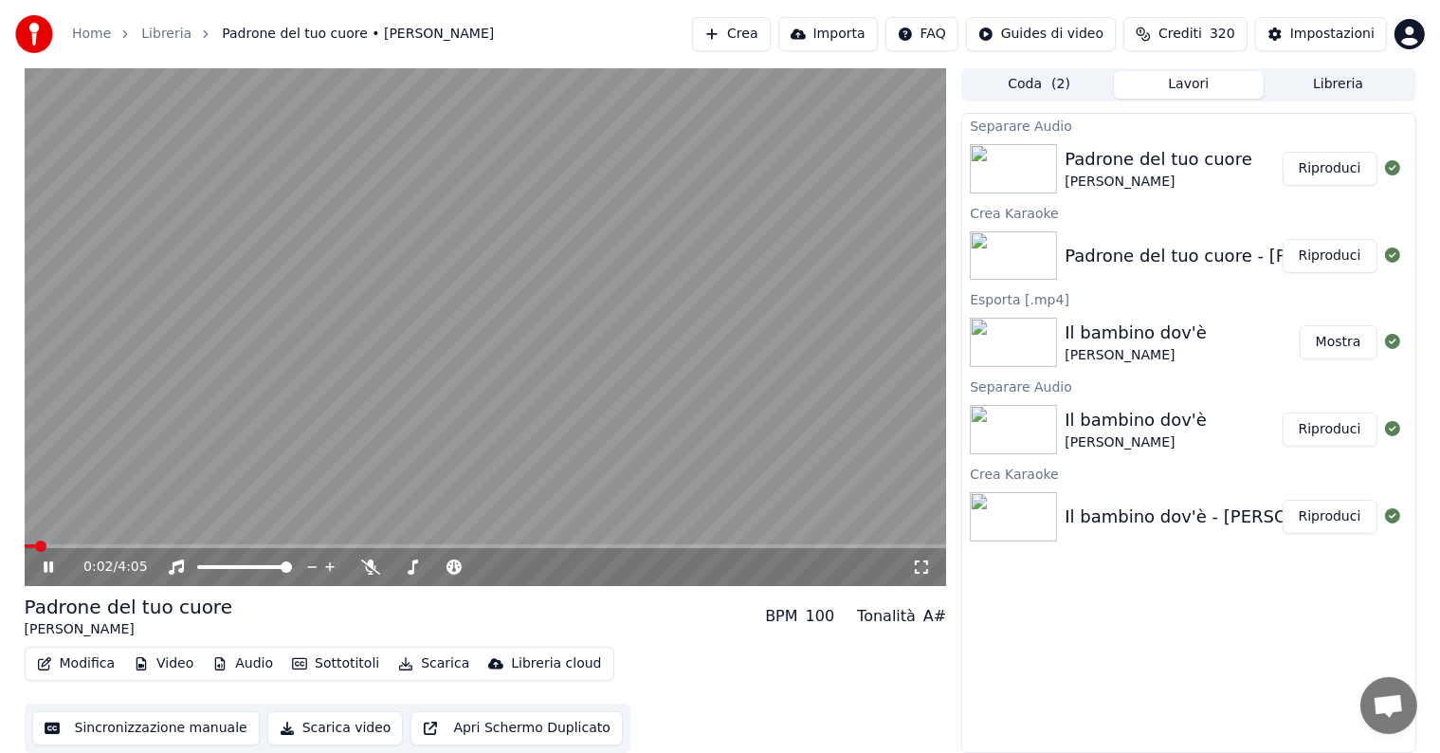
click at [42, 559] on icon at bounding box center [62, 566] width 45 height 15
click at [49, 564] on icon at bounding box center [48, 566] width 11 height 13
click at [341, 541] on video at bounding box center [486, 326] width 922 height 519
click at [346, 542] on video at bounding box center [486, 326] width 922 height 519
click at [296, 546] on span at bounding box center [486, 546] width 922 height 4
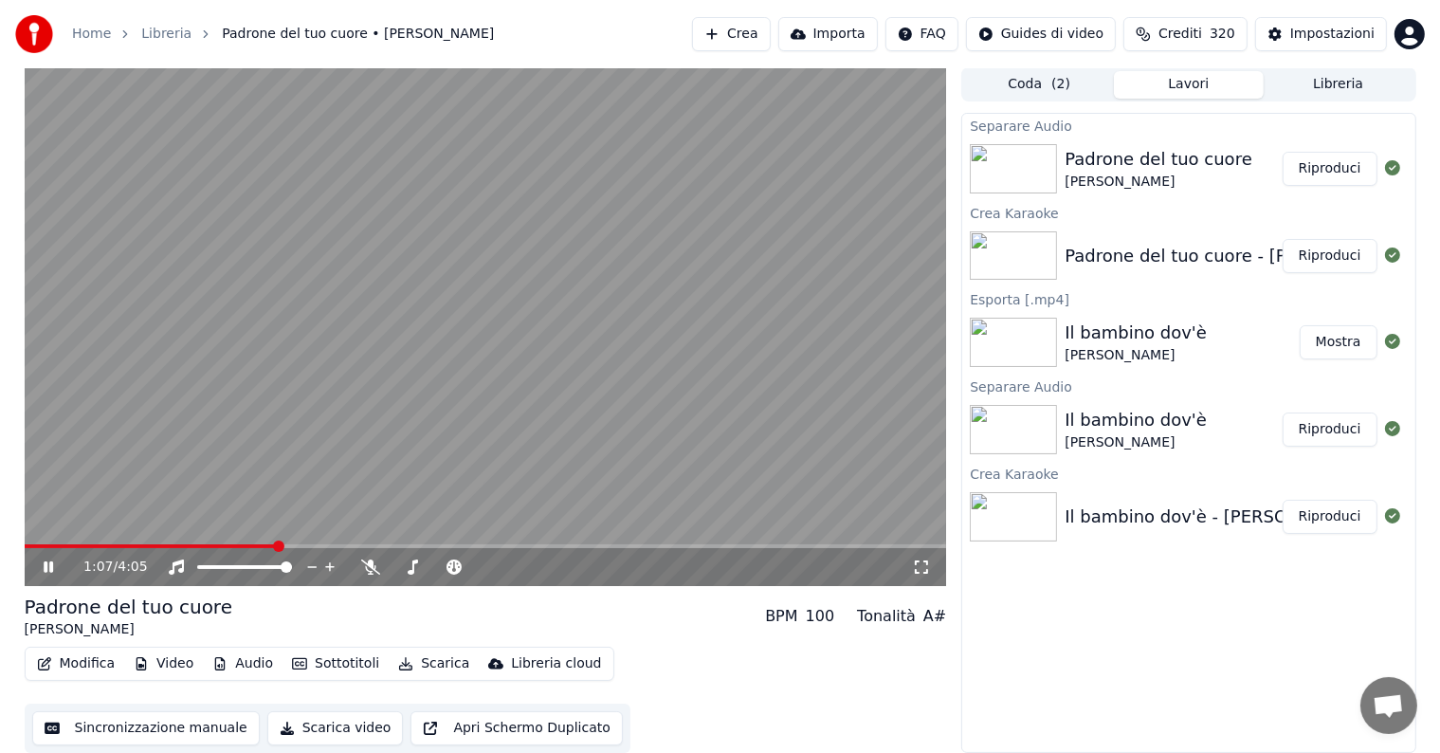
click at [277, 544] on span at bounding box center [486, 546] width 922 height 4
click at [49, 565] on icon at bounding box center [48, 566] width 9 height 11
click at [435, 661] on button "Scarica" at bounding box center [434, 663] width 86 height 27
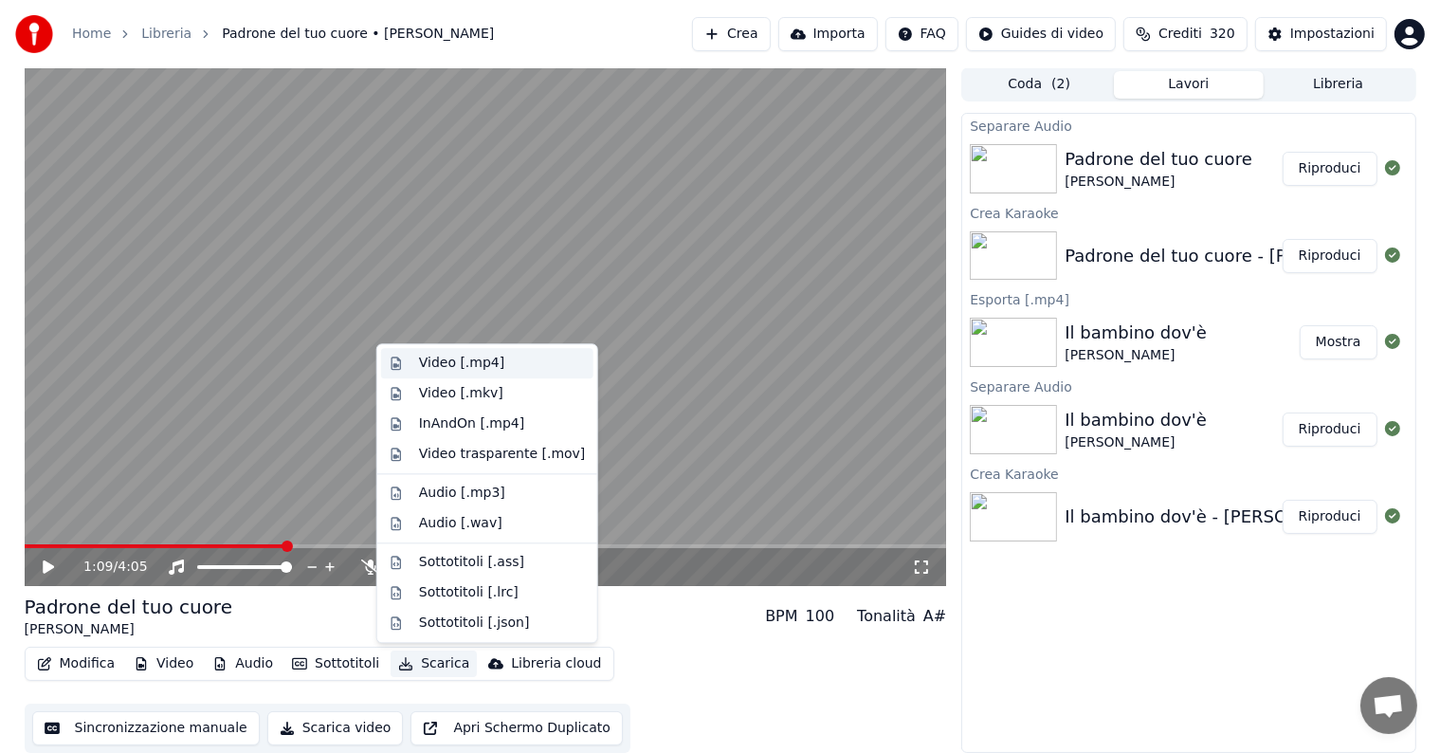
click at [490, 364] on div "Video [.mp4]" at bounding box center [461, 363] width 85 height 19
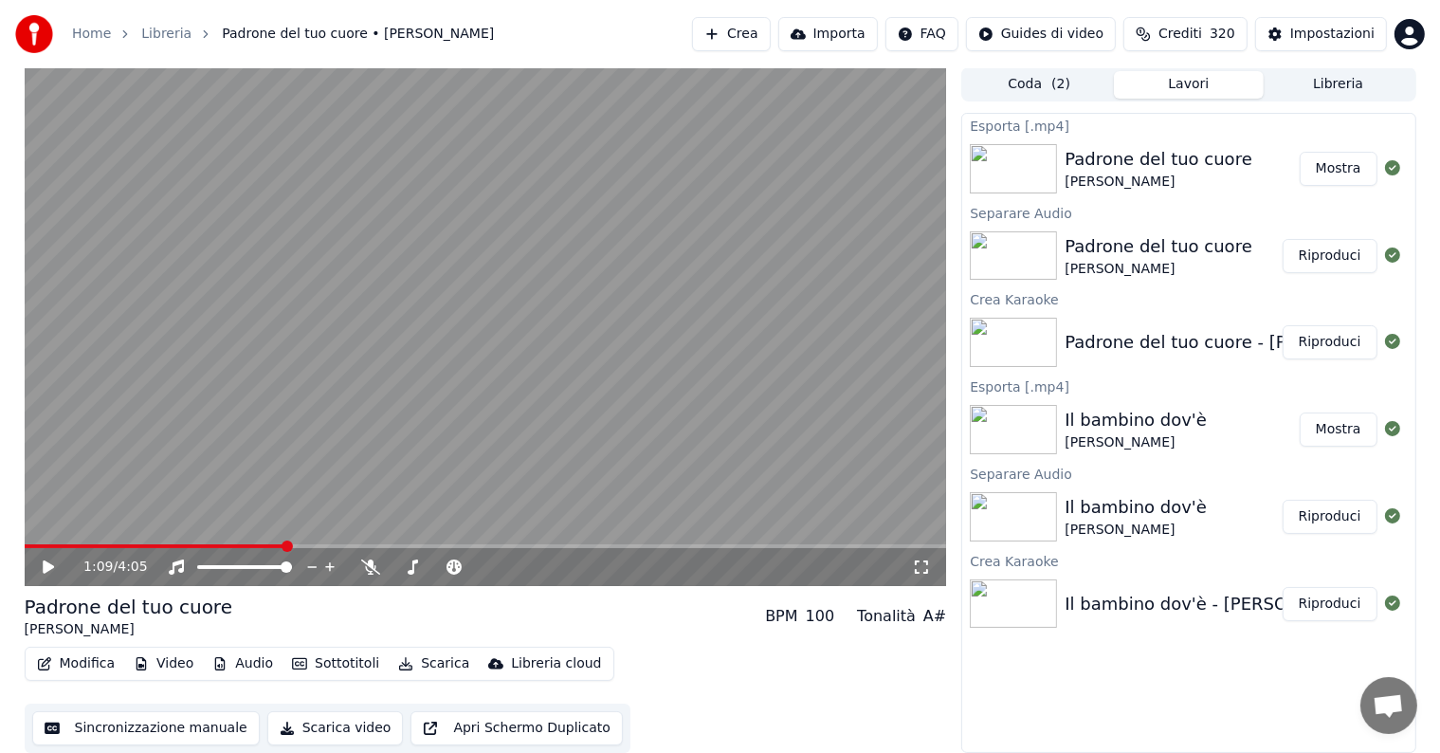
click at [1352, 162] on button "Mostra" at bounding box center [1339, 169] width 78 height 34
